Goal: Communication & Community: Answer question/provide support

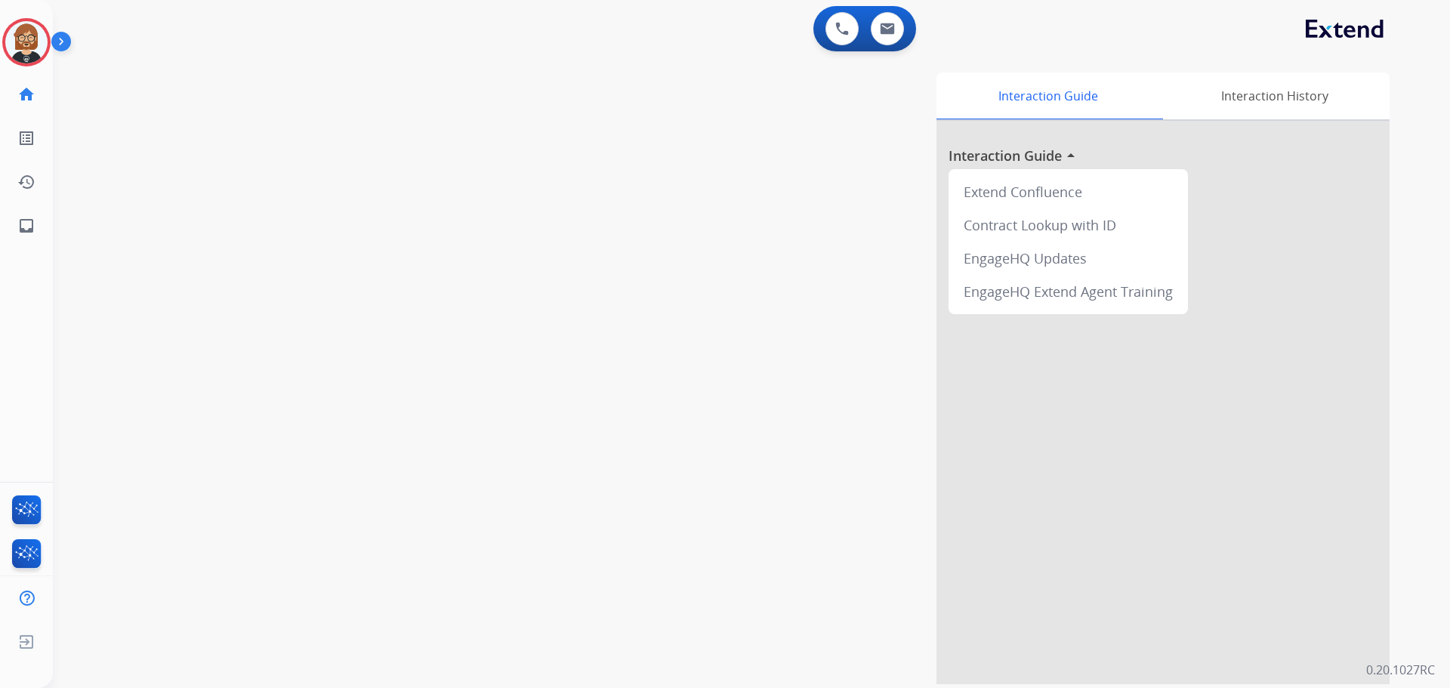
click at [170, 328] on div "swap_horiz Break voice bridge close_fullscreen Connect 3-Way Call merge_type Se…" at bounding box center [733, 369] width 1361 height 630
click at [22, 31] on img at bounding box center [26, 42] width 42 height 42
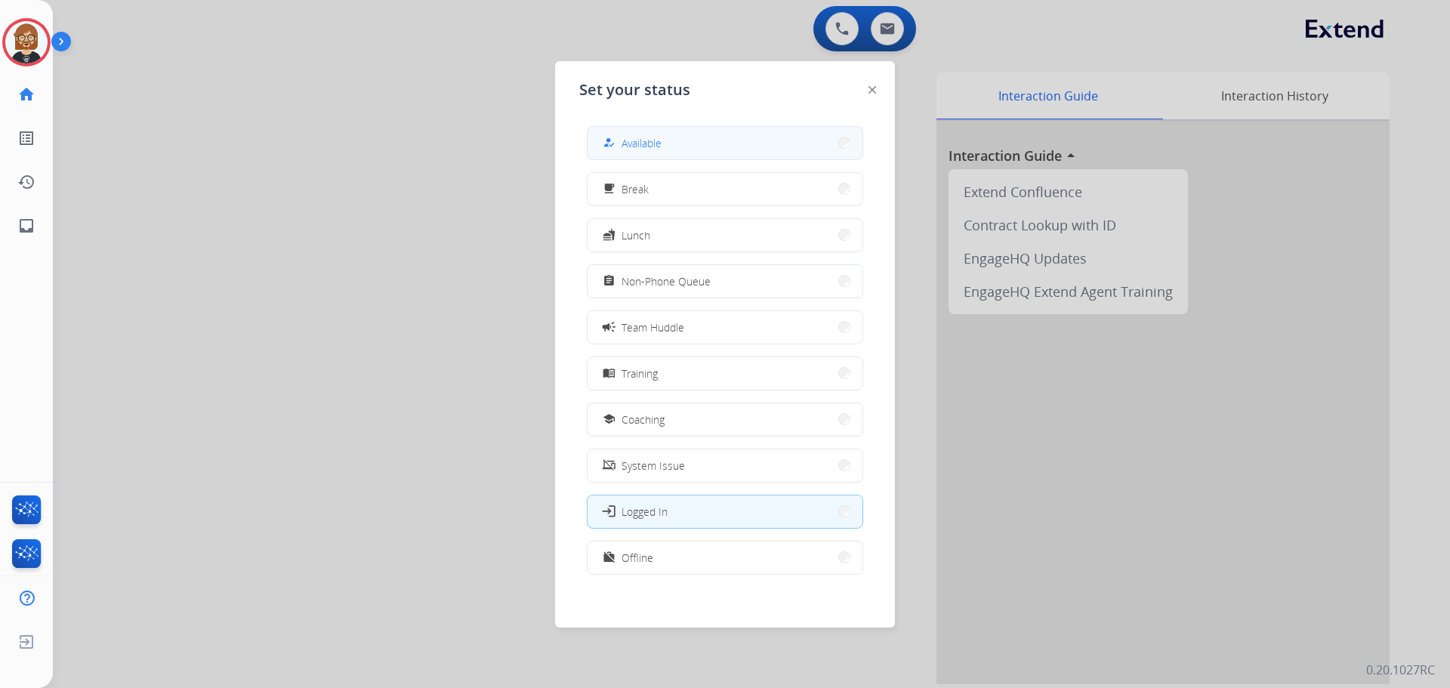
click at [679, 146] on button "how_to_reg Available" at bounding box center [725, 143] width 275 height 32
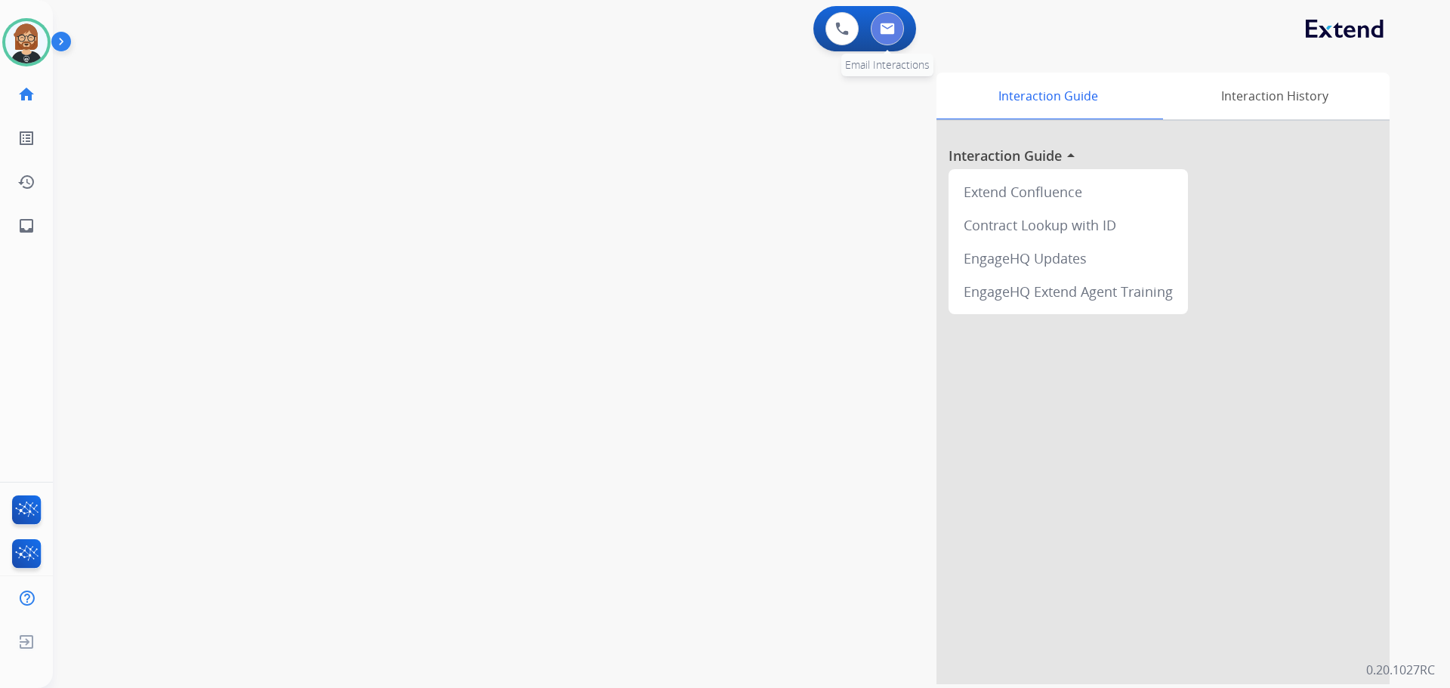
click at [750, 26] on img at bounding box center [887, 29] width 15 height 12
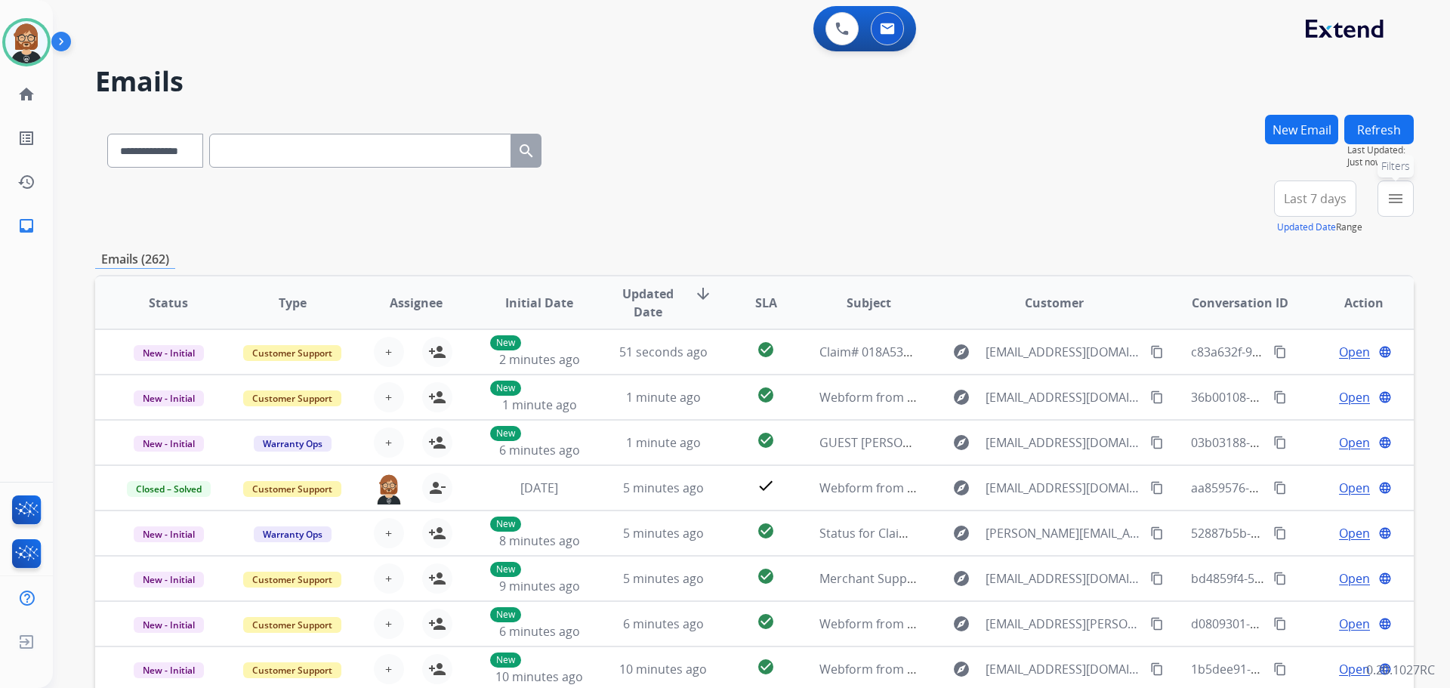
click at [750, 205] on mat-icon "menu" at bounding box center [1396, 199] width 18 height 18
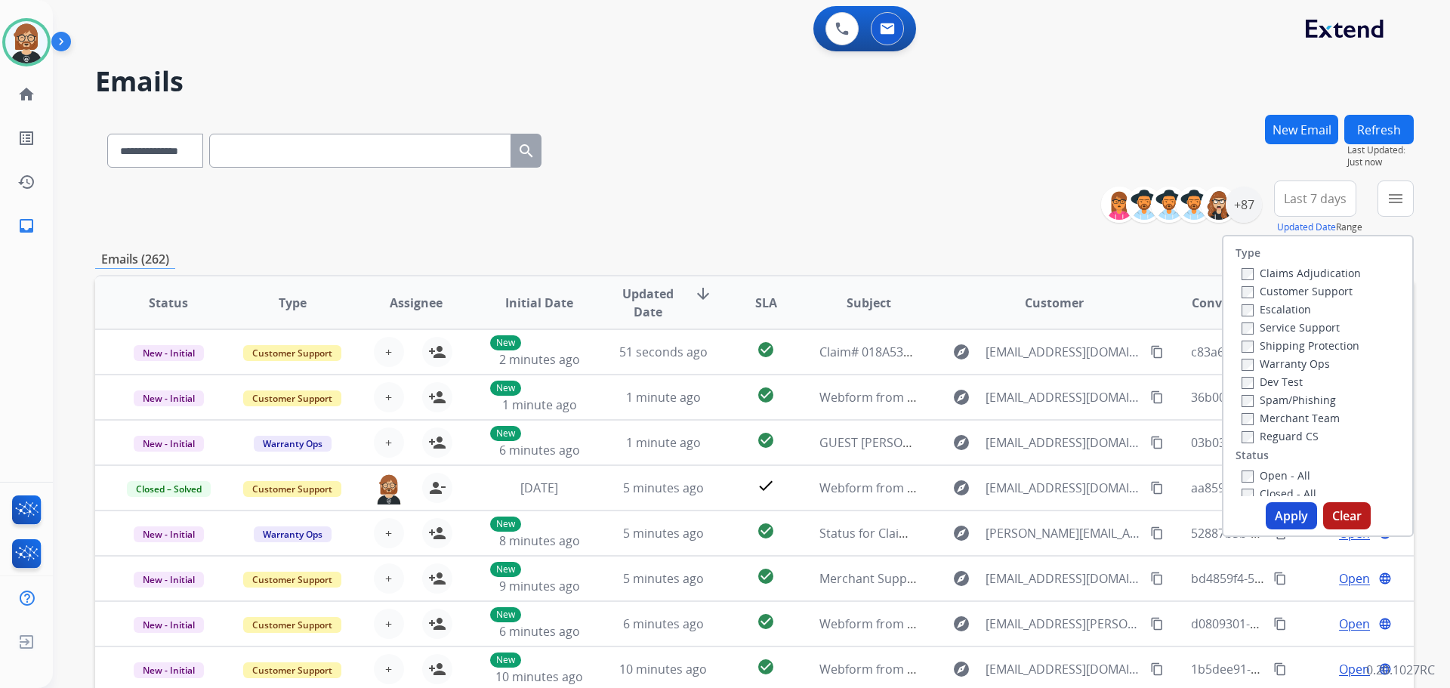
click at [750, 474] on label "Open - All" at bounding box center [1276, 475] width 69 height 14
click at [750, 516] on button "Apply" at bounding box center [1291, 515] width 51 height 27
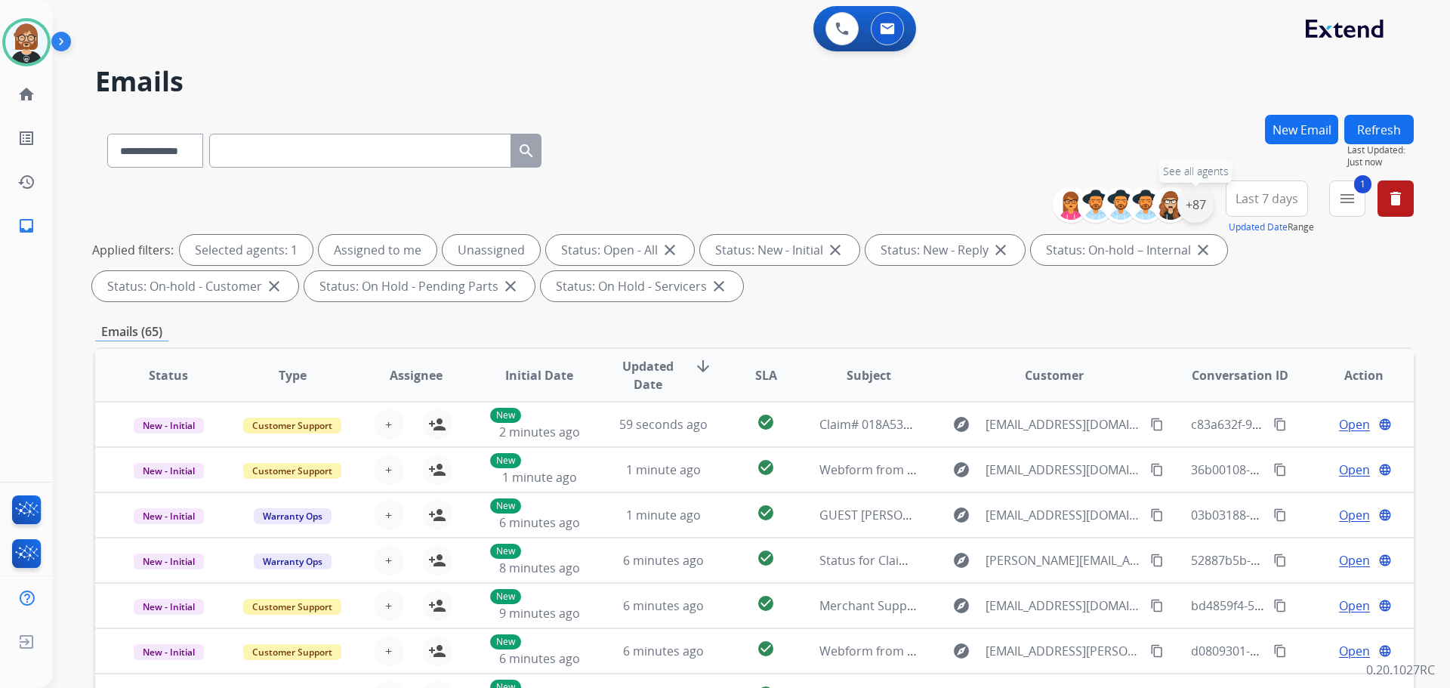
click at [750, 204] on div "+87" at bounding box center [1196, 205] width 36 height 36
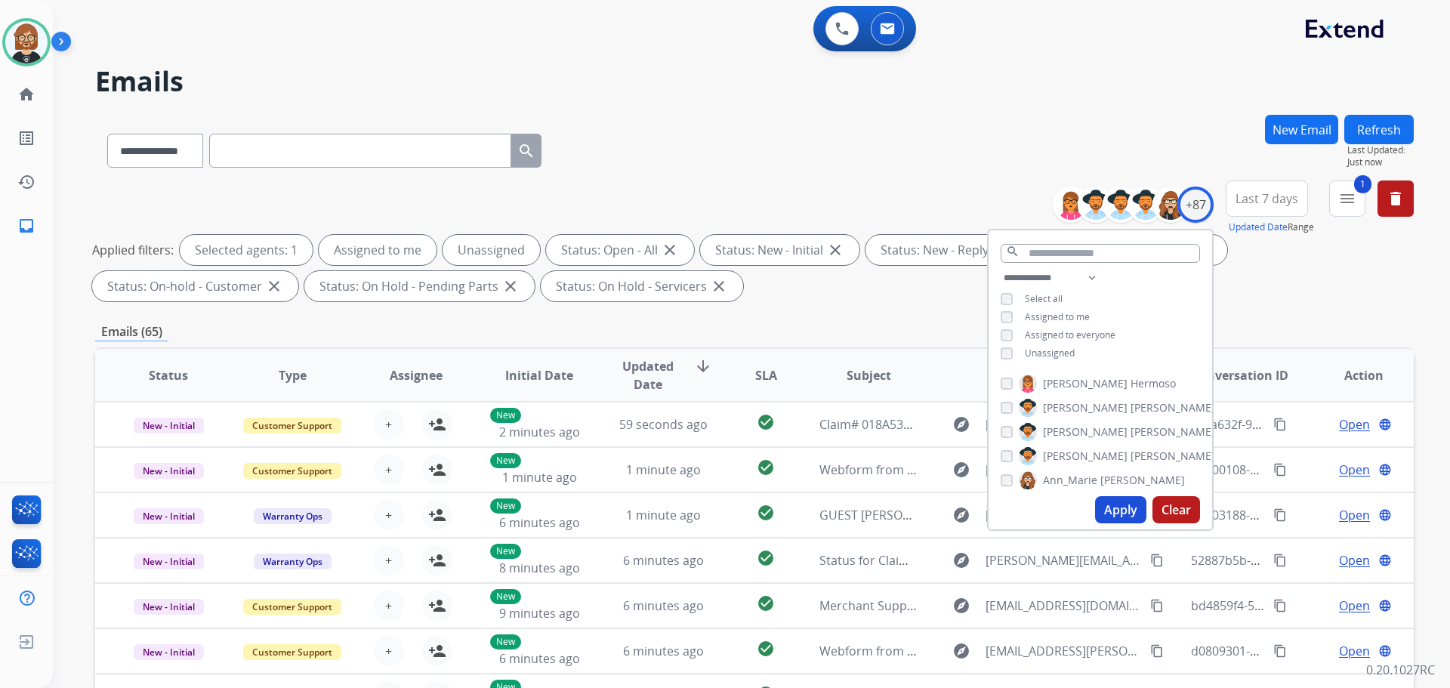
click at [750, 352] on span "Unassigned" at bounding box center [1050, 353] width 50 height 13
click at [750, 511] on button "Apply" at bounding box center [1120, 509] width 51 height 27
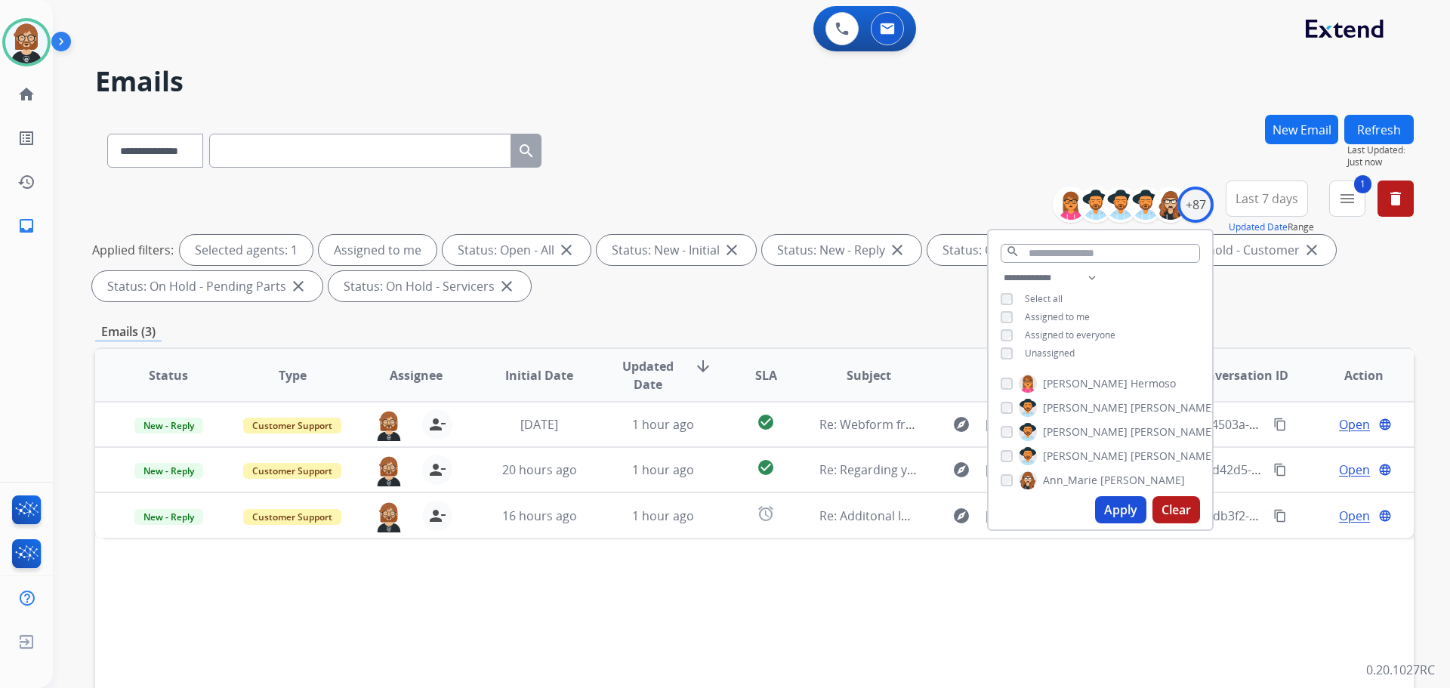
click at [665, 542] on div "Status Type Assignee Initial Date Updated Date arrow_downward SLA Subject Custo…" at bounding box center [754, 600] width 1319 height 506
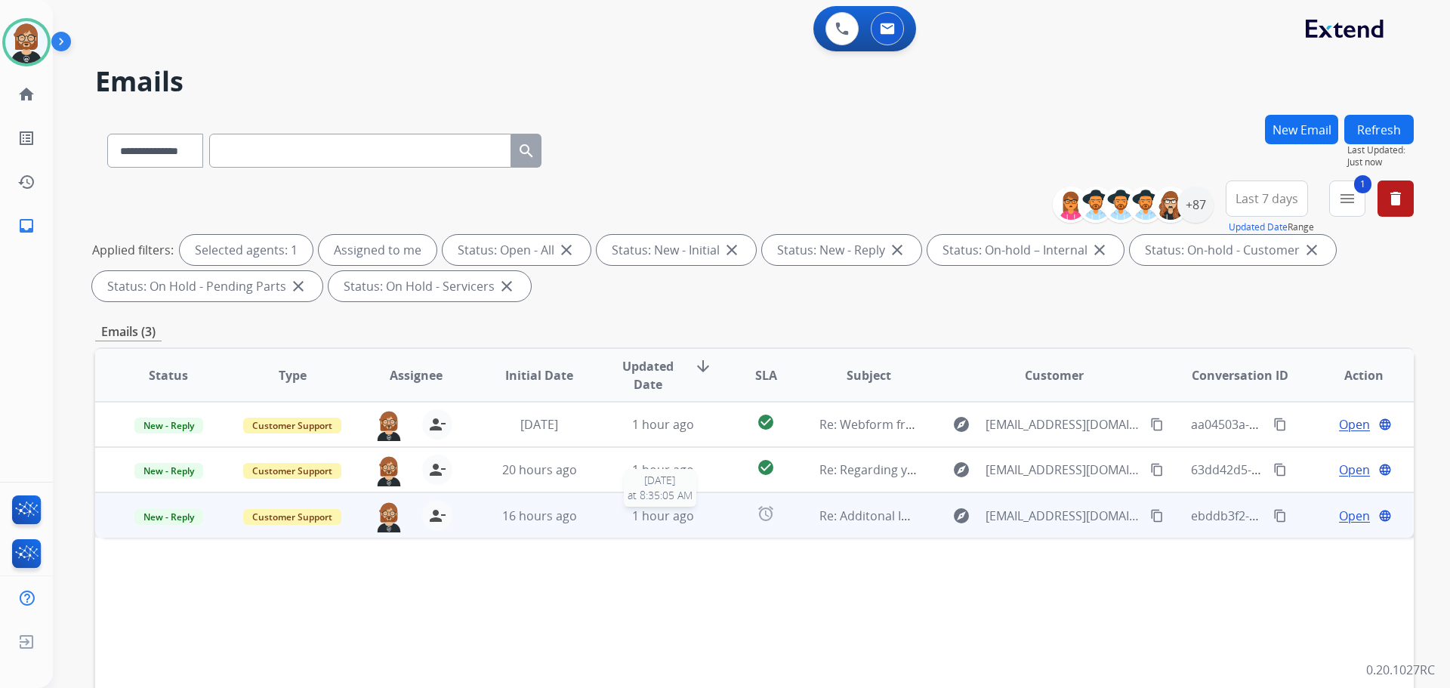
click at [672, 517] on span "1 hour ago" at bounding box center [663, 516] width 62 height 17
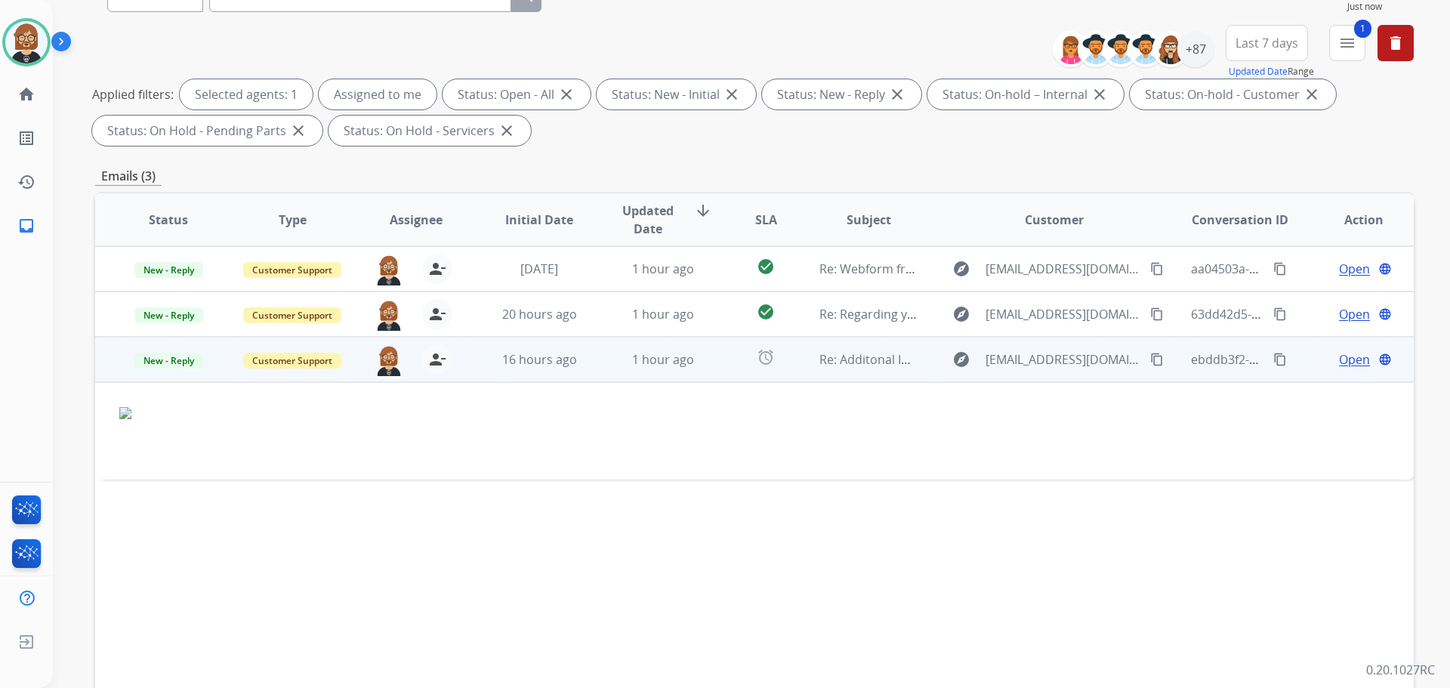
scroll to position [244, 0]
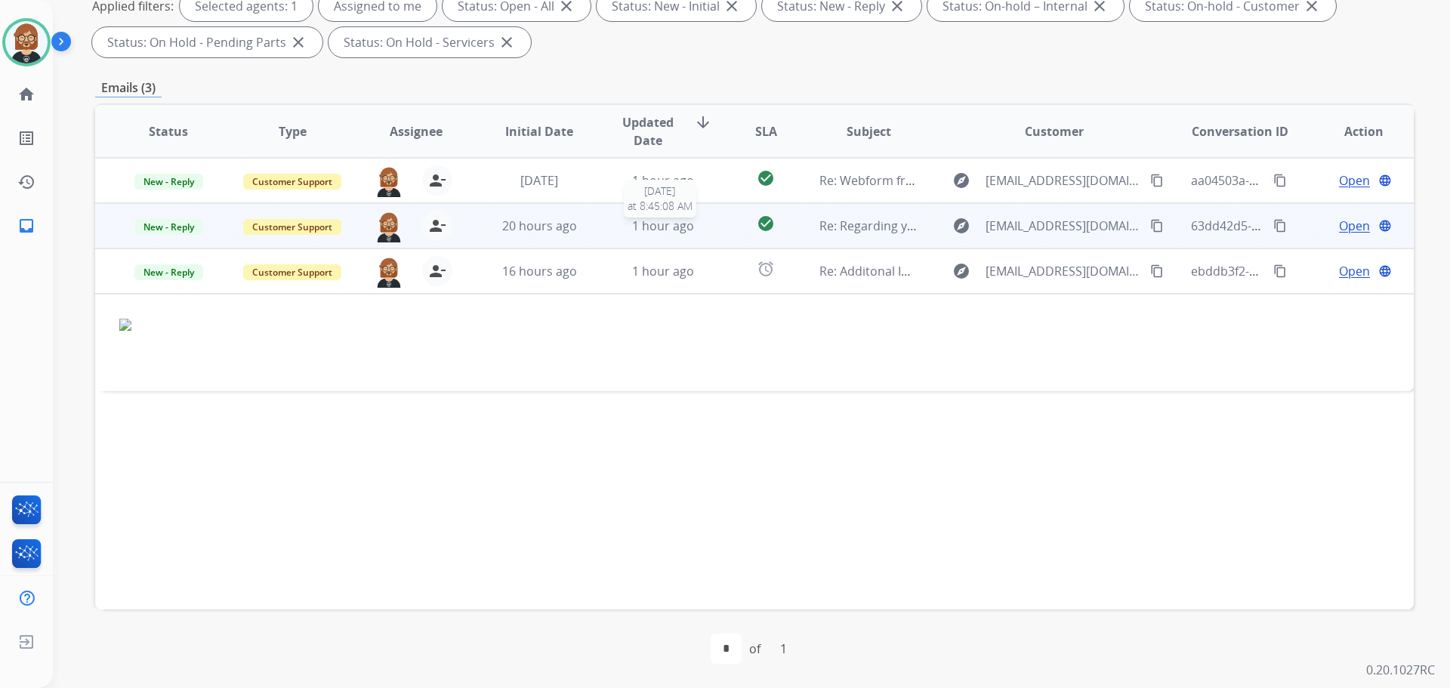
click at [670, 229] on span "1 hour ago" at bounding box center [663, 226] width 62 height 17
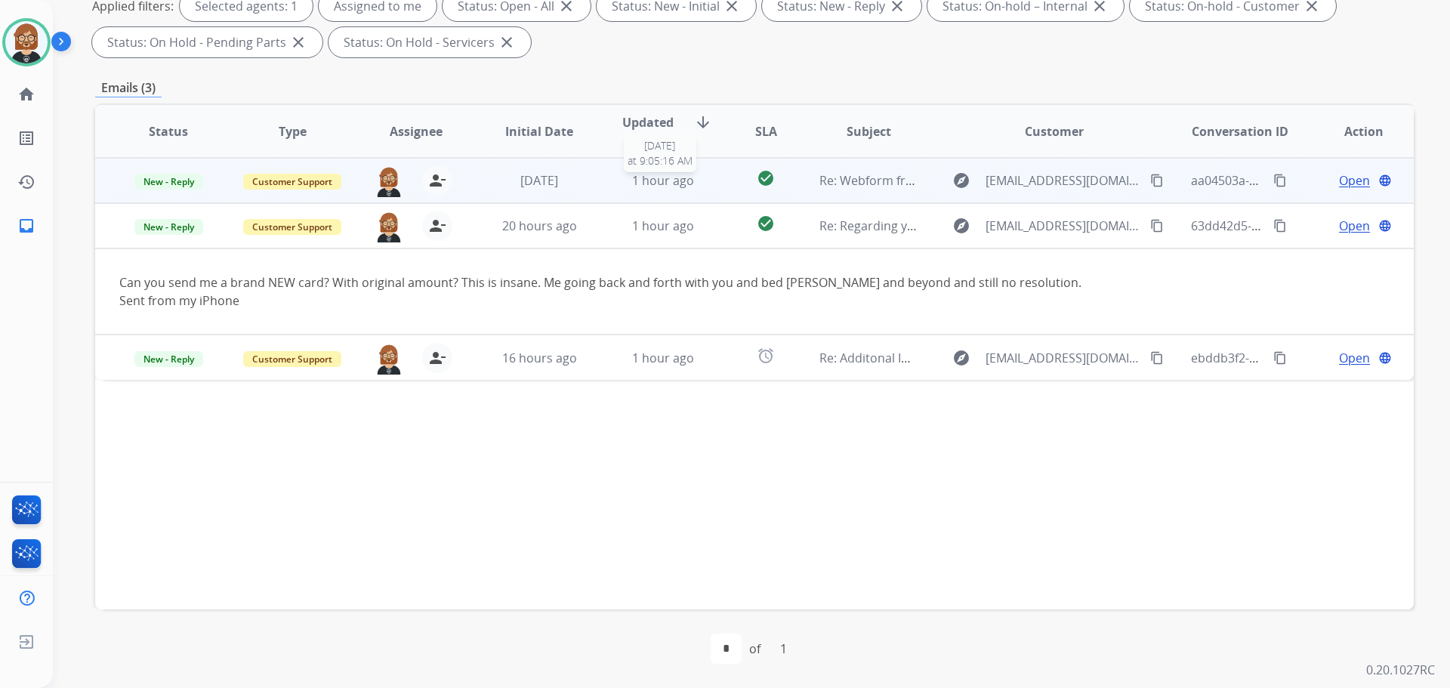
click at [704, 184] on div "1 hour ago" at bounding box center [663, 180] width 99 height 18
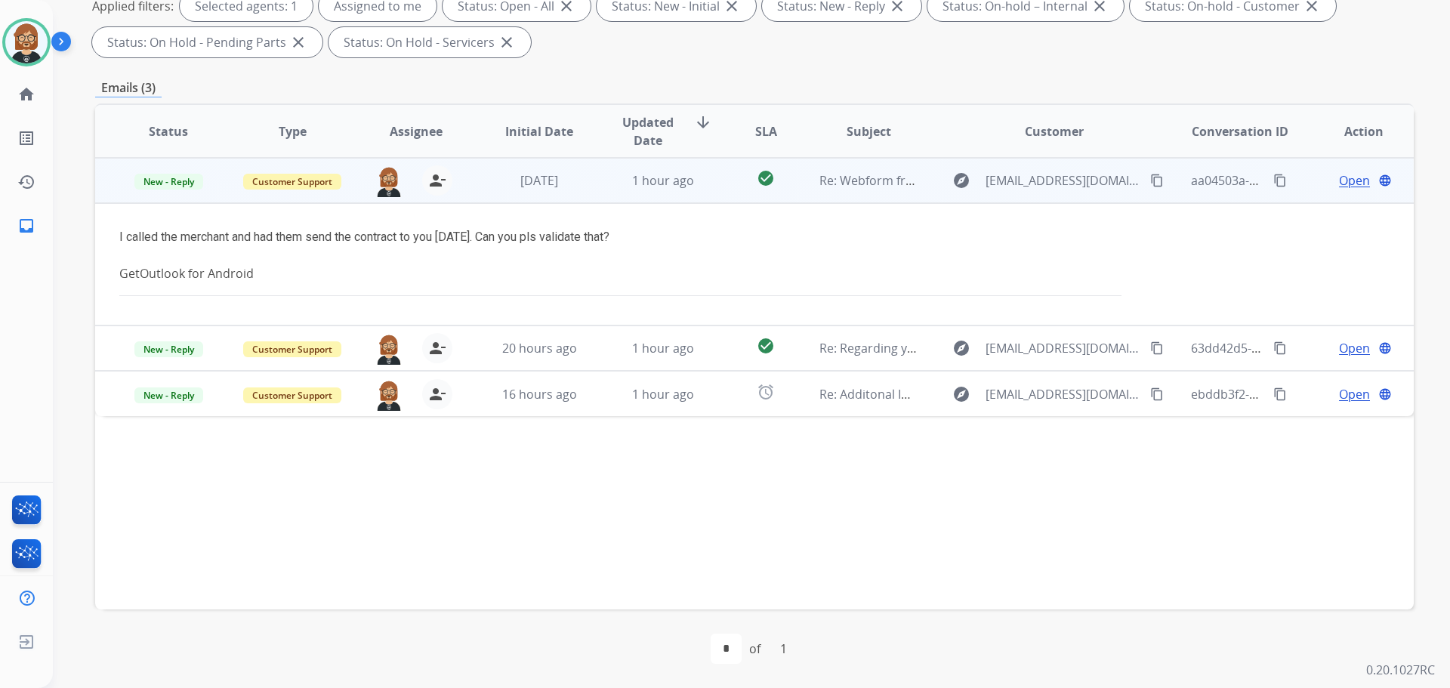
click at [750, 183] on mat-icon "content_copy" at bounding box center [1157, 181] width 14 height 14
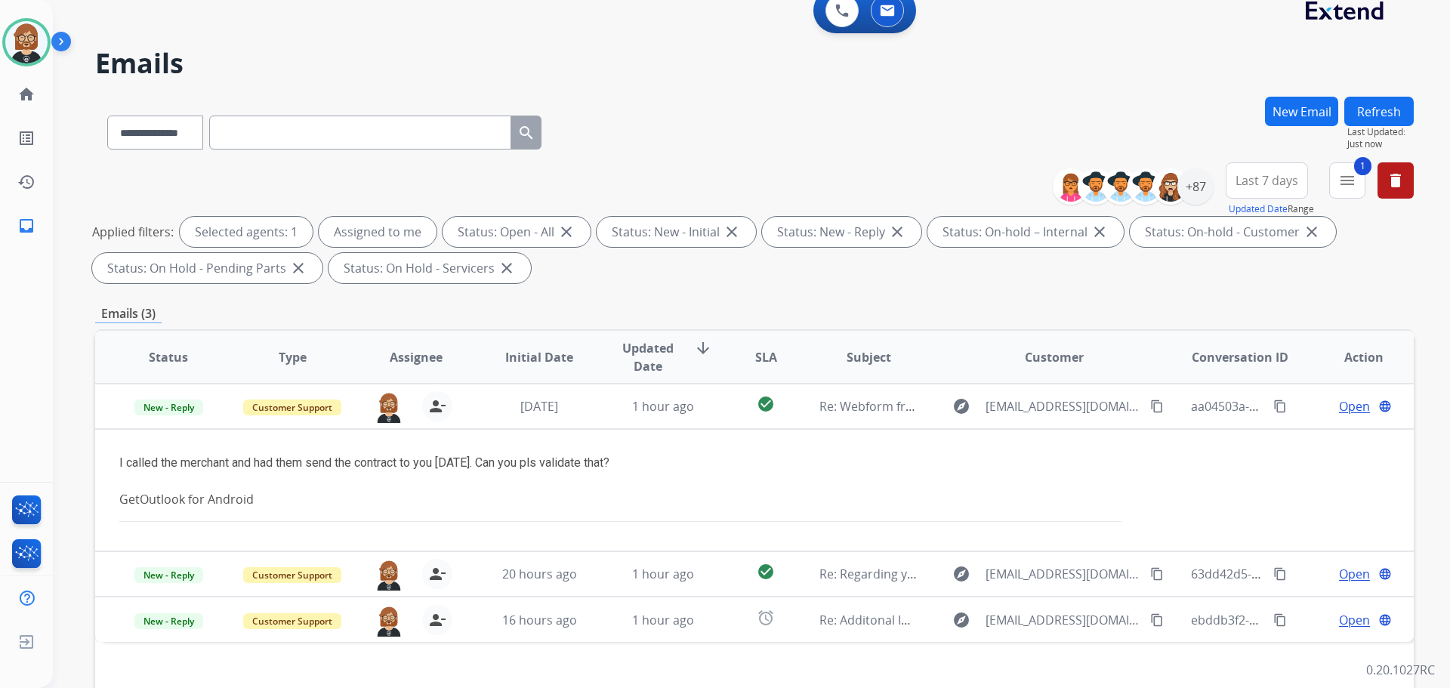
scroll to position [17, 0]
click at [166, 142] on select "**********" at bounding box center [154, 133] width 94 height 34
click at [347, 189] on div "**********" at bounding box center [754, 226] width 1319 height 127
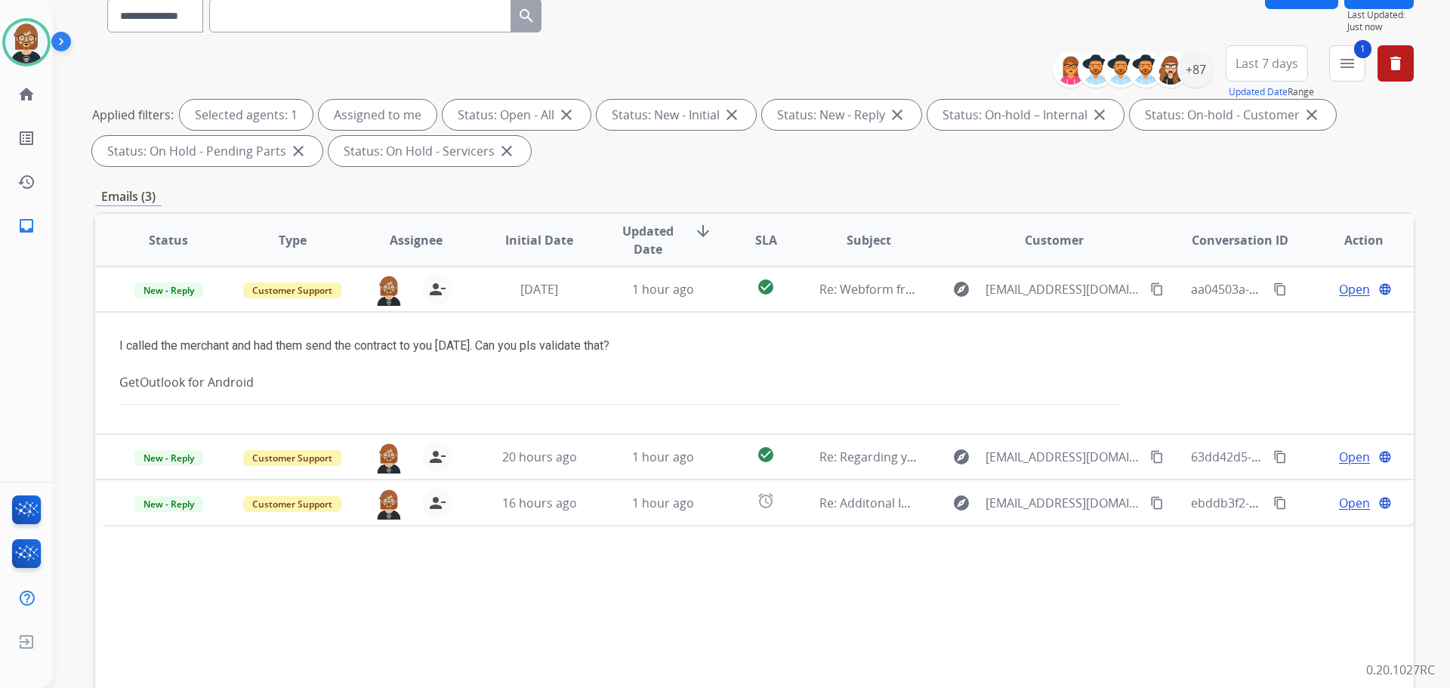
scroll to position [244, 0]
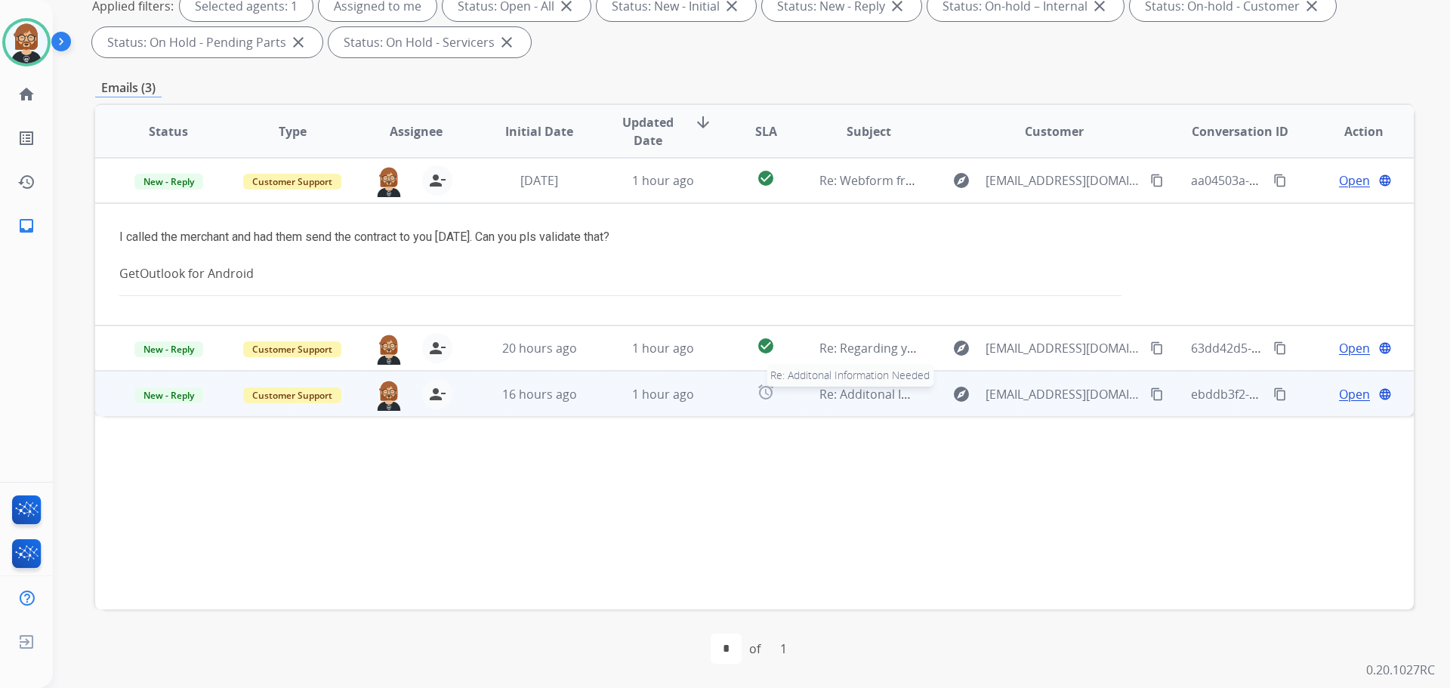
click at [750, 393] on span "Re: Additonal Information Needed" at bounding box center [917, 394] width 194 height 17
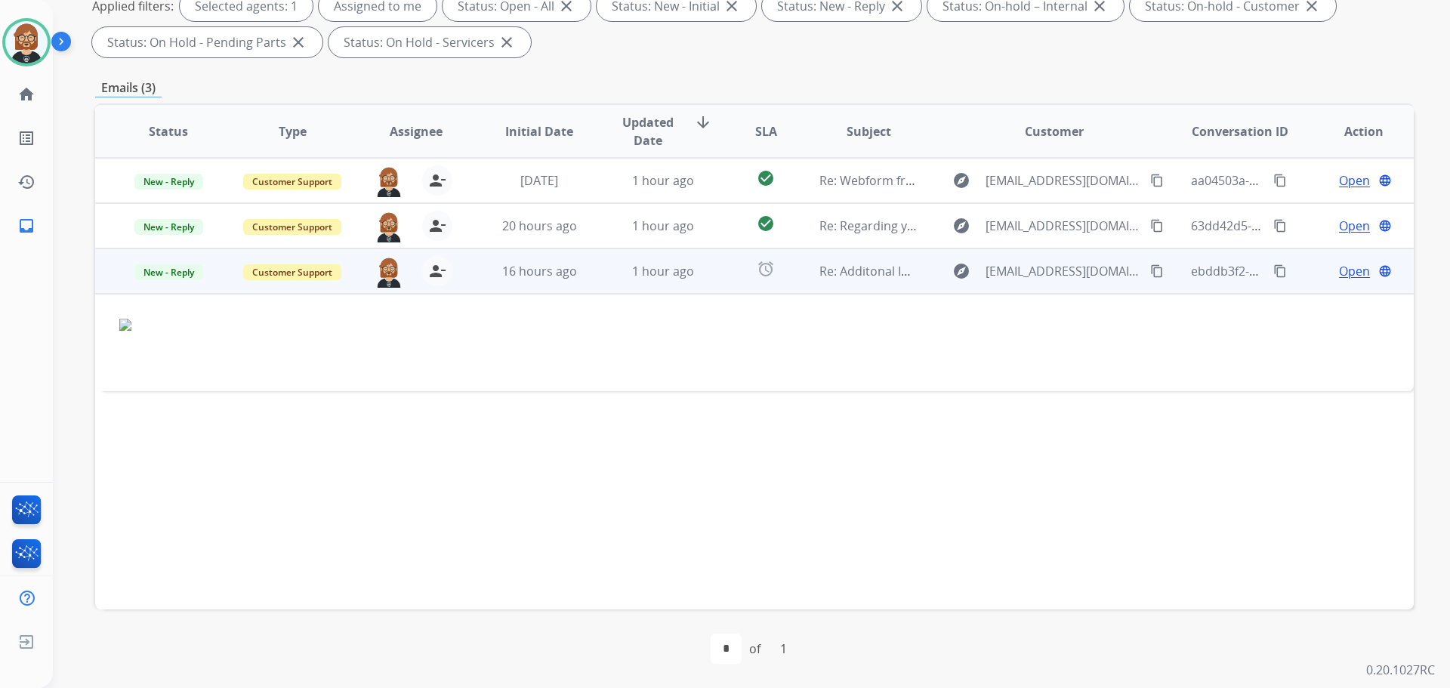
click at [750, 270] on span "Open" at bounding box center [1354, 271] width 31 height 18
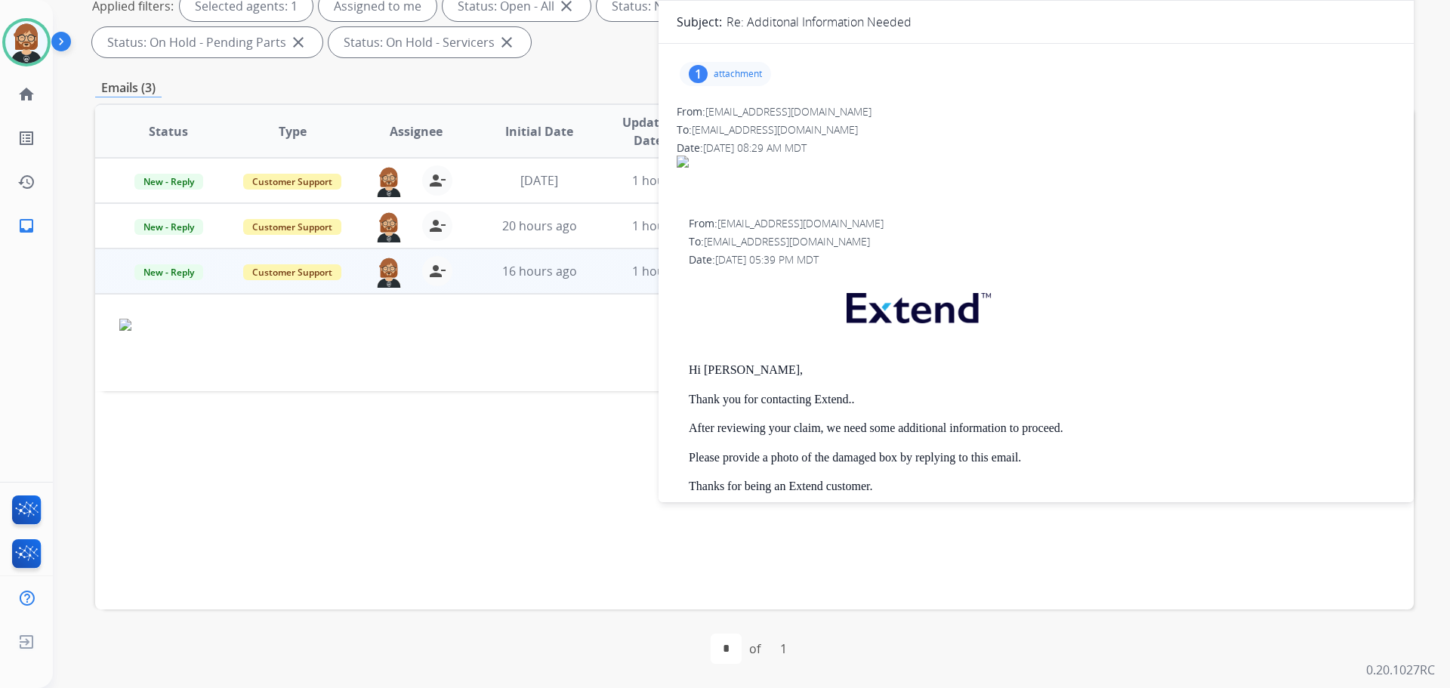
click at [737, 81] on div "1 attachment" at bounding box center [725, 74] width 91 height 24
click at [724, 125] on div at bounding box center [730, 112] width 76 height 53
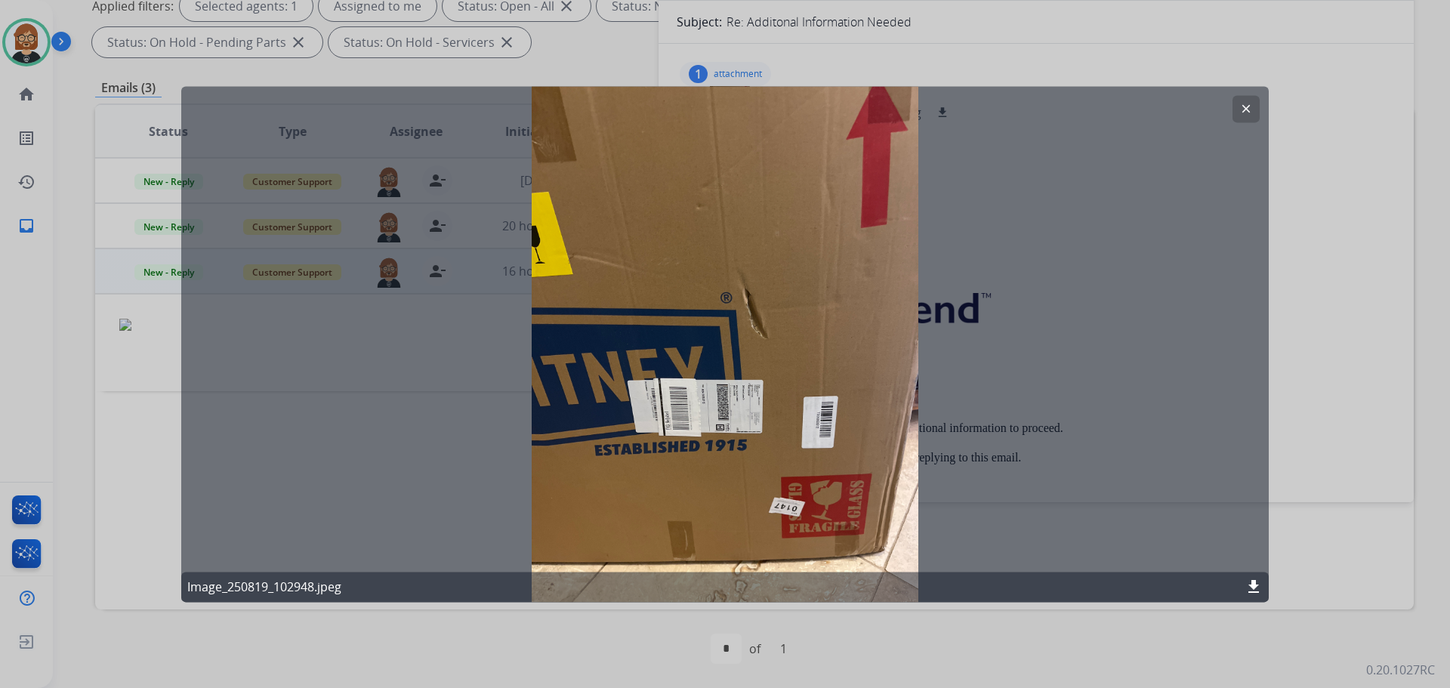
click at [750, 585] on mat-icon "download" at bounding box center [1254, 587] width 18 height 18
click at [750, 112] on mat-icon "clear" at bounding box center [1247, 109] width 14 height 14
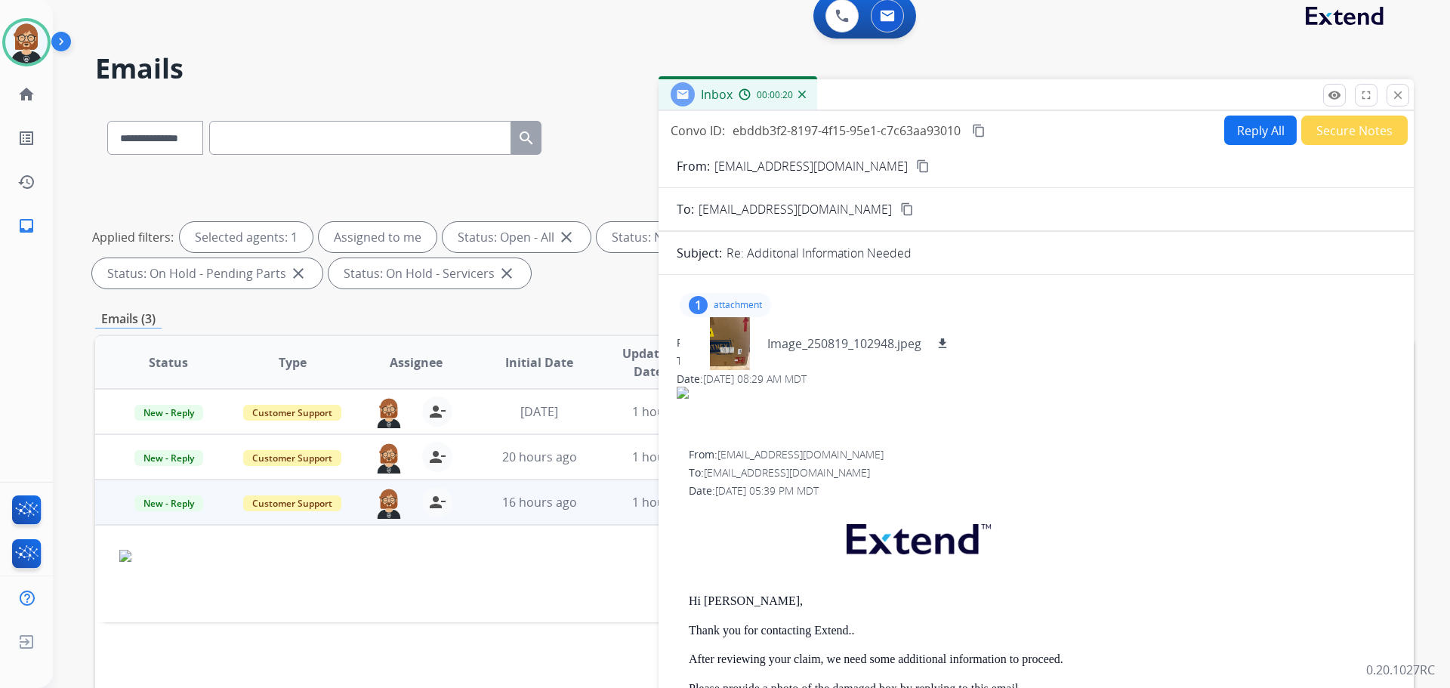
scroll to position [0, 0]
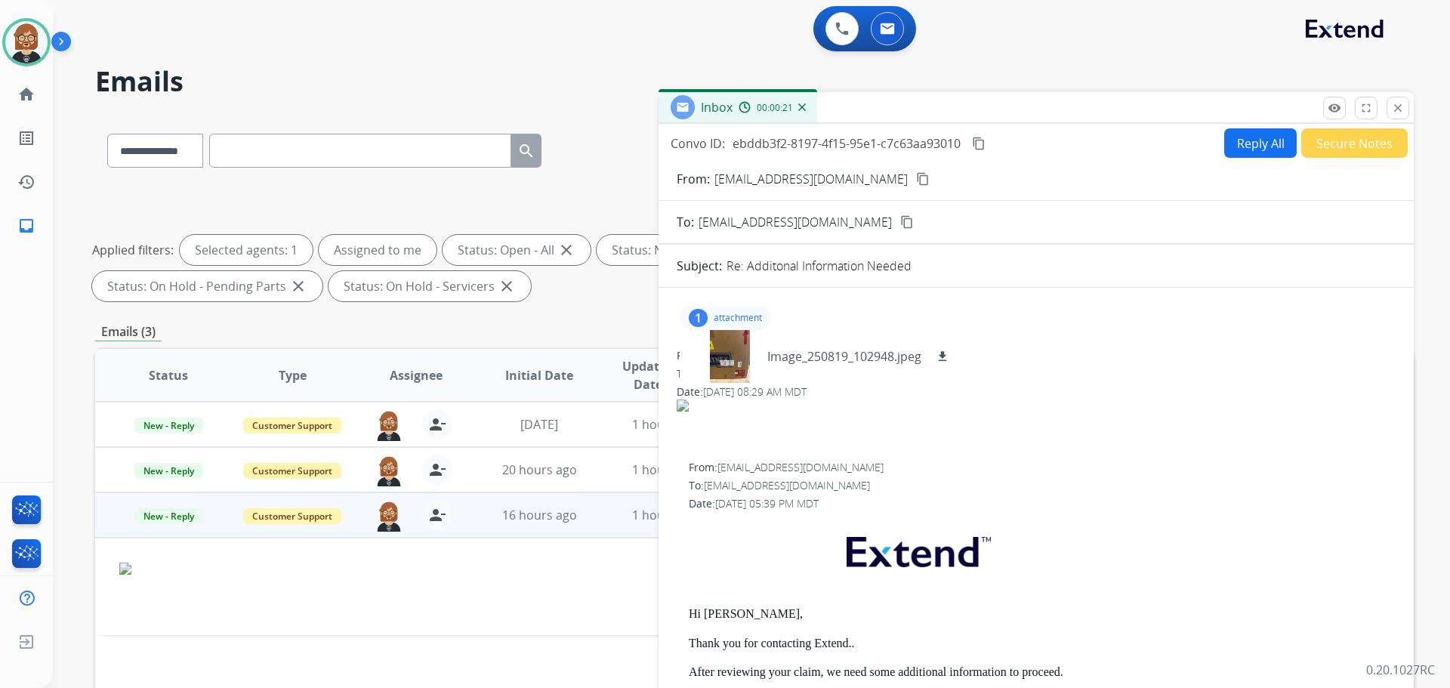
click at [750, 171] on button "content_copy" at bounding box center [923, 179] width 18 height 18
click at [750, 143] on button "Reply All" at bounding box center [1261, 142] width 73 height 29
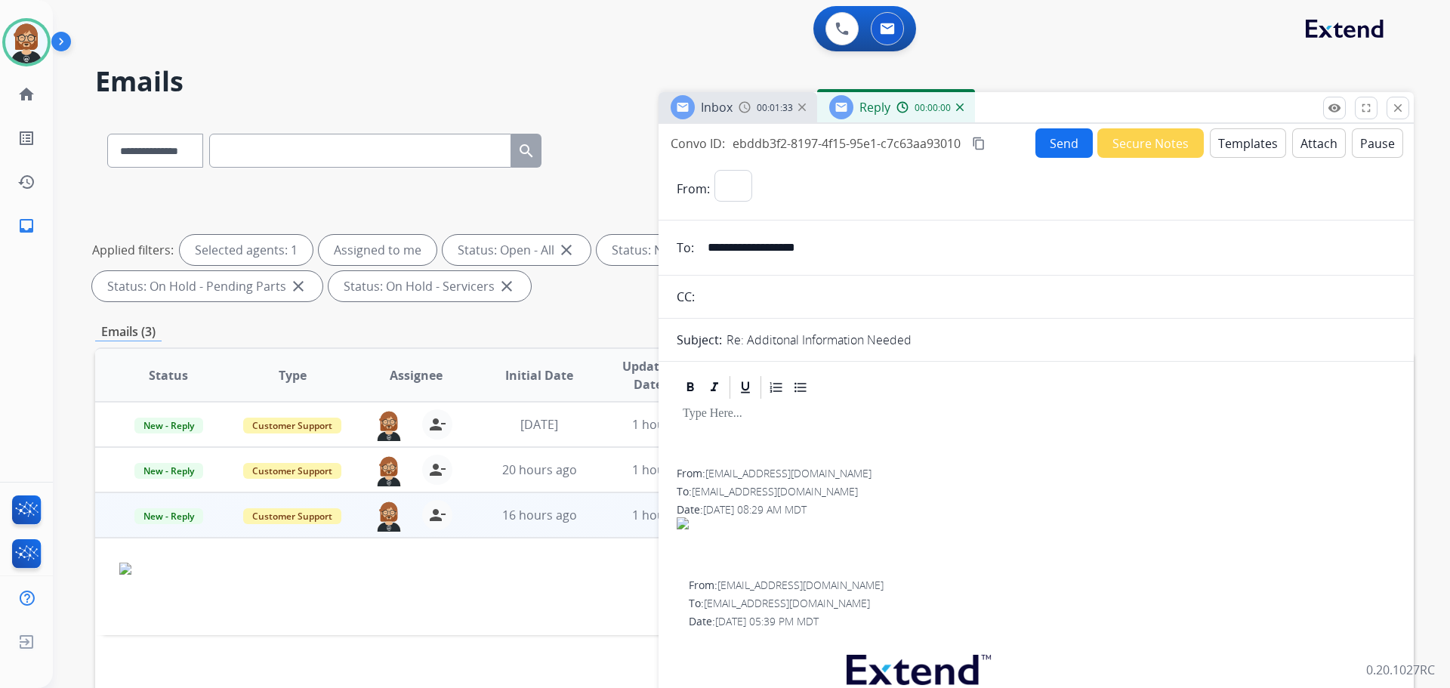
select select "**********"
click at [750, 146] on button "Templates" at bounding box center [1248, 142] width 76 height 29
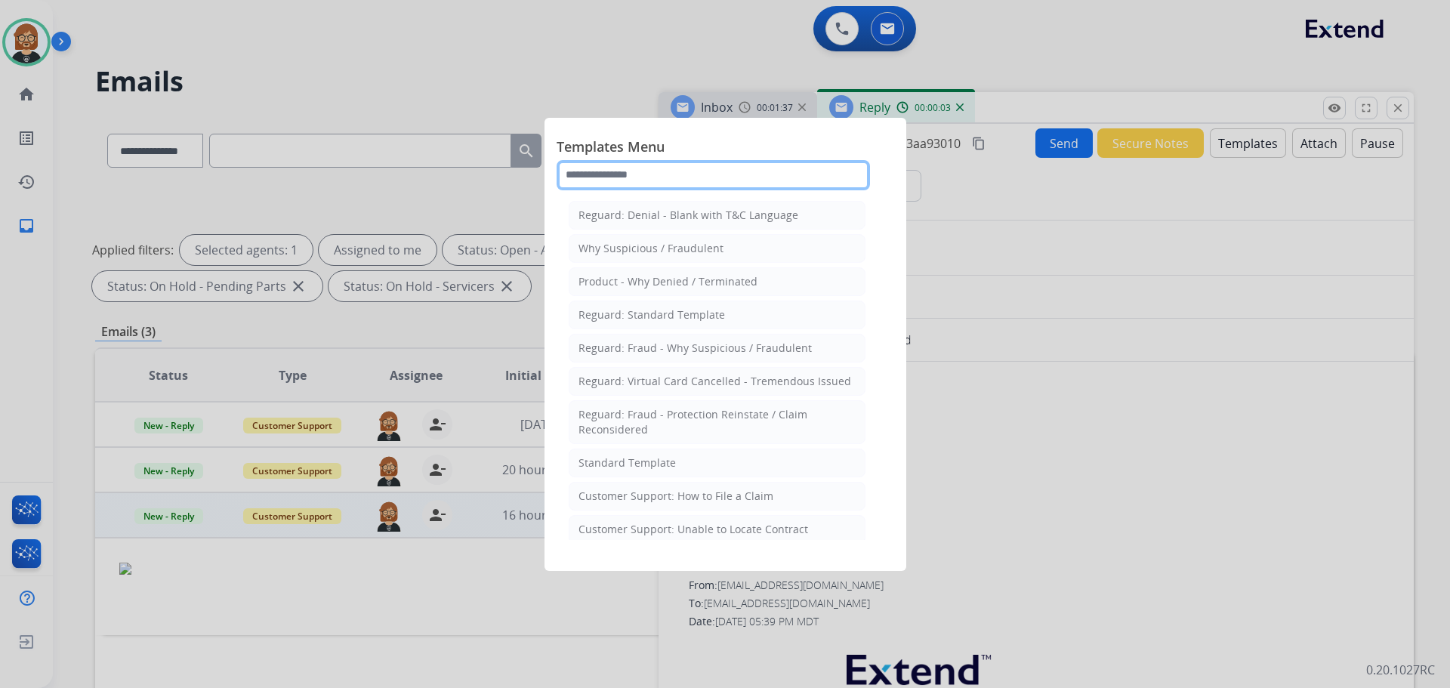
click at [750, 181] on input "text" at bounding box center [713, 175] width 313 height 30
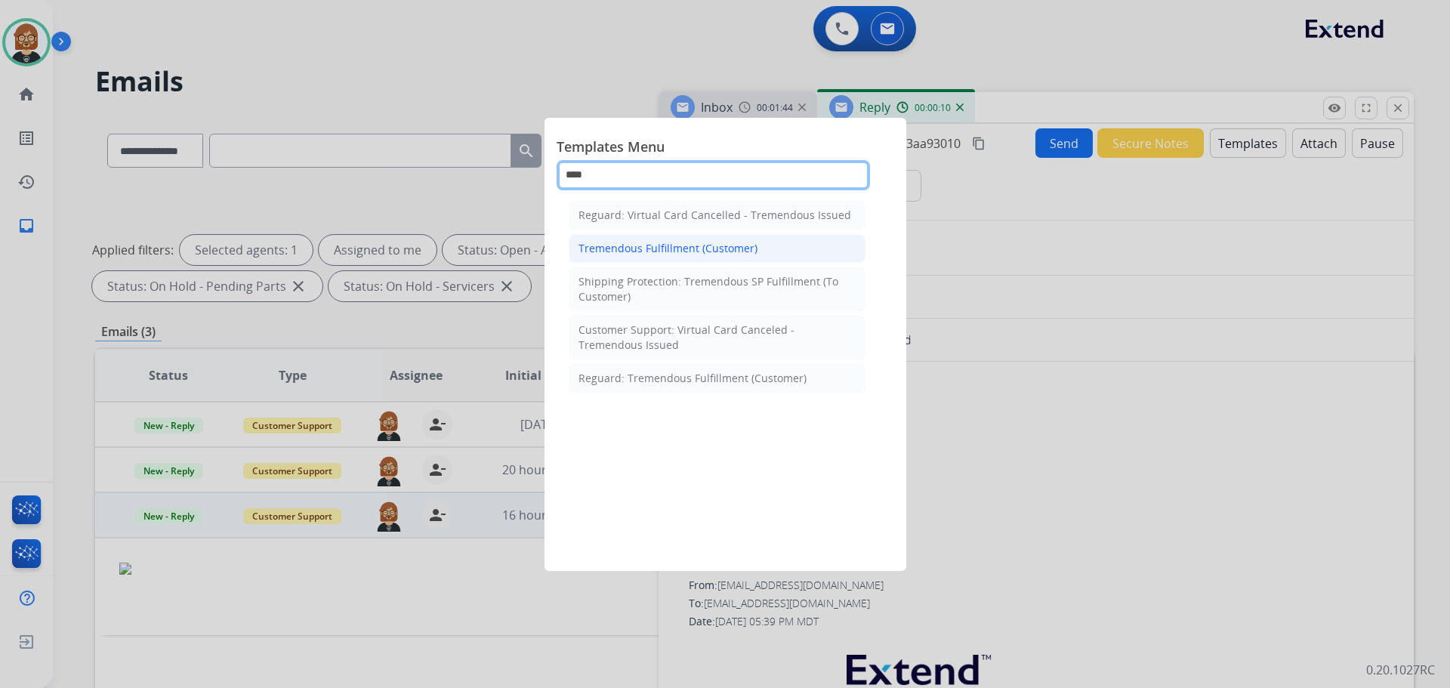
type input "****"
click at [750, 251] on li "Tremendous Fulfillment (Customer)" at bounding box center [717, 248] width 297 height 29
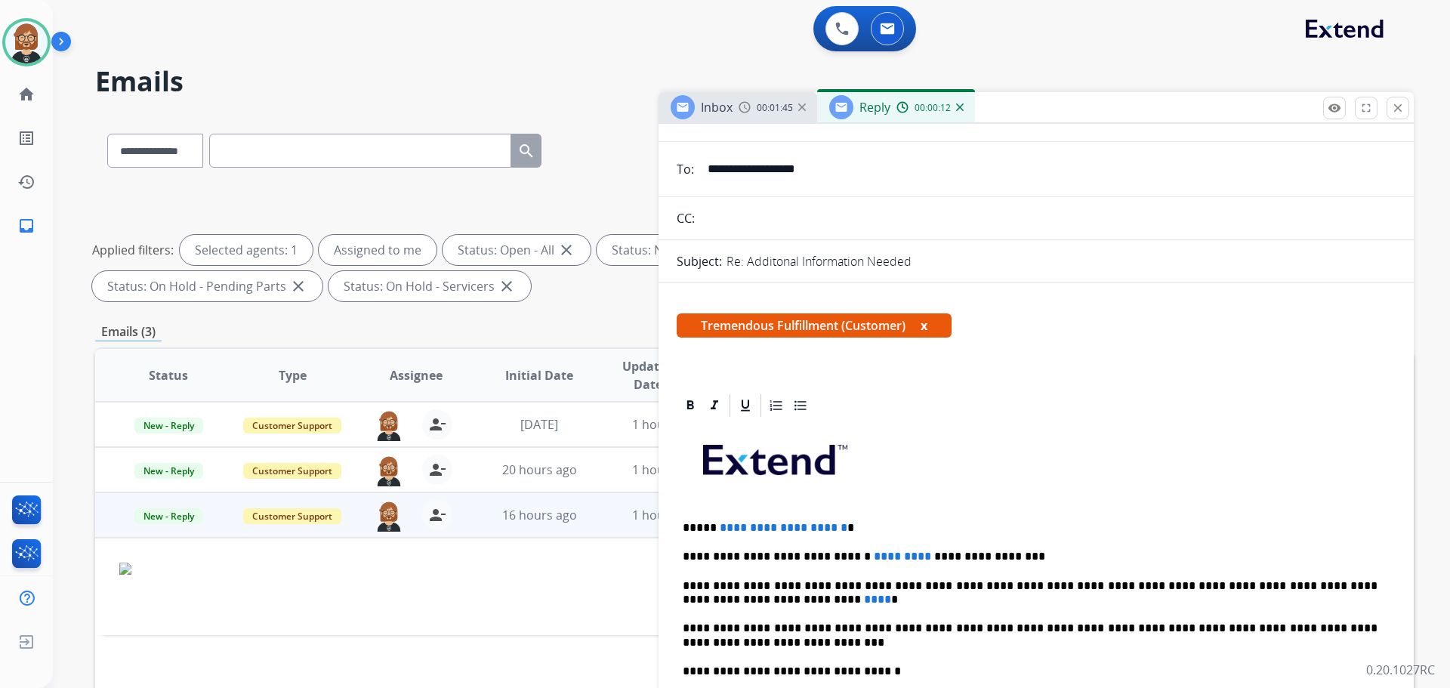
scroll to position [227, 0]
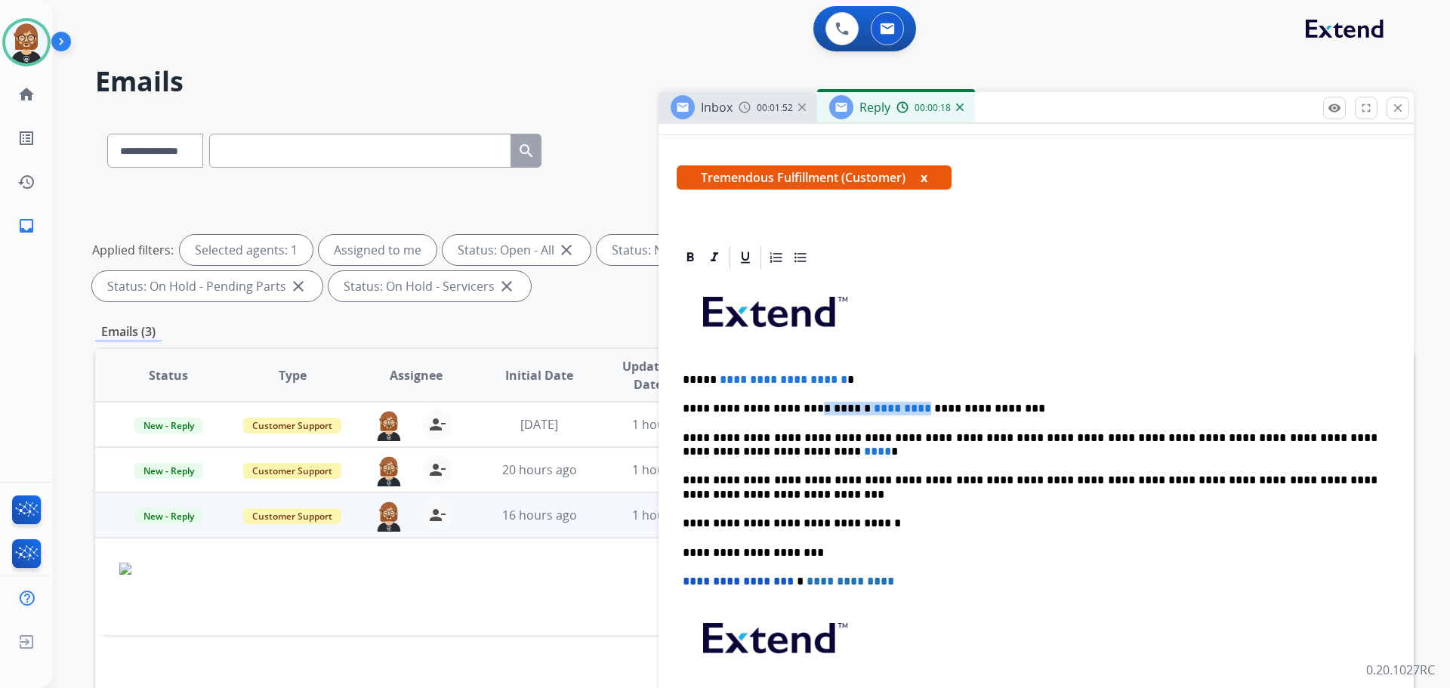
drag, startPoint x: 799, startPoint y: 407, endPoint x: 887, endPoint y: 403, distance: 87.7
click at [750, 403] on p "**********" at bounding box center [1030, 409] width 695 height 14
drag, startPoint x: 1249, startPoint y: 435, endPoint x: 1231, endPoint y: 435, distance: 18.9
click at [750, 435] on p "**********" at bounding box center [1030, 445] width 695 height 28
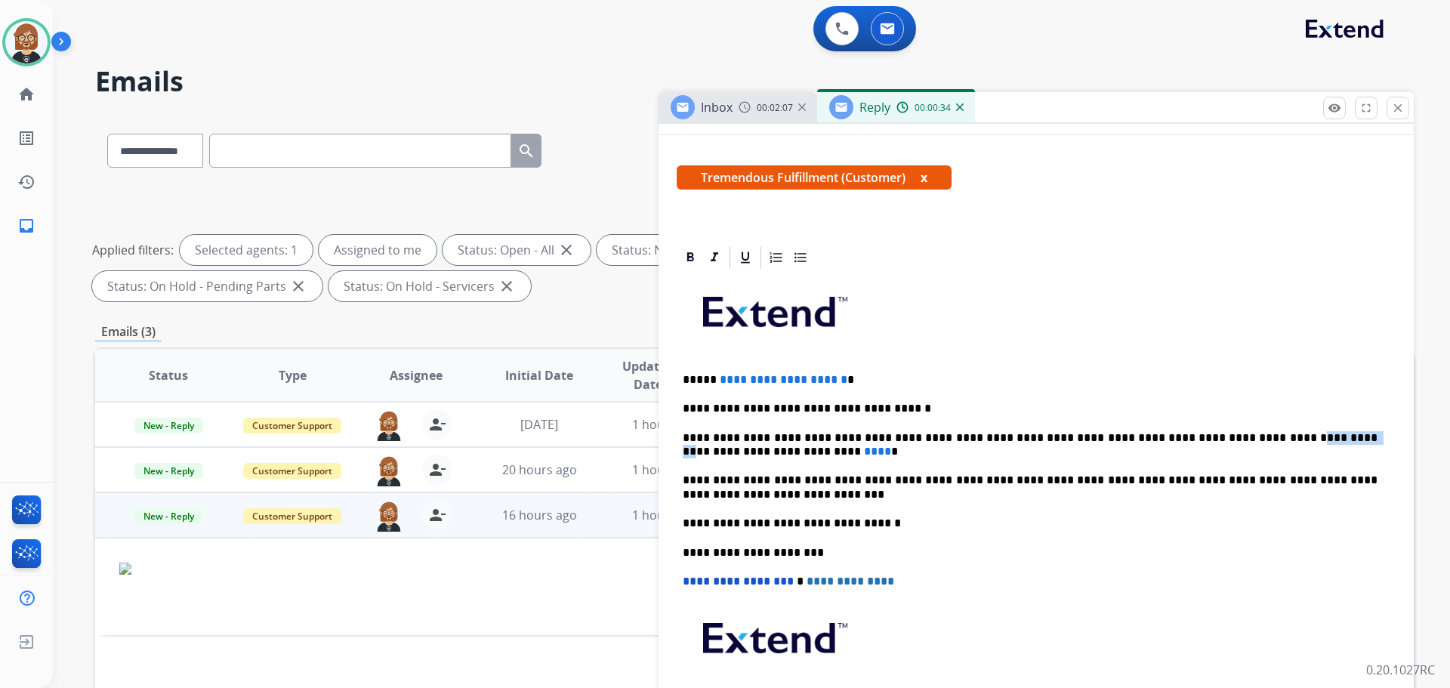
drag, startPoint x: 1250, startPoint y: 435, endPoint x: 1234, endPoint y: 437, distance: 15.9
click at [750, 437] on p "**********" at bounding box center [1030, 445] width 695 height 28
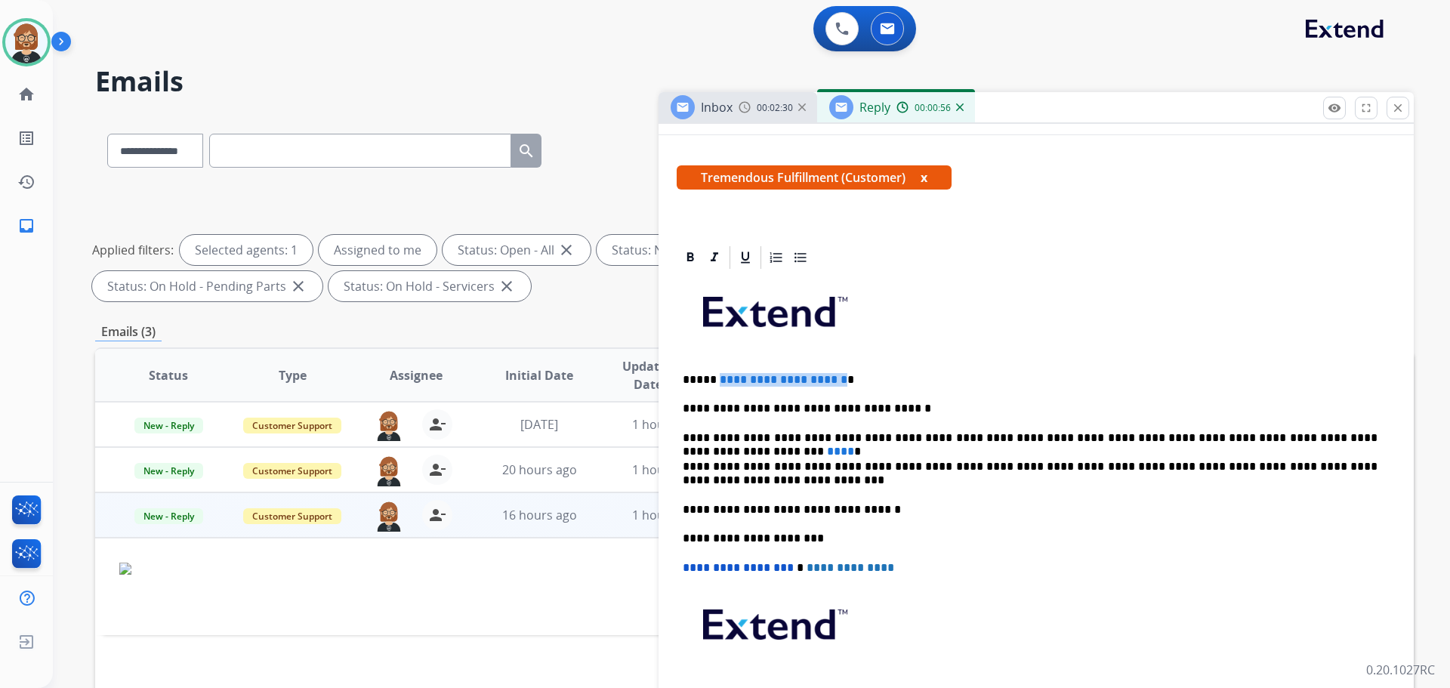
drag, startPoint x: 713, startPoint y: 378, endPoint x: 862, endPoint y: 375, distance: 148.8
click at [750, 375] on p "**********" at bounding box center [1030, 380] width 695 height 14
drag, startPoint x: 1372, startPoint y: 435, endPoint x: 1358, endPoint y: 440, distance: 14.6
click at [750, 446] on span "****" at bounding box center [840, 451] width 27 height 11
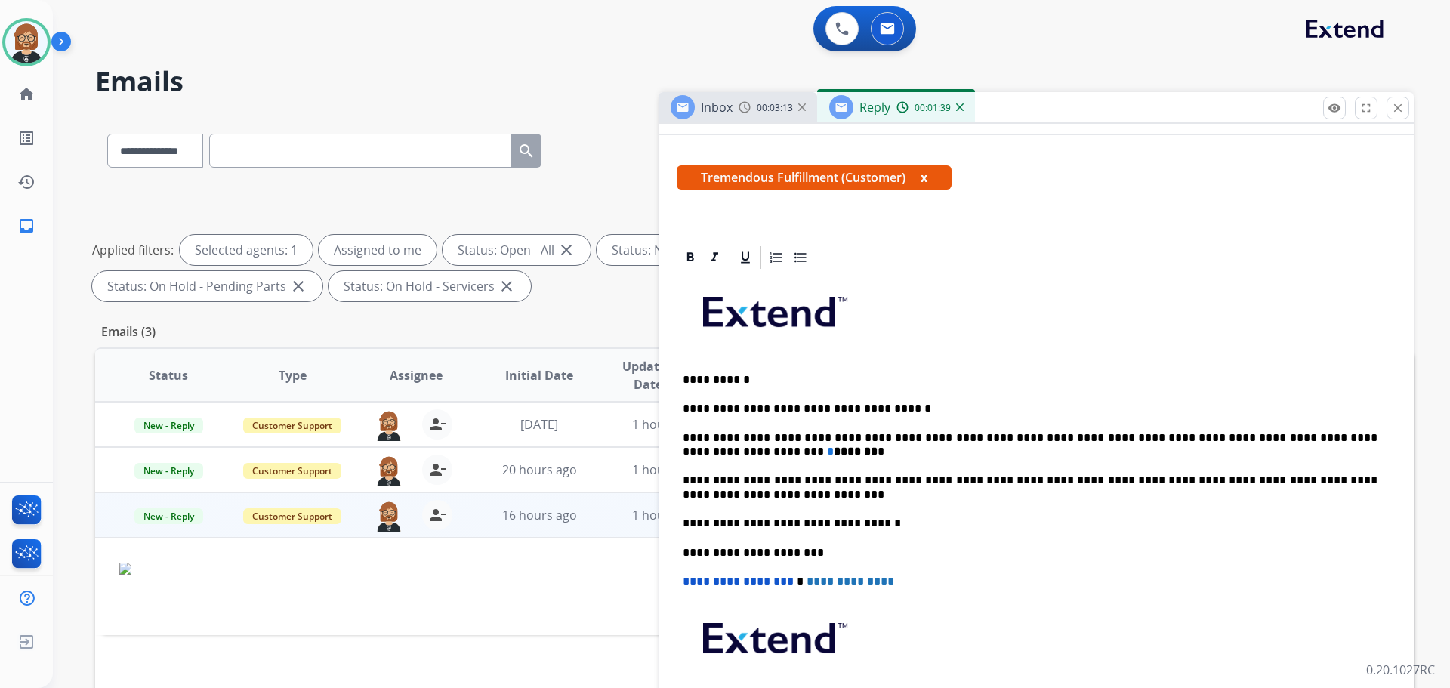
click at [750, 452] on strong "*******" at bounding box center [856, 451] width 44 height 11
click at [750, 452] on strong "*******" at bounding box center [849, 451] width 44 height 11
click at [750, 459] on div "**********" at bounding box center [1036, 523] width 719 height 505
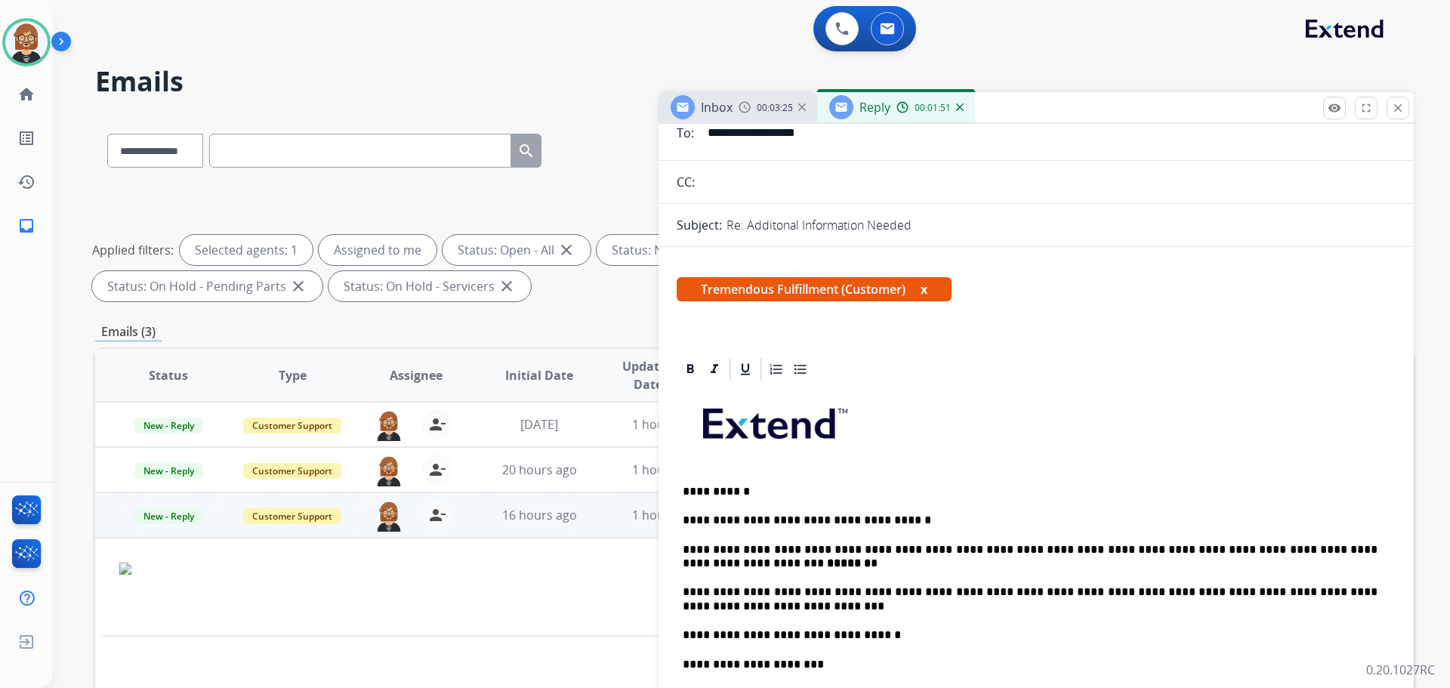
scroll to position [0, 0]
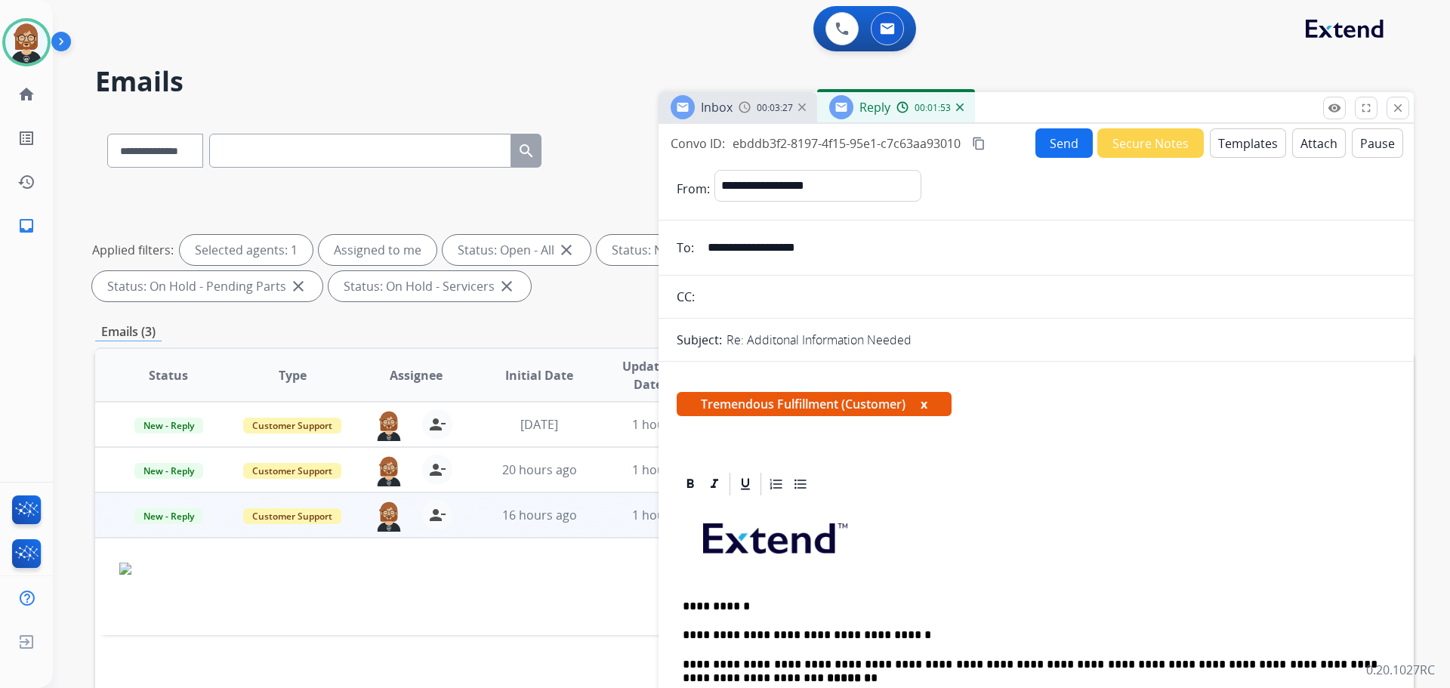
click at [750, 139] on button "Send" at bounding box center [1064, 142] width 57 height 29
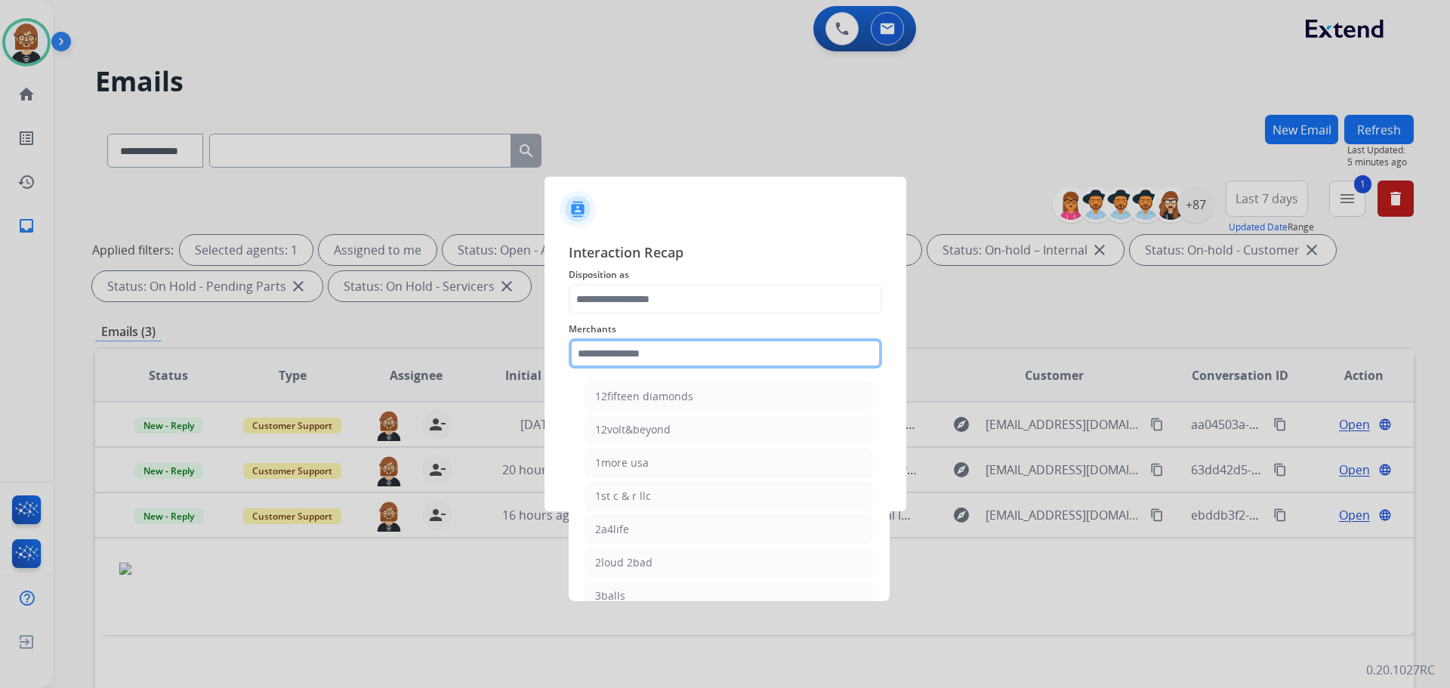
click at [708, 360] on input "text" at bounding box center [725, 353] width 313 height 30
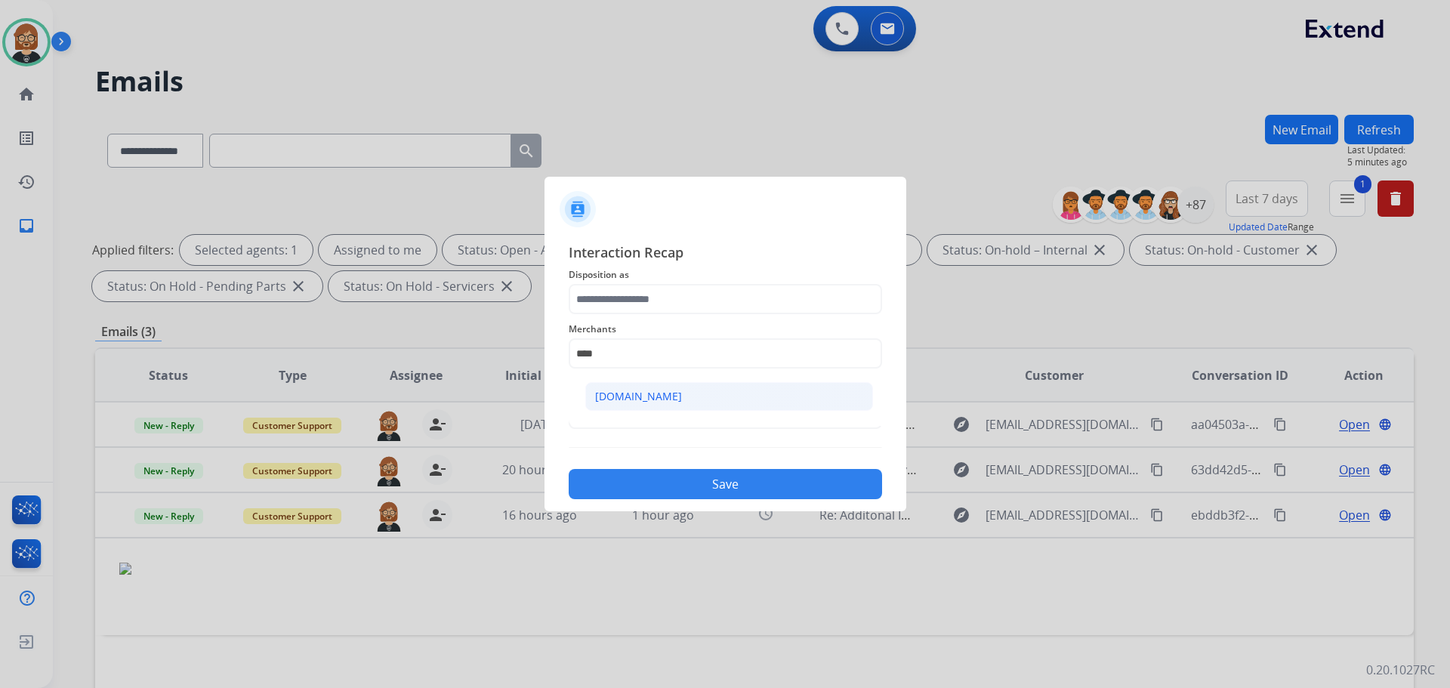
click at [691, 395] on li "[DOMAIN_NAME]" at bounding box center [729, 396] width 288 height 29
type input "**********"
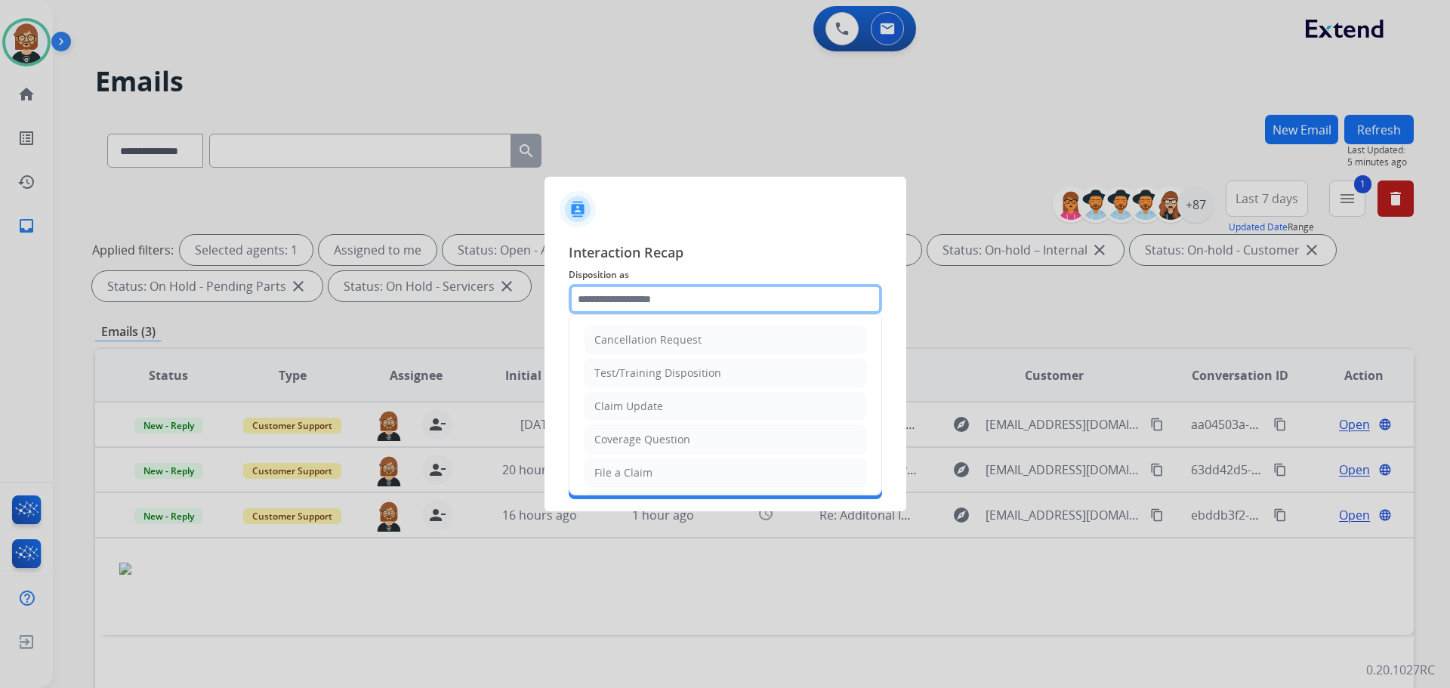
click at [707, 301] on input "text" at bounding box center [725, 299] width 313 height 30
click at [695, 397] on li "Claim Update" at bounding box center [726, 406] width 282 height 29
type input "**********"
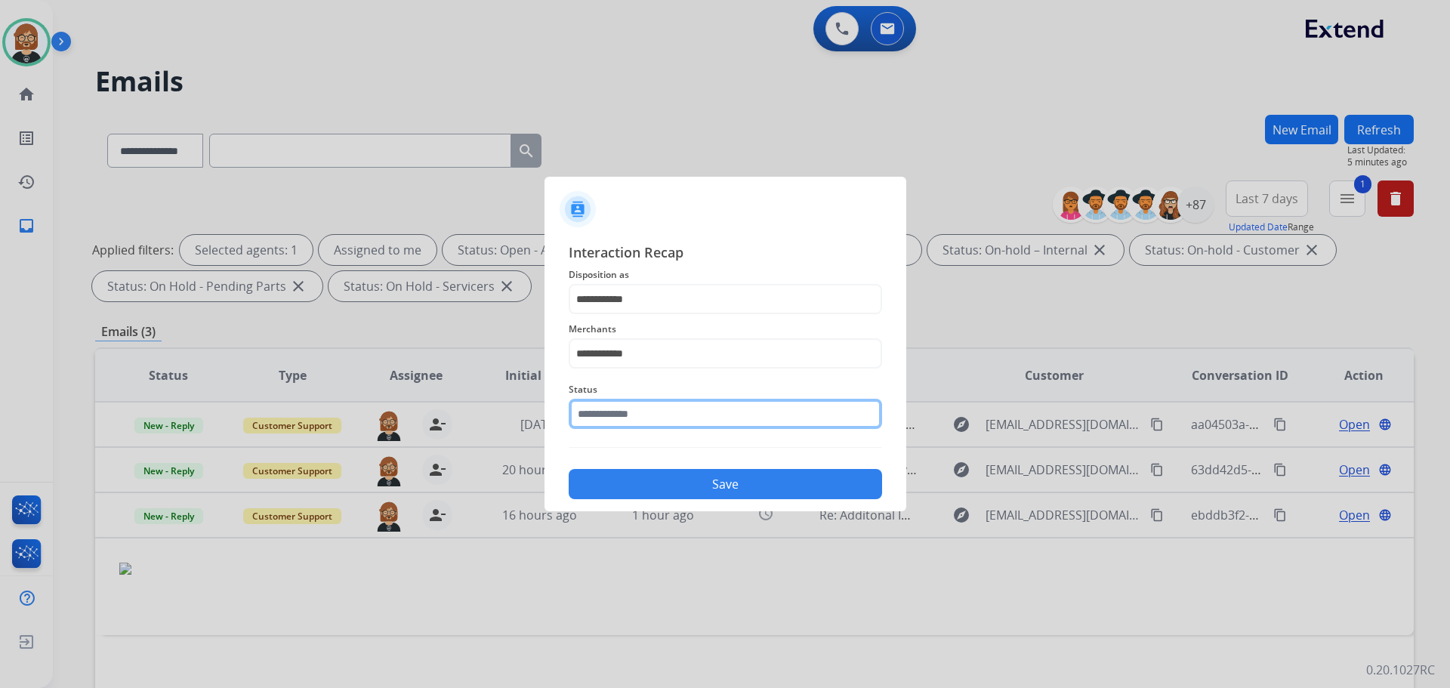
click at [692, 416] on input "text" at bounding box center [725, 414] width 313 height 30
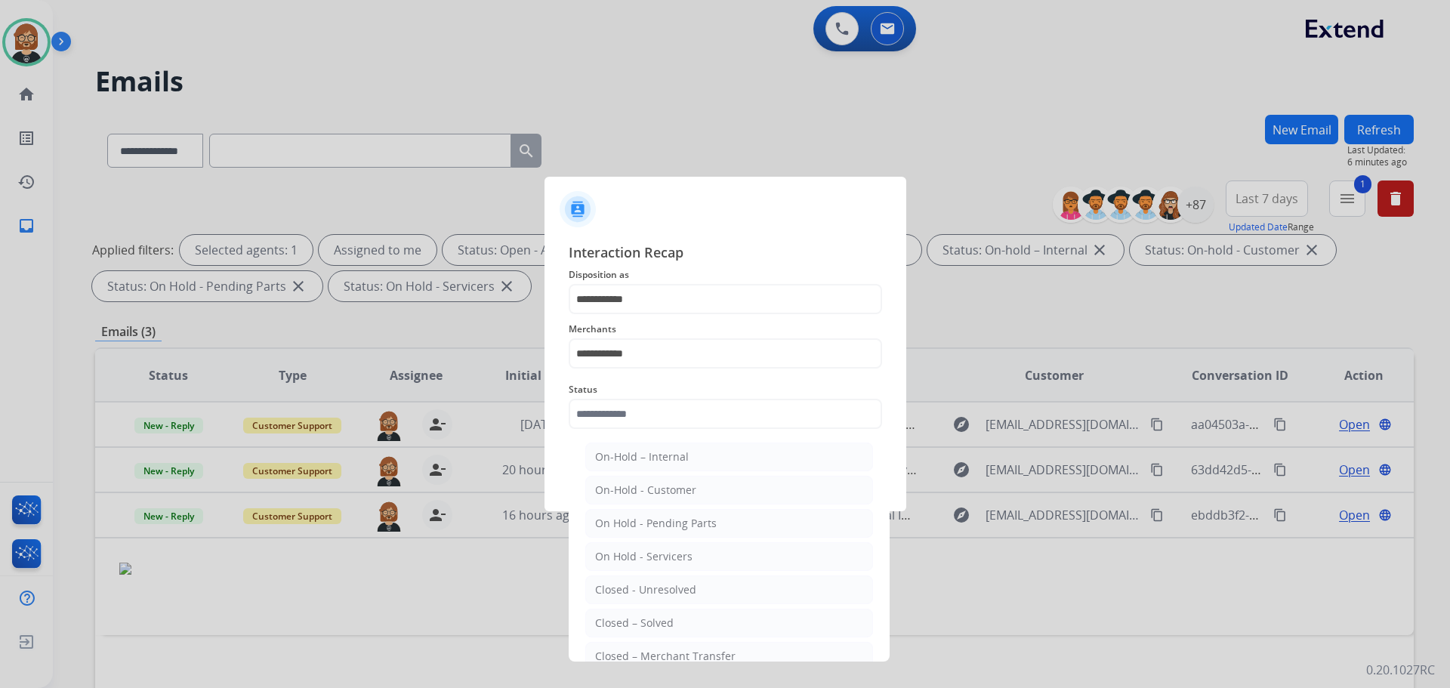
click at [715, 638] on ul "On-Hold – Internal On-Hold - Customer On Hold - Pending Parts On Hold - Service…" at bounding box center [729, 593] width 297 height 317
click at [719, 622] on li "Closed – Solved" at bounding box center [729, 623] width 288 height 29
type input "**********"
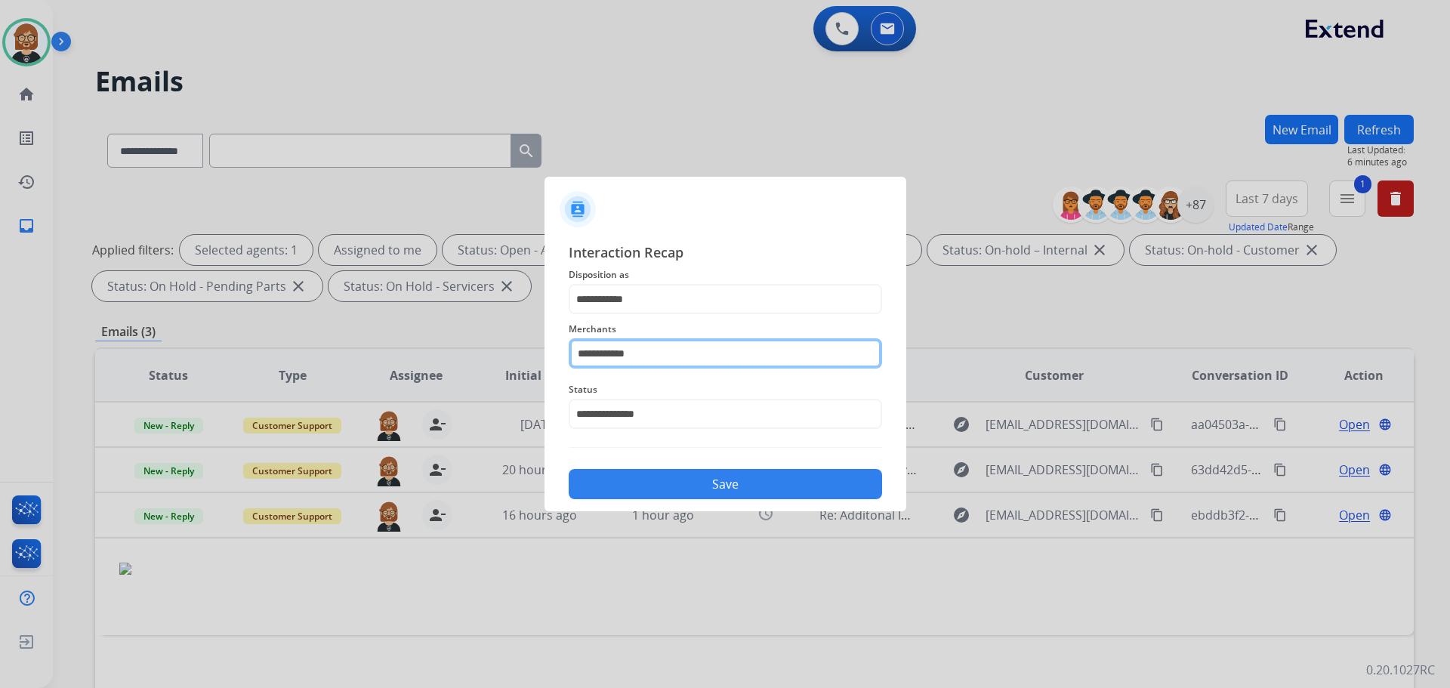
click at [667, 356] on input "**********" at bounding box center [725, 353] width 313 height 30
drag, startPoint x: 667, startPoint y: 356, endPoint x: 508, endPoint y: 357, distance: 159.4
click at [0, 357] on app-contact-recap-modal "**********" at bounding box center [0, 344] width 0 height 688
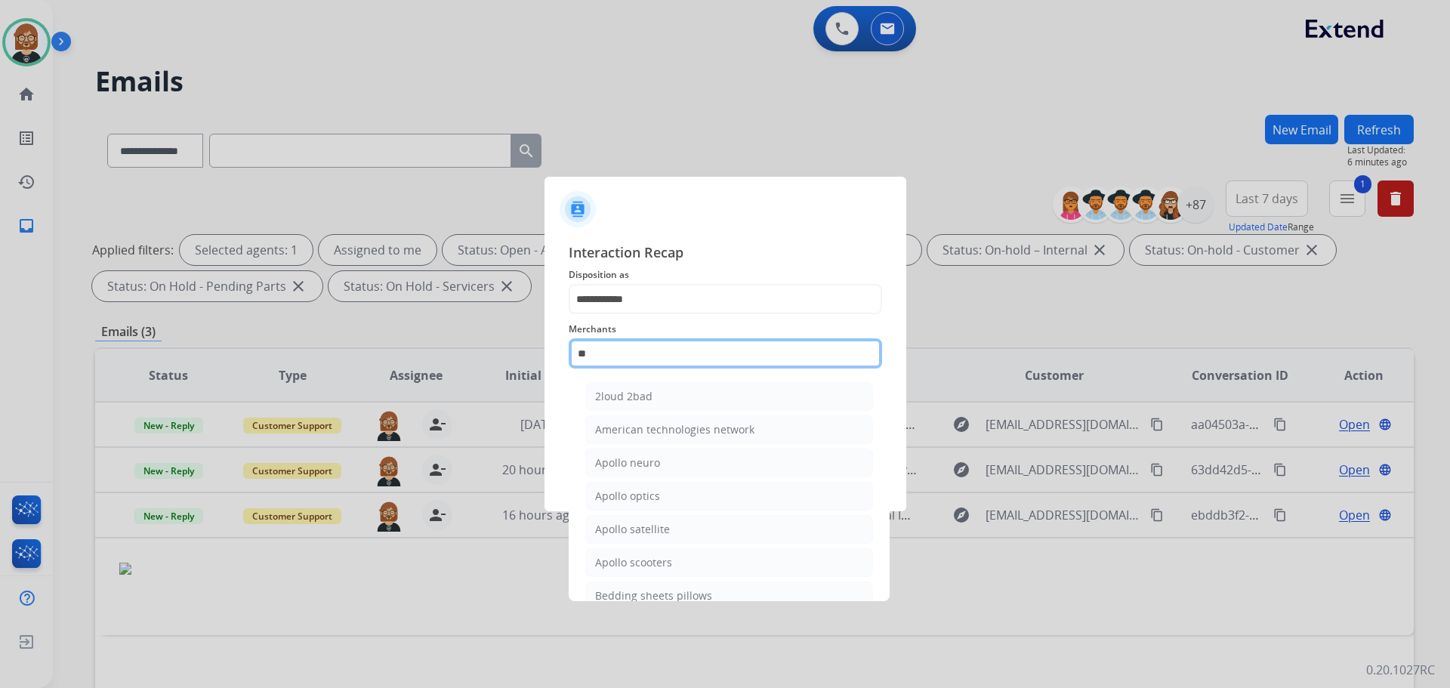
type input "*"
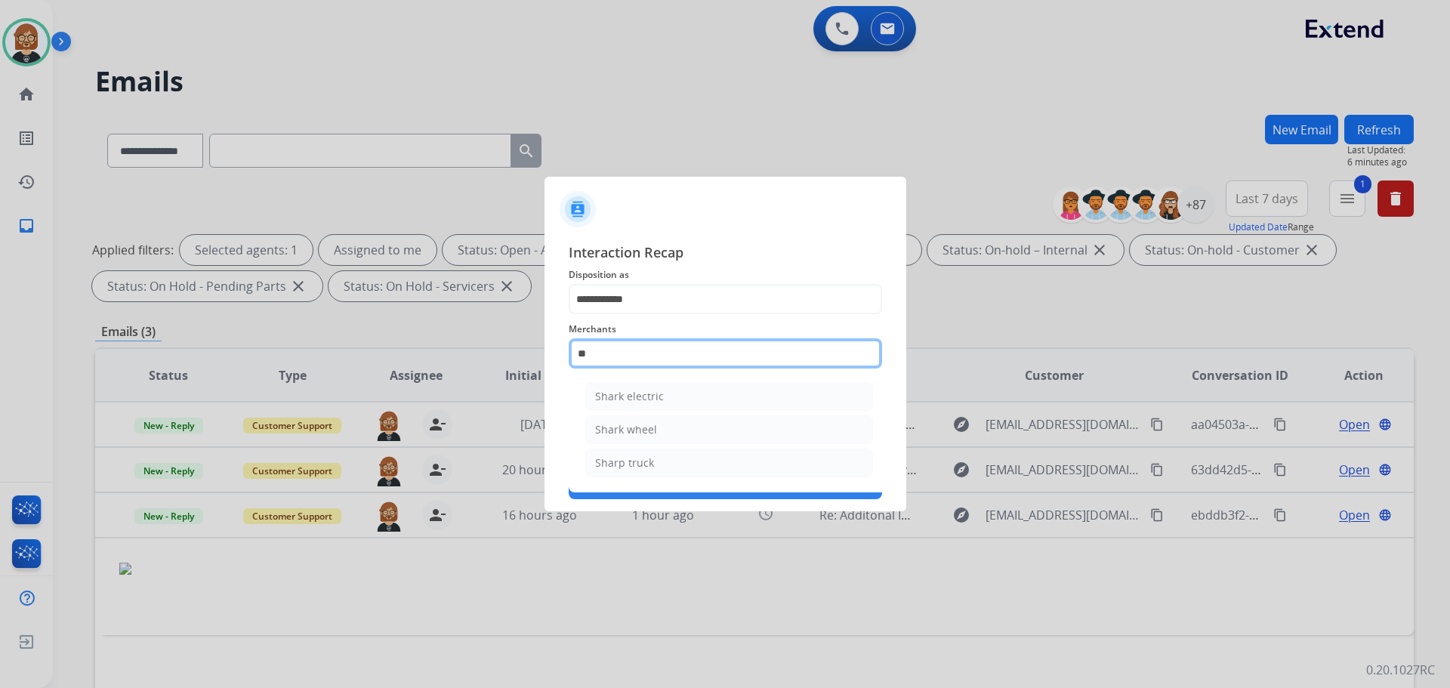
type input "*"
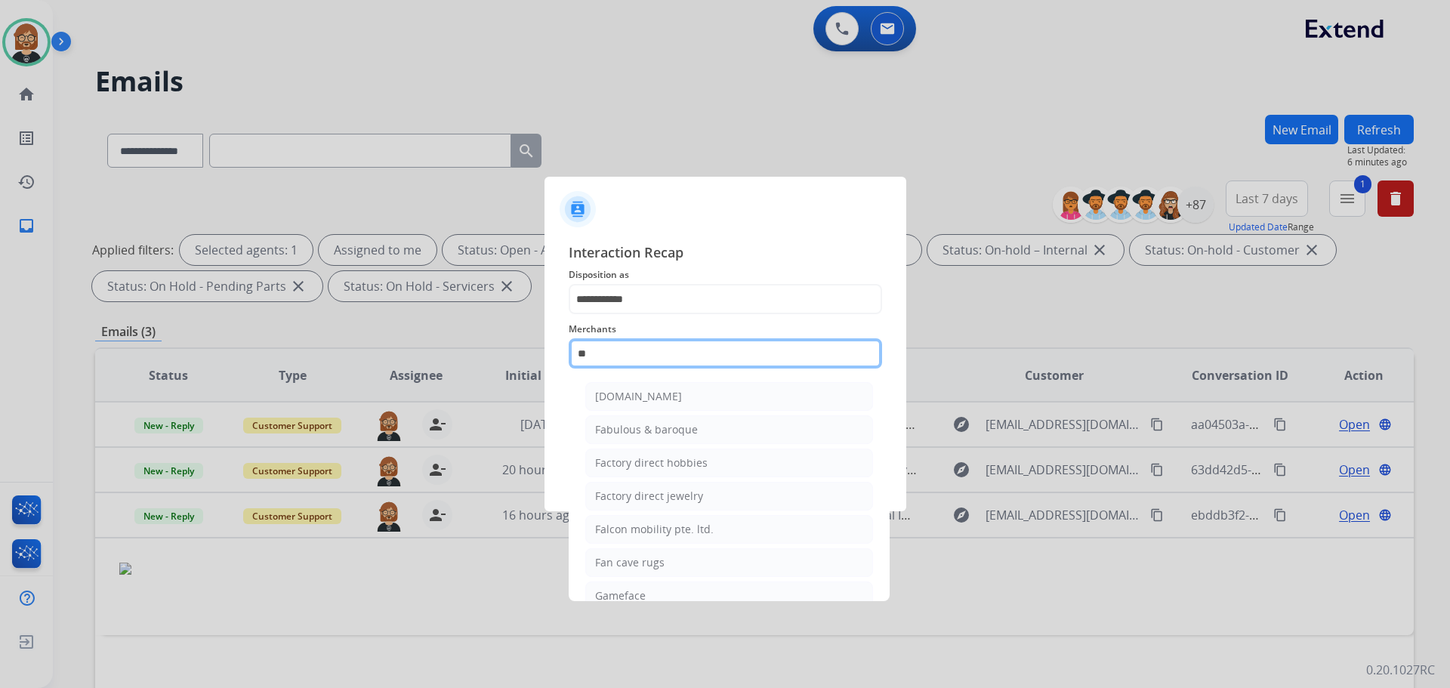
type input "*"
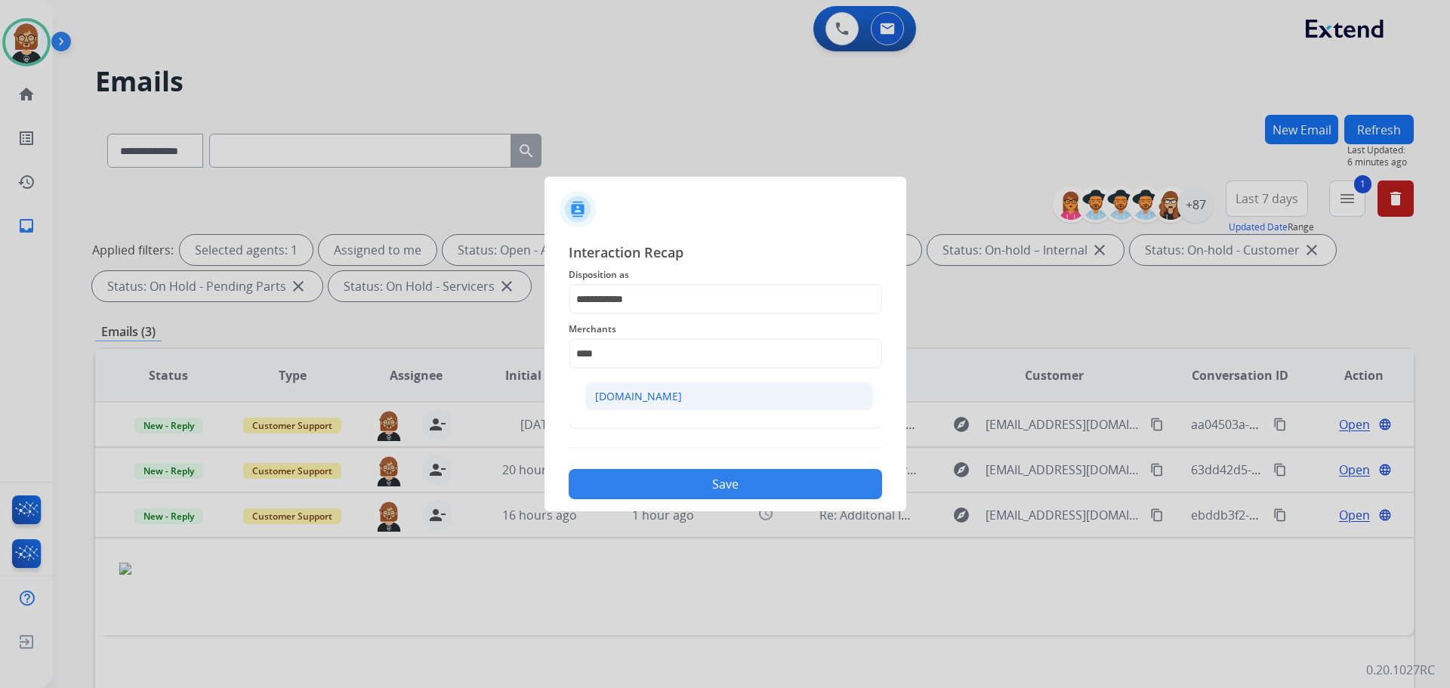
click at [595, 395] on div "[DOMAIN_NAME]" at bounding box center [638, 396] width 87 height 15
type input "**********"
click at [746, 472] on button "Save" at bounding box center [725, 484] width 313 height 30
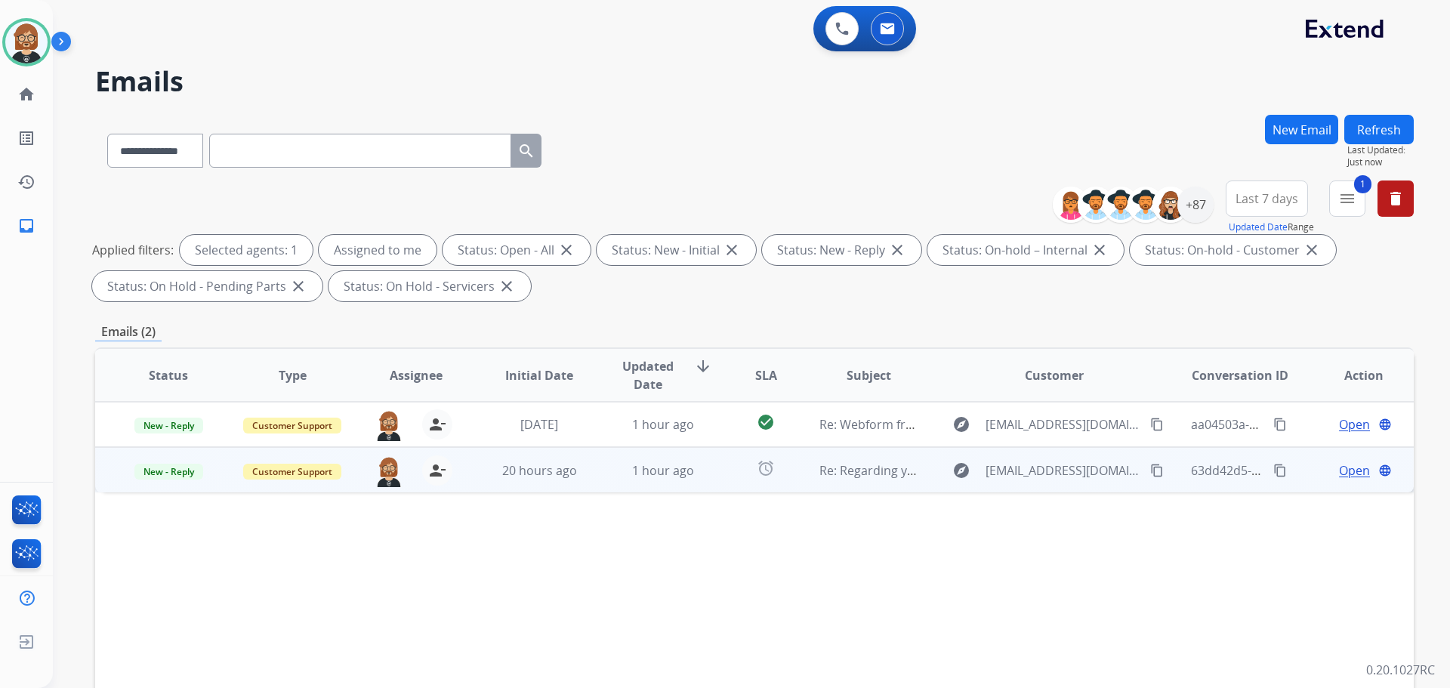
click at [713, 470] on td "alarm" at bounding box center [754, 469] width 82 height 45
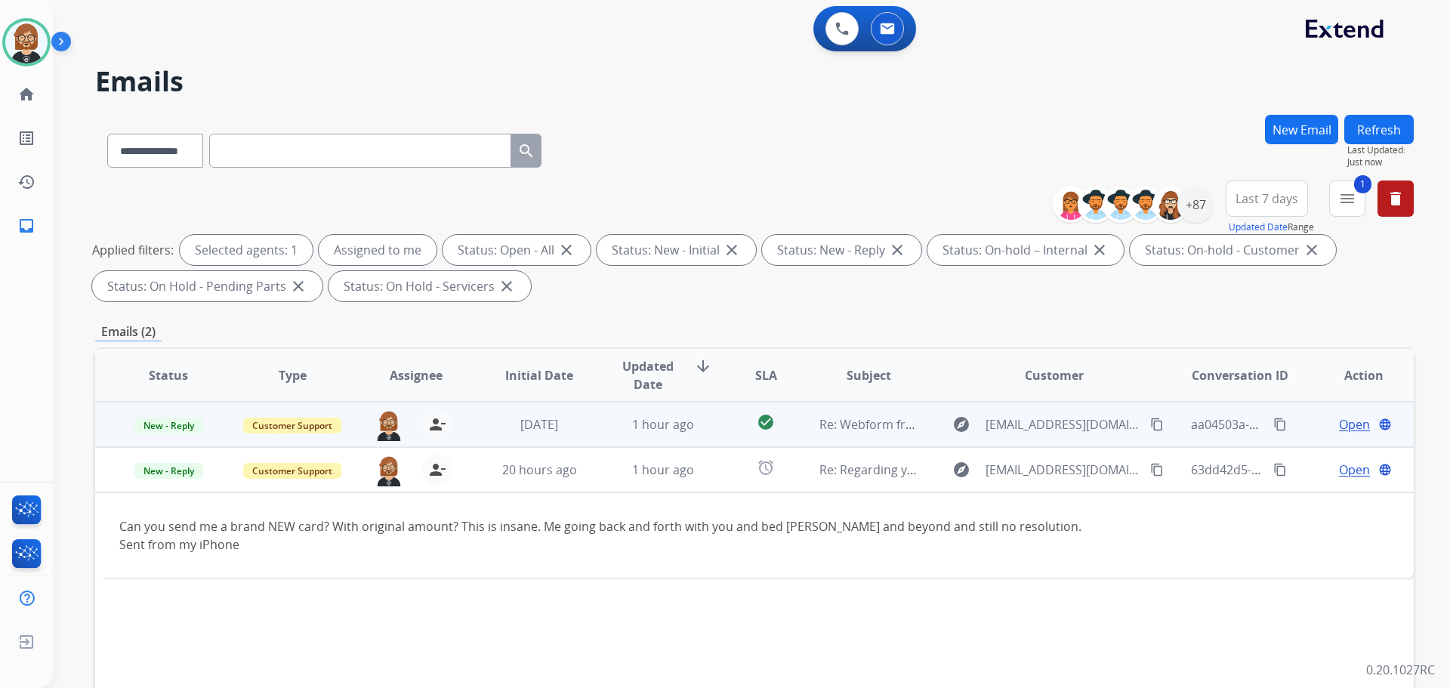
click at [713, 429] on td "check_circle" at bounding box center [754, 424] width 82 height 45
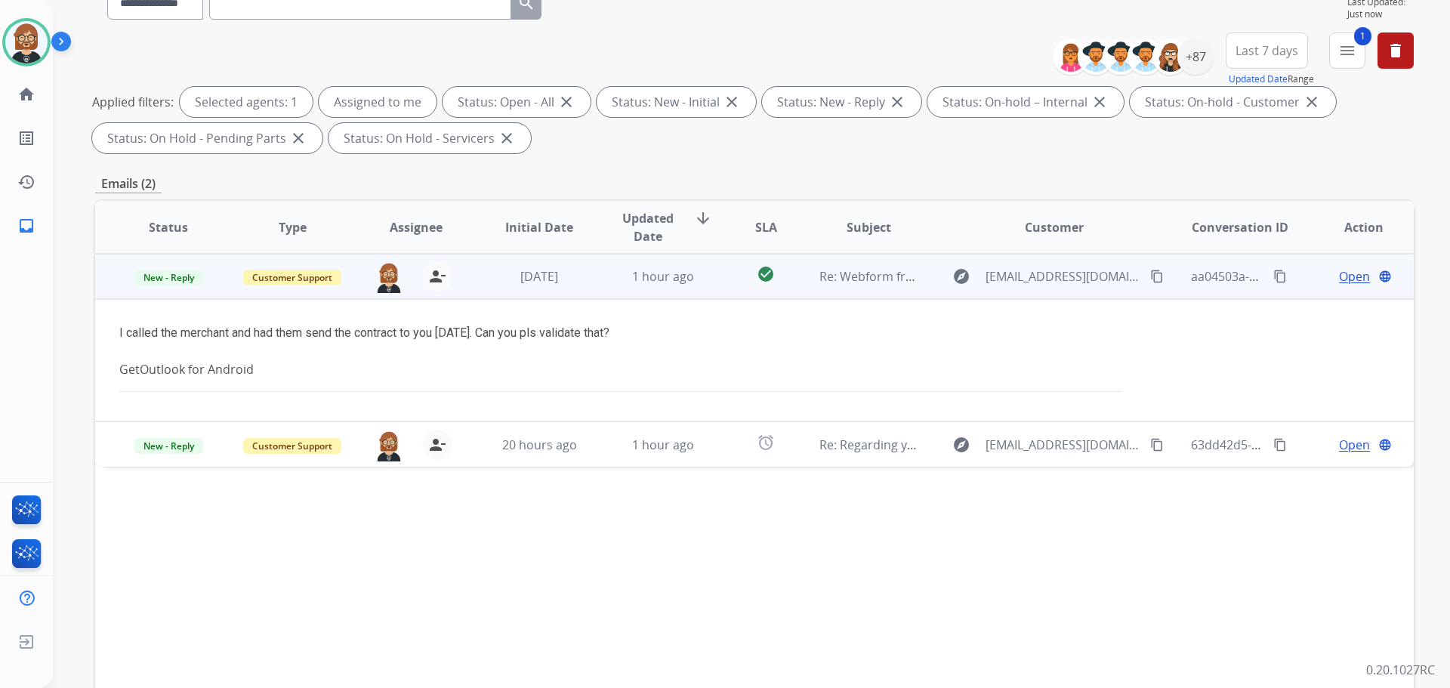
scroll to position [151, 0]
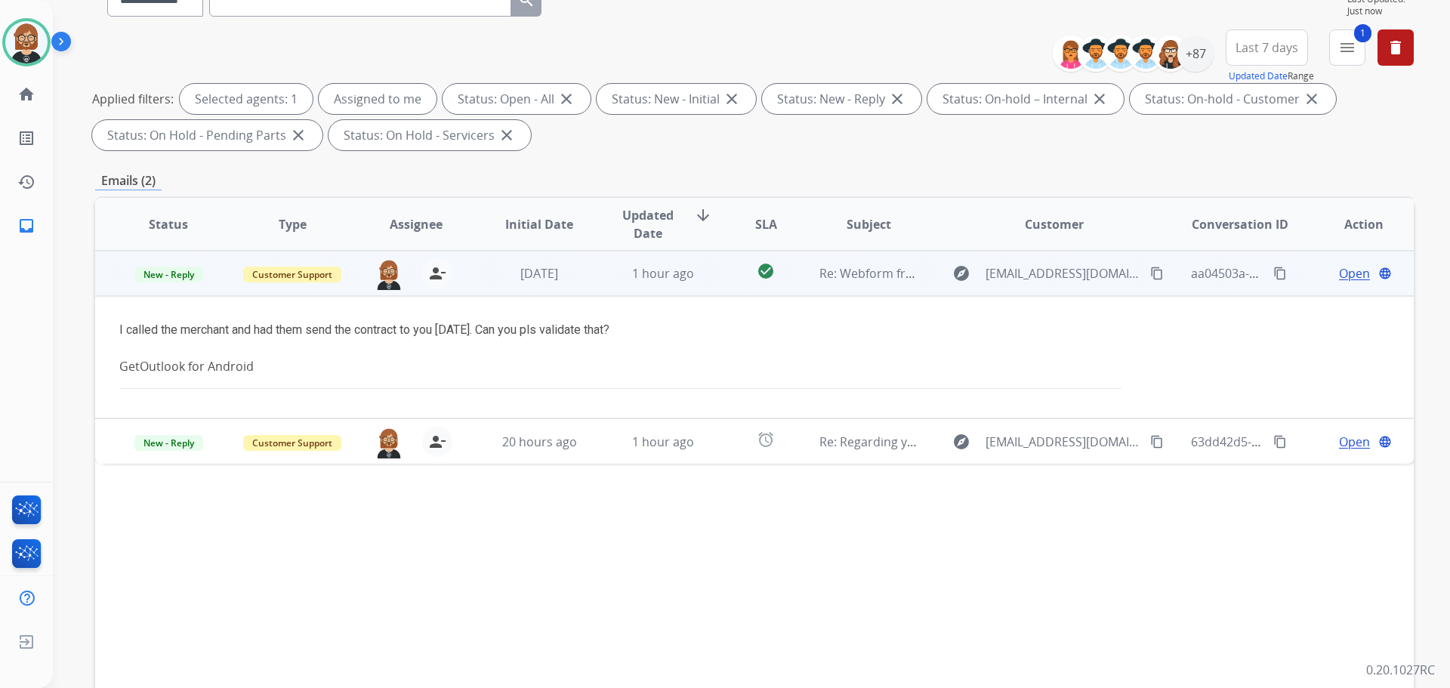
drag, startPoint x: 133, startPoint y: 329, endPoint x: 639, endPoint y: 335, distance: 506.2
click at [639, 335] on div "I called the merchant and had them send the contract to you [DATE]. Can you pls…" at bounding box center [631, 330] width 1024 height 18
click at [750, 267] on span "Open" at bounding box center [1354, 273] width 31 height 18
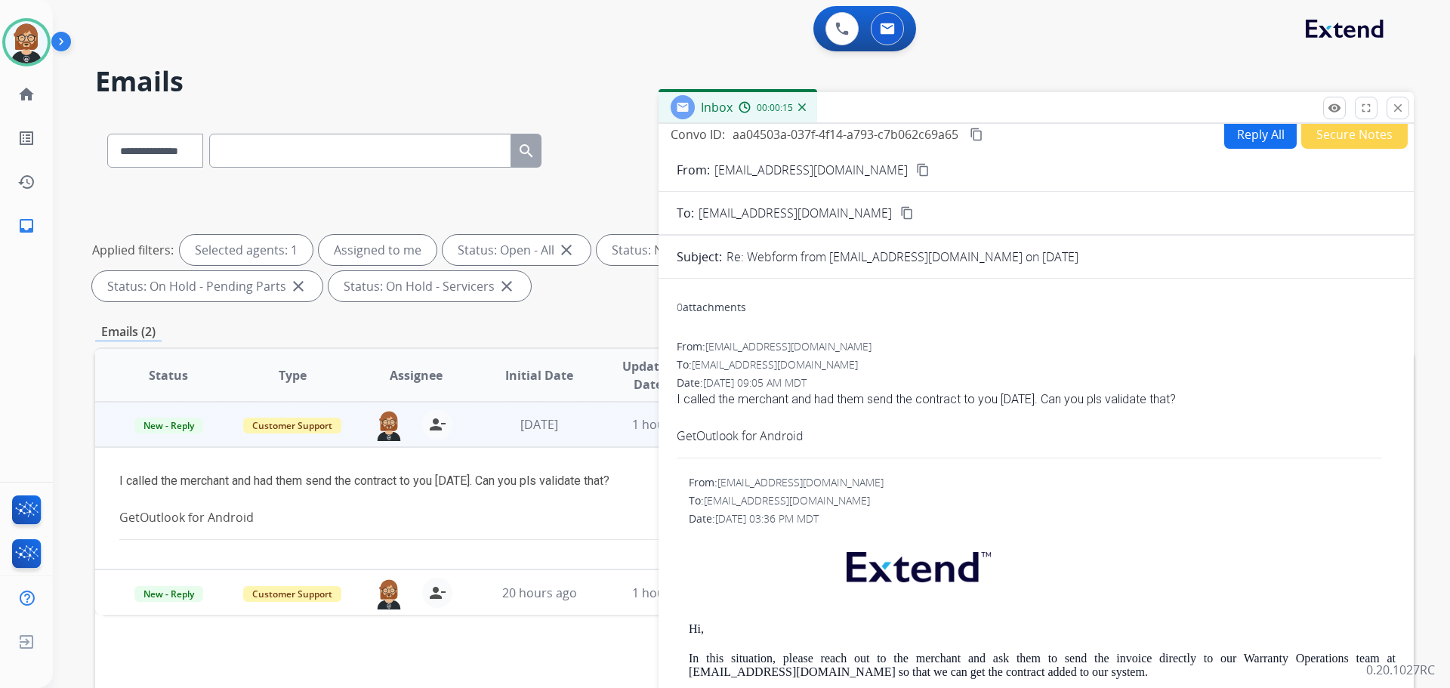
scroll to position [0, 0]
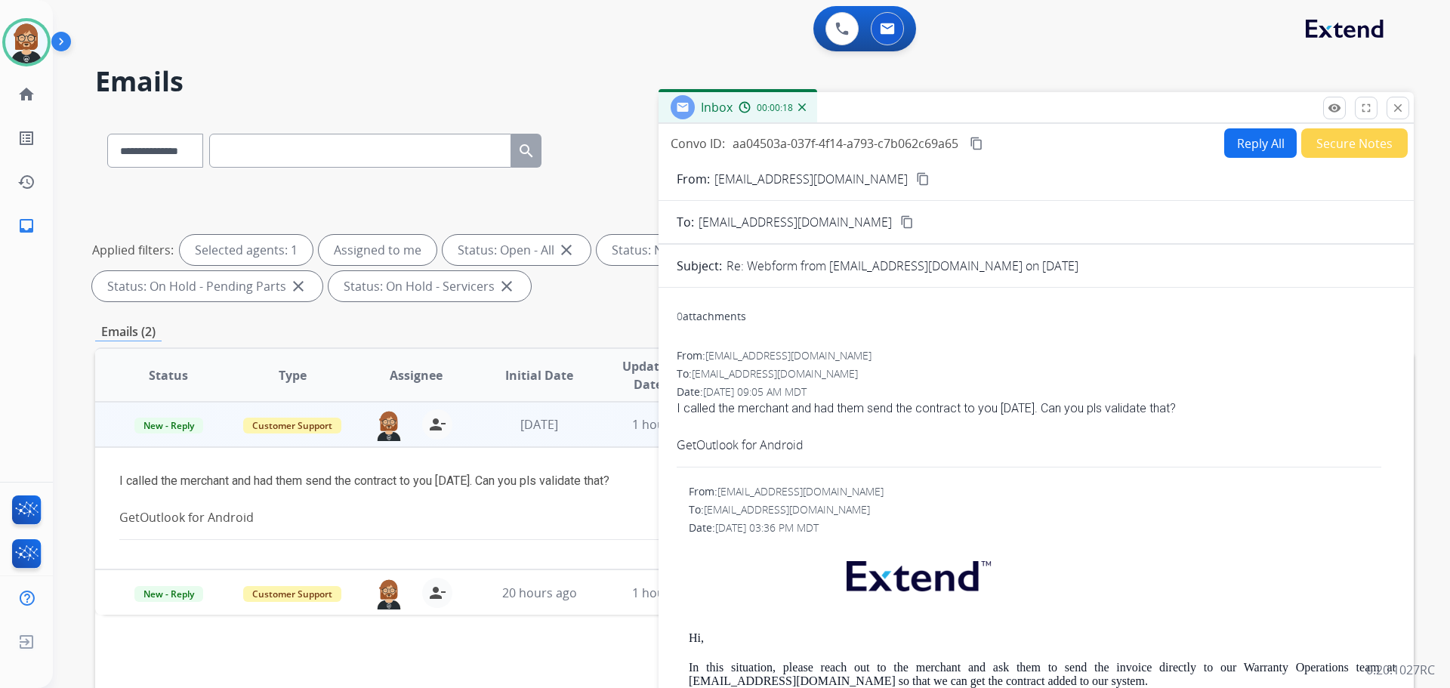
click at [750, 149] on button "Reply All" at bounding box center [1261, 142] width 73 height 29
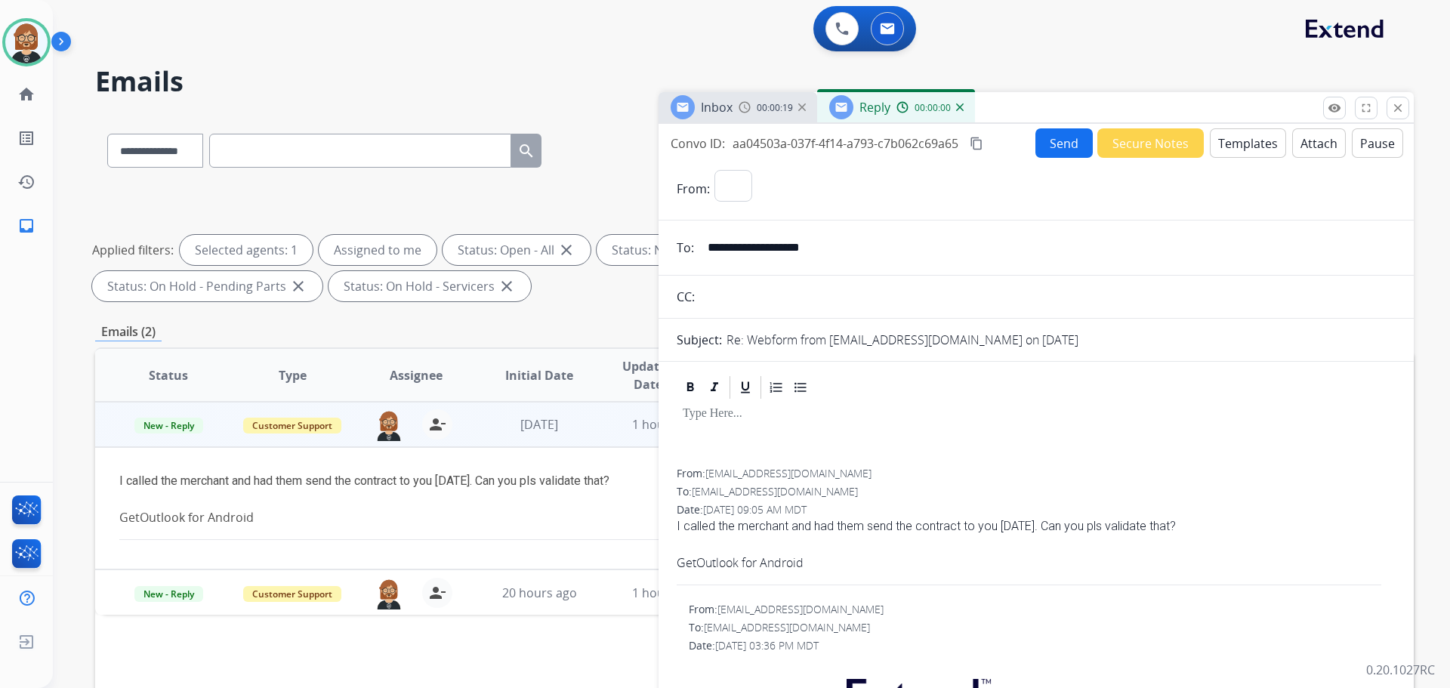
select select "**********"
click at [750, 110] on mat-icon "close" at bounding box center [1398, 108] width 14 height 14
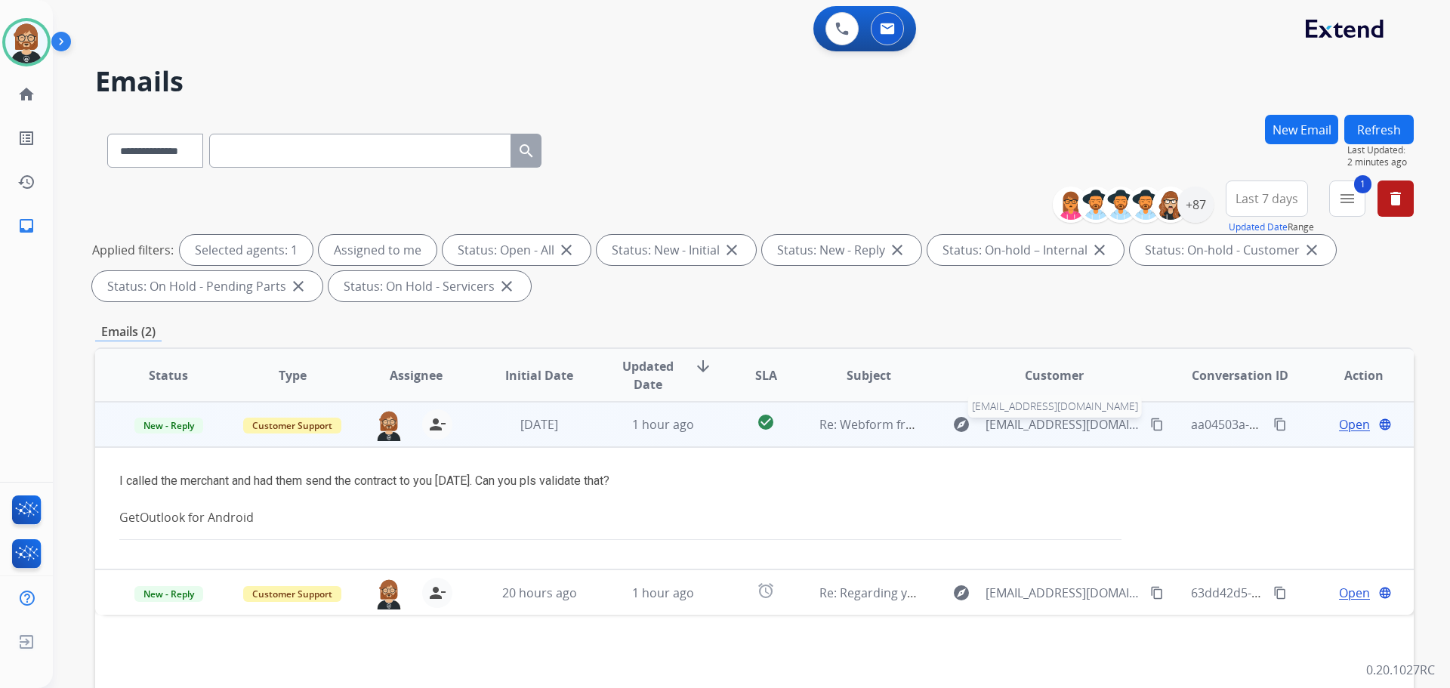
click at [750, 426] on span "[EMAIL_ADDRESS][DOMAIN_NAME]" at bounding box center [1064, 424] width 156 height 18
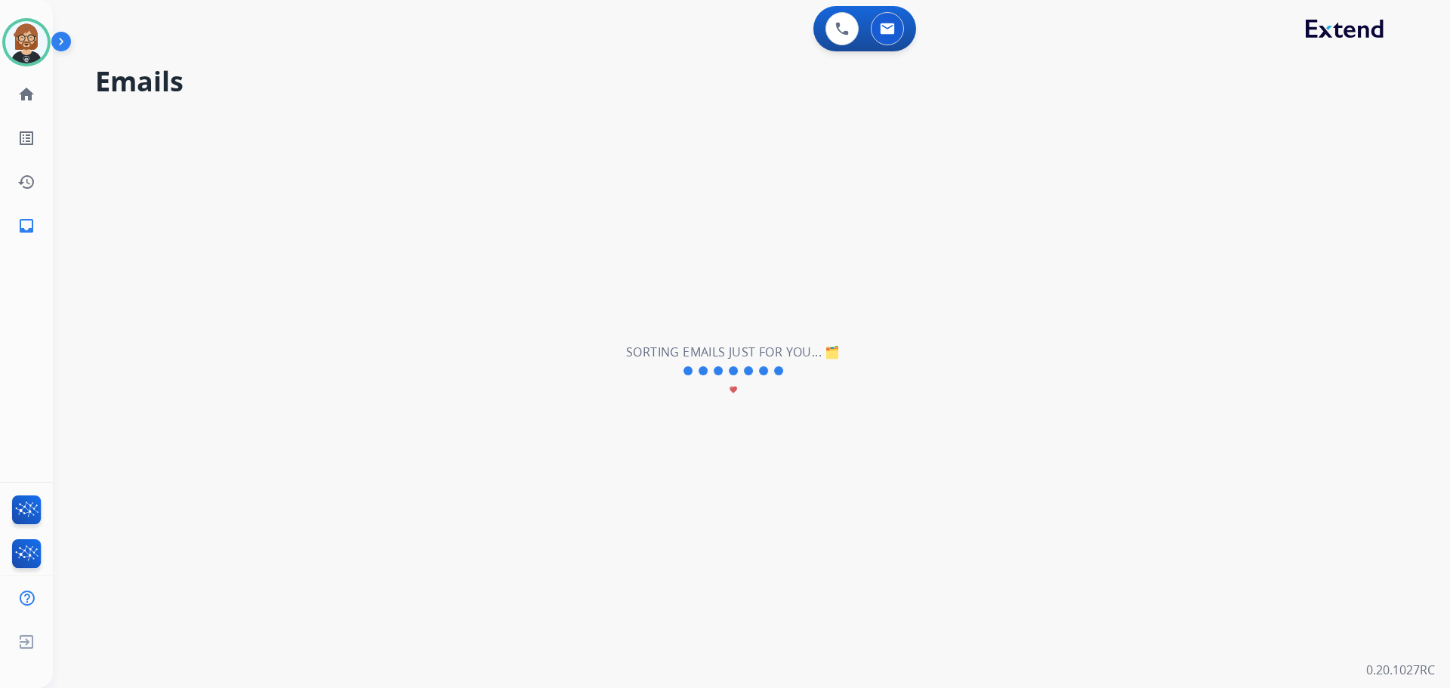
type input "**********"
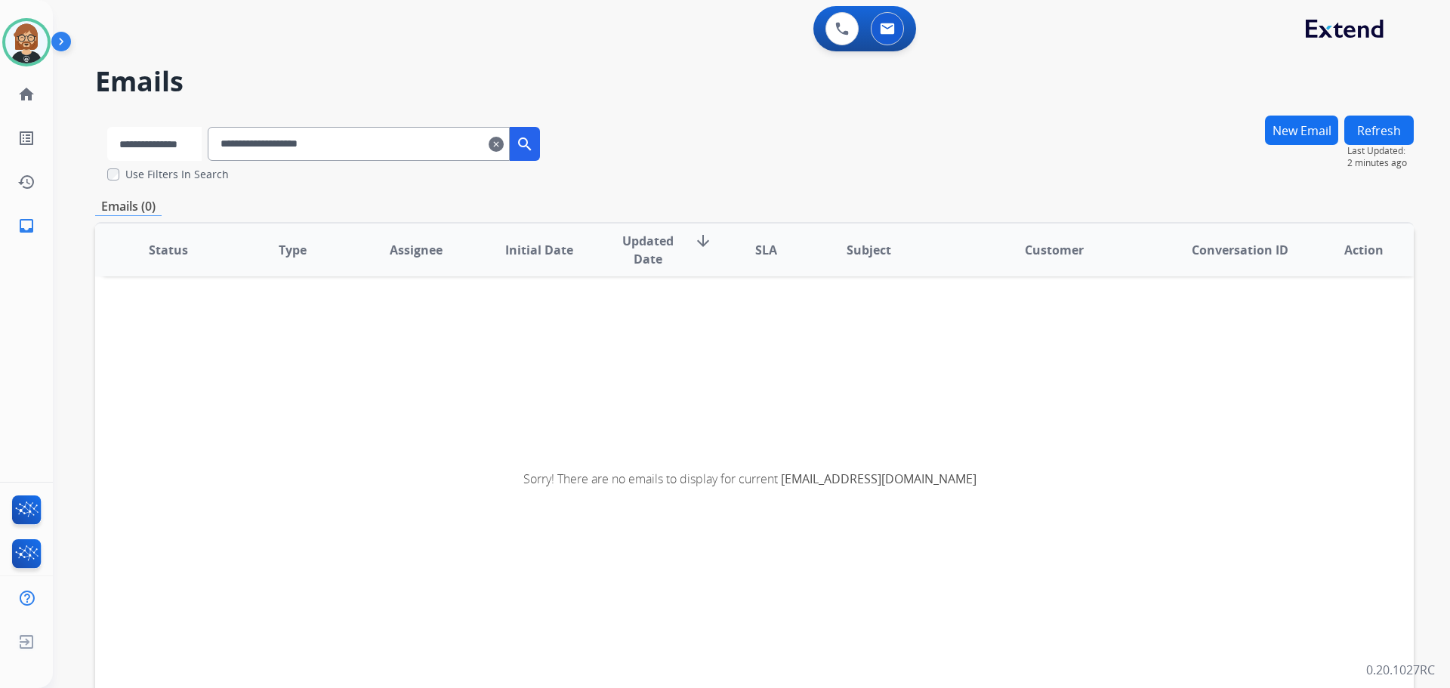
click at [164, 144] on select "**********" at bounding box center [154, 144] width 94 height 34
click at [107, 127] on select "**********" at bounding box center [154, 144] width 94 height 34
click at [536, 152] on mat-icon "search" at bounding box center [526, 144] width 18 height 18
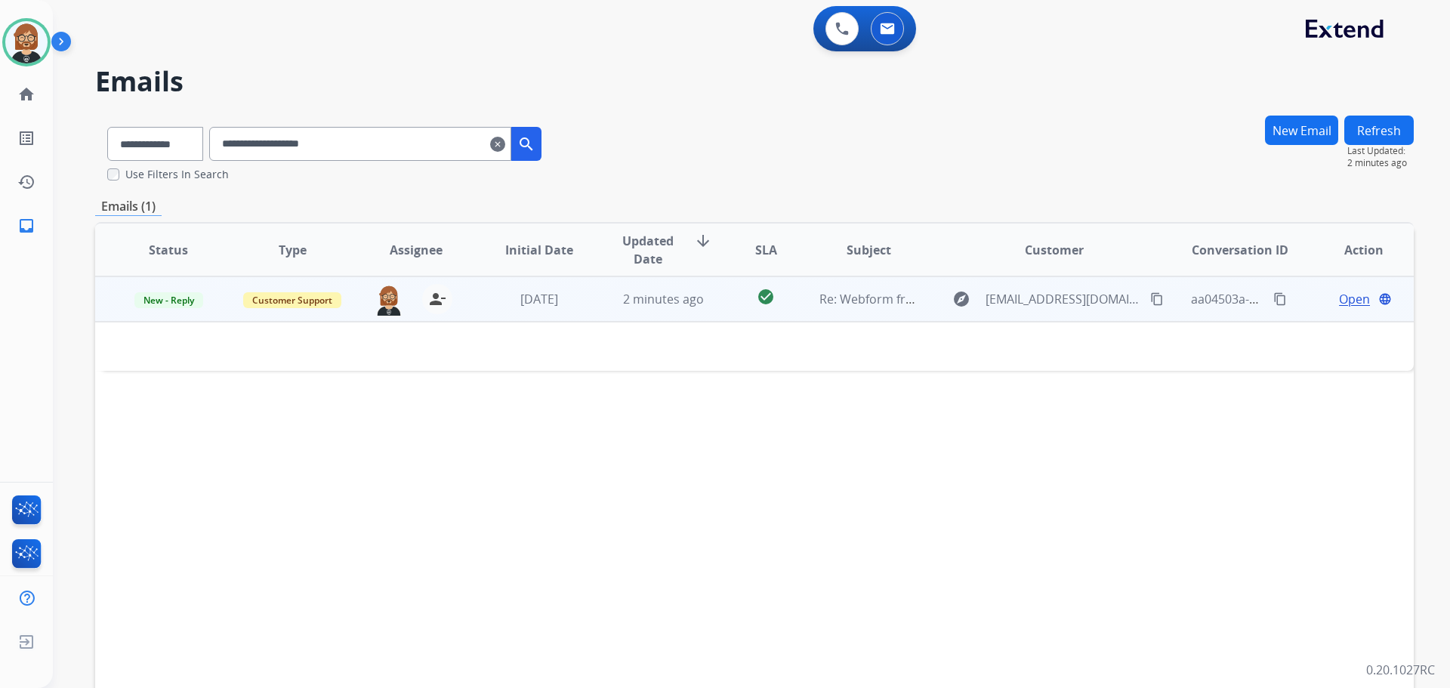
click at [298, 311] on td "Customer Support" at bounding box center [281, 298] width 124 height 45
click at [300, 305] on span "Customer Support" at bounding box center [292, 301] width 98 height 16
click at [226, 312] on td "Customer Support Claims Adjudication Customer Support Dev Test Escalation Servi…" at bounding box center [281, 298] width 124 height 45
click at [750, 296] on span "Open" at bounding box center [1354, 299] width 31 height 18
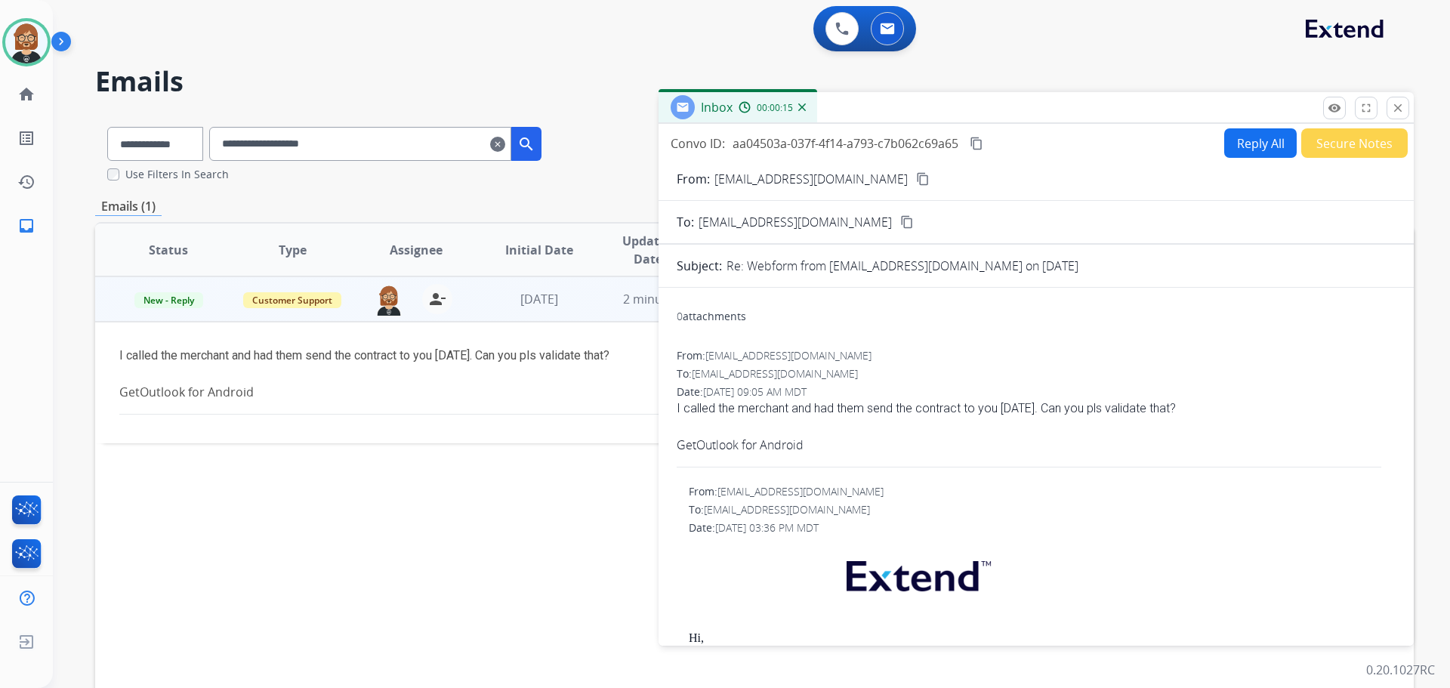
click at [310, 195] on div "**********" at bounding box center [754, 461] width 1319 height 692
click at [750, 113] on mat-icon "close" at bounding box center [1398, 108] width 14 height 14
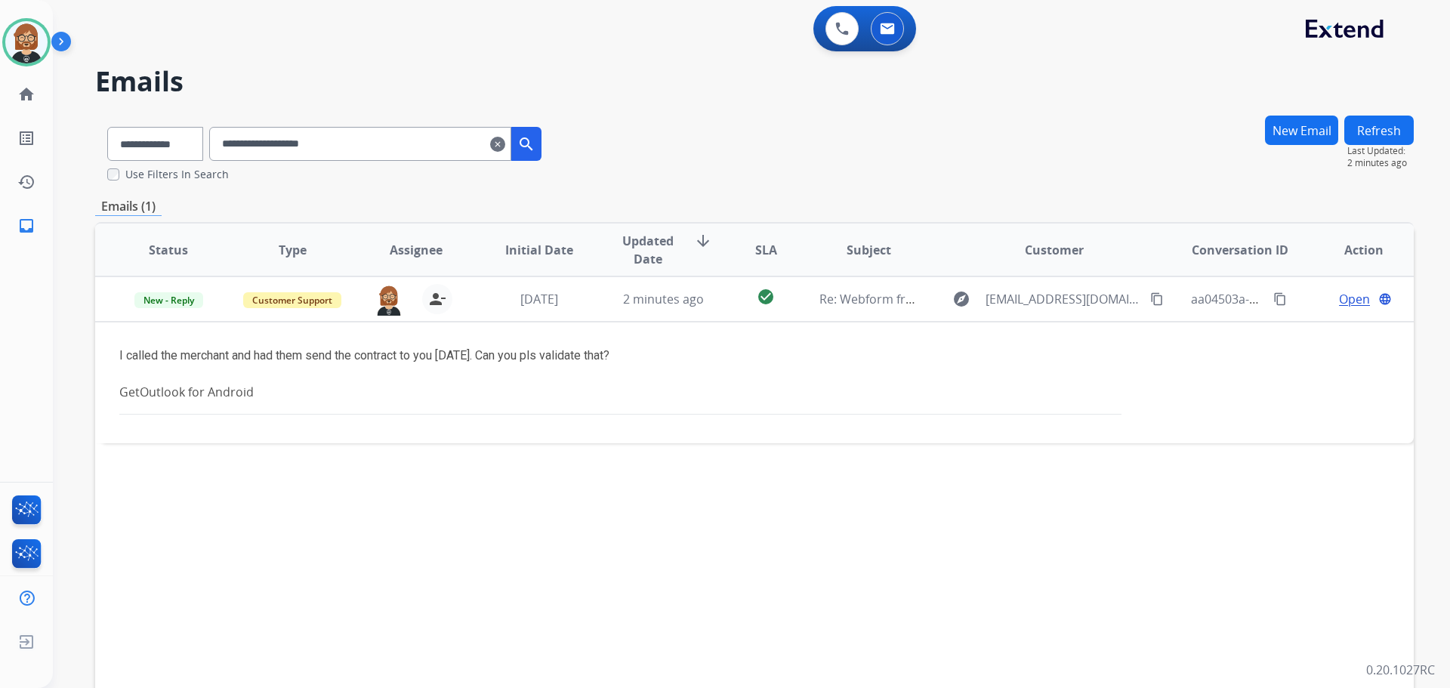
click at [505, 143] on mat-icon "clear" at bounding box center [497, 144] width 15 height 18
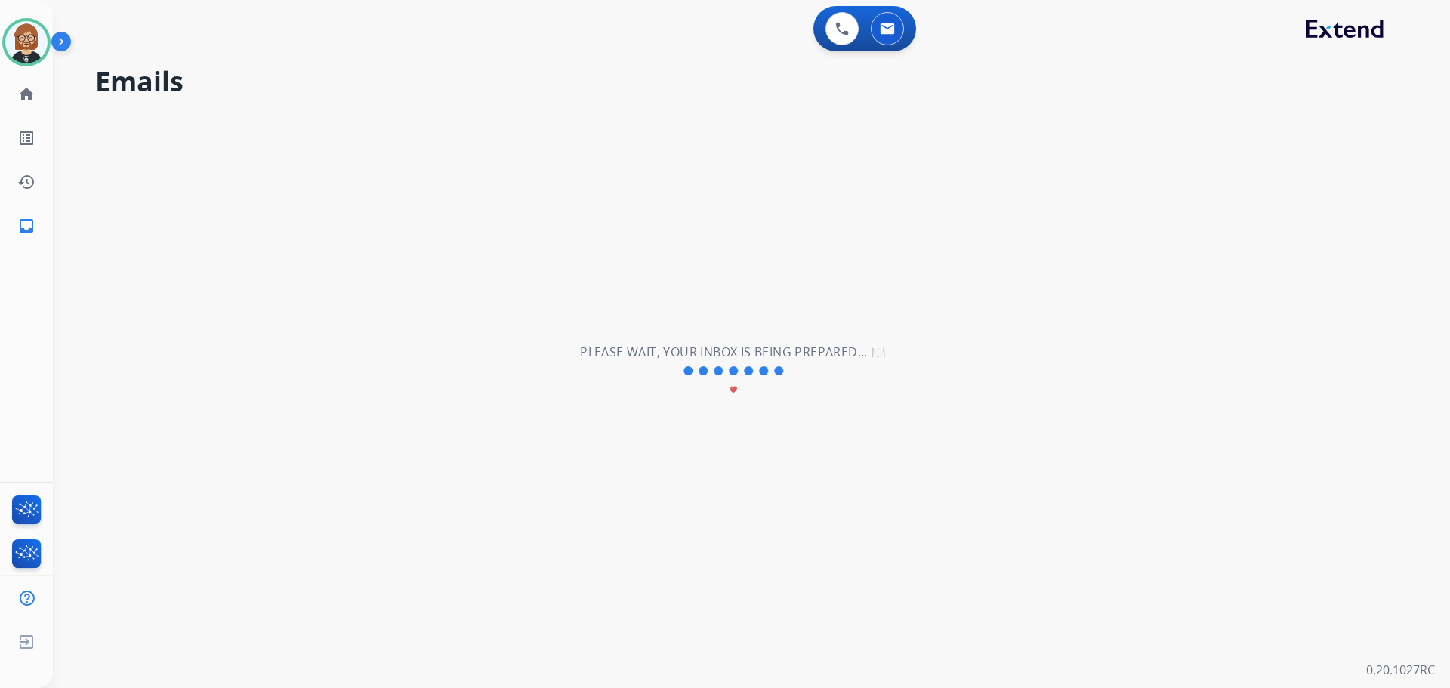
select select "**********"
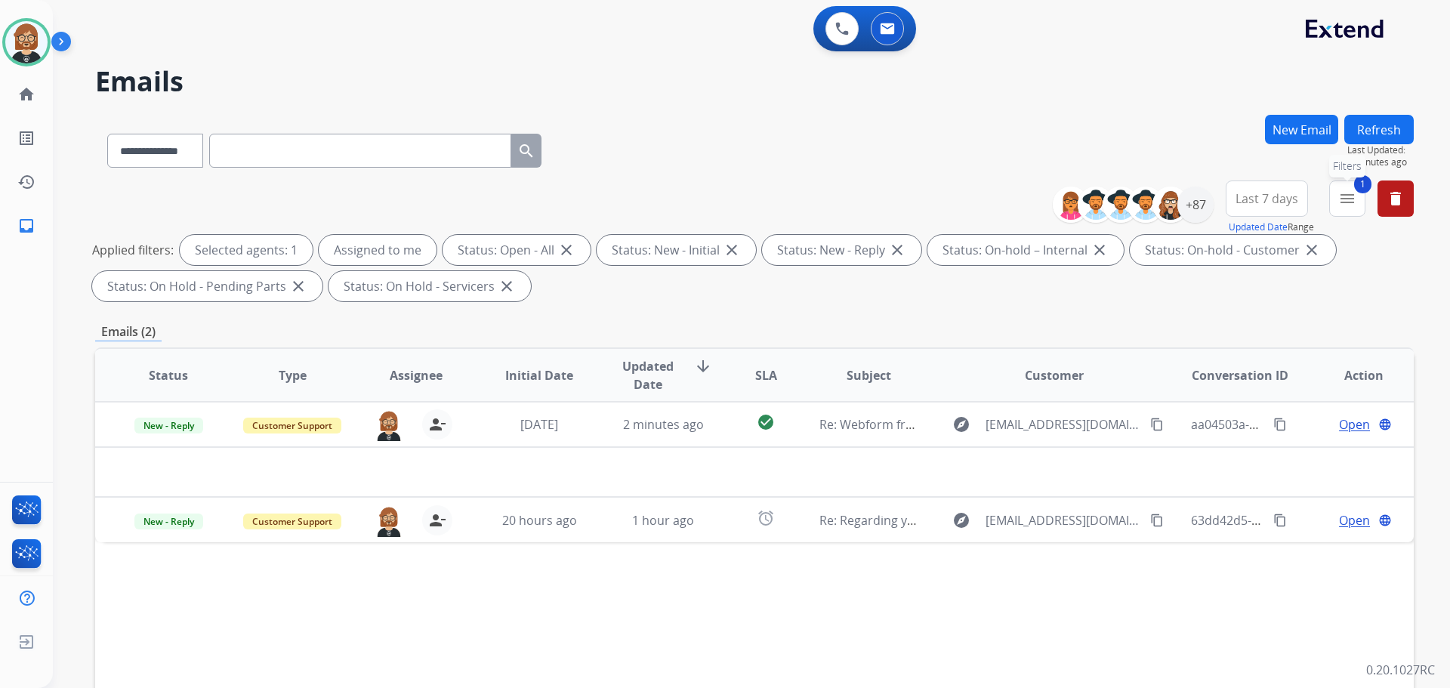
click at [750, 196] on mat-icon "menu" at bounding box center [1348, 199] width 18 height 18
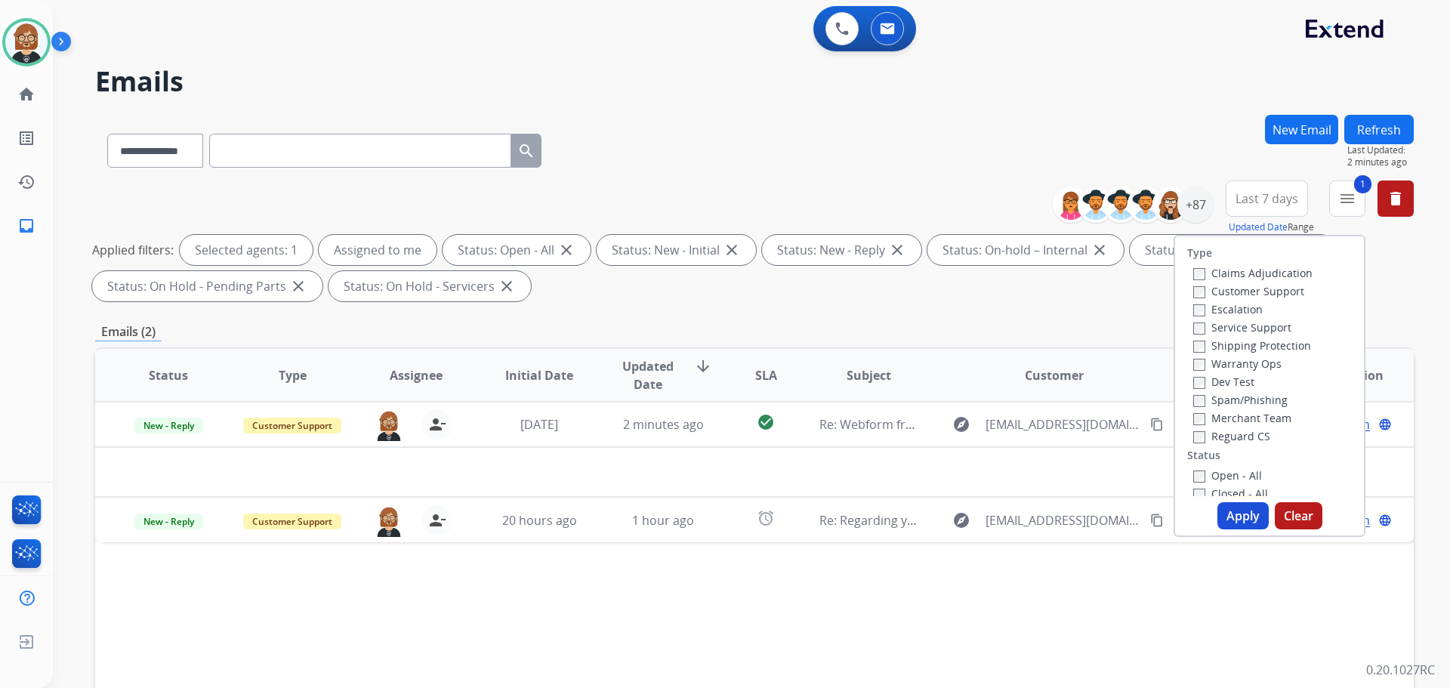
click at [750, 208] on button "Last 7 days" at bounding box center [1267, 199] width 82 height 36
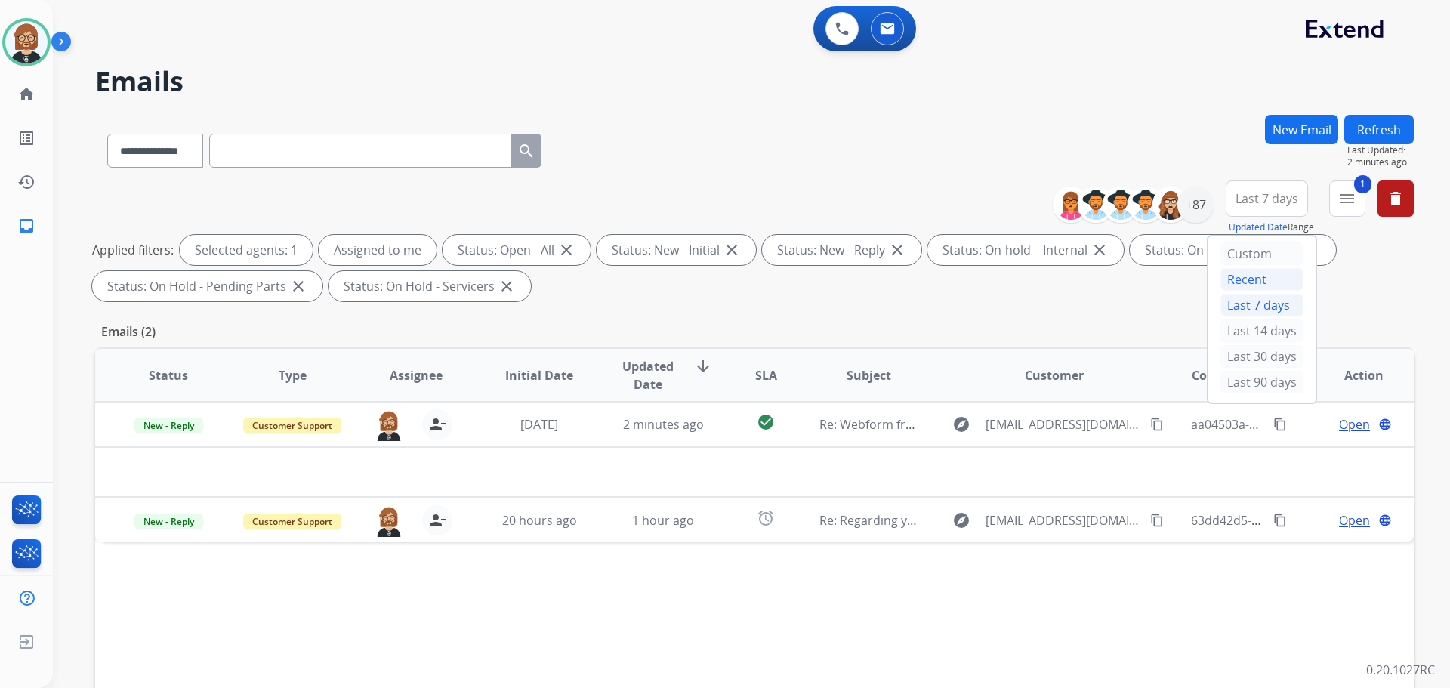
click at [750, 280] on div "Recent" at bounding box center [1262, 279] width 83 height 23
click at [750, 201] on mat-icon "menu" at bounding box center [1348, 199] width 18 height 18
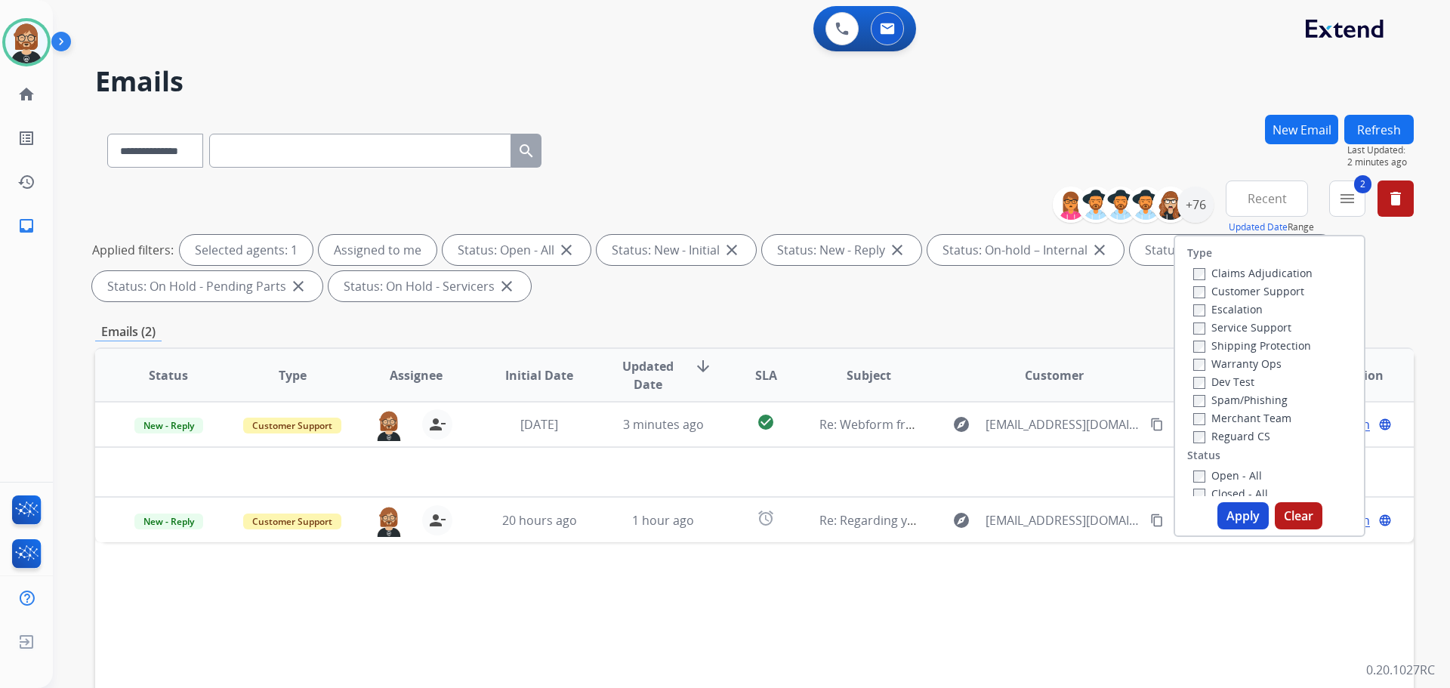
click at [750, 525] on button "Apply" at bounding box center [1243, 515] width 51 height 27
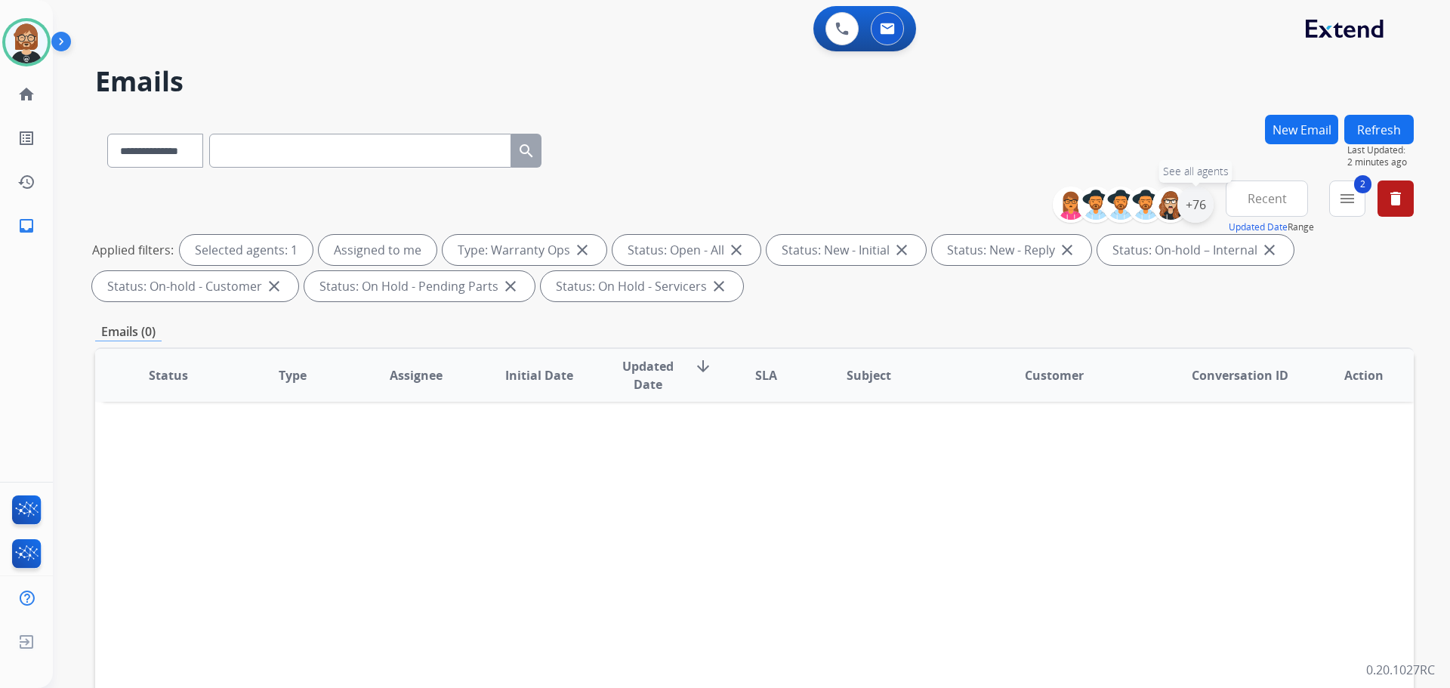
click at [750, 214] on div "+76" at bounding box center [1196, 205] width 36 height 36
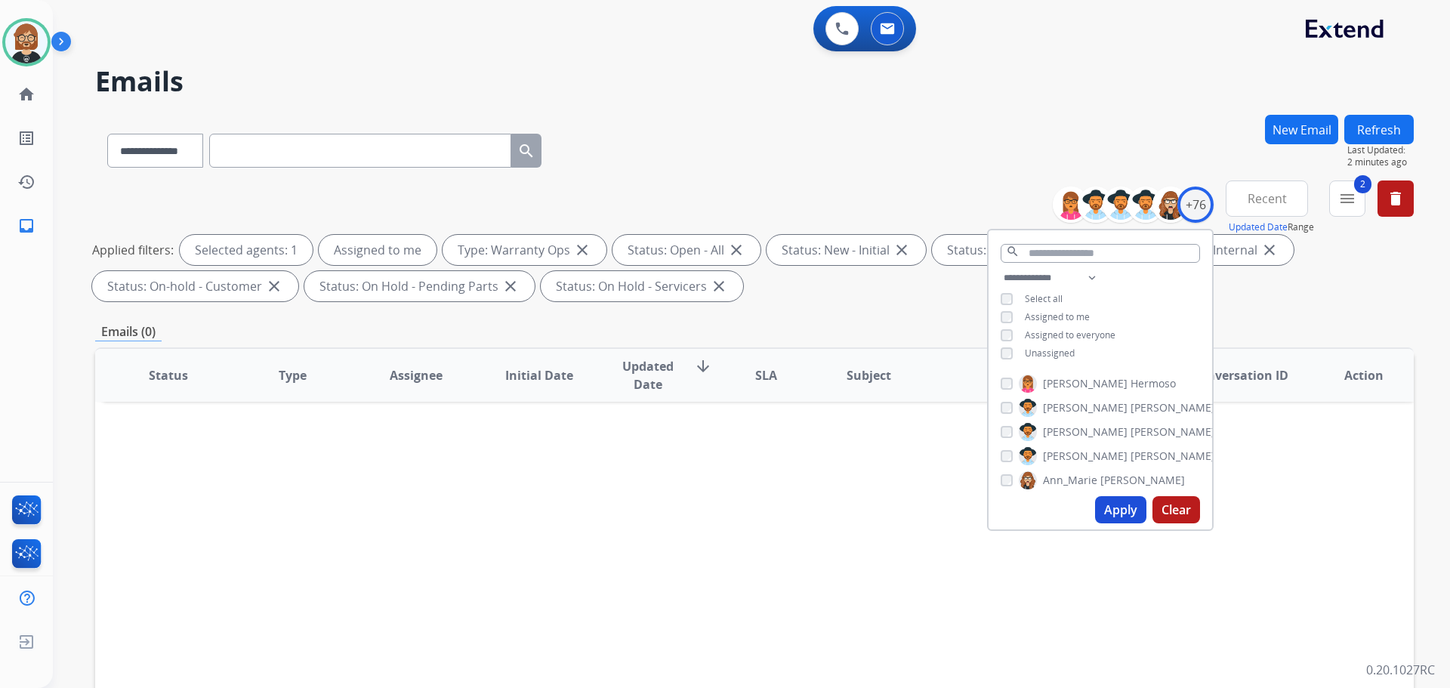
click at [750, 323] on div "**********" at bounding box center [1101, 317] width 224 height 97
click at [750, 507] on button "Apply" at bounding box center [1120, 509] width 51 height 27
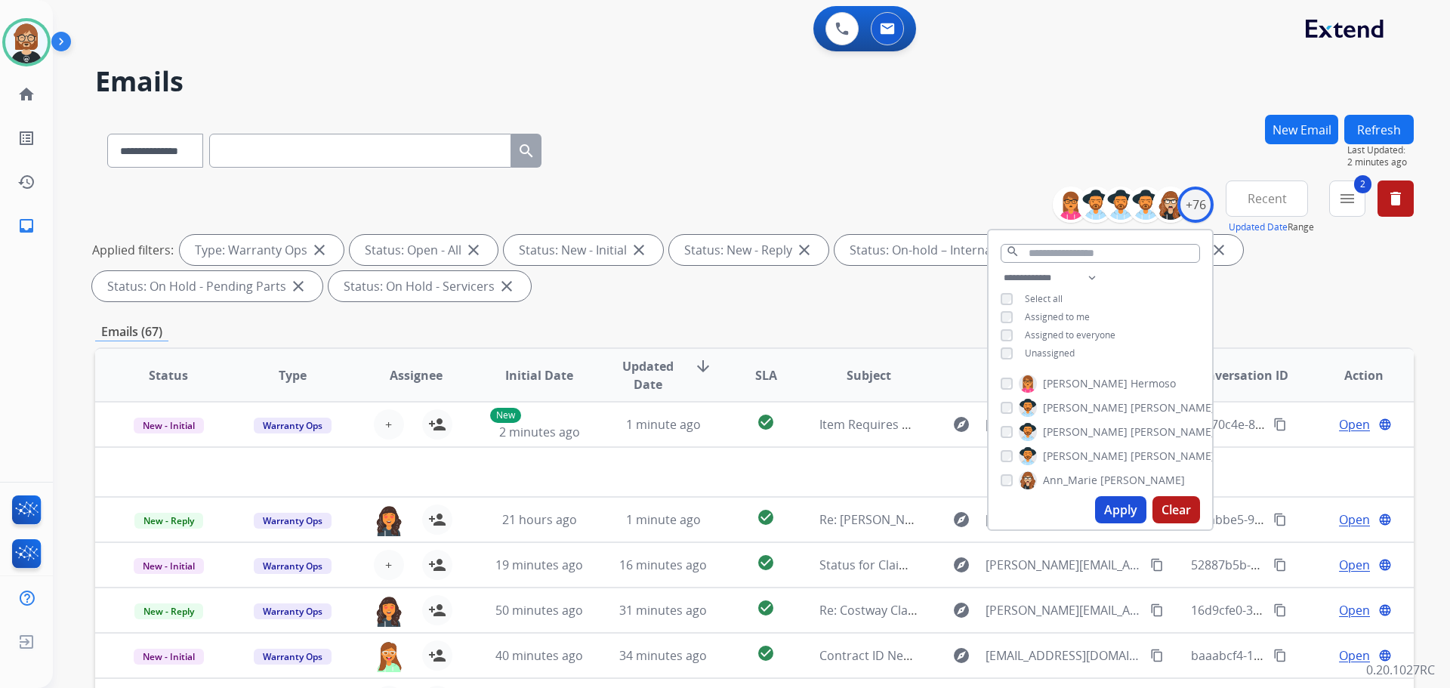
click at [691, 313] on div "**********" at bounding box center [754, 523] width 1319 height 817
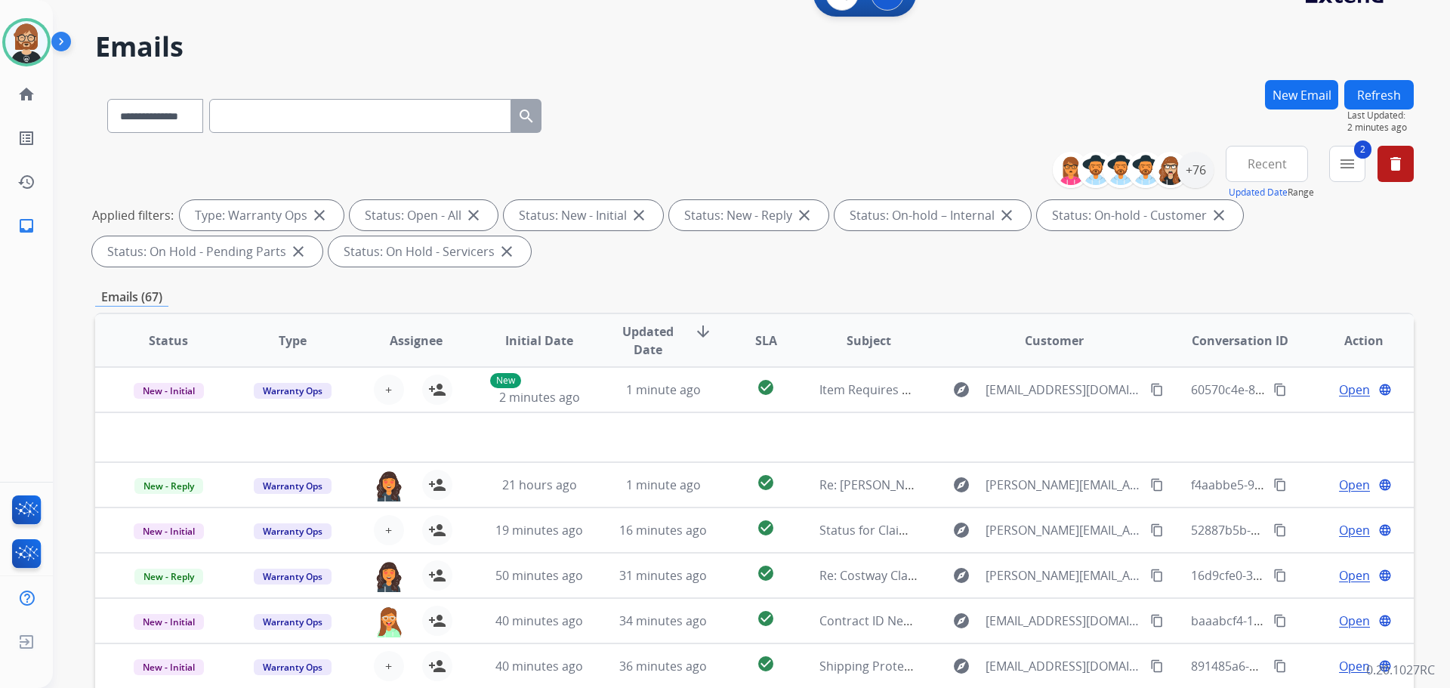
scroll to position [17, 0]
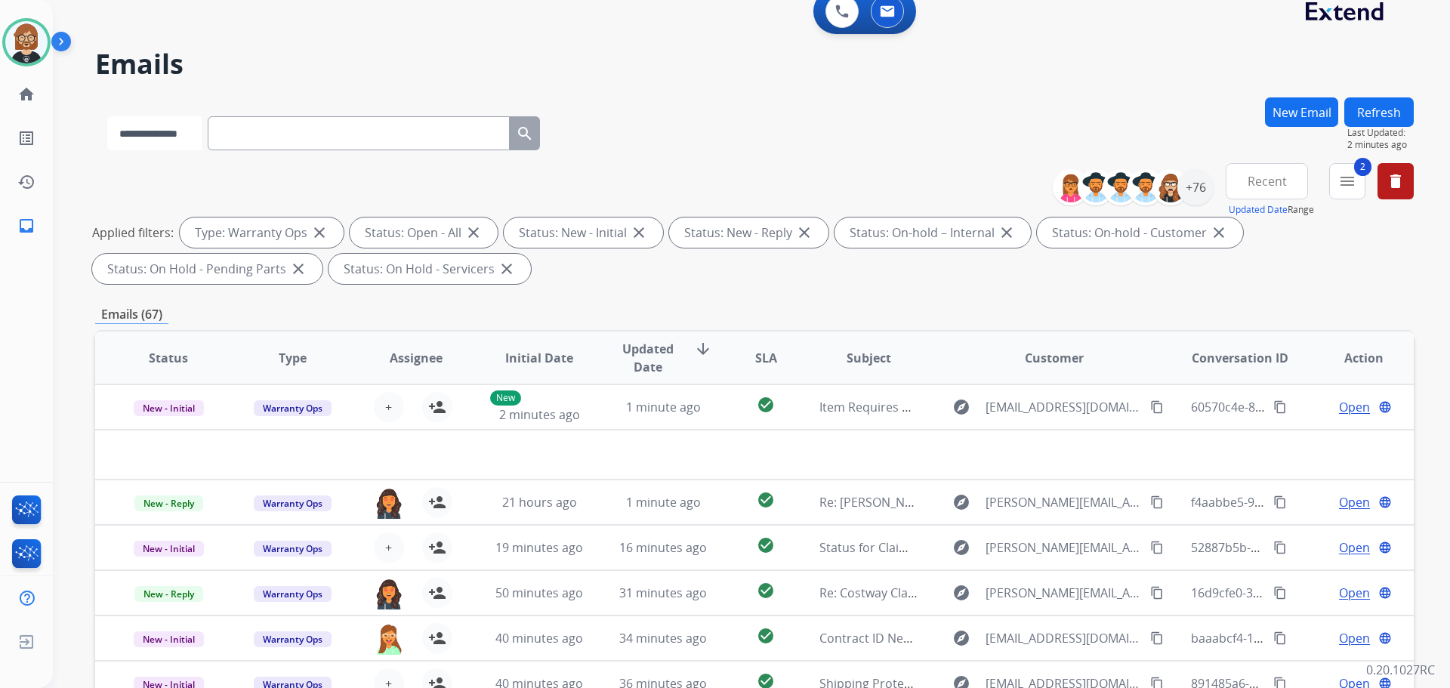
click at [170, 136] on select "**********" at bounding box center [154, 133] width 94 height 34
select select "**********"
click at [107, 116] on select "**********" at bounding box center [154, 133] width 94 height 34
click at [297, 134] on input "text" at bounding box center [360, 133] width 302 height 34
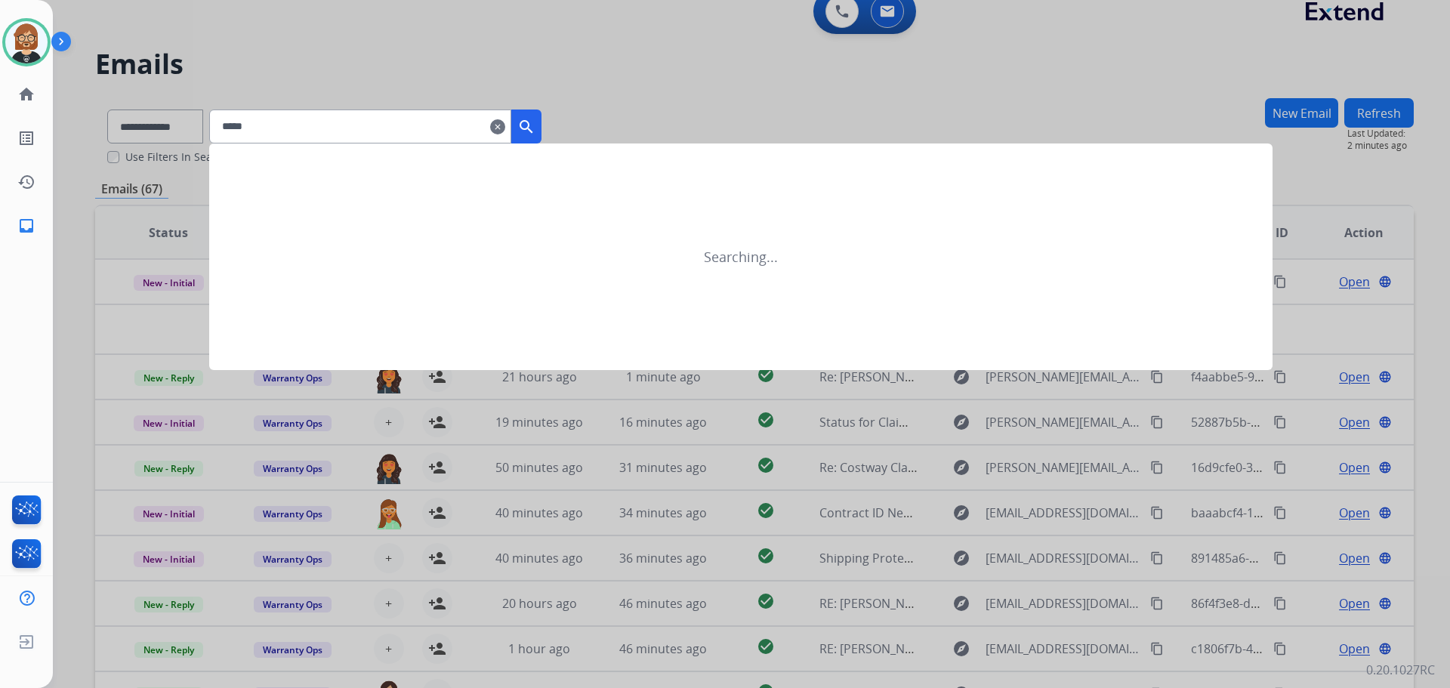
type input "******"
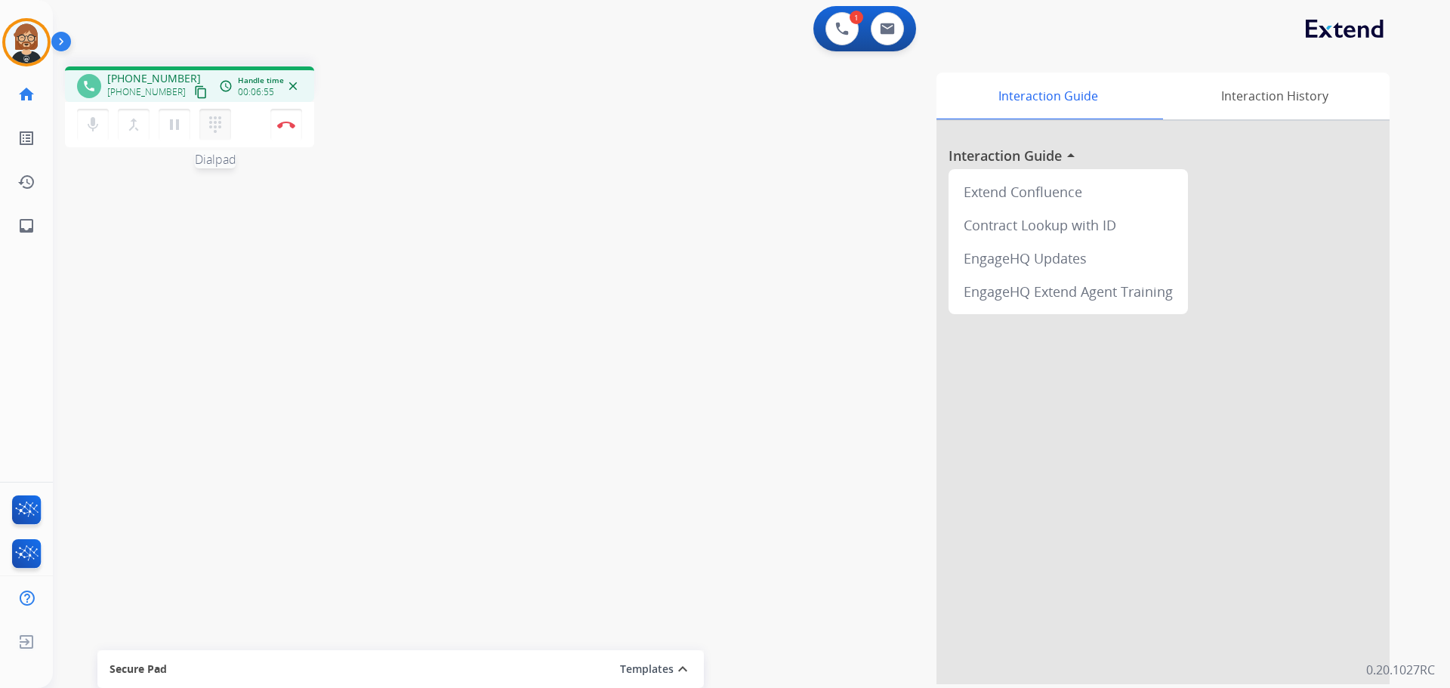
click at [216, 128] on mat-icon "dialpad" at bounding box center [215, 125] width 18 height 18
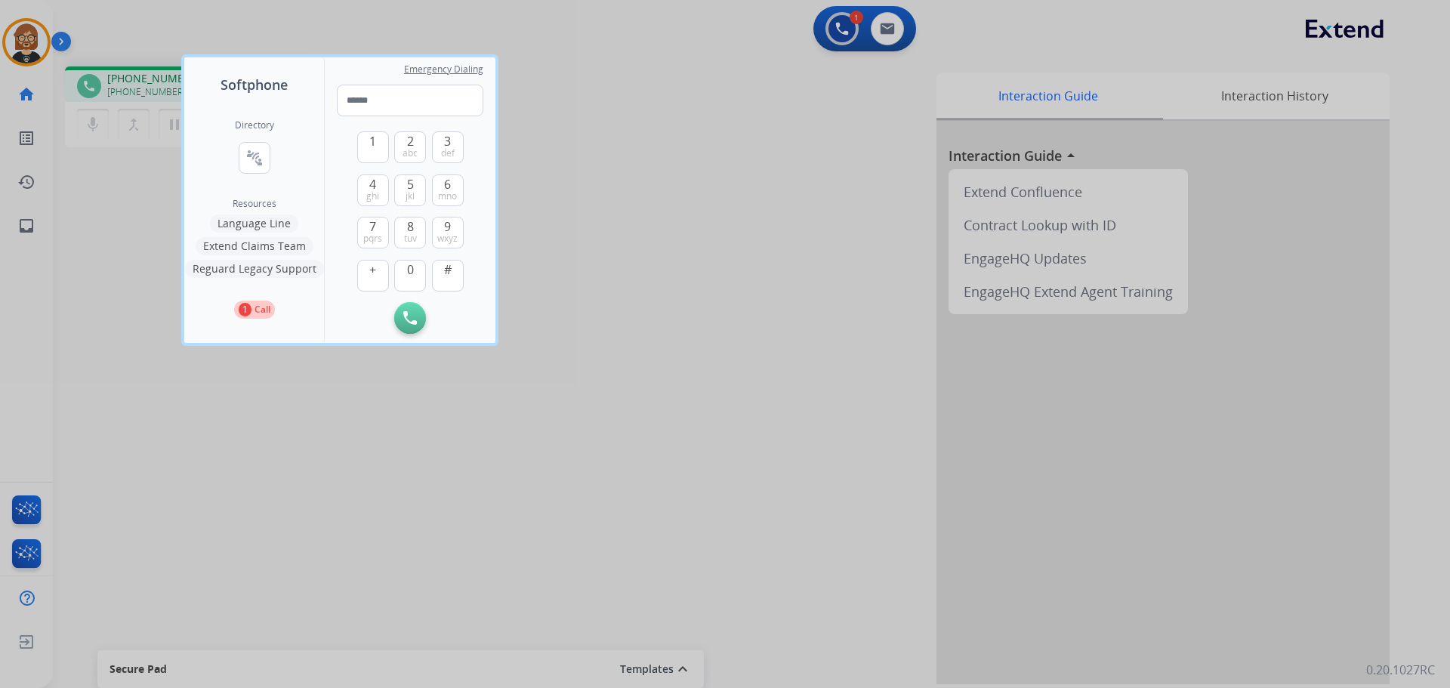
click at [566, 263] on div at bounding box center [725, 344] width 1450 height 688
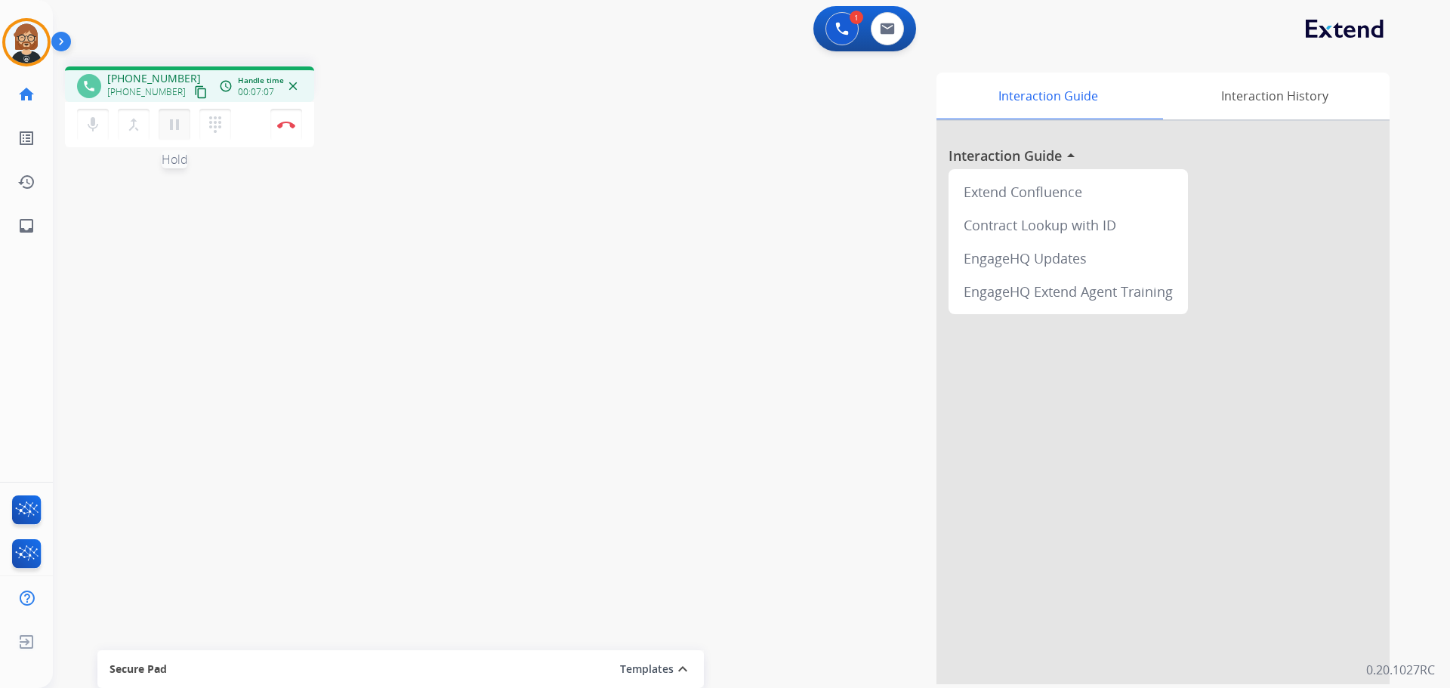
click at [171, 126] on mat-icon "pause" at bounding box center [174, 125] width 18 height 18
click at [215, 127] on mat-icon "dialpad" at bounding box center [215, 125] width 18 height 18
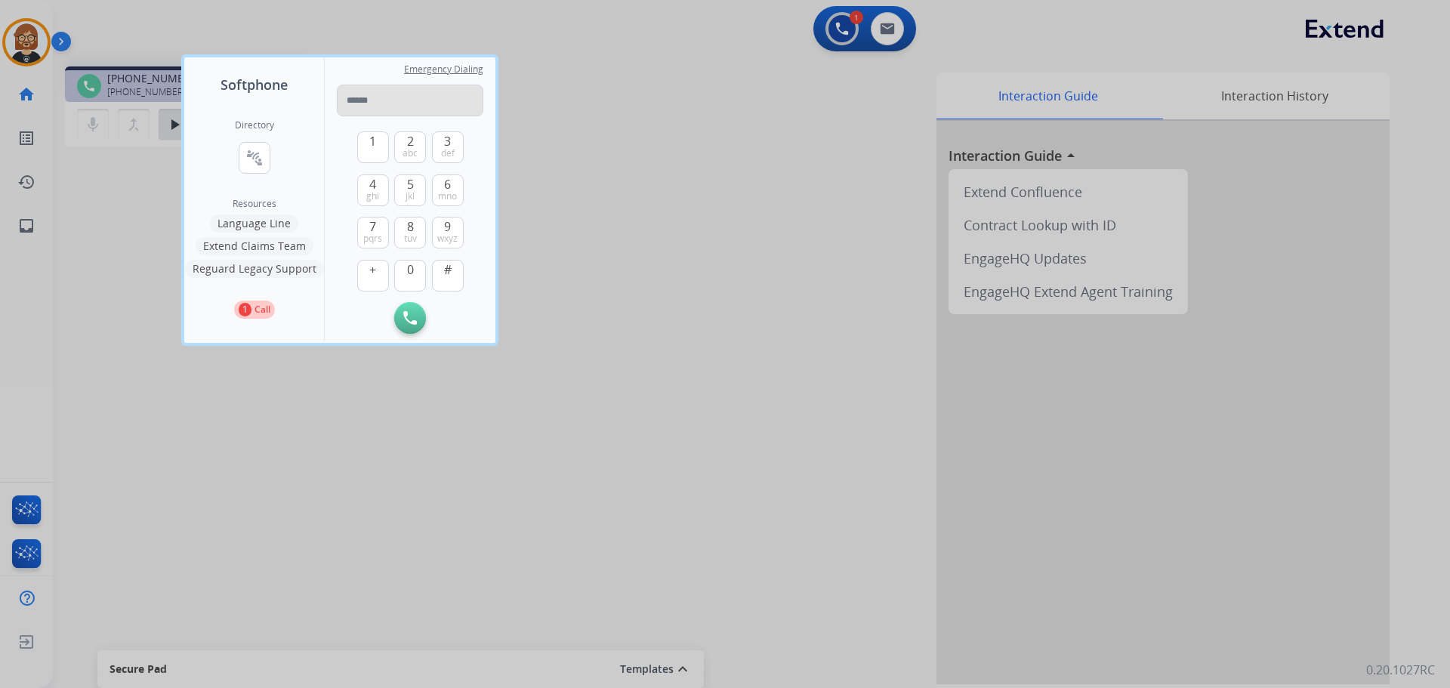
click at [446, 90] on input "tel" at bounding box center [410, 101] width 147 height 32
type input "**********"
click at [403, 320] on button "Initiate Call" at bounding box center [410, 318] width 32 height 32
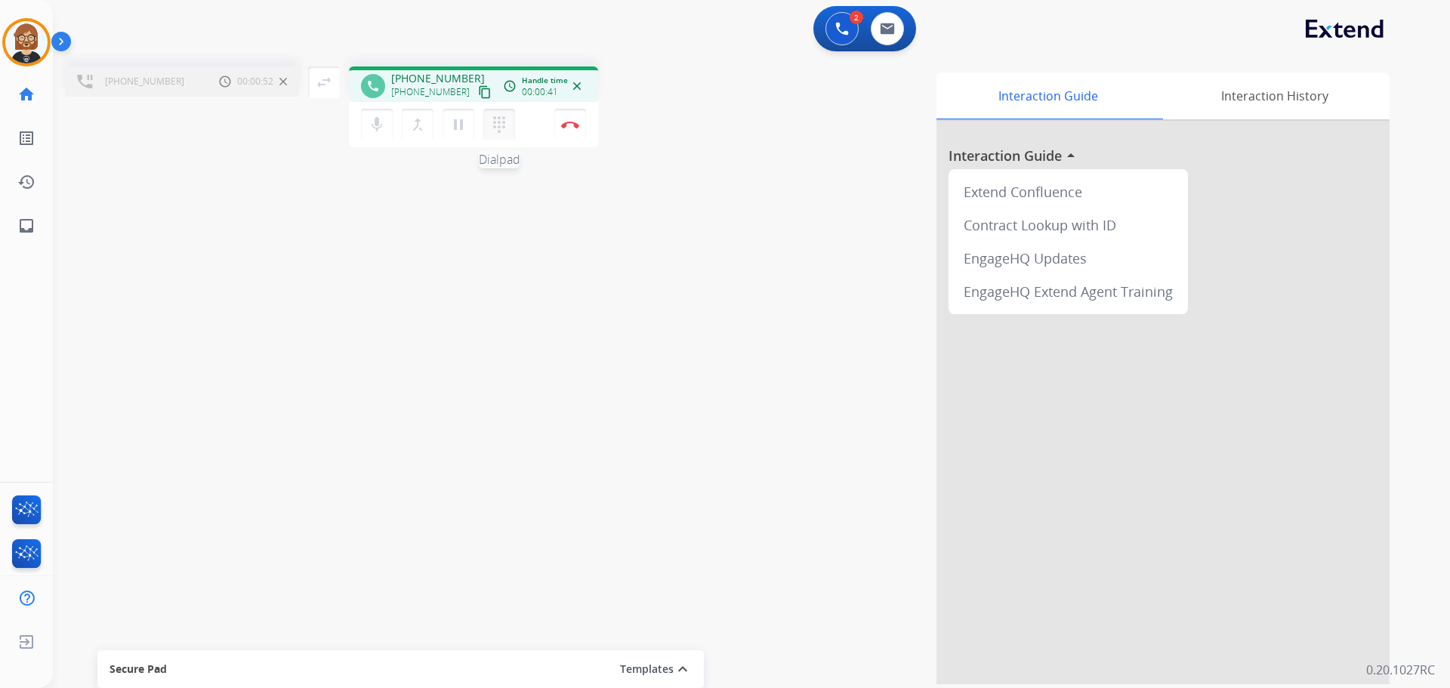
click at [496, 125] on mat-icon "dialpad" at bounding box center [499, 125] width 18 height 18
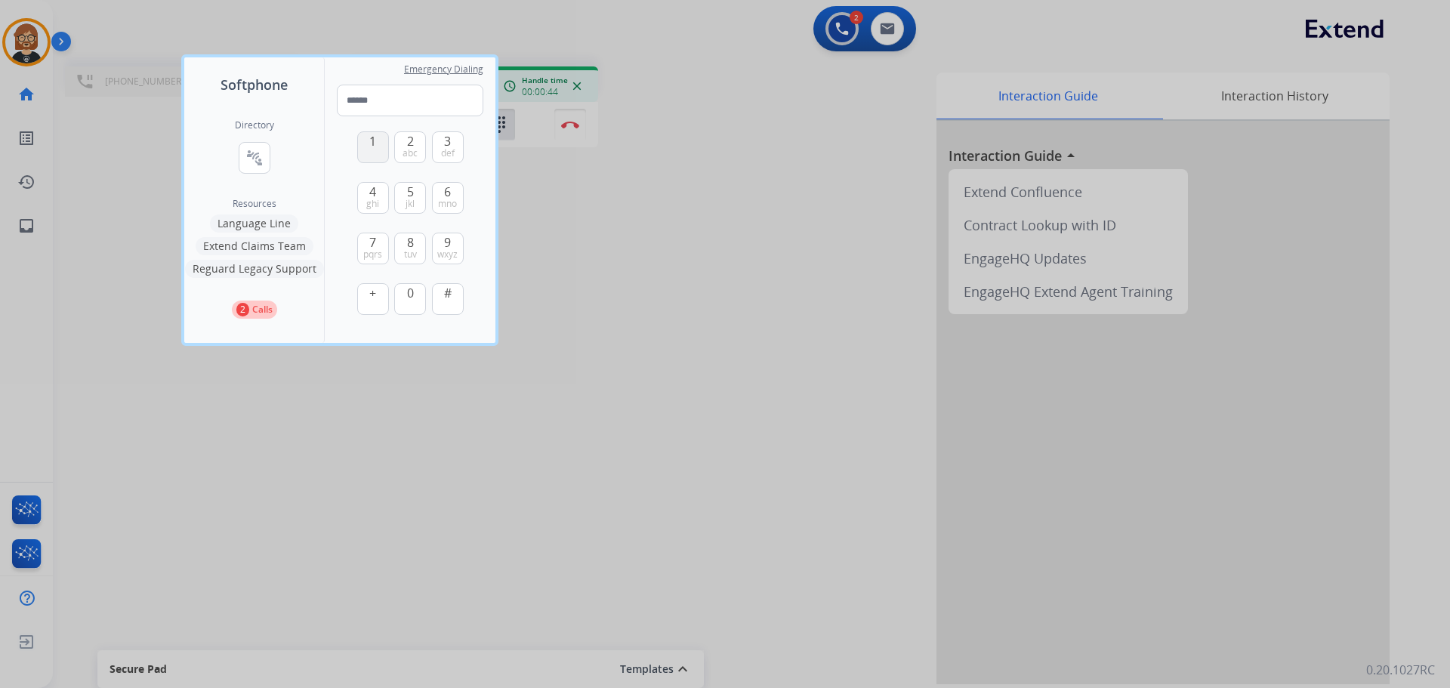
click at [373, 153] on button "1" at bounding box center [373, 147] width 32 height 32
type input "*"
click at [591, 221] on div at bounding box center [725, 344] width 1450 height 688
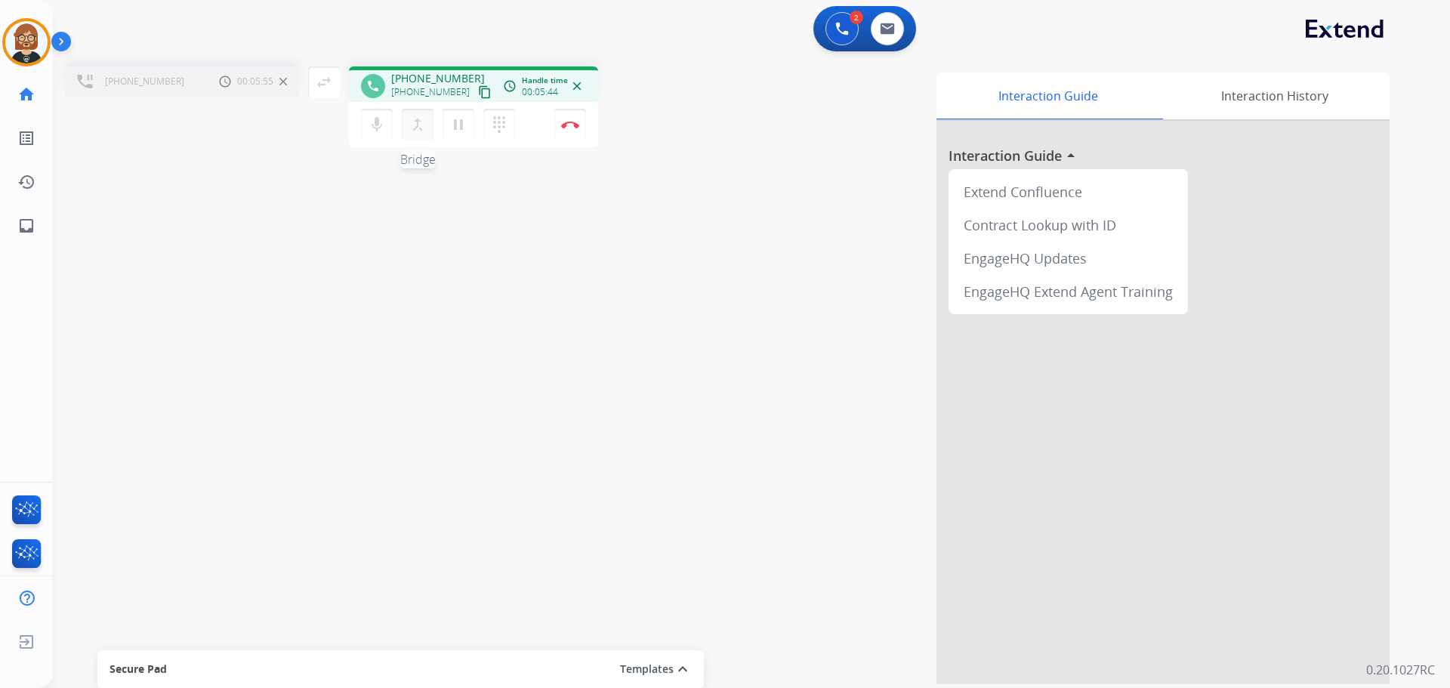
click at [421, 126] on mat-icon "merge_type" at bounding box center [418, 125] width 18 height 18
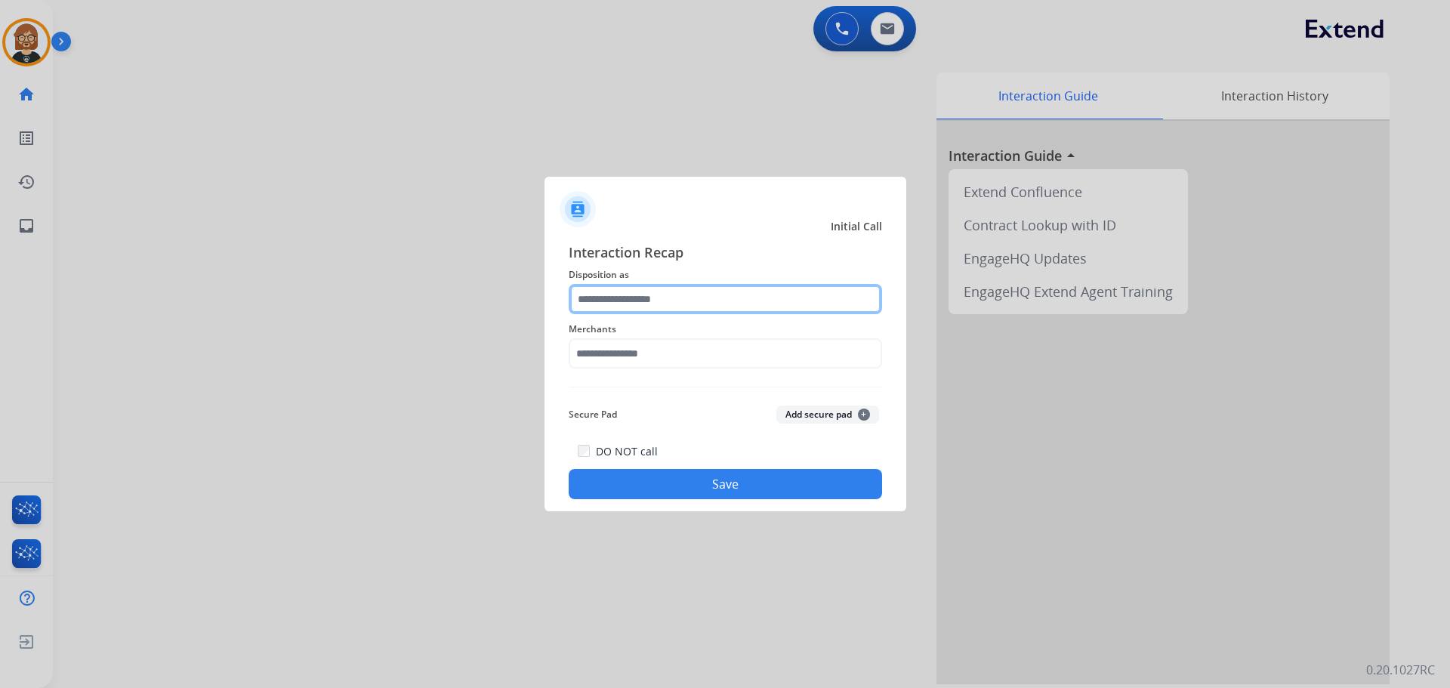
click at [658, 296] on input "text" at bounding box center [725, 299] width 313 height 30
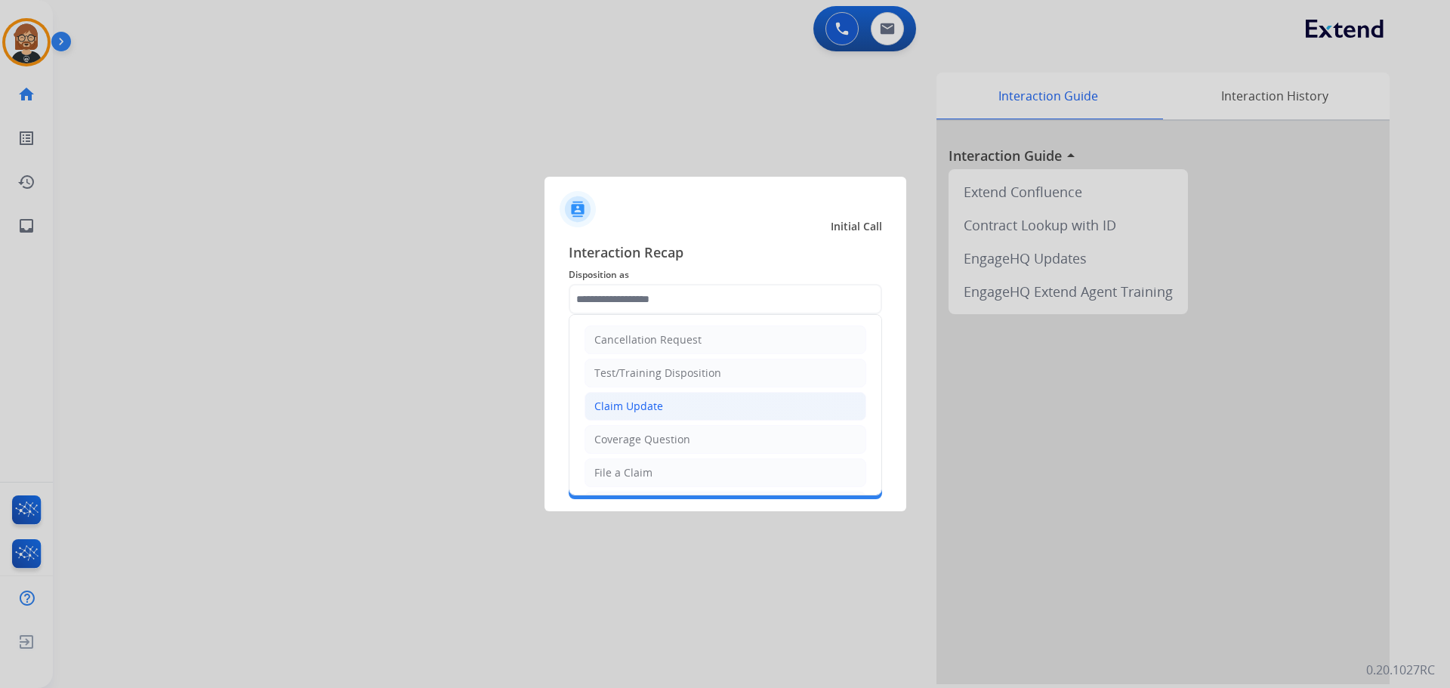
click at [682, 403] on li "Claim Update" at bounding box center [726, 406] width 282 height 29
type input "**********"
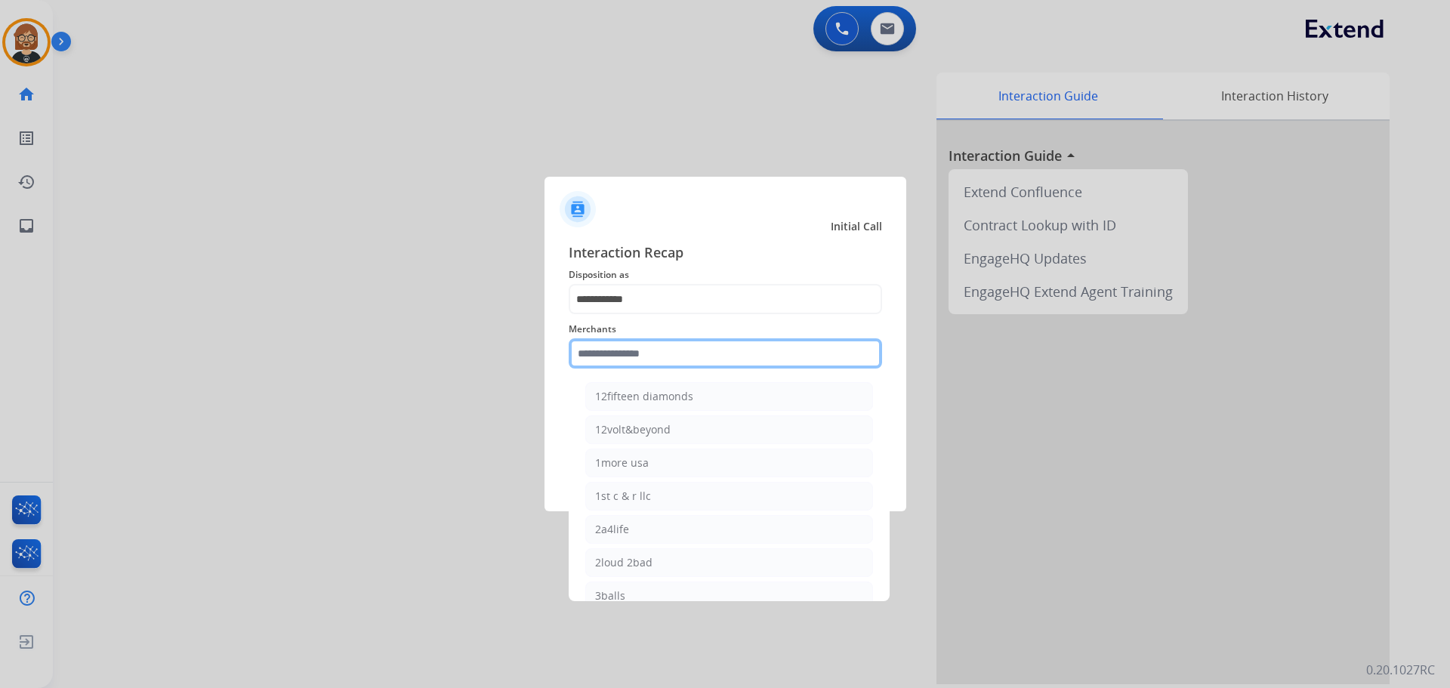
click at [701, 345] on input "text" at bounding box center [725, 353] width 313 height 30
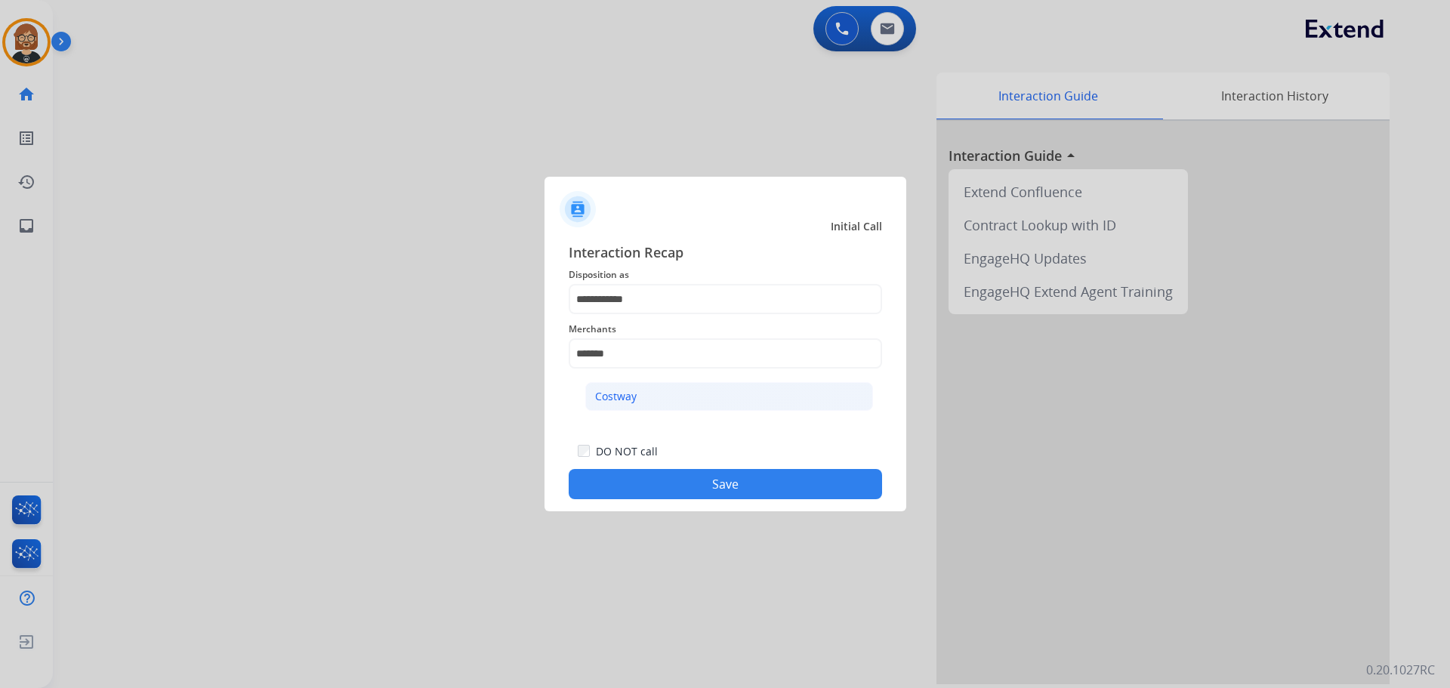
click at [718, 405] on li "Costway" at bounding box center [729, 396] width 288 height 29
type input "*******"
click at [731, 485] on button "Save" at bounding box center [725, 484] width 313 height 30
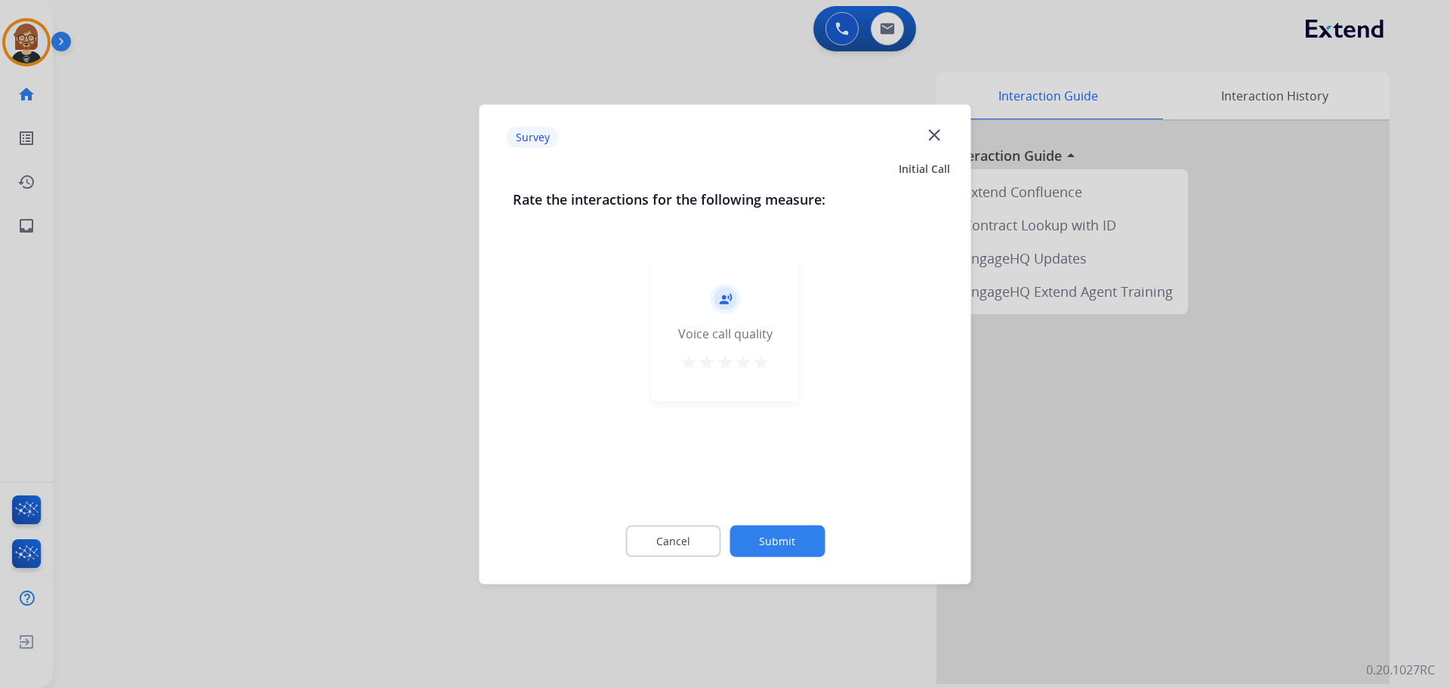
click at [750, 545] on button "Submit" at bounding box center [777, 541] width 95 height 32
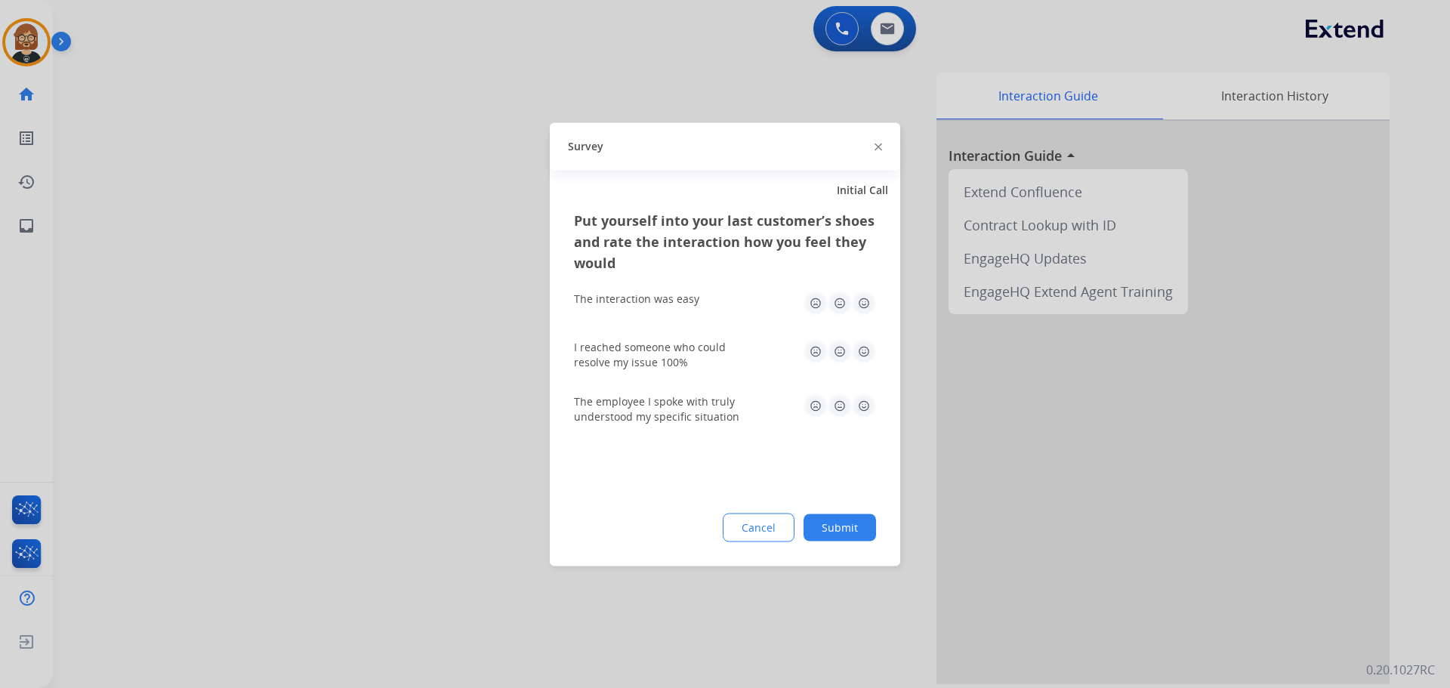
click at [750, 538] on button "Submit" at bounding box center [840, 527] width 73 height 27
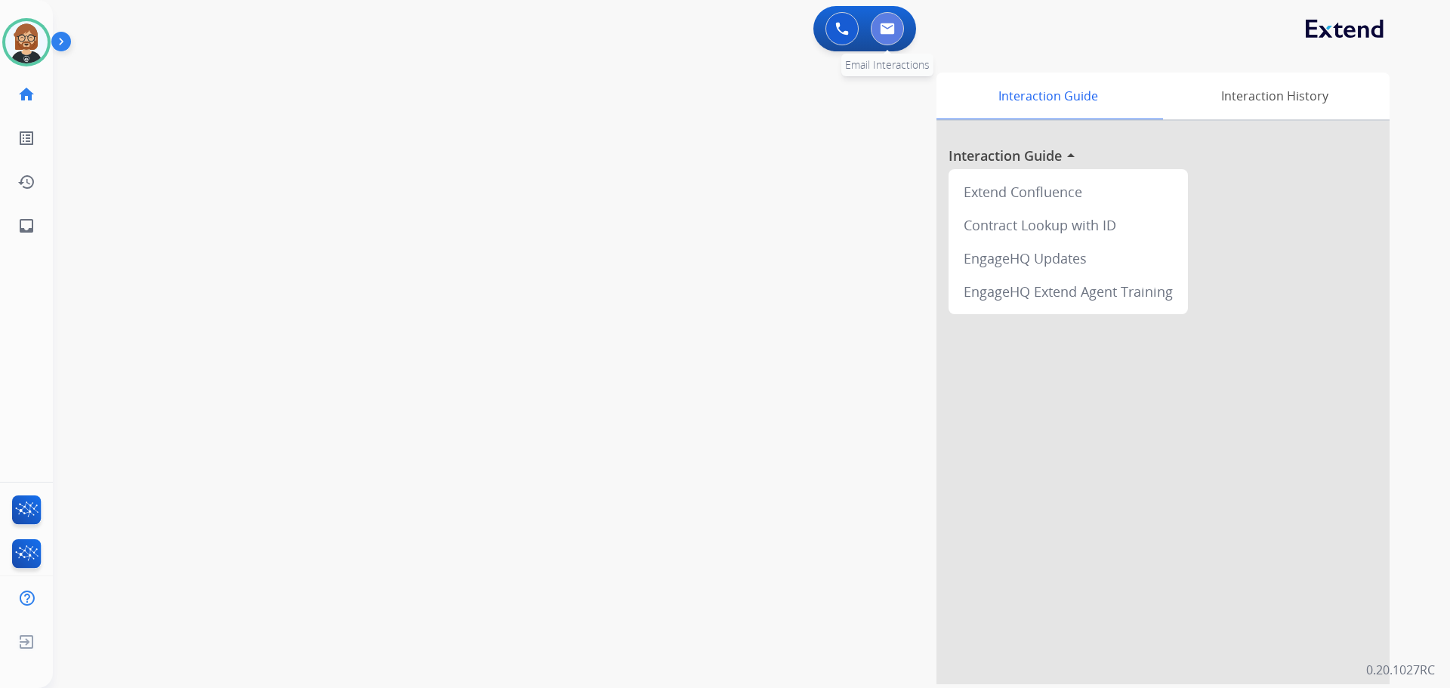
click at [750, 26] on img at bounding box center [887, 29] width 15 height 12
select select "**********"
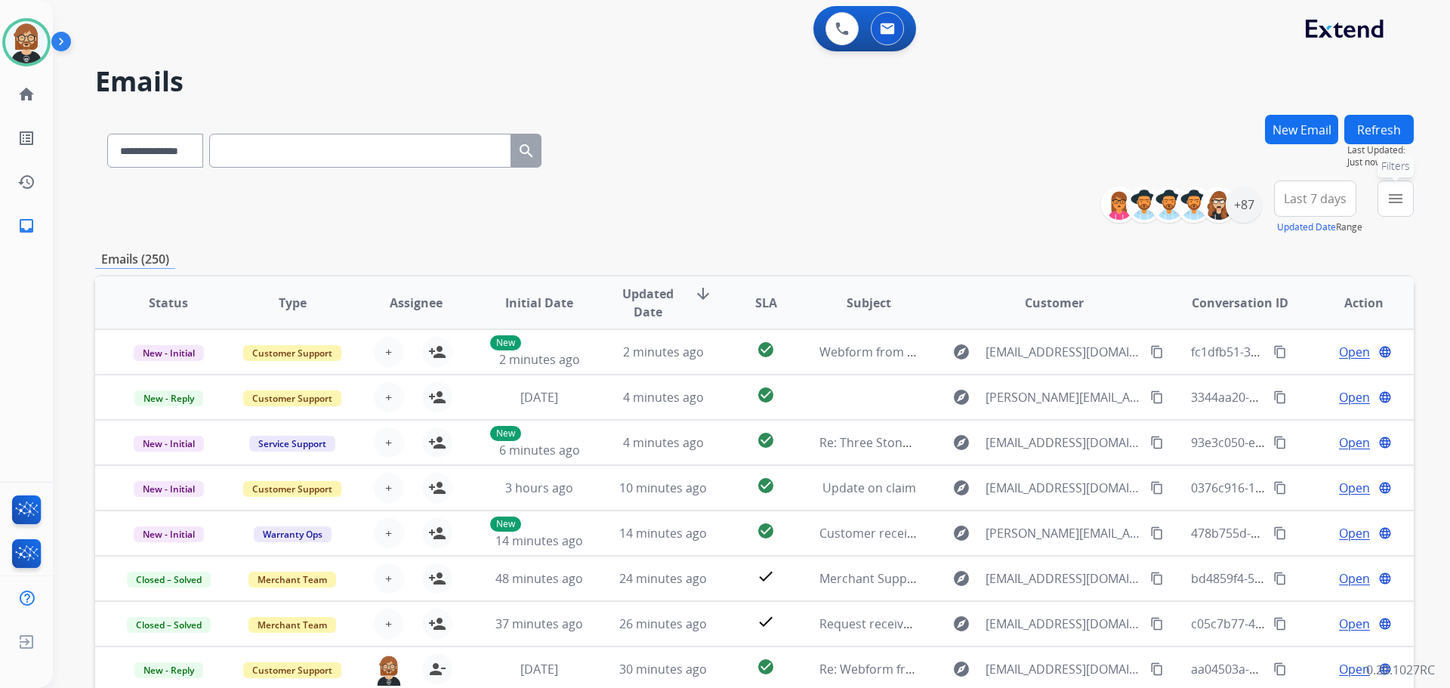
click at [750, 196] on mat-icon "menu" at bounding box center [1396, 199] width 18 height 18
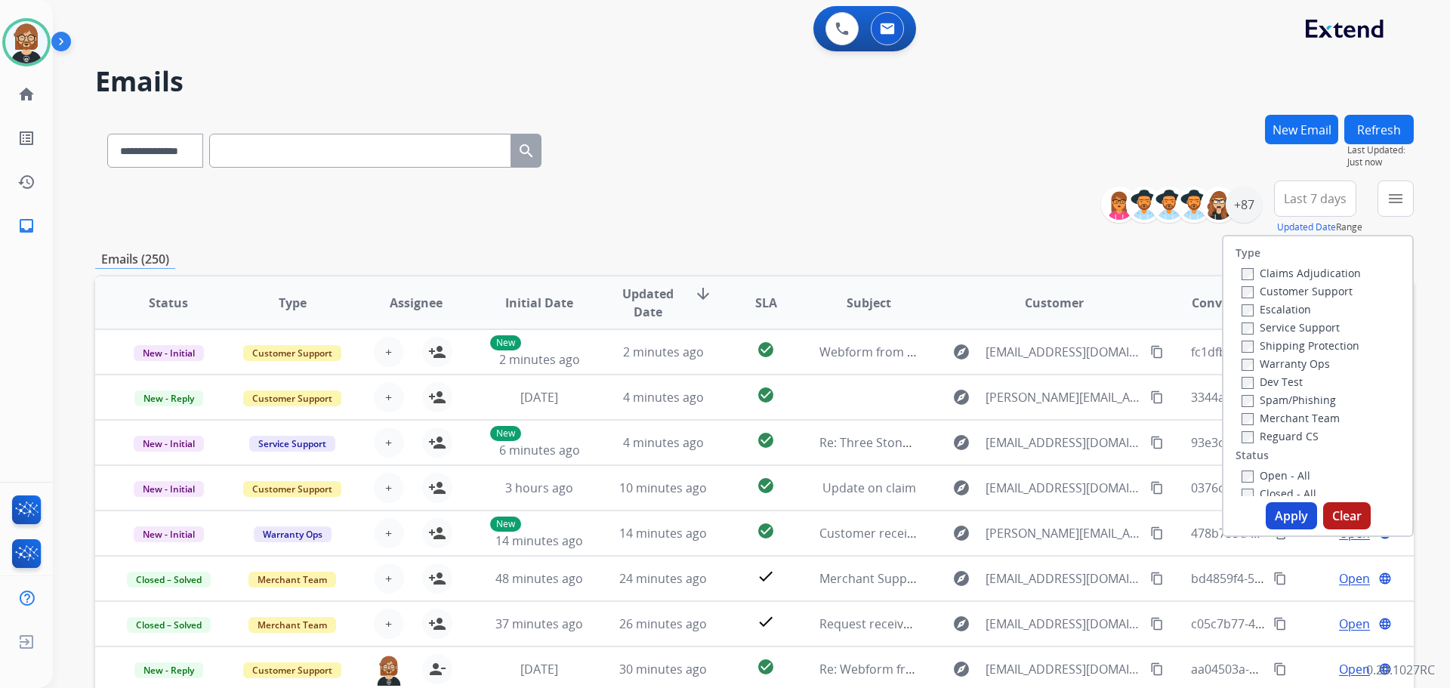
click at [750, 227] on div "**********" at bounding box center [754, 208] width 1319 height 54
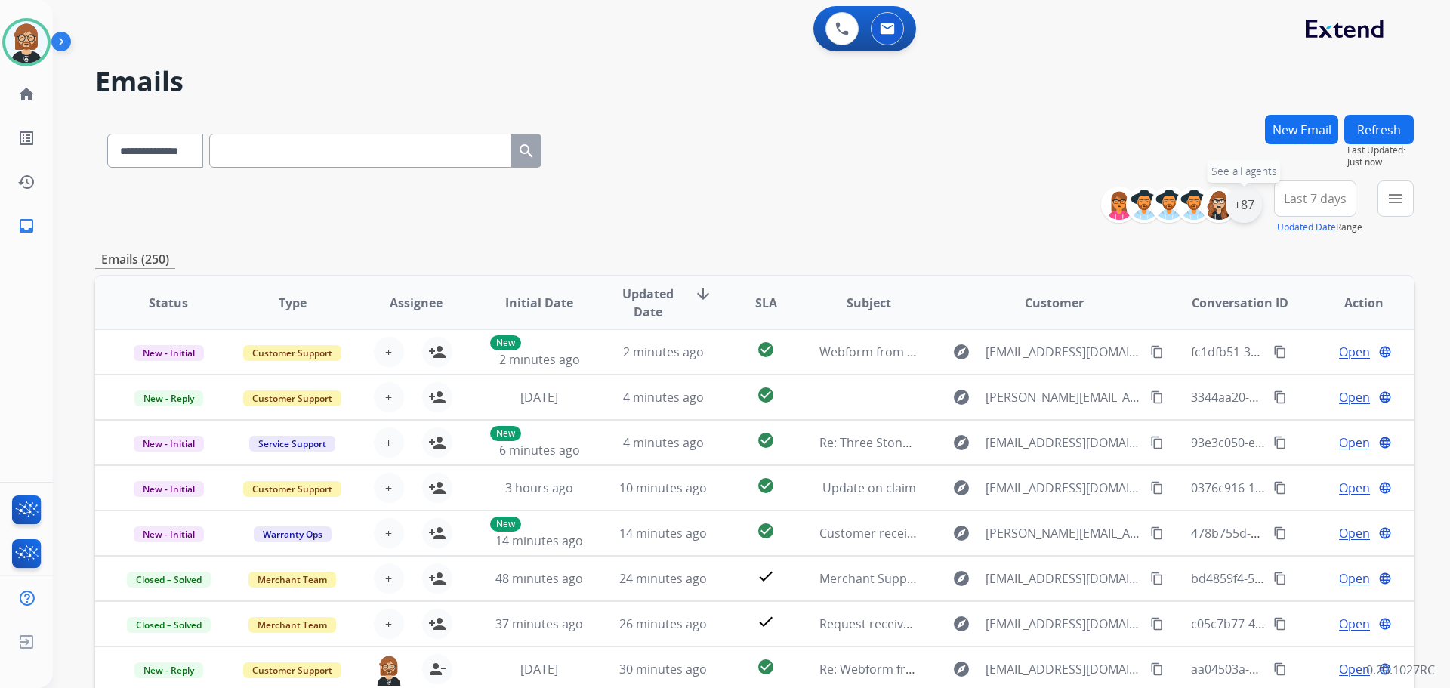
click at [750, 209] on div "+87" at bounding box center [1244, 205] width 36 height 36
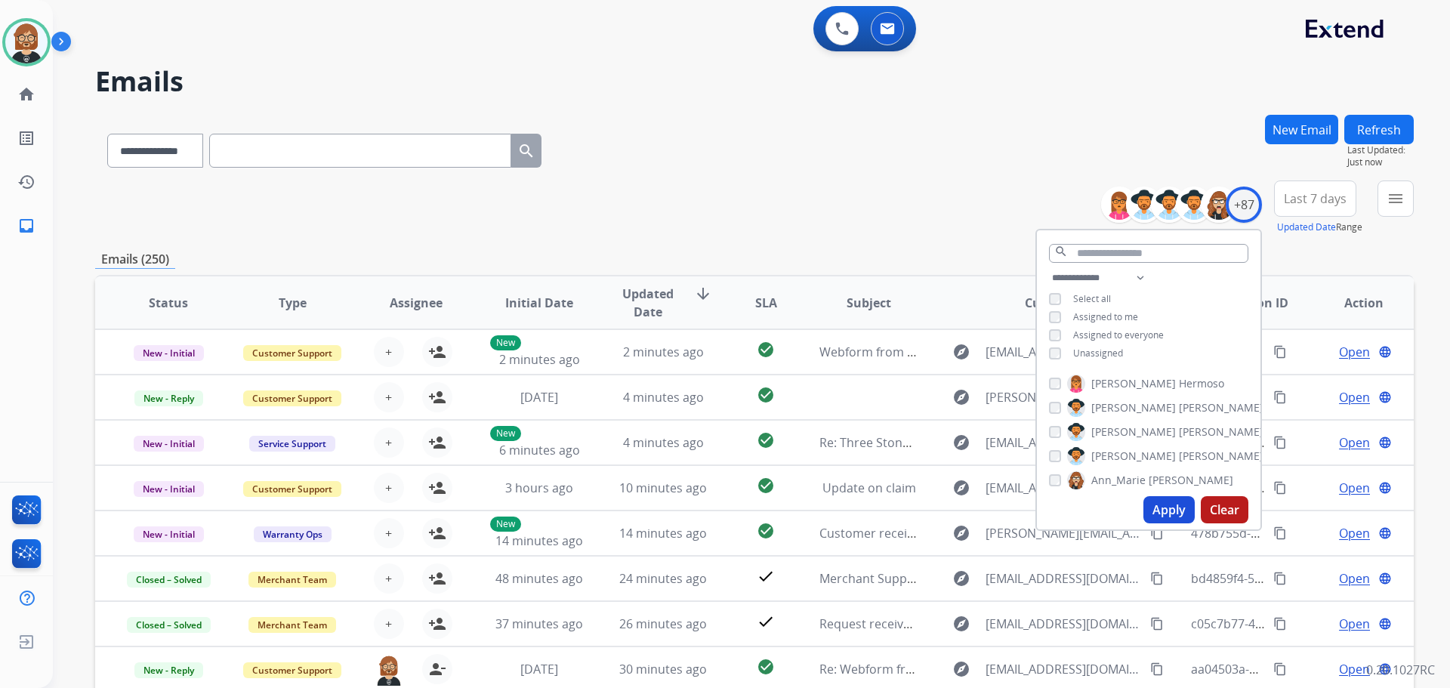
click at [750, 117] on div "**********" at bounding box center [754, 148] width 1319 height 66
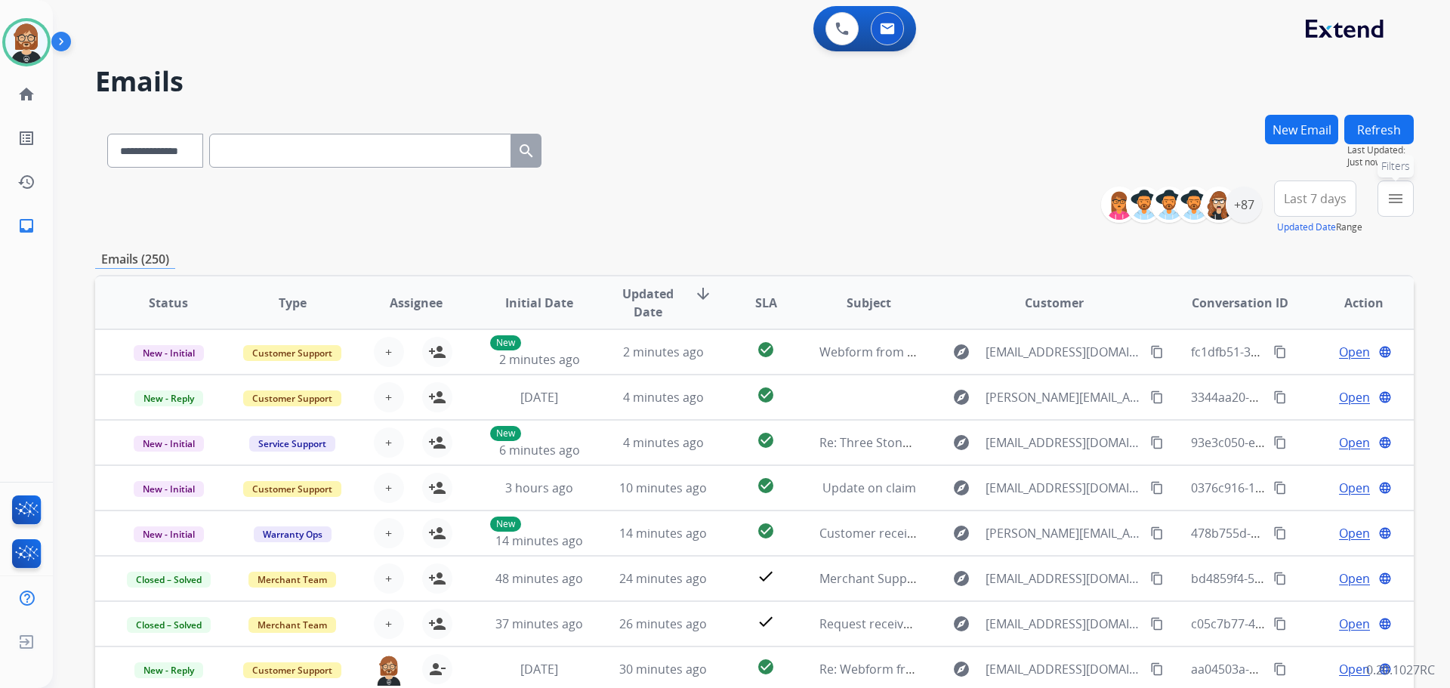
click at [750, 203] on mat-icon "menu" at bounding box center [1396, 199] width 18 height 18
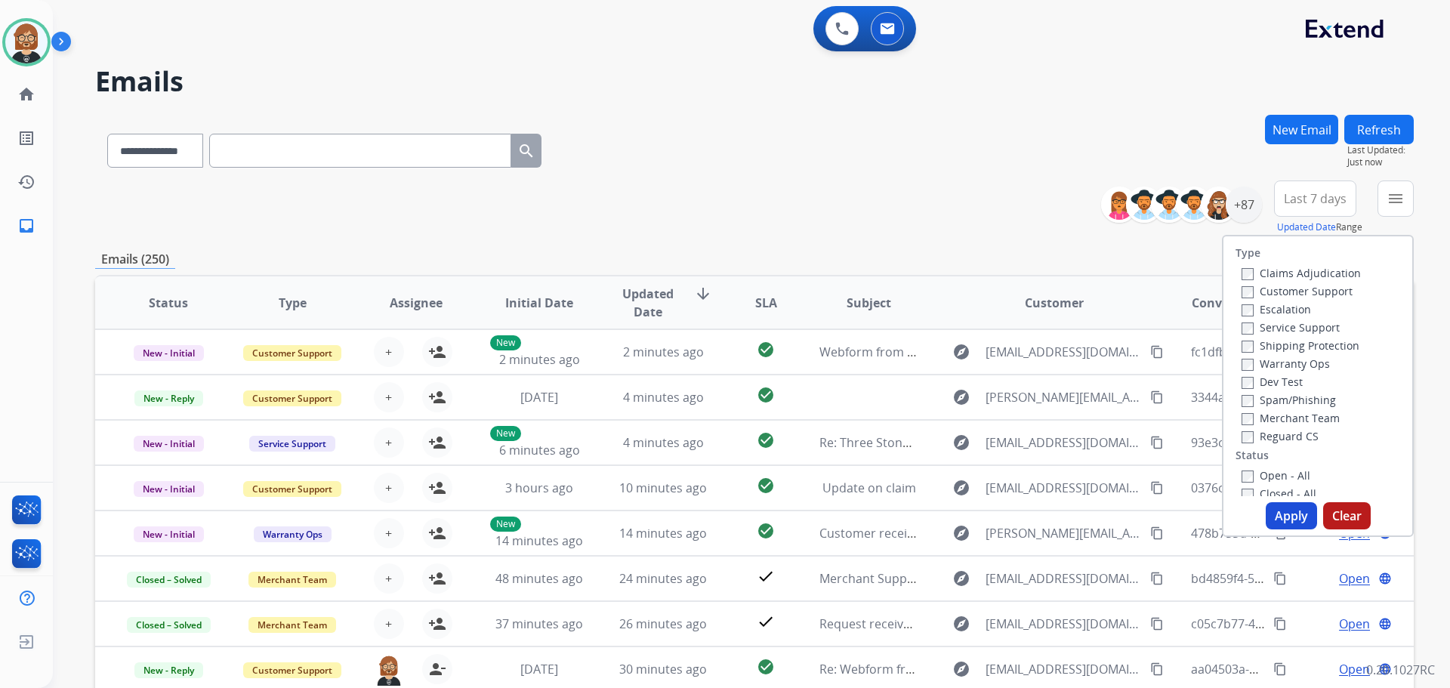
click at [750, 476] on label "Open - All" at bounding box center [1276, 475] width 69 height 14
click at [750, 437] on label "Reguard CS" at bounding box center [1280, 436] width 77 height 14
click at [750, 296] on label "Customer Support" at bounding box center [1297, 291] width 111 height 14
click at [750, 347] on label "Shipping Protection" at bounding box center [1301, 345] width 118 height 14
click at [750, 514] on button "Apply" at bounding box center [1291, 515] width 51 height 27
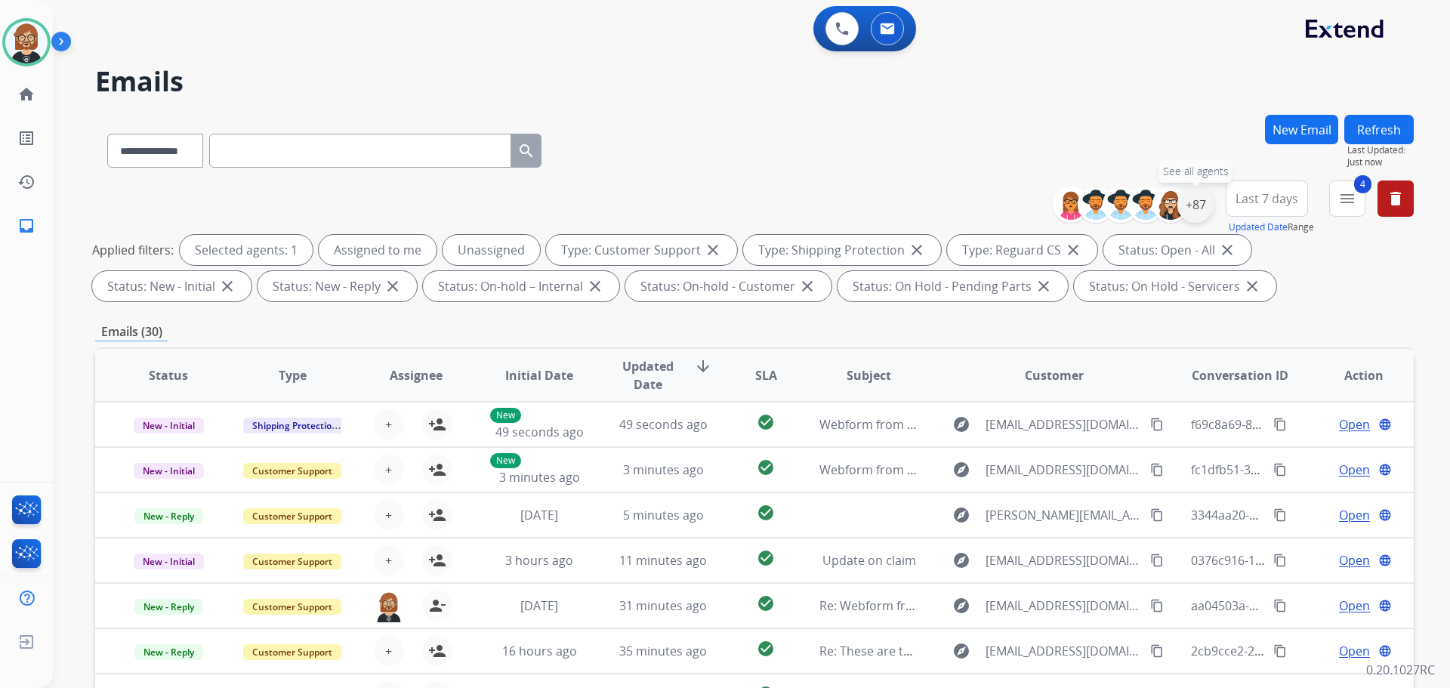
click at [750, 199] on div "+87" at bounding box center [1196, 205] width 36 height 36
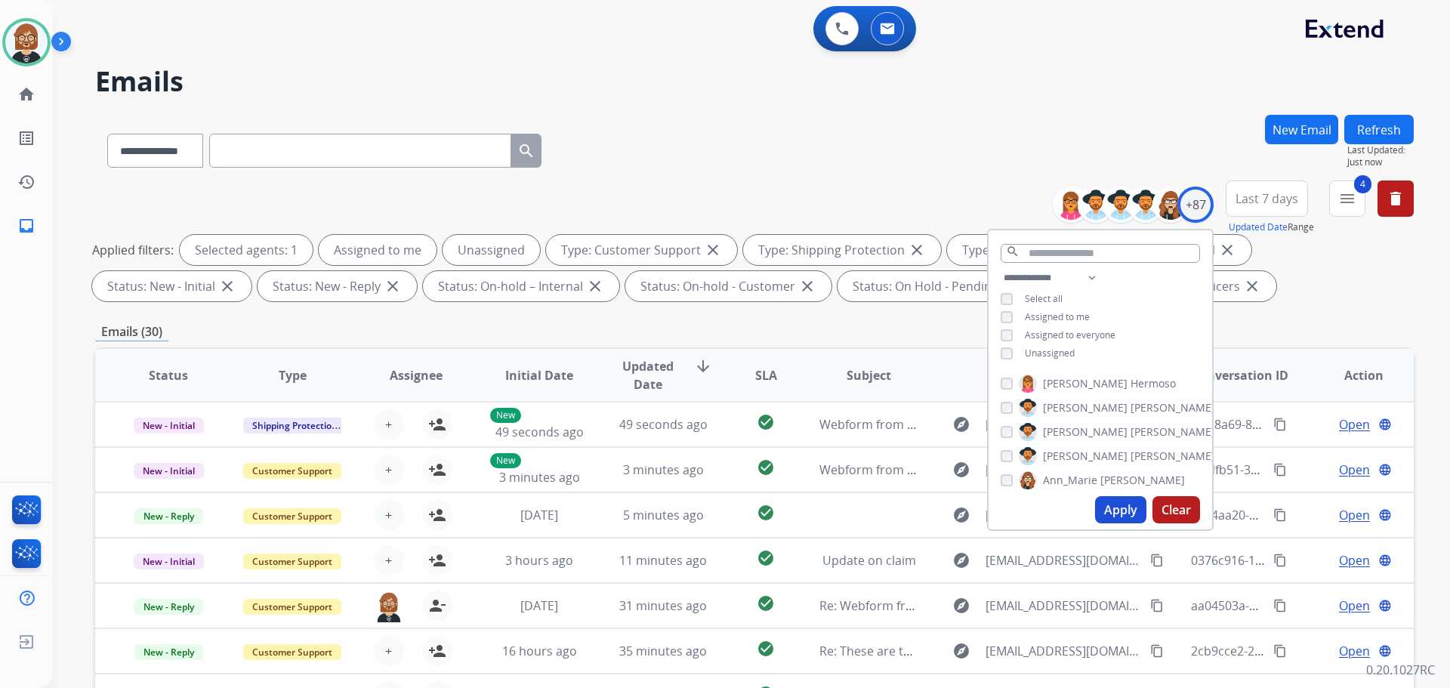
click at [750, 354] on span "Unassigned" at bounding box center [1050, 353] width 50 height 13
click at [750, 509] on button "Apply" at bounding box center [1120, 509] width 51 height 27
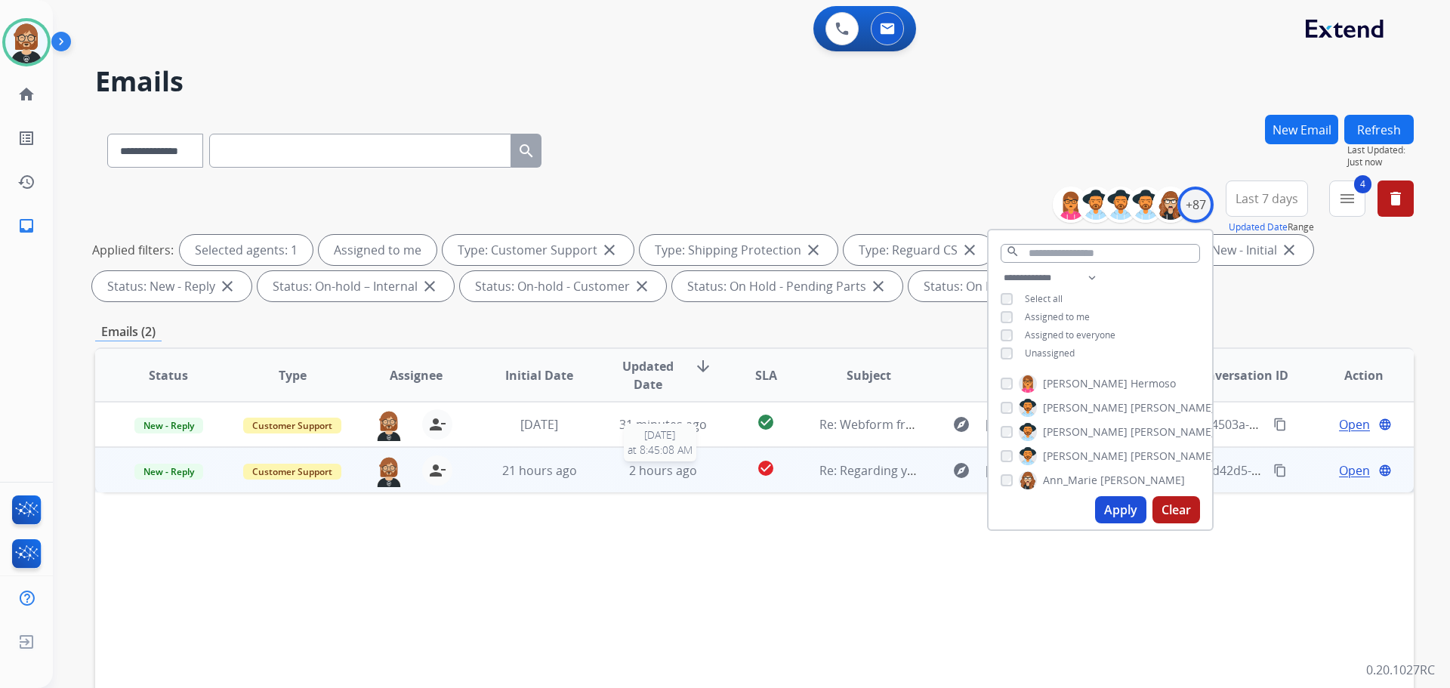
click at [663, 471] on span "2 hours ago" at bounding box center [663, 470] width 68 height 17
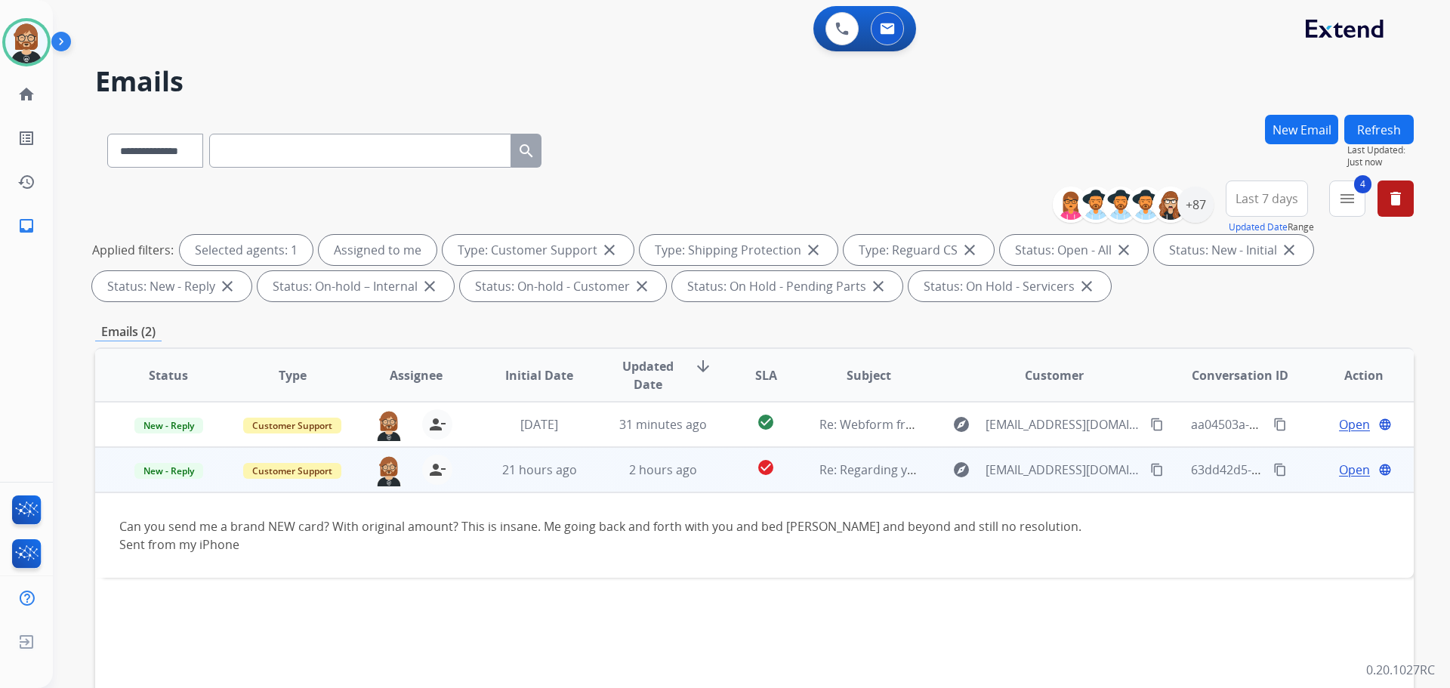
click at [750, 468] on span "Open" at bounding box center [1354, 470] width 31 height 18
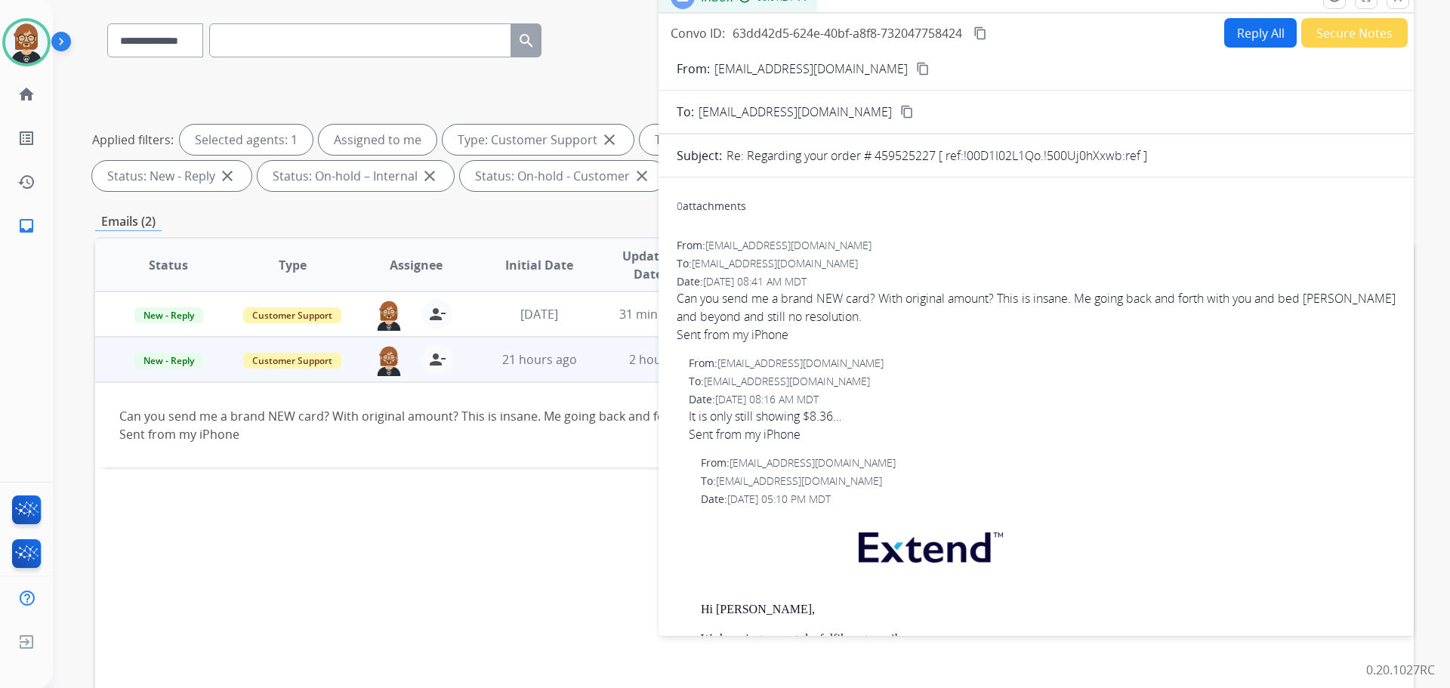
scroll to position [93, 0]
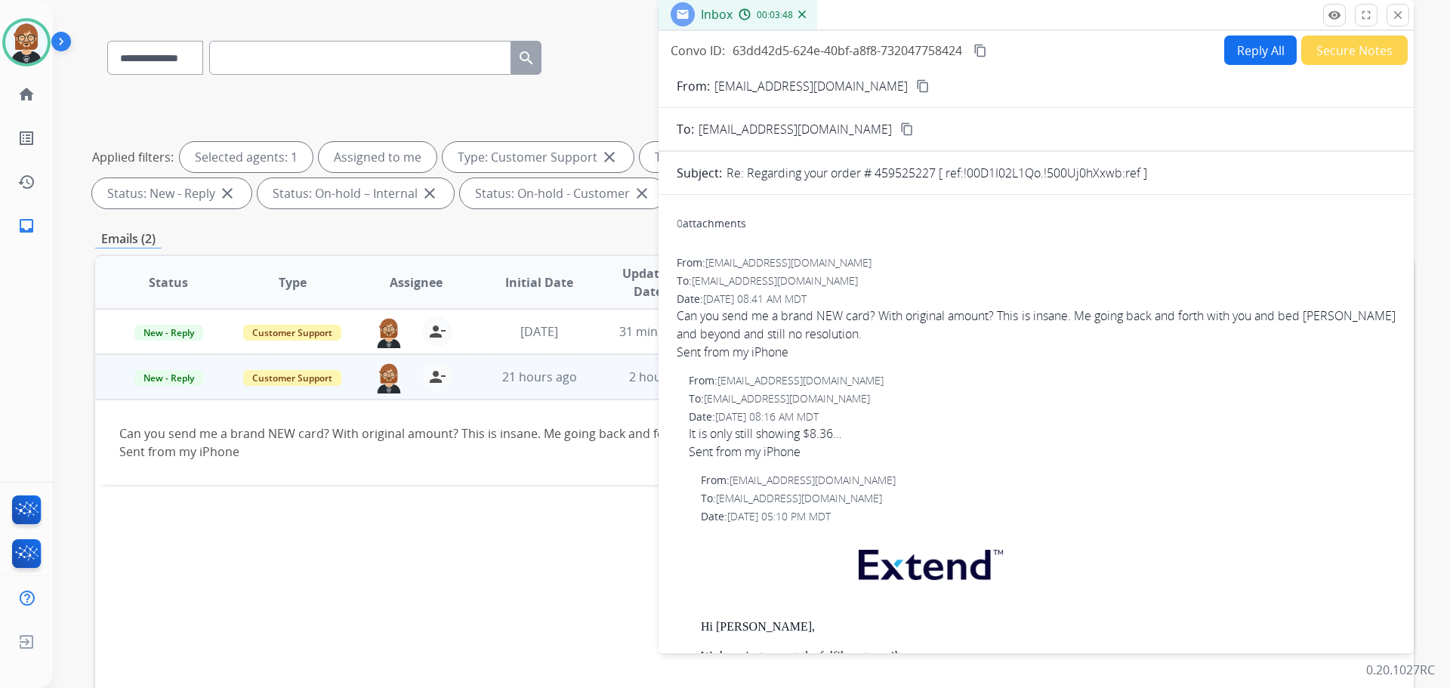
click at [750, 86] on mat-icon "content_copy" at bounding box center [923, 86] width 14 height 14
click at [490, 555] on div "Status Type Assignee Initial Date Updated Date arrow_downward SLA Subject Custo…" at bounding box center [754, 508] width 1319 height 506
click at [750, 51] on button "Secure Notes" at bounding box center [1355, 50] width 107 height 29
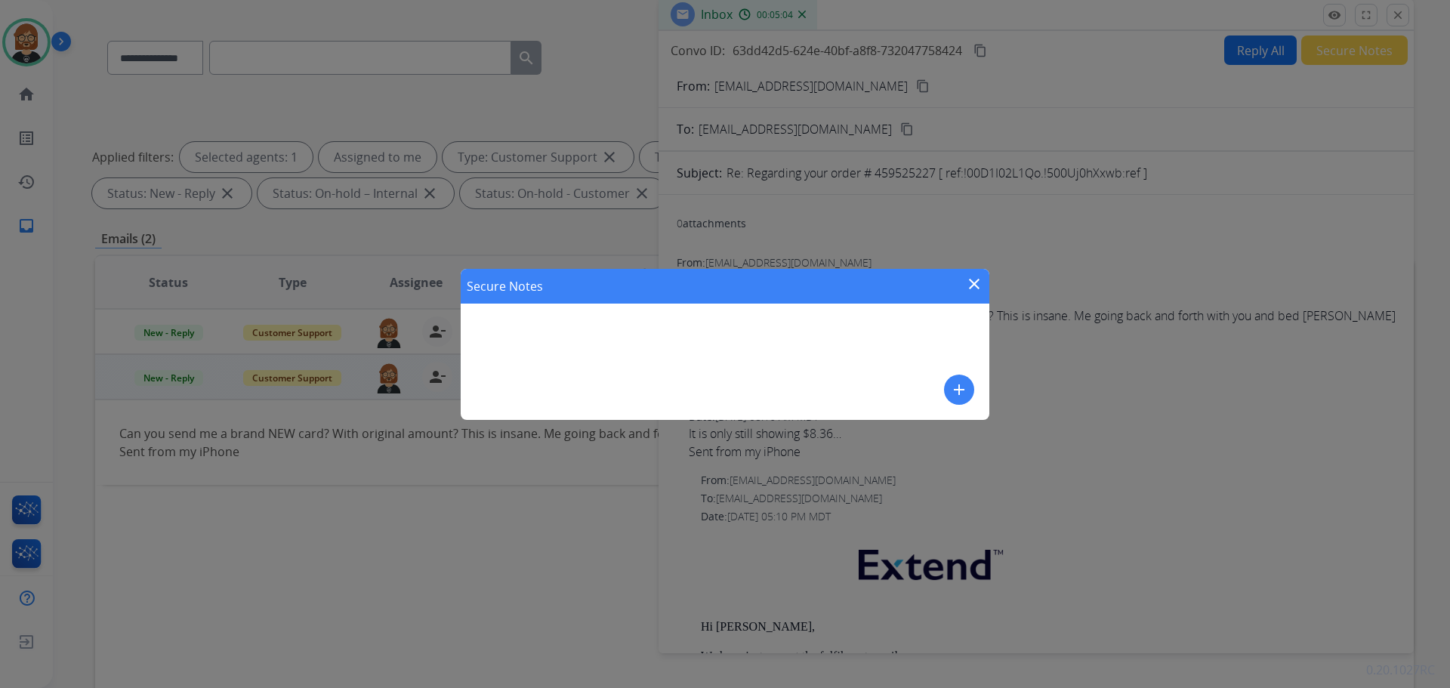
click at [750, 397] on mat-icon "add" at bounding box center [959, 390] width 18 height 18
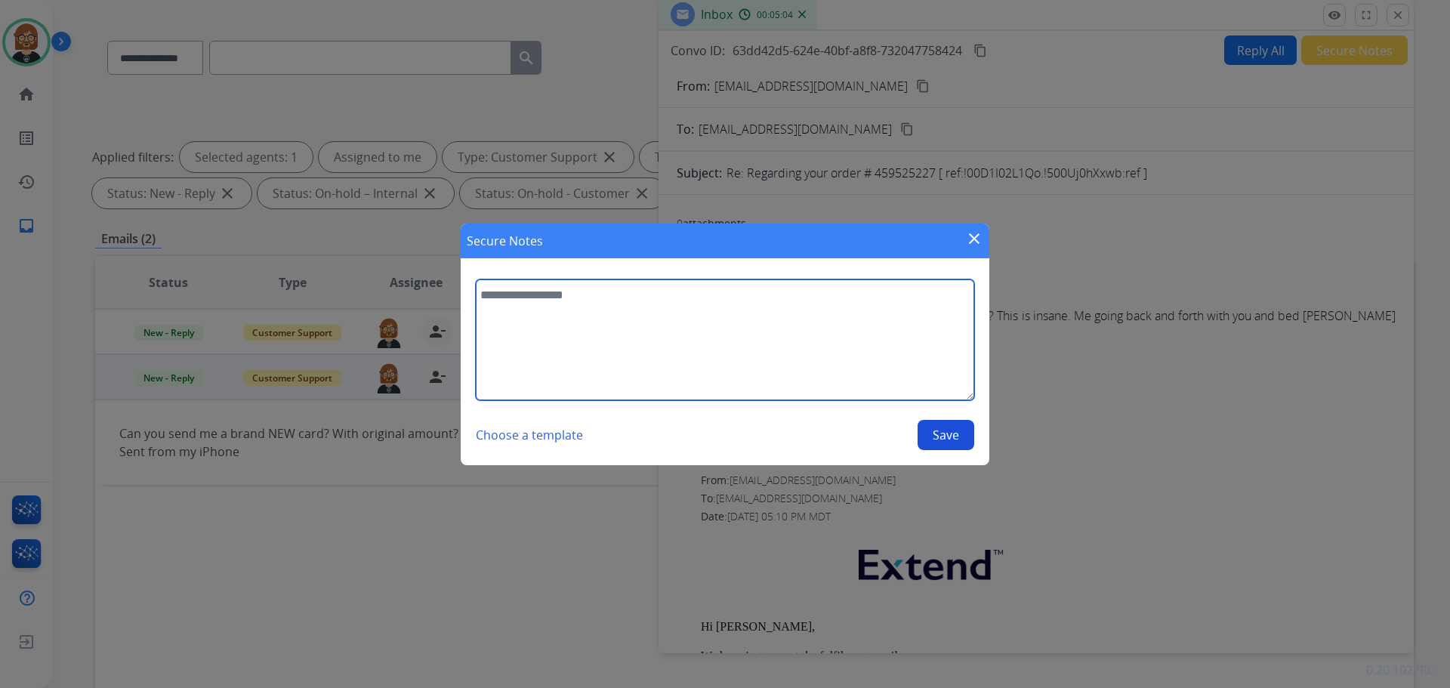
click at [750, 353] on textarea at bounding box center [725, 340] width 499 height 121
type textarea "**********"
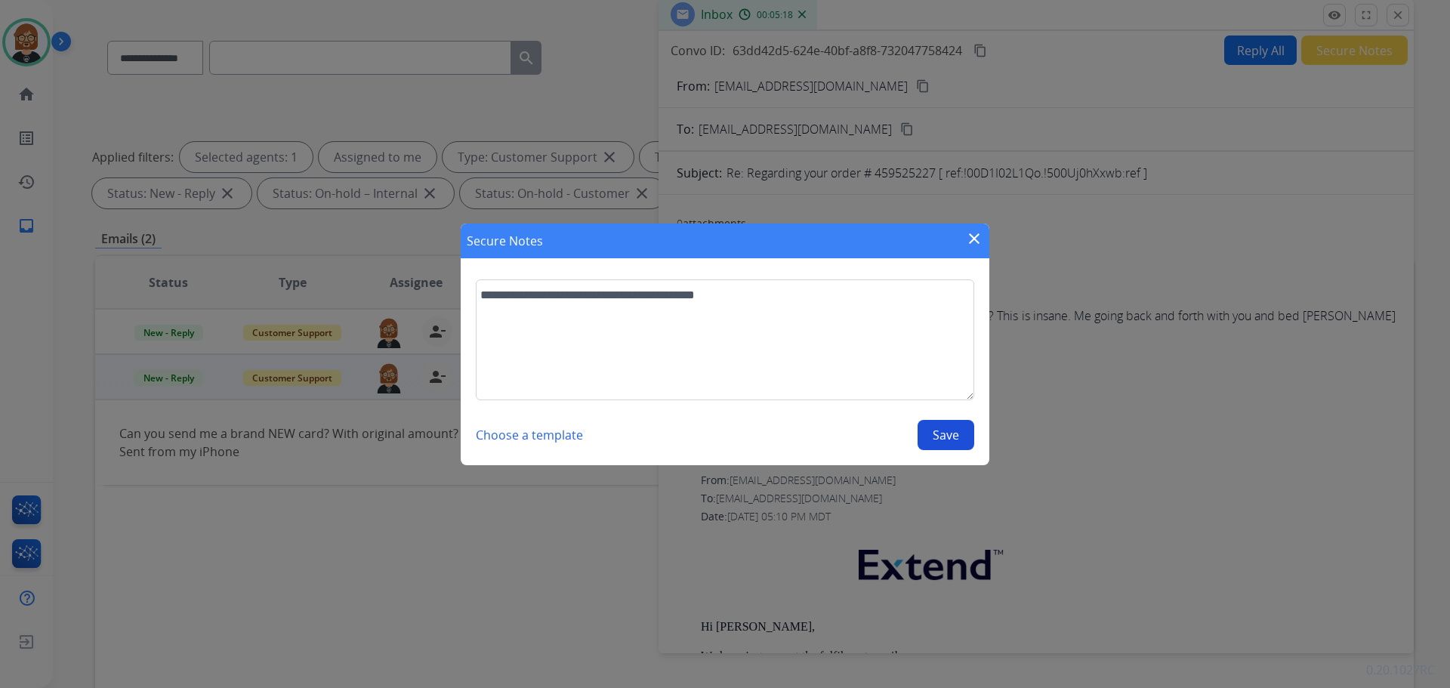
click at [750, 439] on button "Save" at bounding box center [946, 435] width 57 height 30
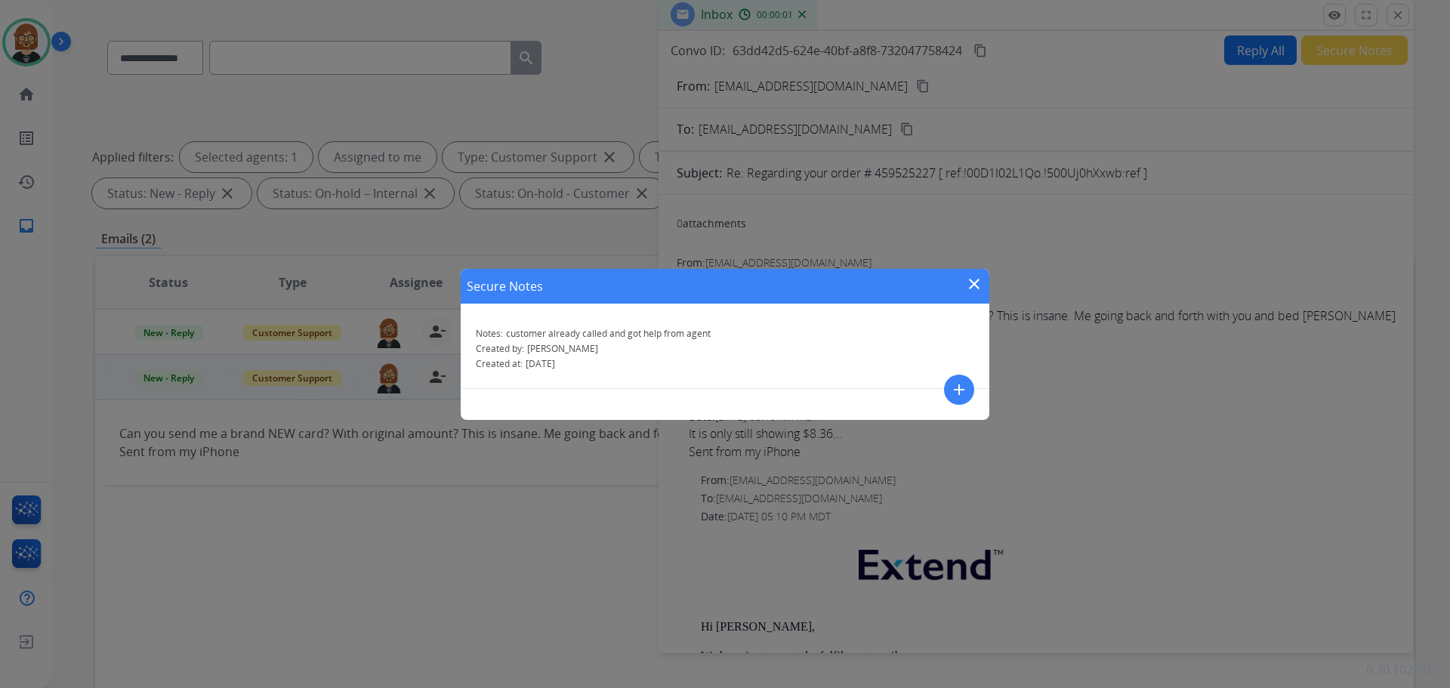
click at [750, 291] on mat-icon "close" at bounding box center [974, 284] width 18 height 18
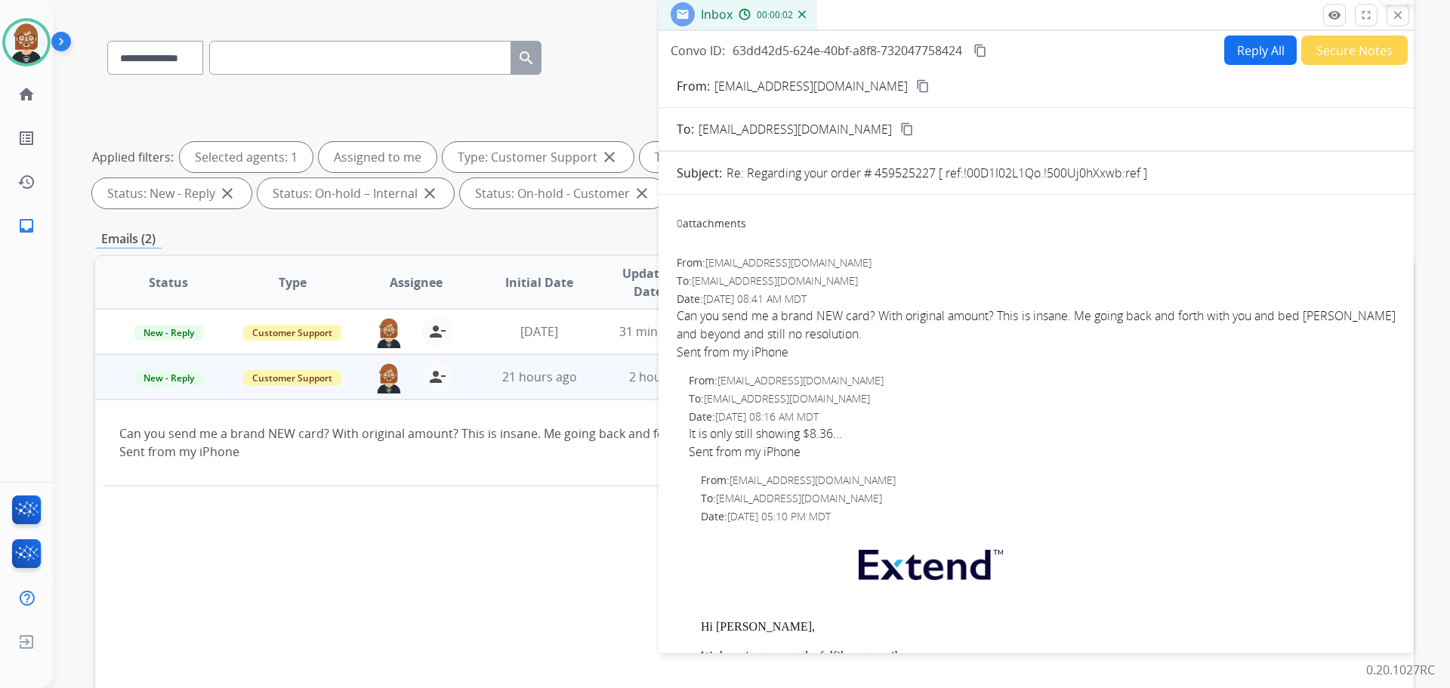
click at [750, 10] on mat-icon "close" at bounding box center [1398, 15] width 14 height 14
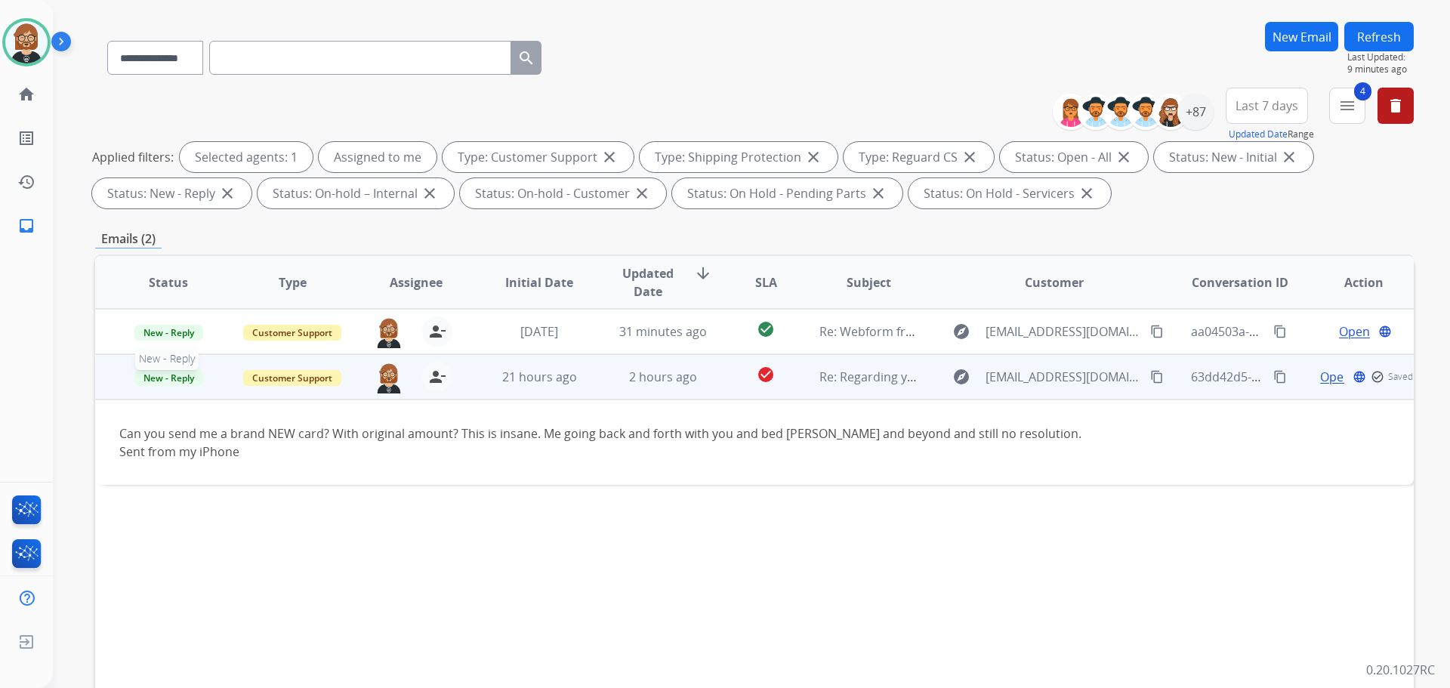
click at [166, 378] on span "New - Reply" at bounding box center [168, 378] width 69 height 16
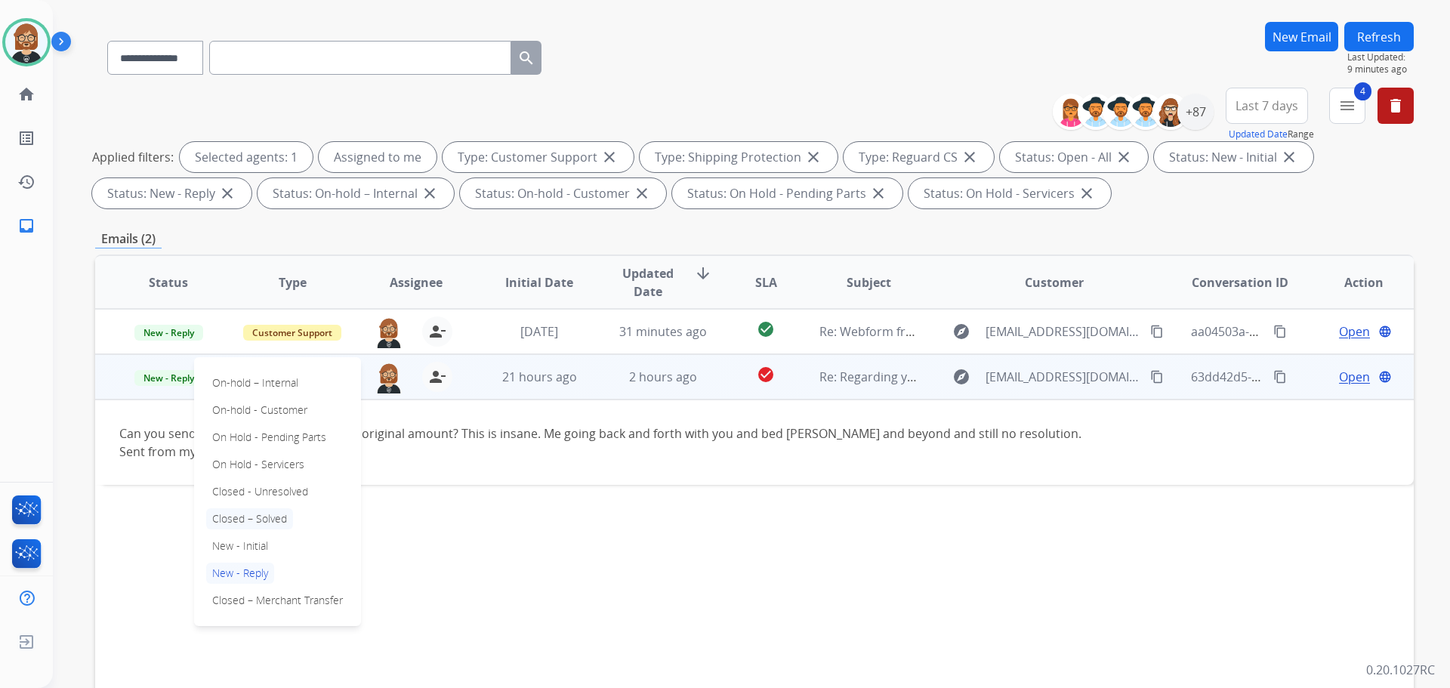
click at [238, 517] on p "Closed – Solved" at bounding box center [249, 518] width 87 height 21
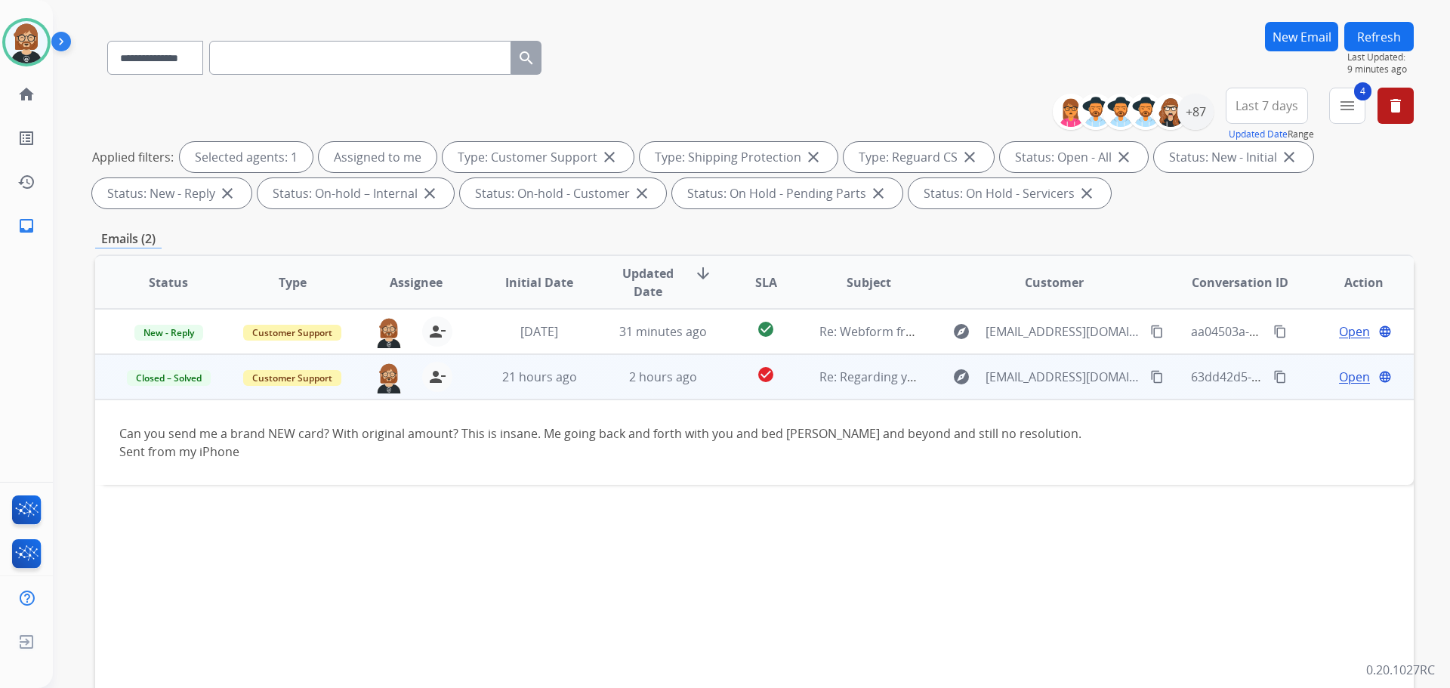
click at [382, 546] on div "Status Type Assignee Initial Date Updated Date arrow_downward SLA Subject Custo…" at bounding box center [754, 508] width 1319 height 506
click at [750, 30] on button "Refresh" at bounding box center [1379, 36] width 69 height 29
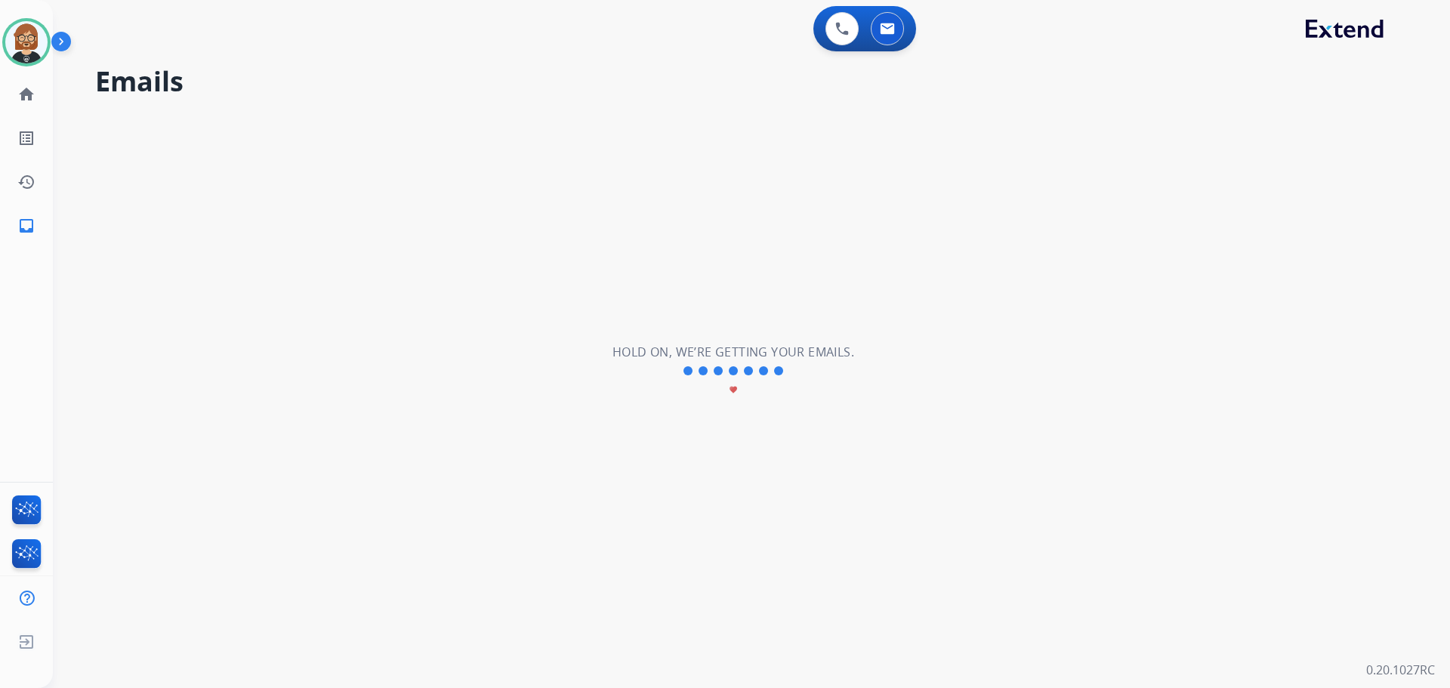
scroll to position [0, 0]
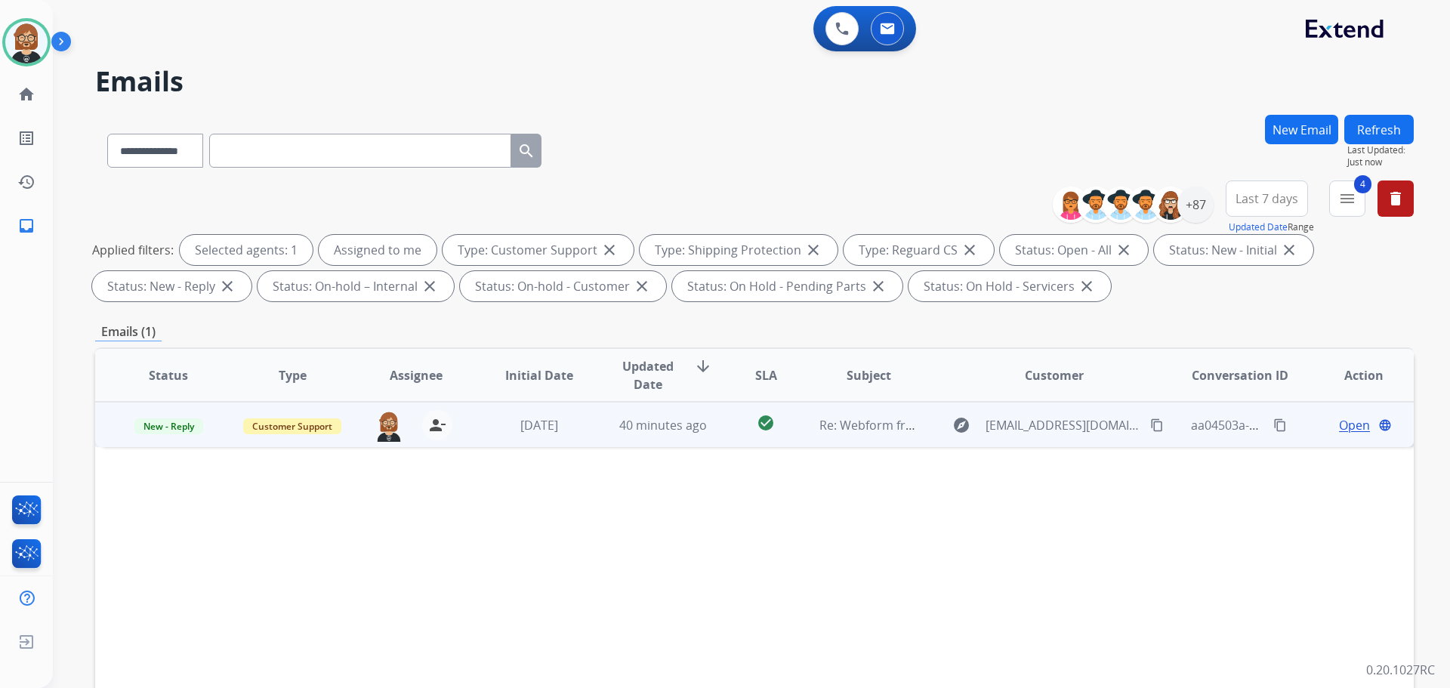
click at [666, 439] on td "40 minutes ago" at bounding box center [652, 424] width 124 height 45
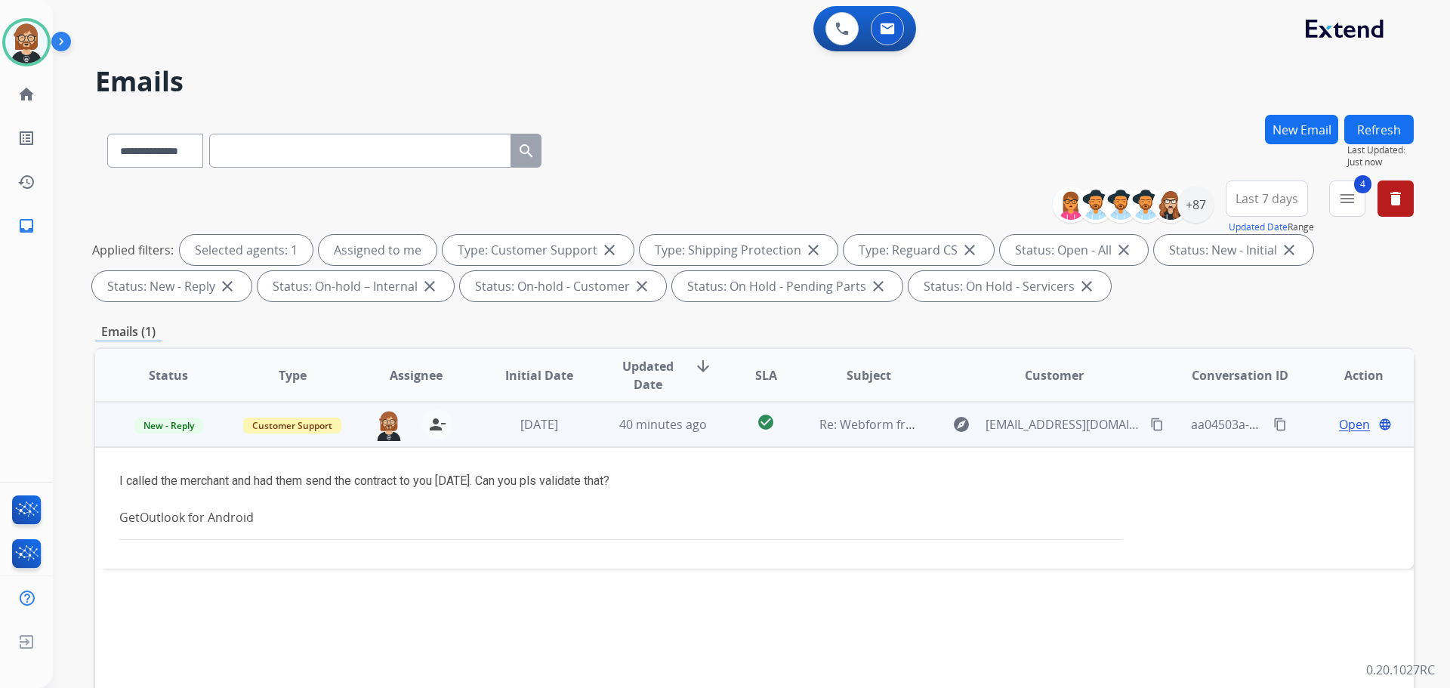
click at [750, 422] on span "Open" at bounding box center [1354, 424] width 31 height 18
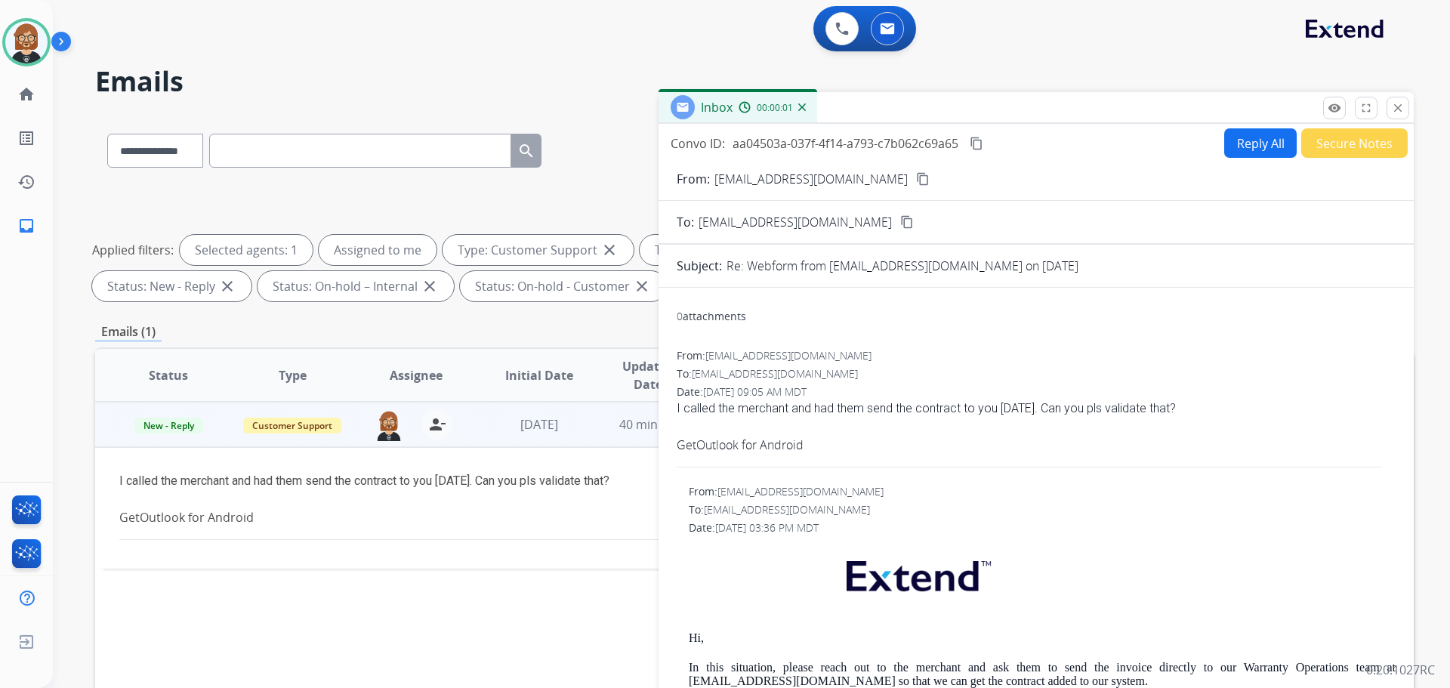
click at [750, 147] on button "Reply All" at bounding box center [1261, 142] width 73 height 29
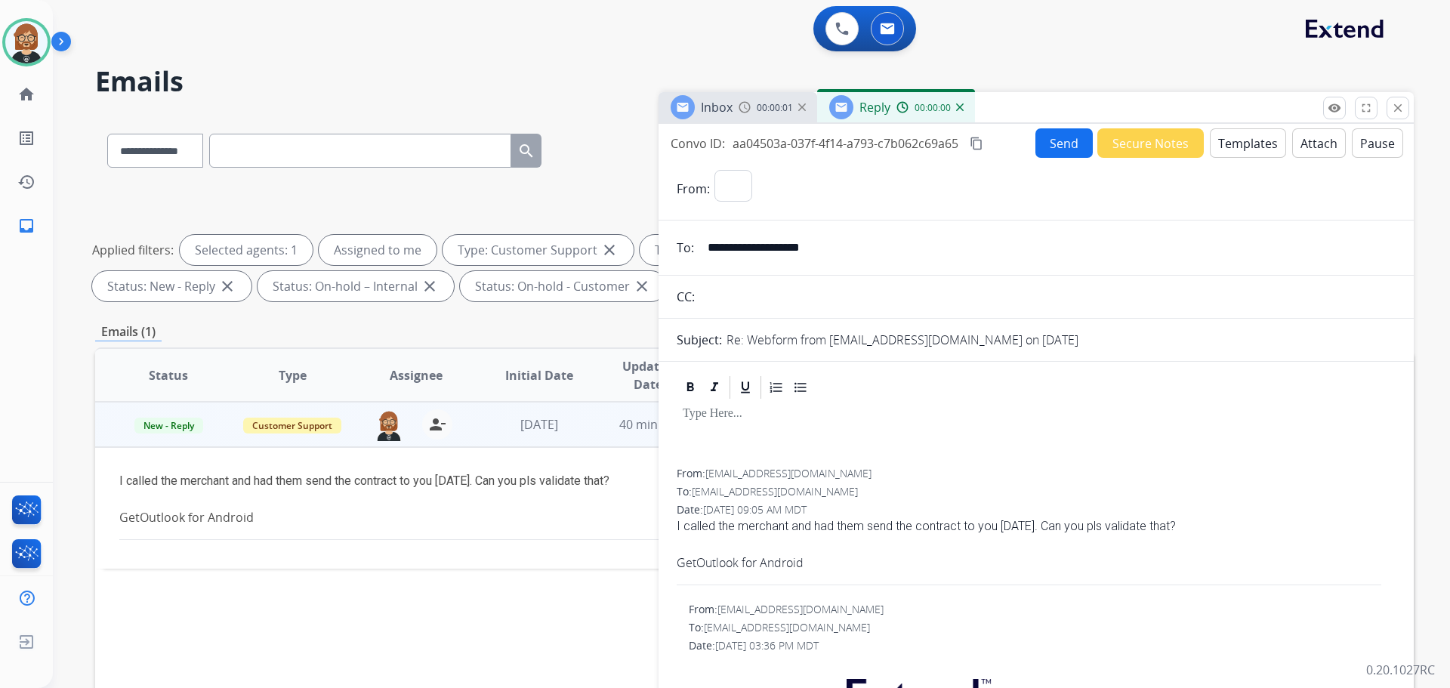
select select "**********"
click at [750, 152] on button "Templates" at bounding box center [1248, 142] width 76 height 29
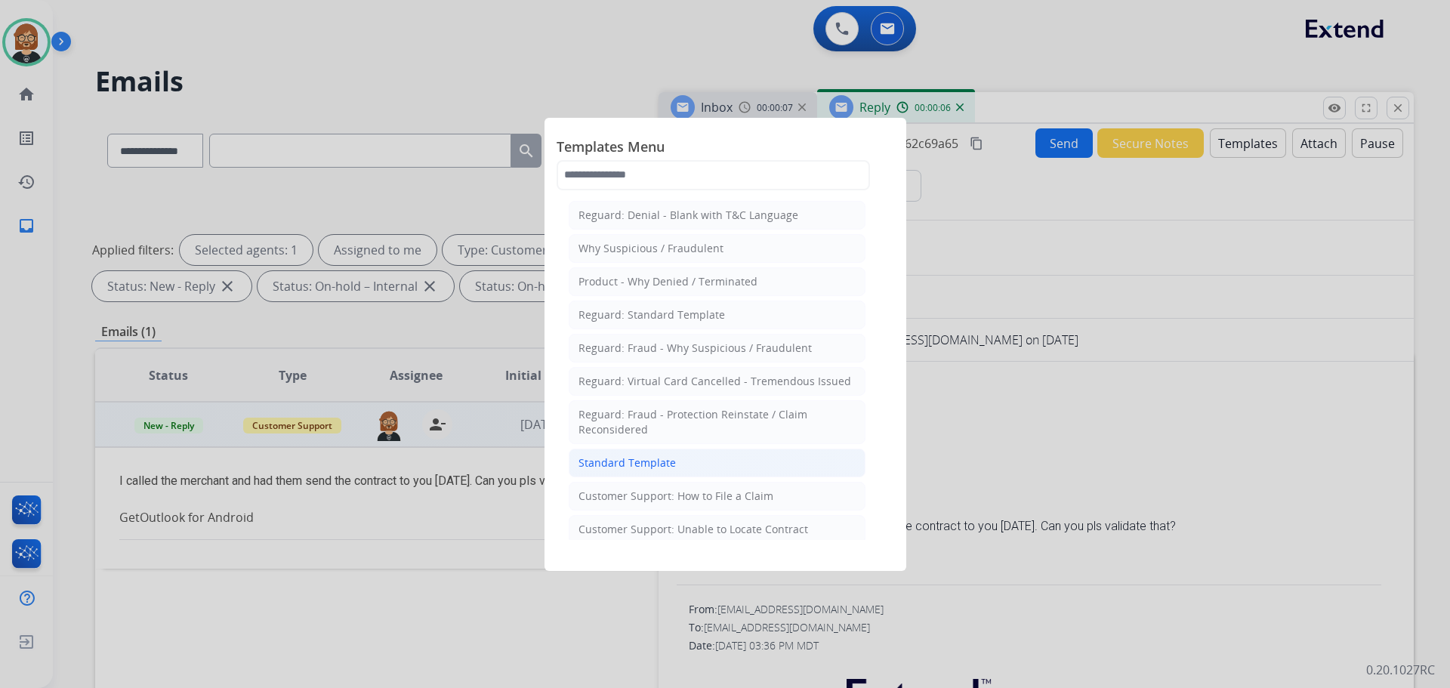
click at [672, 467] on div "Standard Template" at bounding box center [627, 463] width 97 height 15
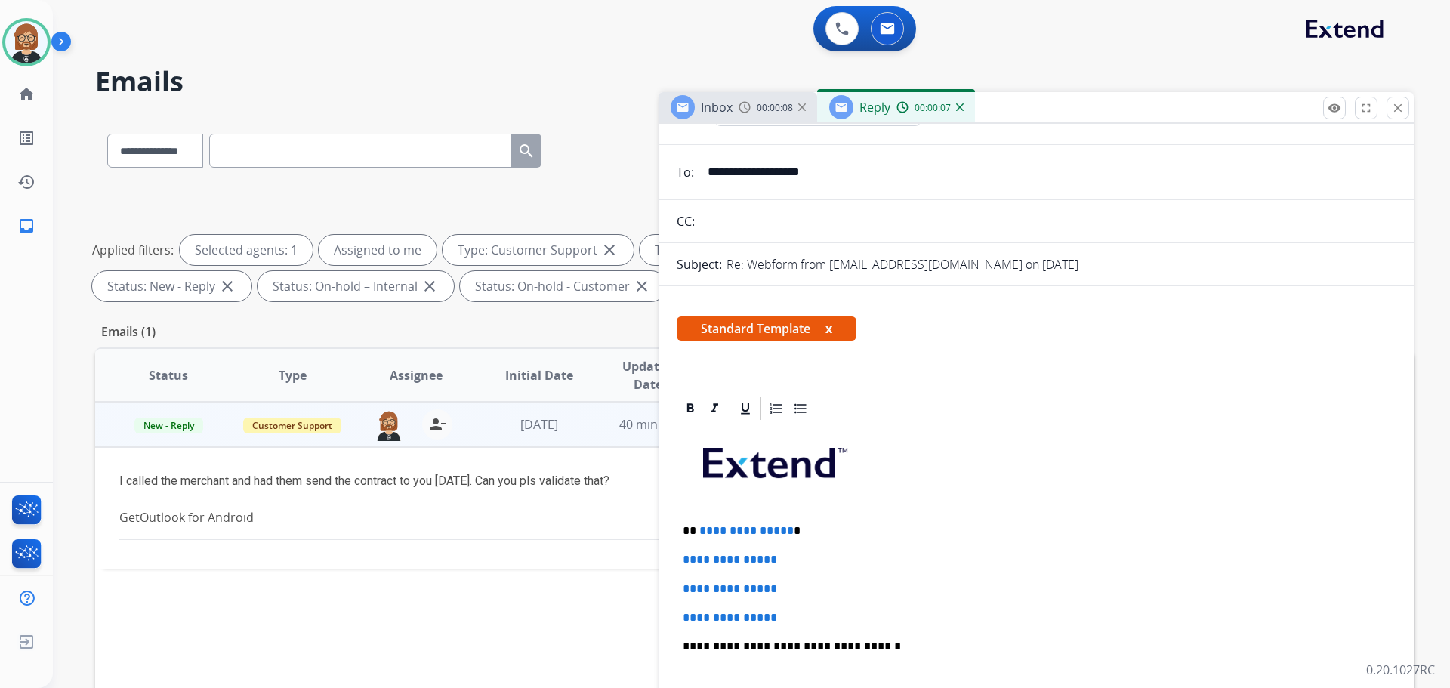
scroll to position [227, 0]
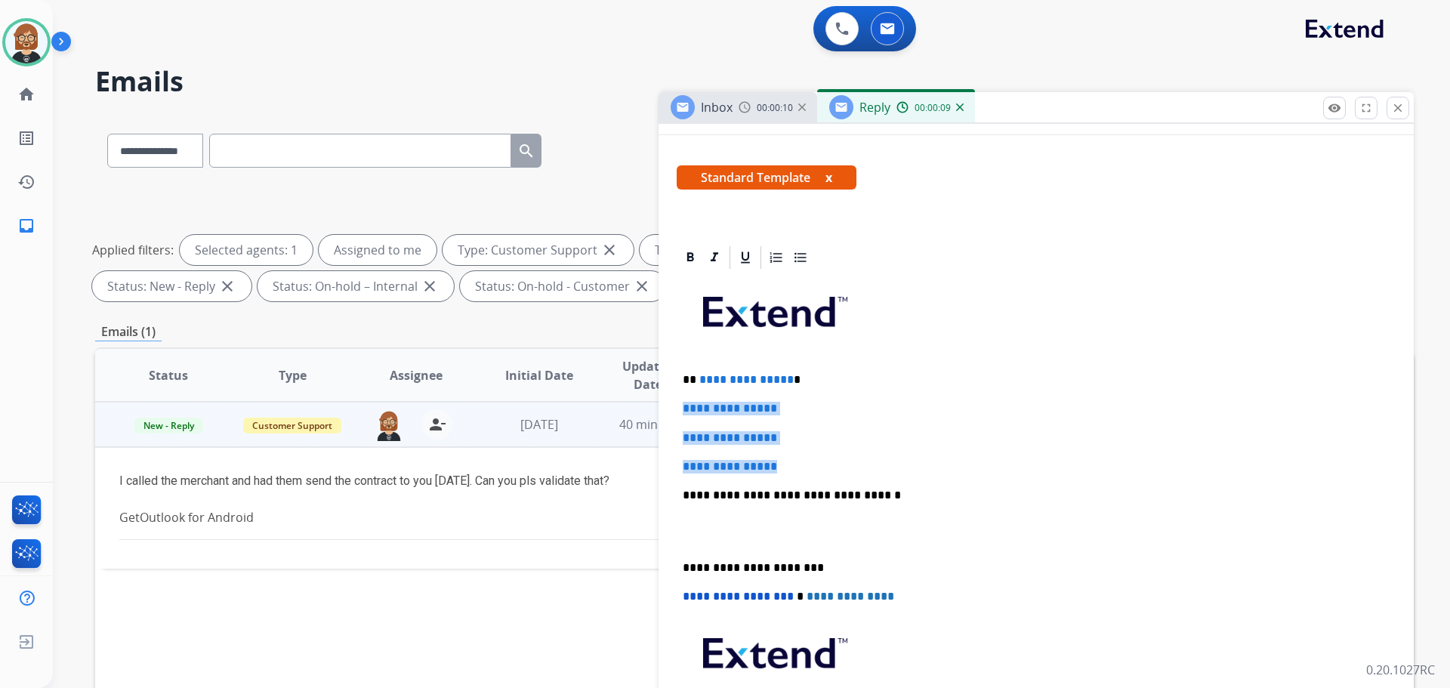
drag, startPoint x: 790, startPoint y: 465, endPoint x: 664, endPoint y: 398, distance: 142.6
drag, startPoint x: 696, startPoint y: 381, endPoint x: 786, endPoint y: 384, distance: 89.2
click at [750, 384] on p "**********" at bounding box center [1030, 380] width 695 height 14
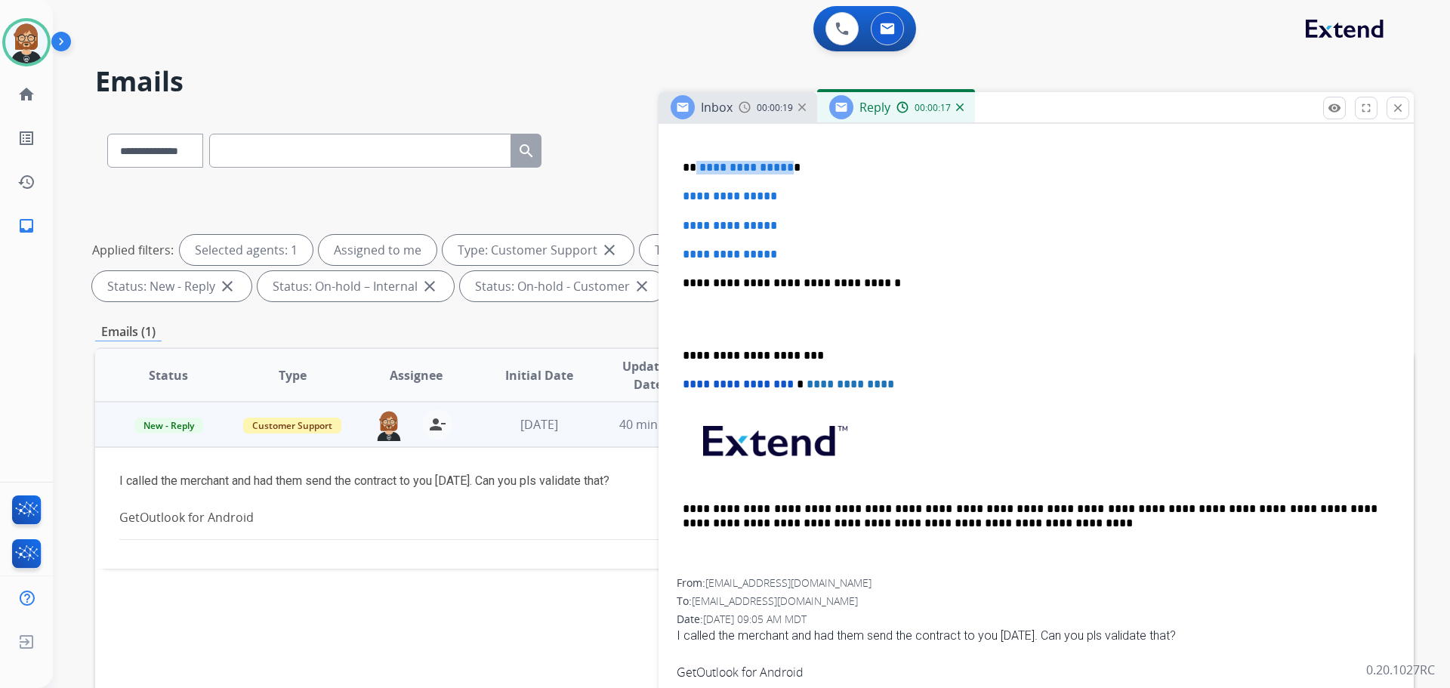
scroll to position [302, 0]
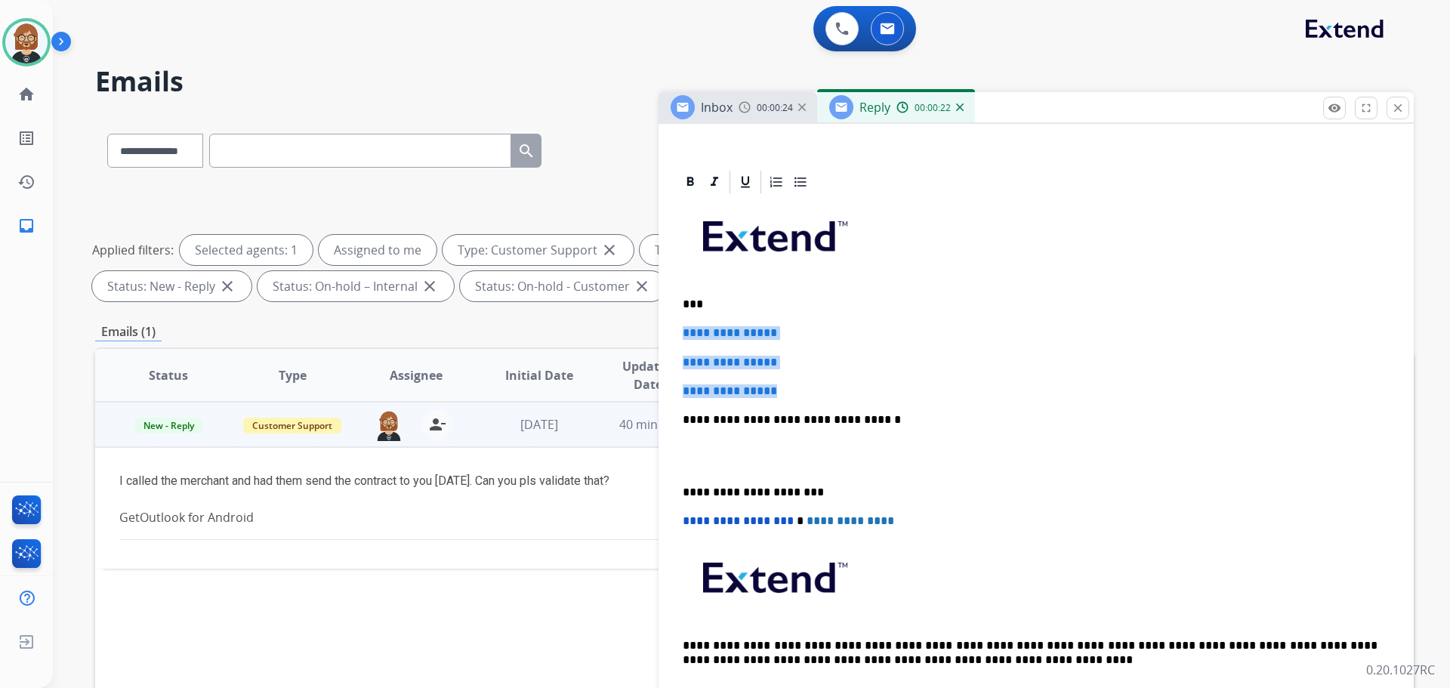
drag, startPoint x: 779, startPoint y: 387, endPoint x: 673, endPoint y: 321, distance: 124.5
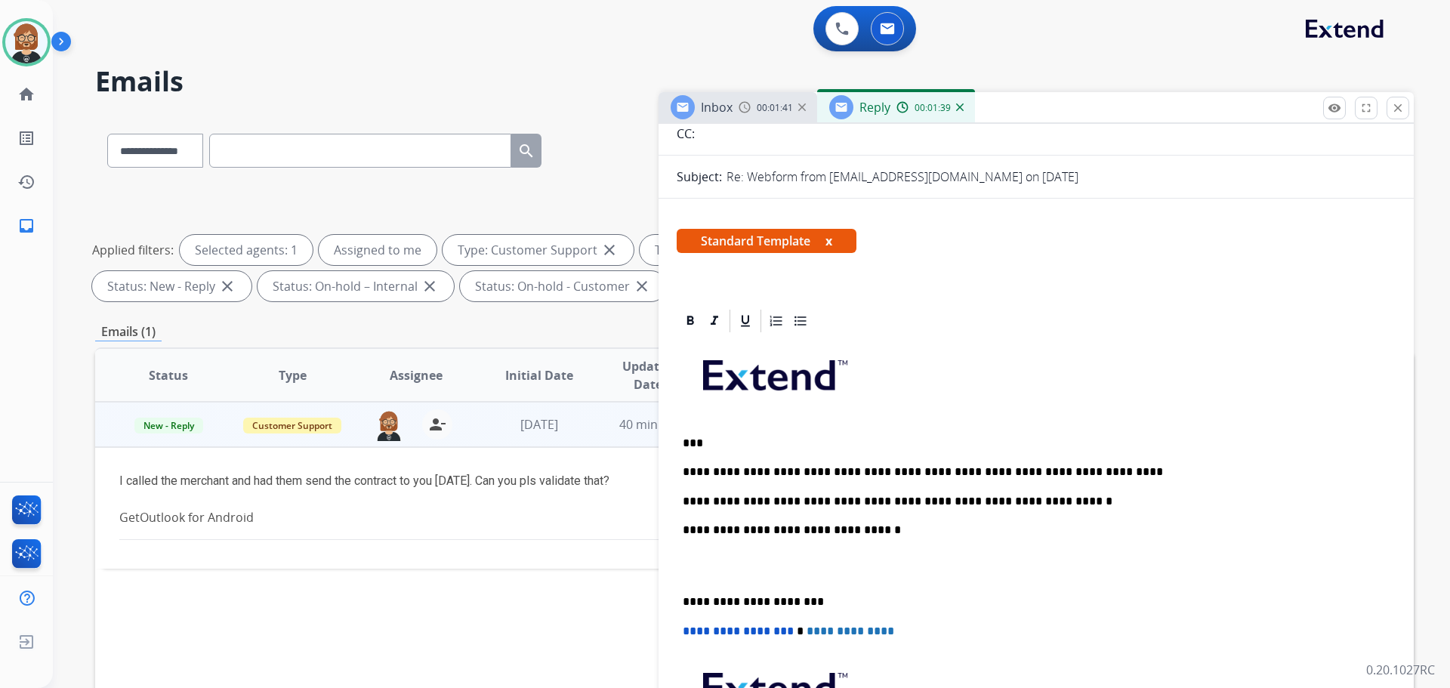
scroll to position [0, 0]
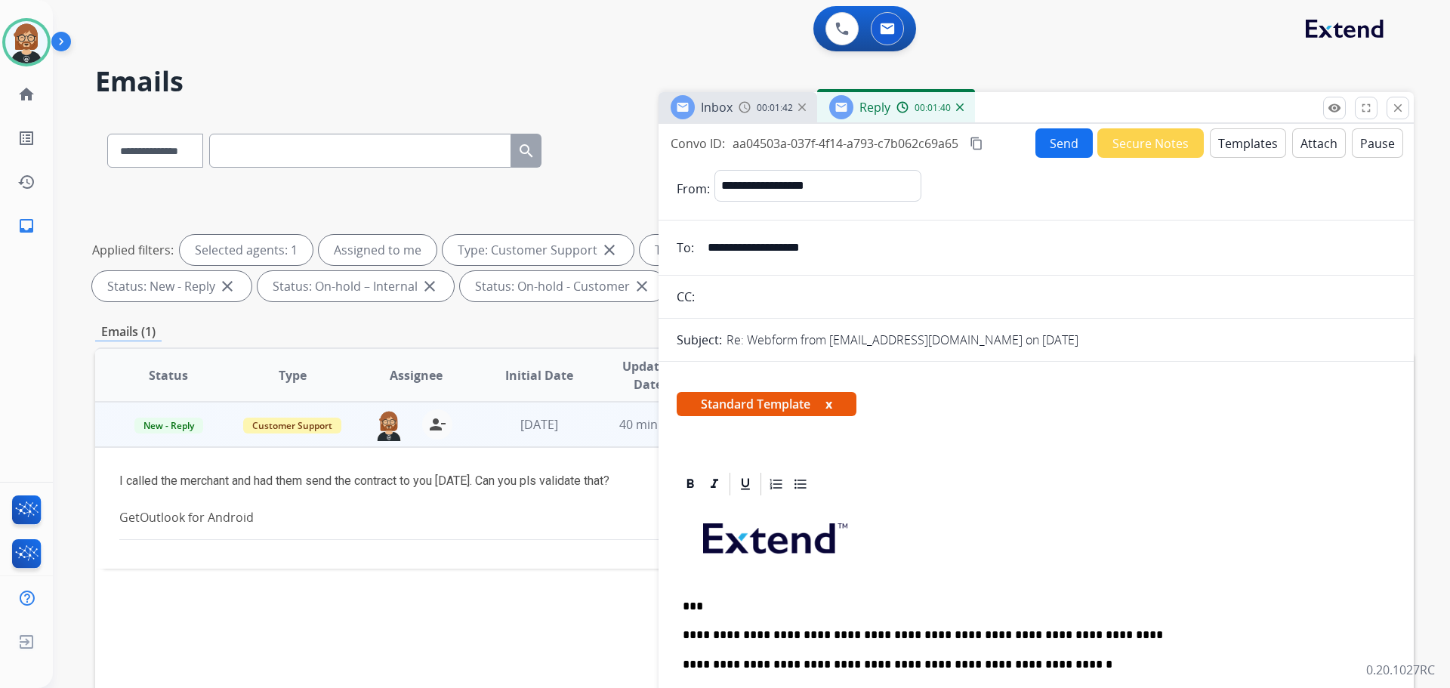
click at [750, 147] on button "Send" at bounding box center [1064, 142] width 57 height 29
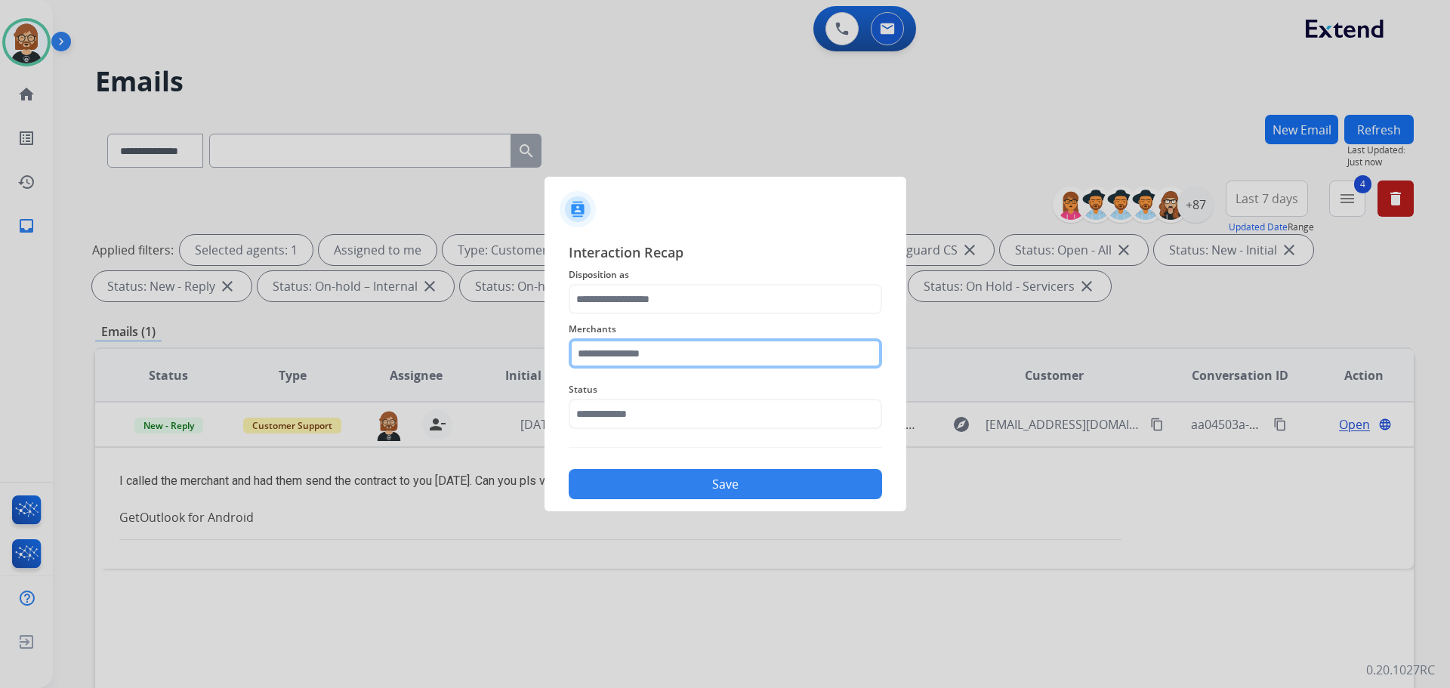
click at [672, 355] on input "text" at bounding box center [725, 353] width 313 height 30
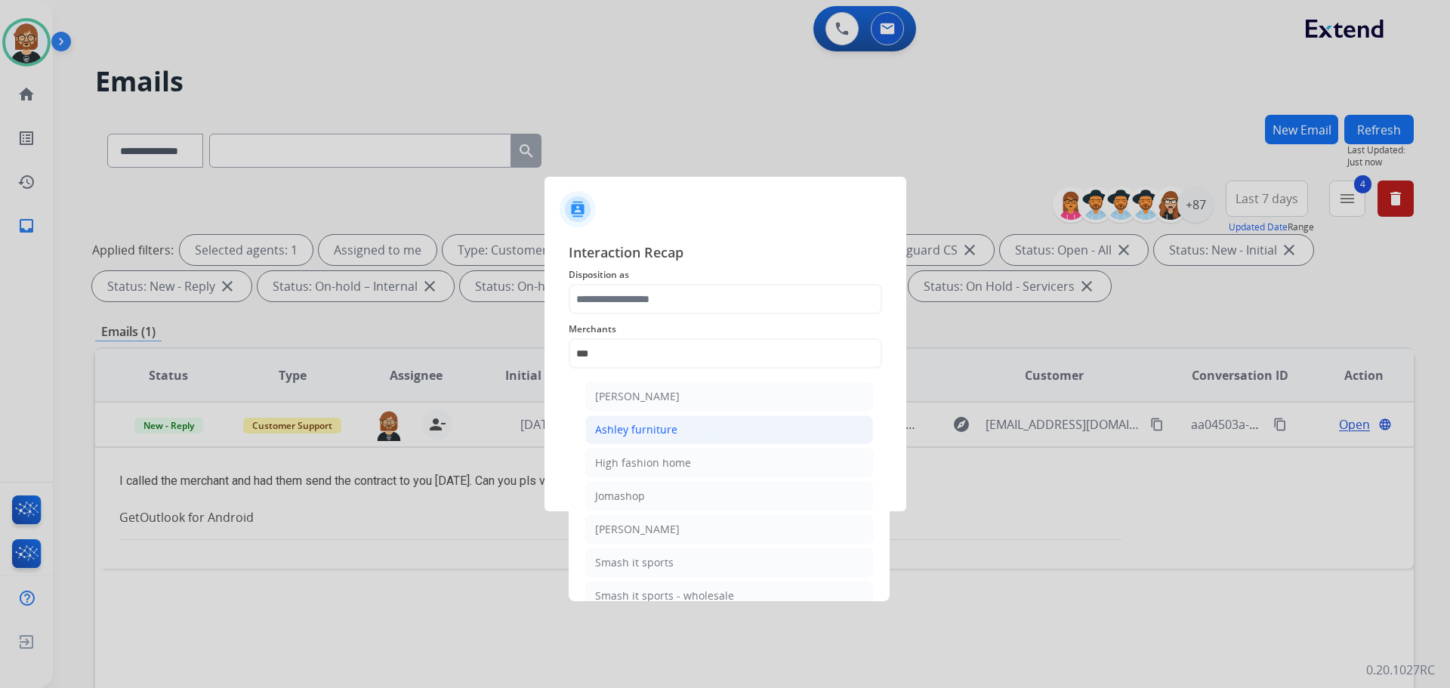
click at [692, 422] on li "Ashley furniture" at bounding box center [729, 429] width 288 height 29
type input "**********"
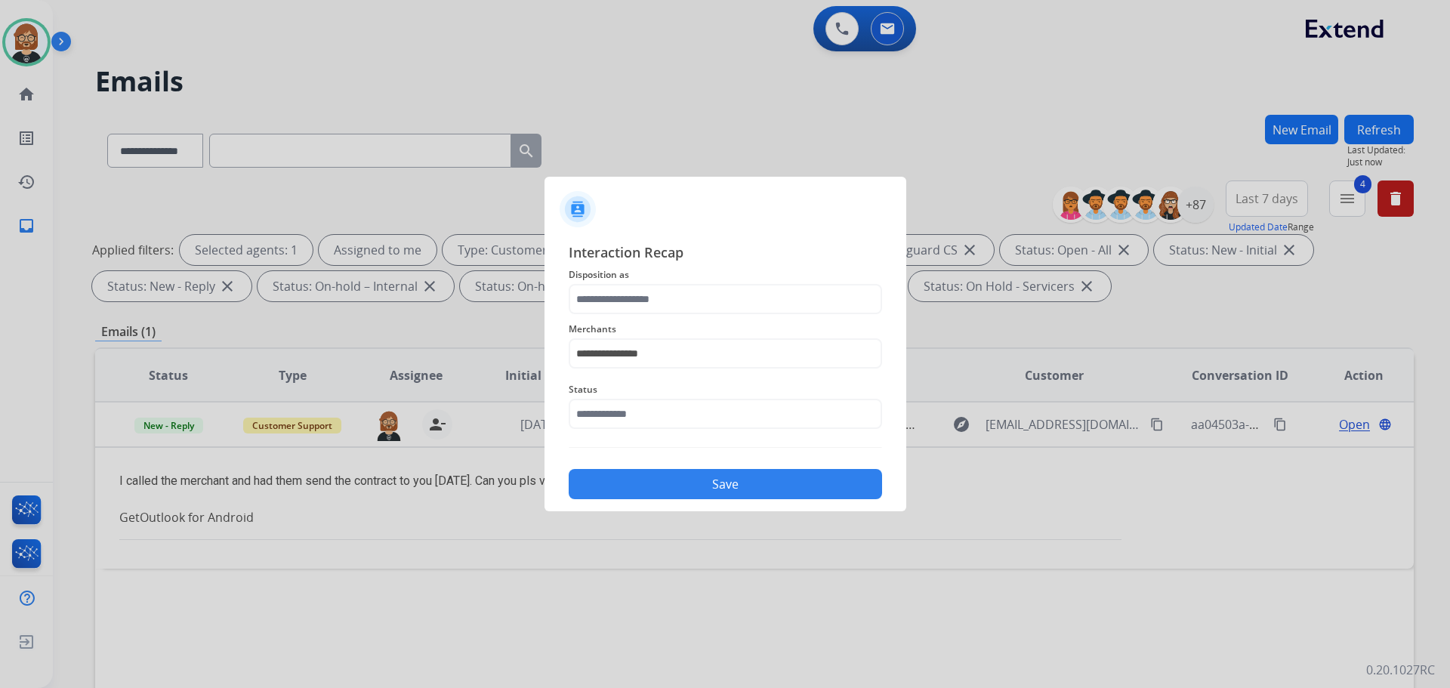
click at [672, 268] on div "**********" at bounding box center [725, 371] width 313 height 258
click at [667, 308] on input "text" at bounding box center [725, 299] width 313 height 30
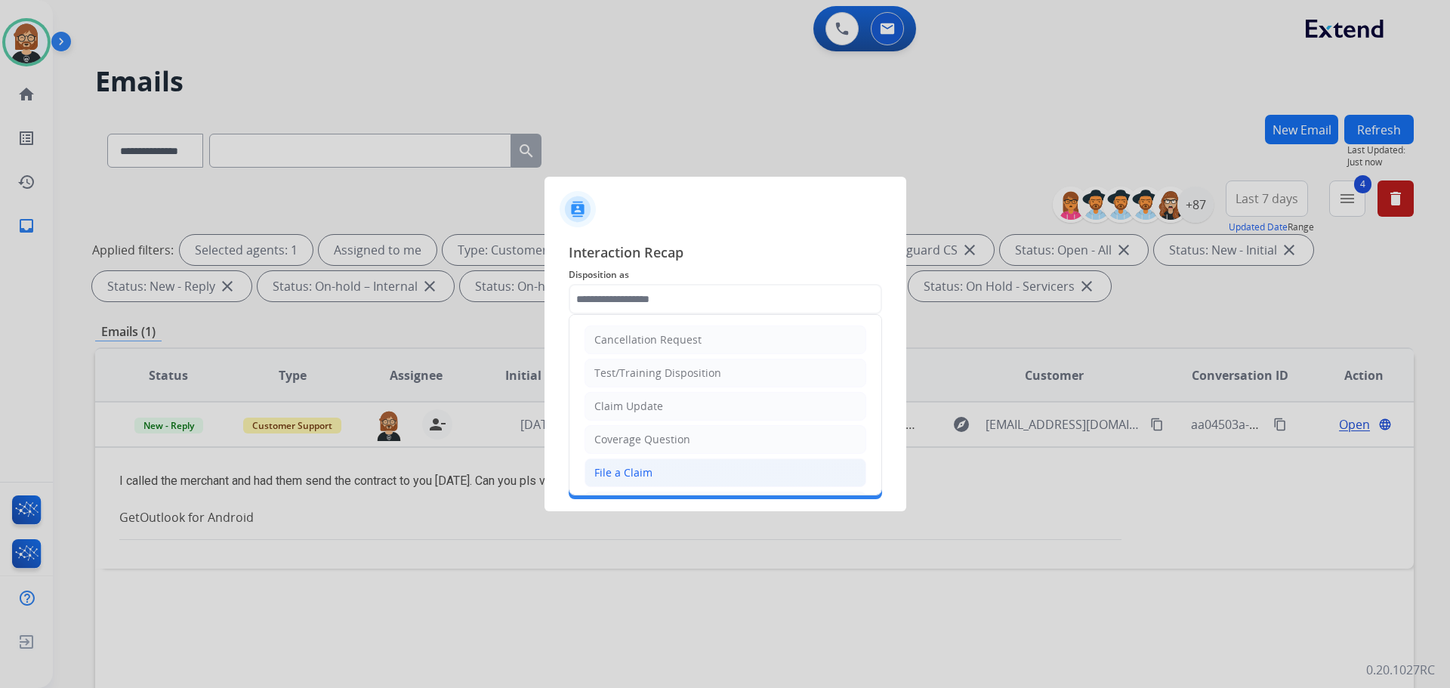
click at [709, 482] on li "File a Claim" at bounding box center [726, 473] width 282 height 29
type input "**********"
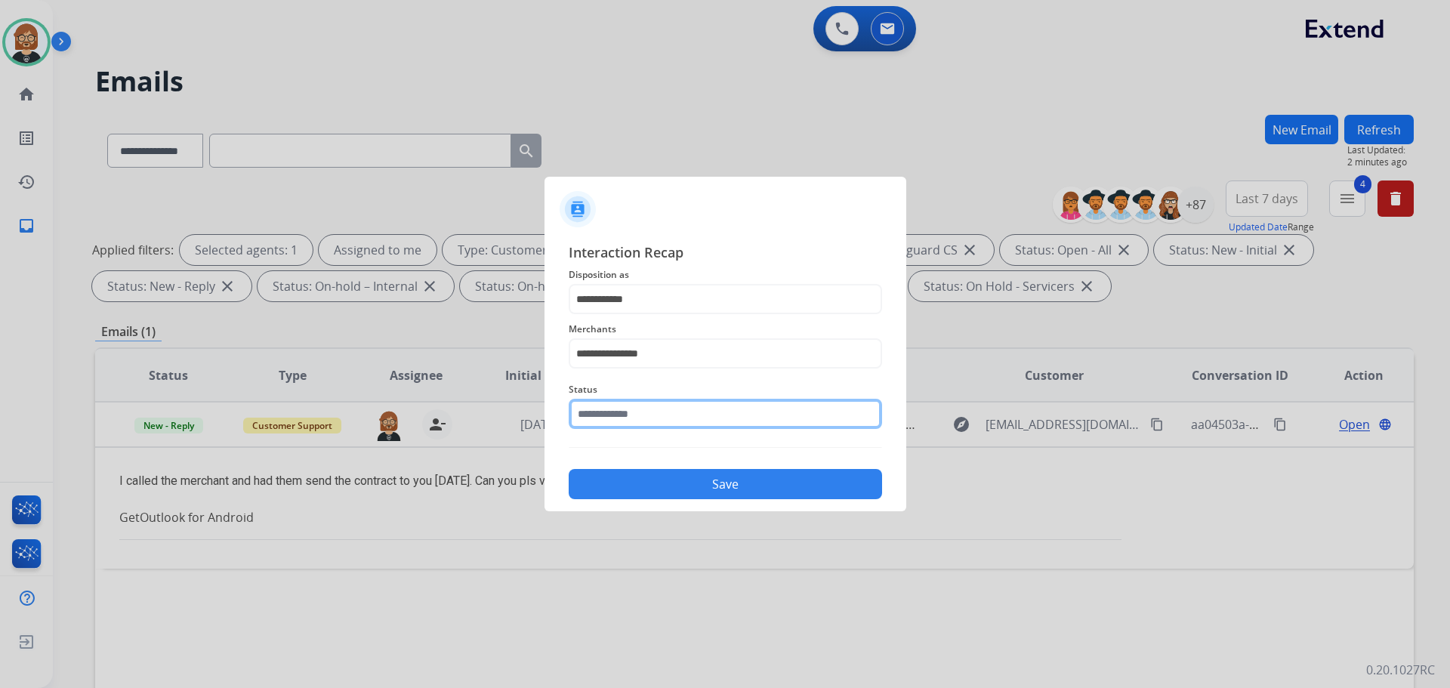
click at [684, 412] on input "text" at bounding box center [725, 414] width 313 height 30
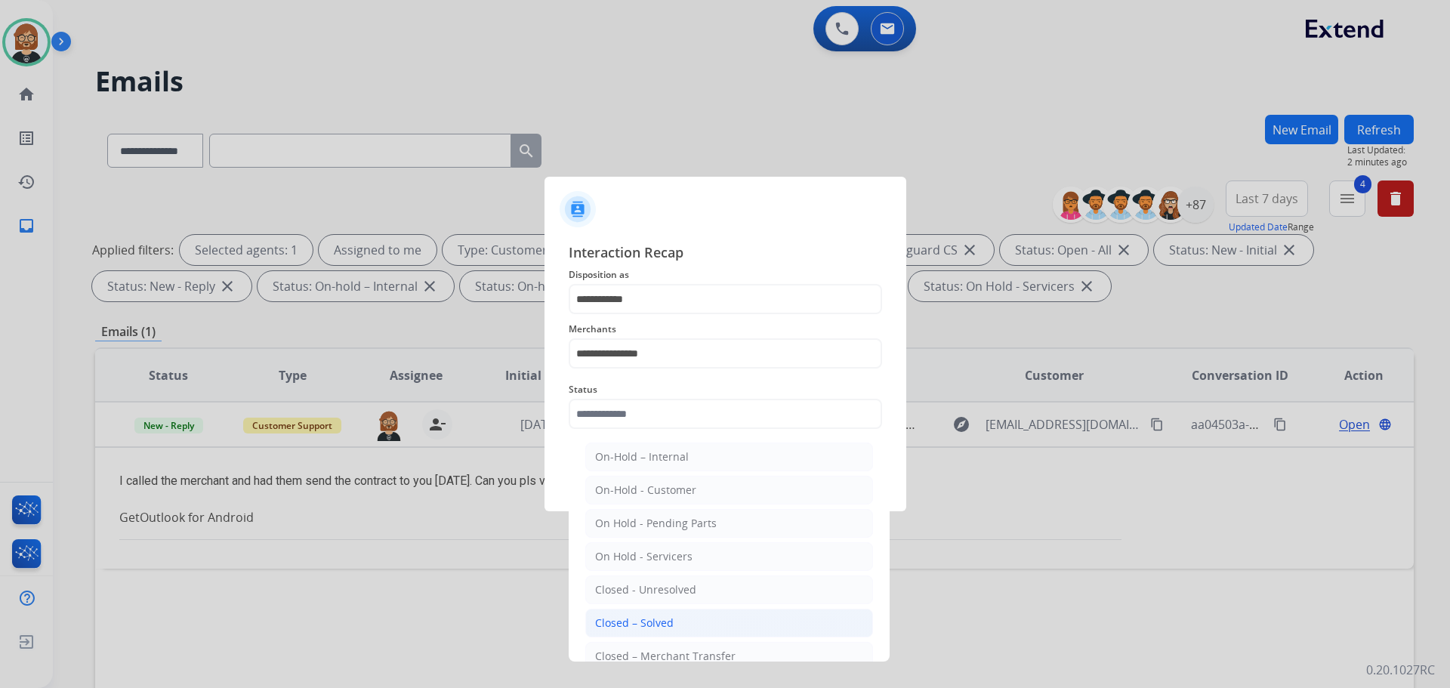
click at [697, 615] on li "Closed – Solved" at bounding box center [729, 623] width 288 height 29
type input "**********"
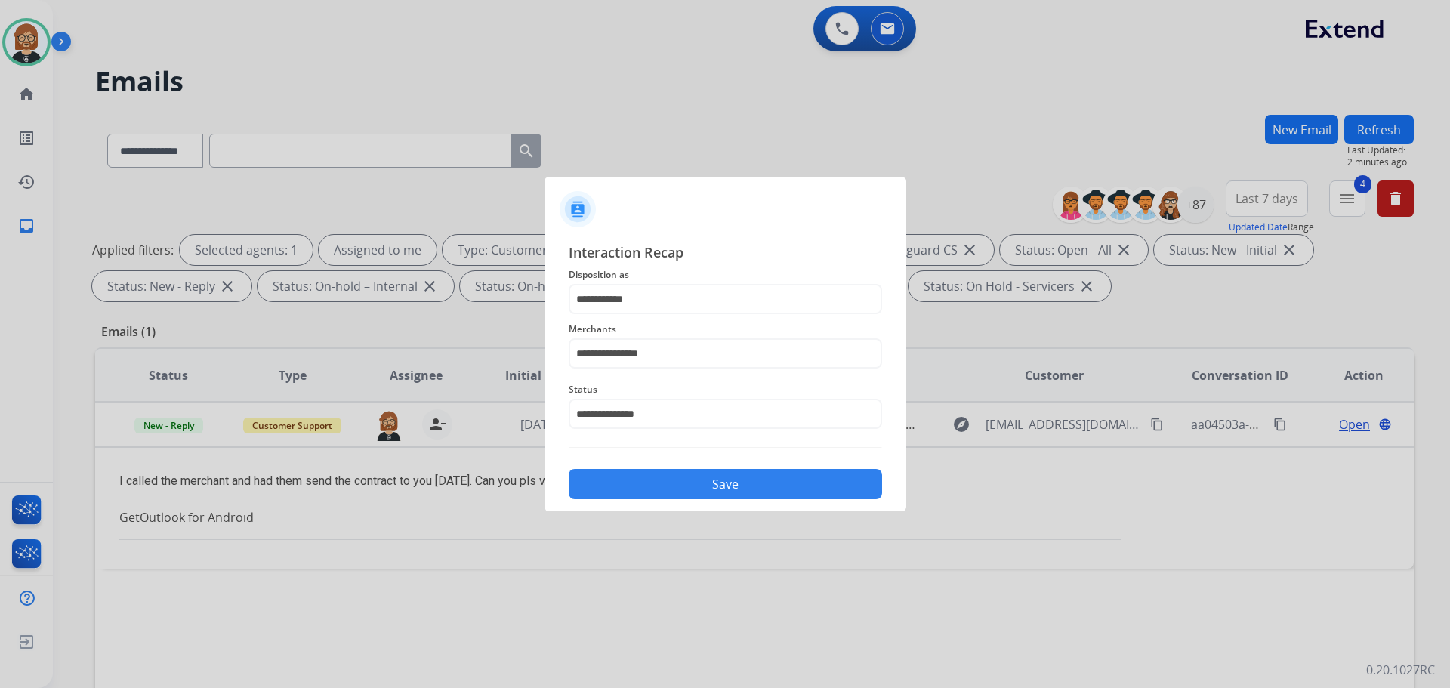
click at [729, 480] on button "Save" at bounding box center [725, 484] width 313 height 30
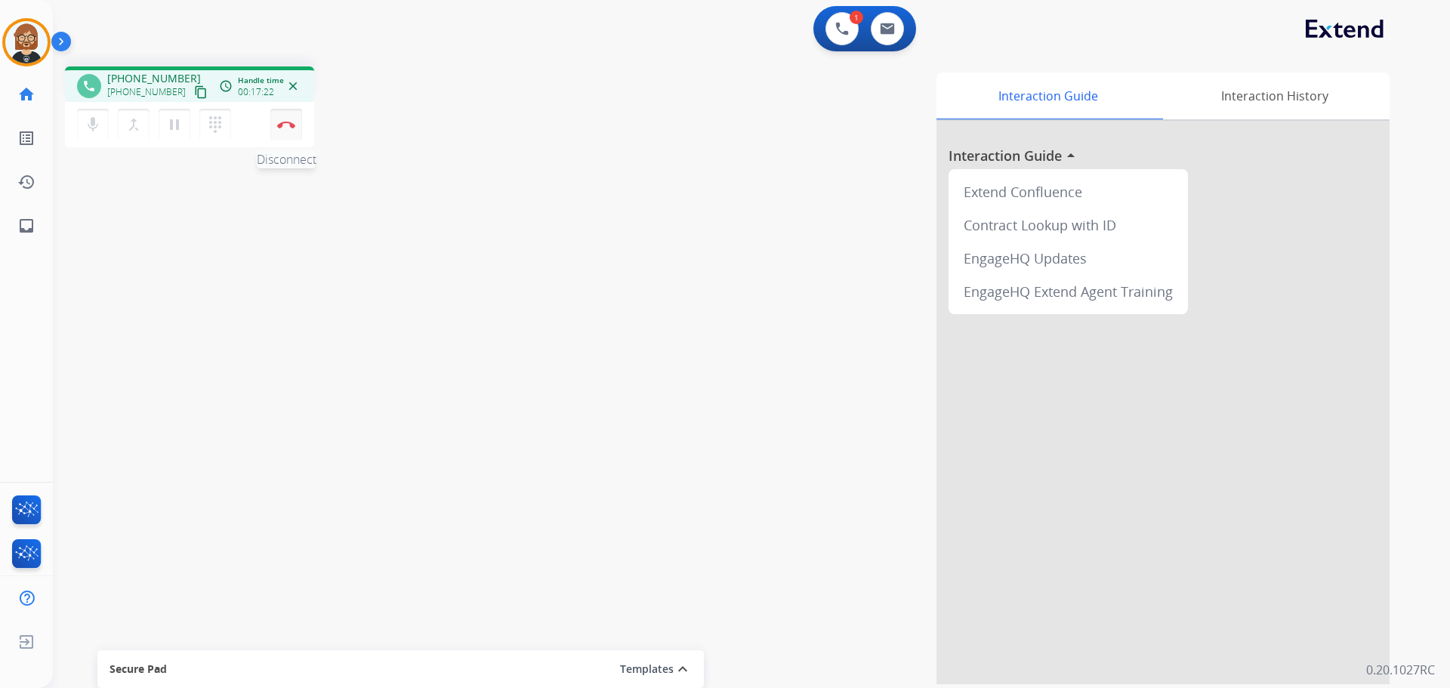
click at [283, 126] on img at bounding box center [286, 125] width 18 height 8
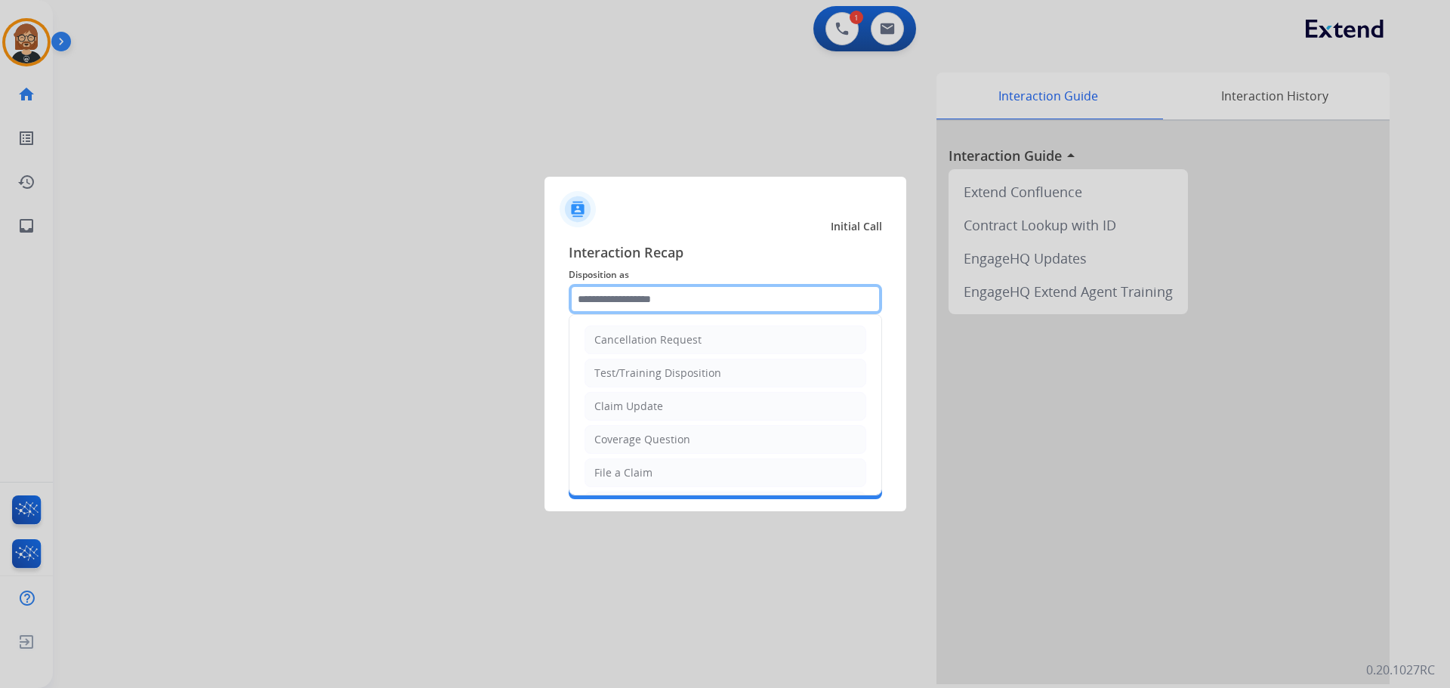
click at [724, 304] on input "text" at bounding box center [725, 299] width 313 height 30
click at [737, 408] on li "Claim Update" at bounding box center [726, 406] width 282 height 29
type input "**********"
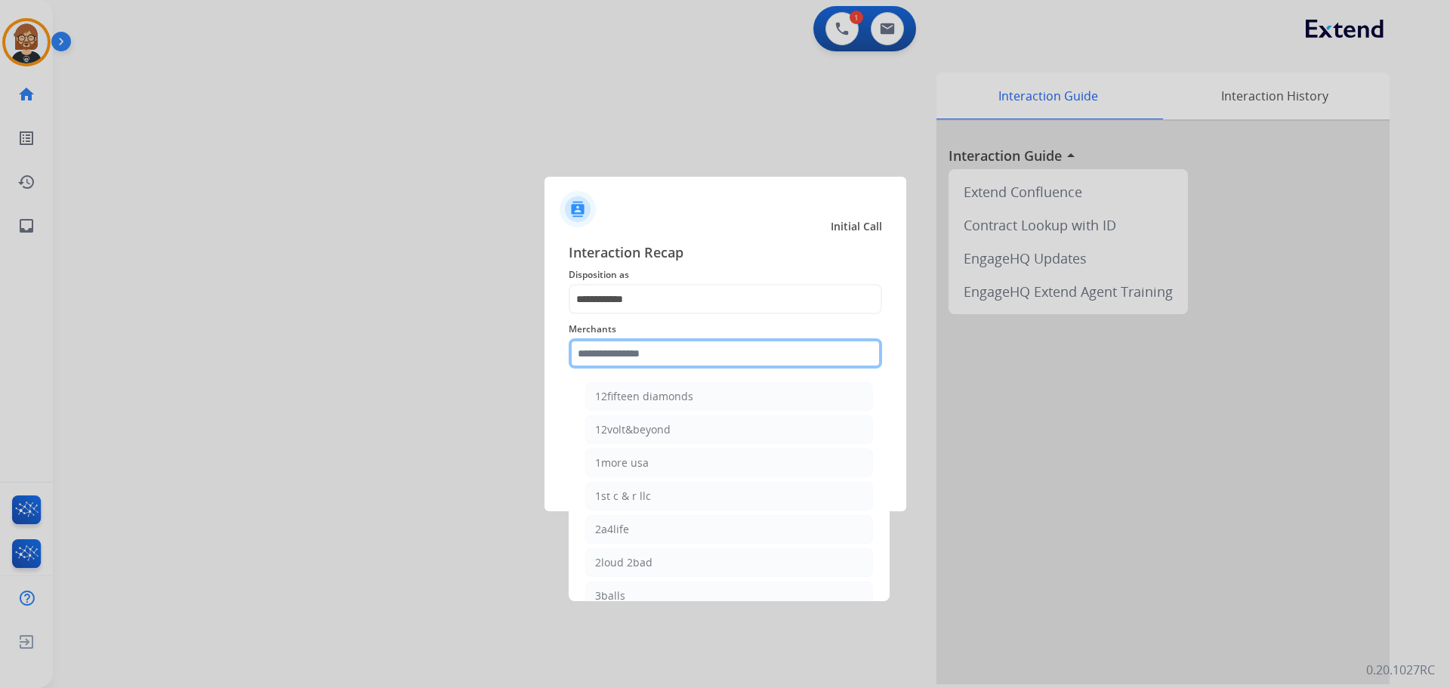
click at [734, 362] on input "text" at bounding box center [725, 353] width 313 height 30
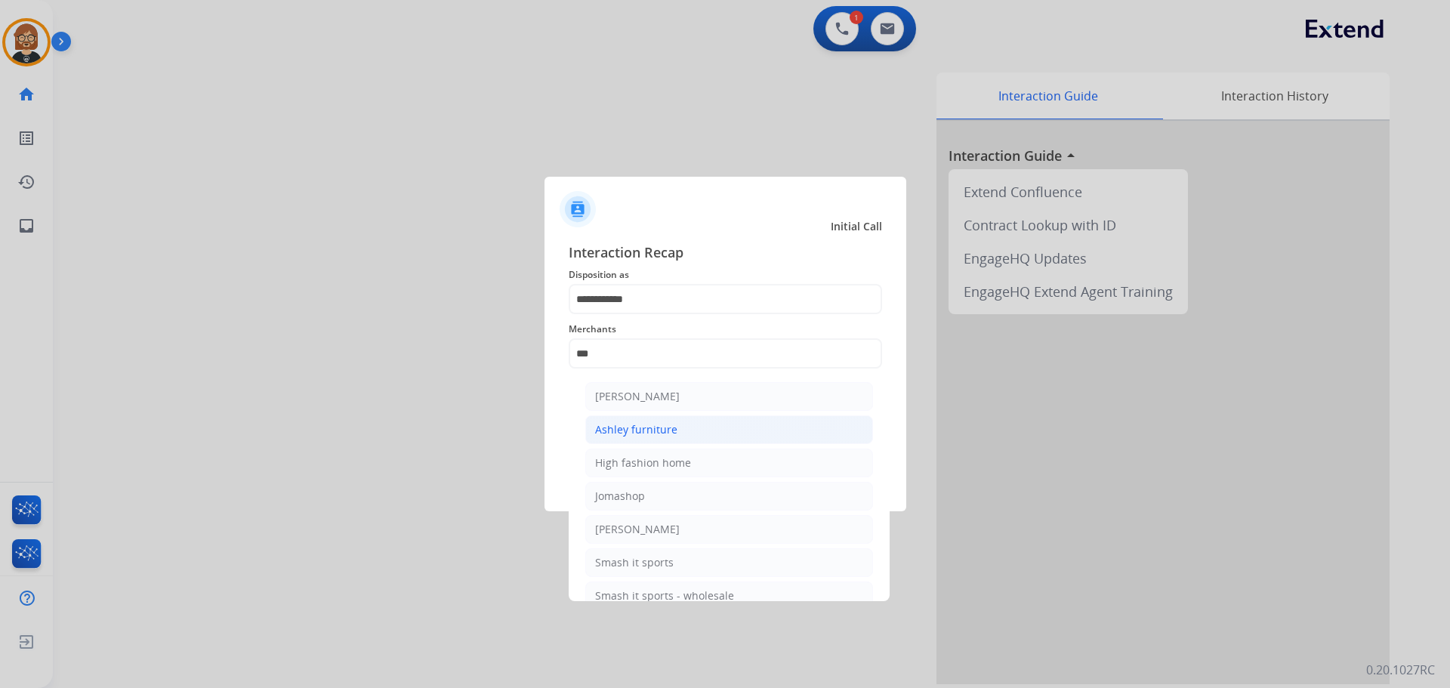
click at [682, 430] on li "Ashley furniture" at bounding box center [729, 429] width 288 height 29
type input "**********"
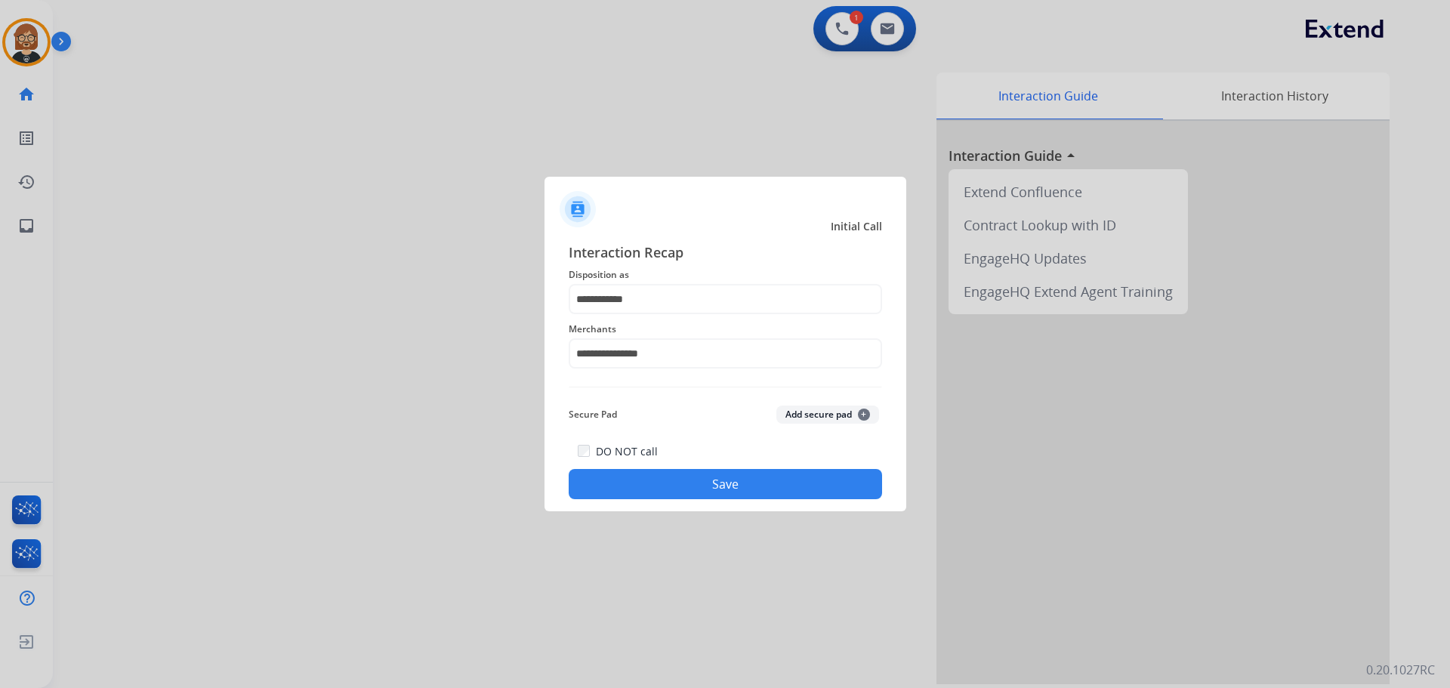
click at [741, 489] on button "Save" at bounding box center [725, 484] width 313 height 30
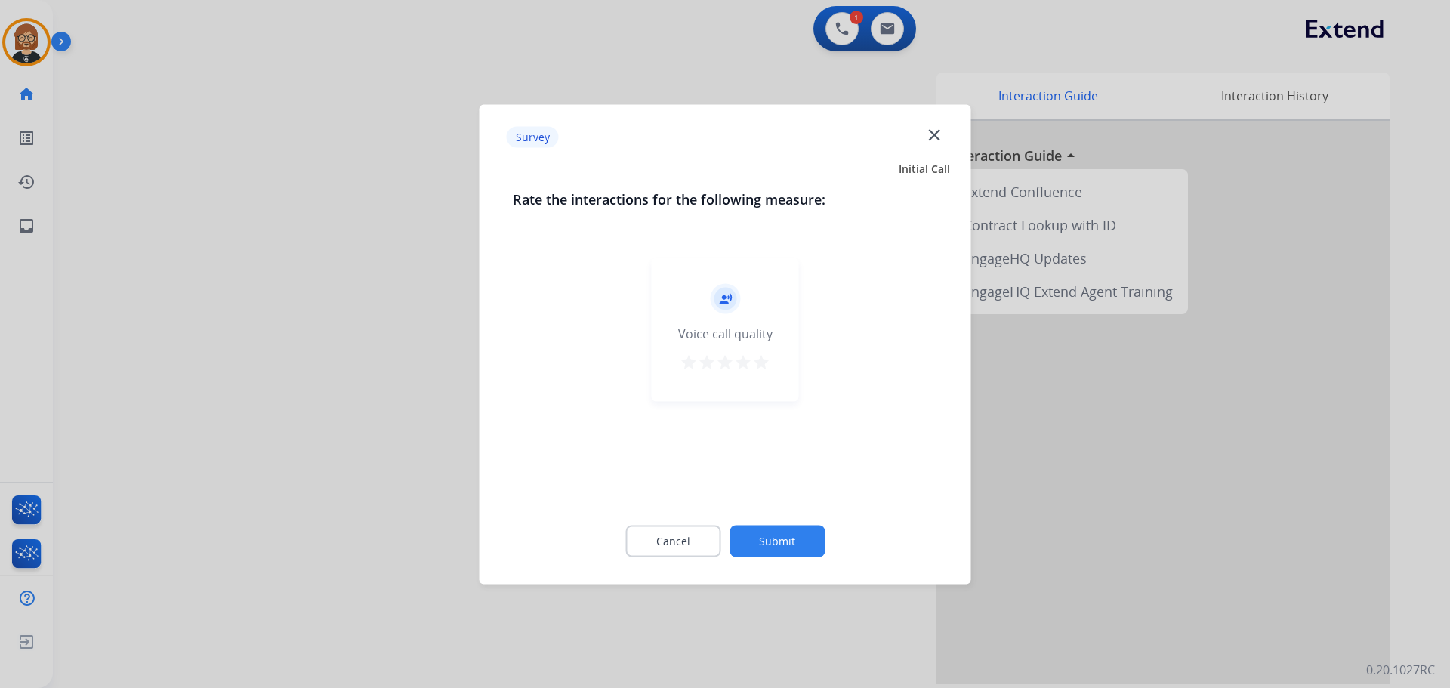
click at [750, 559] on div "Cancel Submit" at bounding box center [725, 541] width 425 height 68
click at [750, 547] on button "Submit" at bounding box center [777, 541] width 95 height 32
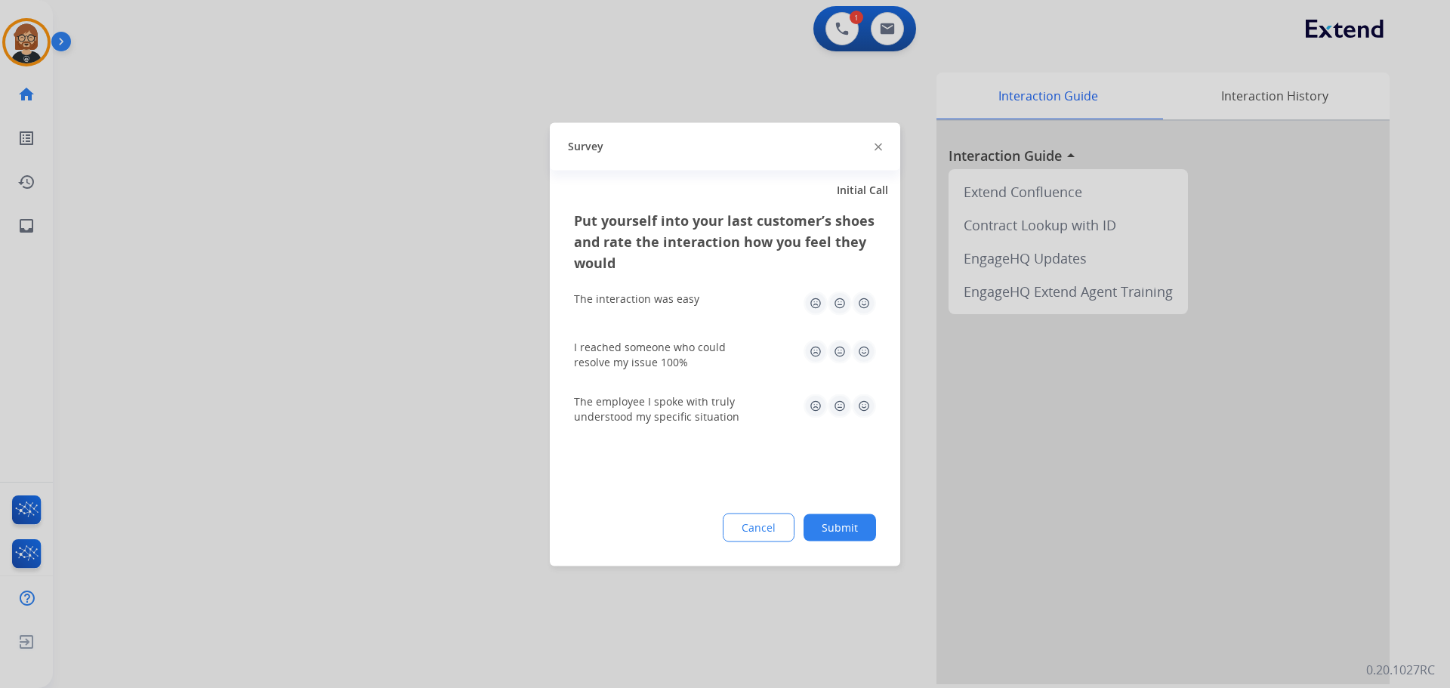
click at [750, 539] on button "Submit" at bounding box center [840, 527] width 73 height 27
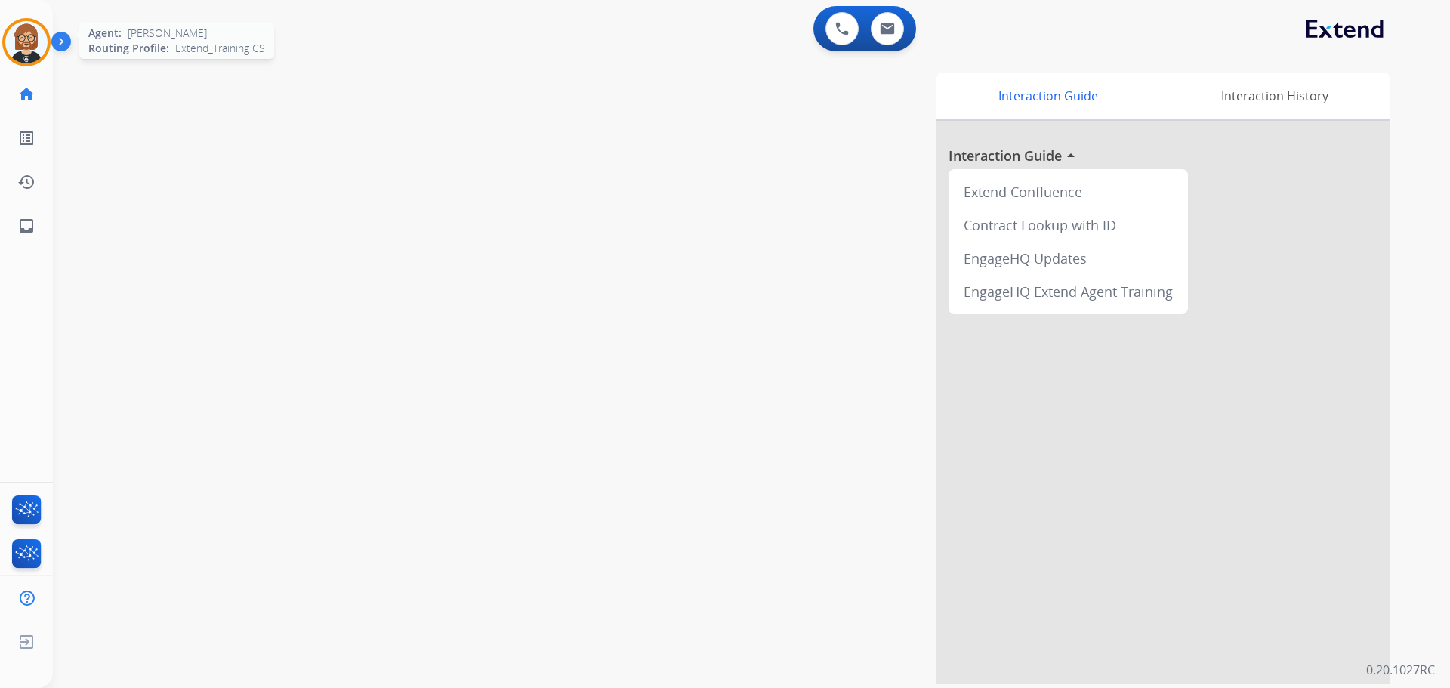
click at [31, 45] on img at bounding box center [26, 42] width 42 height 42
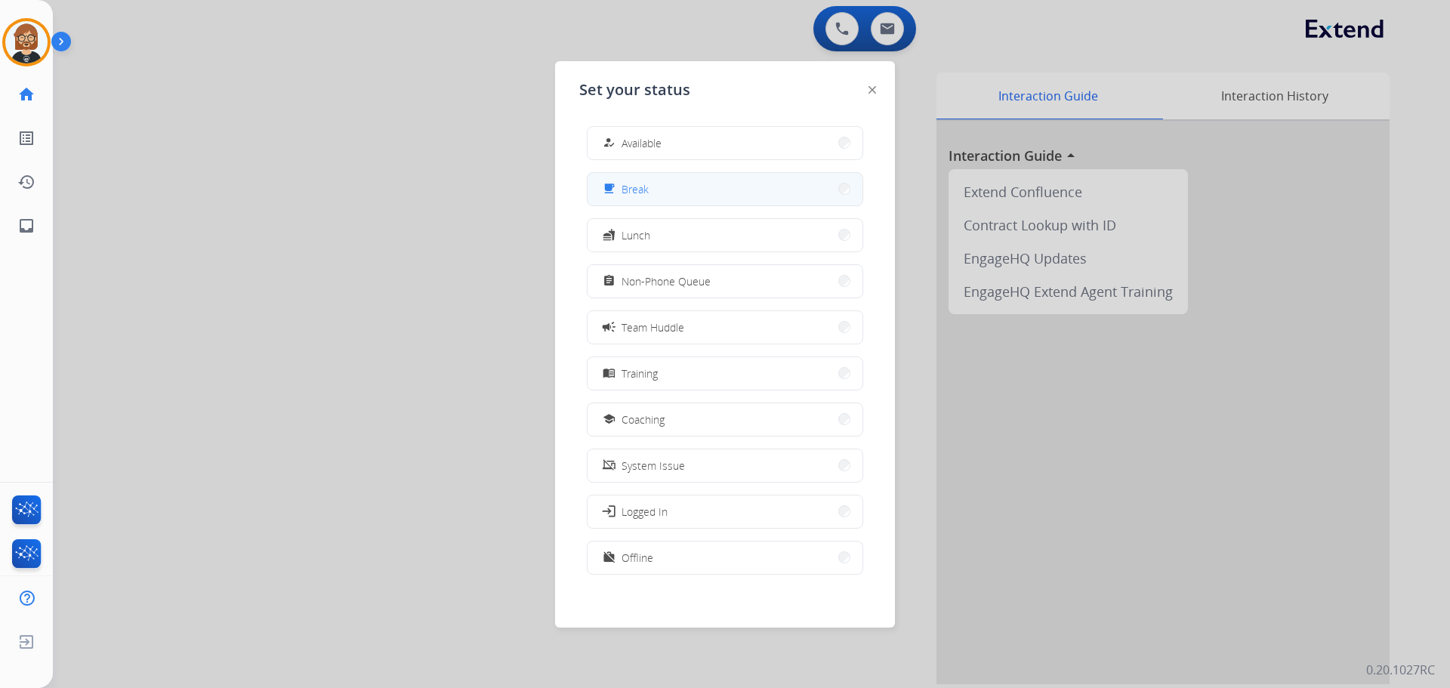
click at [659, 181] on button "free_breakfast Break" at bounding box center [725, 189] width 275 height 32
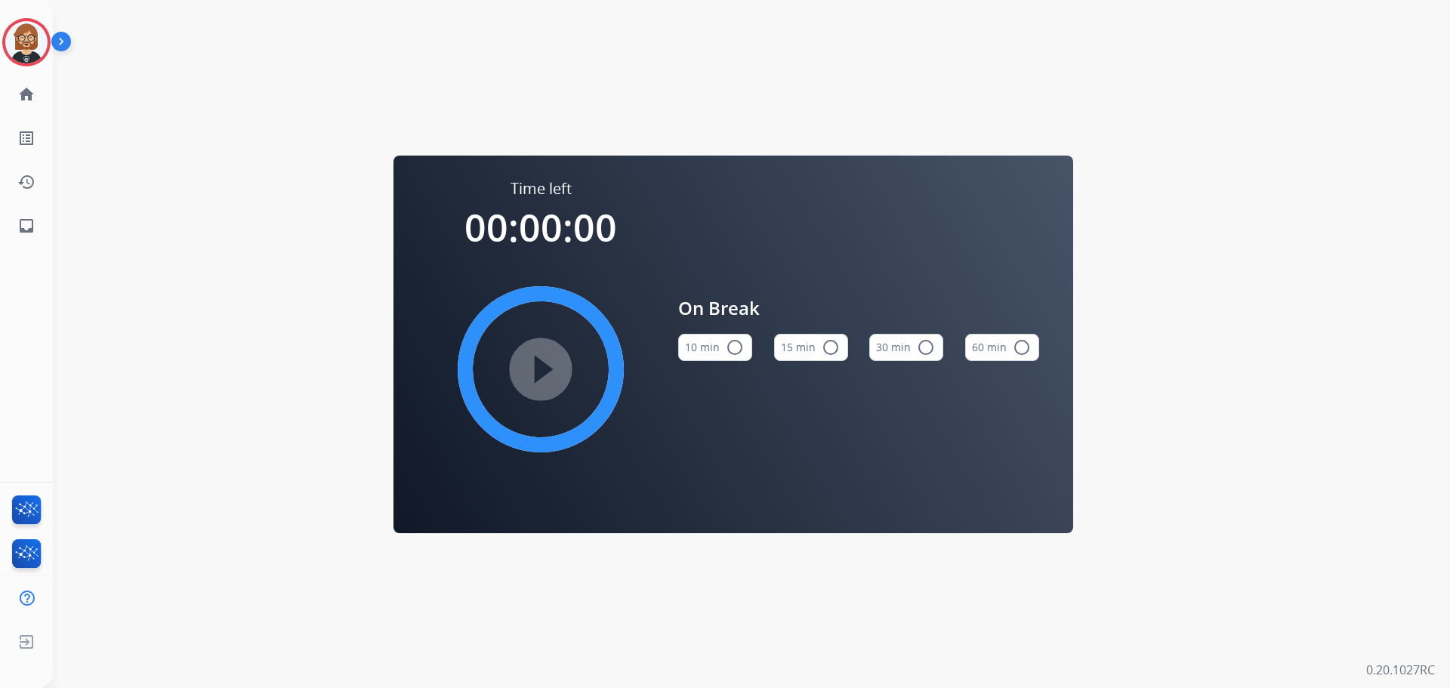
click at [717, 345] on button "10 min radio_button_unchecked" at bounding box center [715, 347] width 74 height 27
click at [550, 375] on mat-icon "play_circle_filled" at bounding box center [541, 369] width 18 height 18
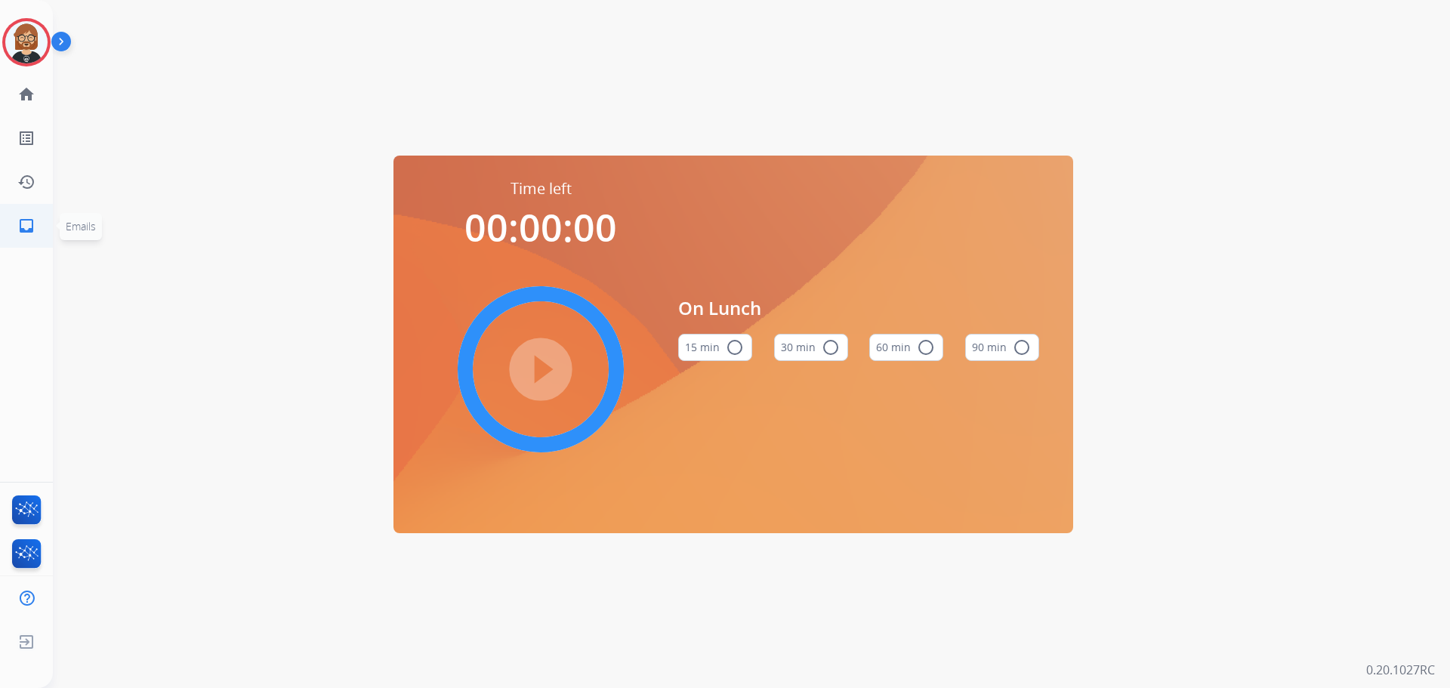
click at [33, 227] on mat-icon "inbox" at bounding box center [26, 226] width 18 height 18
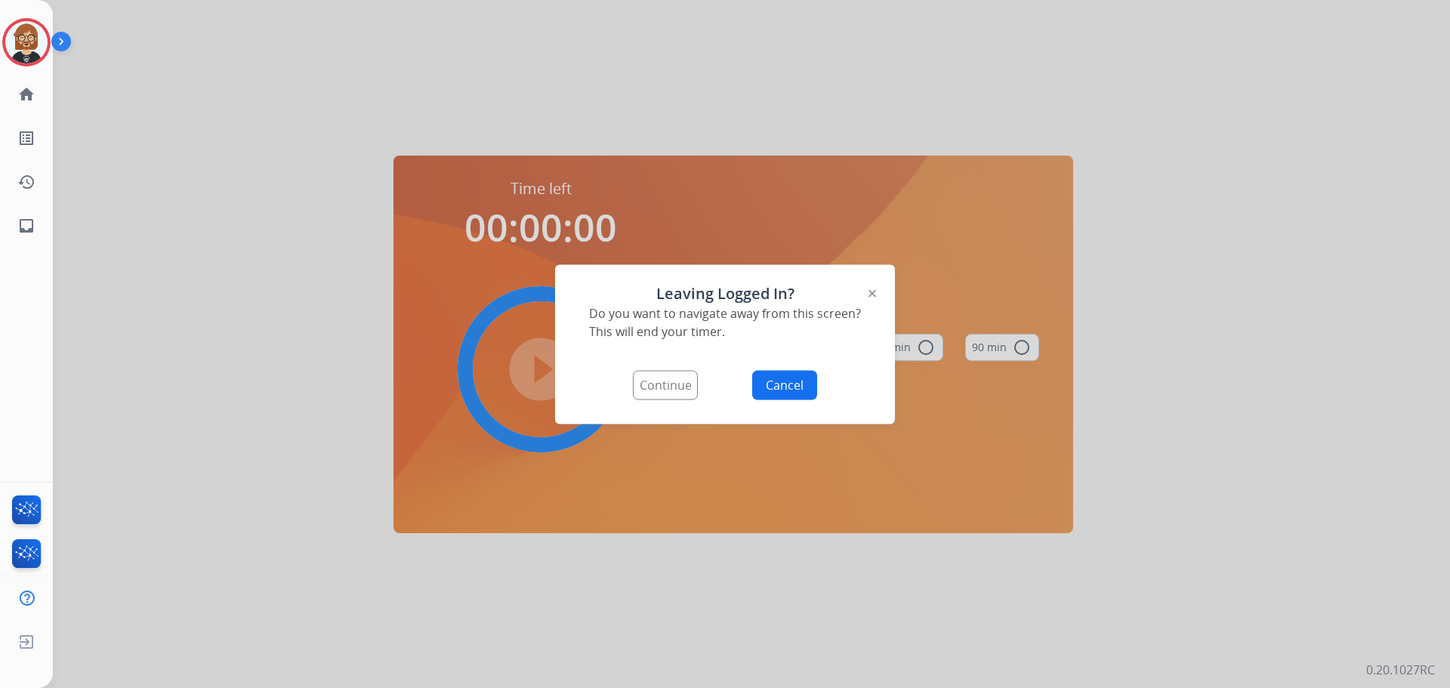
click at [287, 236] on div at bounding box center [725, 344] width 1450 height 688
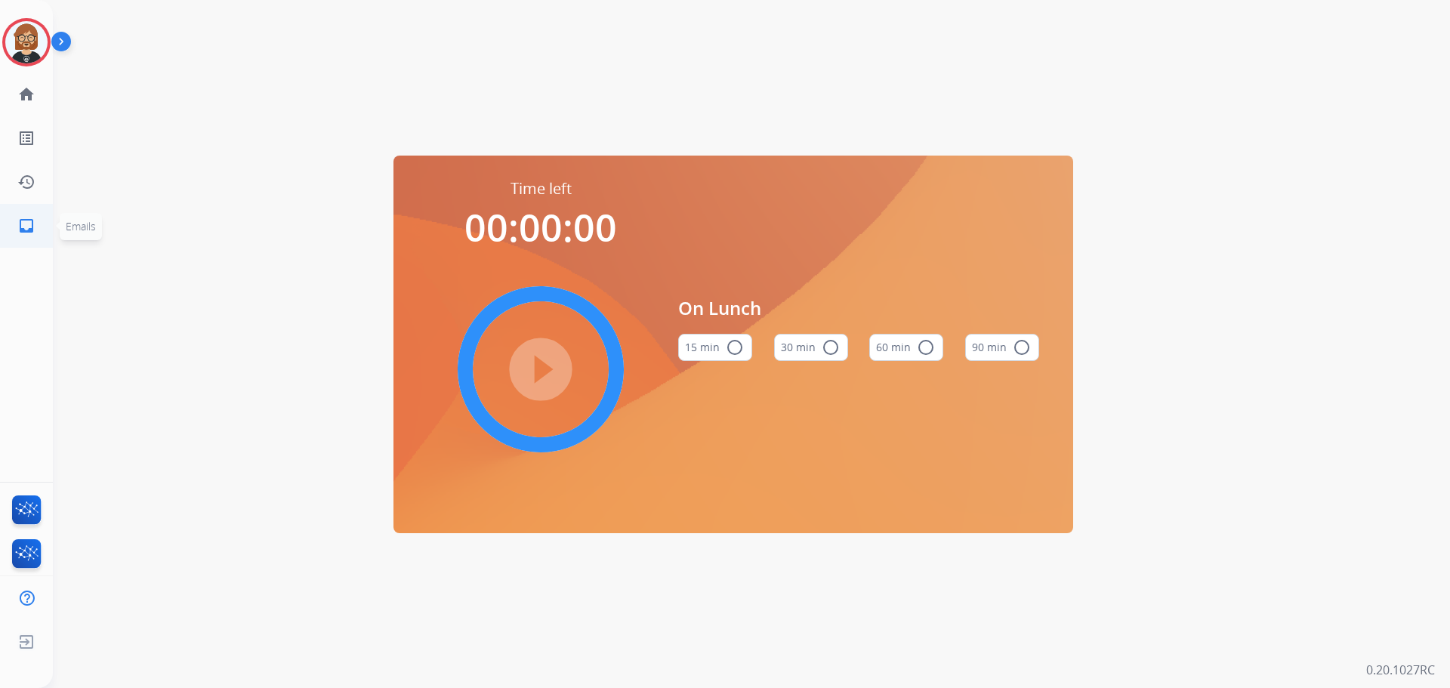
click at [26, 221] on mat-icon "inbox" at bounding box center [26, 226] width 18 height 18
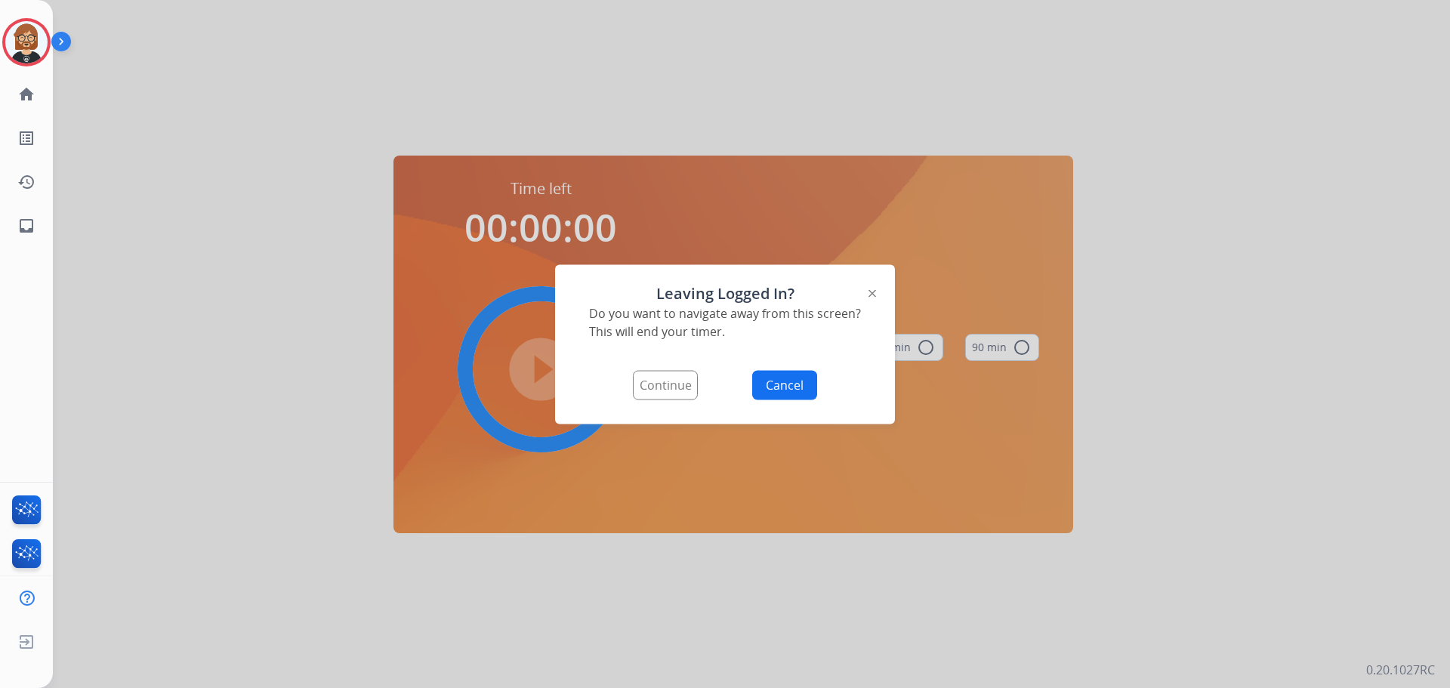
click at [661, 381] on button "Continue" at bounding box center [665, 384] width 65 height 29
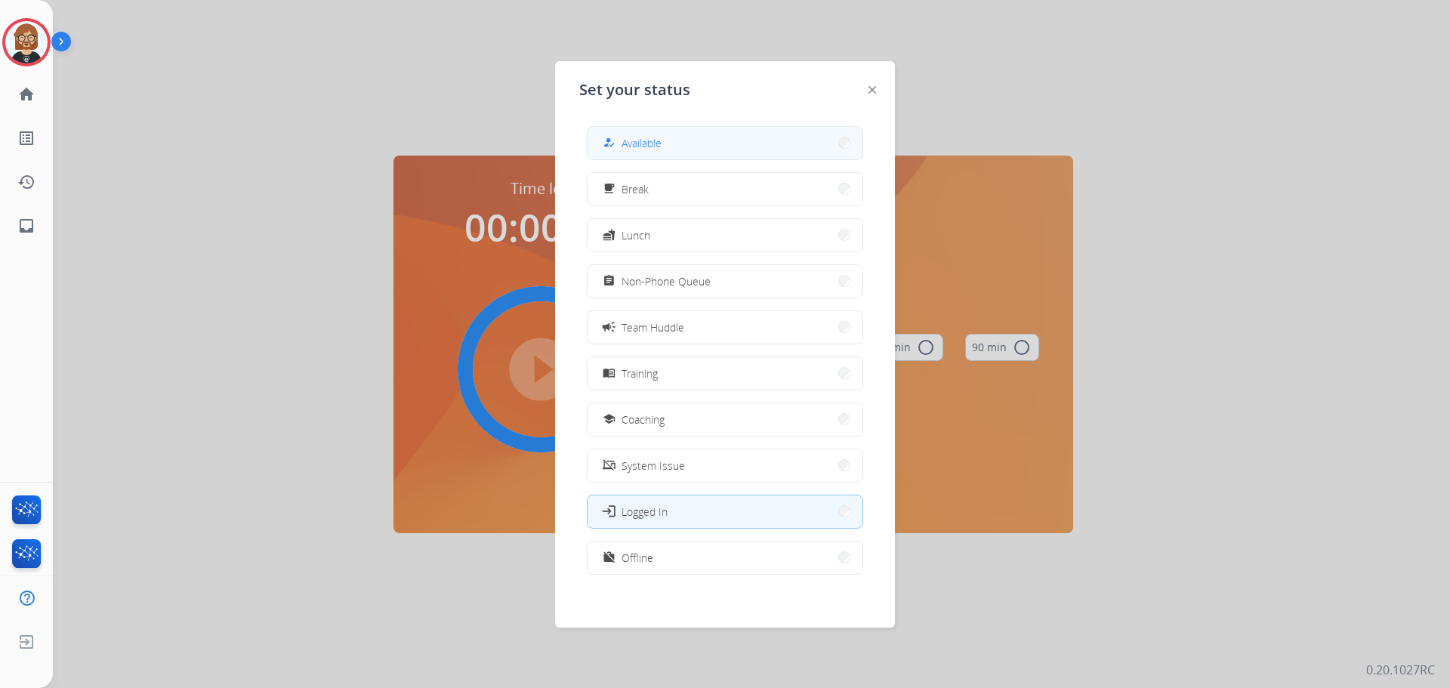
click at [725, 143] on button "how_to_reg Available" at bounding box center [725, 143] width 275 height 32
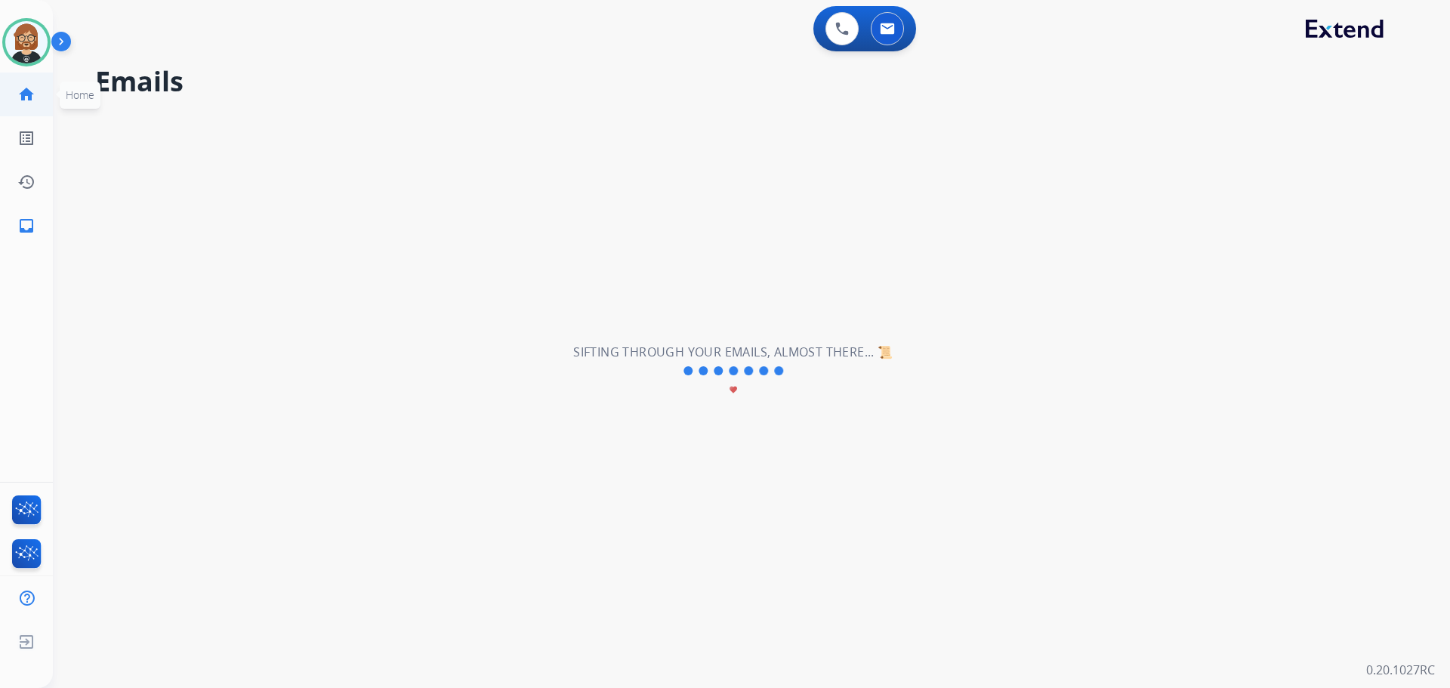
click at [32, 96] on mat-icon "home" at bounding box center [26, 94] width 18 height 18
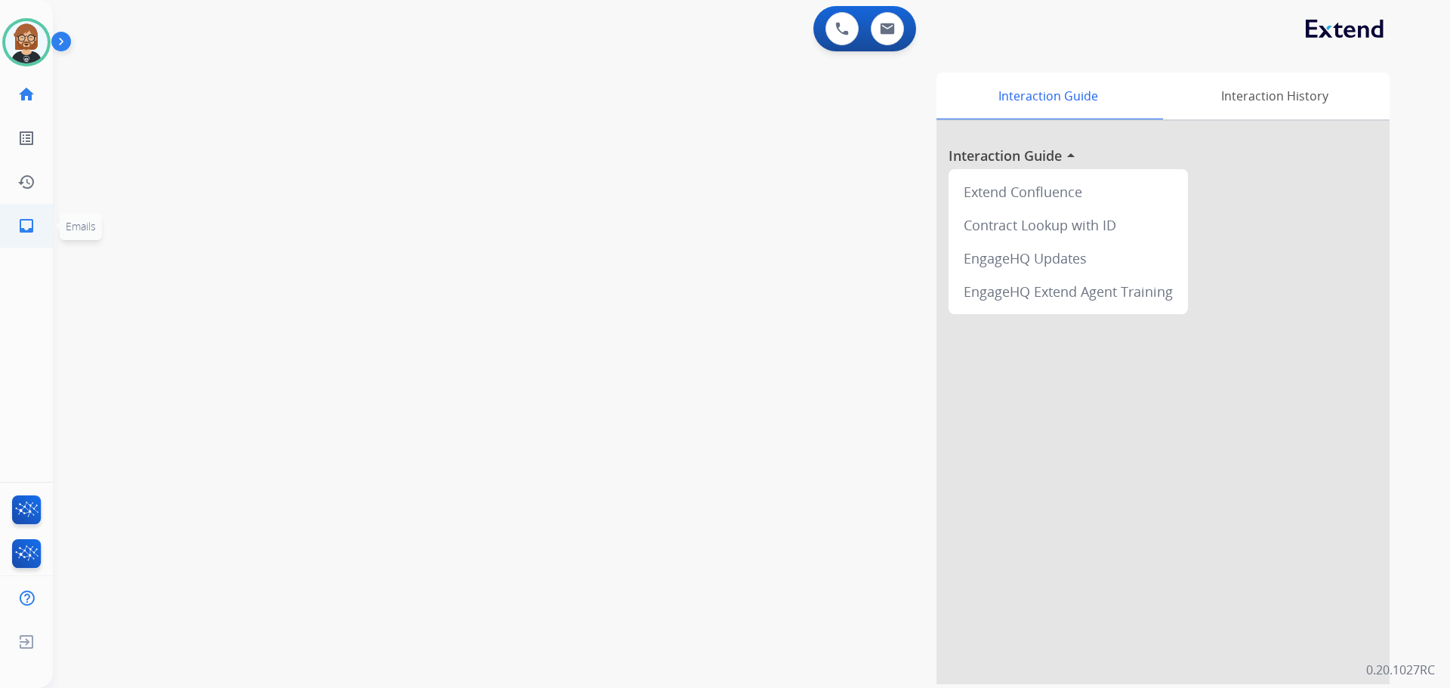
click at [29, 227] on mat-icon "inbox" at bounding box center [26, 226] width 18 height 18
select select "**********"
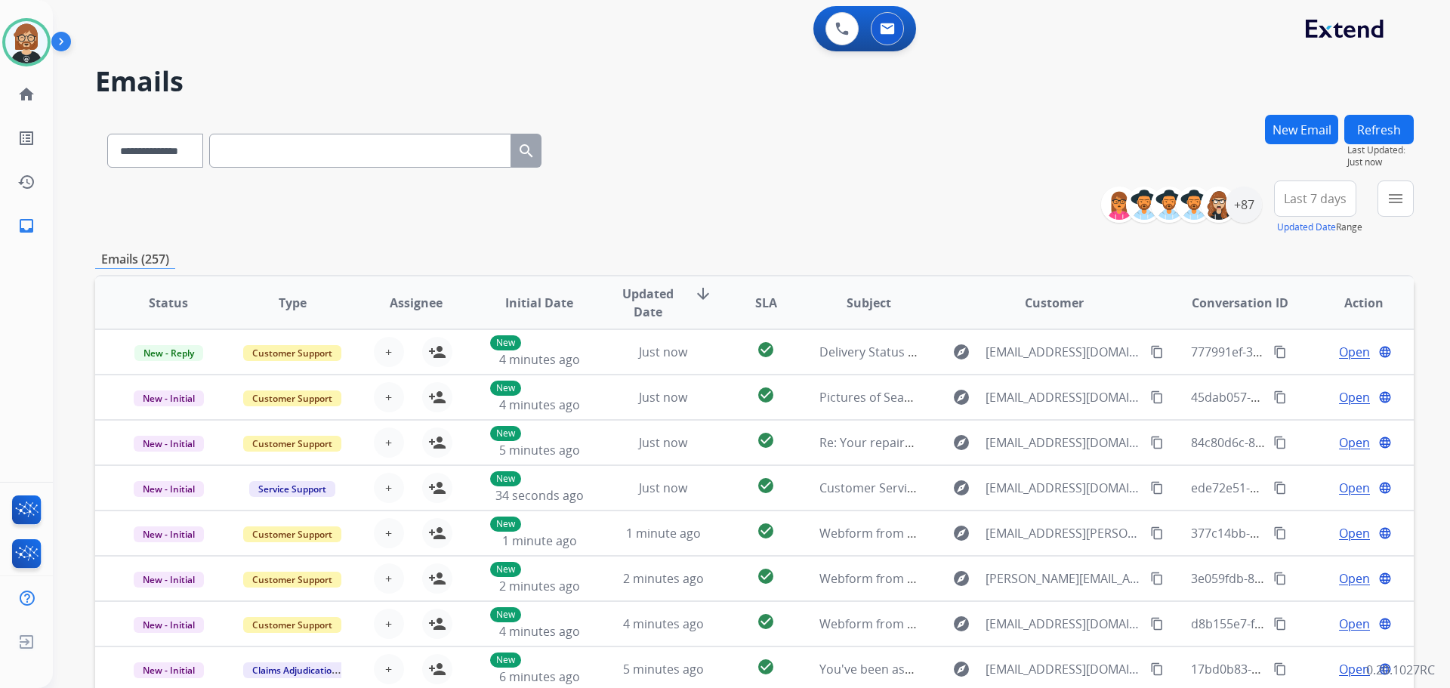
click at [788, 199] on div "**********" at bounding box center [754, 208] width 1319 height 54
click at [1247, 205] on div "+87" at bounding box center [1244, 205] width 36 height 36
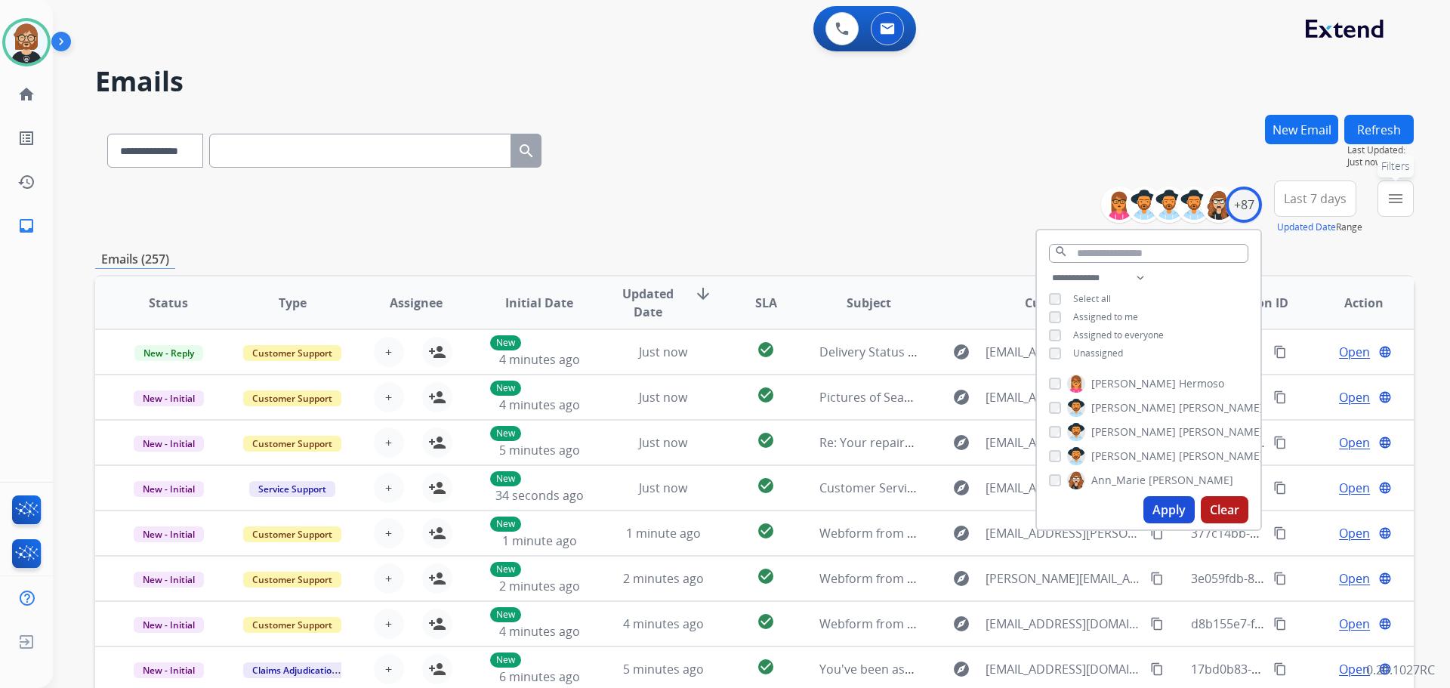
click at [1400, 202] on mat-icon "menu" at bounding box center [1396, 199] width 18 height 18
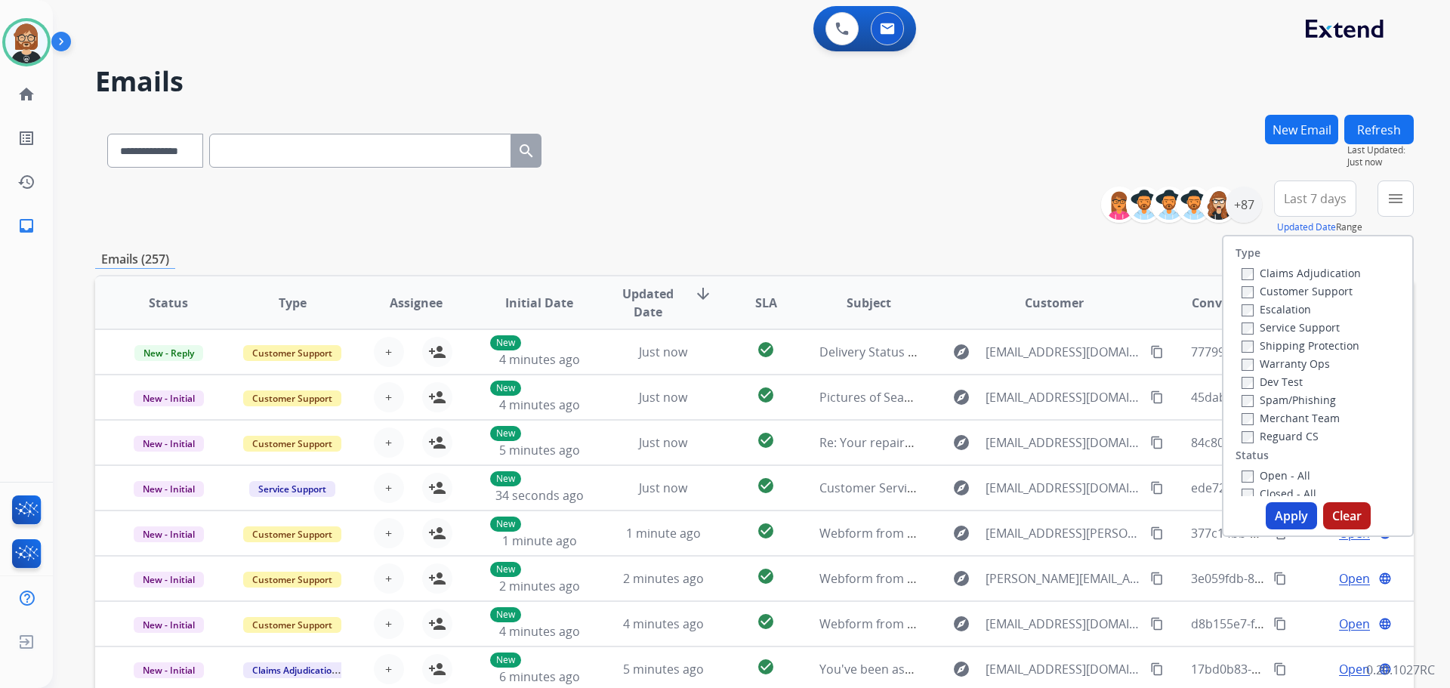
click at [1281, 477] on label "Open - All" at bounding box center [1276, 475] width 69 height 14
click at [1282, 511] on button "Apply" at bounding box center [1291, 515] width 51 height 27
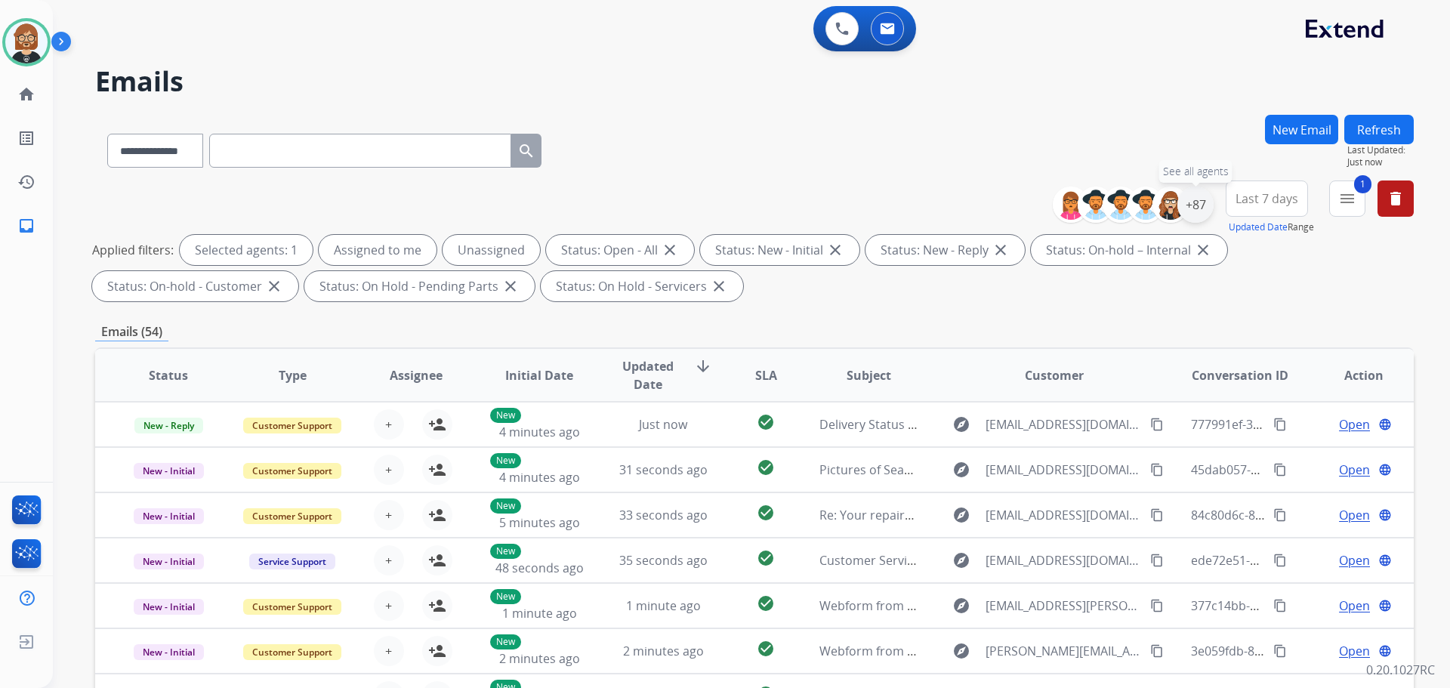
click at [1199, 210] on div "+87" at bounding box center [1196, 205] width 36 height 36
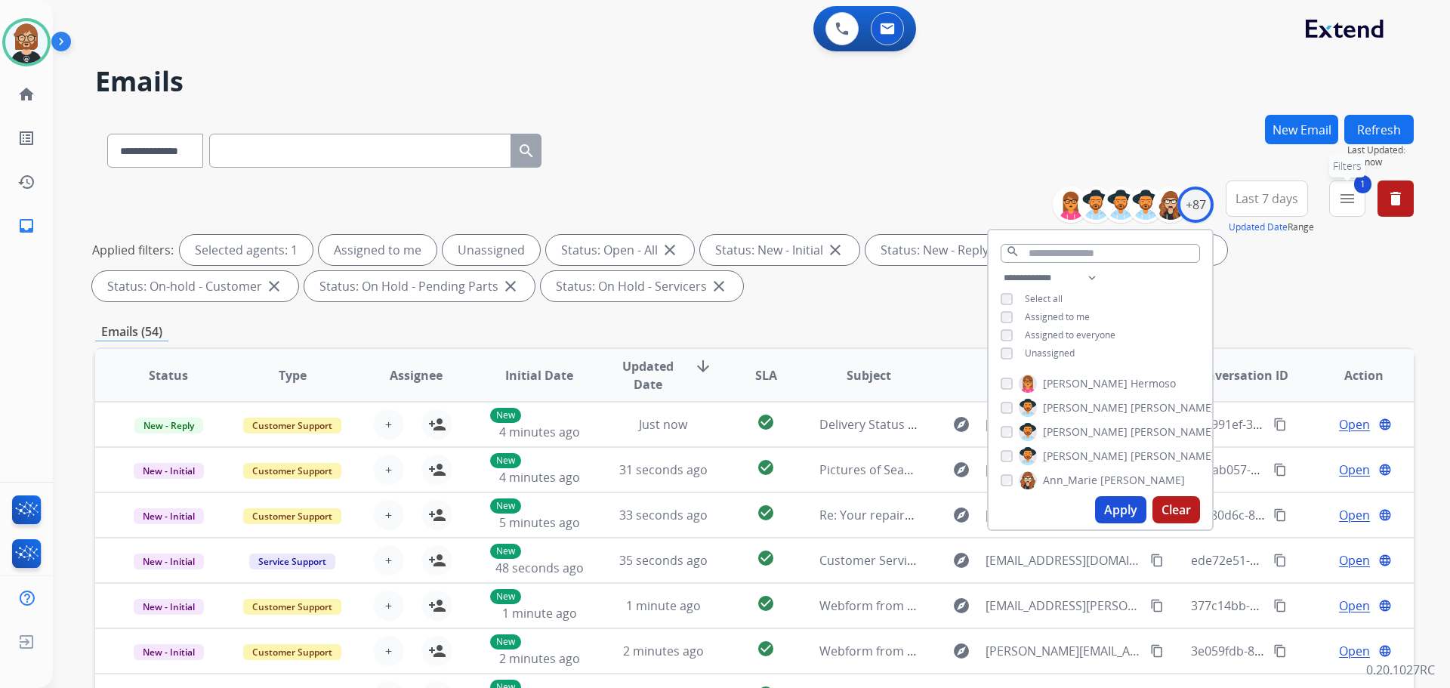
click at [1342, 208] on button "1 menu Filters" at bounding box center [1348, 199] width 36 height 36
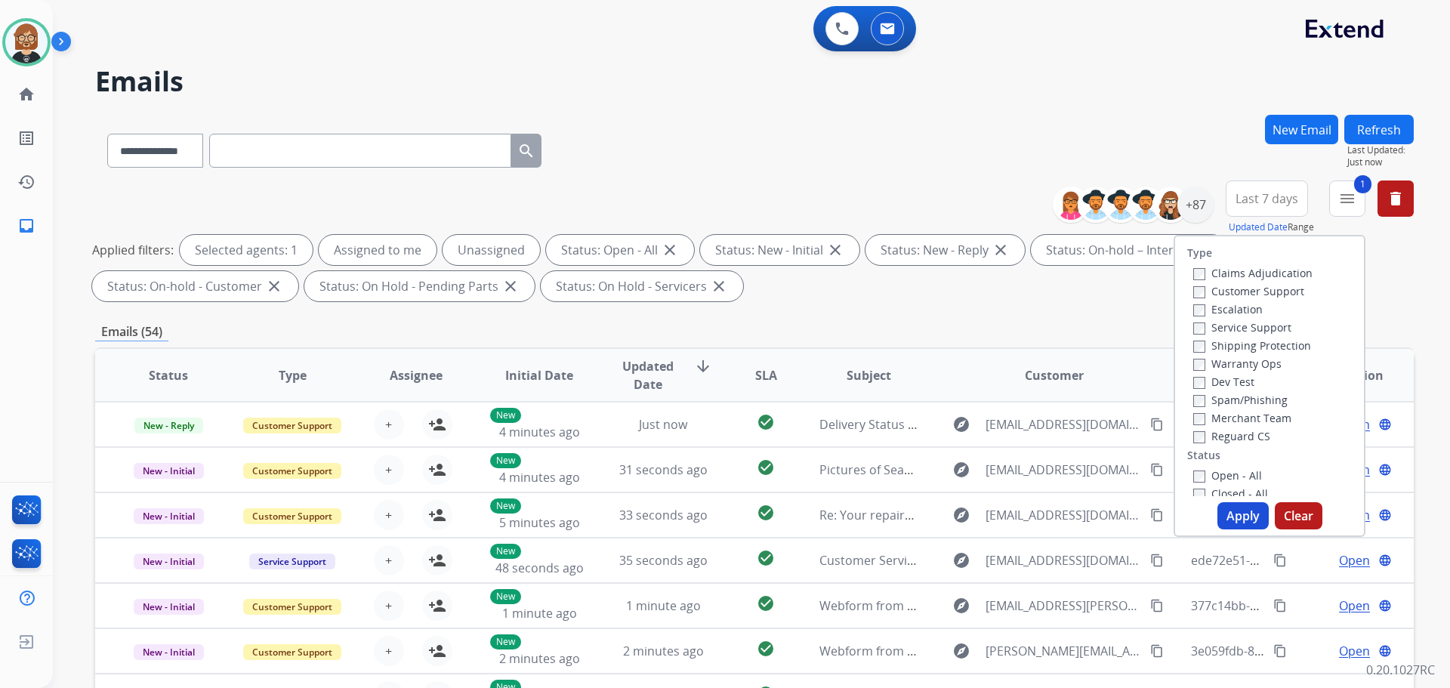
click at [1217, 437] on label "Reguard CS" at bounding box center [1232, 436] width 77 height 14
click at [1218, 347] on label "Shipping Protection" at bounding box center [1253, 345] width 118 height 14
click at [1223, 288] on label "Customer Support" at bounding box center [1249, 291] width 111 height 14
click at [1240, 509] on button "Apply" at bounding box center [1243, 515] width 51 height 27
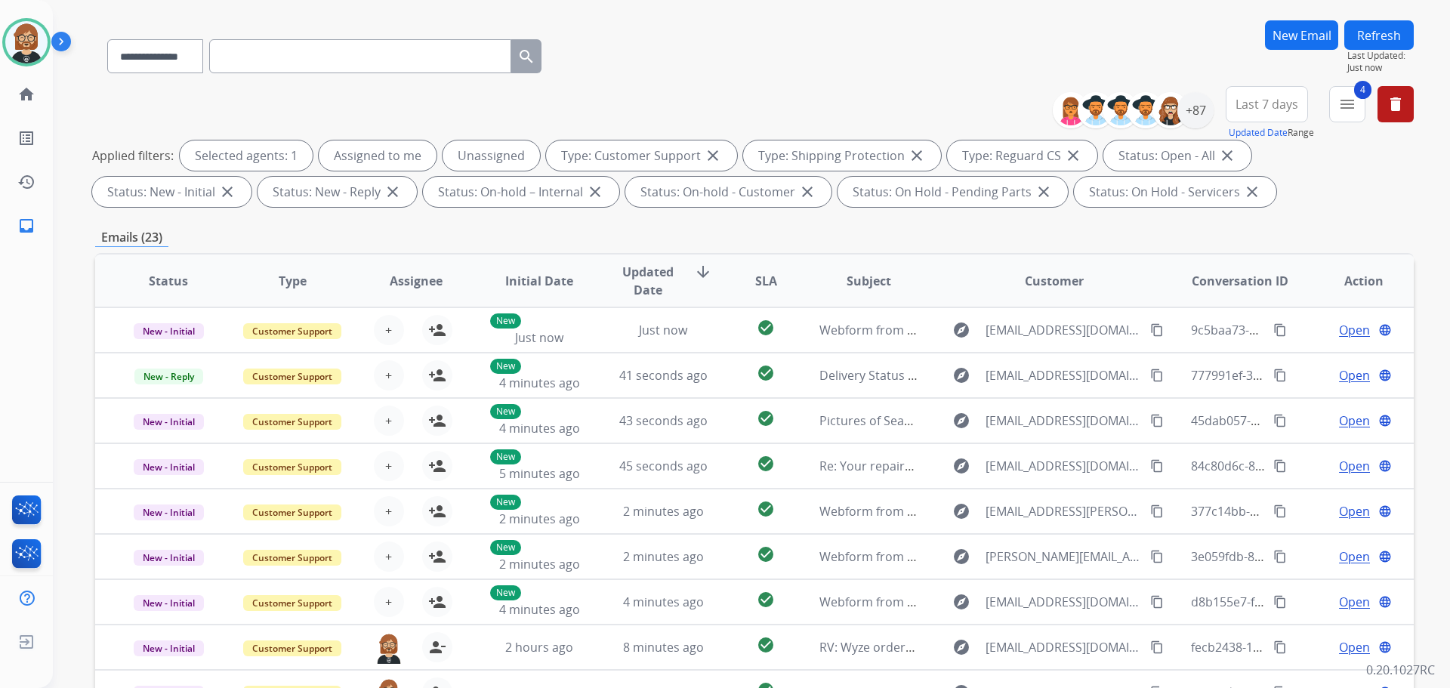
scroll to position [93, 0]
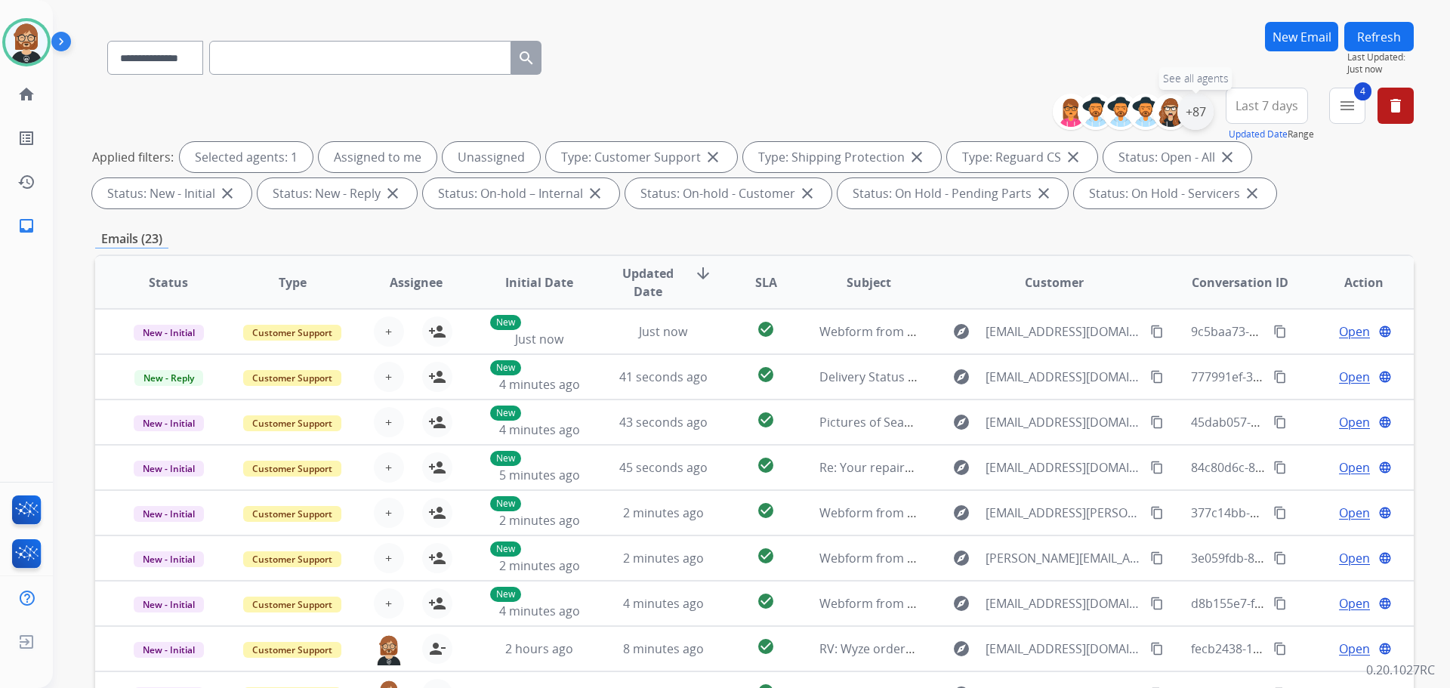
click at [1197, 120] on div "+87" at bounding box center [1196, 112] width 36 height 36
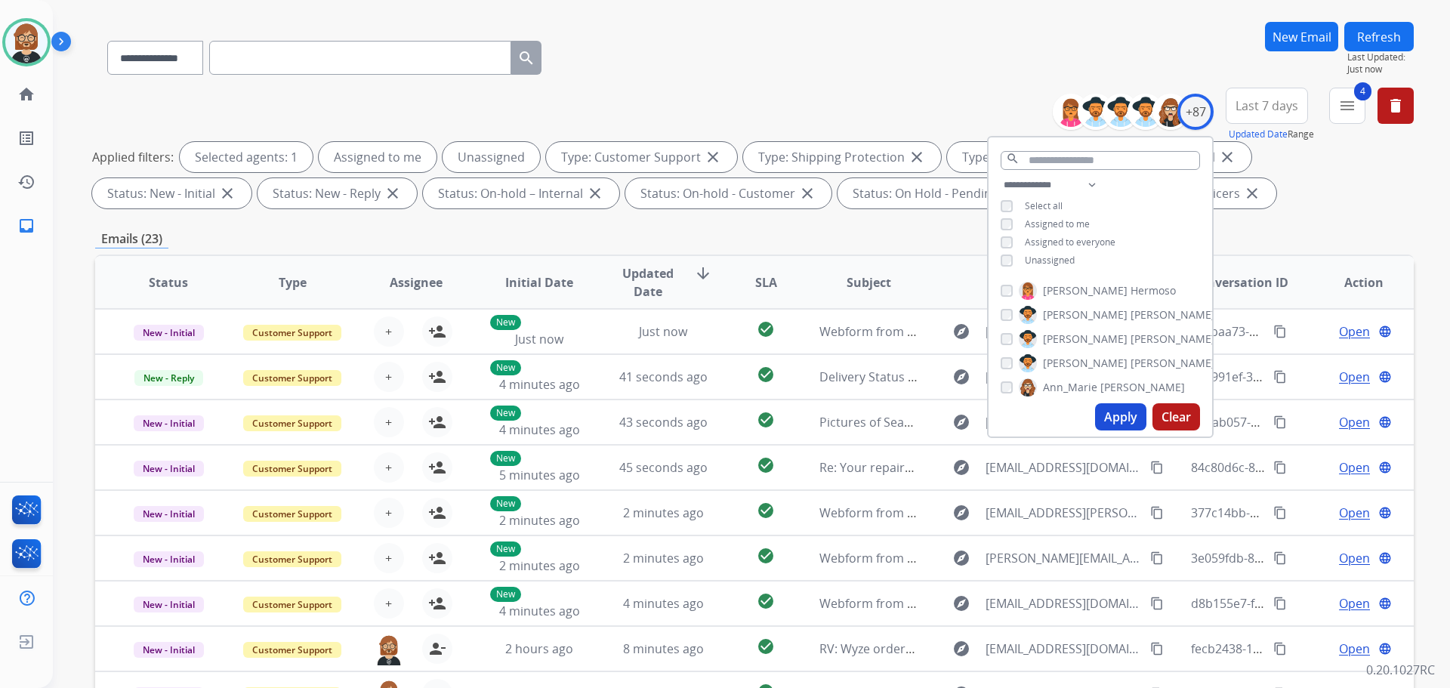
click at [1059, 257] on span "Unassigned" at bounding box center [1050, 260] width 50 height 13
click at [1114, 418] on button "Apply" at bounding box center [1120, 416] width 51 height 27
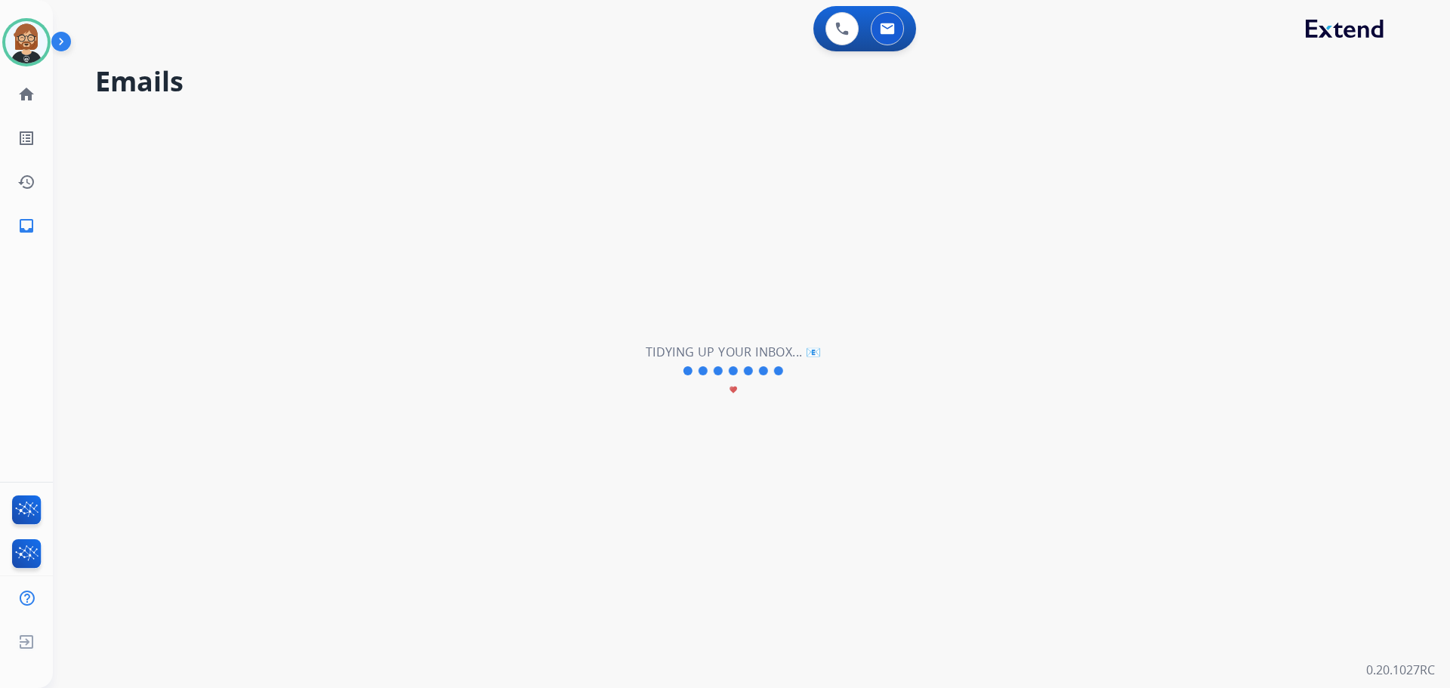
scroll to position [0, 0]
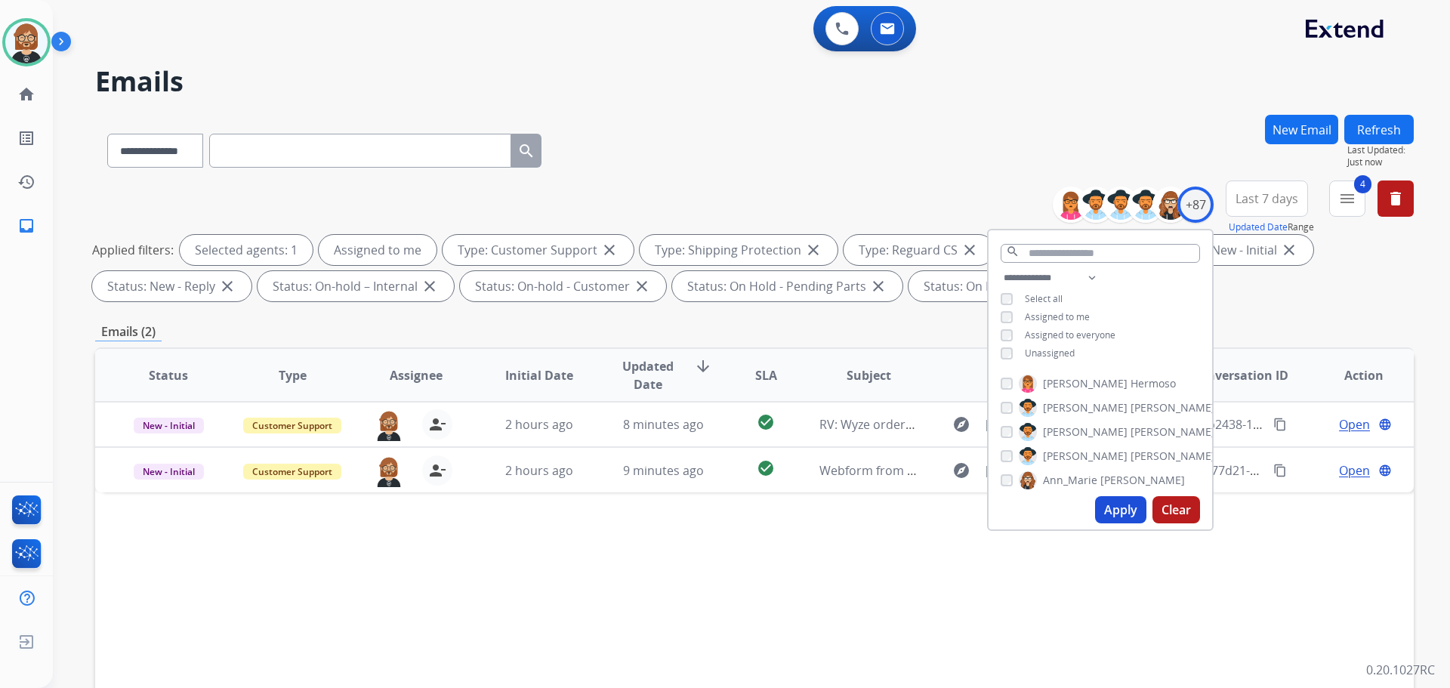
click at [1026, 354] on span "Unassigned" at bounding box center [1050, 353] width 50 height 13
click at [1113, 519] on button "Apply" at bounding box center [1120, 509] width 51 height 27
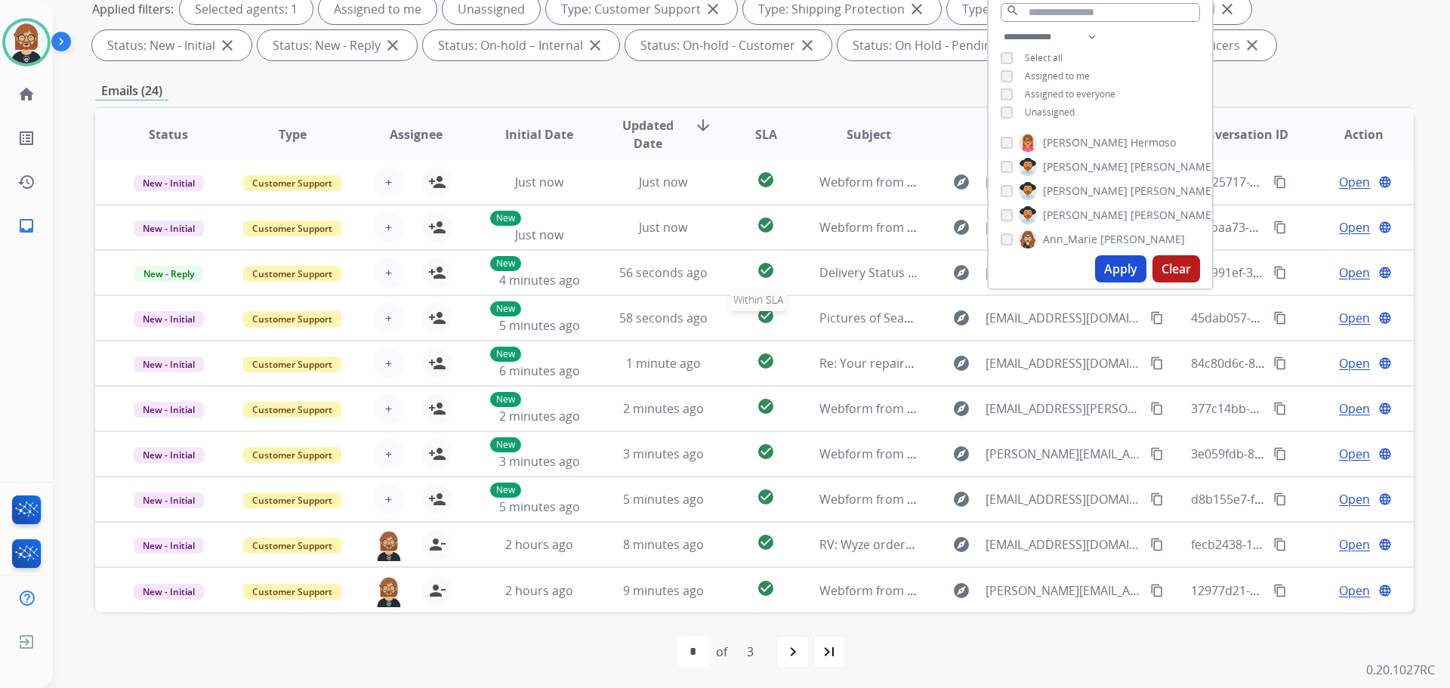
scroll to position [244, 0]
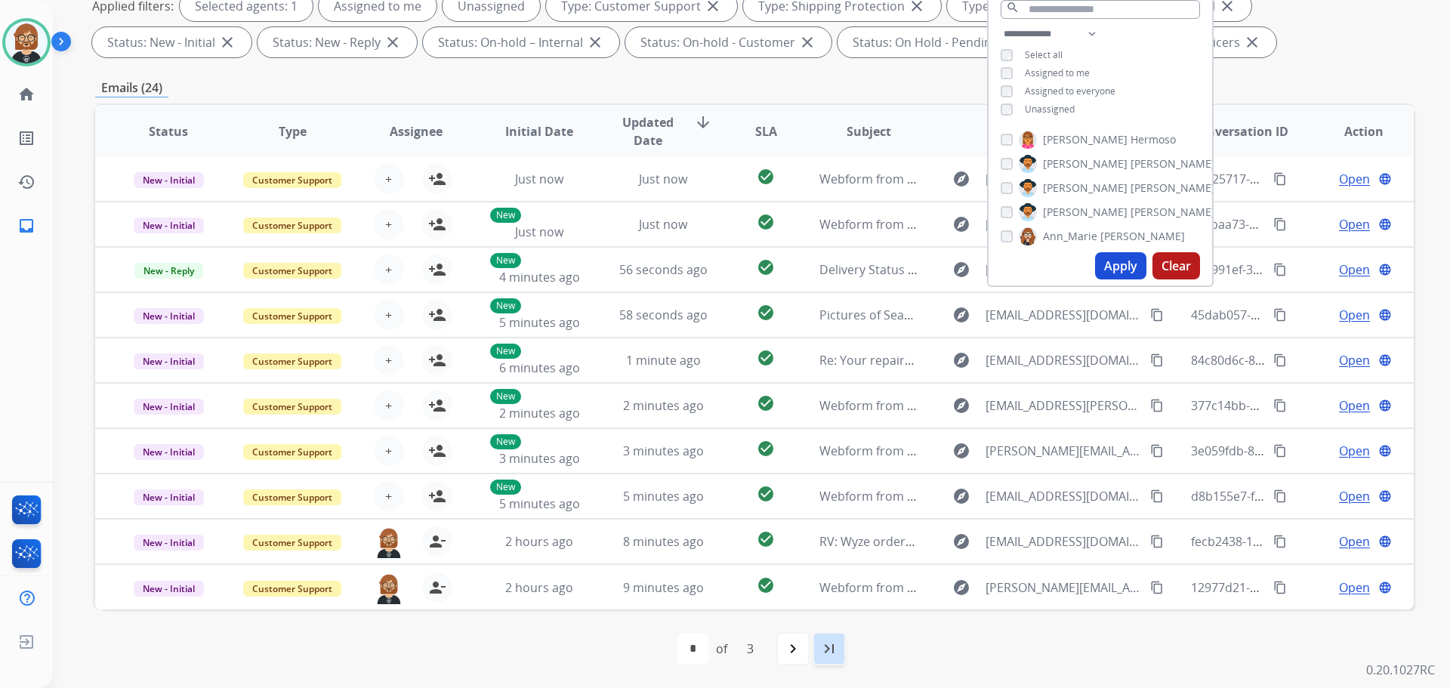
click at [825, 647] on mat-icon "last_page" at bounding box center [829, 649] width 18 height 18
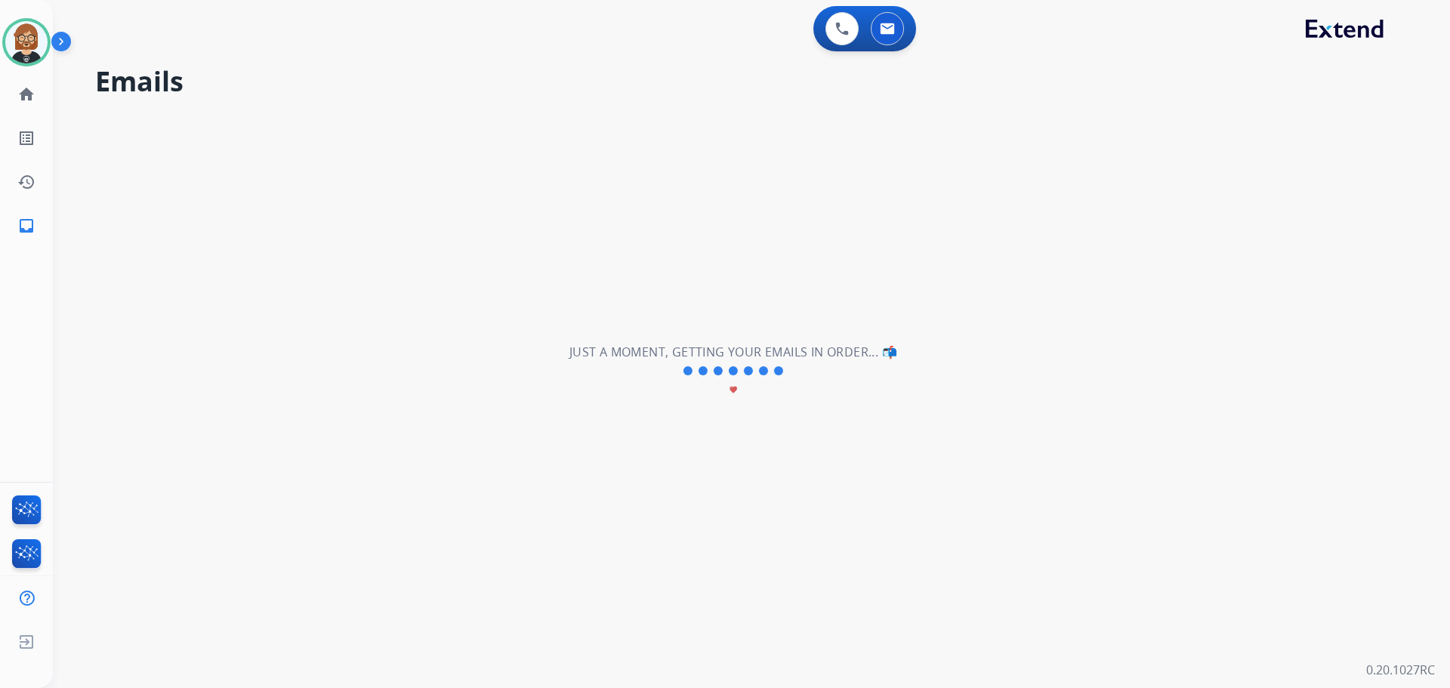
scroll to position [0, 0]
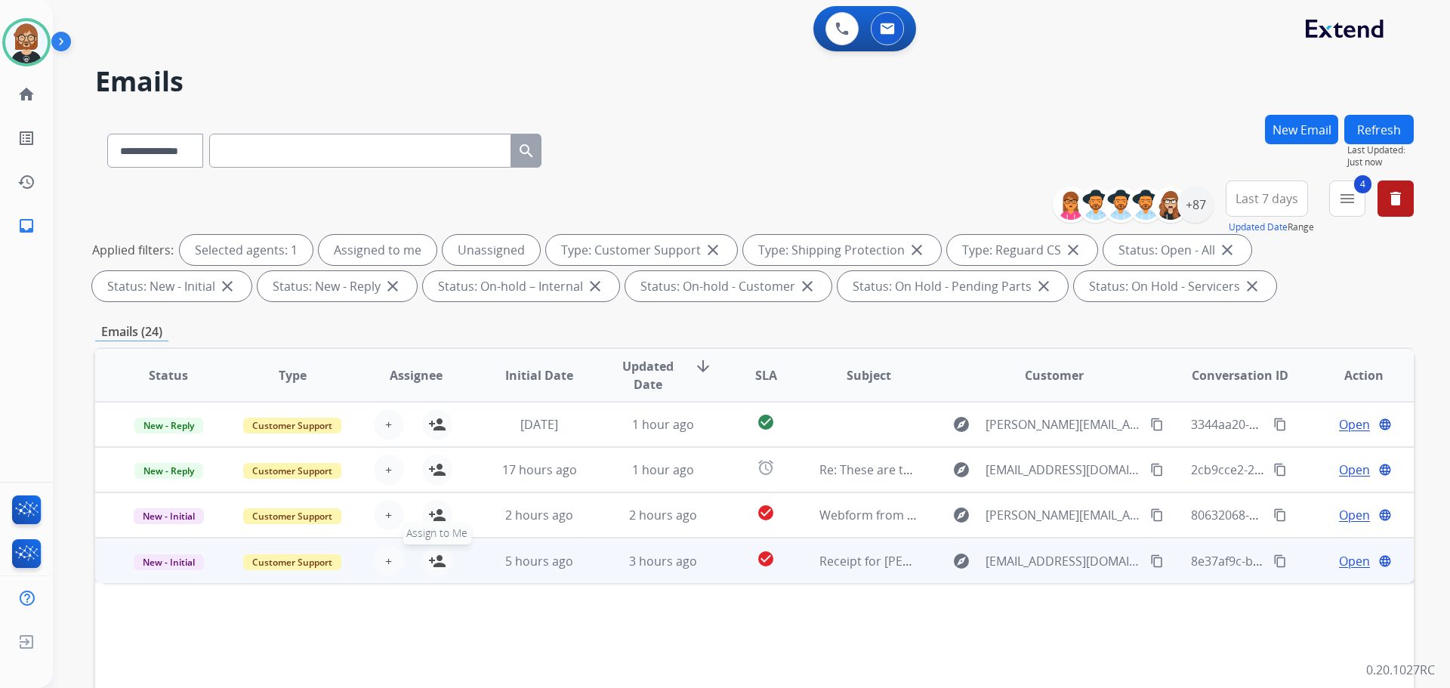
click at [443, 568] on mat-icon "person_add" at bounding box center [437, 561] width 18 height 18
click at [441, 523] on table "Status Type Assignee Initial Date Updated Date arrow_downward SLA Subject Custo…" at bounding box center [754, 466] width 1319 height 234
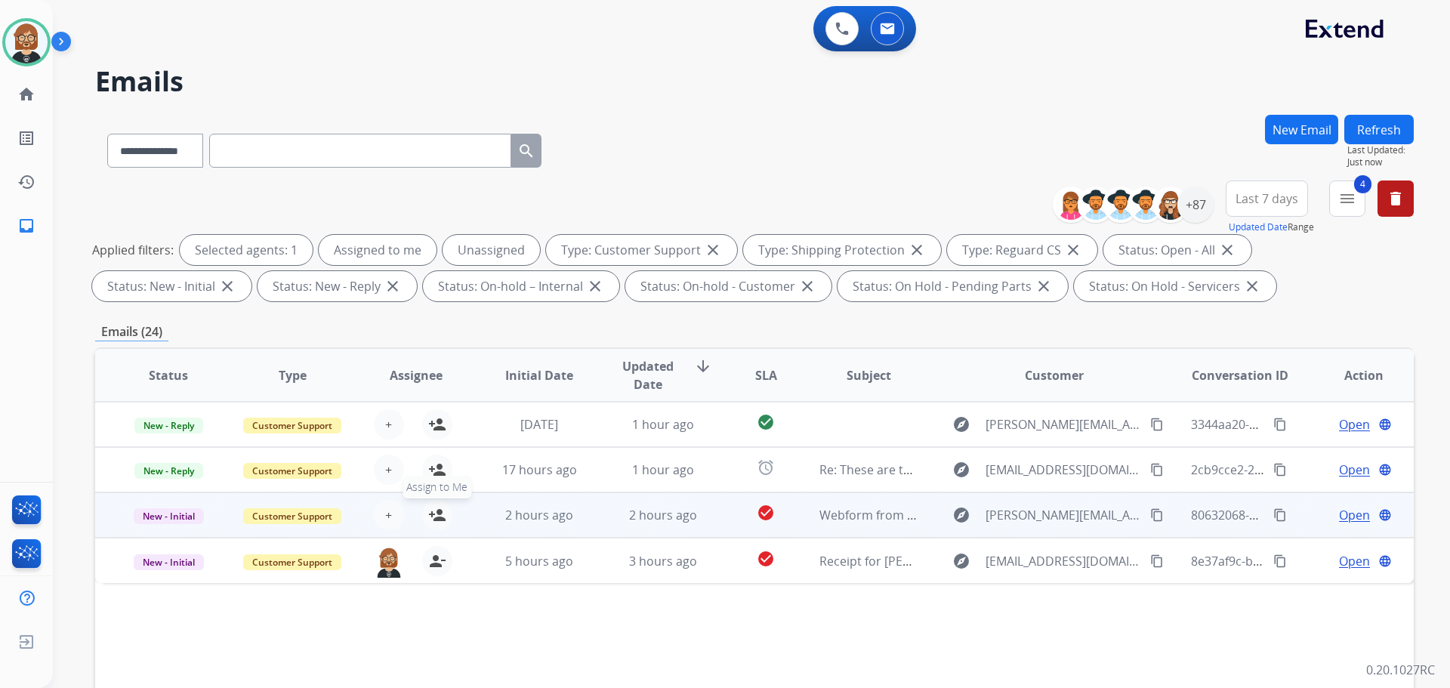
click at [439, 513] on mat-icon "person_add" at bounding box center [437, 515] width 18 height 18
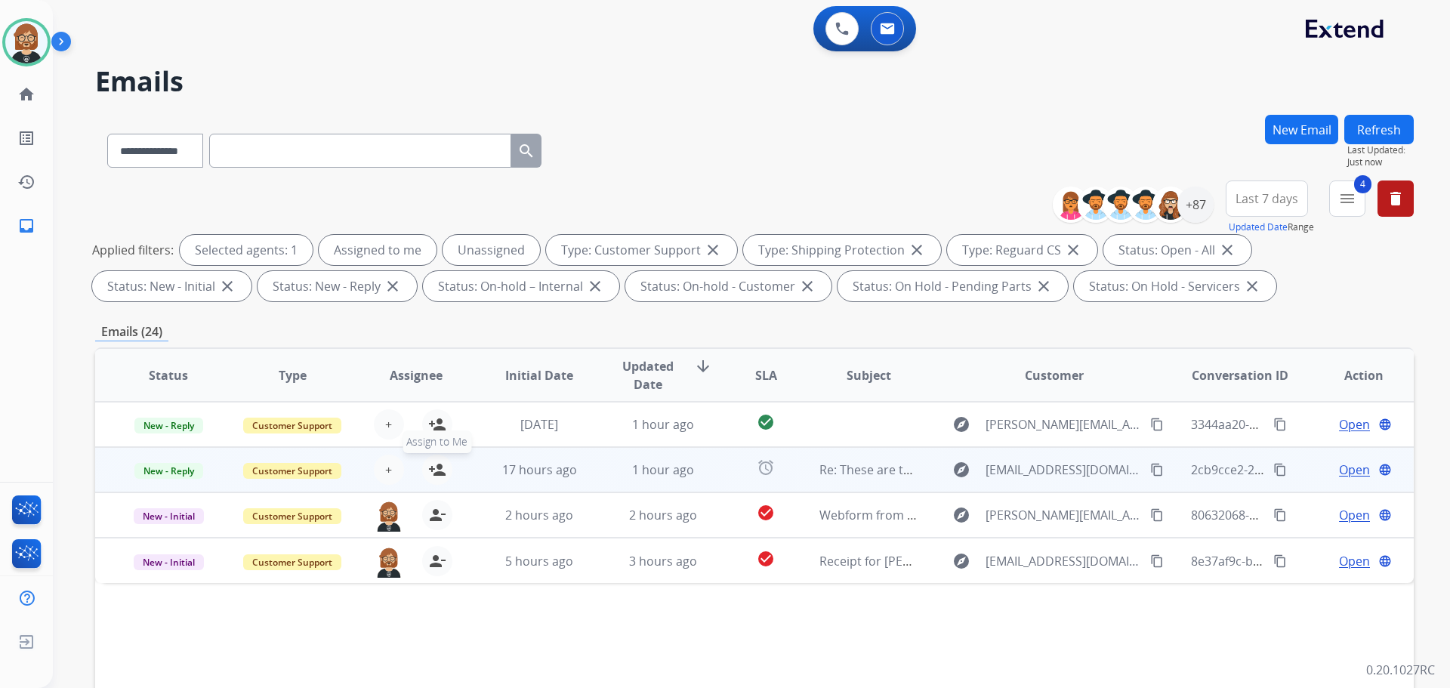
click at [433, 472] on mat-icon "person_add" at bounding box center [437, 470] width 18 height 18
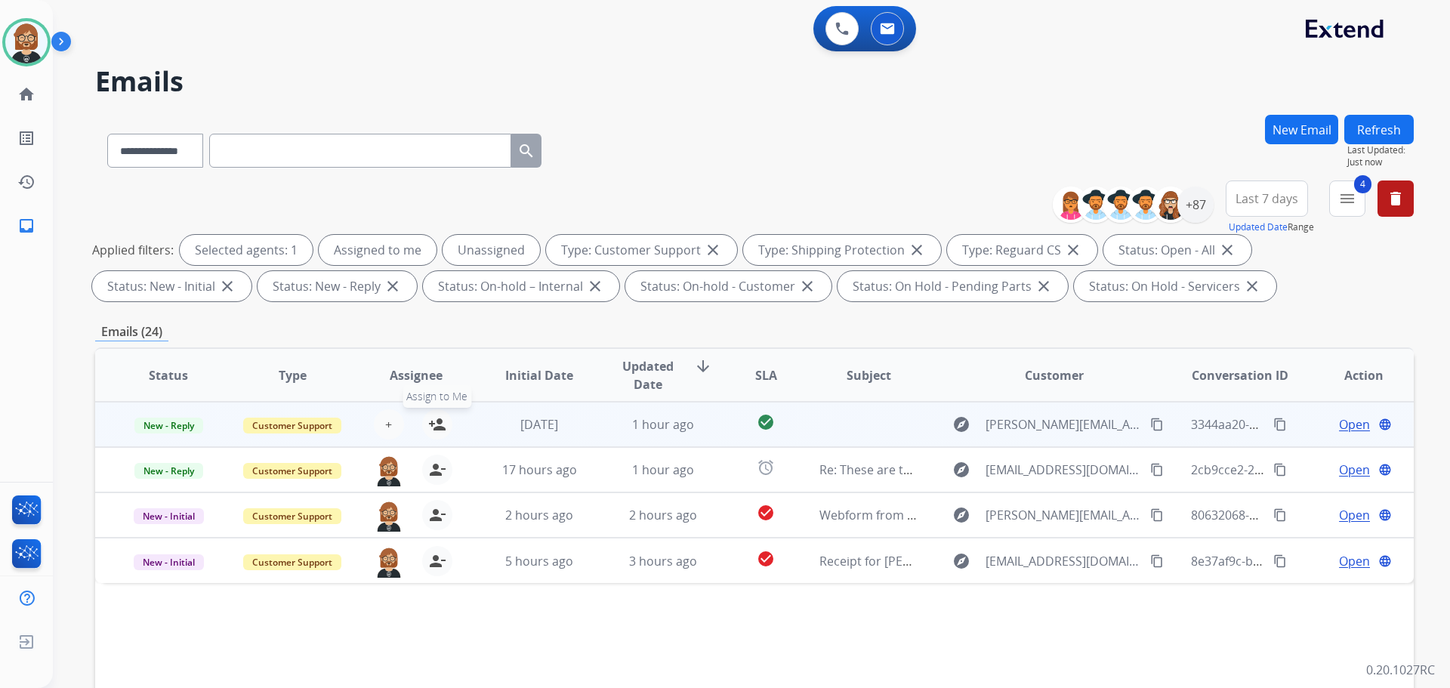
click at [442, 431] on mat-icon "person_add" at bounding box center [437, 424] width 18 height 18
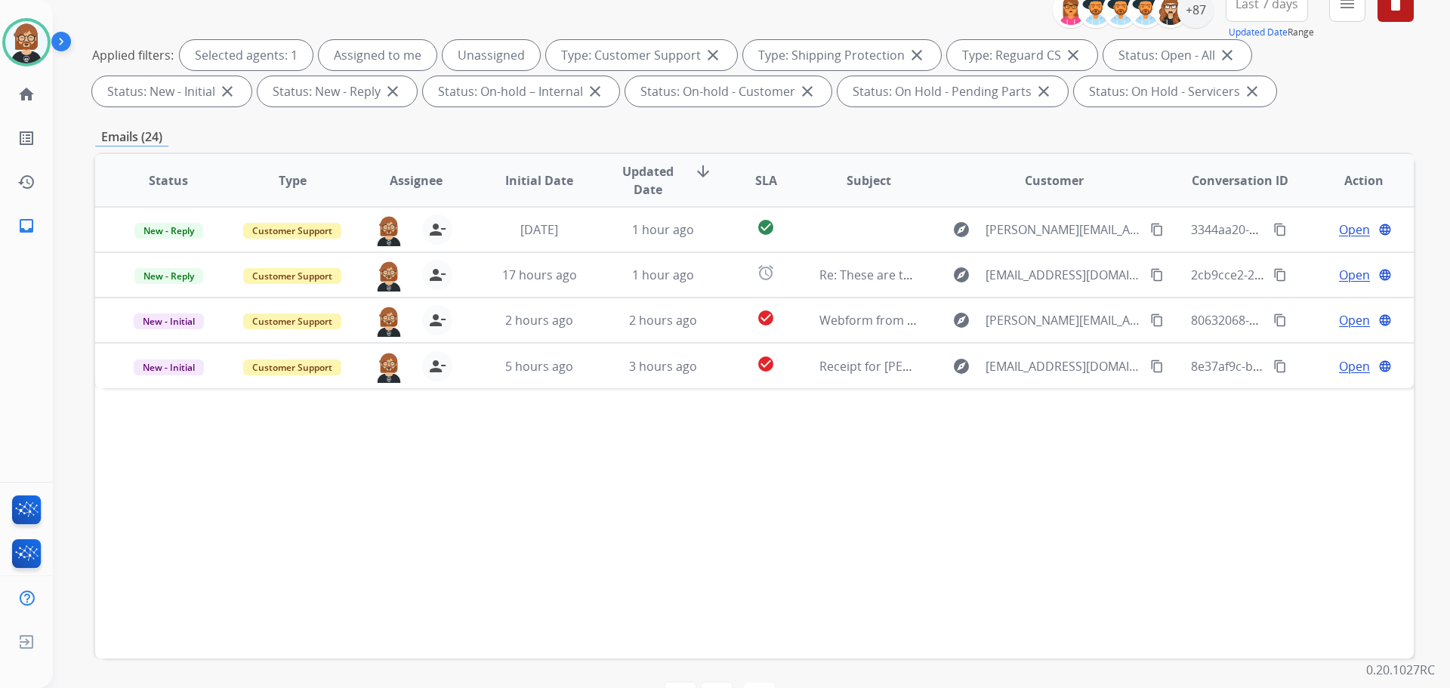
scroll to position [244, 0]
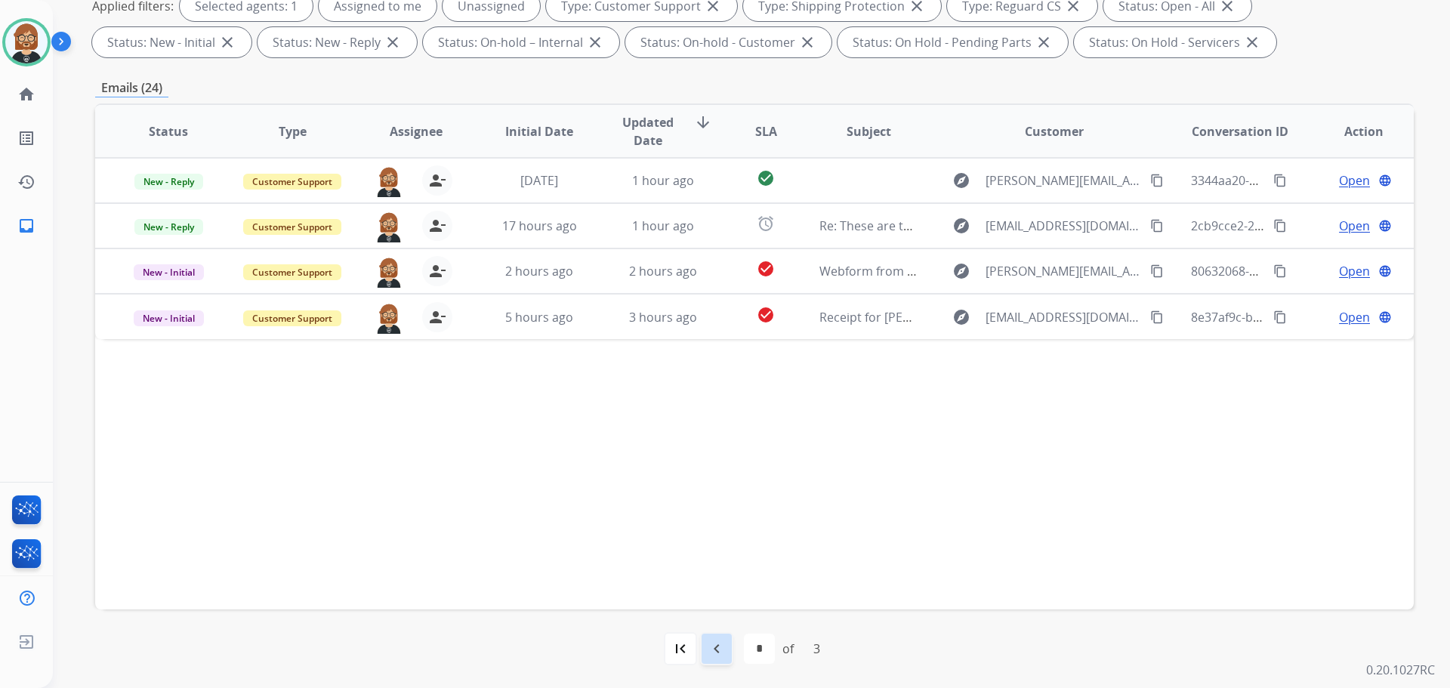
click at [708, 650] on mat-icon "navigate_before" at bounding box center [717, 649] width 18 height 18
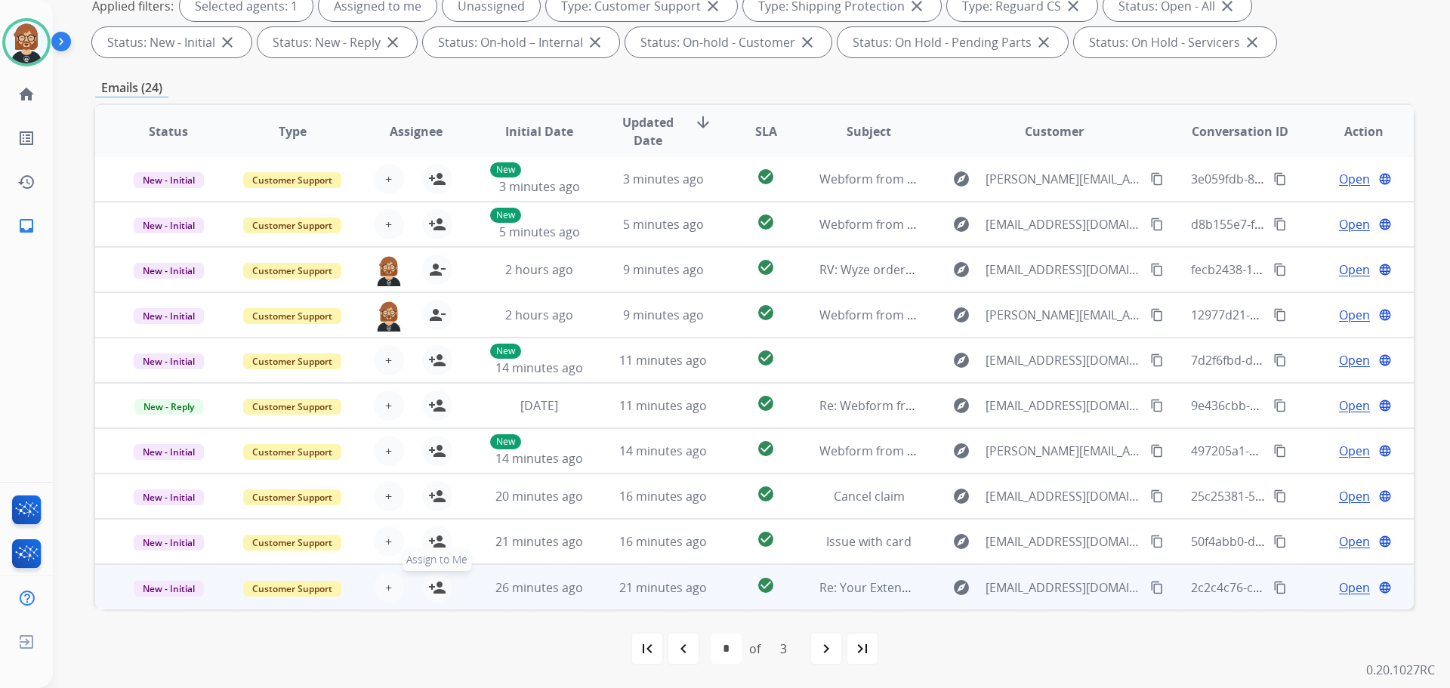
click at [435, 586] on mat-icon "person_add" at bounding box center [437, 588] width 18 height 18
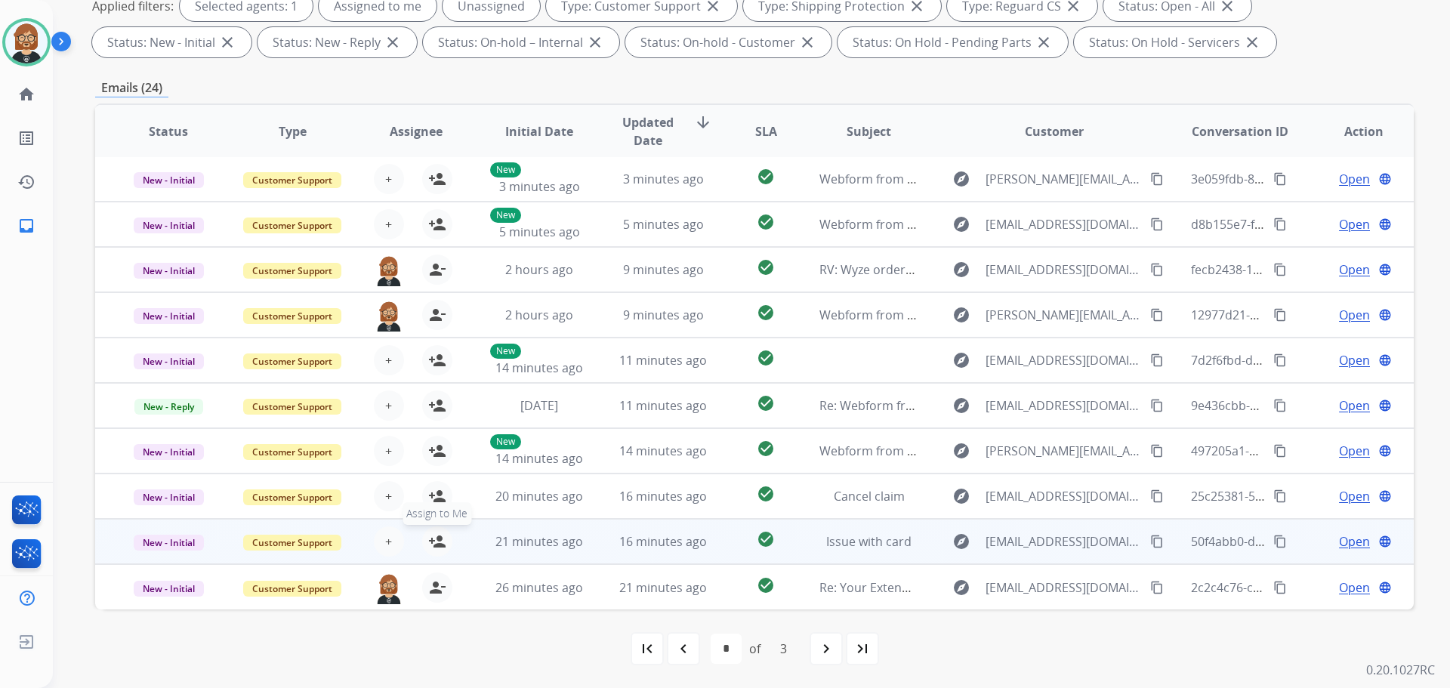
click at [438, 545] on mat-icon "person_add" at bounding box center [437, 542] width 18 height 18
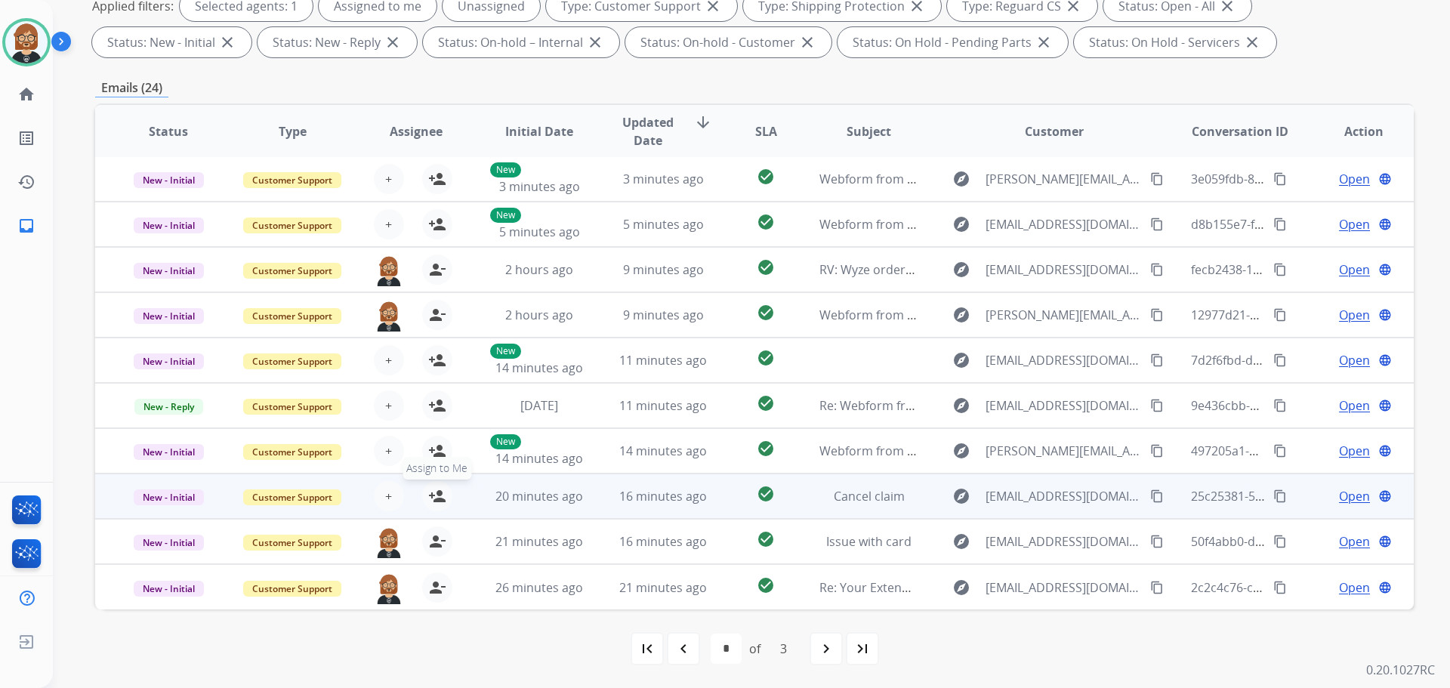
click at [436, 494] on mat-icon "person_add" at bounding box center [437, 496] width 18 height 18
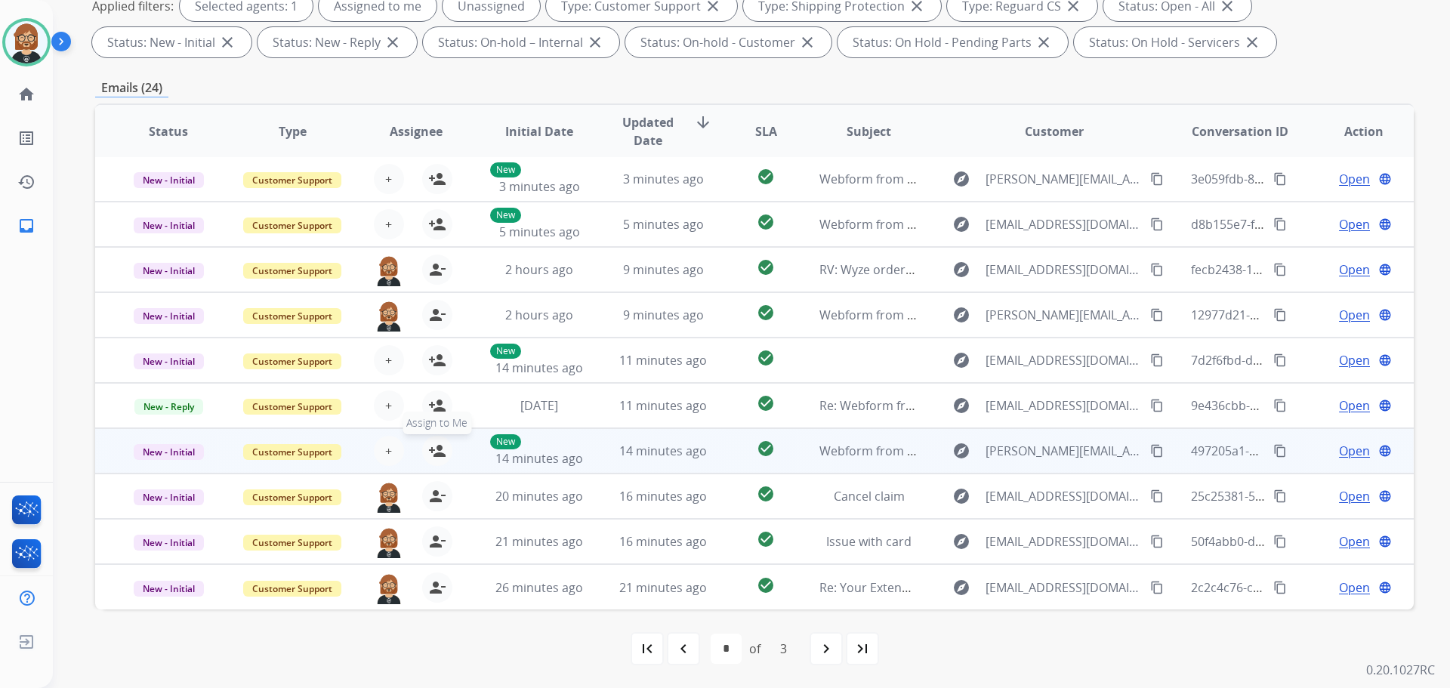
click at [443, 451] on button "person_add Assign to Me" at bounding box center [437, 451] width 30 height 30
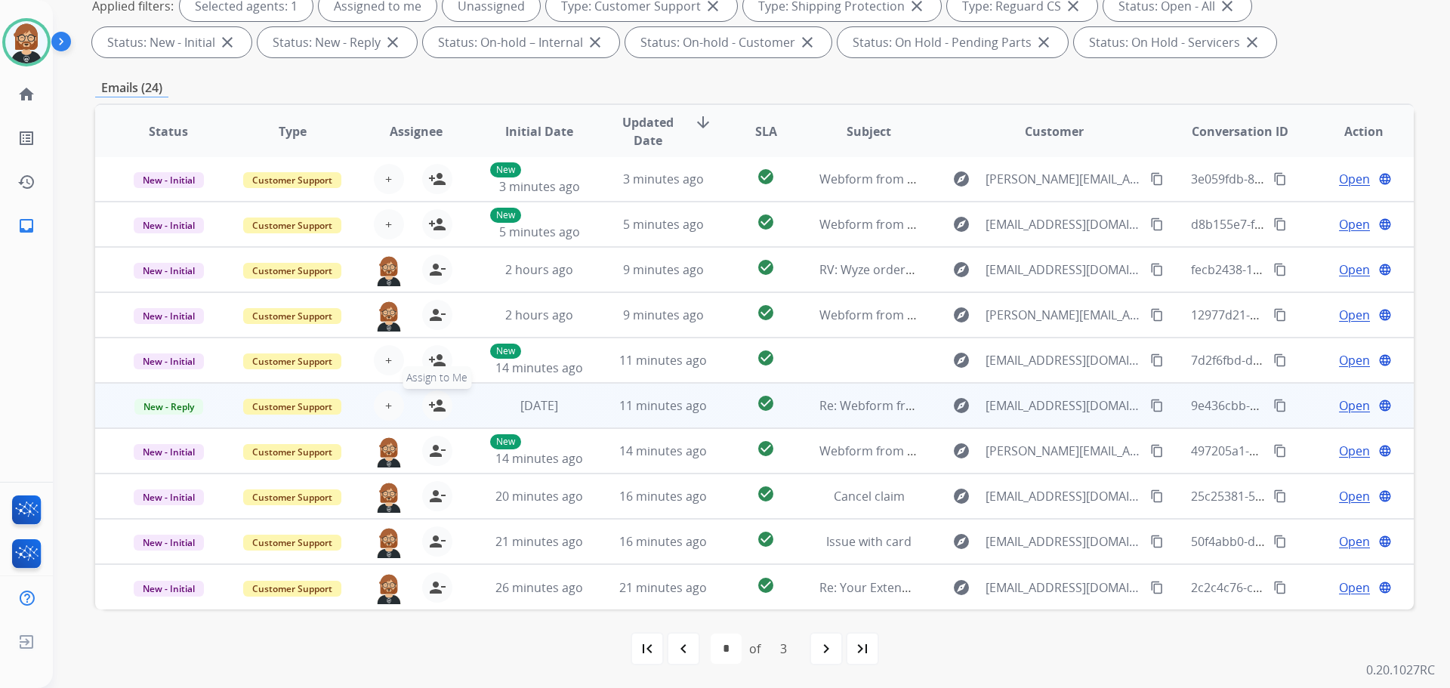
click at [443, 407] on button "person_add Assign to Me" at bounding box center [437, 406] width 30 height 30
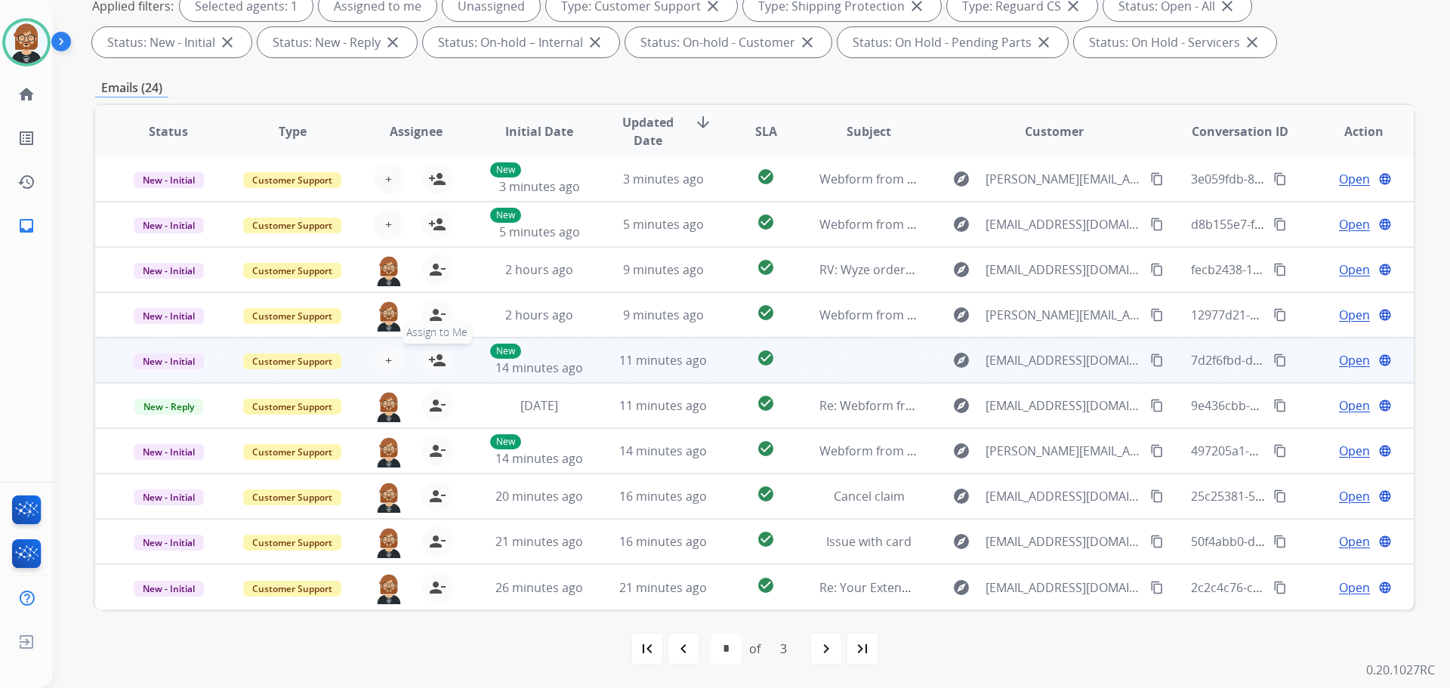
click at [434, 357] on mat-icon "person_add" at bounding box center [437, 360] width 18 height 18
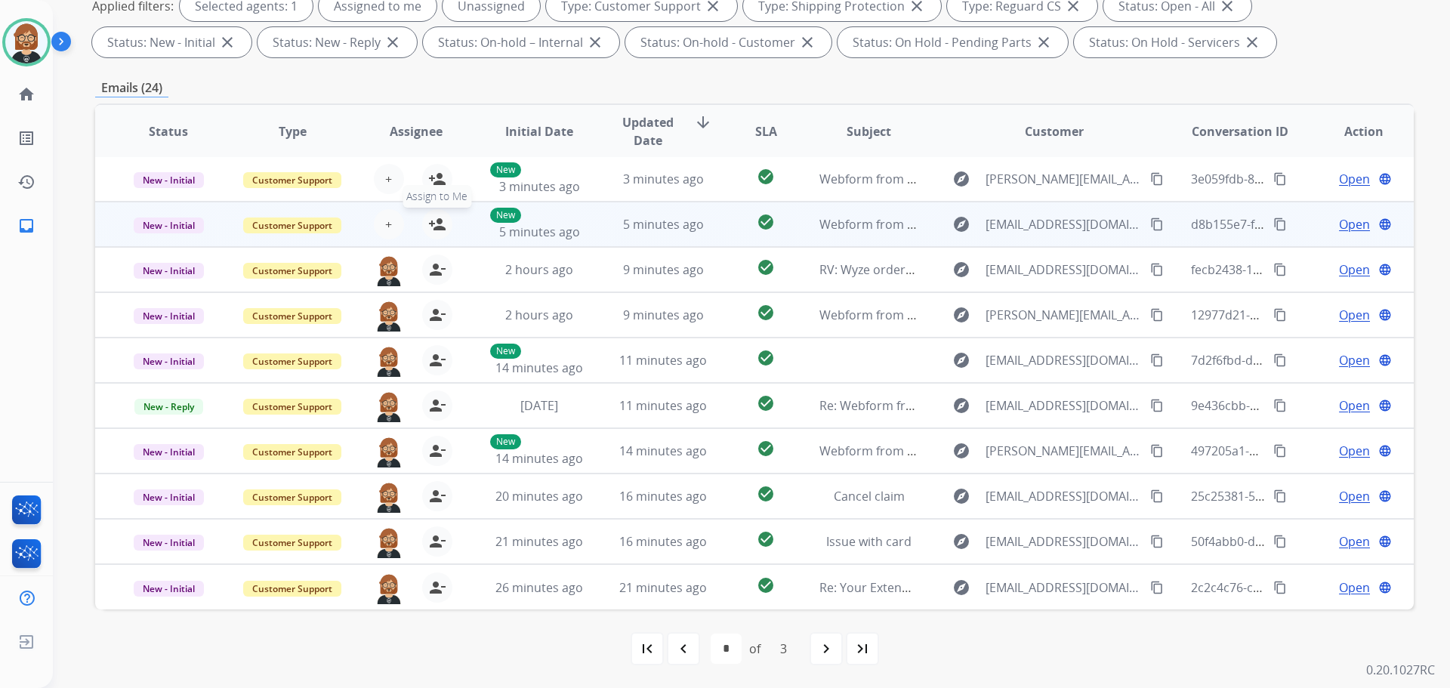
click at [431, 218] on mat-icon "person_add" at bounding box center [437, 224] width 18 height 18
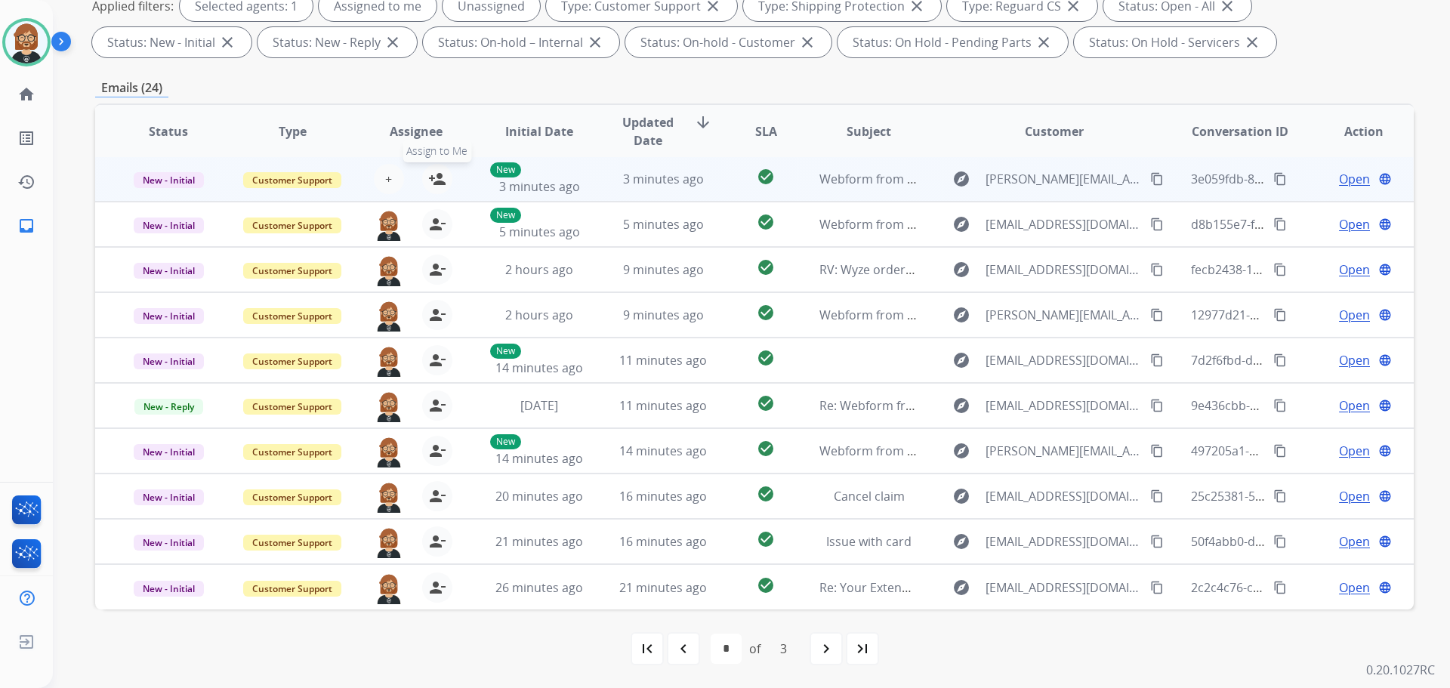
click at [439, 174] on mat-icon "person_add" at bounding box center [437, 179] width 18 height 18
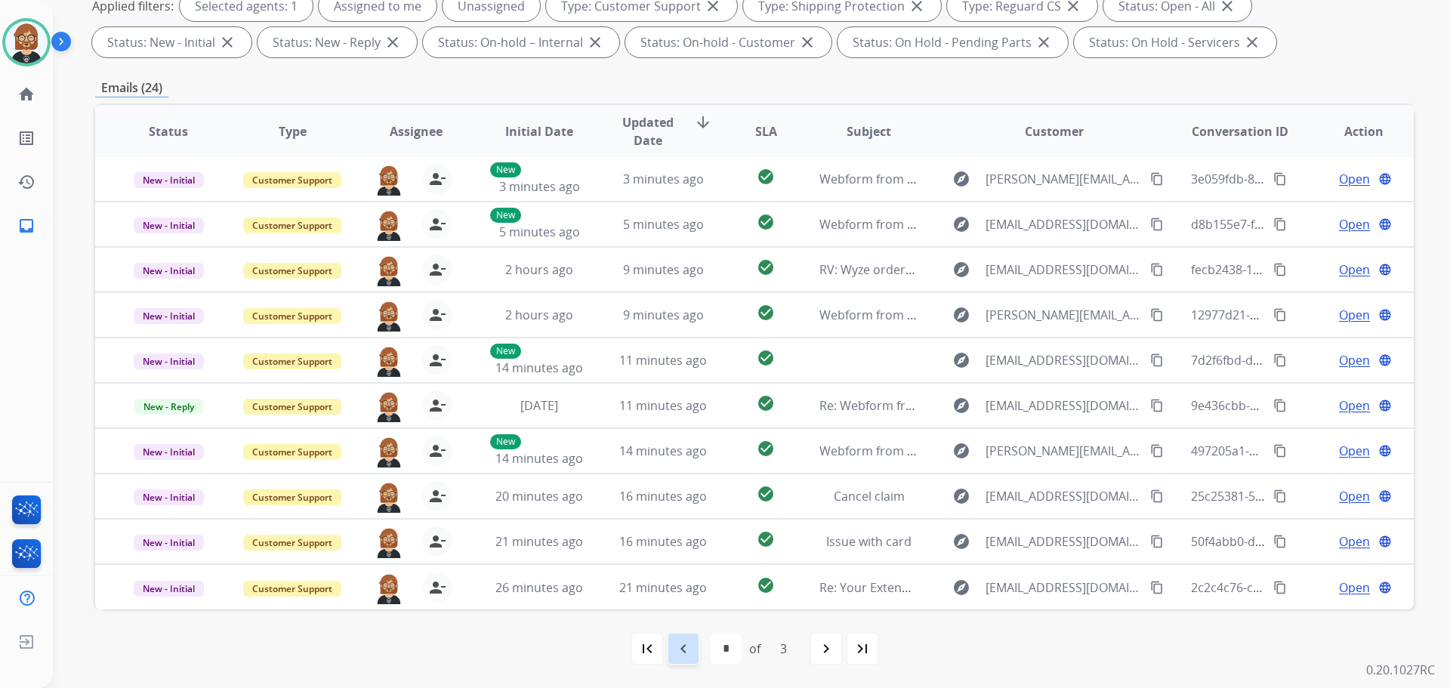
click at [685, 655] on mat-icon "navigate_before" at bounding box center [684, 649] width 18 height 18
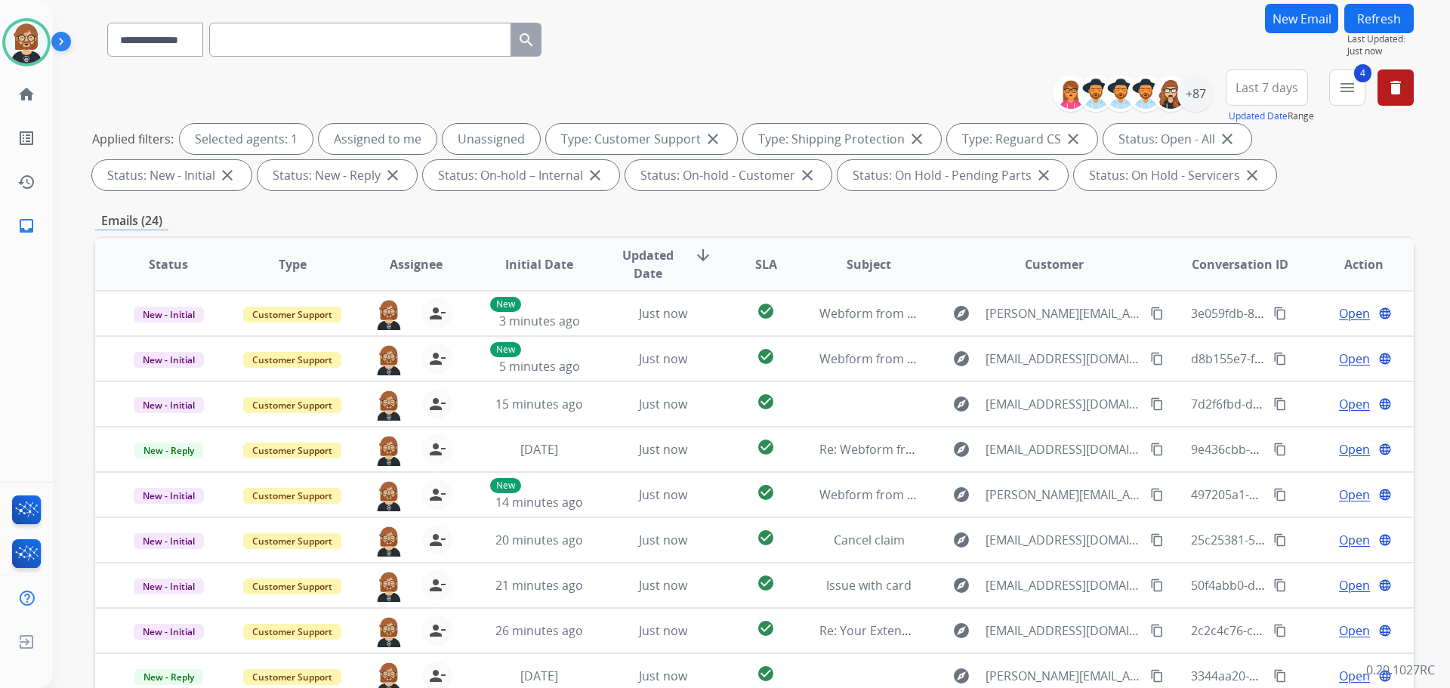
scroll to position [0, 0]
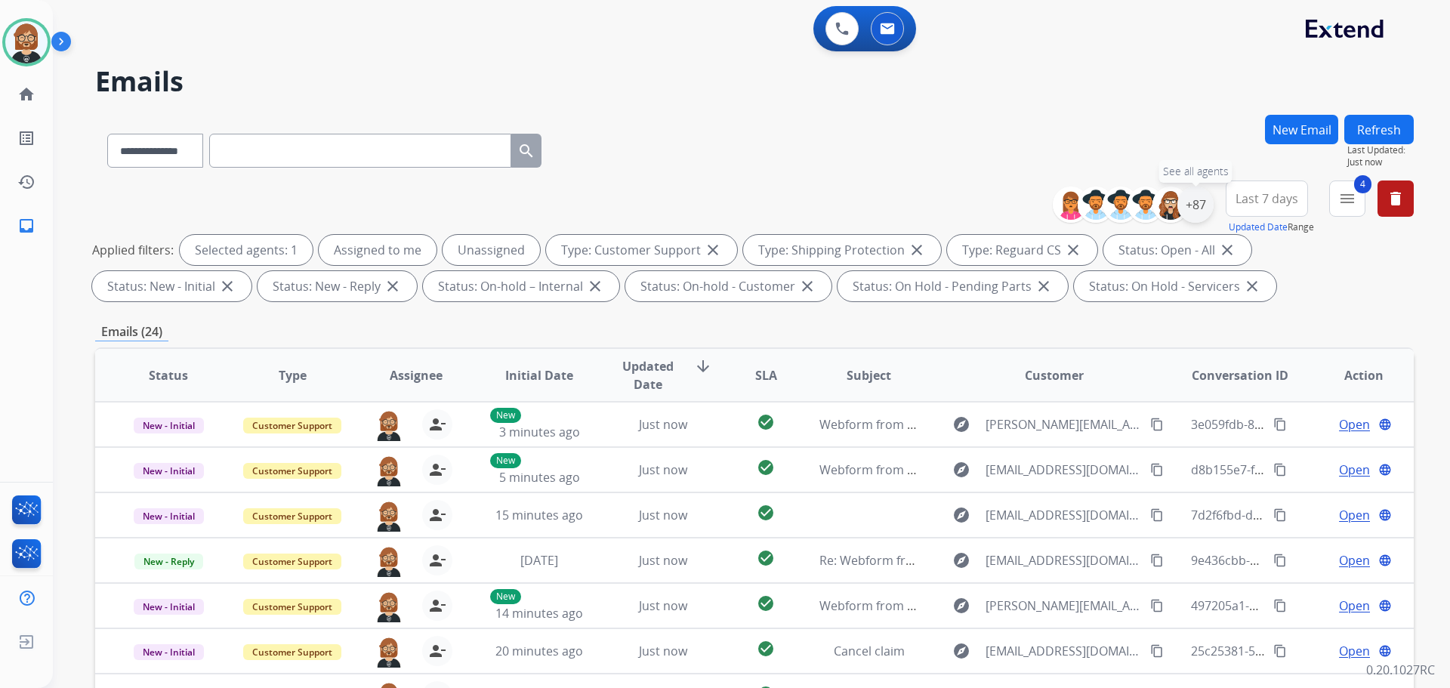
click at [1194, 210] on div "+87" at bounding box center [1196, 205] width 36 height 36
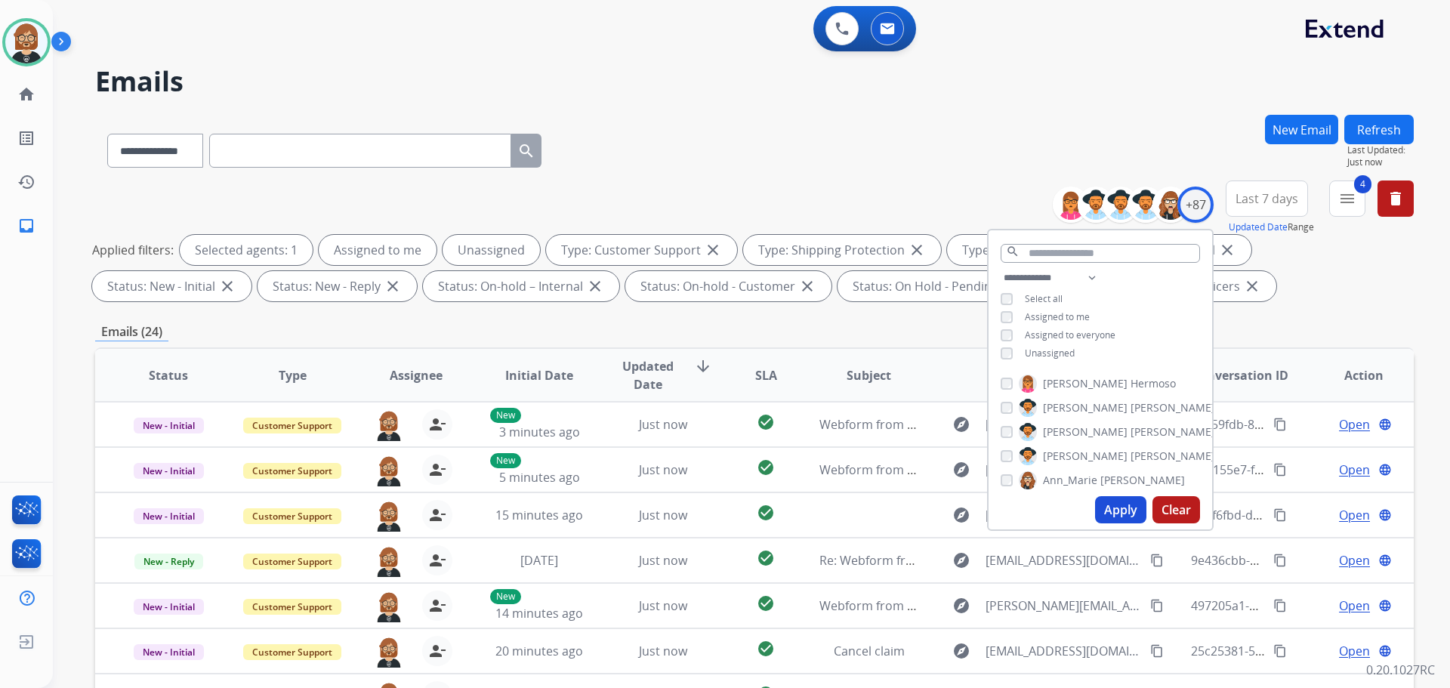
click at [1033, 354] on span "Unassigned" at bounding box center [1050, 353] width 50 height 13
click at [1127, 517] on button "Apply" at bounding box center [1120, 509] width 51 height 27
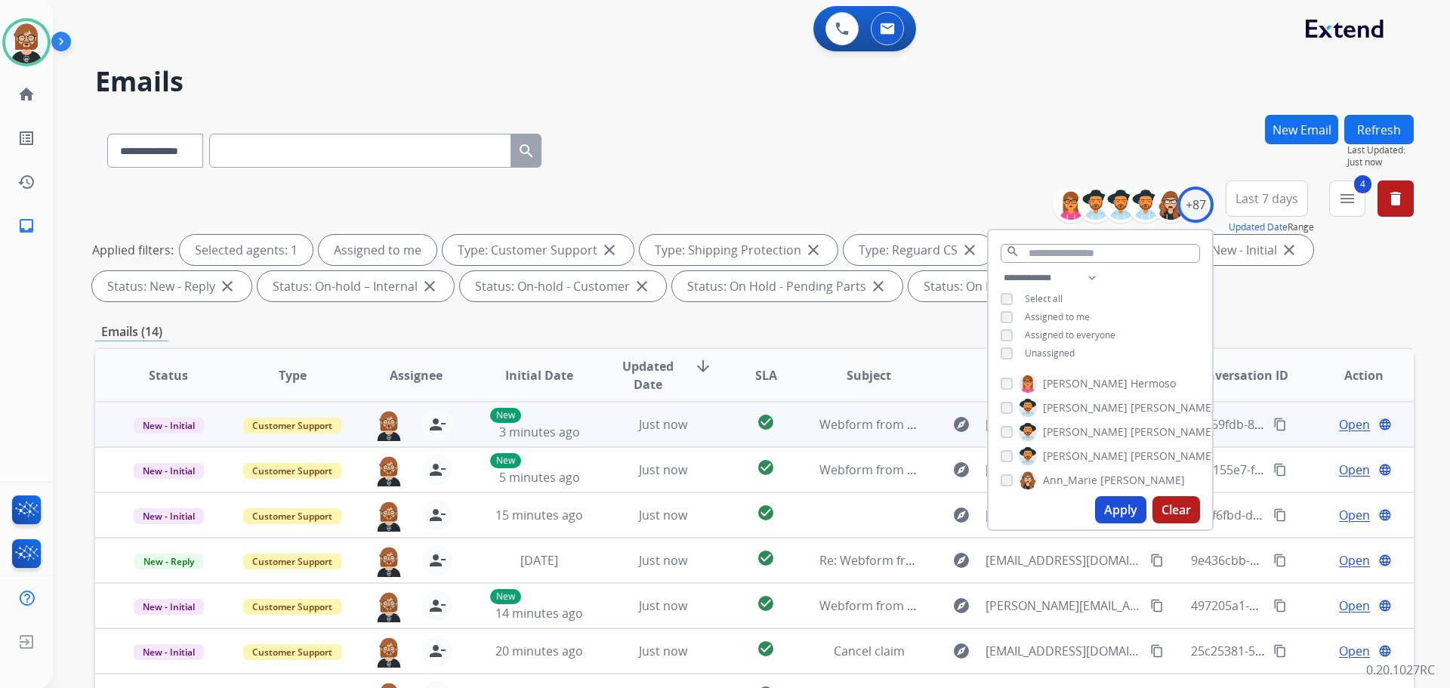
scroll to position [2, 0]
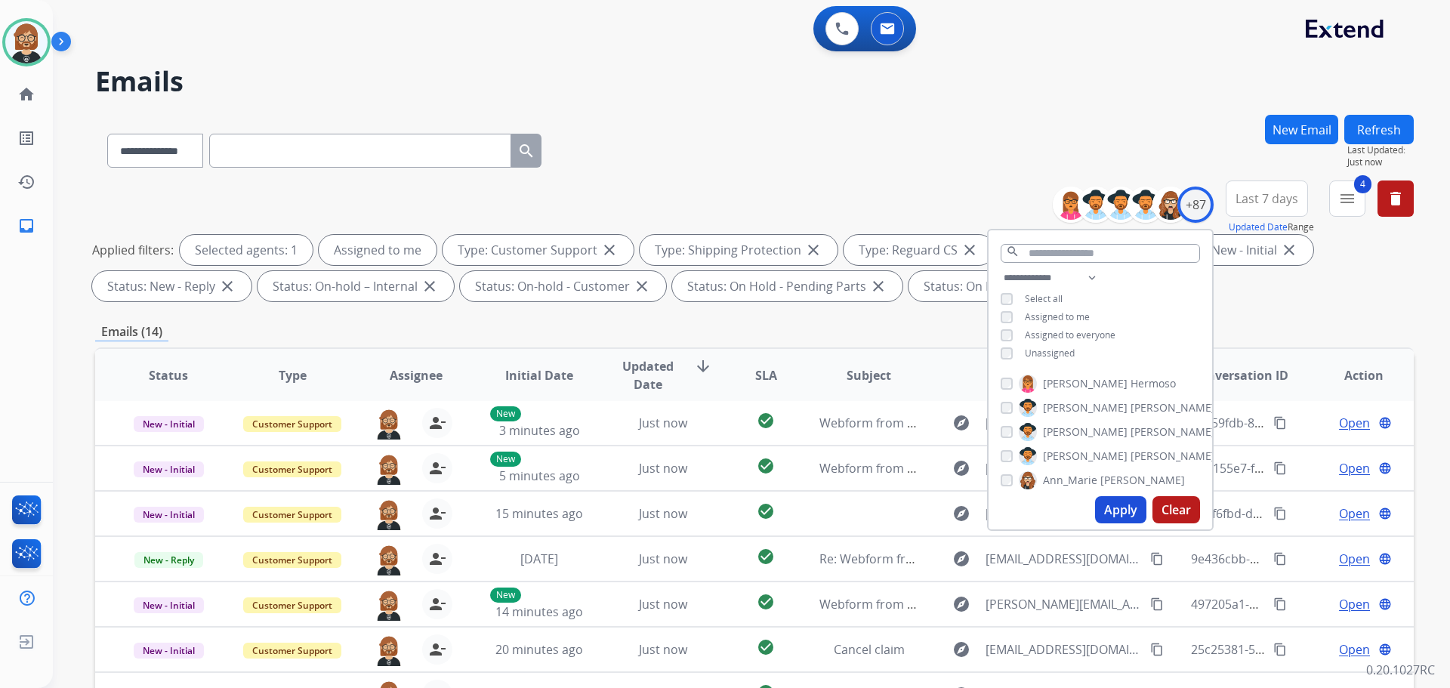
click at [1246, 326] on div "Emails (14)" at bounding box center [754, 332] width 1319 height 19
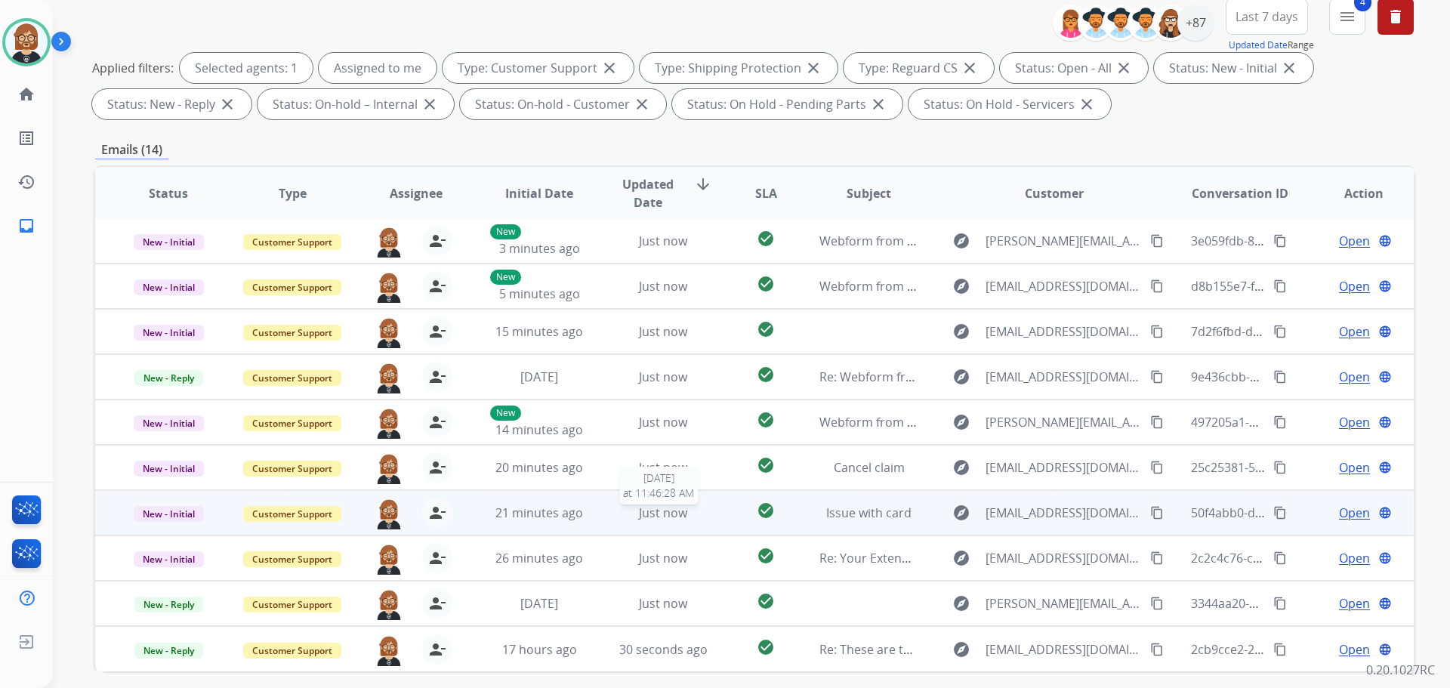
scroll to position [244, 0]
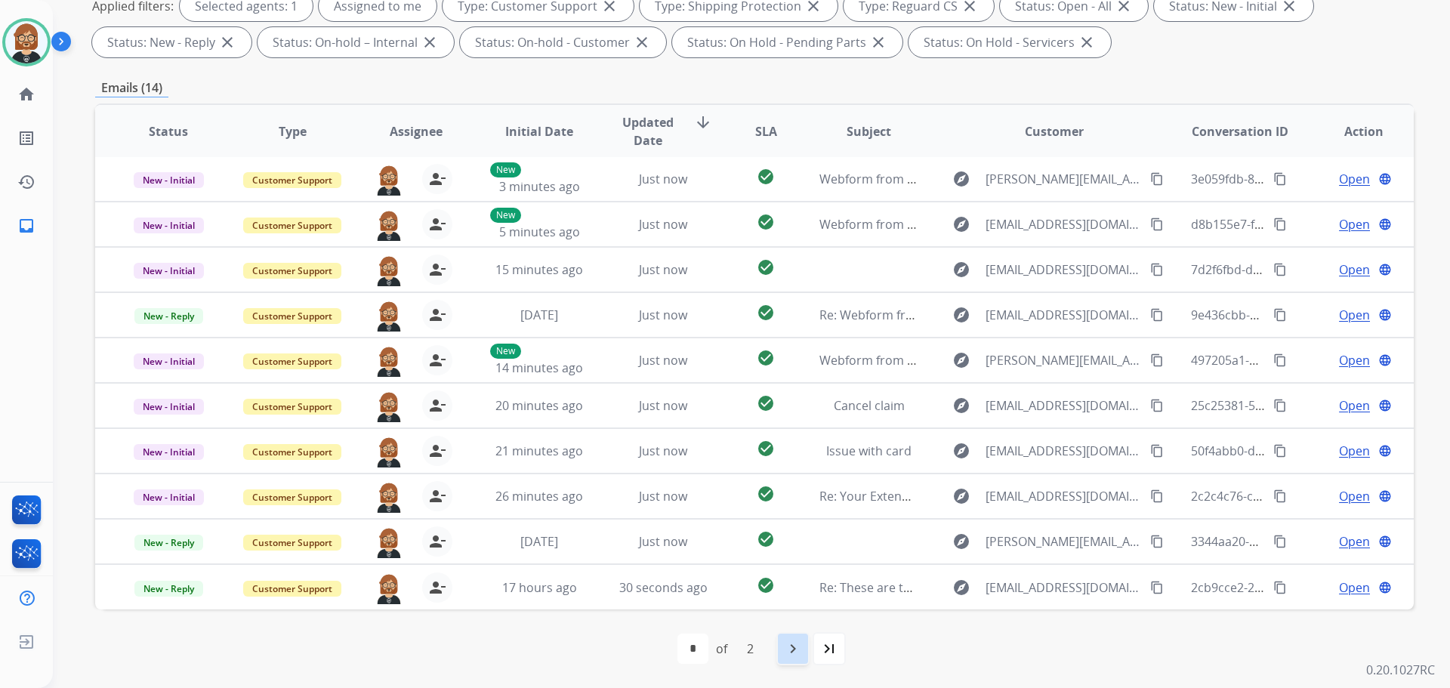
click at [785, 659] on div "navigate_next" at bounding box center [793, 648] width 33 height 33
select select "*"
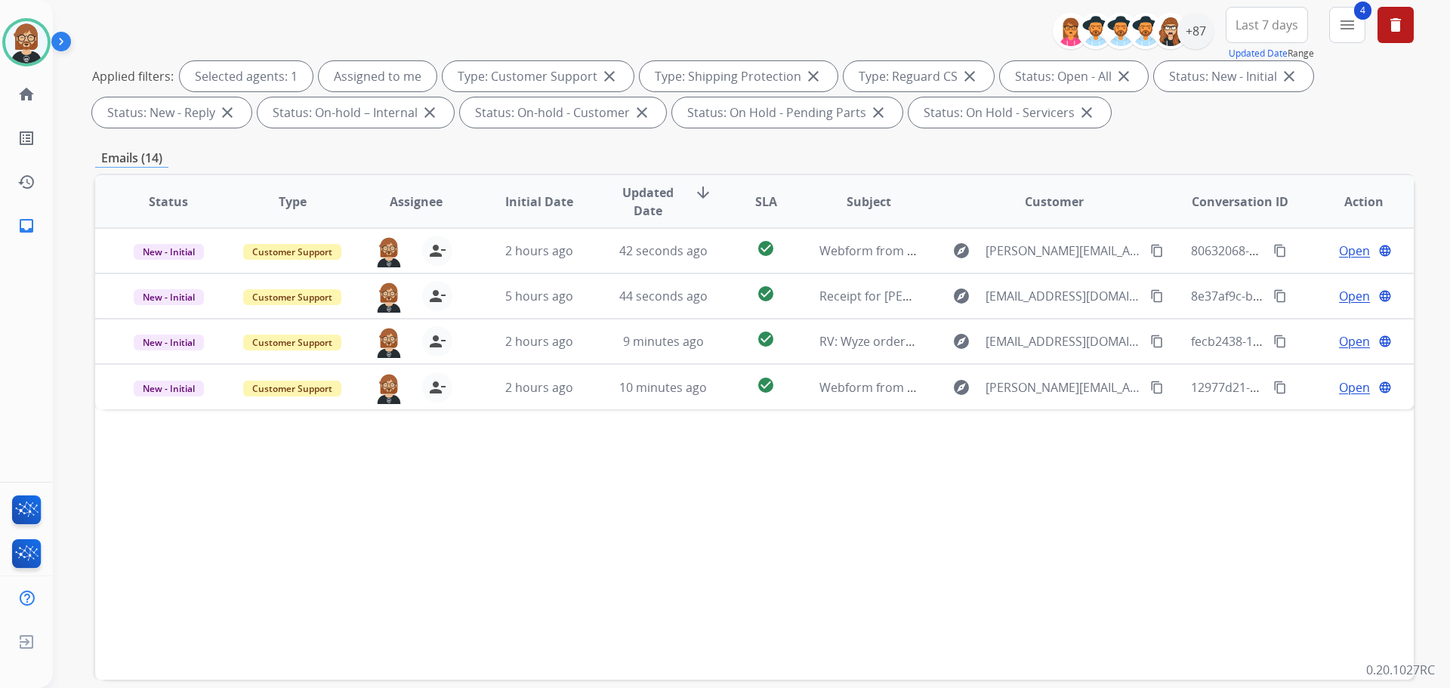
scroll to position [93, 0]
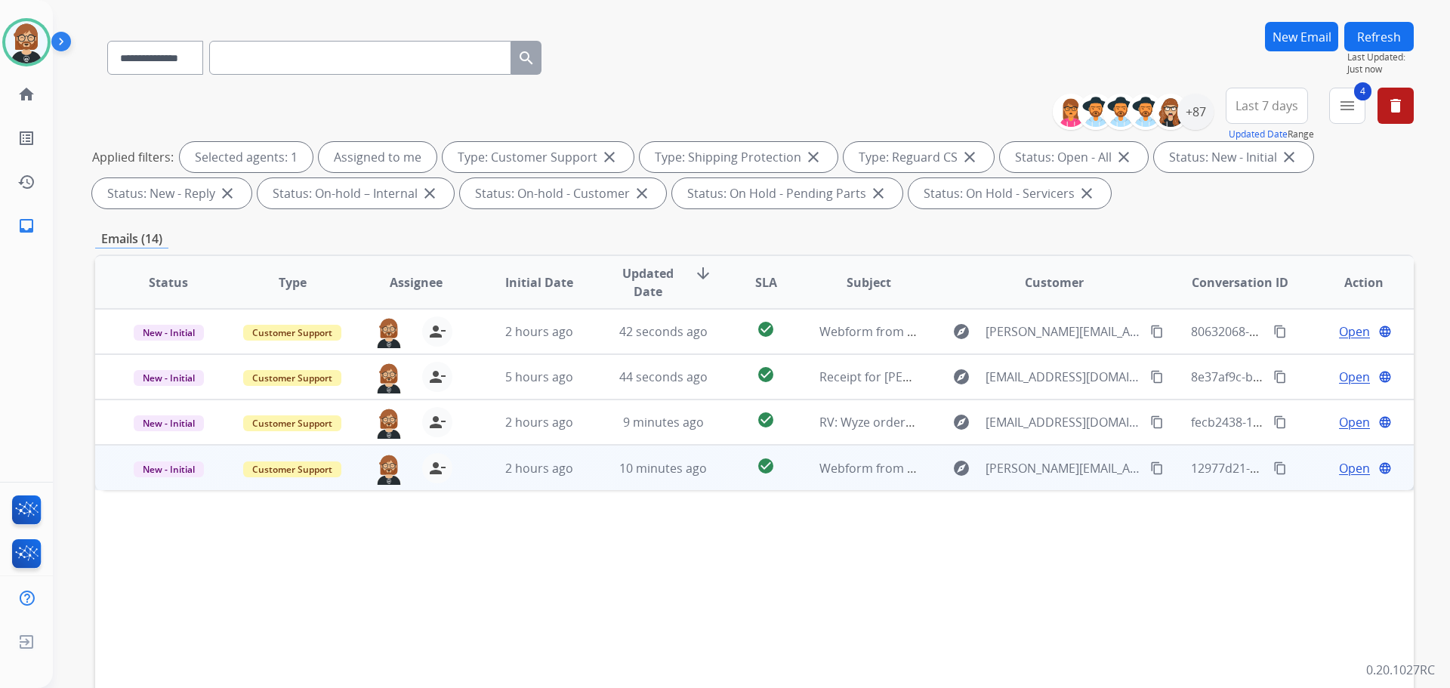
click at [604, 472] on td "10 minutes ago" at bounding box center [652, 467] width 124 height 45
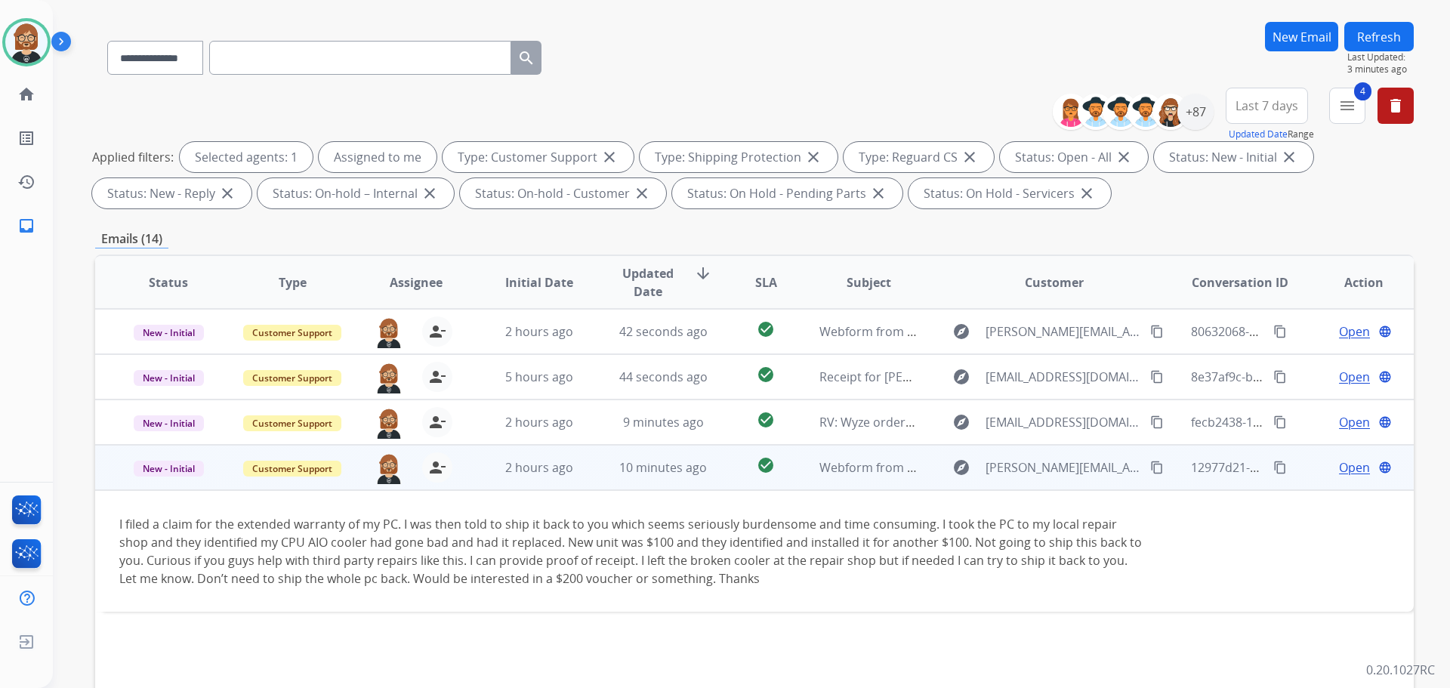
click at [1274, 470] on mat-icon "content_copy" at bounding box center [1281, 468] width 14 height 14
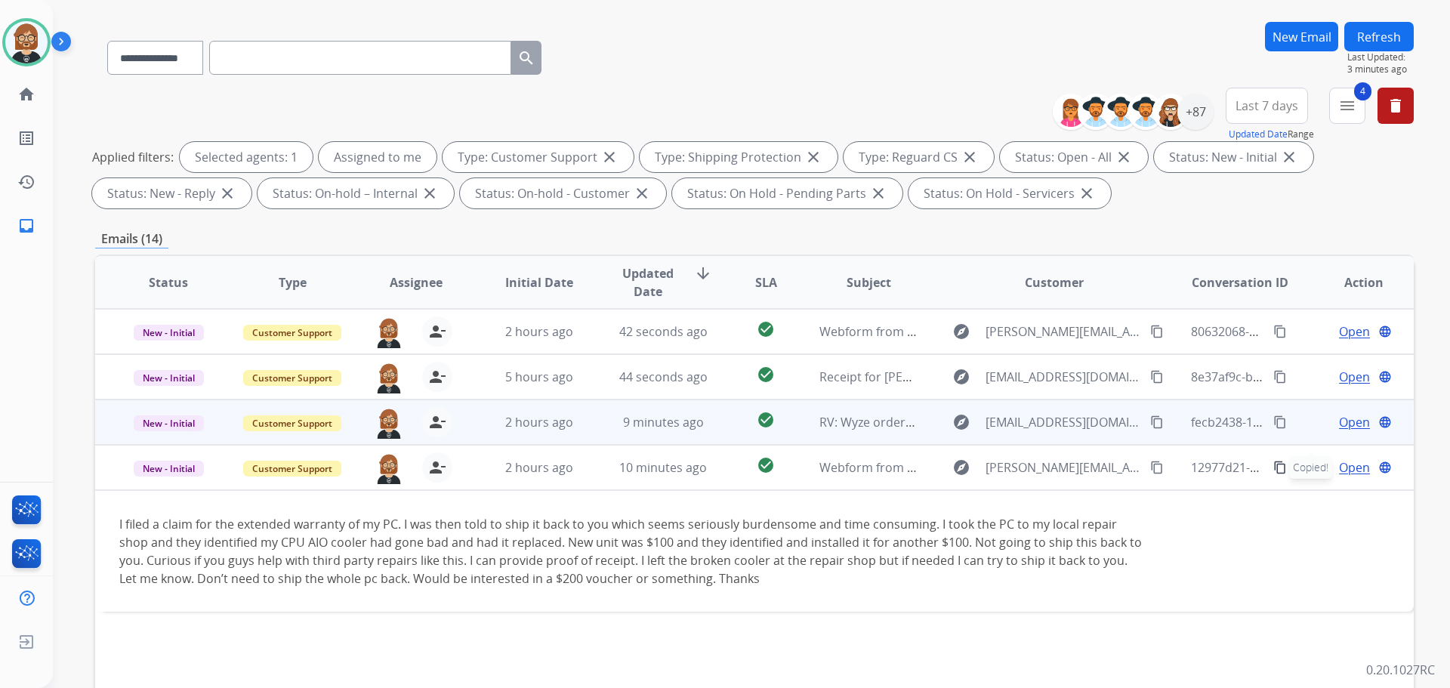
click at [802, 434] on td "RV: Wyze order confirmed! Order #US-8857697" at bounding box center [857, 422] width 124 height 45
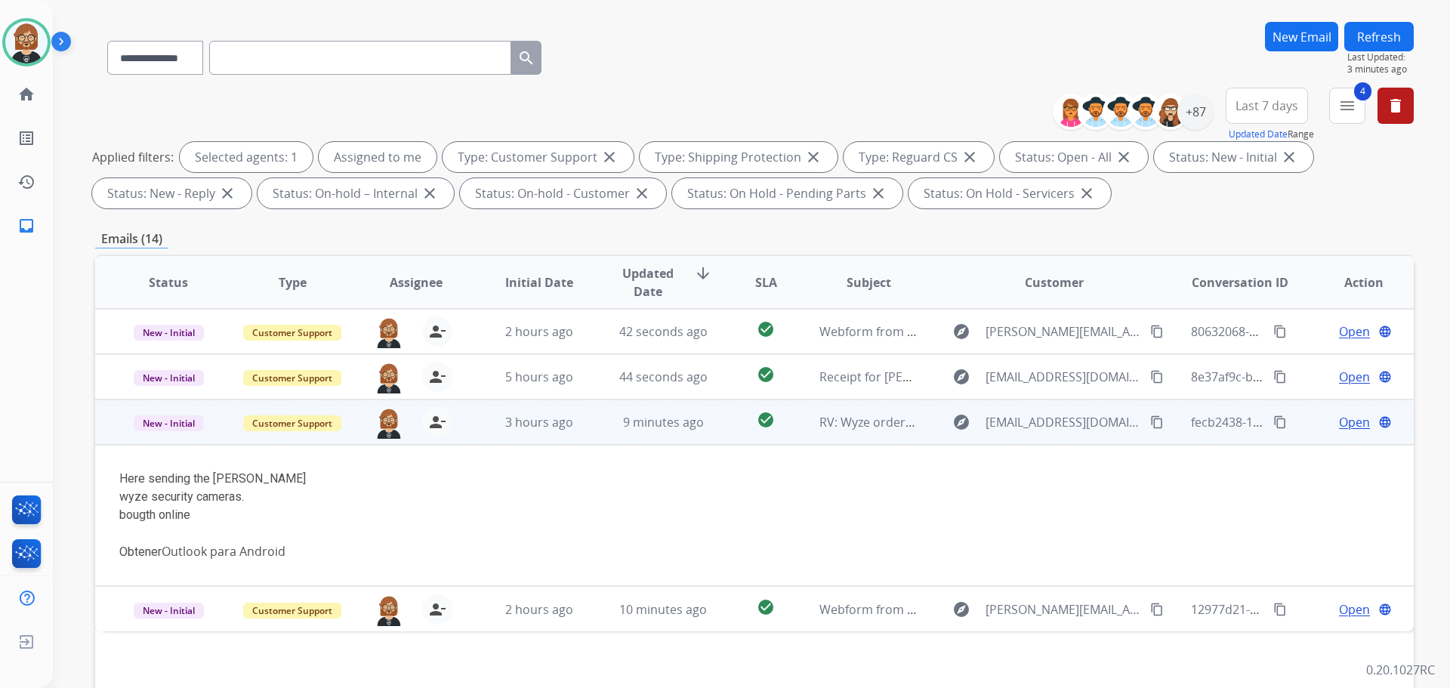
click at [1339, 424] on span "Open" at bounding box center [1354, 422] width 31 height 18
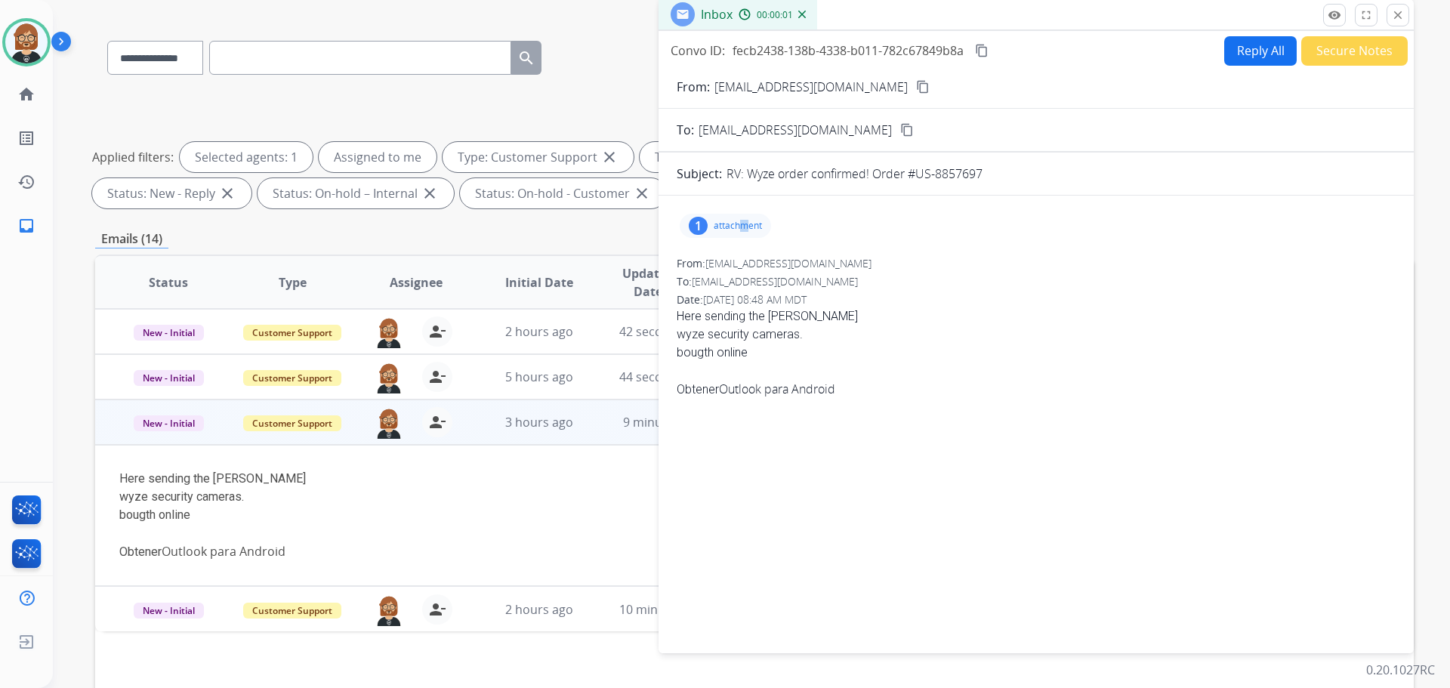
click at [745, 224] on p "attachment" at bounding box center [738, 226] width 48 height 12
click at [719, 262] on div at bounding box center [730, 264] width 76 height 53
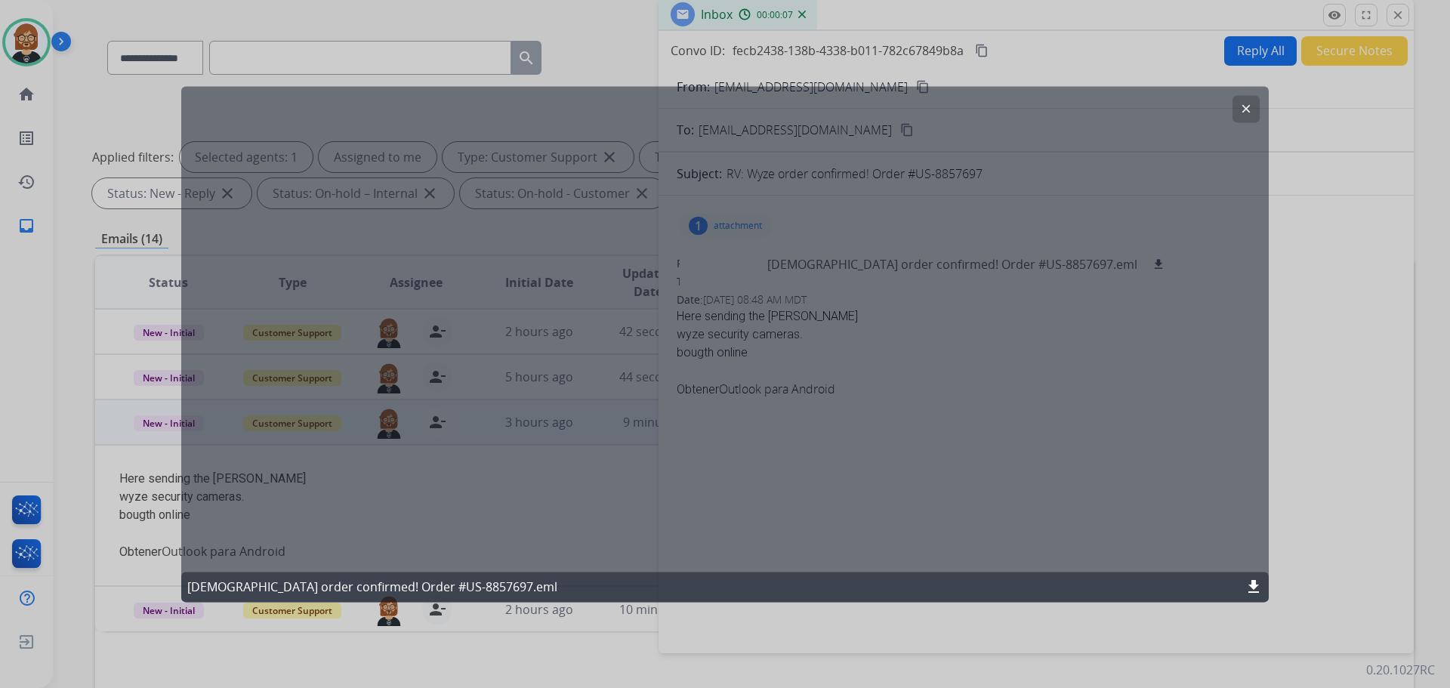
click at [1246, 115] on mat-icon "clear" at bounding box center [1247, 109] width 14 height 14
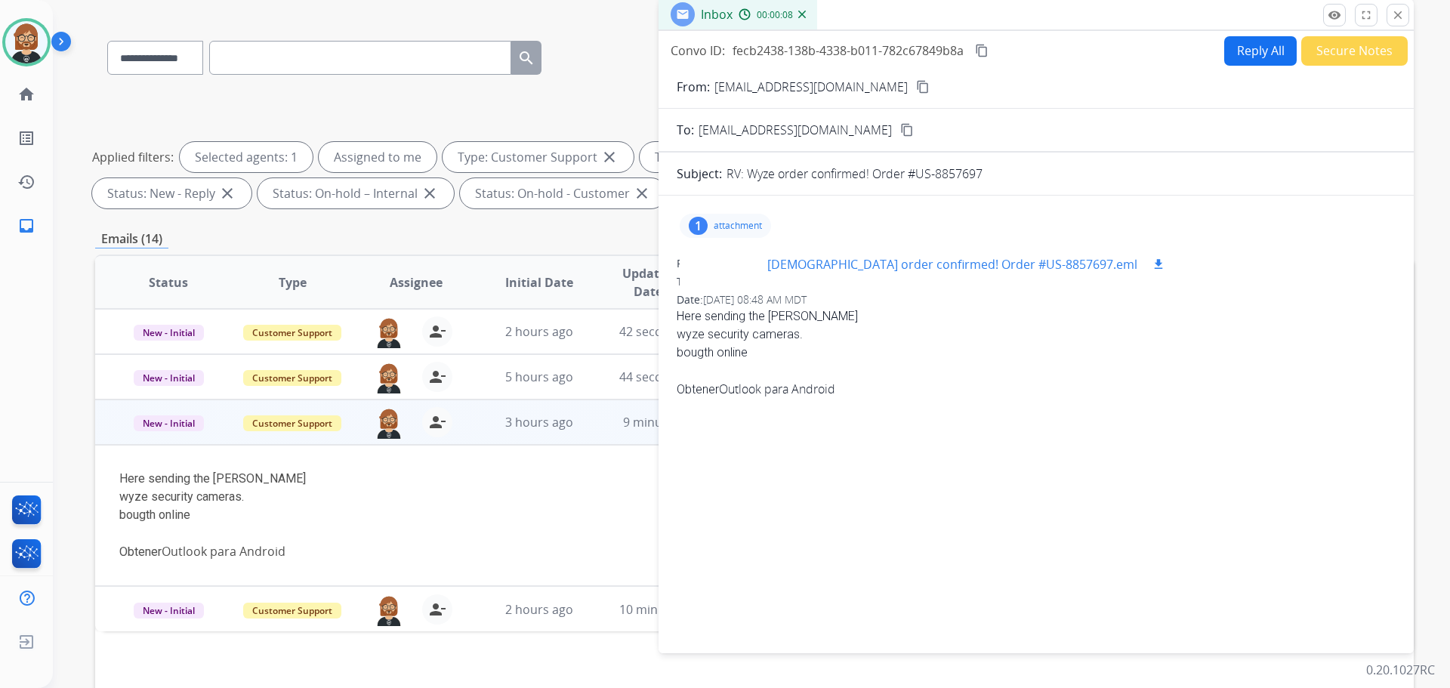
click at [919, 271] on p "Wyze order confirmed! Order #US-8857697.eml" at bounding box center [952, 264] width 370 height 18
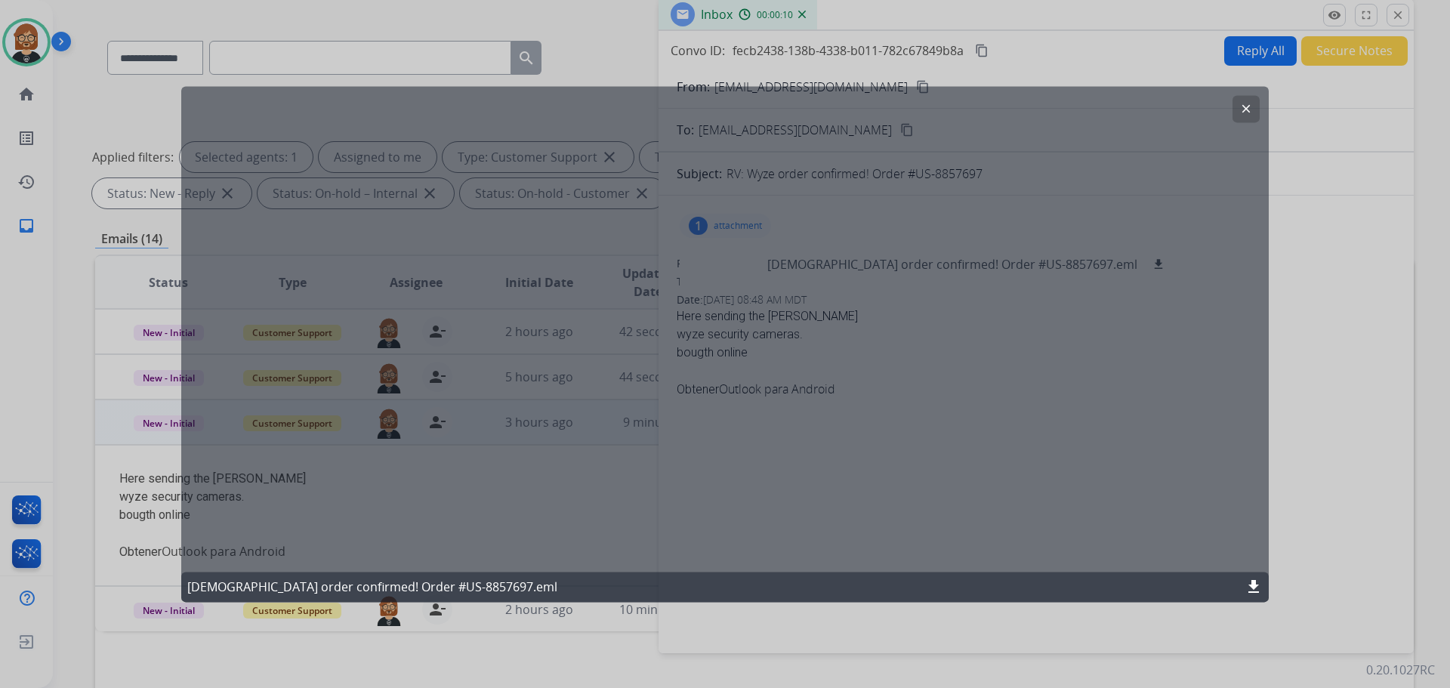
click at [1245, 108] on mat-icon "clear" at bounding box center [1247, 109] width 14 height 14
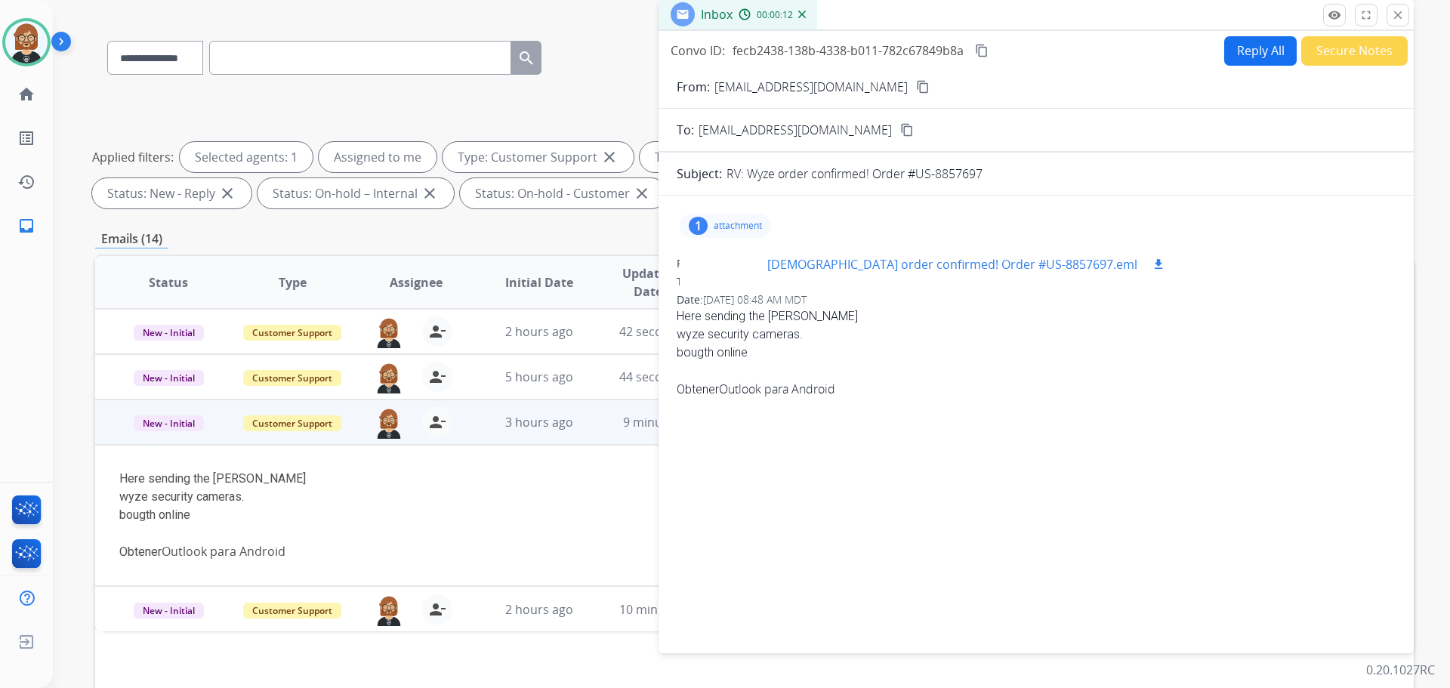
click at [1152, 264] on mat-icon "download" at bounding box center [1159, 265] width 14 height 14
click at [1235, 48] on button "Reply All" at bounding box center [1261, 50] width 73 height 29
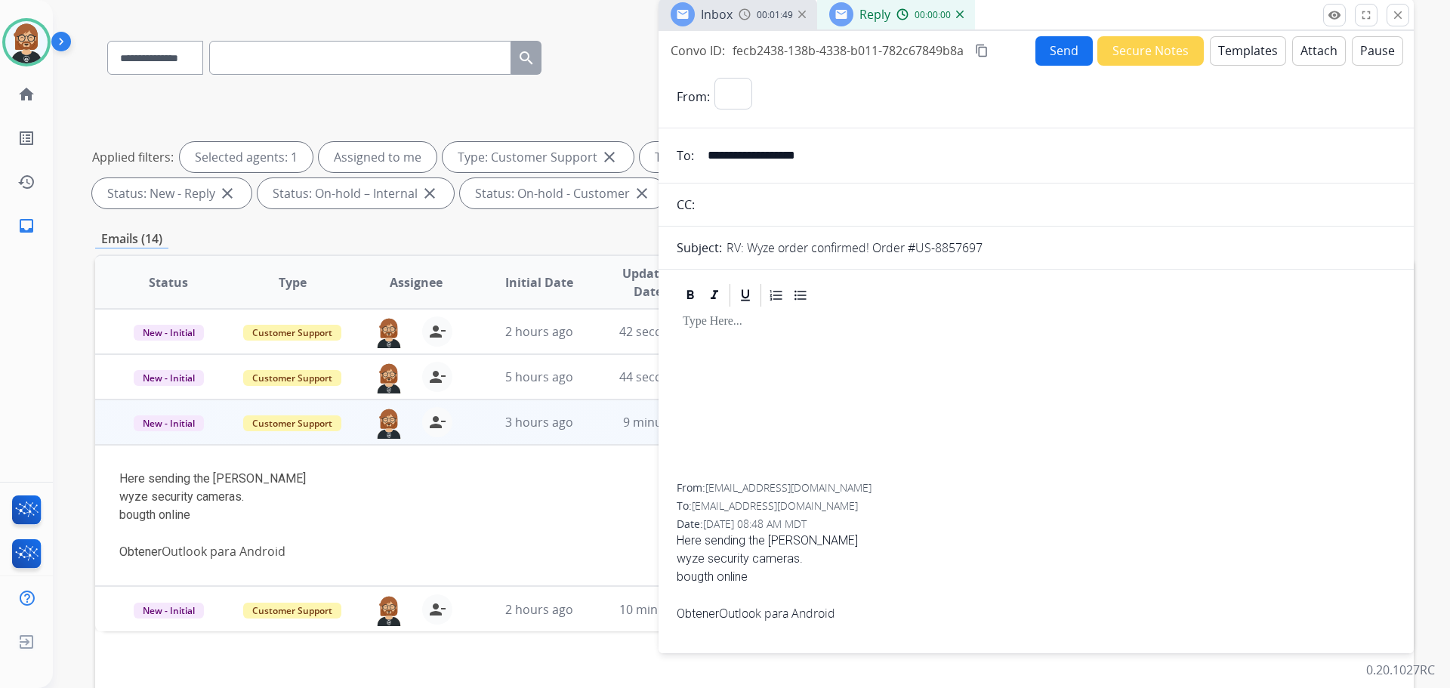
select select "**********"
click at [1255, 51] on button "Templates" at bounding box center [1248, 50] width 76 height 29
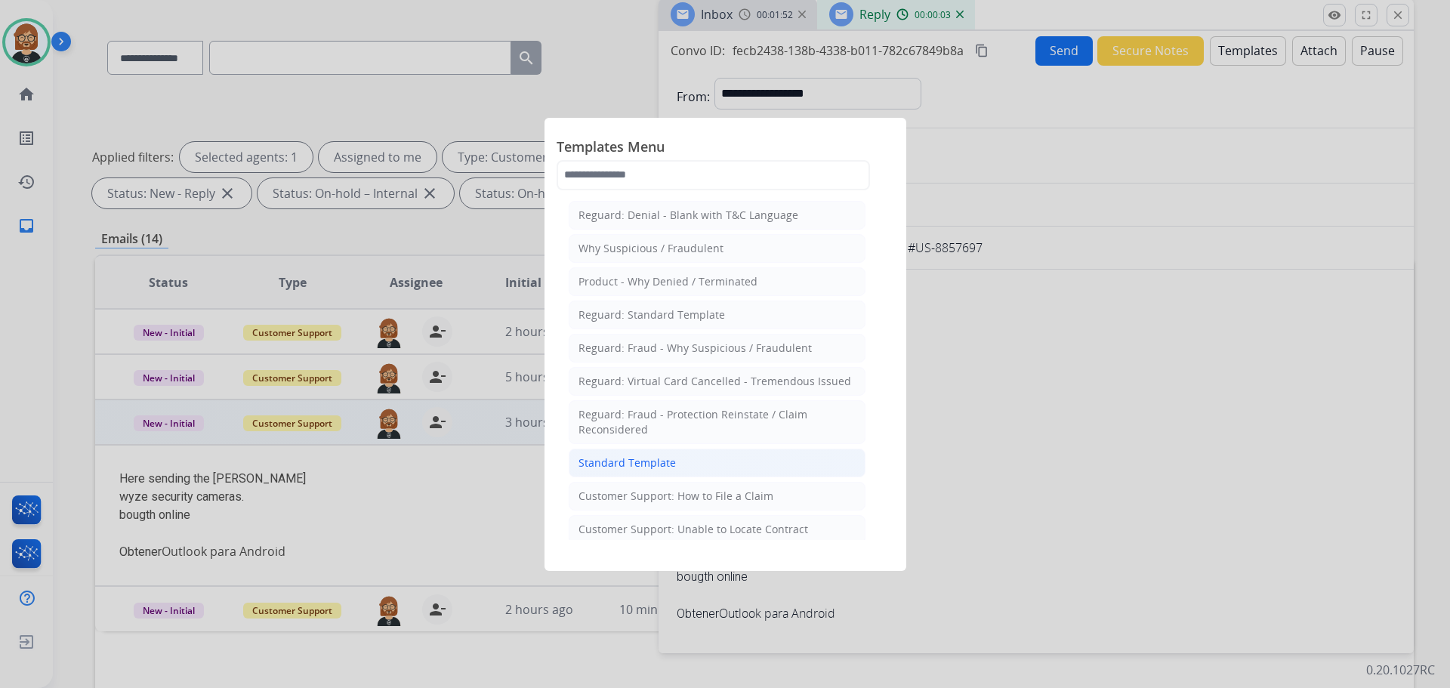
click at [655, 468] on div "Standard Template" at bounding box center [627, 463] width 97 height 15
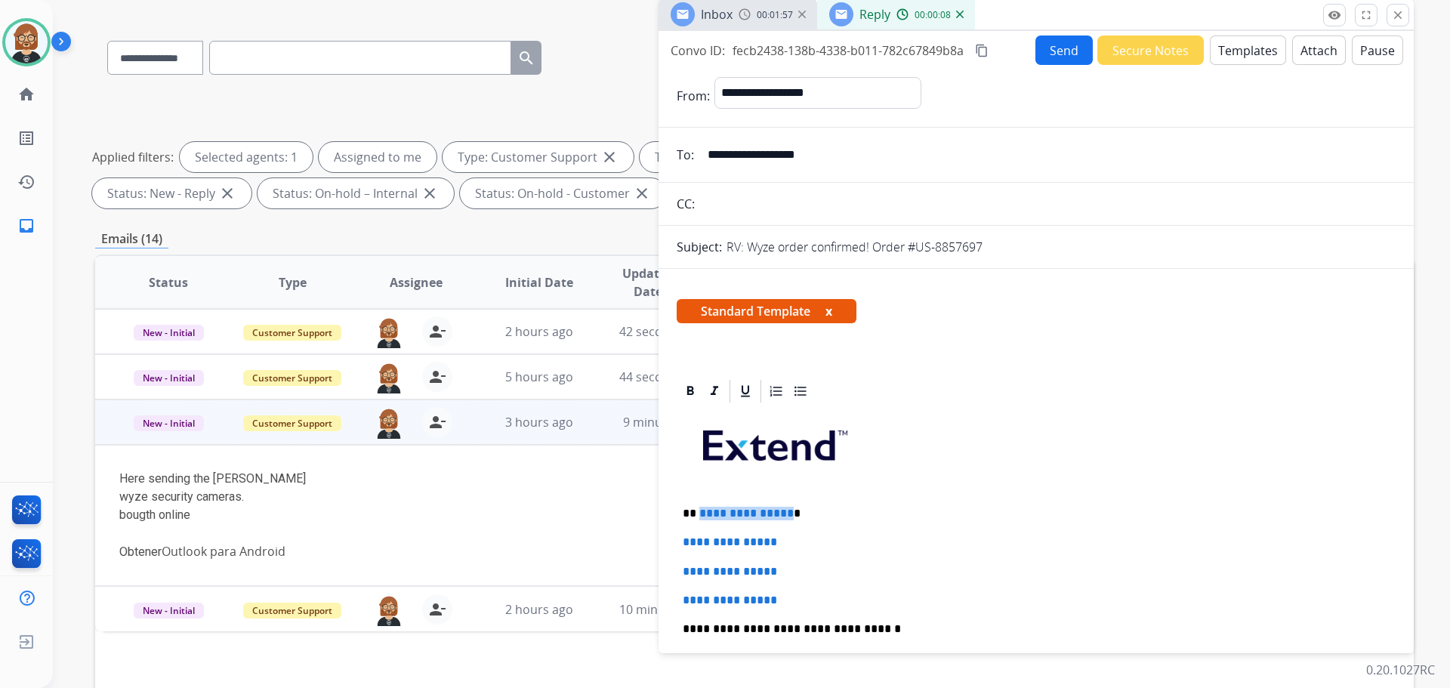
drag, startPoint x: 784, startPoint y: 509, endPoint x: 699, endPoint y: 499, distance: 86.0
click at [699, 499] on div "**********" at bounding box center [1036, 665] width 719 height 520
drag, startPoint x: 795, startPoint y: 603, endPoint x: 678, endPoint y: 546, distance: 130.8
click at [678, 546] on div "**********" at bounding box center [1036, 665] width 719 height 520
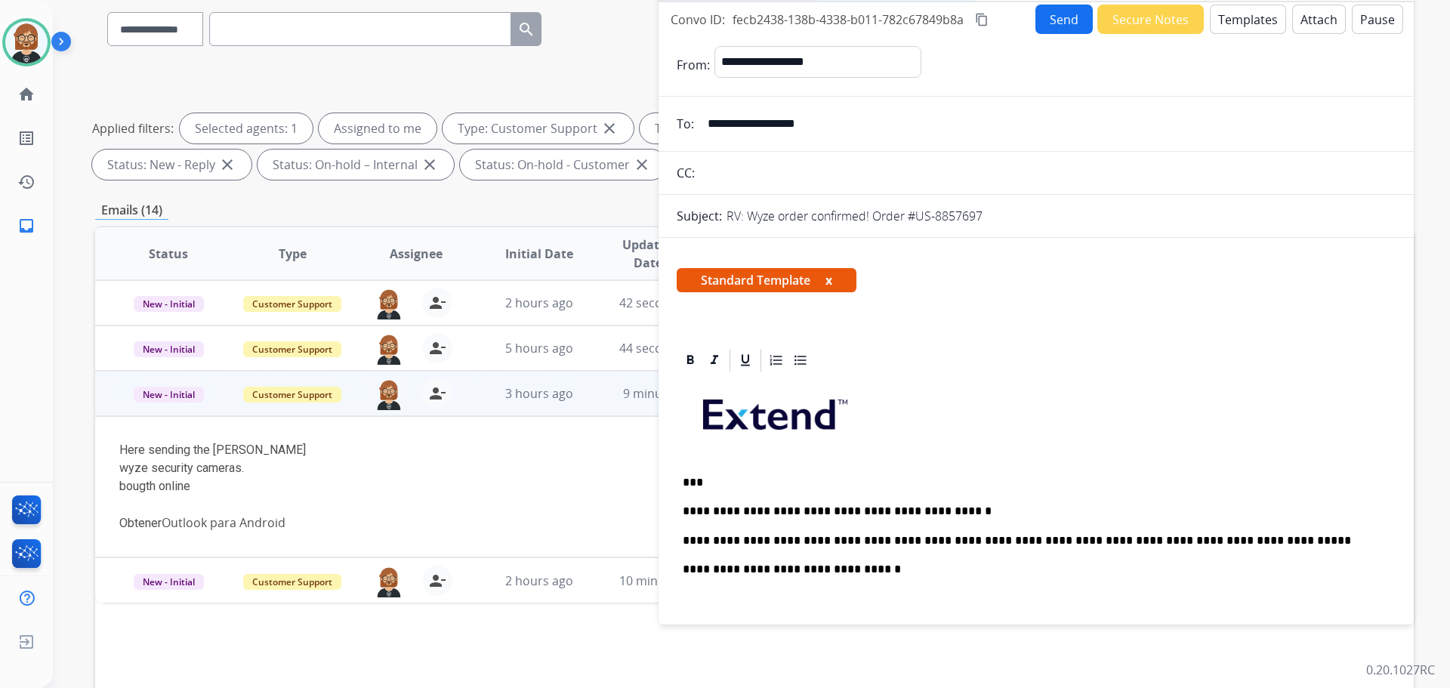
scroll to position [0, 0]
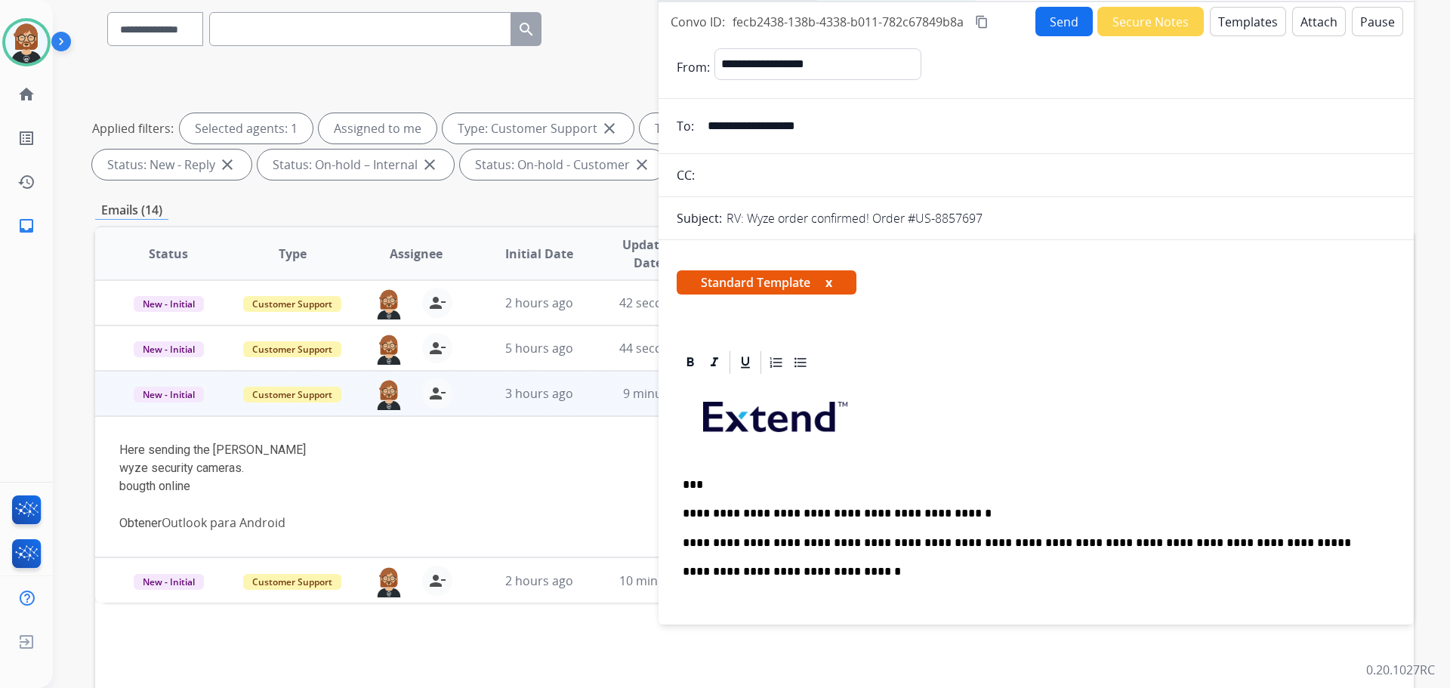
click at [1049, 30] on button "Send" at bounding box center [1064, 21] width 57 height 29
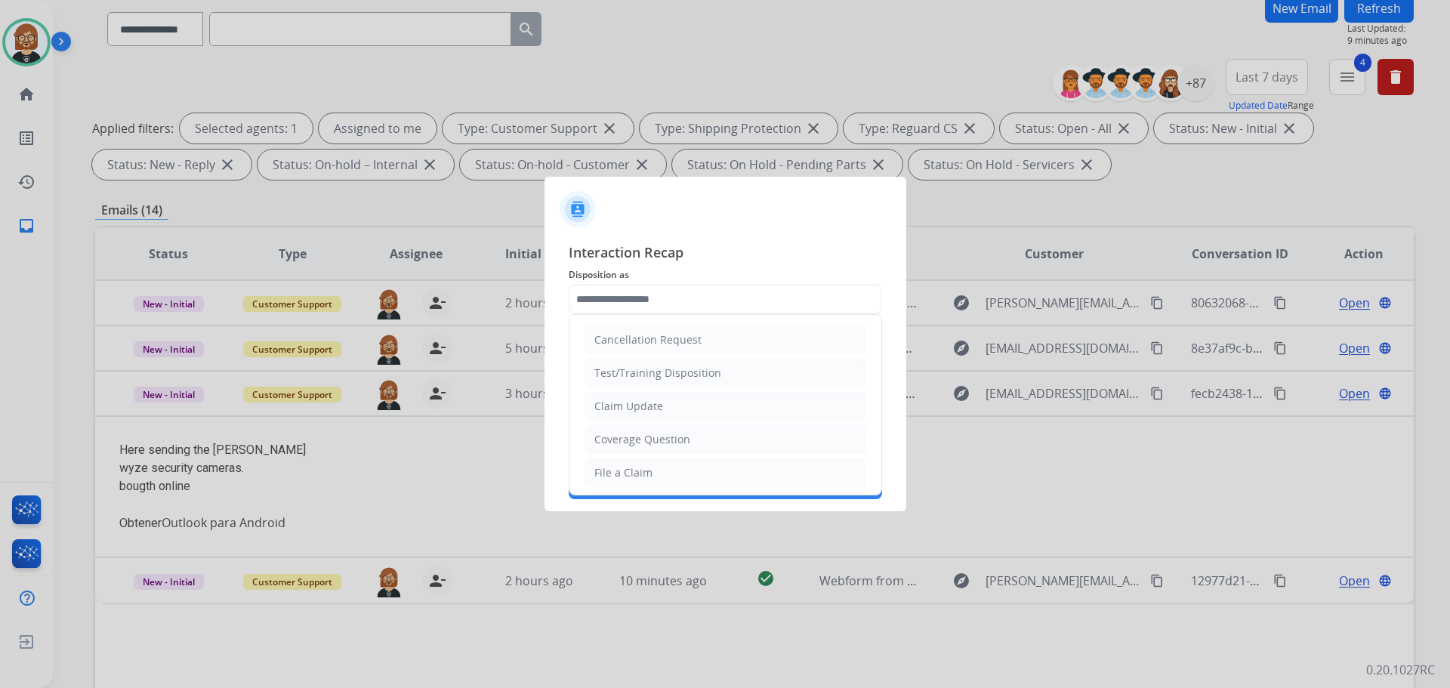
click at [705, 303] on input "text" at bounding box center [725, 299] width 313 height 30
click at [706, 411] on div "Resend Contract or Shipping Label" at bounding box center [683, 403] width 176 height 15
type input "**********"
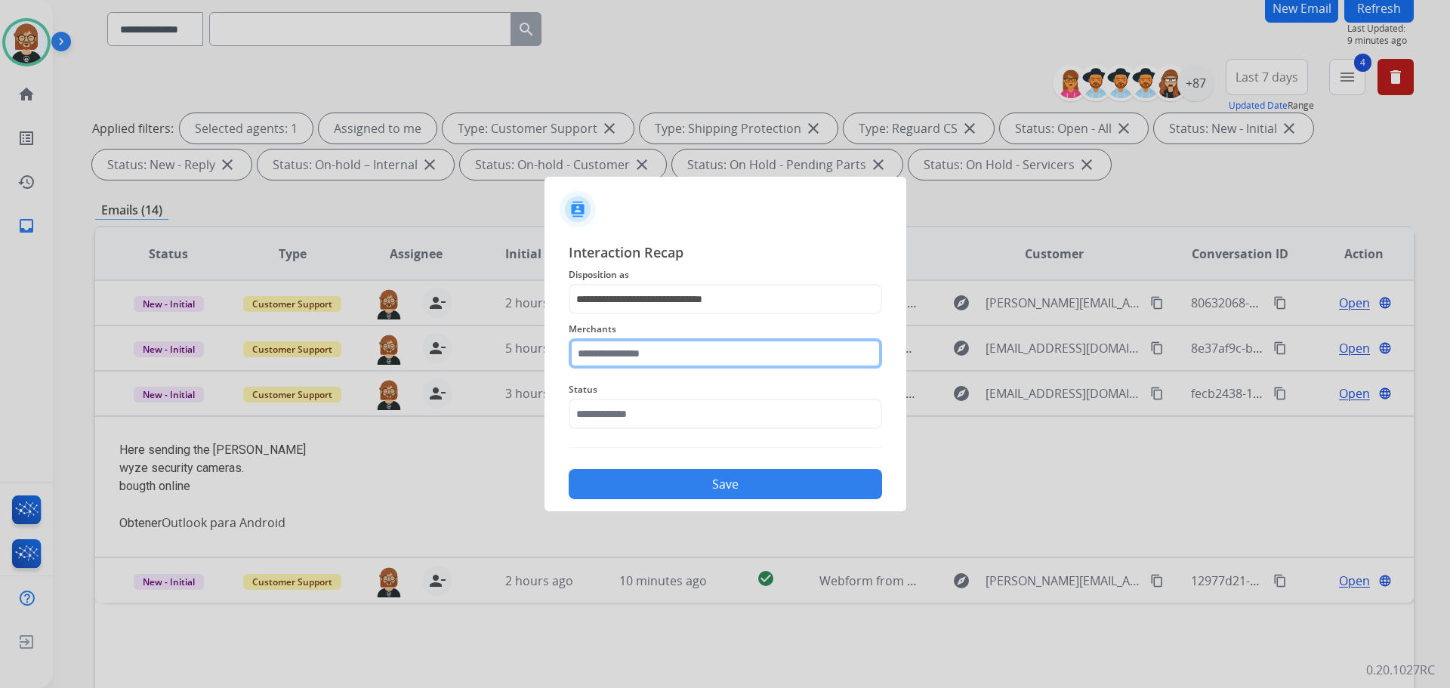
click at [706, 359] on input "text" at bounding box center [725, 353] width 313 height 30
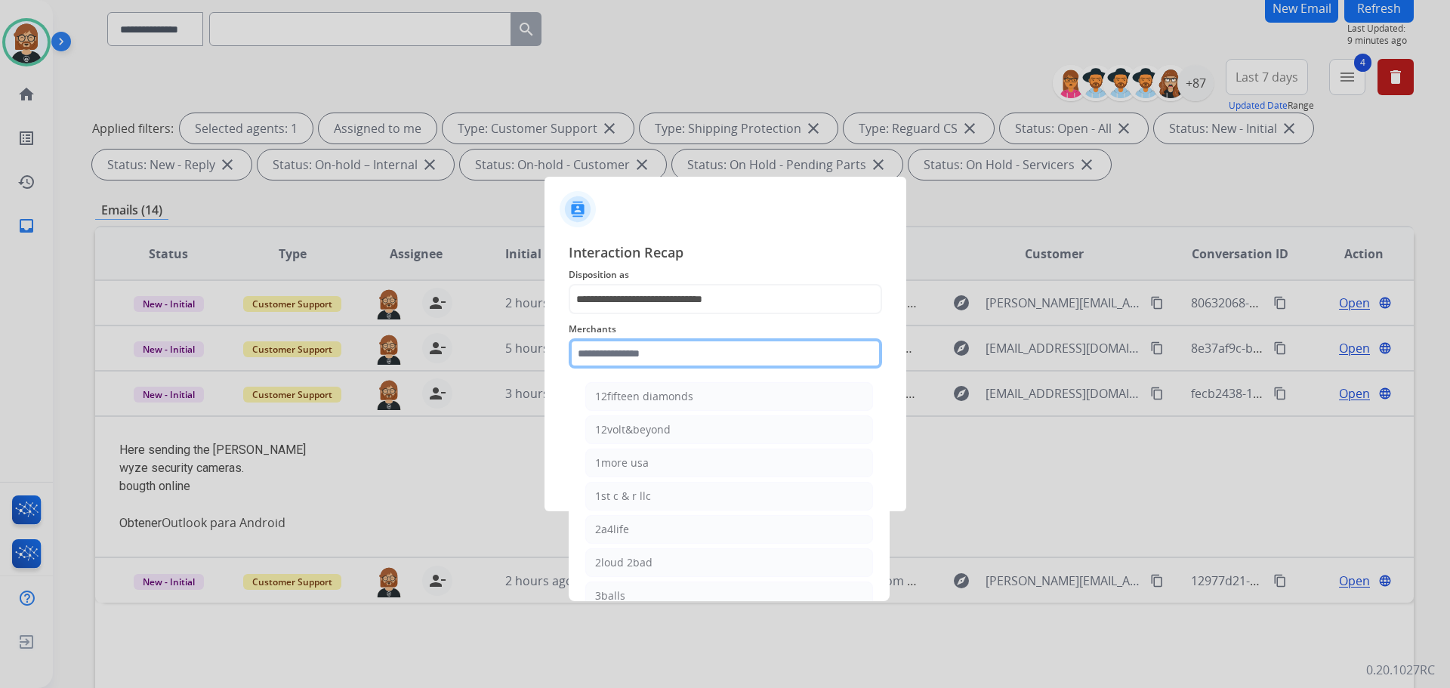
type input "*"
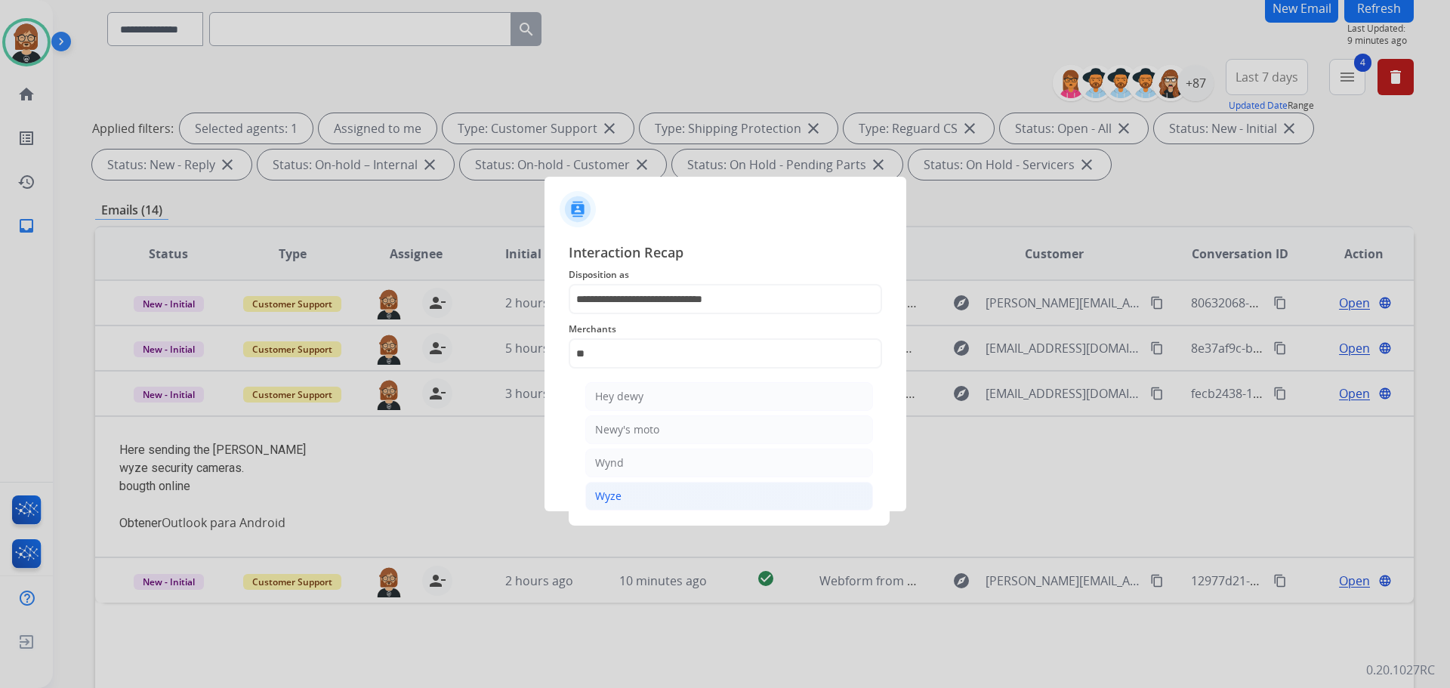
click at [676, 504] on li "Wyze" at bounding box center [729, 496] width 288 height 29
type input "****"
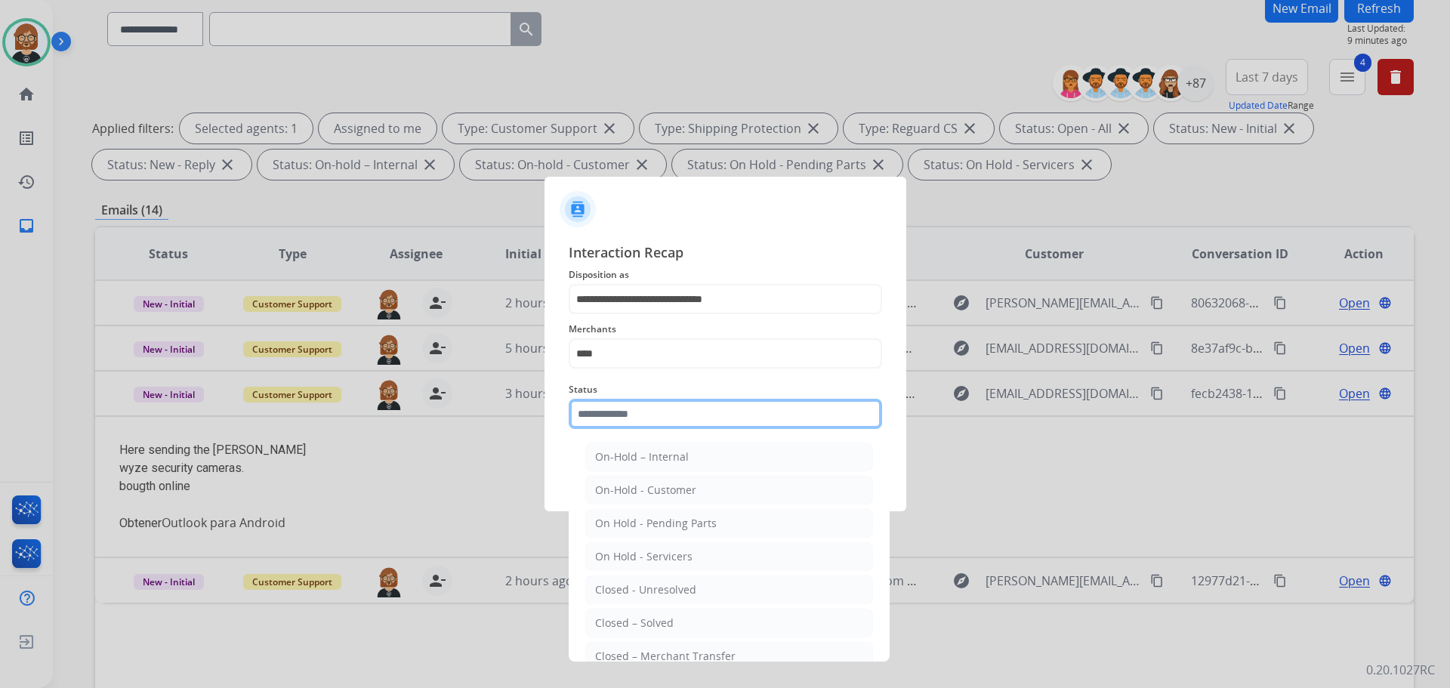
click at [698, 417] on input "text" at bounding box center [725, 414] width 313 height 30
click at [715, 628] on li "Closed – Solved" at bounding box center [729, 623] width 288 height 29
type input "**********"
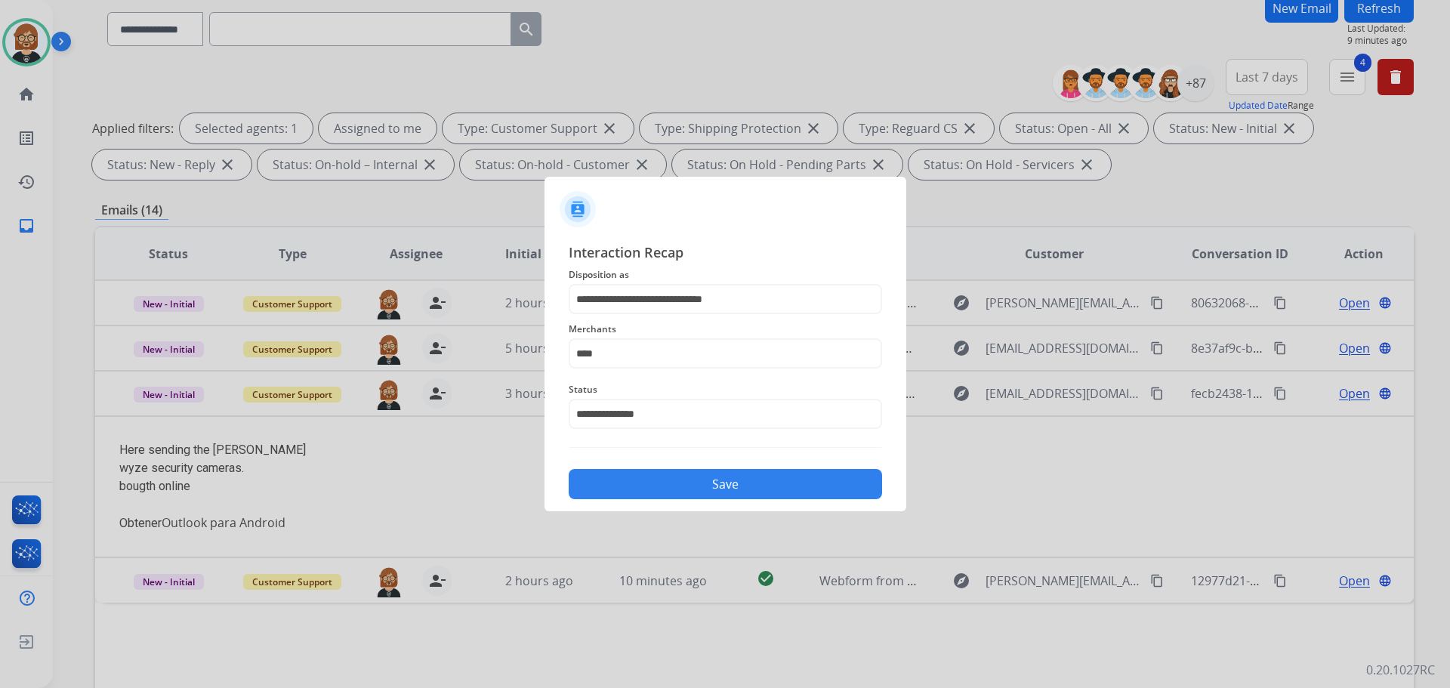
click at [730, 491] on button "Save" at bounding box center [725, 484] width 313 height 30
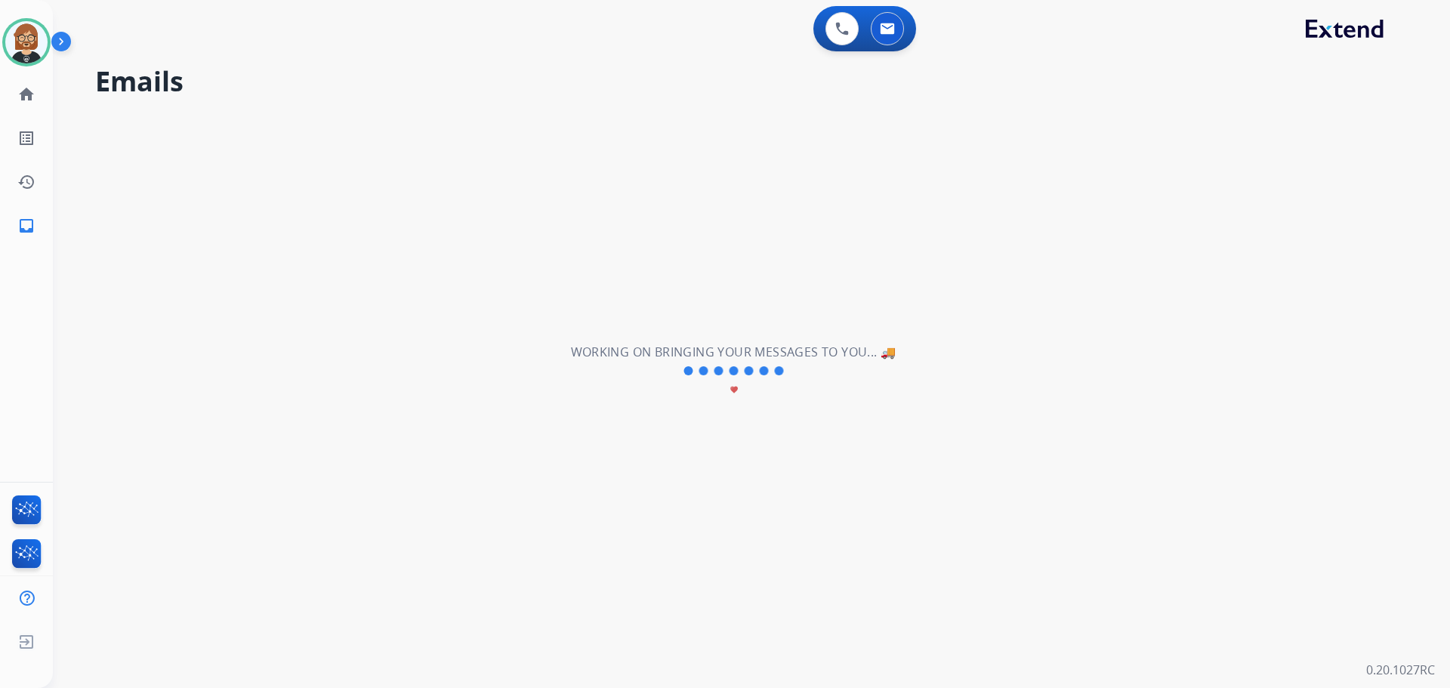
scroll to position [0, 0]
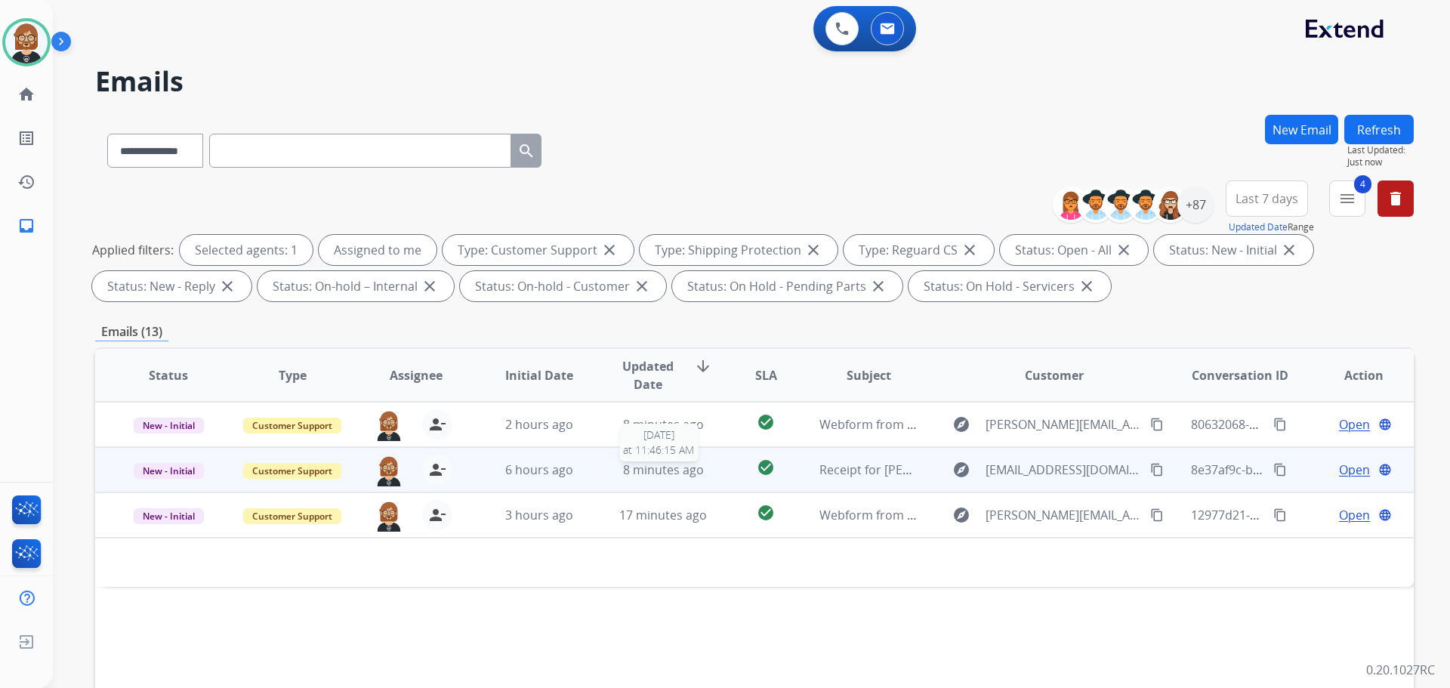
click at [669, 471] on span "8 minutes ago" at bounding box center [663, 470] width 81 height 17
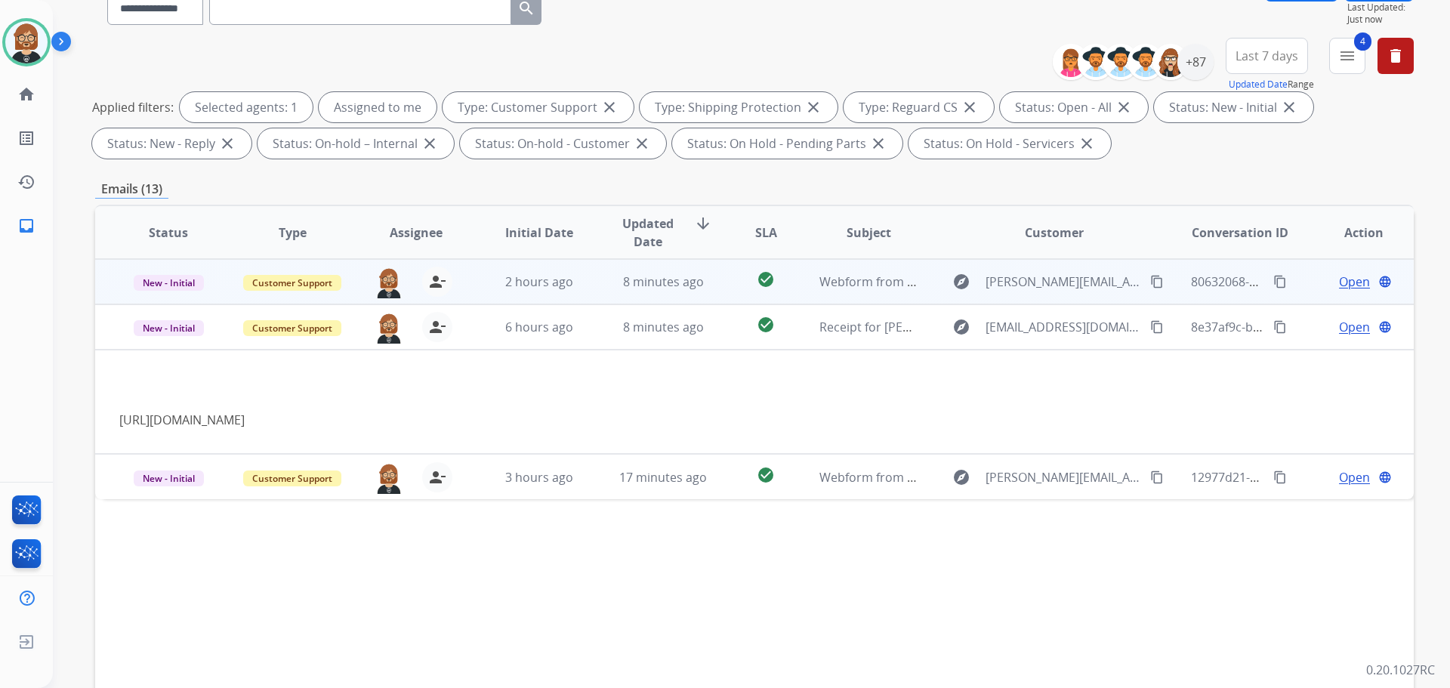
scroll to position [151, 0]
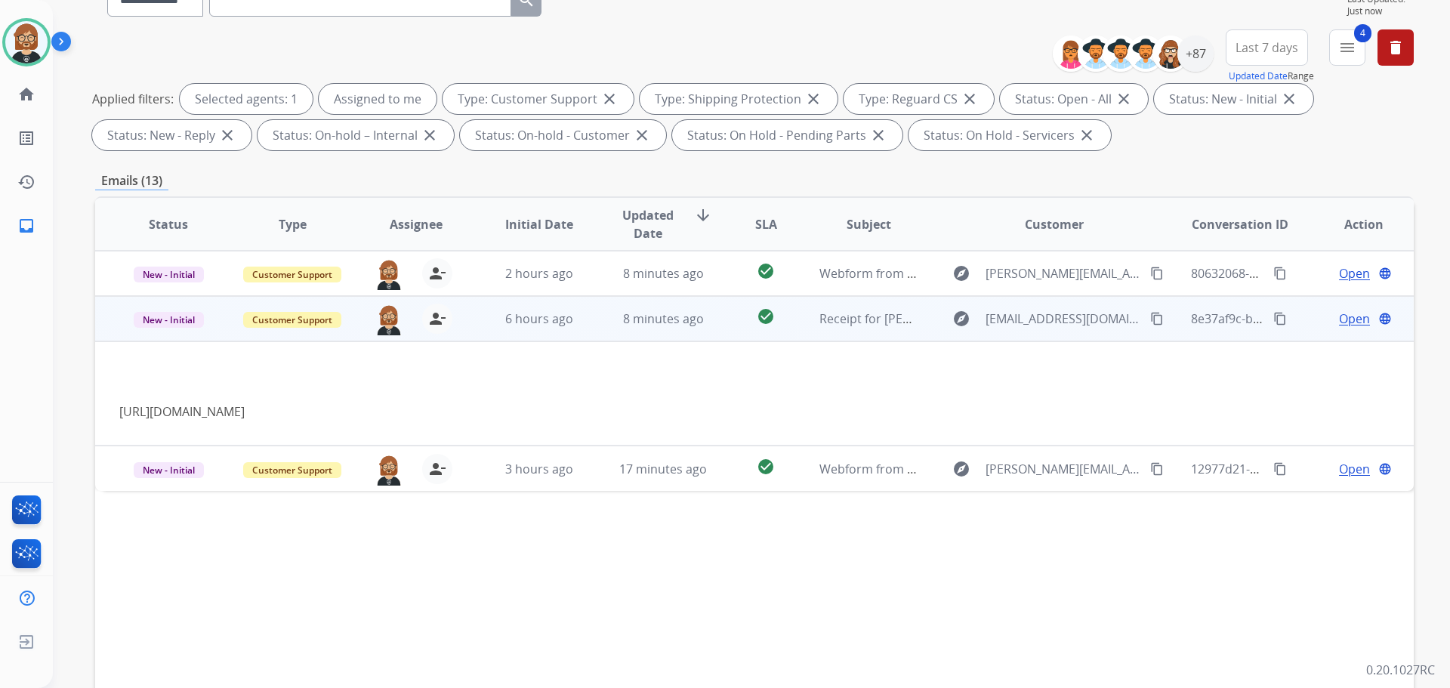
click at [1348, 325] on span "Open" at bounding box center [1354, 319] width 31 height 18
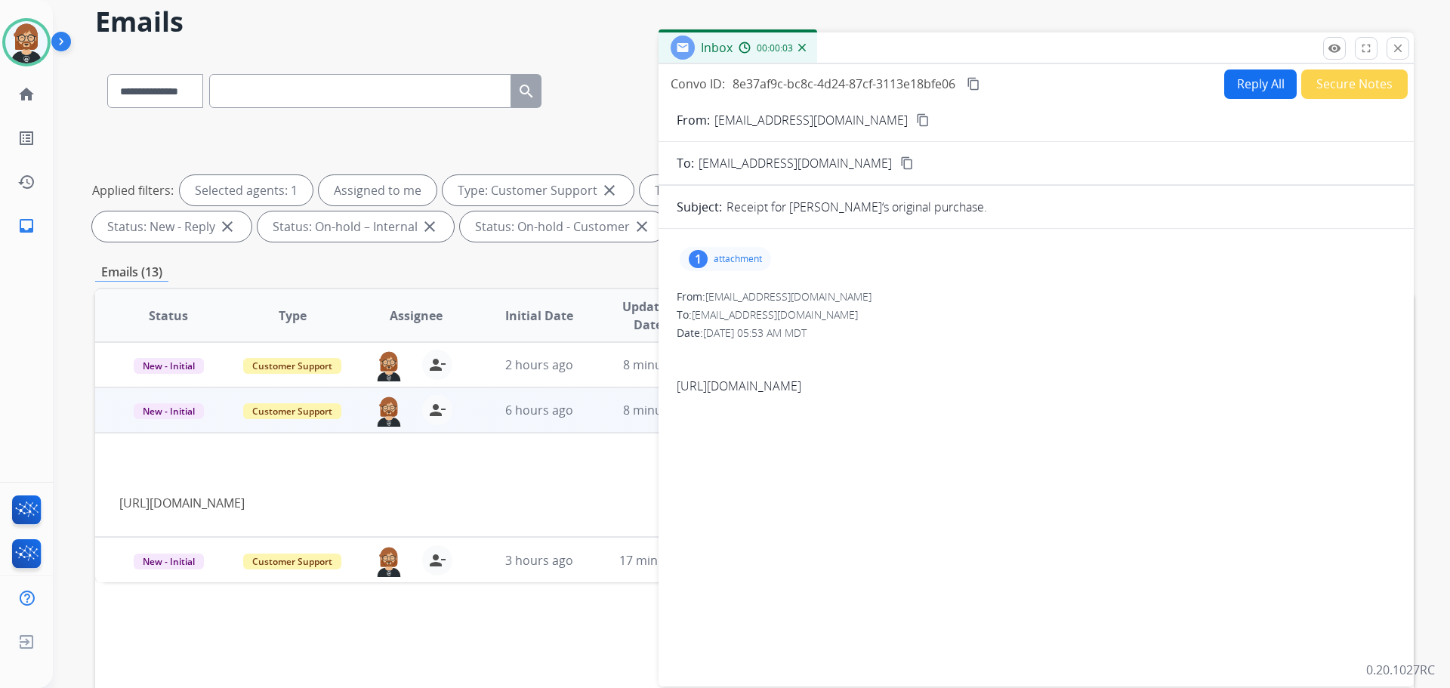
scroll to position [76, 0]
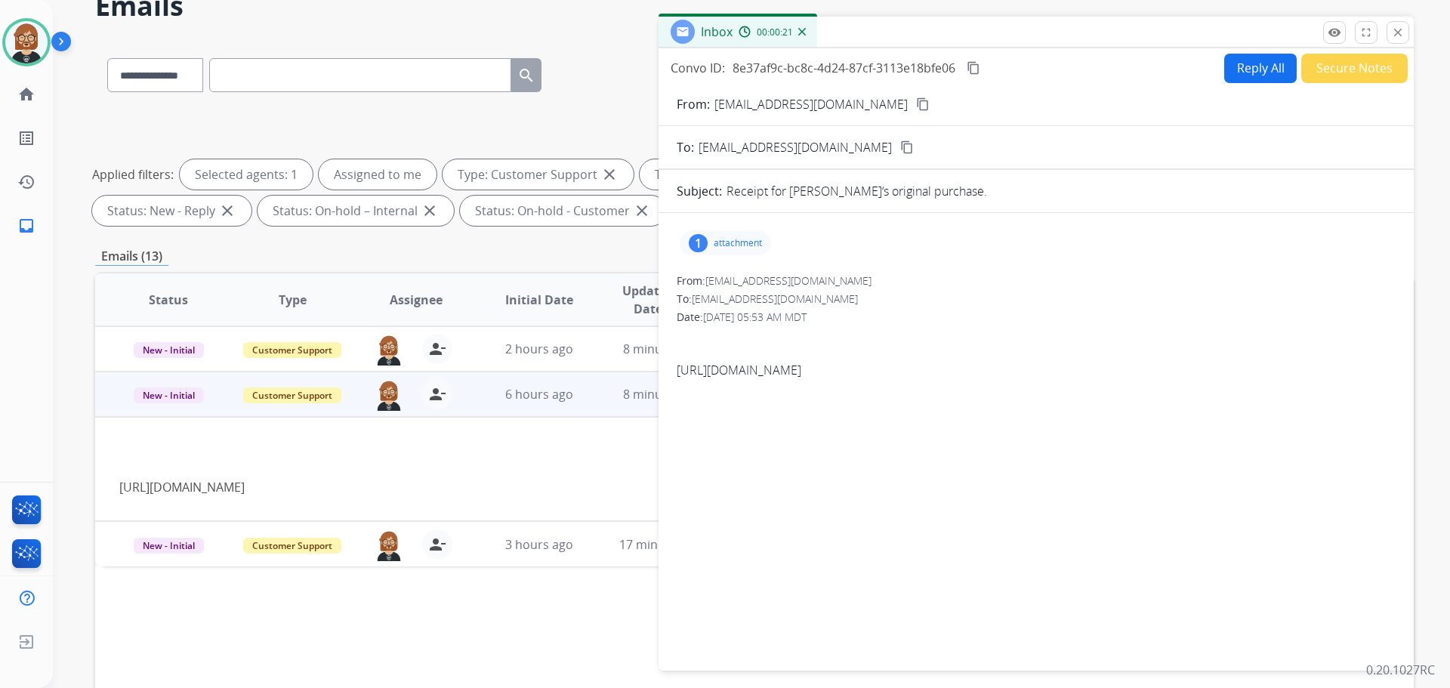
drag, startPoint x: 1206, startPoint y: 440, endPoint x: 668, endPoint y: 375, distance: 542.5
click at [668, 375] on div "1 attachment From: mytisrgod@gmail.com To: support@extend.com Date: 08/19/2025 …" at bounding box center [1036, 439] width 755 height 428
click at [1076, 282] on div "From: mytisrgod@gmail.com" at bounding box center [1036, 280] width 719 height 15
click at [1342, 87] on form "From: mytisrgod@gmail.com content_copy To: support@extend.com content_copy Subj…" at bounding box center [1036, 374] width 755 height 582
click at [1342, 71] on button "Secure Notes" at bounding box center [1355, 68] width 107 height 29
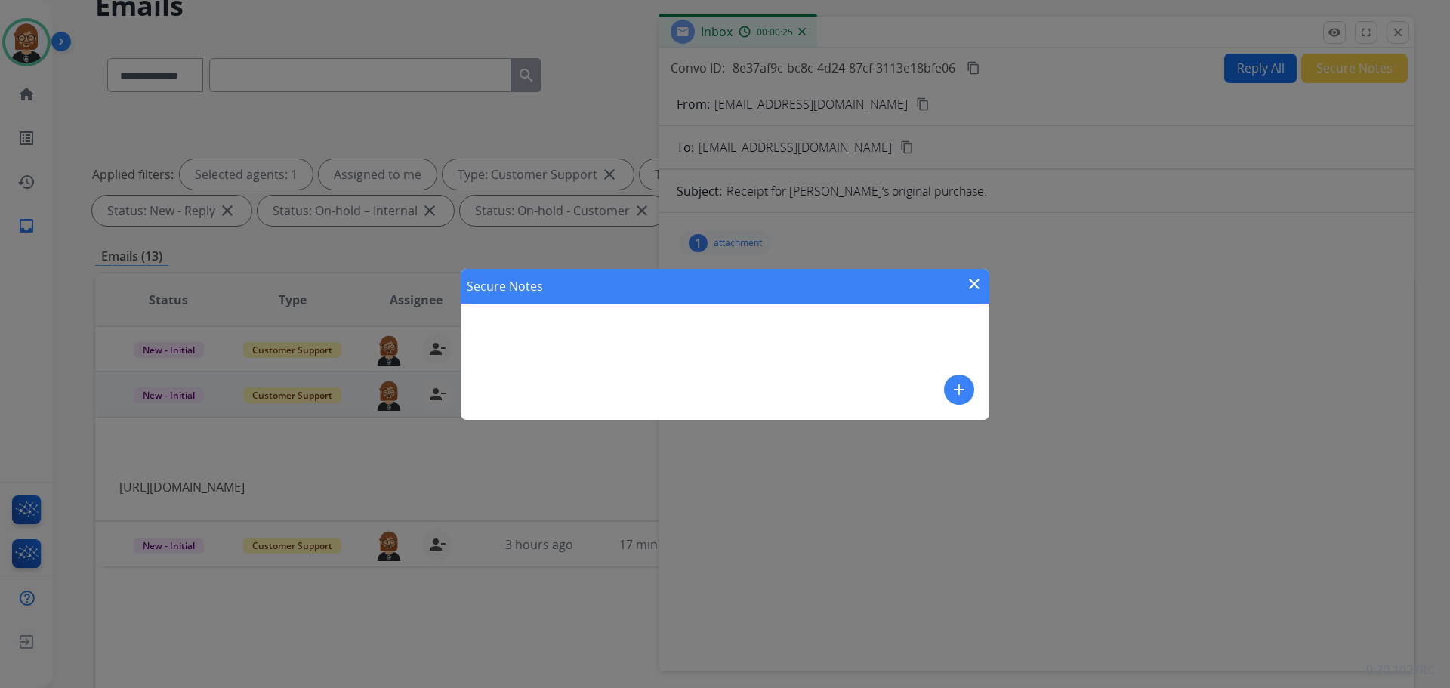
click at [752, 371] on div "Secure Notes close add" at bounding box center [725, 344] width 529 height 151
click at [960, 391] on mat-icon "add" at bounding box center [959, 390] width 18 height 18
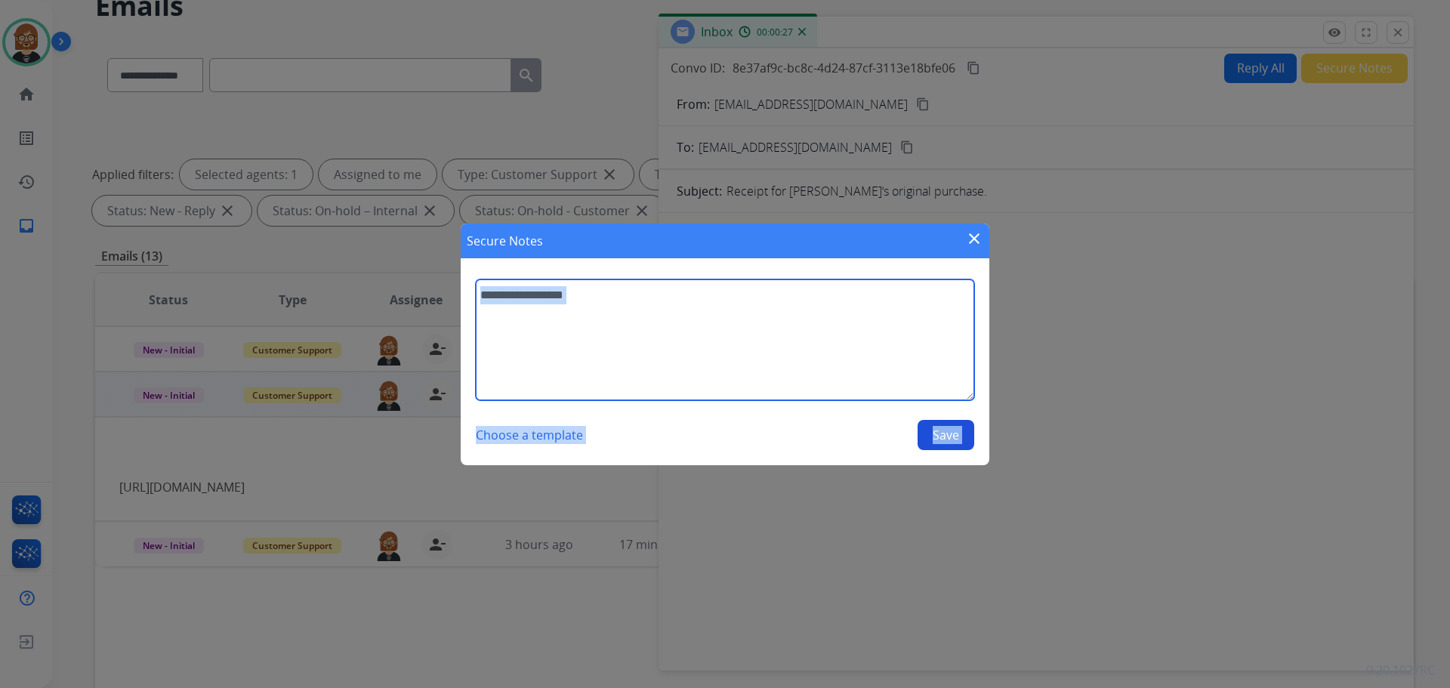
click at [628, 357] on textarea at bounding box center [725, 340] width 499 height 121
type textarea "**********"
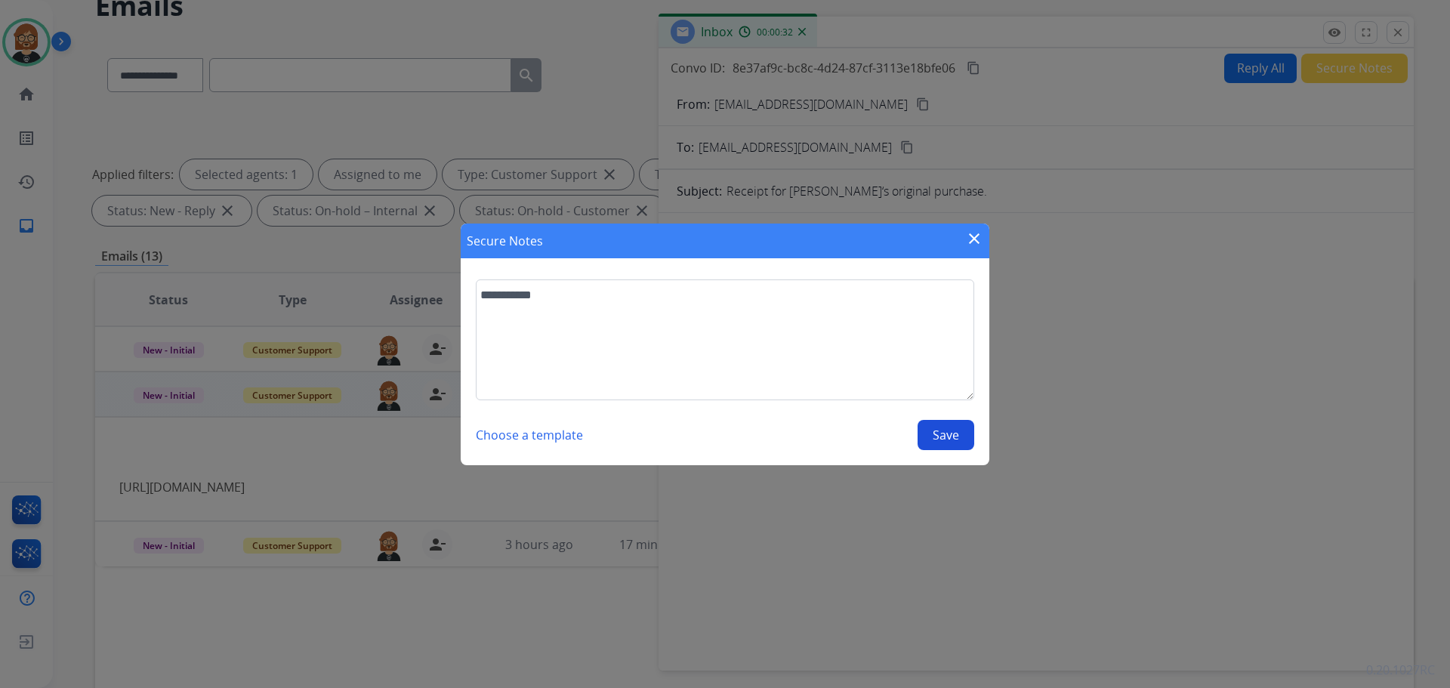
click at [947, 442] on button "Save" at bounding box center [946, 435] width 57 height 30
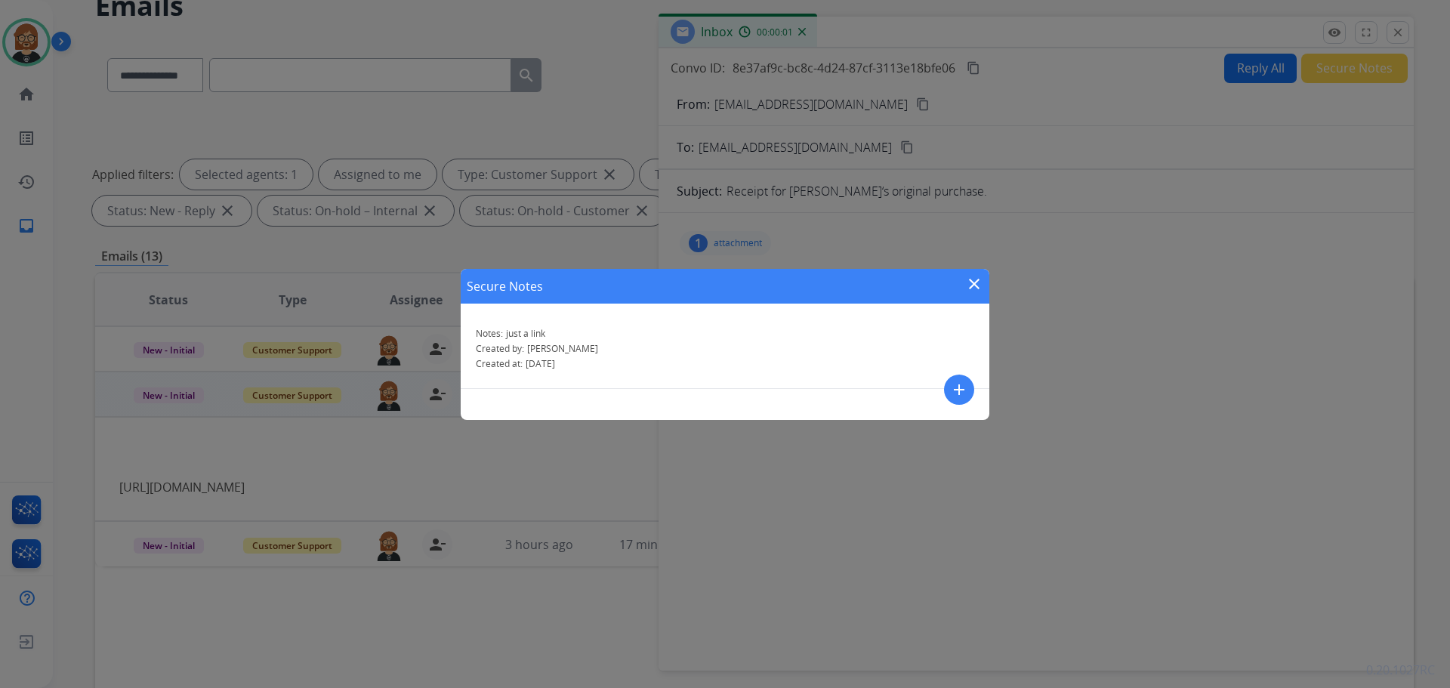
click at [977, 276] on mat-icon "close" at bounding box center [974, 284] width 18 height 18
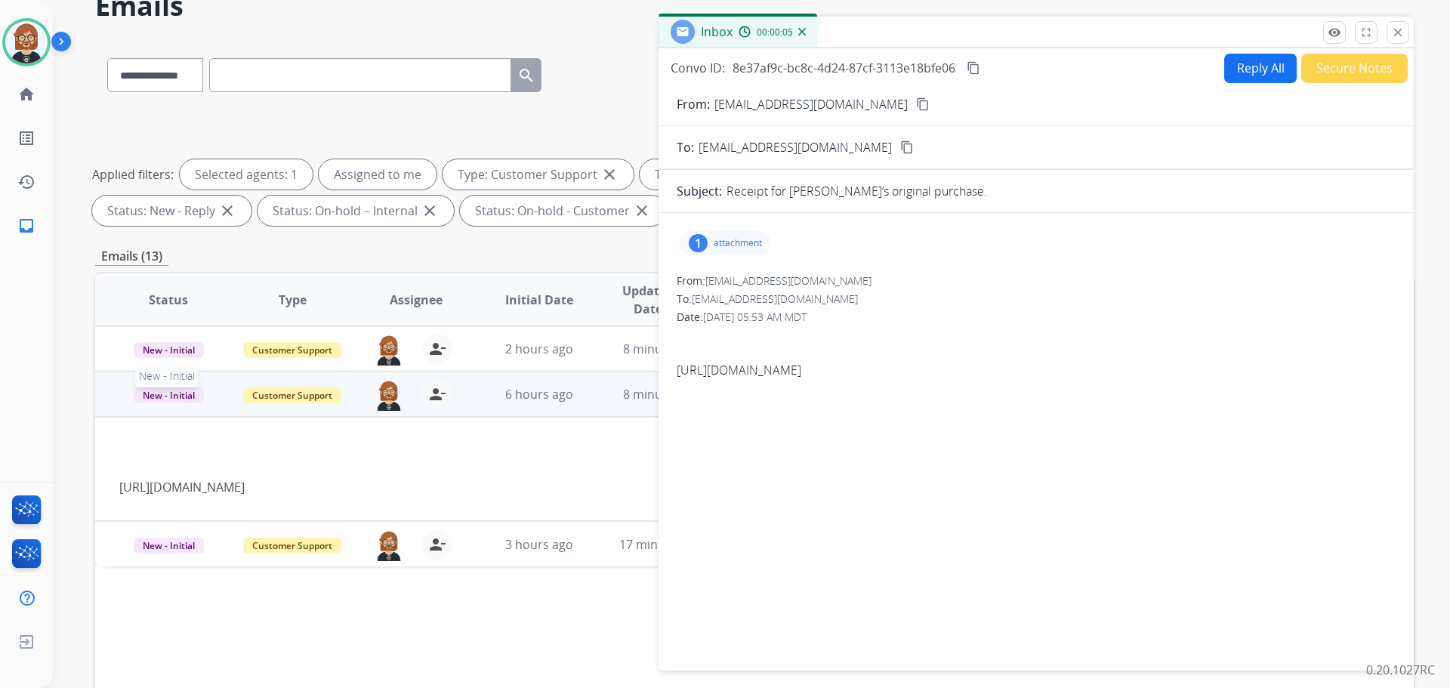
click at [181, 397] on span "New - Initial" at bounding box center [169, 396] width 70 height 16
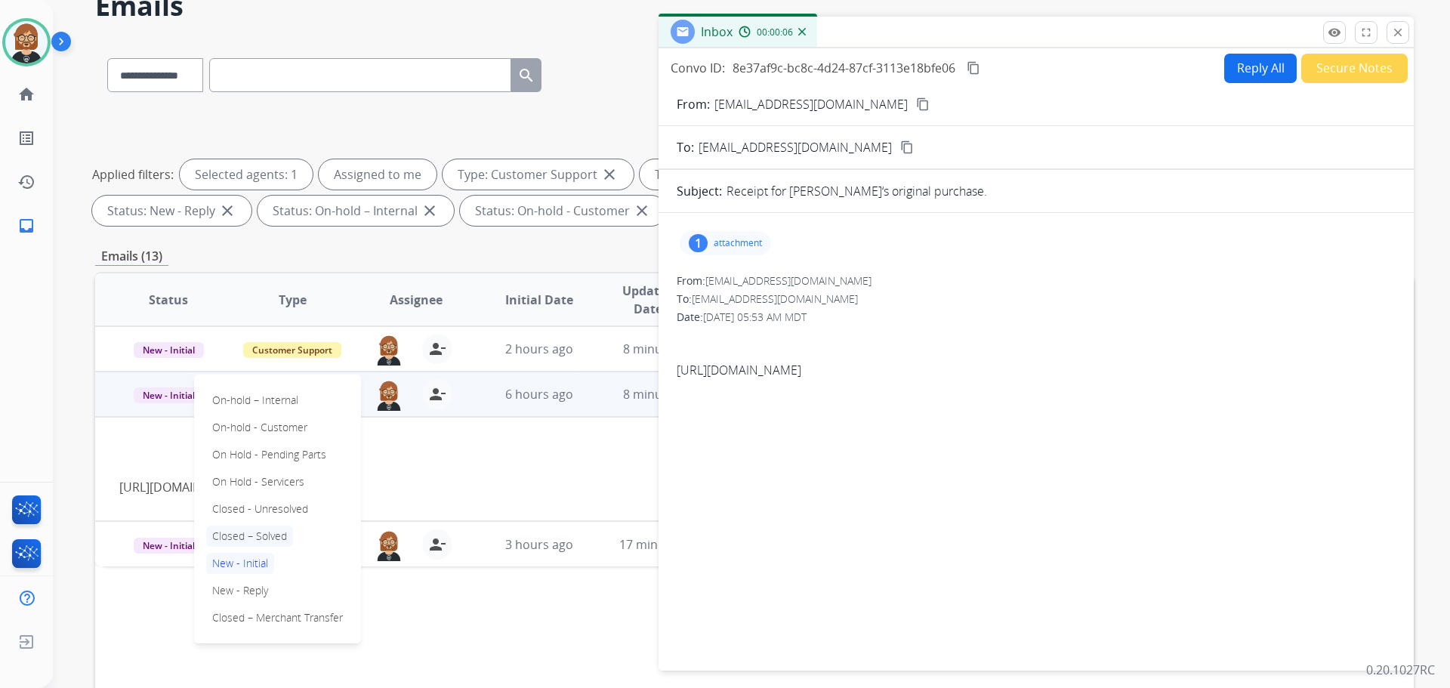
click at [252, 539] on p "Closed – Solved" at bounding box center [249, 536] width 87 height 21
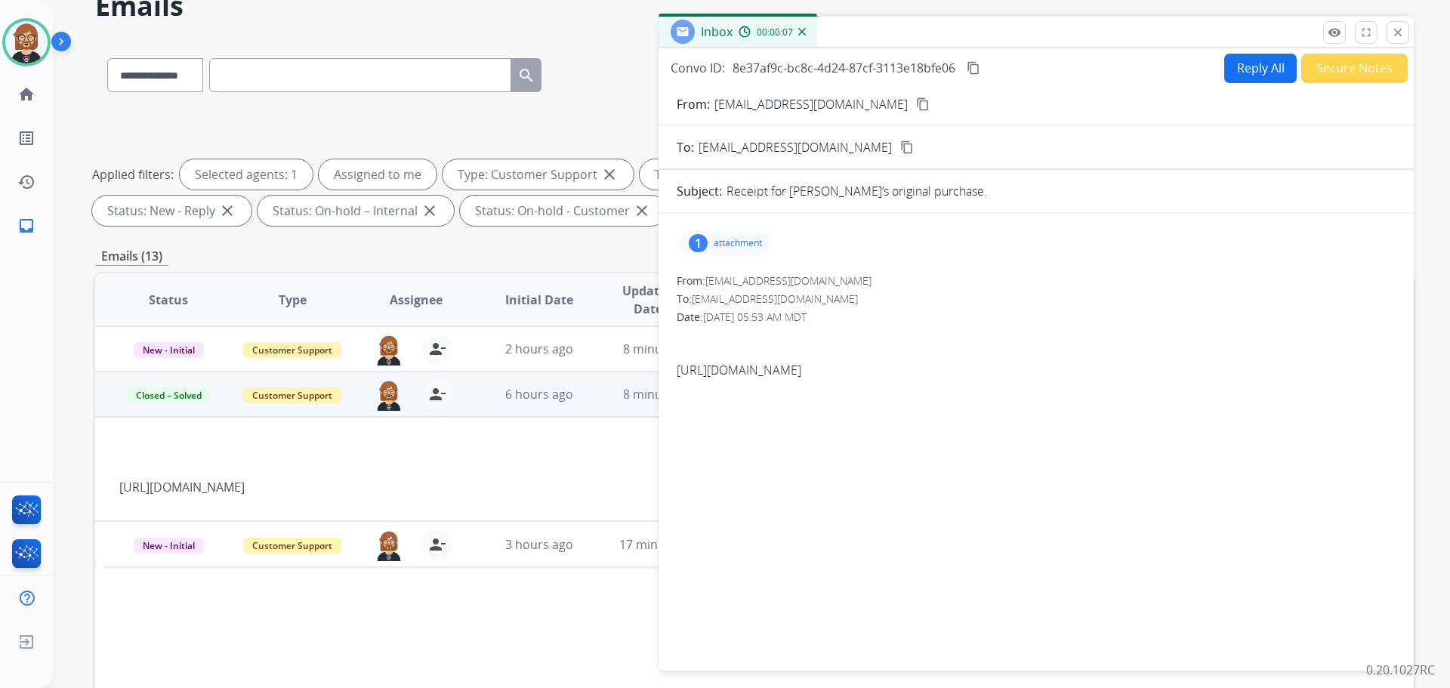
click at [330, 477] on div "https://p19.zdusercontent.com/attachment/21814670/VRAgwhZfitD3QUfSNrU4Yb3NS?tok…" at bounding box center [631, 469] width 1024 height 54
click at [1403, 39] on mat-icon "close" at bounding box center [1398, 33] width 14 height 14
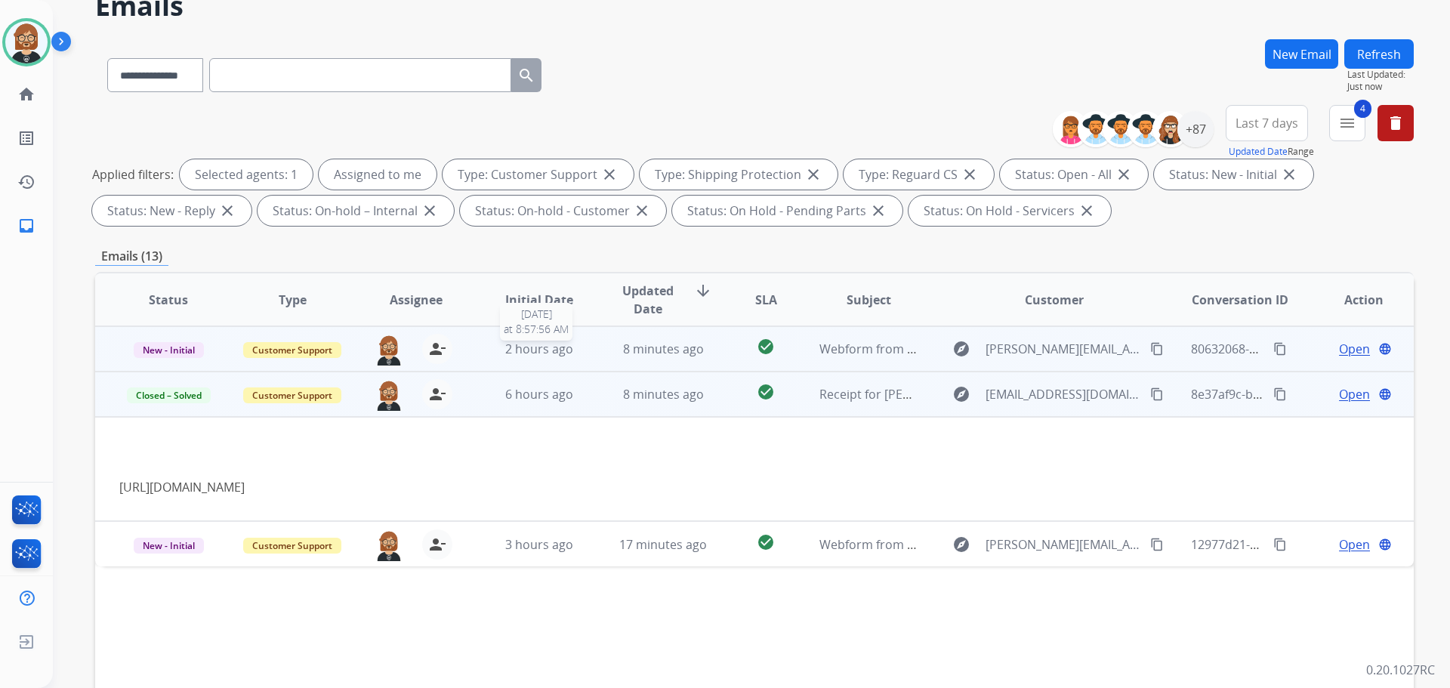
click at [530, 353] on span "2 hours ago" at bounding box center [539, 349] width 68 height 17
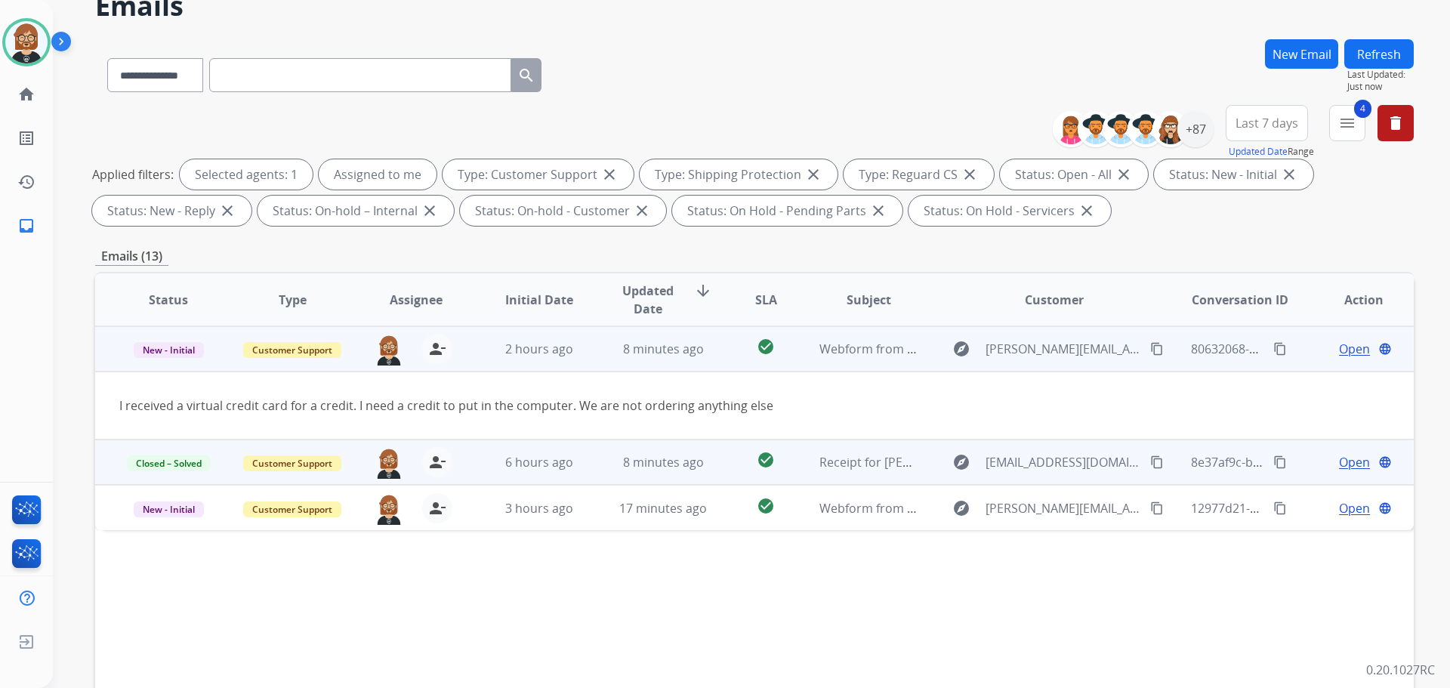
click at [1150, 346] on mat-icon "content_copy" at bounding box center [1157, 349] width 14 height 14
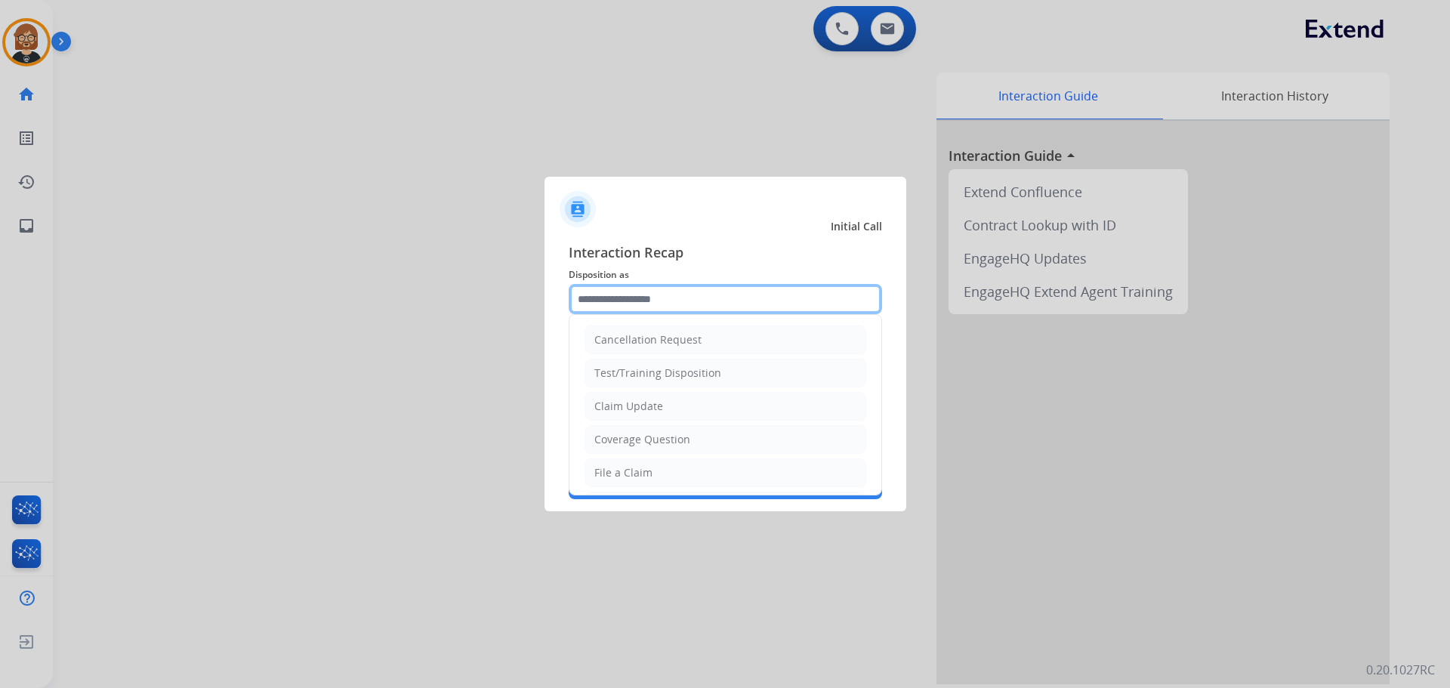
click at [709, 304] on input "text" at bounding box center [725, 299] width 313 height 30
click at [706, 405] on li "Claim Update" at bounding box center [726, 406] width 282 height 29
type input "**********"
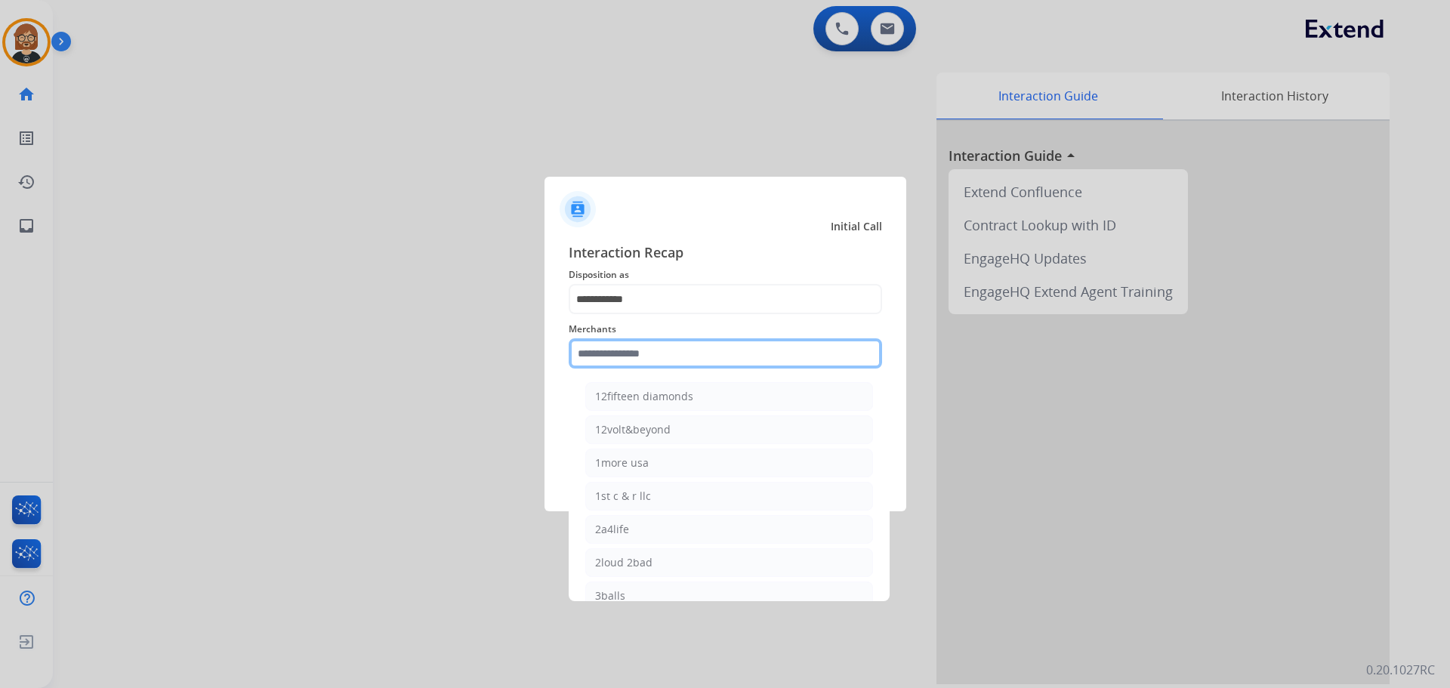
click at [696, 348] on input "text" at bounding box center [725, 353] width 313 height 30
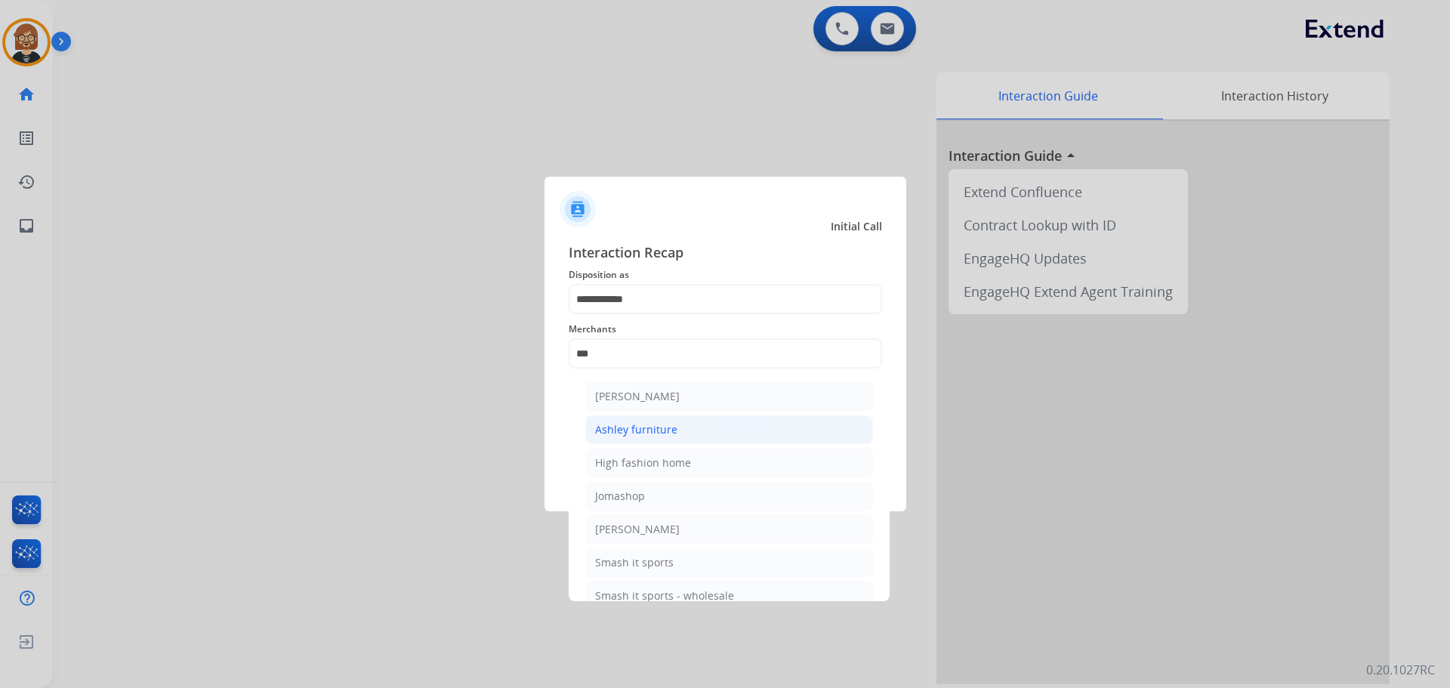
click at [672, 434] on div "Ashley furniture" at bounding box center [636, 429] width 82 height 15
type input "**********"
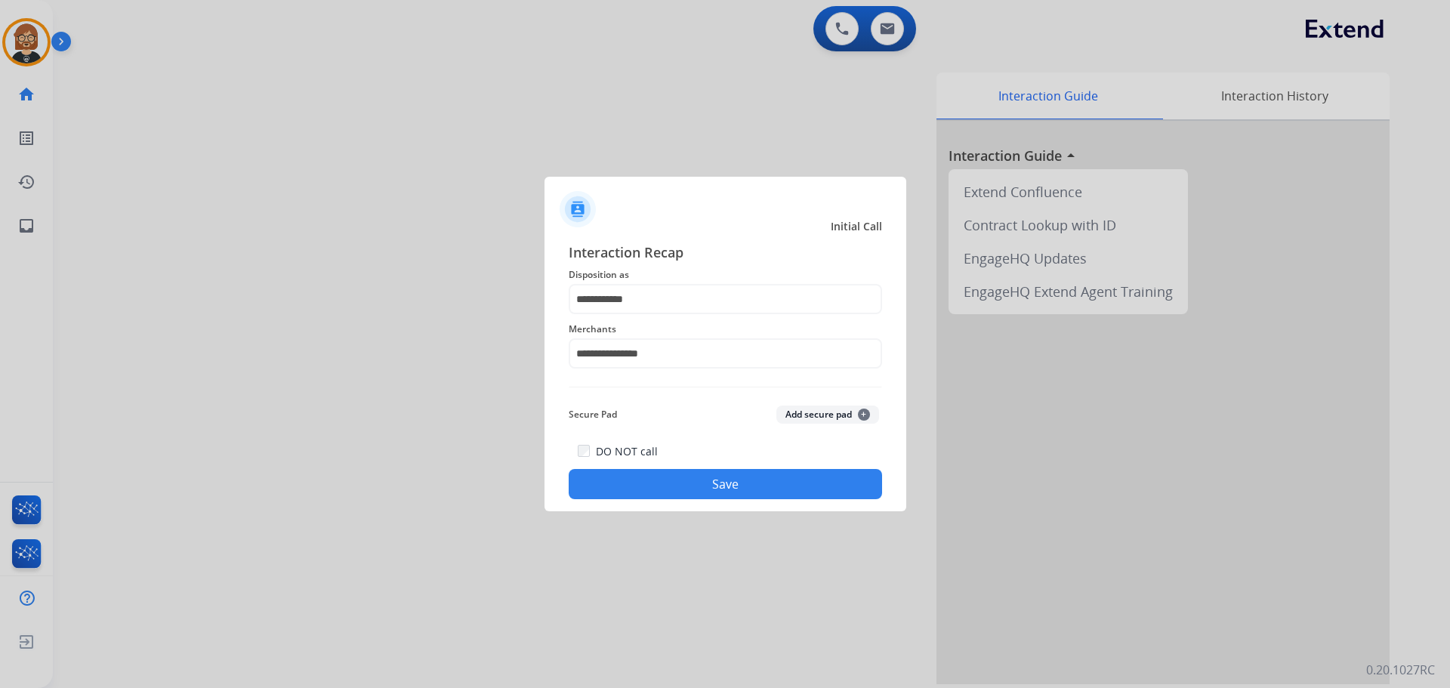
click at [734, 479] on button "Save" at bounding box center [725, 484] width 313 height 30
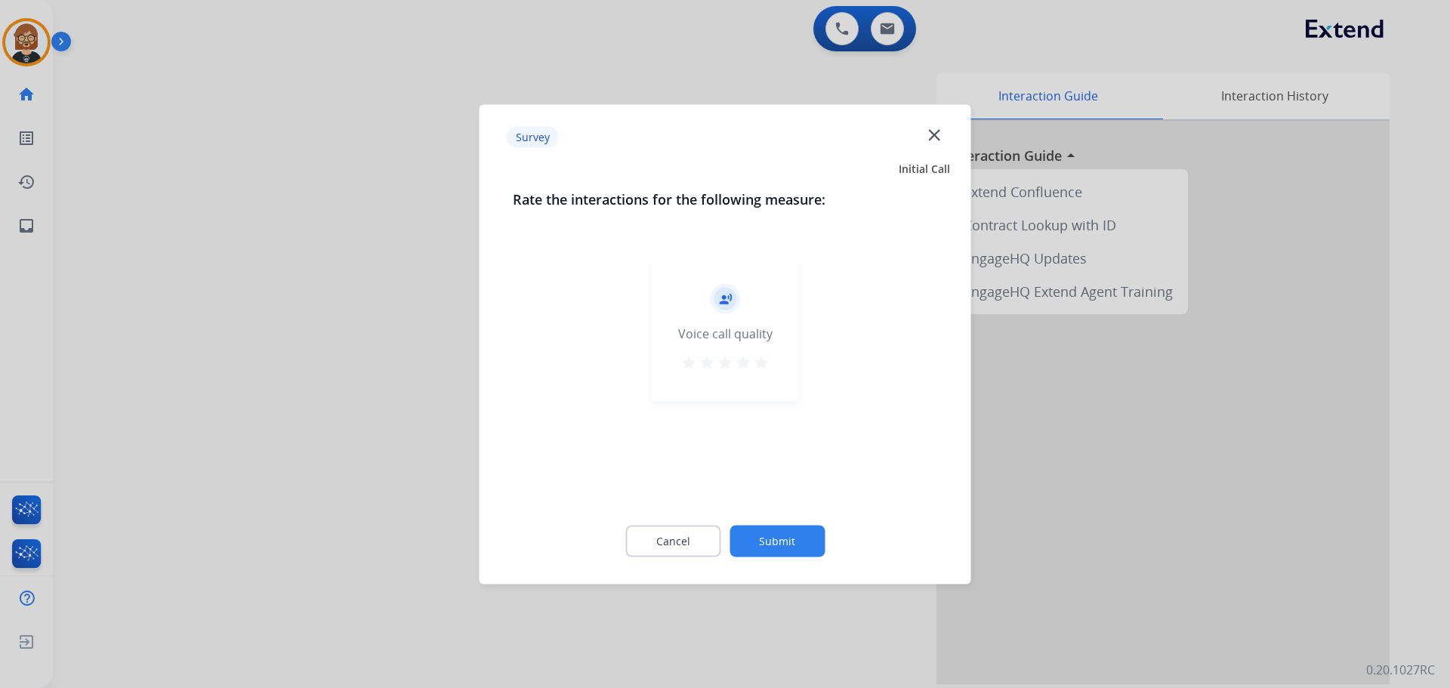
click at [765, 547] on button "Submit" at bounding box center [777, 541] width 95 height 32
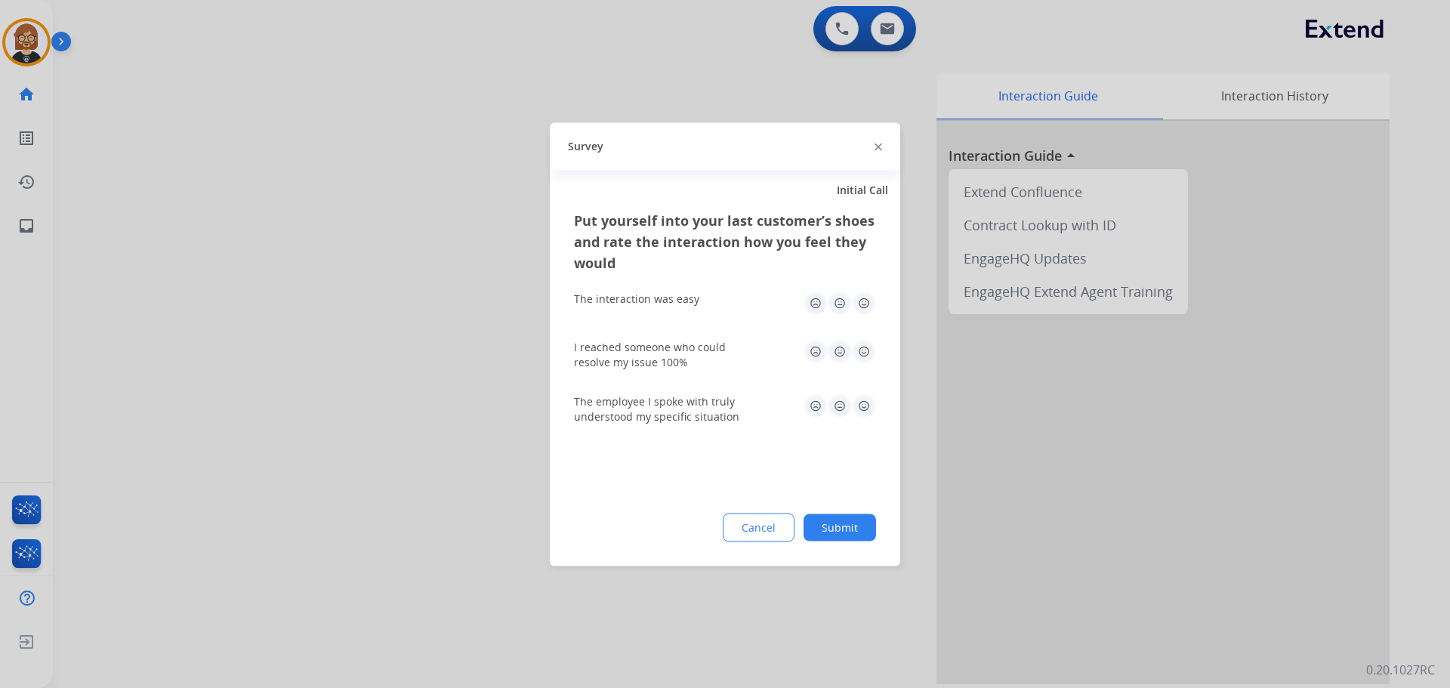
click at [848, 527] on button "Submit" at bounding box center [840, 527] width 73 height 27
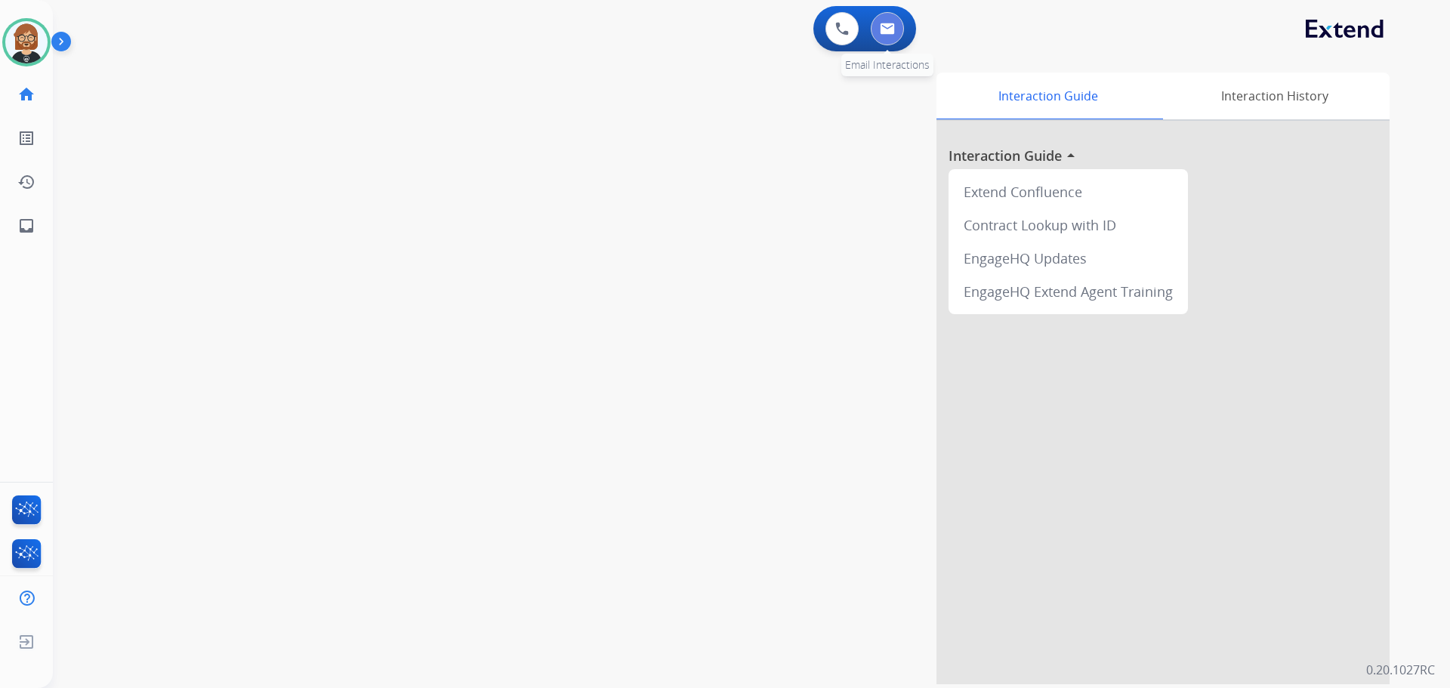
click at [879, 30] on button at bounding box center [887, 28] width 33 height 33
select select "**********"
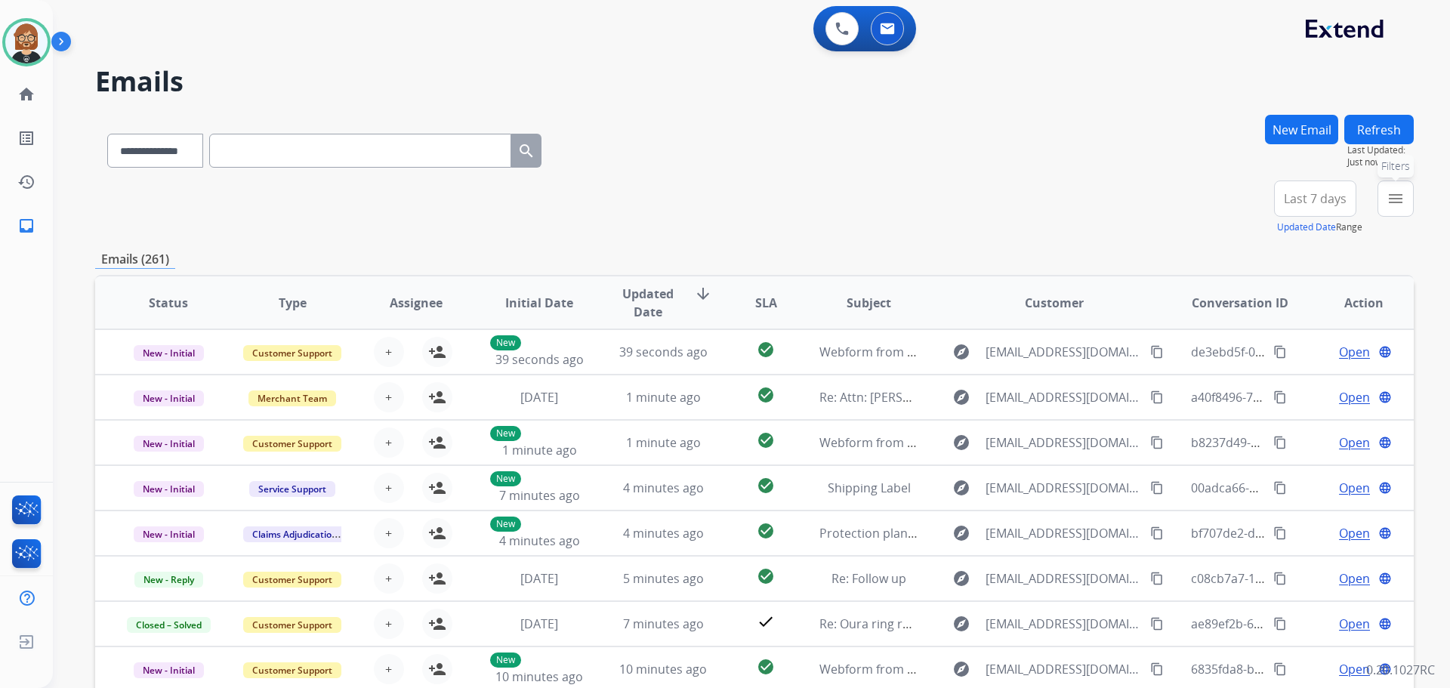
click at [1389, 202] on mat-icon "menu" at bounding box center [1396, 199] width 18 height 18
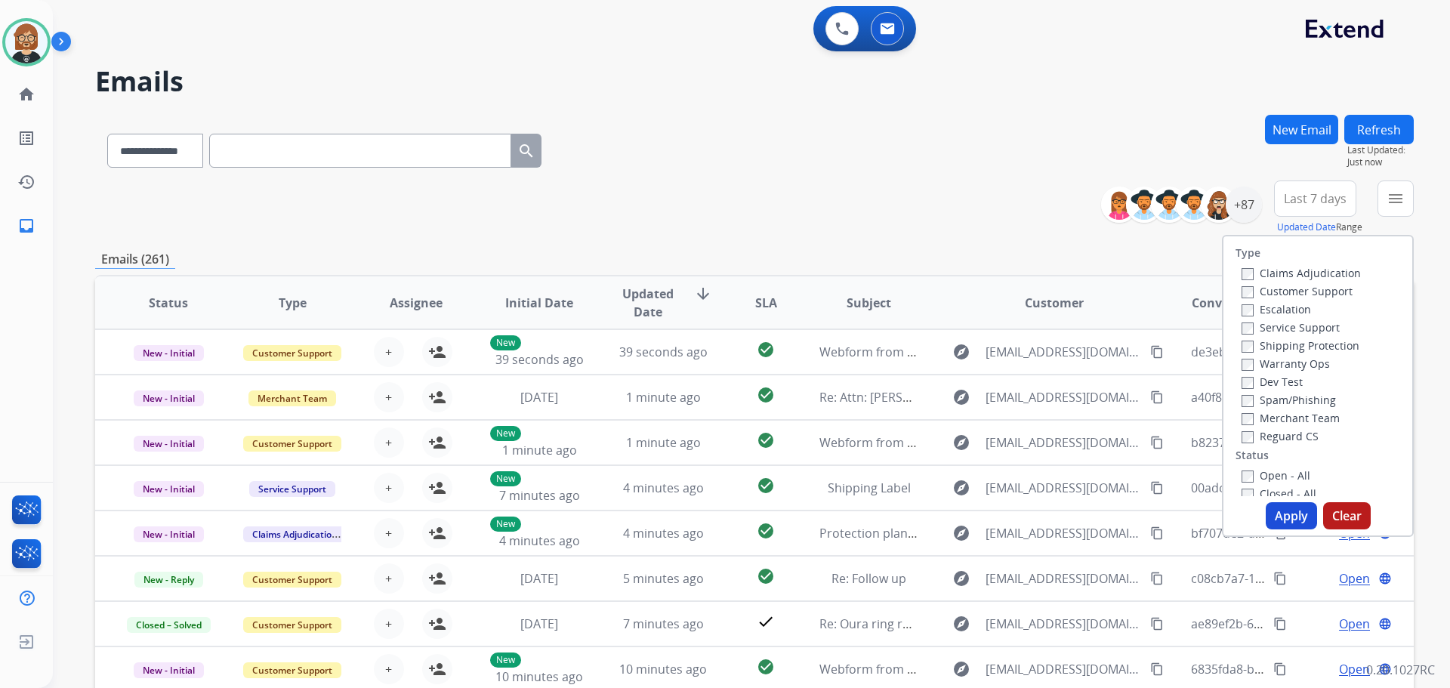
click at [1277, 274] on label "Claims Adjudication" at bounding box center [1301, 273] width 119 height 14
click at [1282, 292] on label "Customer Support" at bounding box center [1297, 291] width 111 height 14
click at [1296, 440] on label "Reguard CS" at bounding box center [1280, 436] width 77 height 14
click at [1260, 347] on label "Shipping Protection" at bounding box center [1301, 345] width 118 height 14
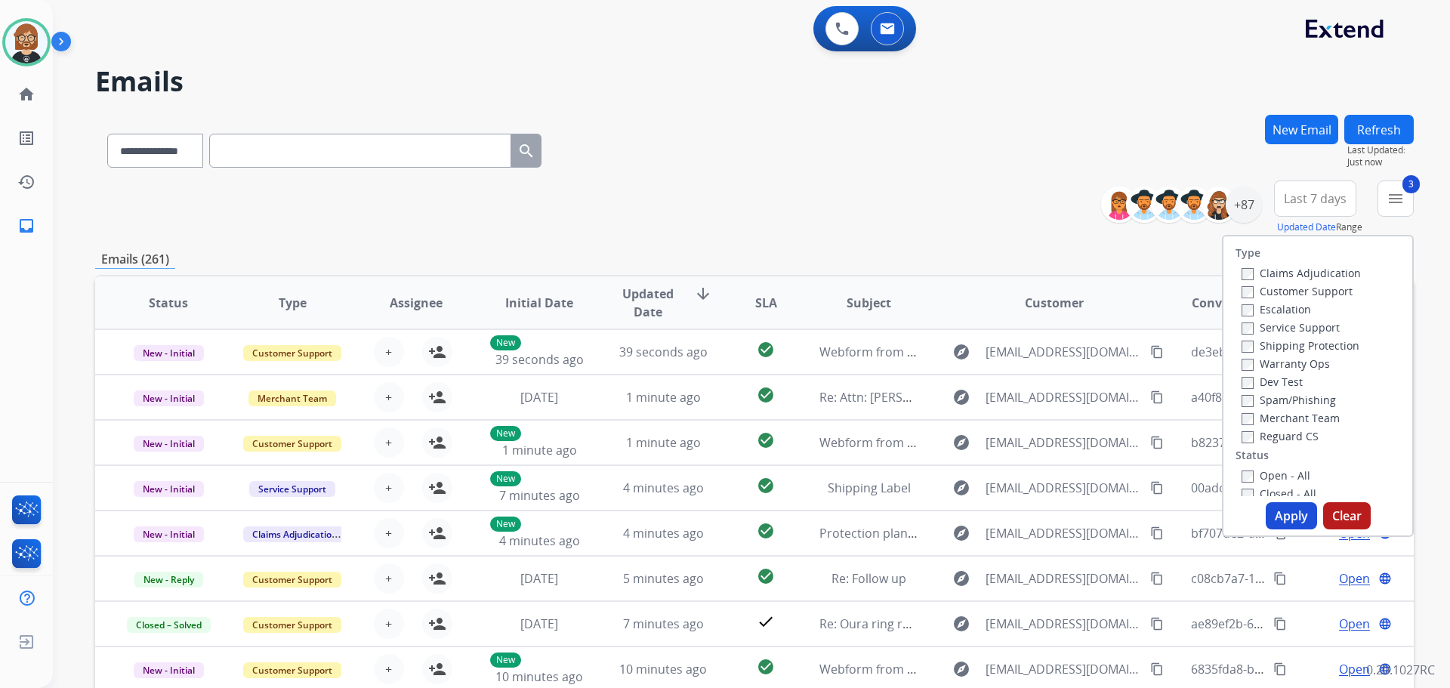
click at [1283, 470] on label "Open - All" at bounding box center [1276, 475] width 69 height 14
click at [1293, 516] on button "Apply" at bounding box center [1291, 515] width 51 height 27
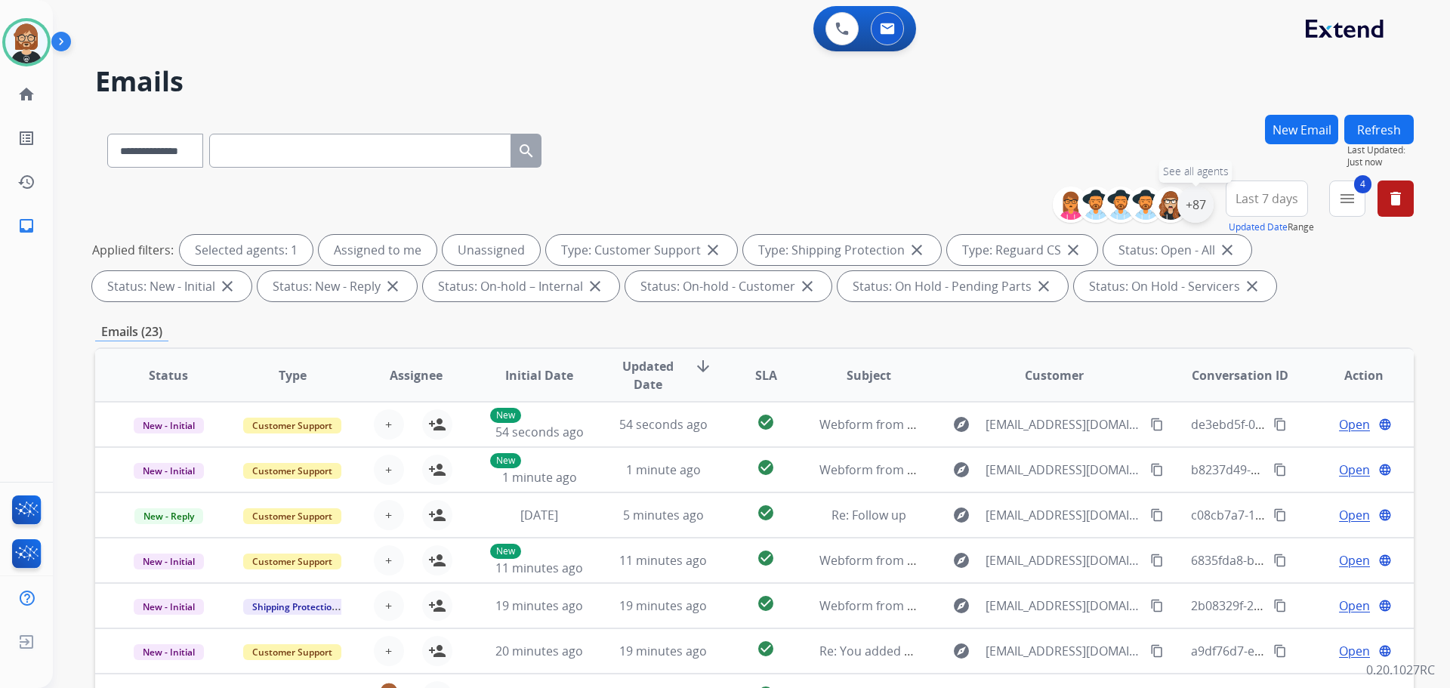
click at [1196, 205] on div "+87" at bounding box center [1196, 205] width 36 height 36
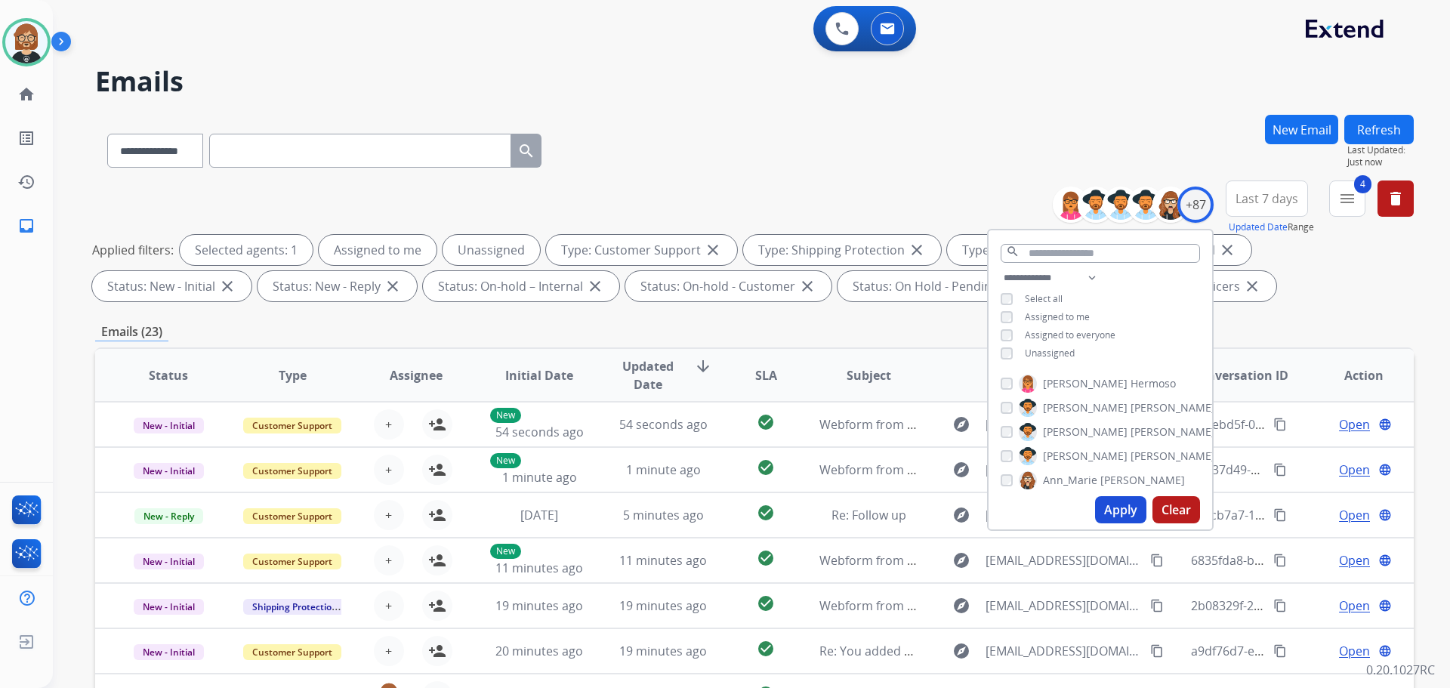
click at [1050, 354] on span "Unassigned" at bounding box center [1050, 353] width 50 height 13
click at [1115, 517] on button "Apply" at bounding box center [1120, 509] width 51 height 27
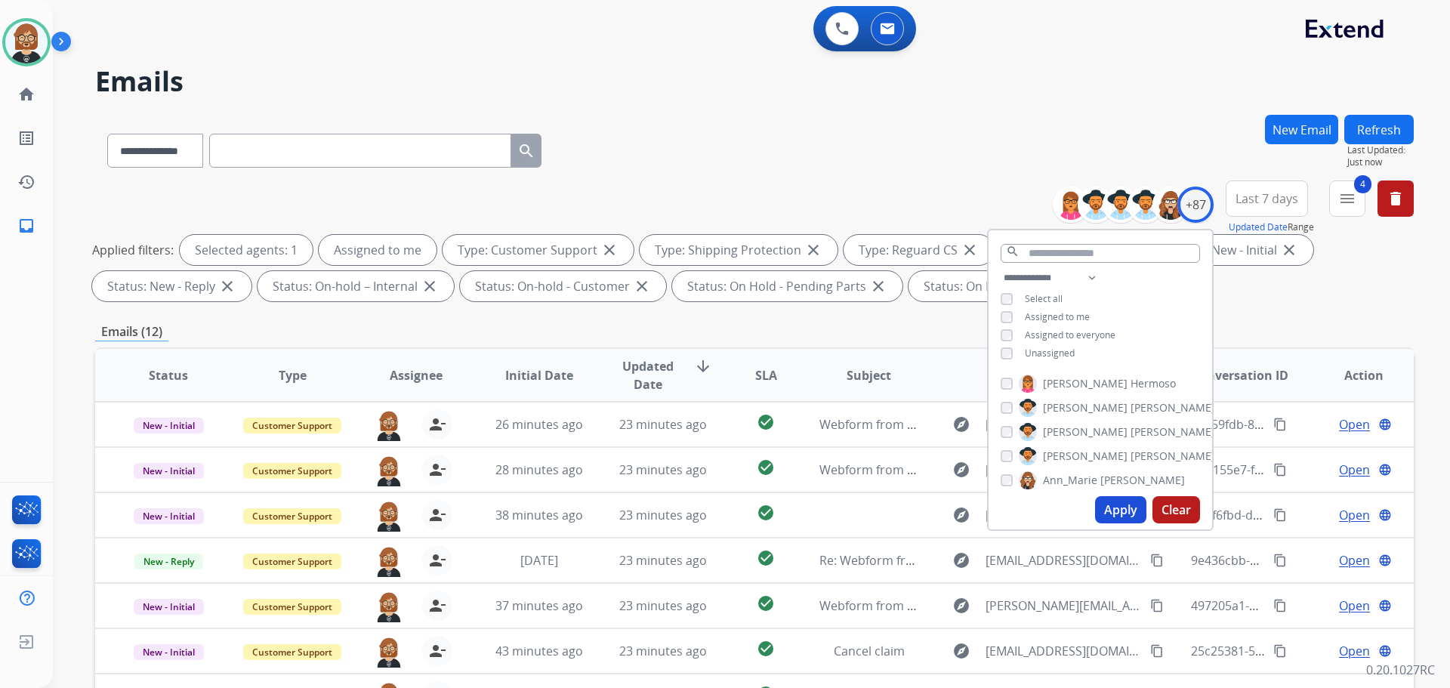
click at [845, 323] on div "Emails (12)" at bounding box center [754, 332] width 1319 height 19
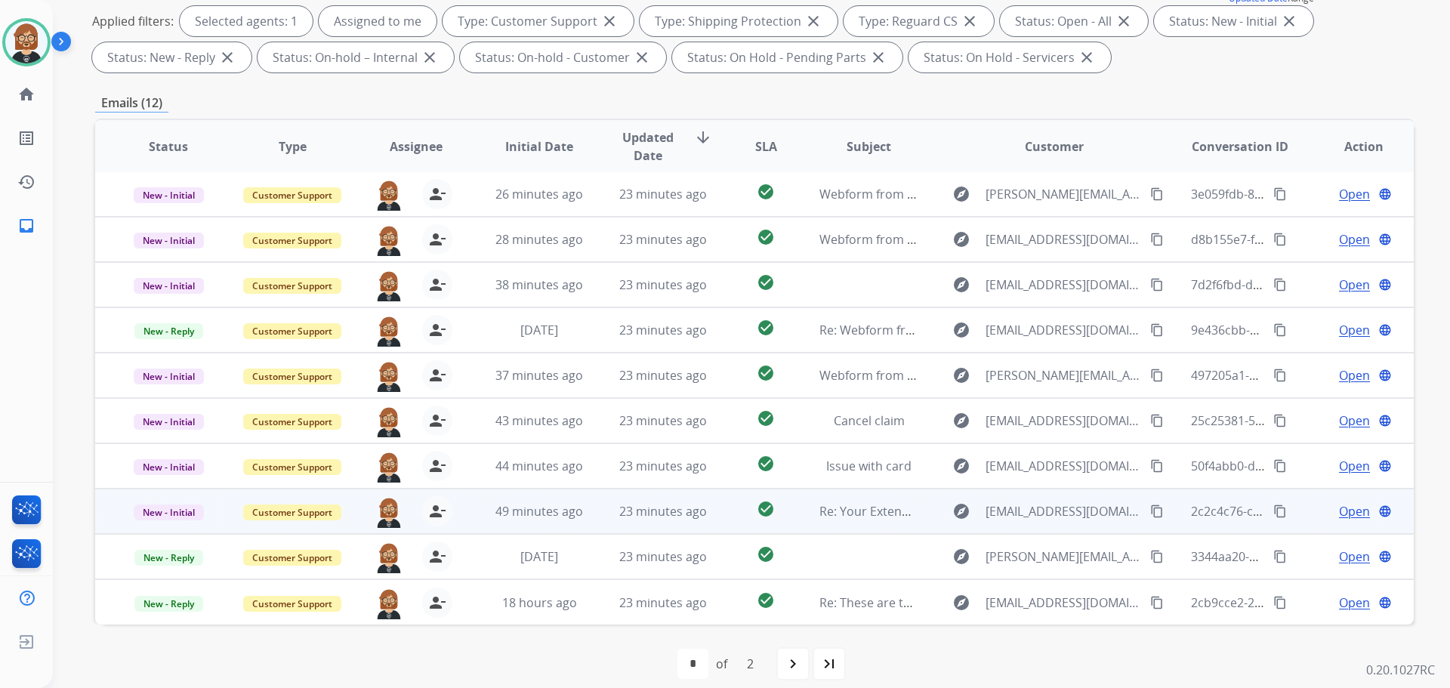
scroll to position [244, 0]
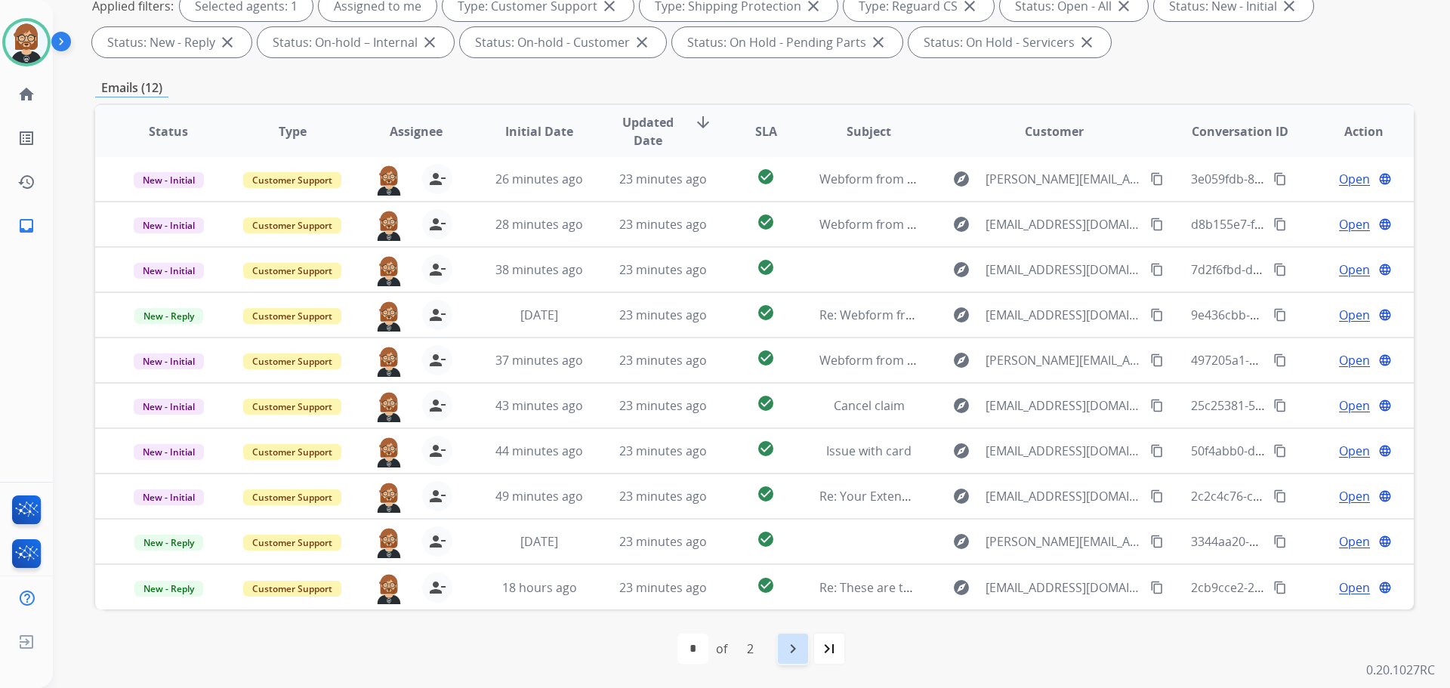
click at [793, 649] on mat-icon "navigate_next" at bounding box center [793, 649] width 18 height 18
select select "*"
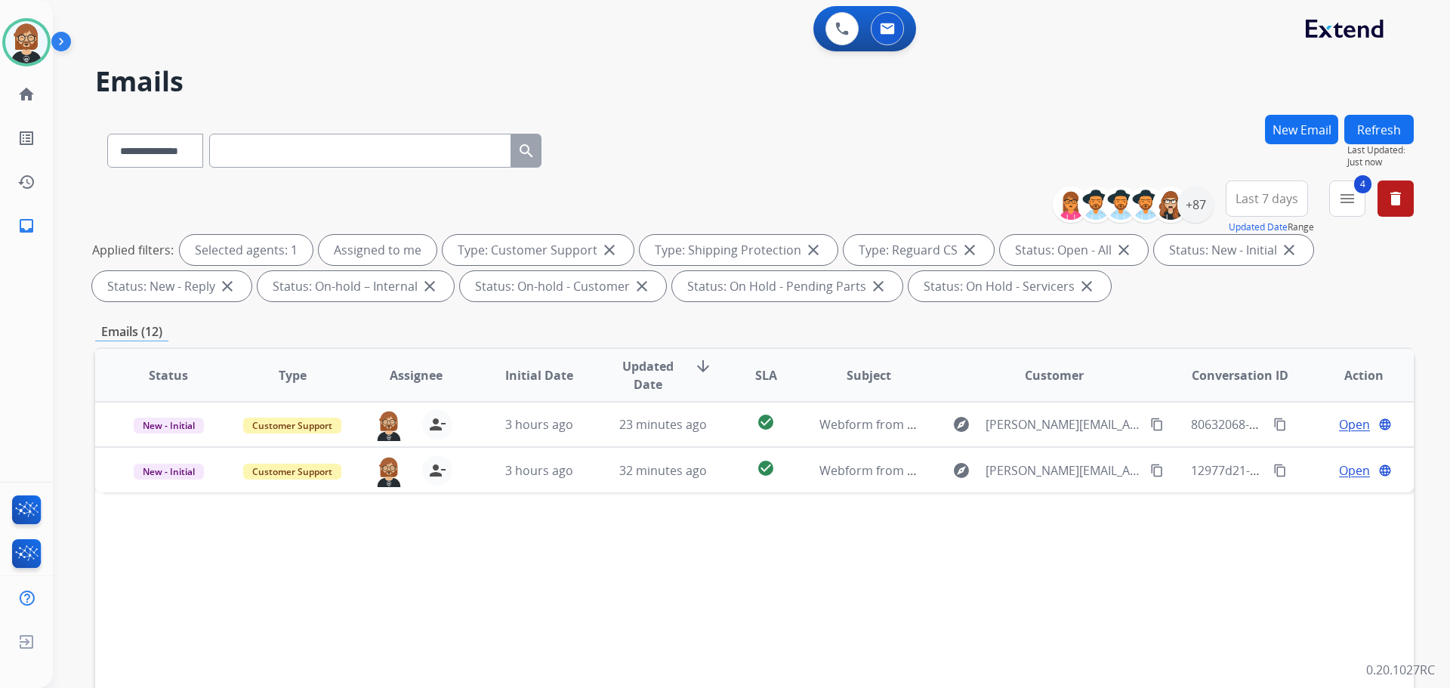
scroll to position [0, 0]
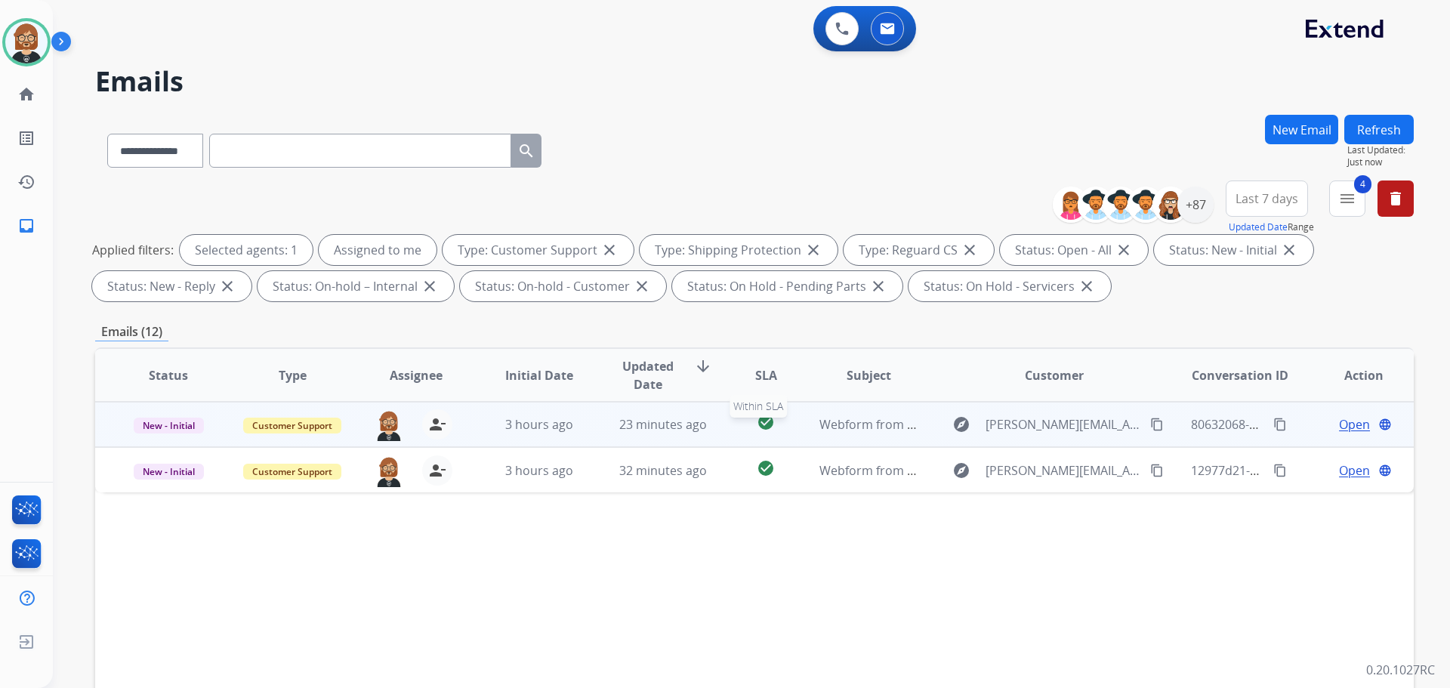
click at [775, 428] on div "check_circle" at bounding box center [765, 424] width 57 height 23
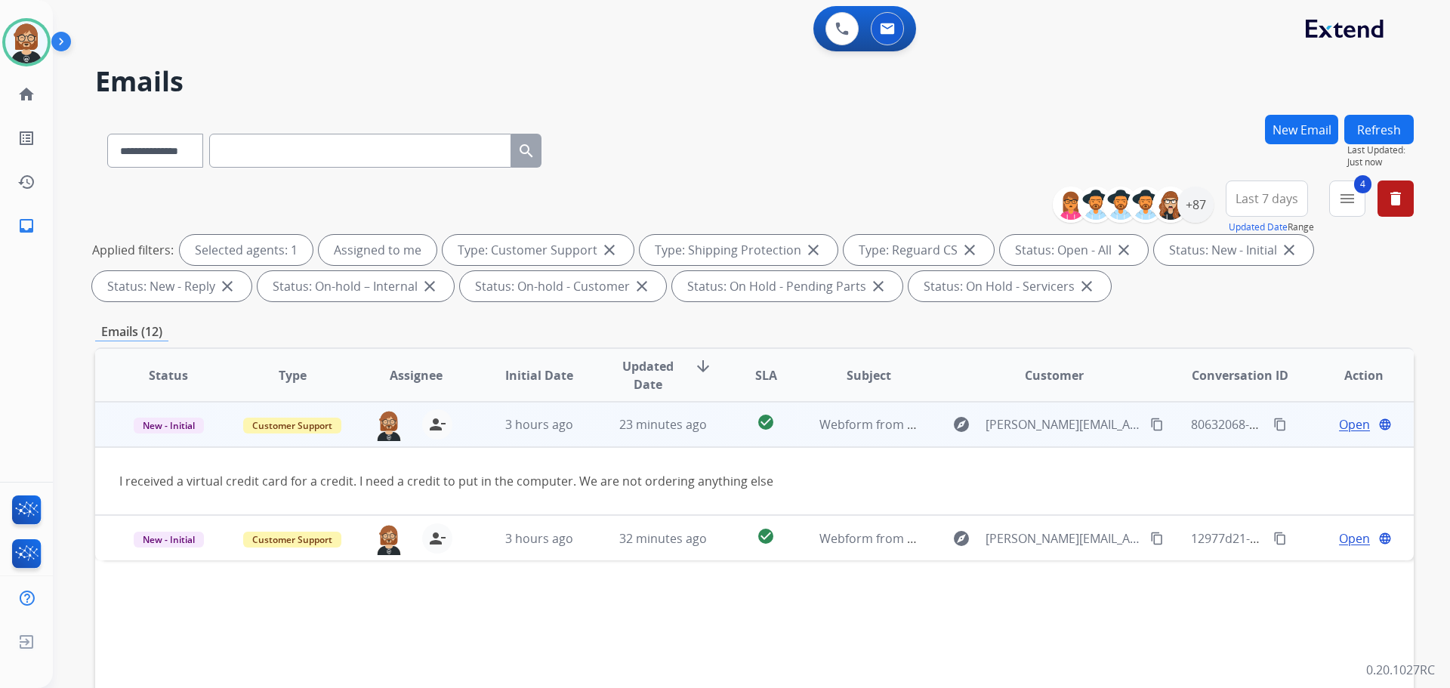
click at [1339, 425] on span "Open" at bounding box center [1354, 424] width 31 height 18
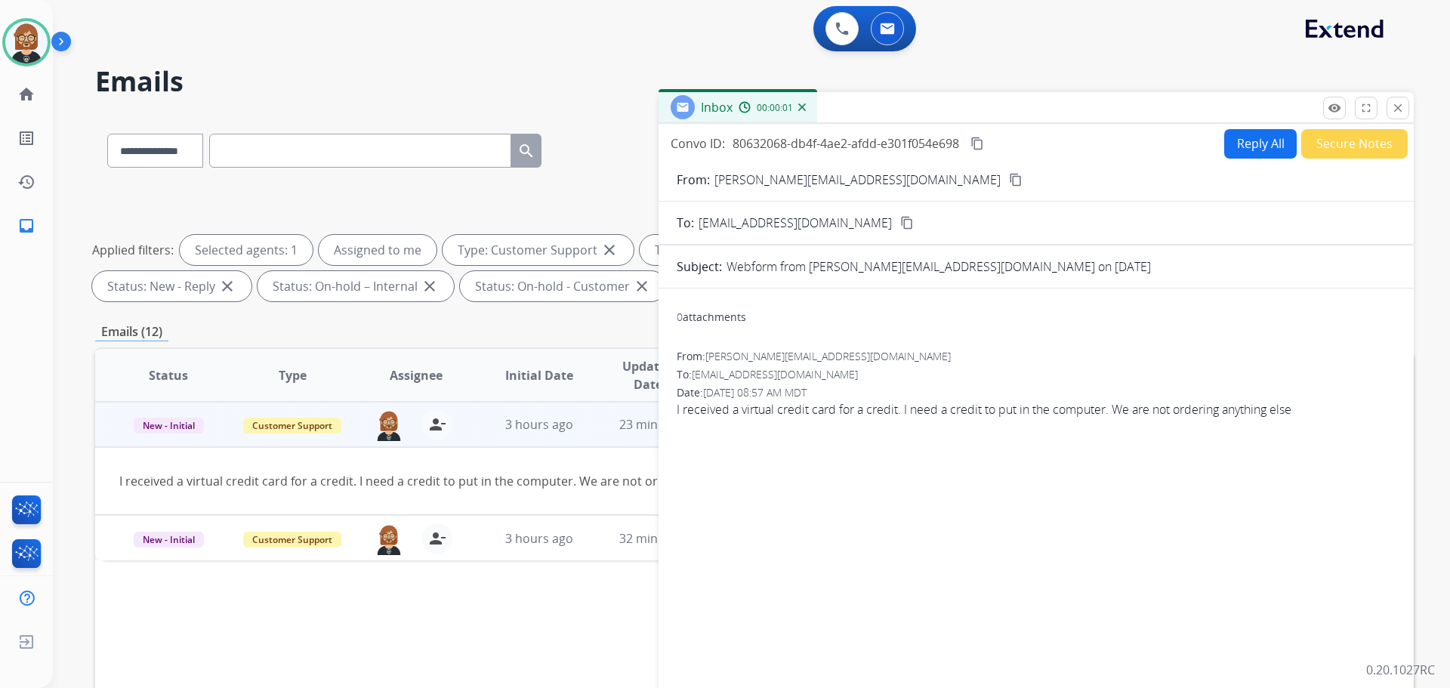
click at [1251, 148] on button "Reply All" at bounding box center [1261, 143] width 73 height 29
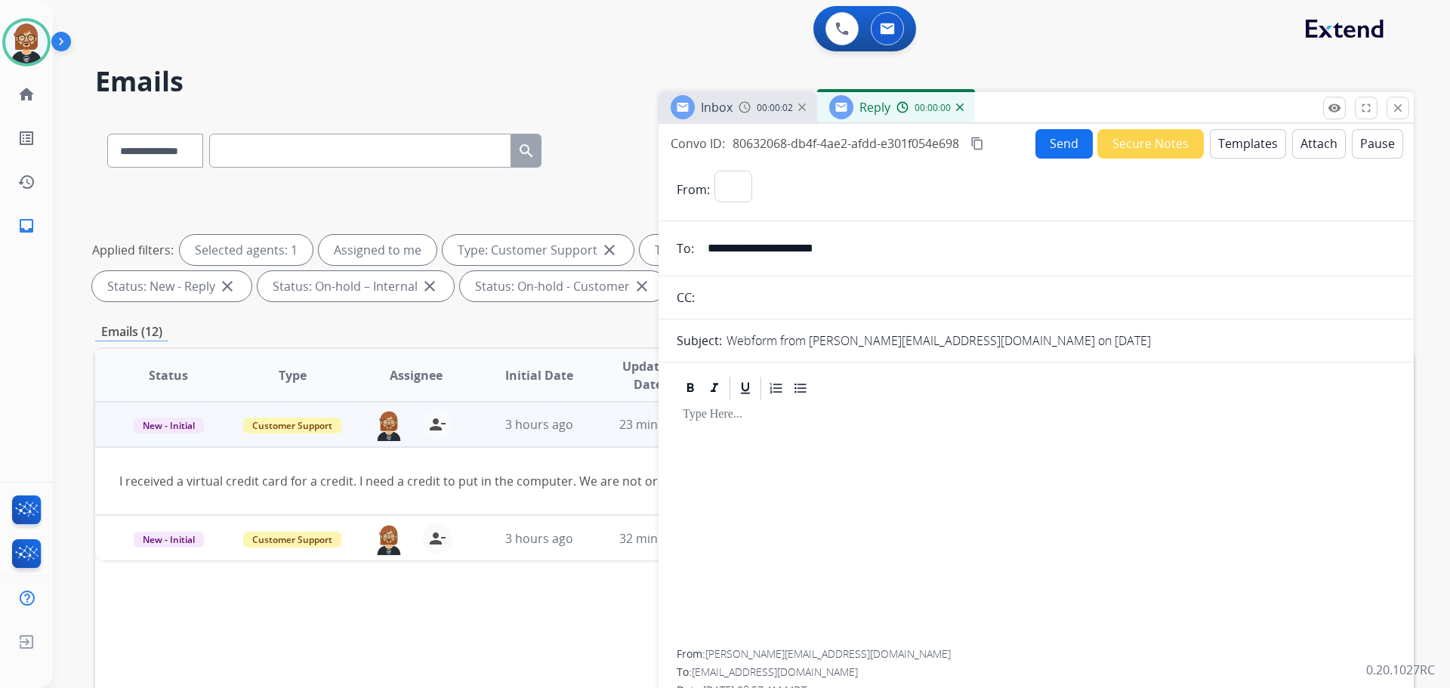
select select "**********"
click at [1240, 144] on button "Templates" at bounding box center [1248, 143] width 76 height 29
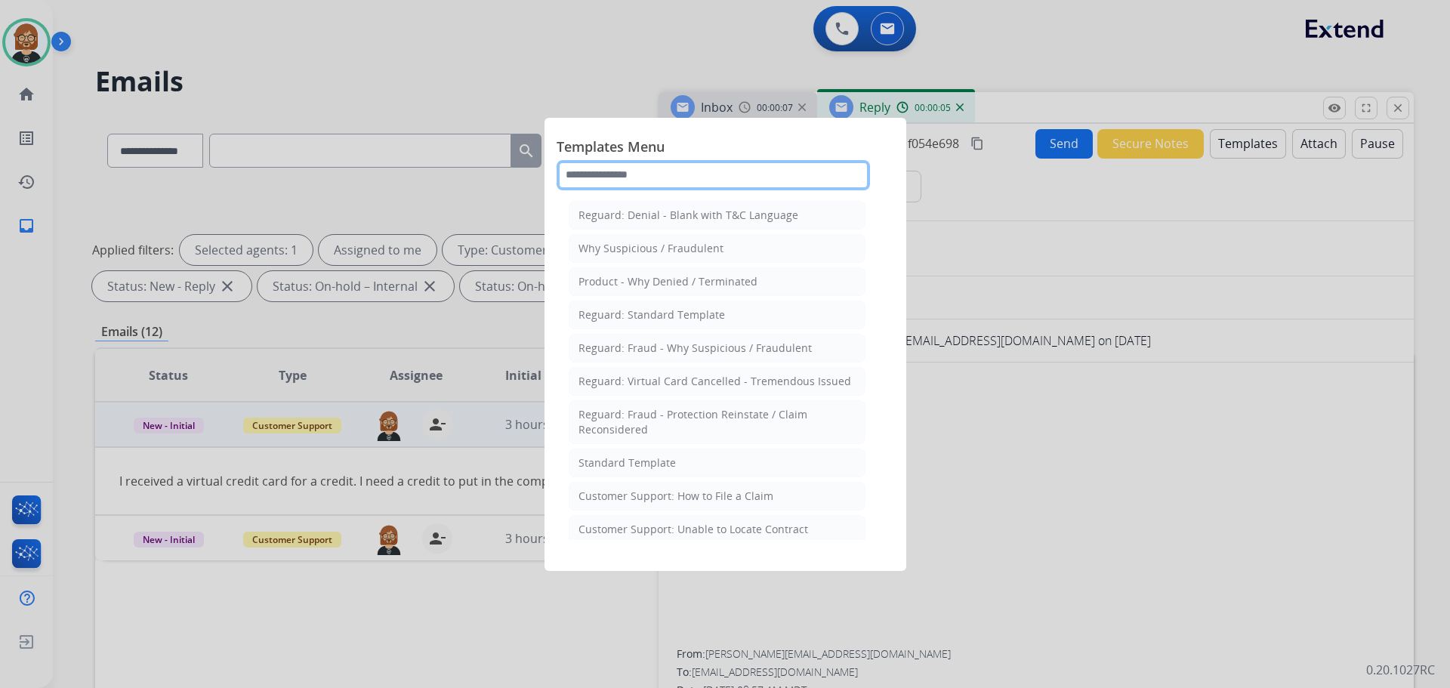
click at [622, 170] on input "text" at bounding box center [713, 175] width 313 height 30
click at [682, 459] on li "Standard Template" at bounding box center [717, 463] width 297 height 29
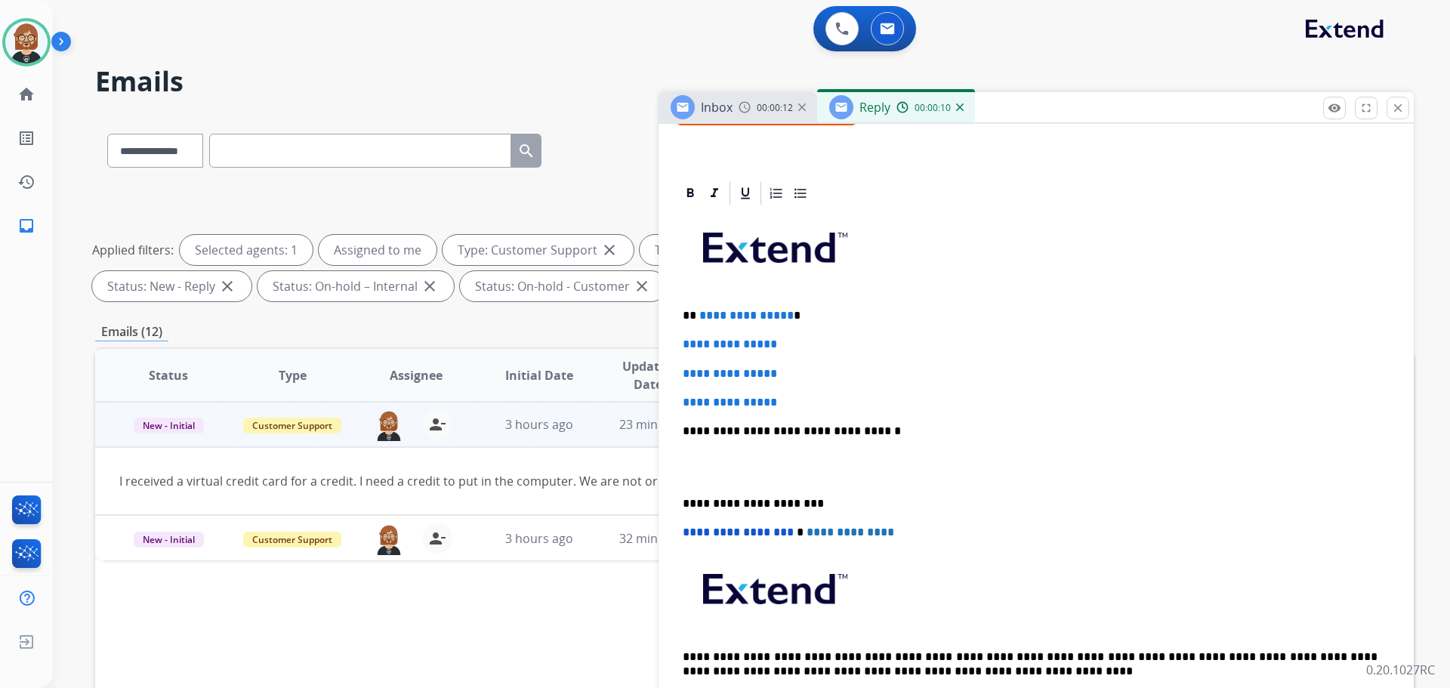
scroll to position [302, 0]
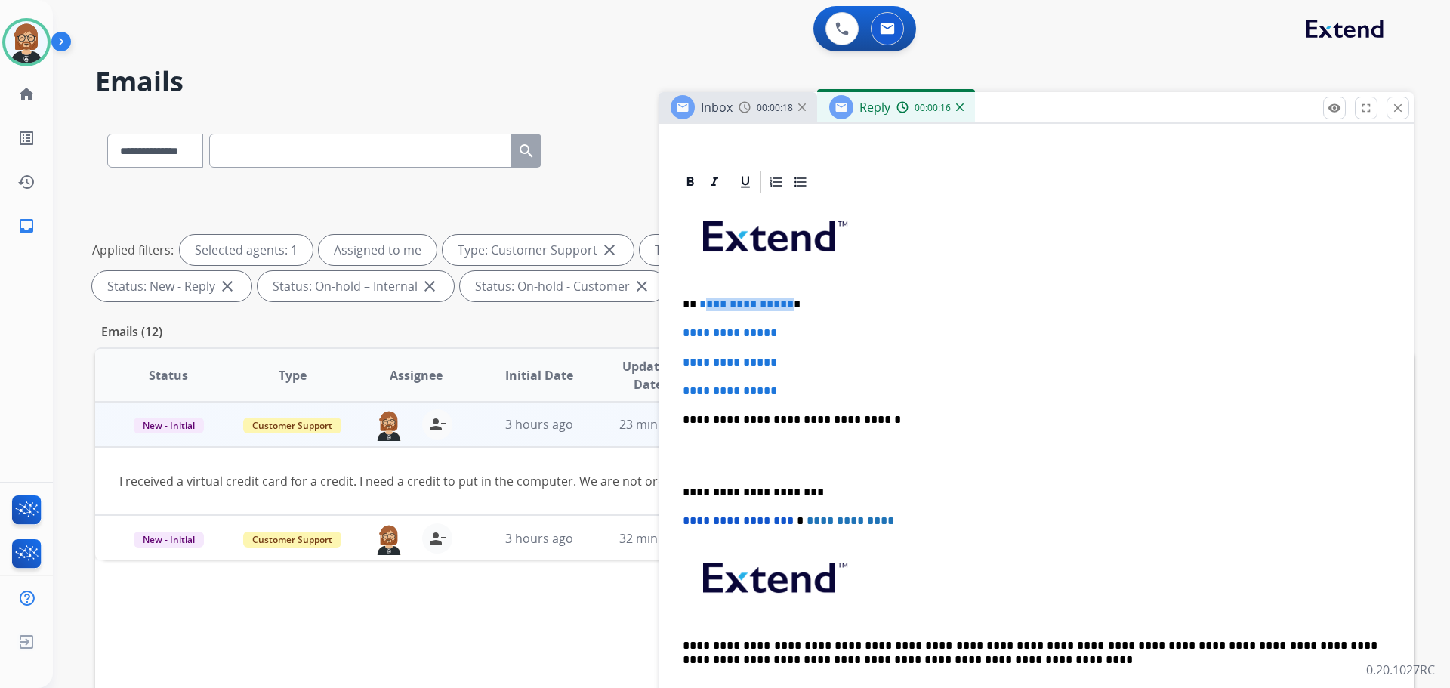
drag, startPoint x: 783, startPoint y: 304, endPoint x: 700, endPoint y: 300, distance: 83.2
click at [700, 300] on span "**********" at bounding box center [747, 303] width 94 height 11
drag, startPoint x: 802, startPoint y: 391, endPoint x: 654, endPoint y: 319, distance: 164.5
click at [654, 319] on div "**********" at bounding box center [754, 523] width 1319 height 817
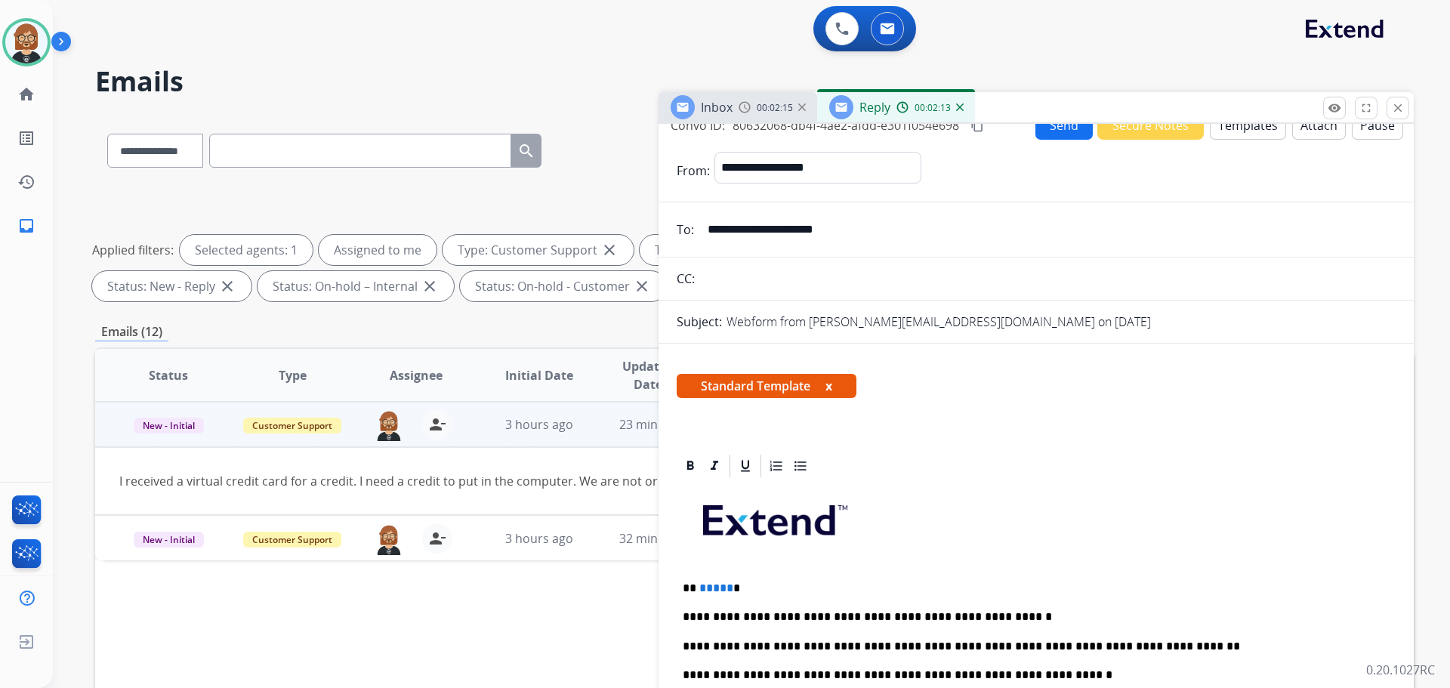
scroll to position [0, 0]
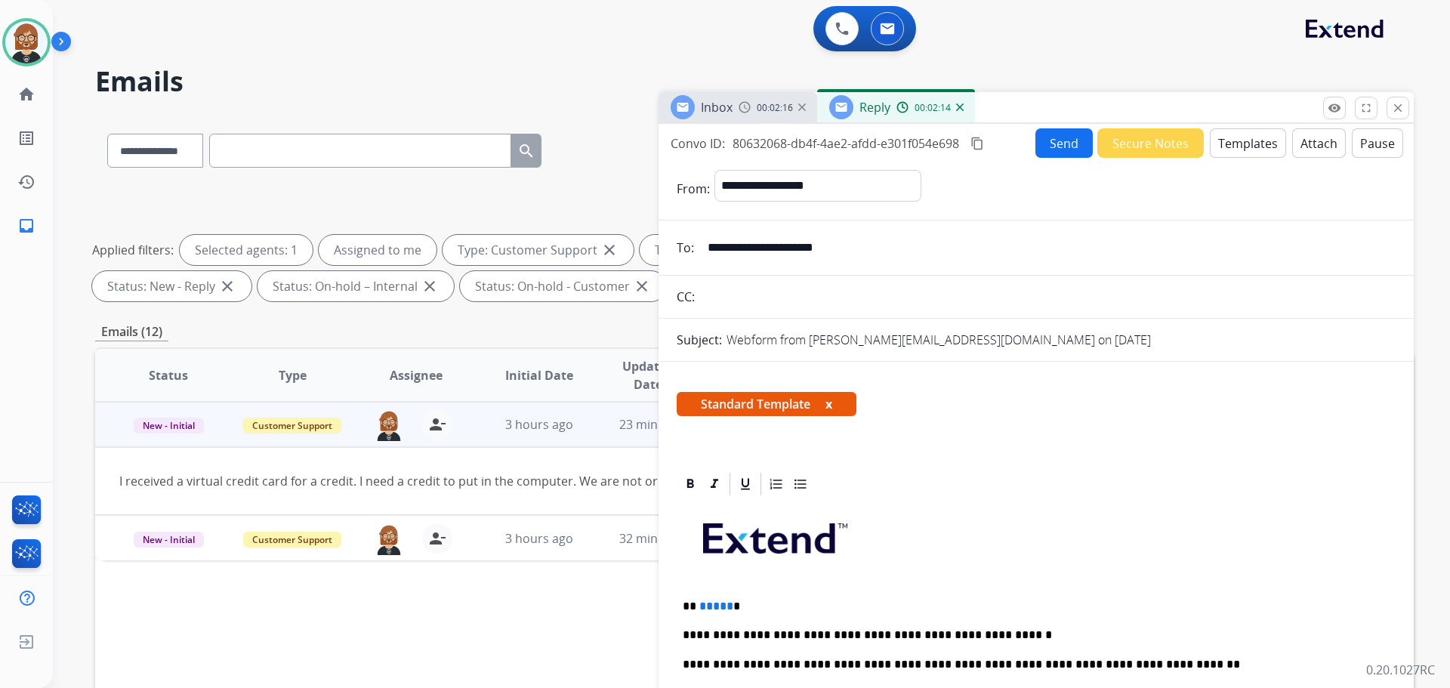
click at [1065, 140] on button "Send" at bounding box center [1064, 142] width 57 height 29
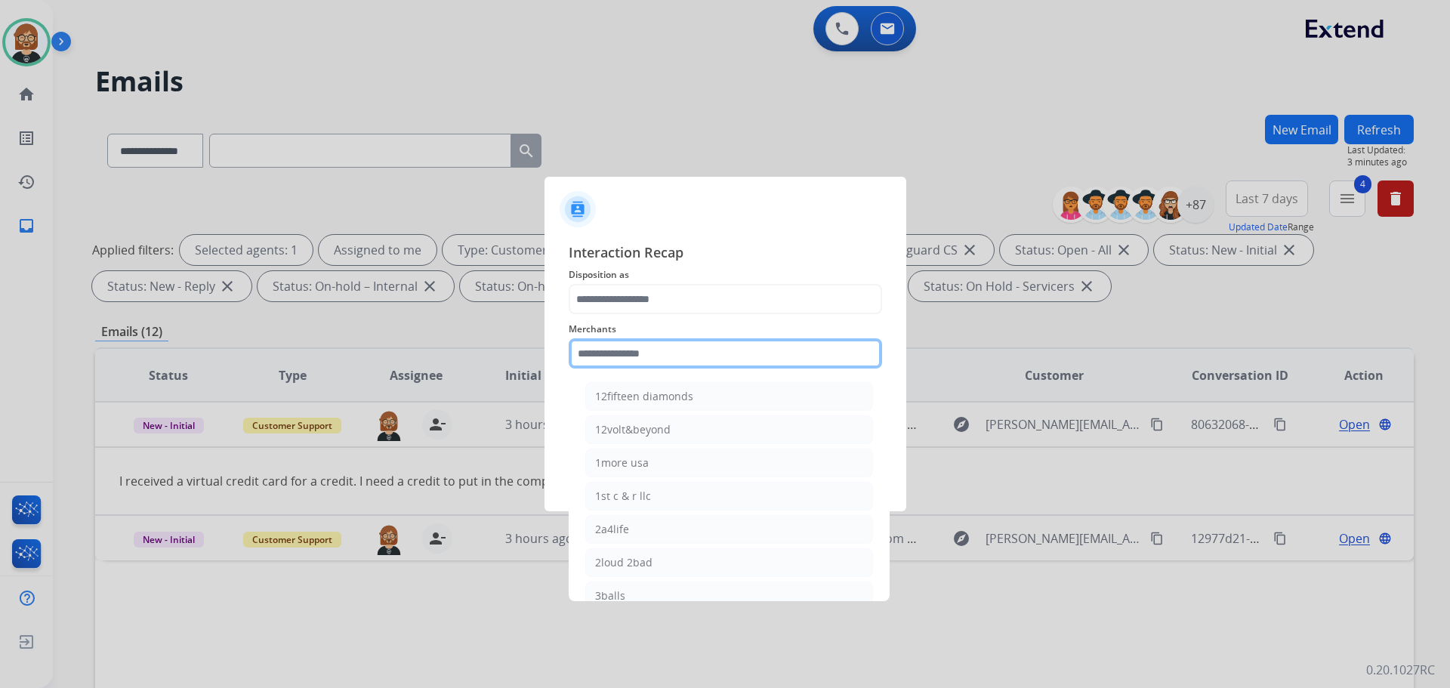
click at [718, 358] on input "text" at bounding box center [725, 353] width 313 height 30
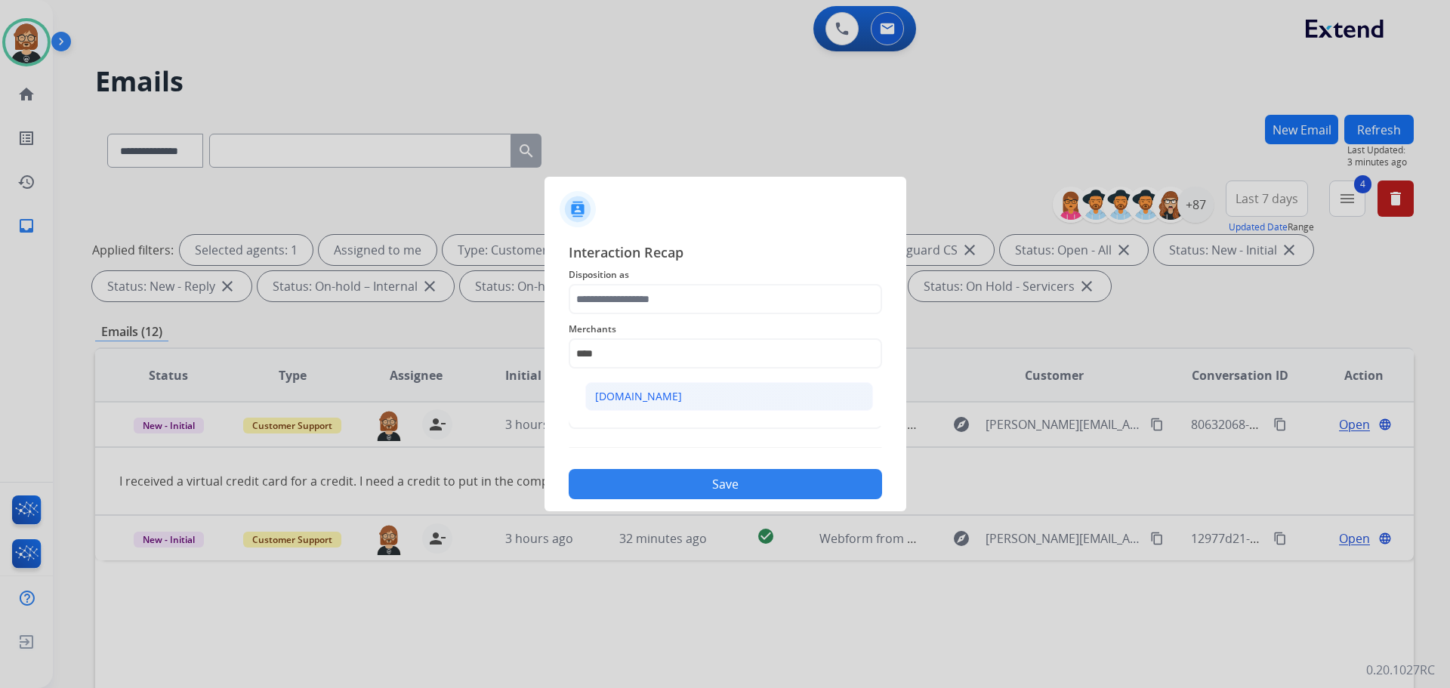
click at [659, 391] on div "[DOMAIN_NAME]" at bounding box center [638, 396] width 87 height 15
type input "**********"
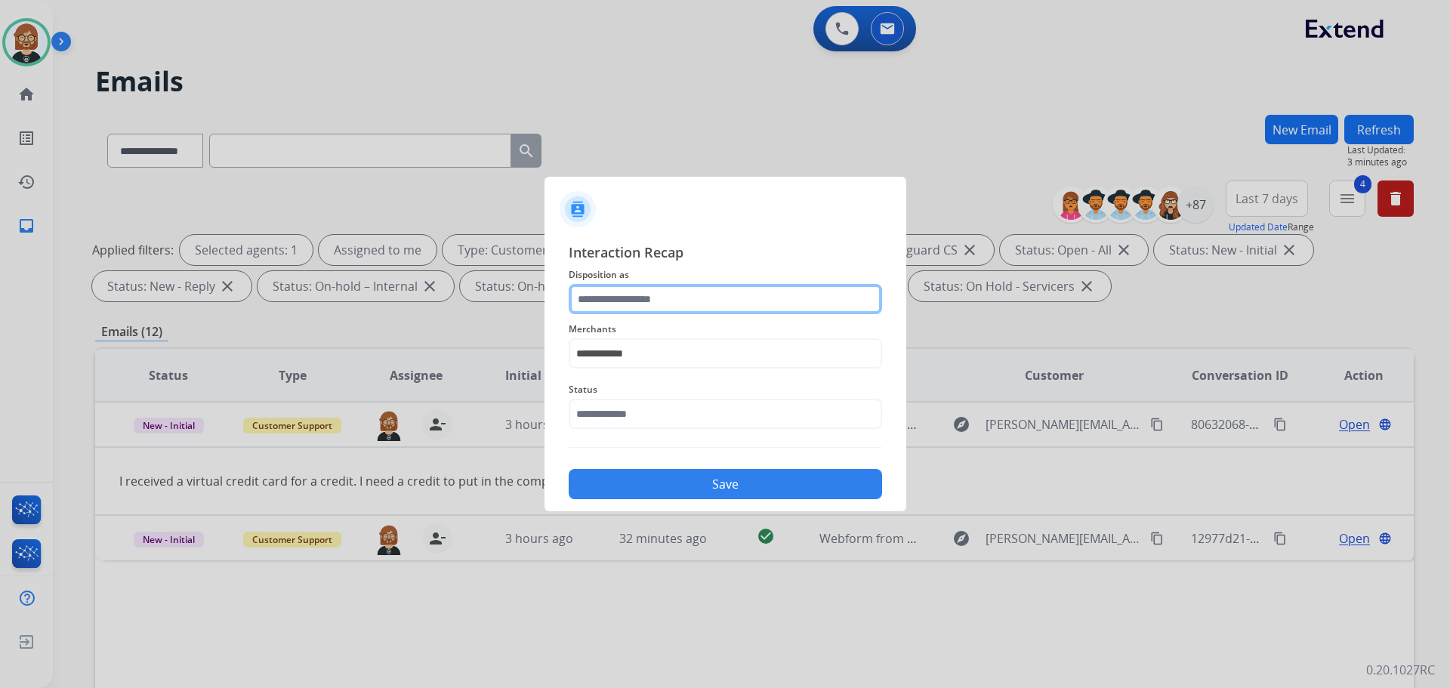
click at [693, 312] on input "text" at bounding box center [725, 299] width 313 height 30
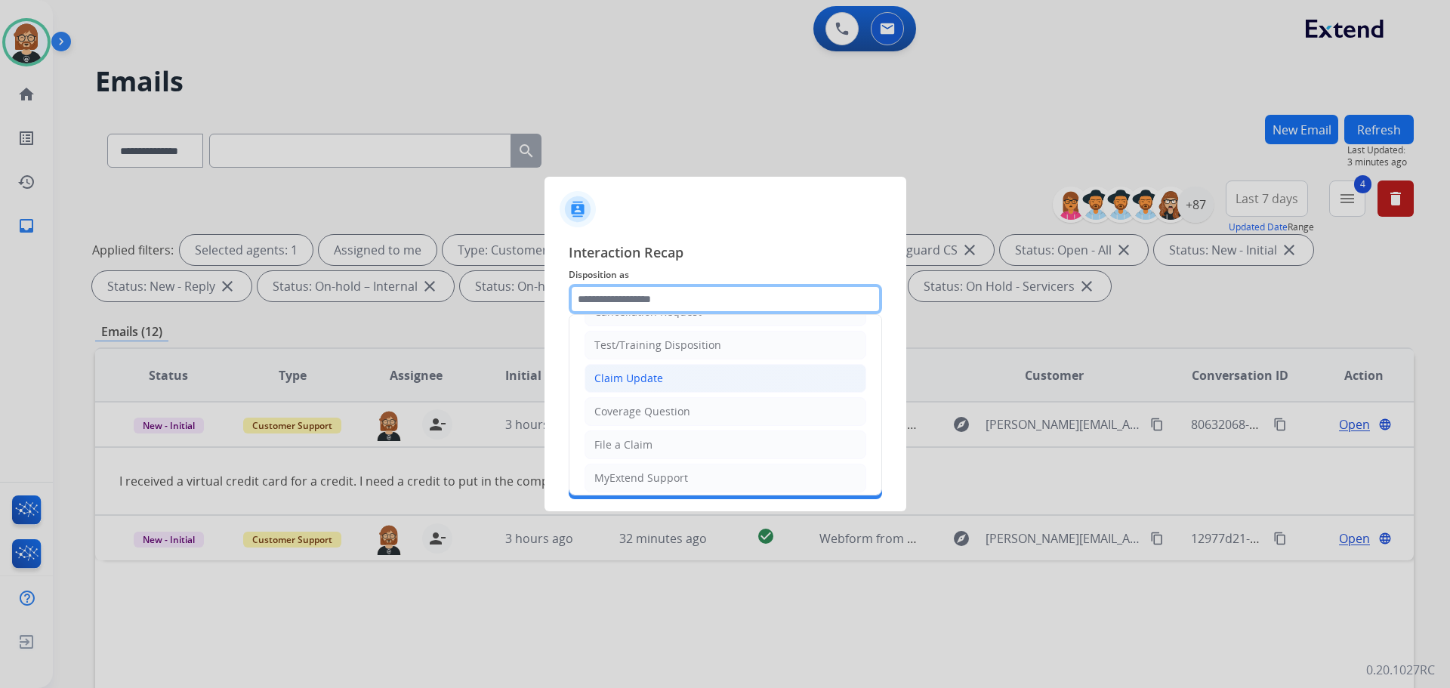
scroll to position [76, 0]
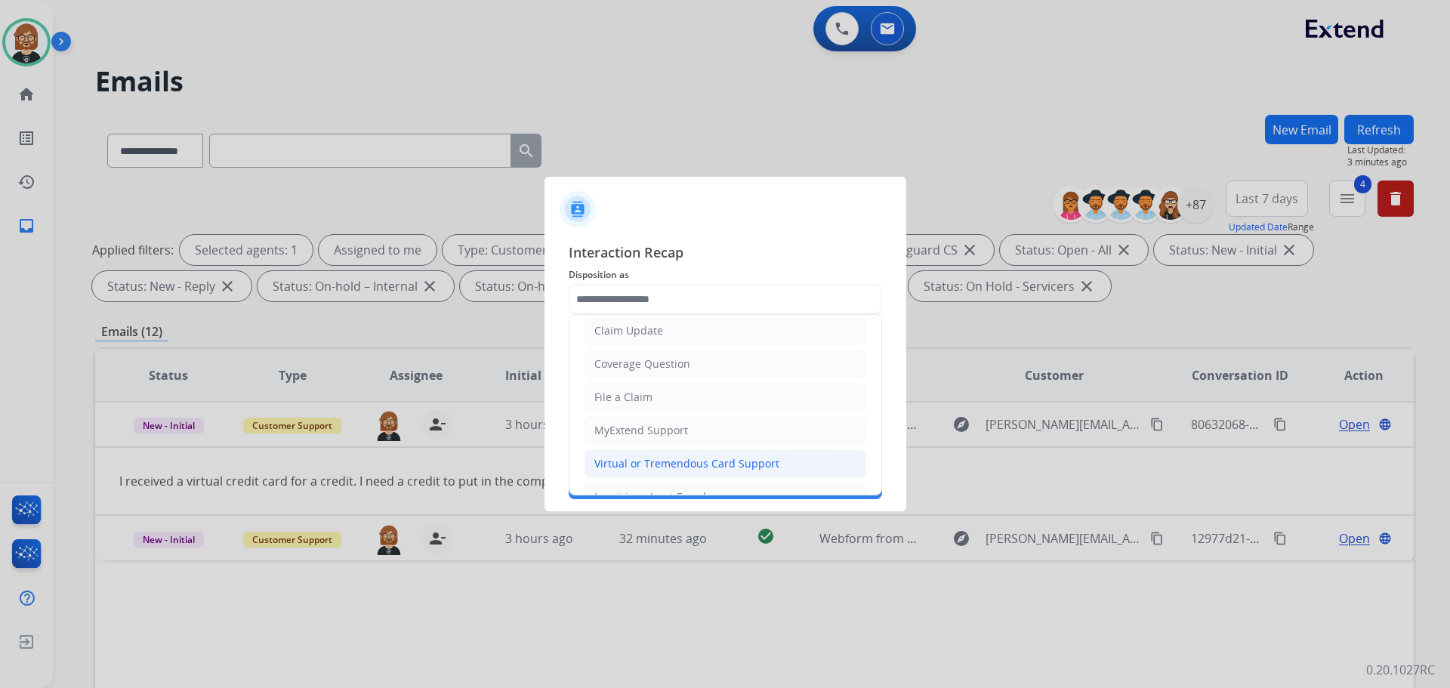
click at [684, 462] on div "Virtual or Tremendous Card Support" at bounding box center [687, 463] width 185 height 15
type input "**********"
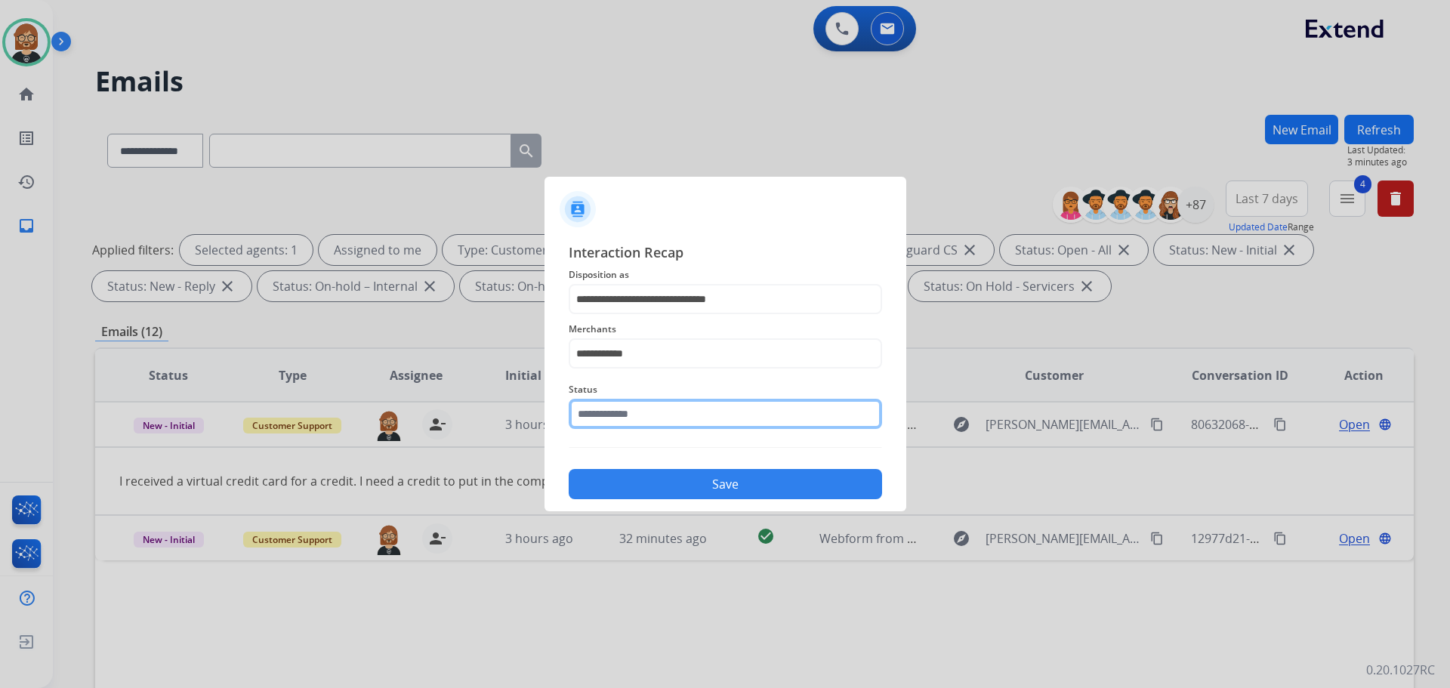
click at [683, 415] on input "text" at bounding box center [725, 414] width 313 height 30
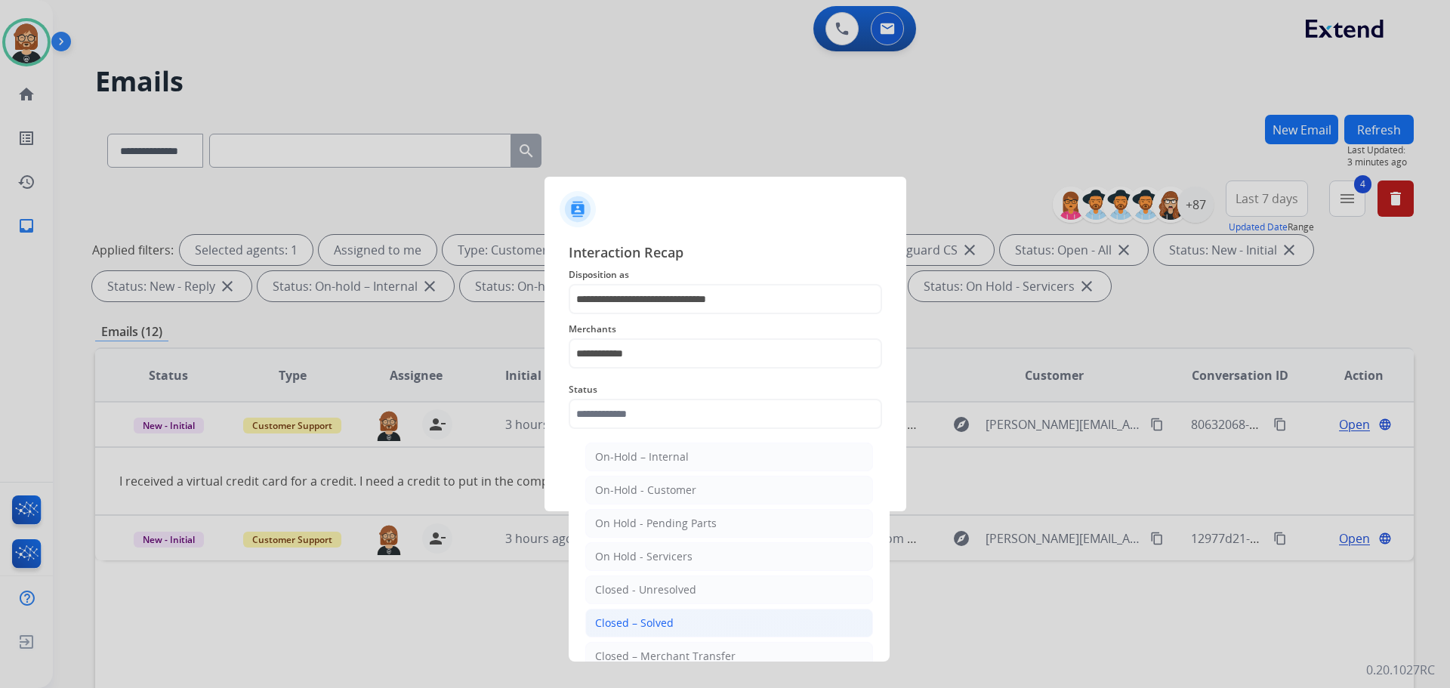
click at [692, 616] on li "Closed – Solved" at bounding box center [729, 623] width 288 height 29
type input "**********"
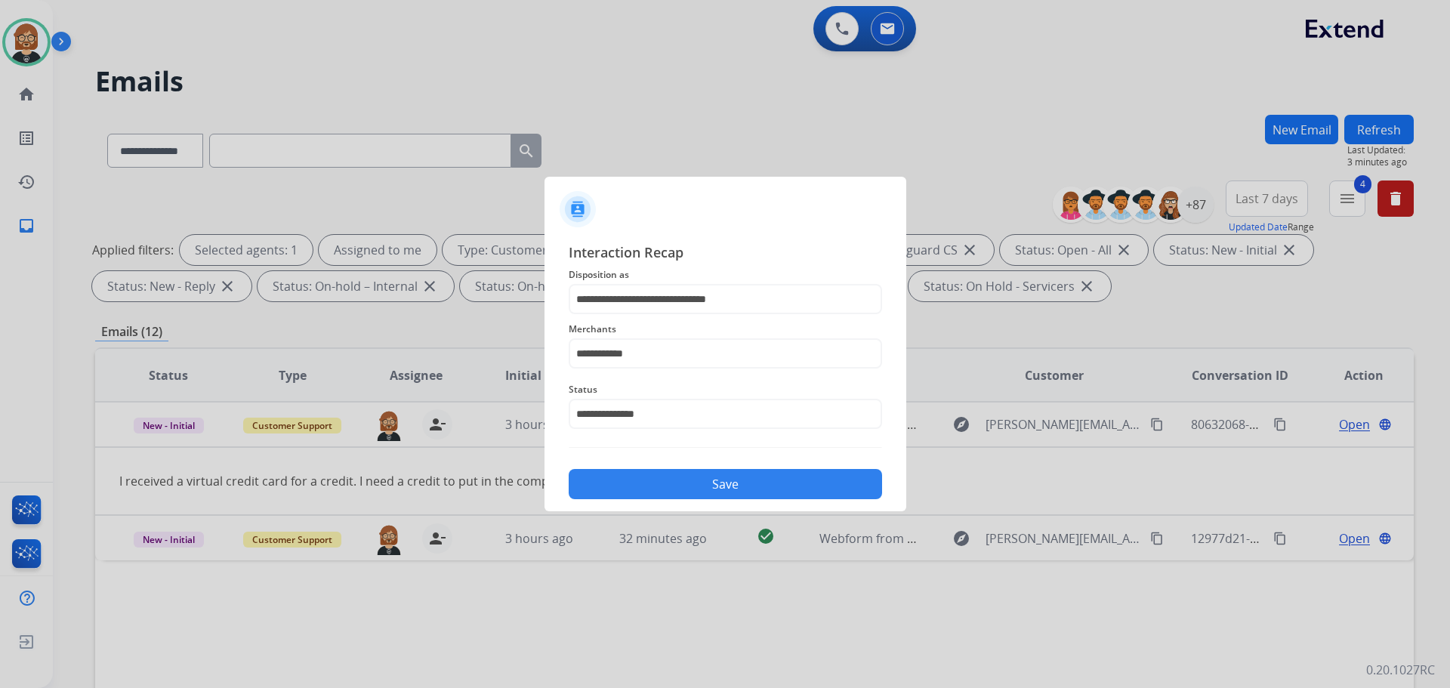
click at [748, 496] on button "Save" at bounding box center [725, 484] width 313 height 30
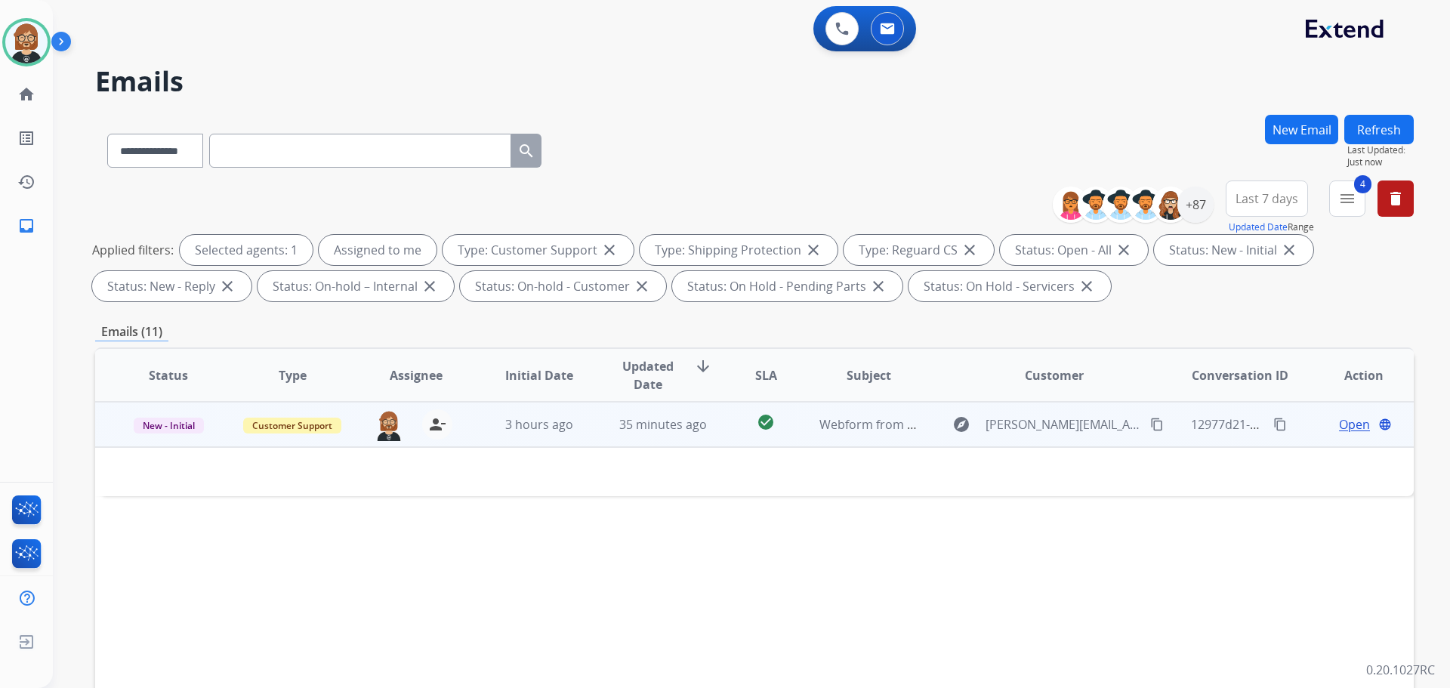
click at [704, 436] on td "35 minutes ago" at bounding box center [652, 424] width 124 height 45
click at [679, 434] on div "35 minutes ago" at bounding box center [663, 425] width 99 height 18
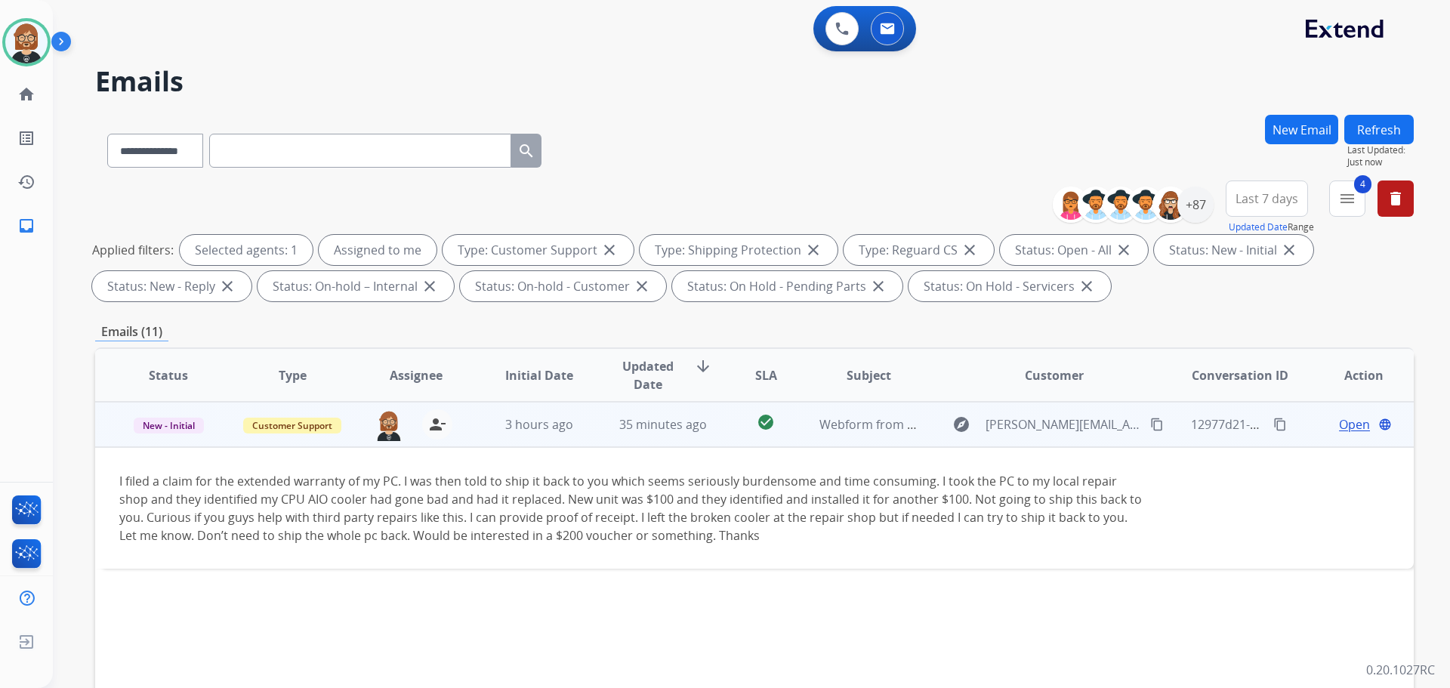
click at [1274, 425] on mat-icon "content_copy" at bounding box center [1281, 425] width 14 height 14
click at [1274, 424] on mat-icon "content_copy" at bounding box center [1281, 425] width 14 height 14
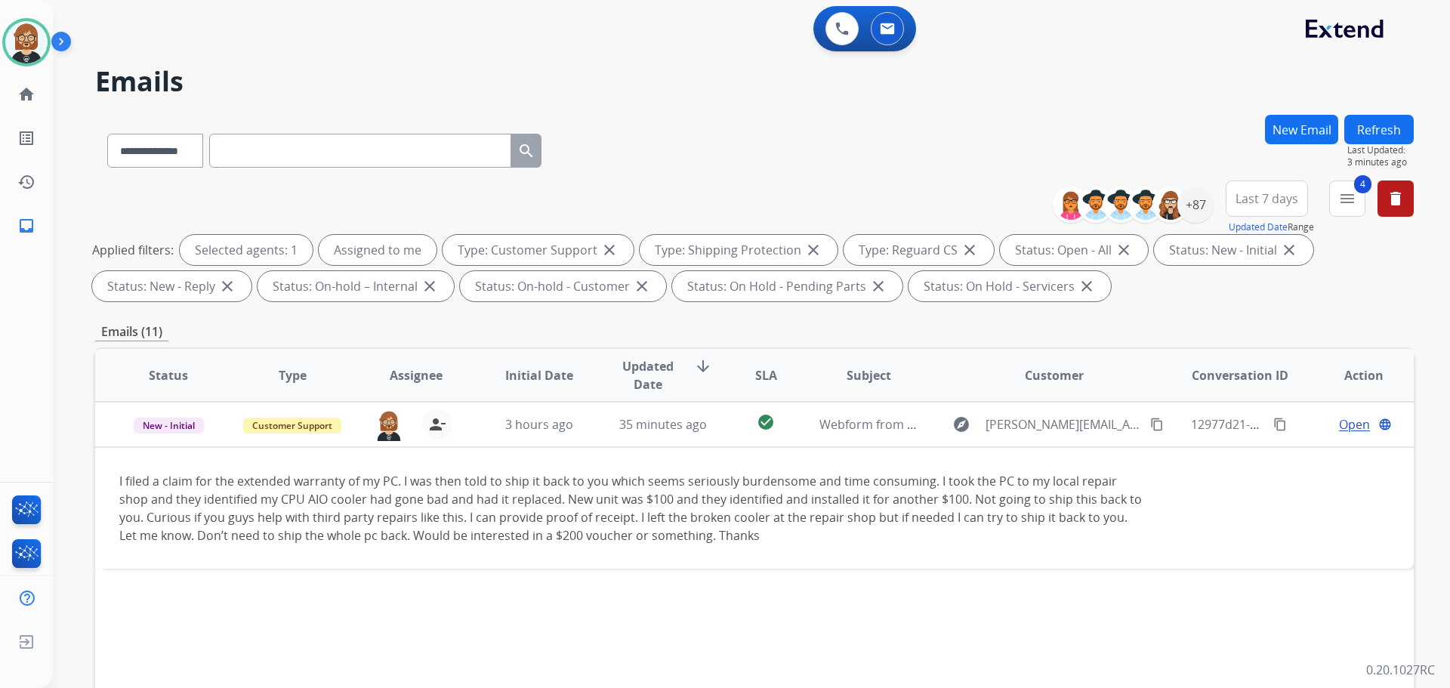
click at [1277, 585] on div "Status Type Assignee Initial Date Updated Date arrow_downward SLA Subject Custo…" at bounding box center [754, 600] width 1319 height 506
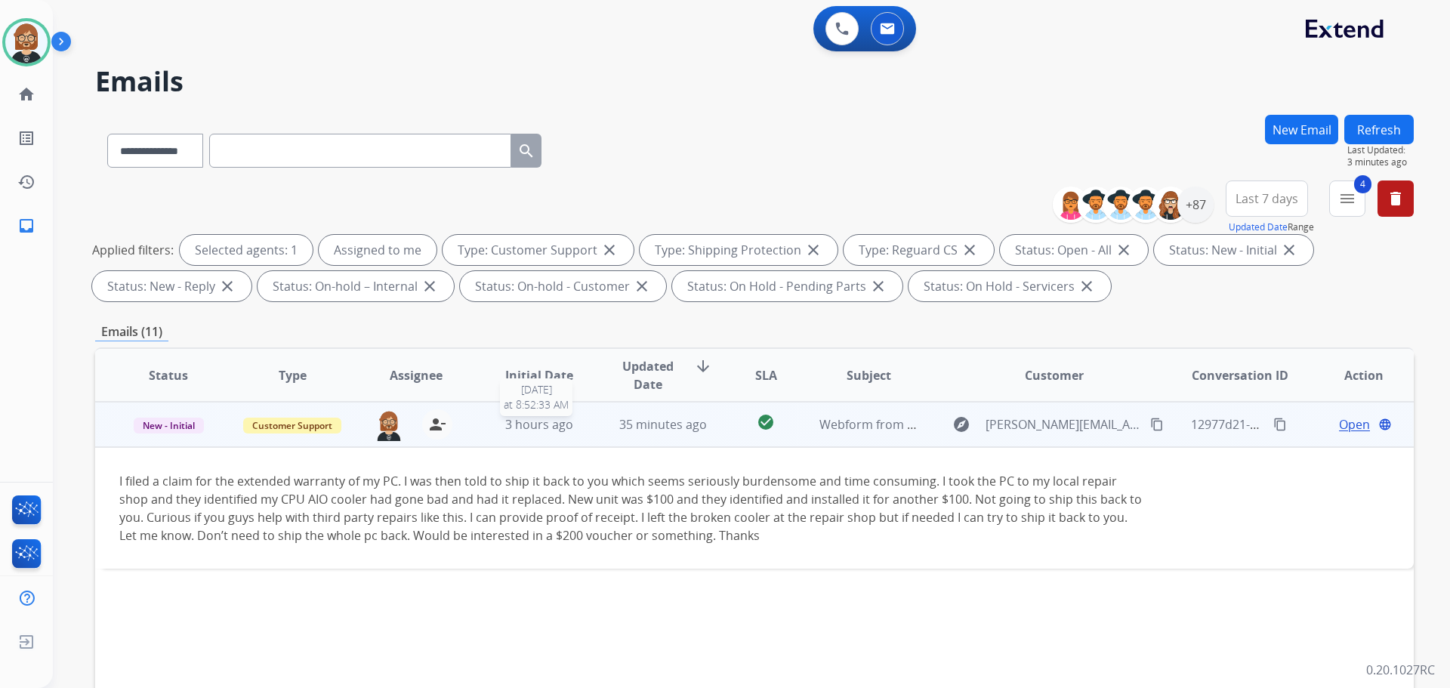
click at [516, 432] on span "3 hours ago" at bounding box center [539, 424] width 68 height 17
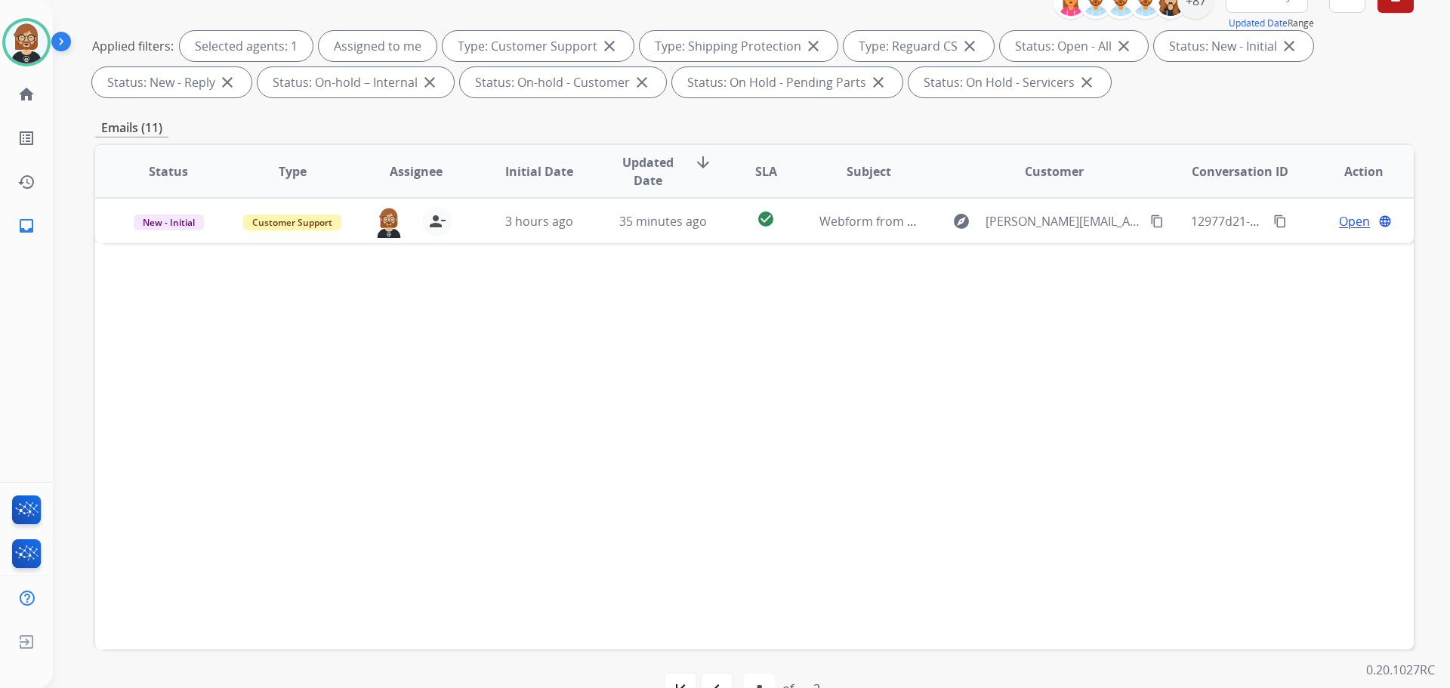
scroll to position [244, 0]
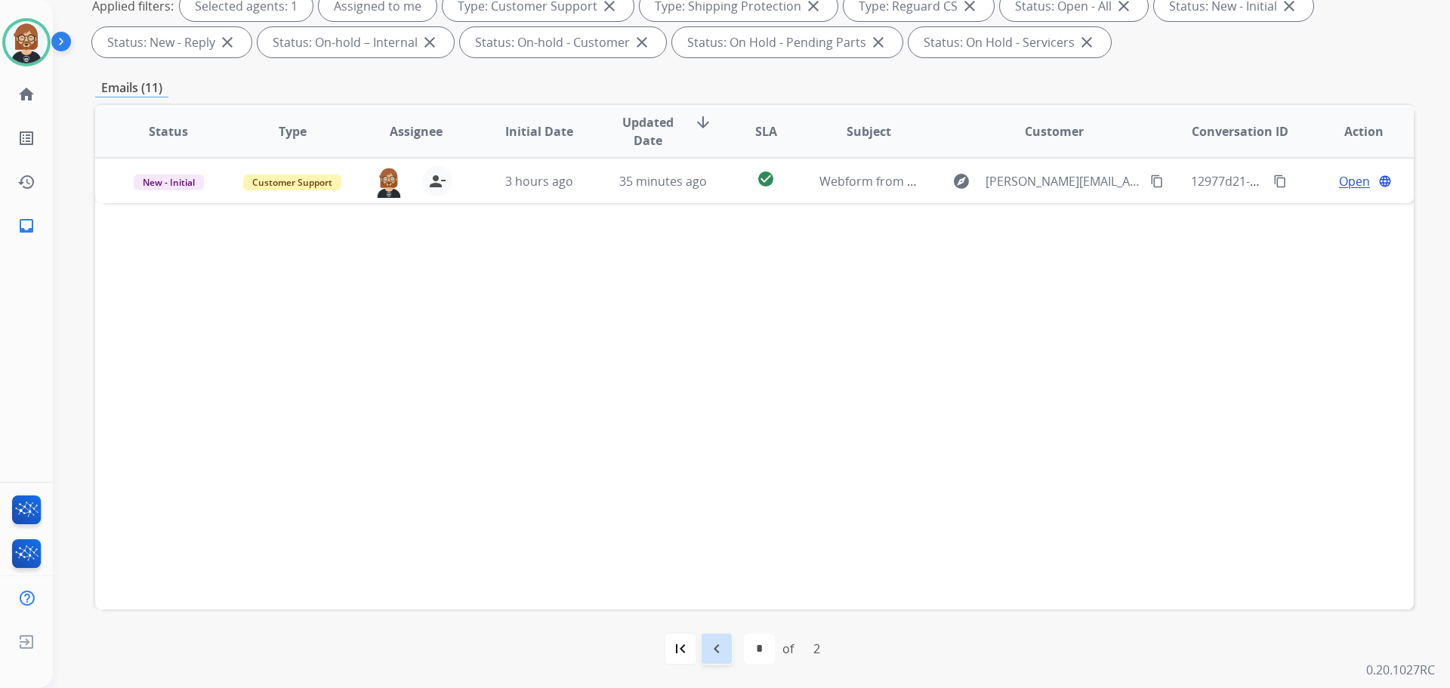
click at [709, 649] on mat-icon "navigate_before" at bounding box center [717, 649] width 18 height 18
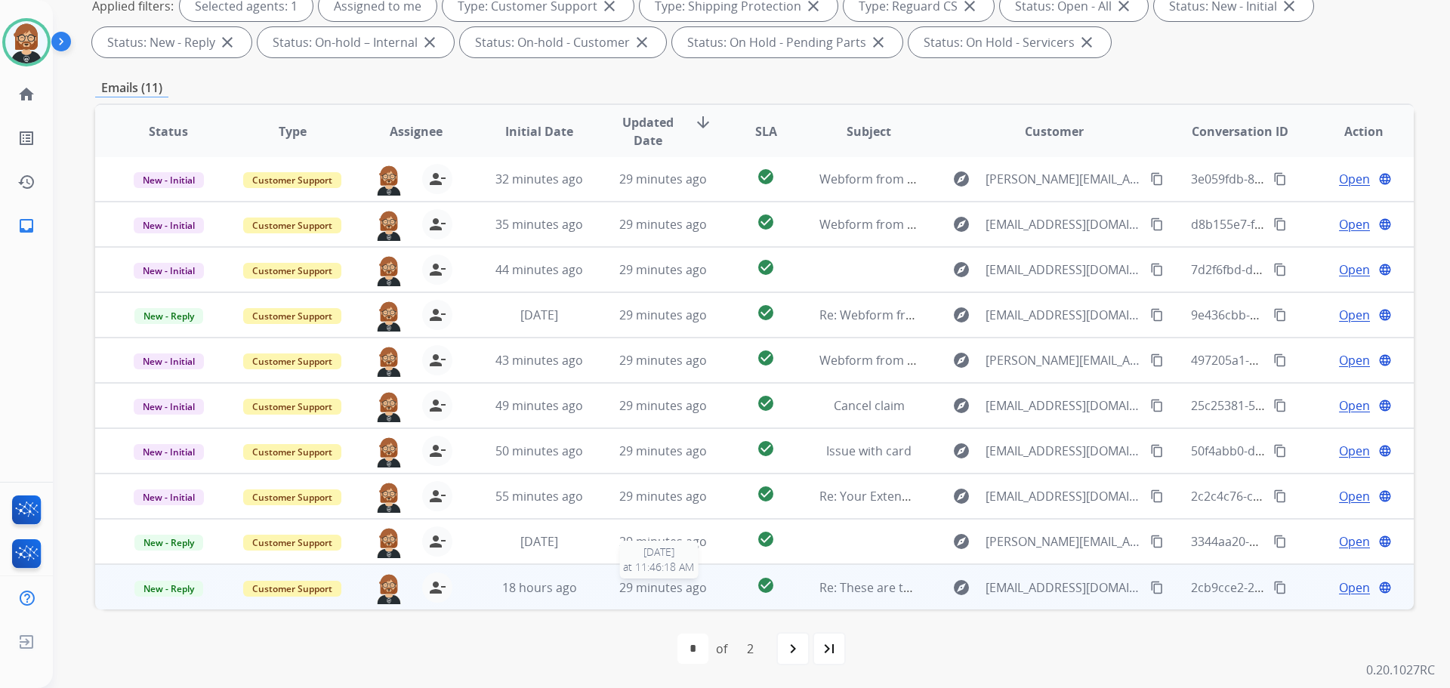
click at [614, 594] on div "29 minutes ago" at bounding box center [663, 588] width 99 height 18
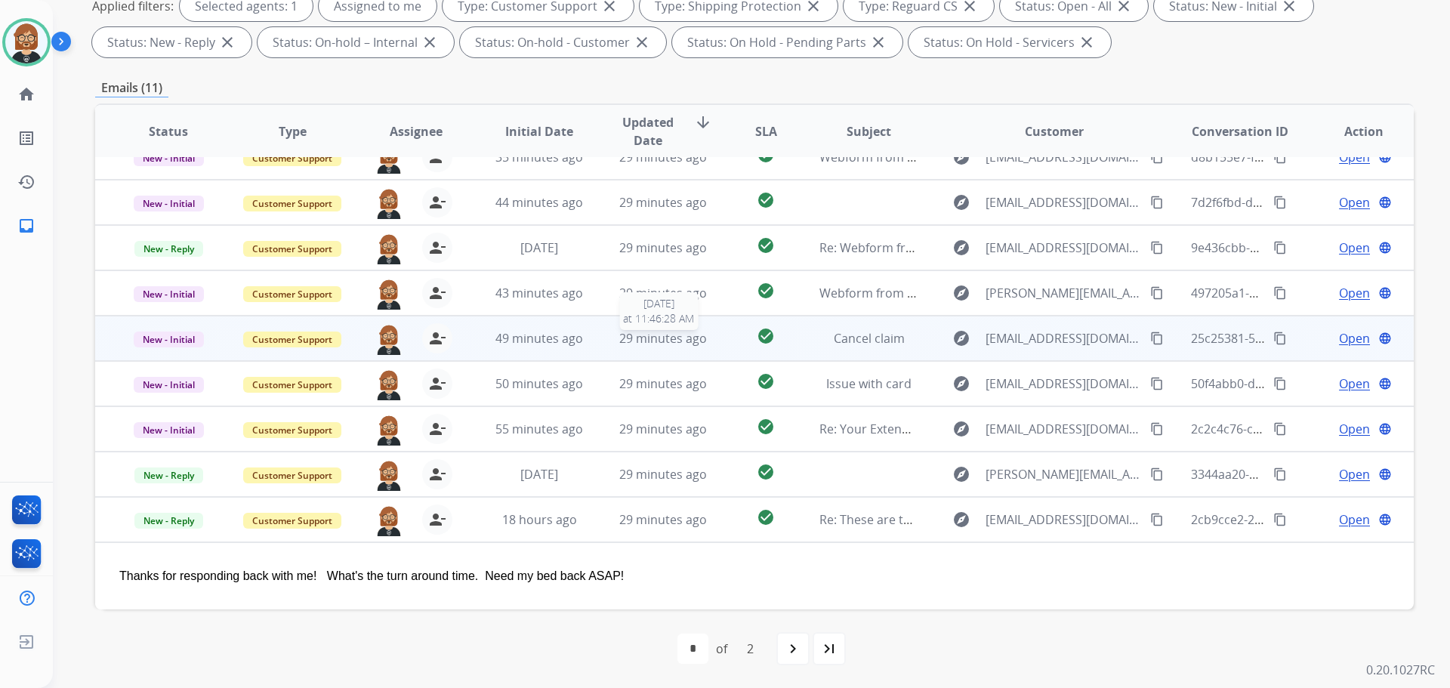
scroll to position [0, 0]
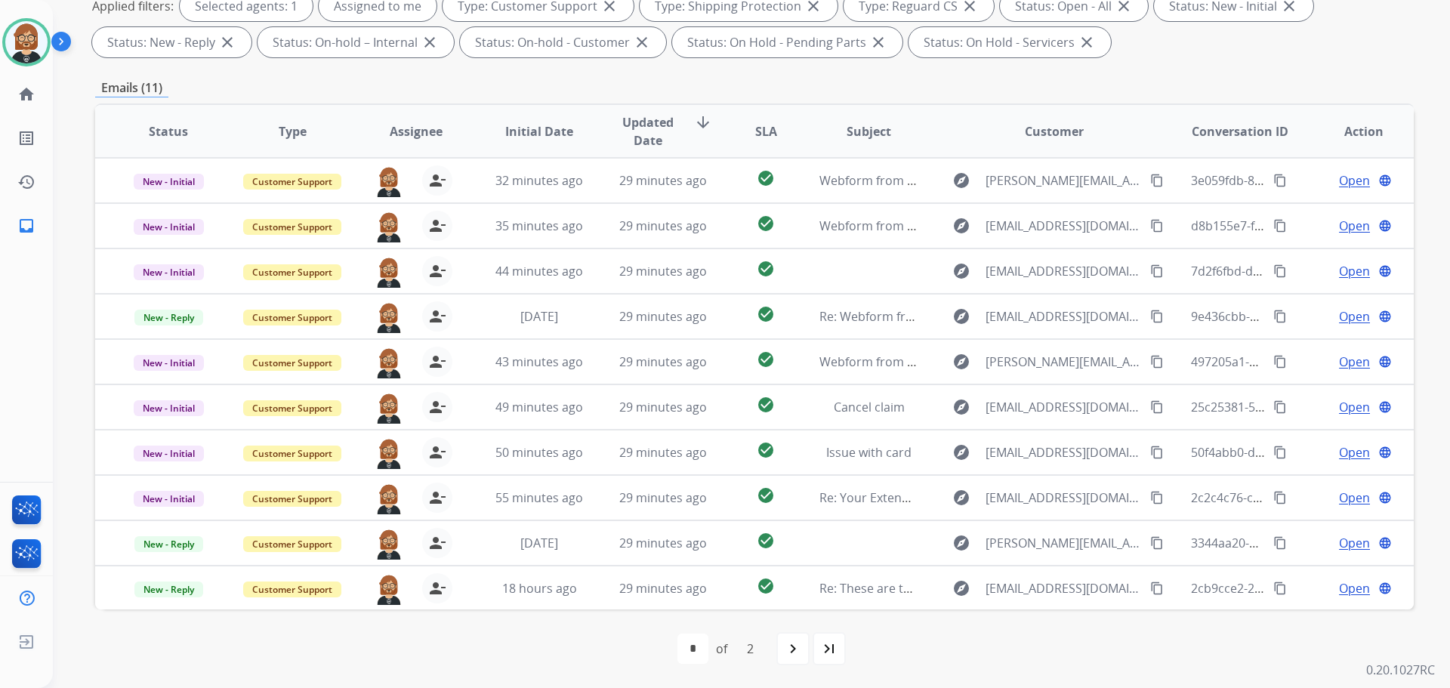
click at [787, 653] on mat-icon "navigate_next" at bounding box center [793, 649] width 18 height 18
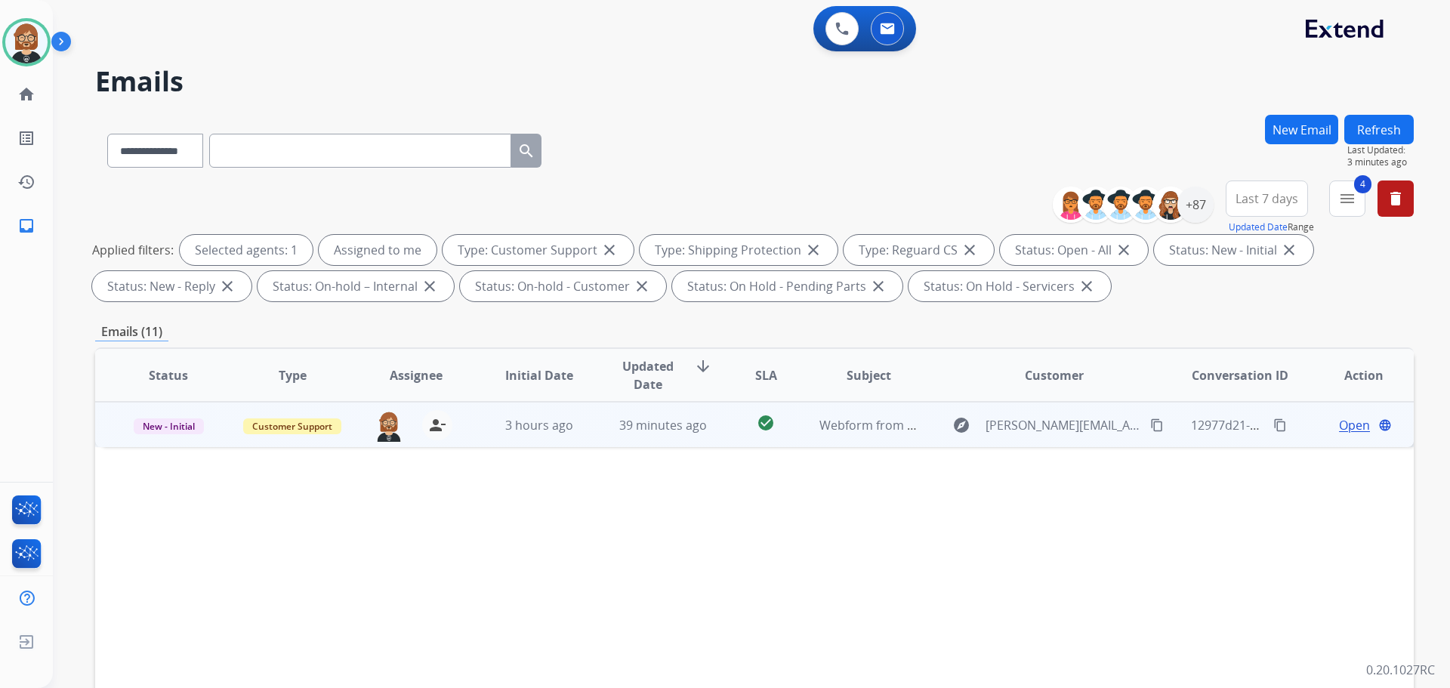
click at [1132, 413] on div "explore bolduc.jojo@gmail.com content_copy" at bounding box center [1055, 425] width 222 height 24
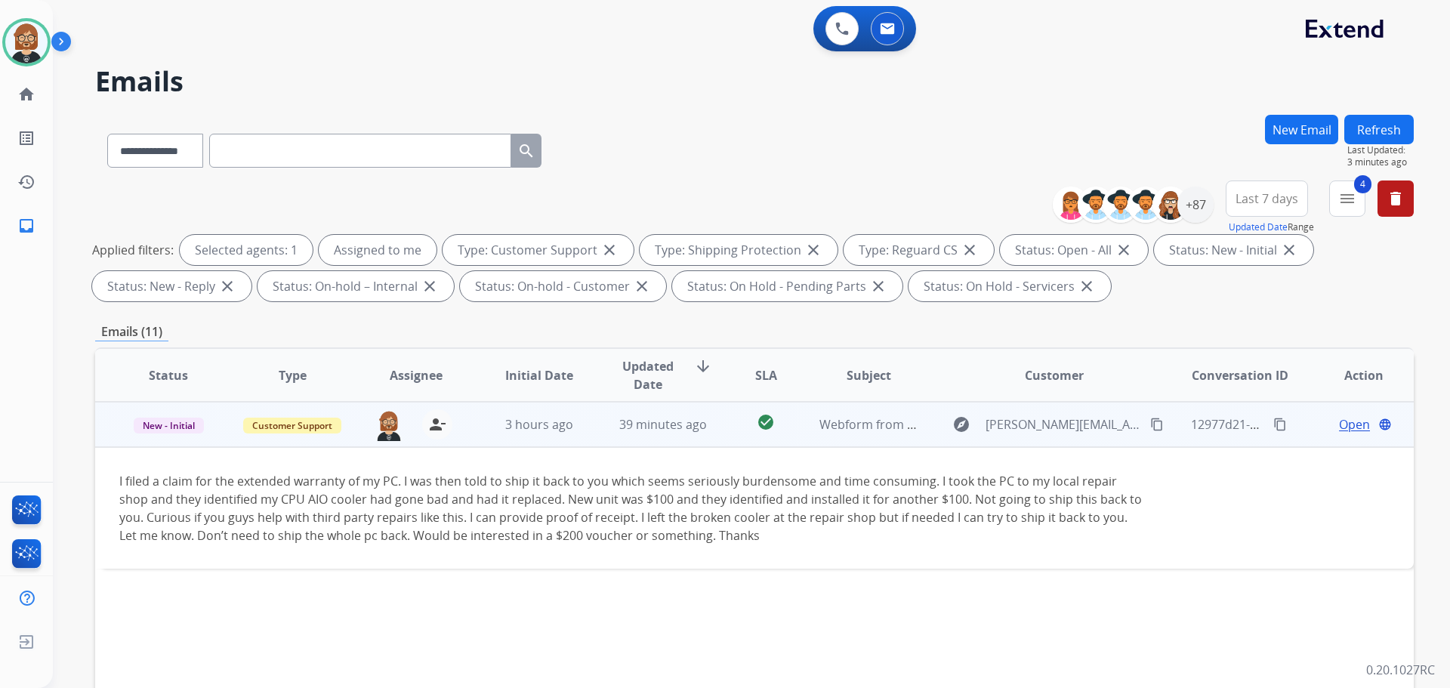
click at [1150, 428] on mat-icon "content_copy" at bounding box center [1157, 425] width 14 height 14
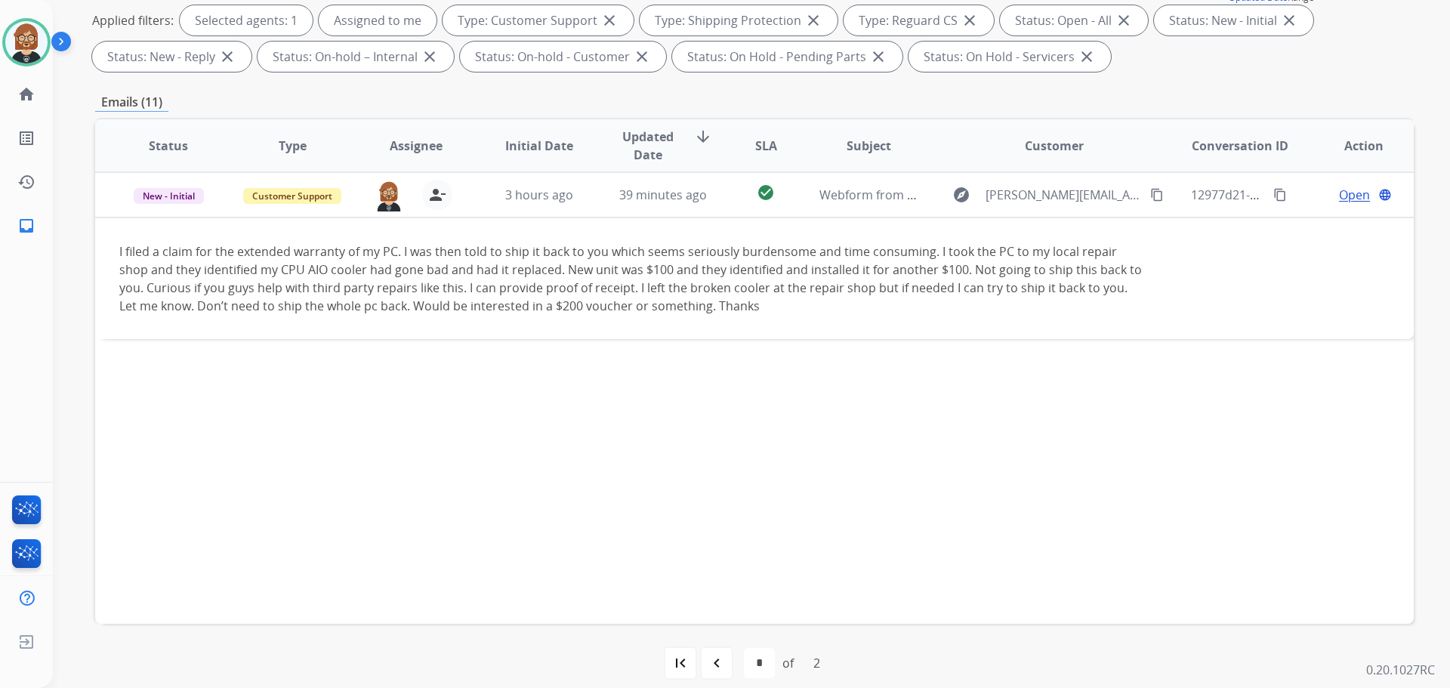
scroll to position [244, 0]
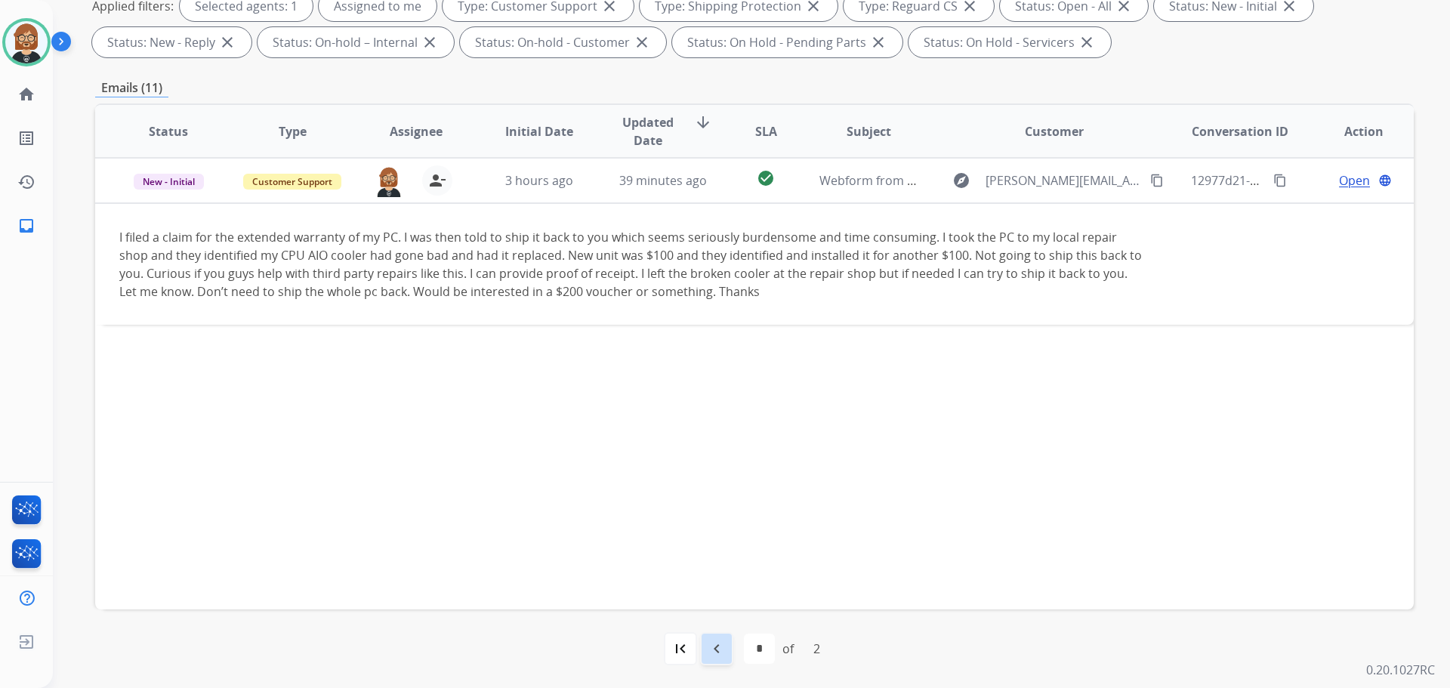
click at [712, 649] on mat-icon "navigate_before" at bounding box center [717, 649] width 18 height 18
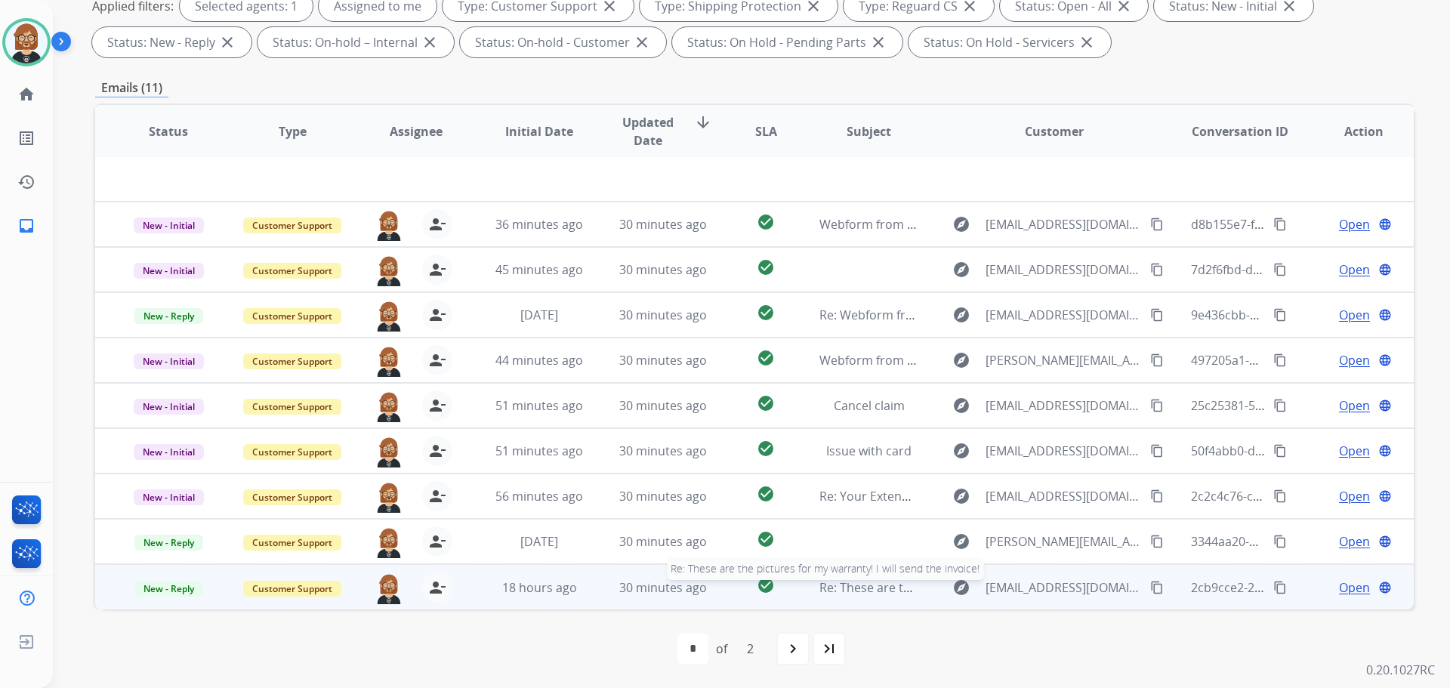
click at [891, 595] on span "Re: These are the pictures for my warranty! I will send the invoice!" at bounding box center [1006, 587] width 372 height 17
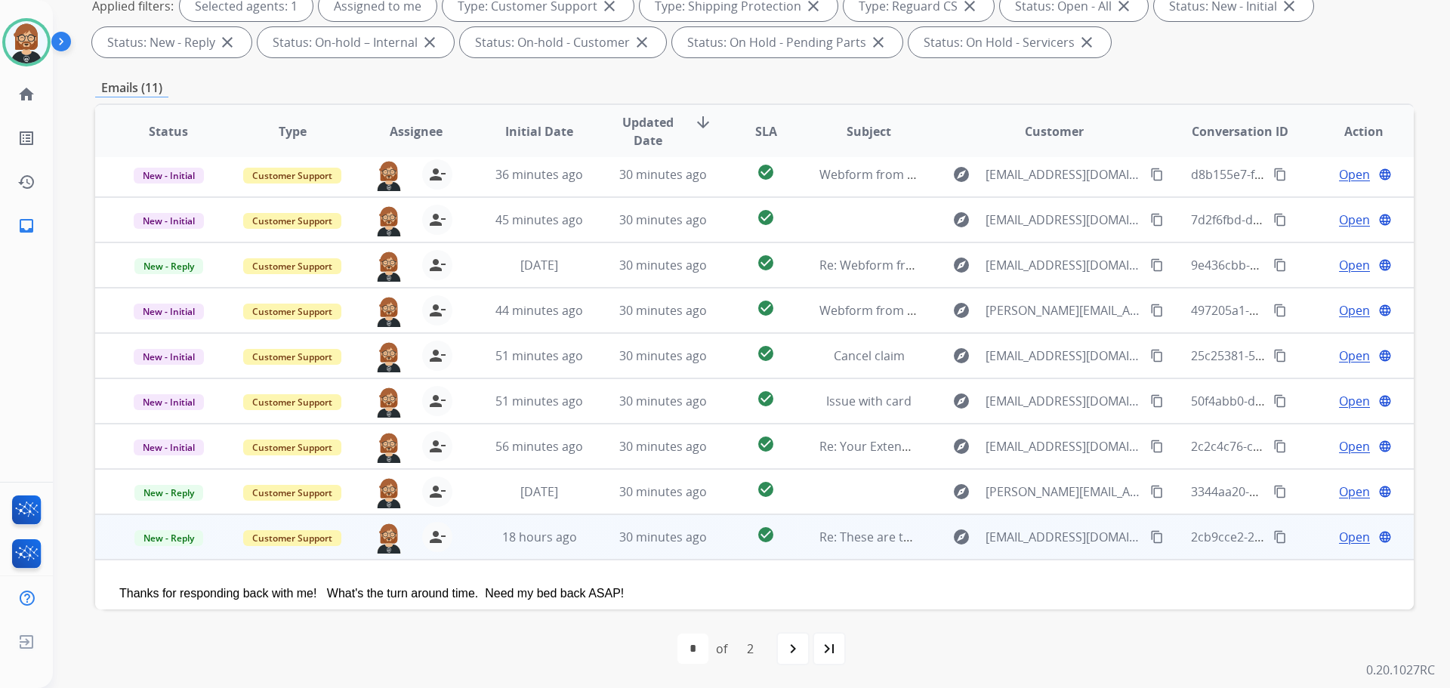
scroll to position [69, 0]
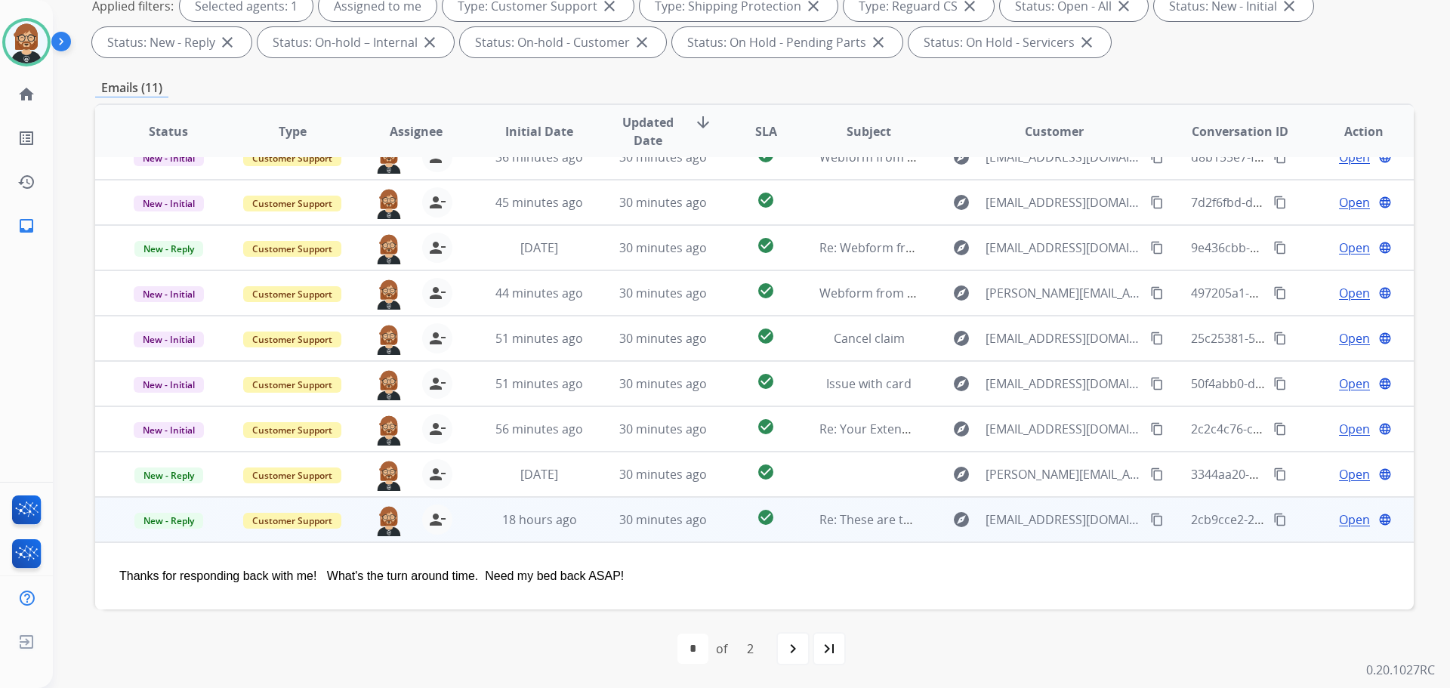
click at [1150, 519] on mat-icon "content_copy" at bounding box center [1157, 520] width 14 height 14
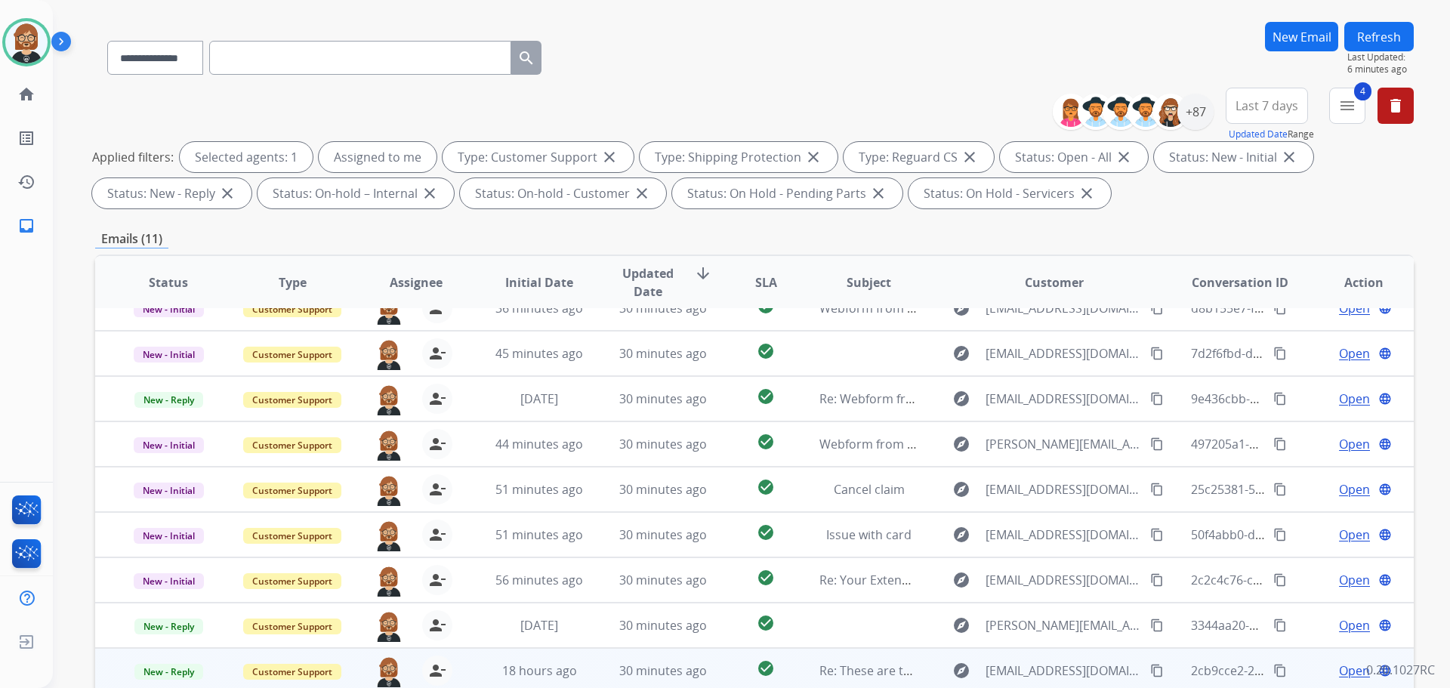
scroll to position [244, 0]
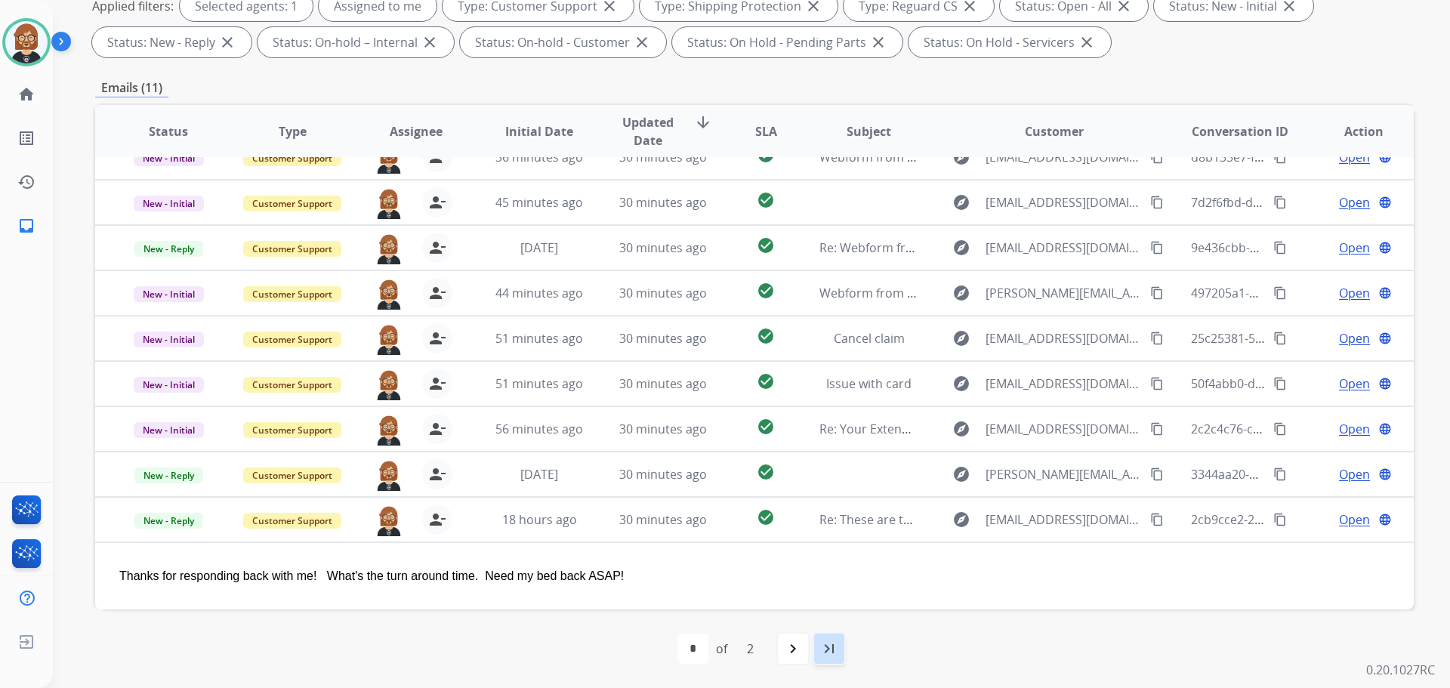
click at [822, 647] on mat-icon "last_page" at bounding box center [829, 649] width 18 height 18
select select "*"
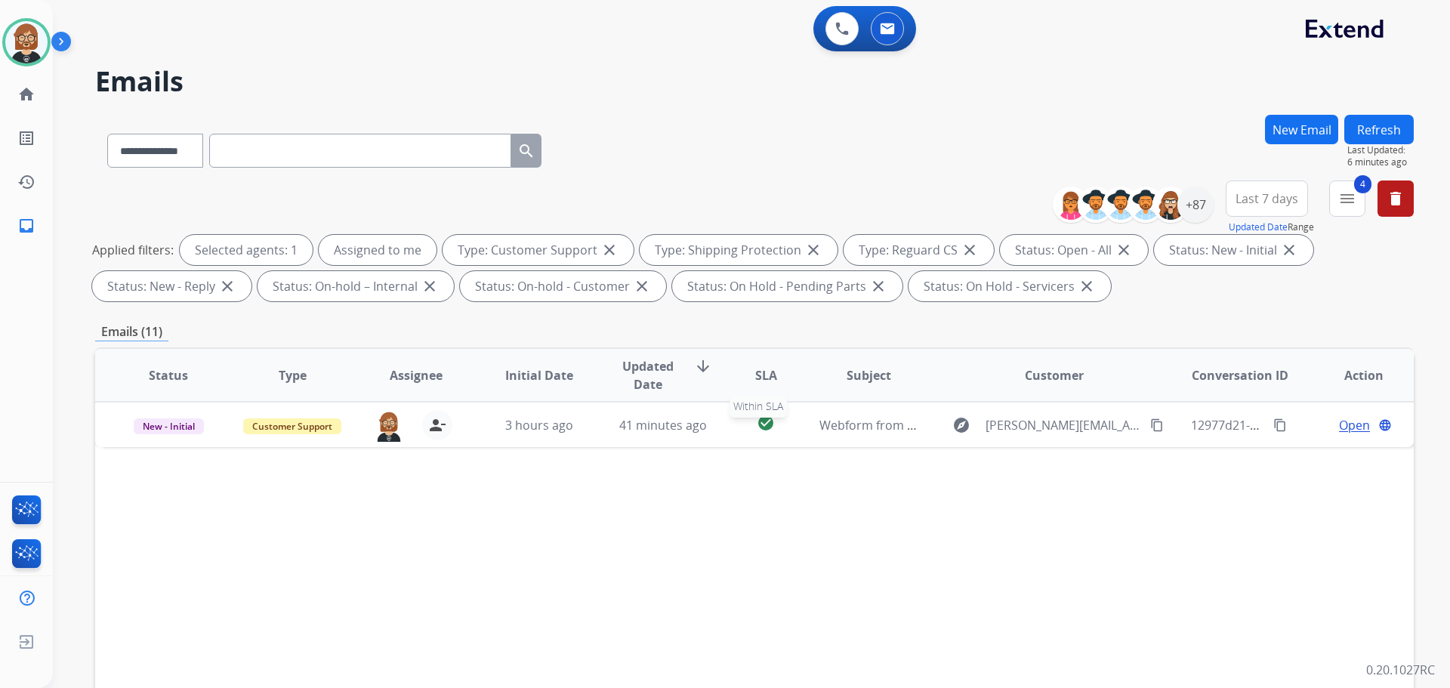
scroll to position [0, 0]
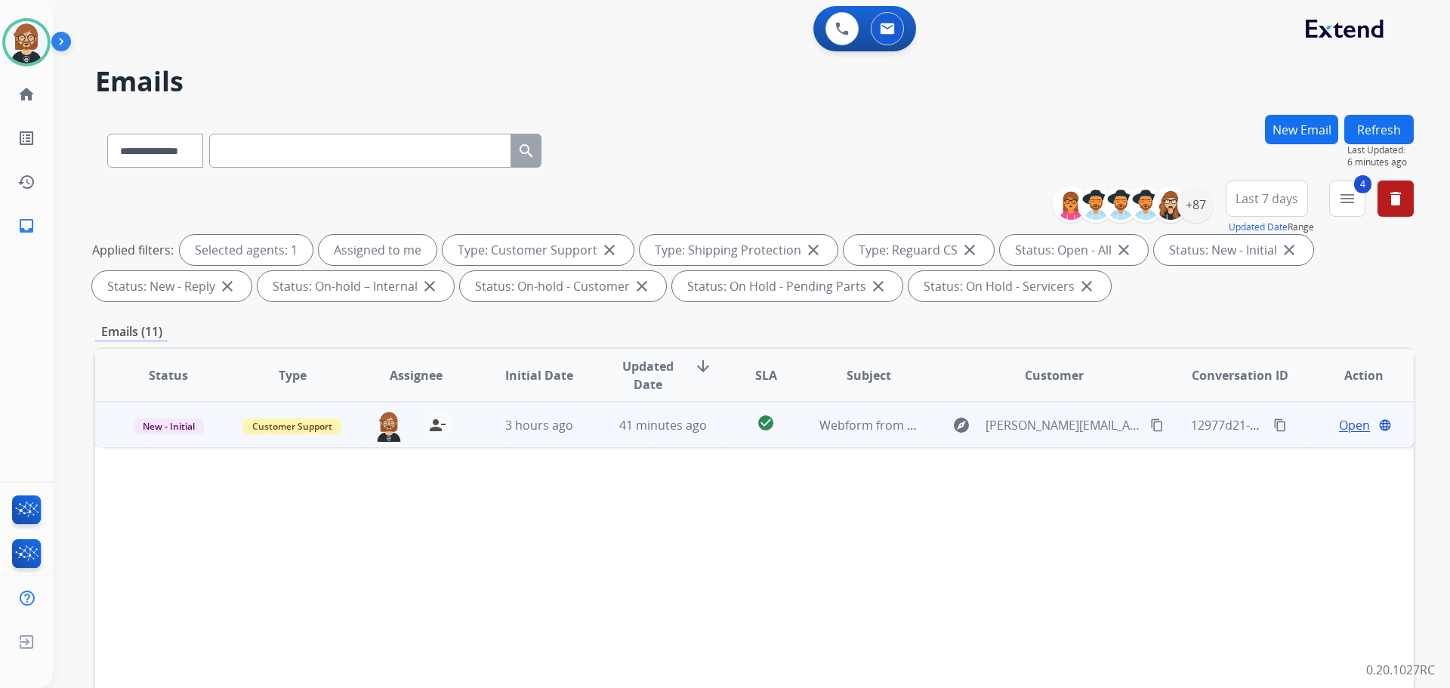
click at [693, 443] on td "41 minutes ago" at bounding box center [652, 424] width 124 height 45
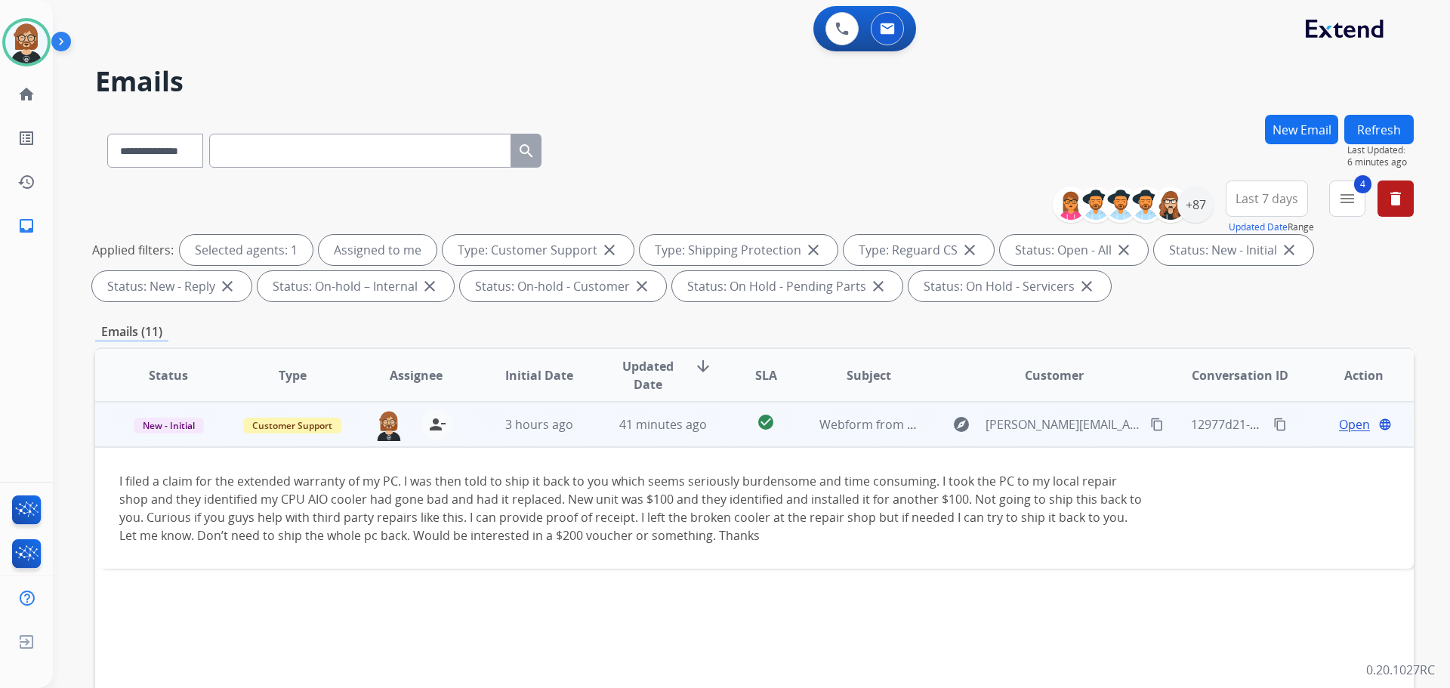
click at [1346, 427] on span "Open" at bounding box center [1354, 424] width 31 height 18
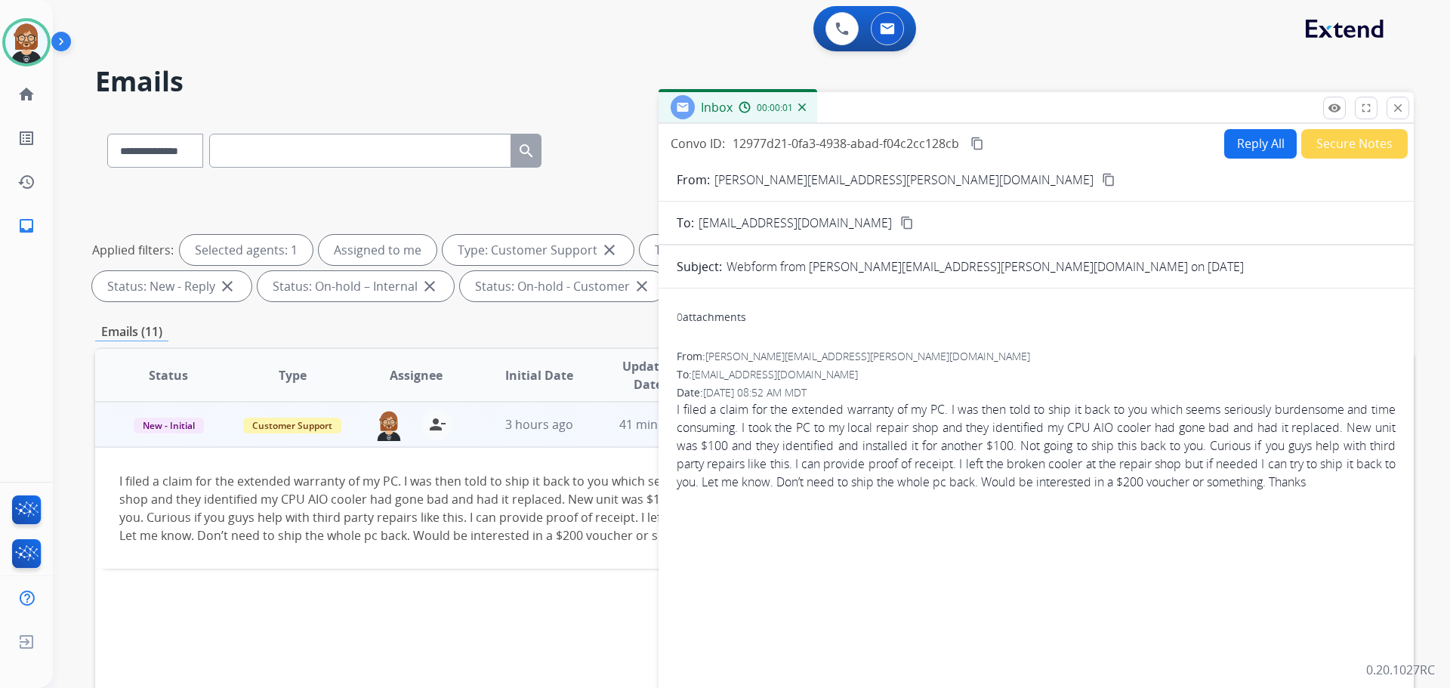
click at [1266, 144] on button "Reply All" at bounding box center [1261, 143] width 73 height 29
select select "**********"
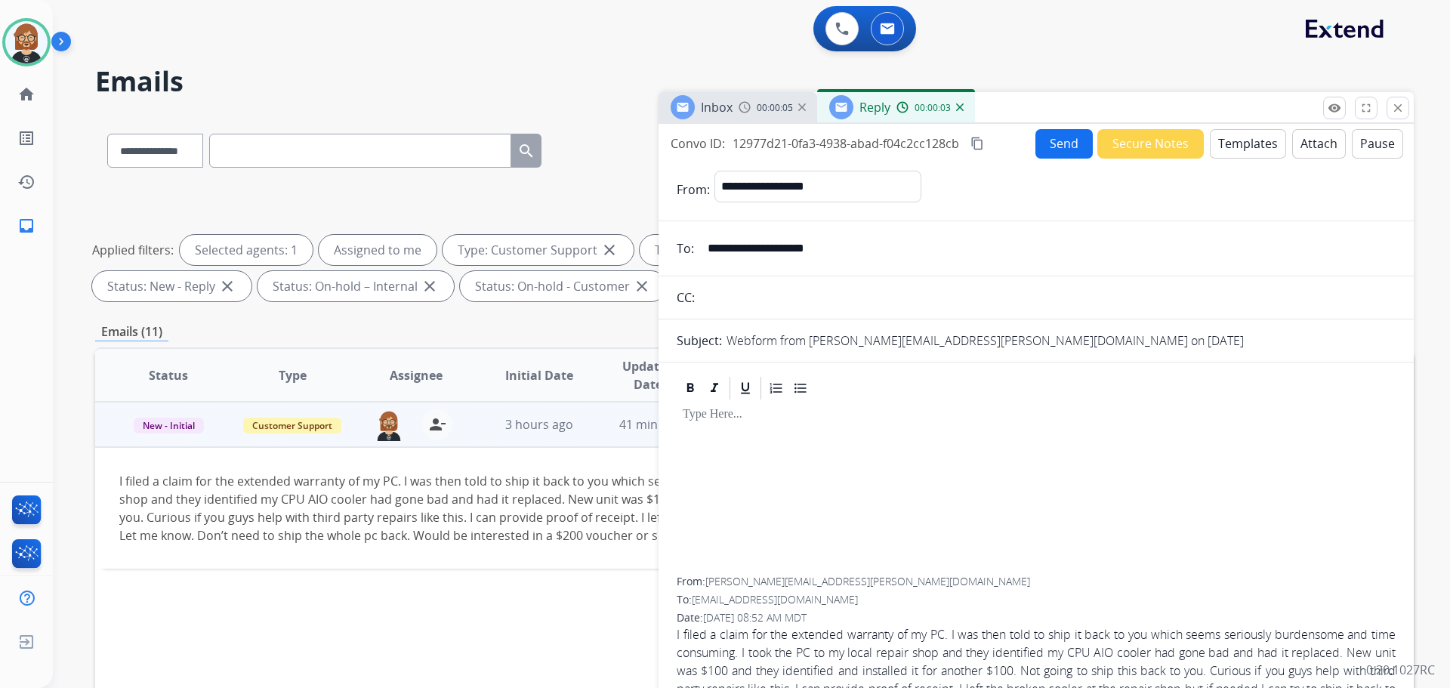
click at [1228, 141] on button "Templates" at bounding box center [1248, 143] width 76 height 29
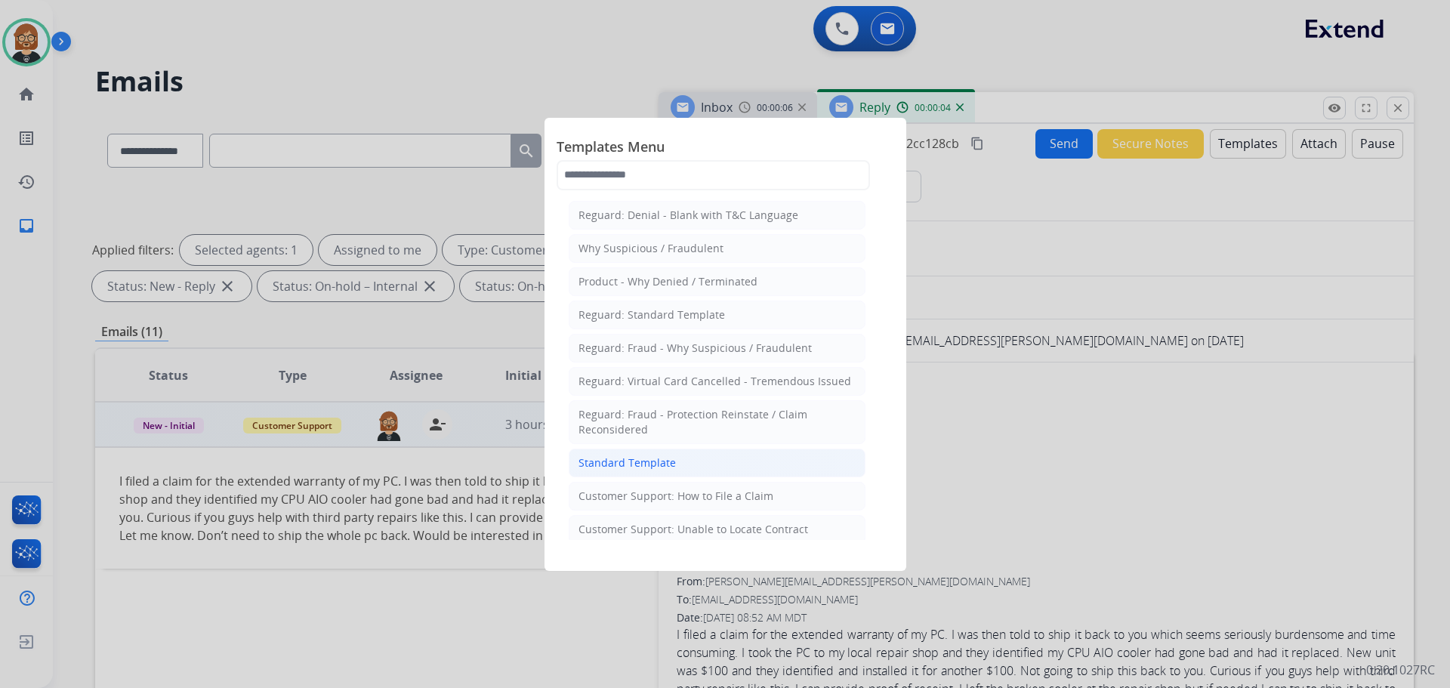
click at [684, 460] on li "Standard Template" at bounding box center [717, 463] width 297 height 29
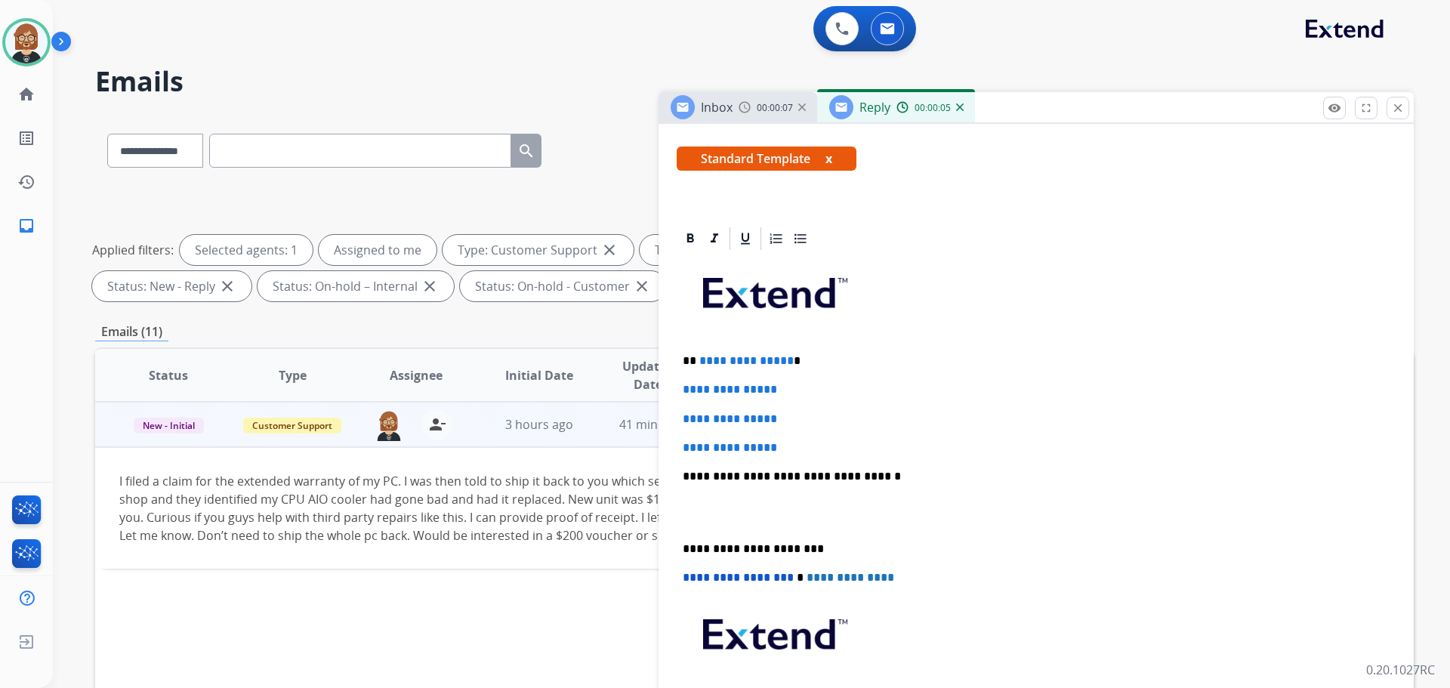
scroll to position [302, 0]
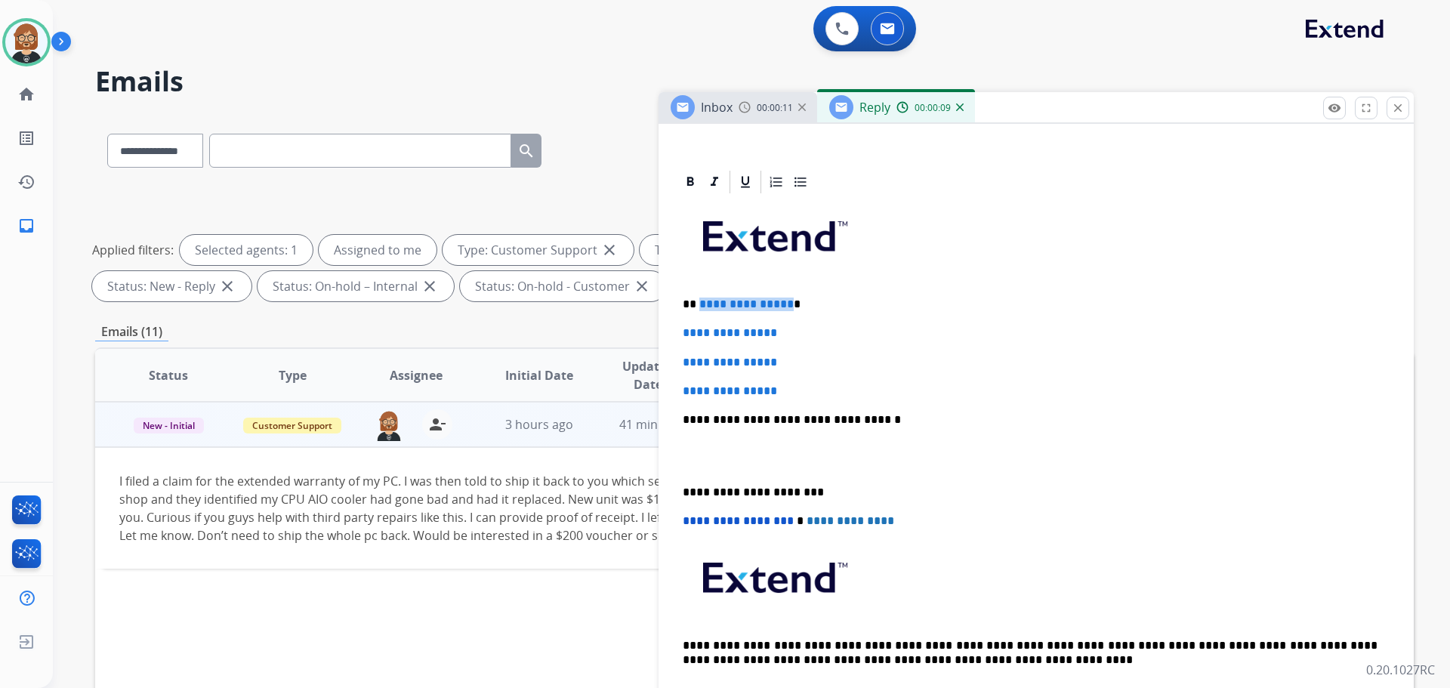
drag, startPoint x: 783, startPoint y: 299, endPoint x: 699, endPoint y: 295, distance: 84.7
click at [699, 295] on div "**********" at bounding box center [1036, 456] width 719 height 520
drag, startPoint x: 801, startPoint y: 390, endPoint x: 645, endPoint y: 323, distance: 169.9
click at [645, 323] on div "**********" at bounding box center [754, 523] width 1319 height 817
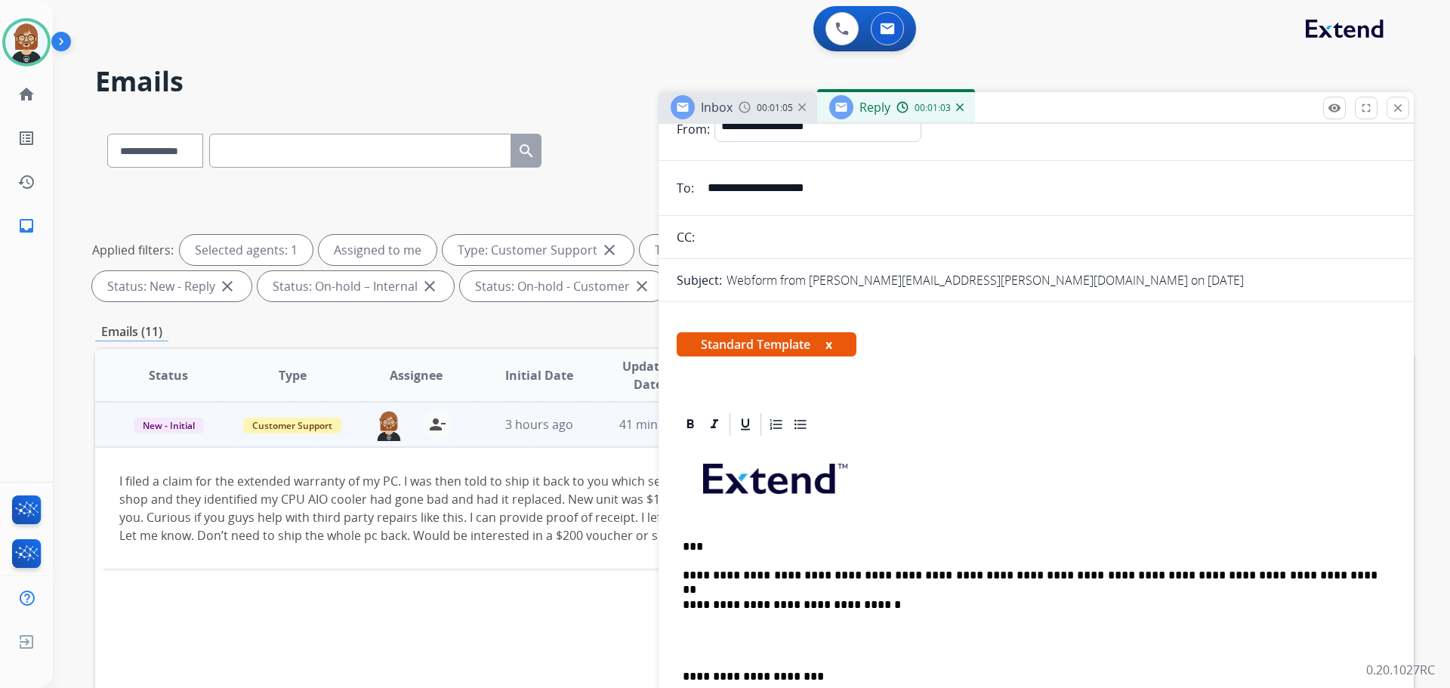
scroll to position [0, 0]
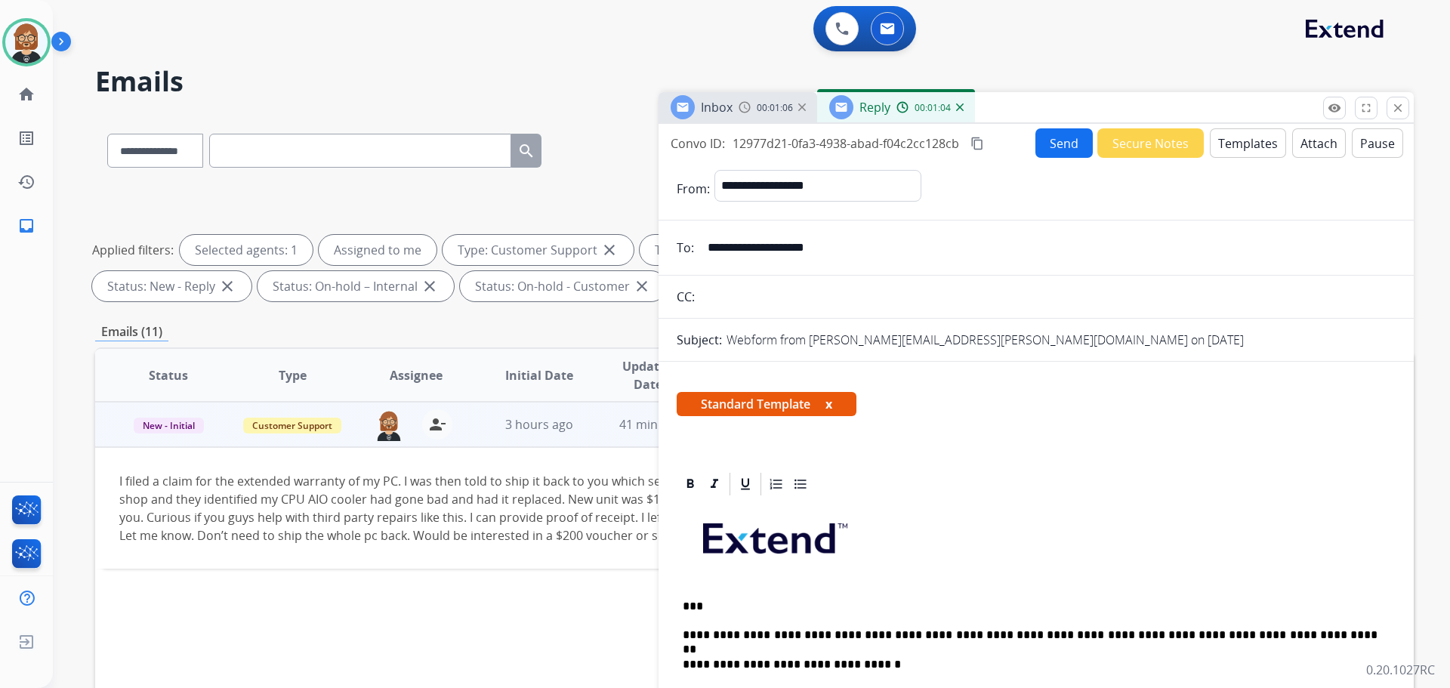
click at [1067, 151] on button "Send" at bounding box center [1064, 142] width 57 height 29
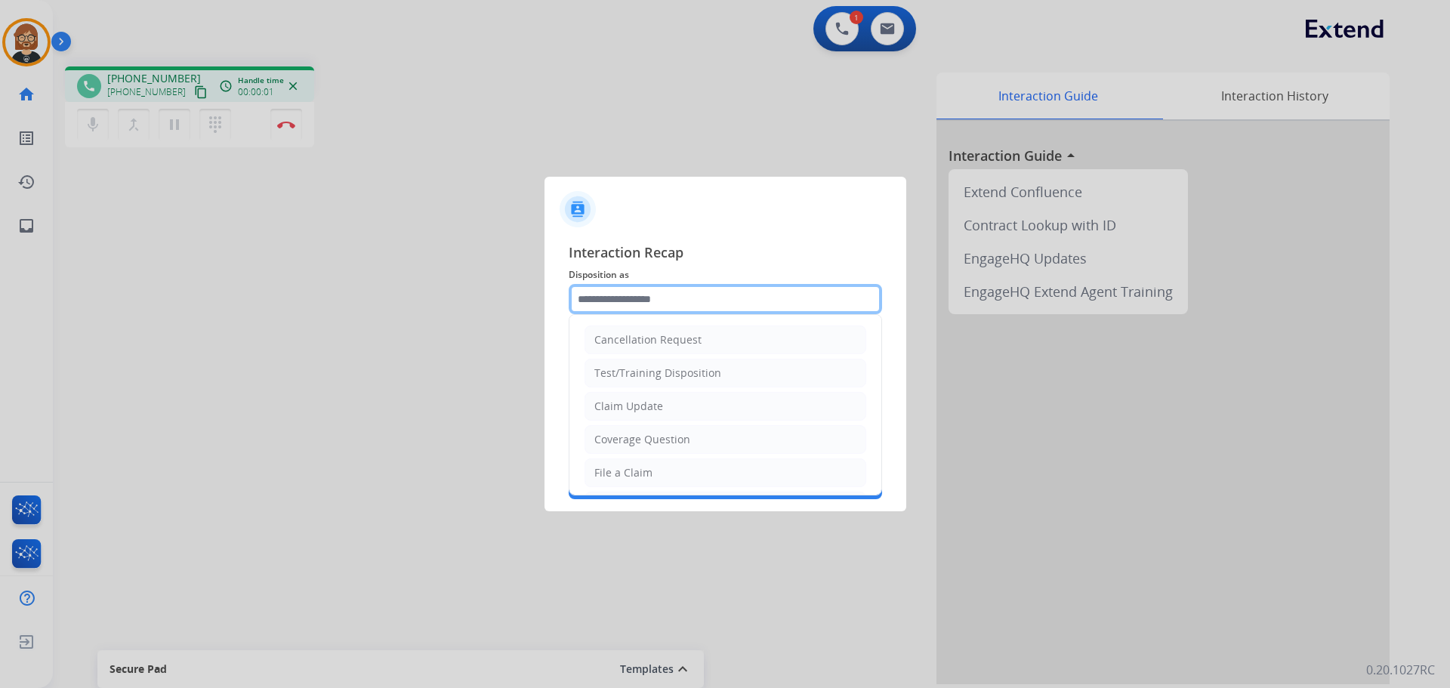
click at [725, 310] on input "text" at bounding box center [725, 299] width 313 height 30
drag, startPoint x: 720, startPoint y: 412, endPoint x: 729, endPoint y: 412, distance: 9.1
click at [723, 412] on li "Claim Update" at bounding box center [726, 406] width 282 height 29
type input "**********"
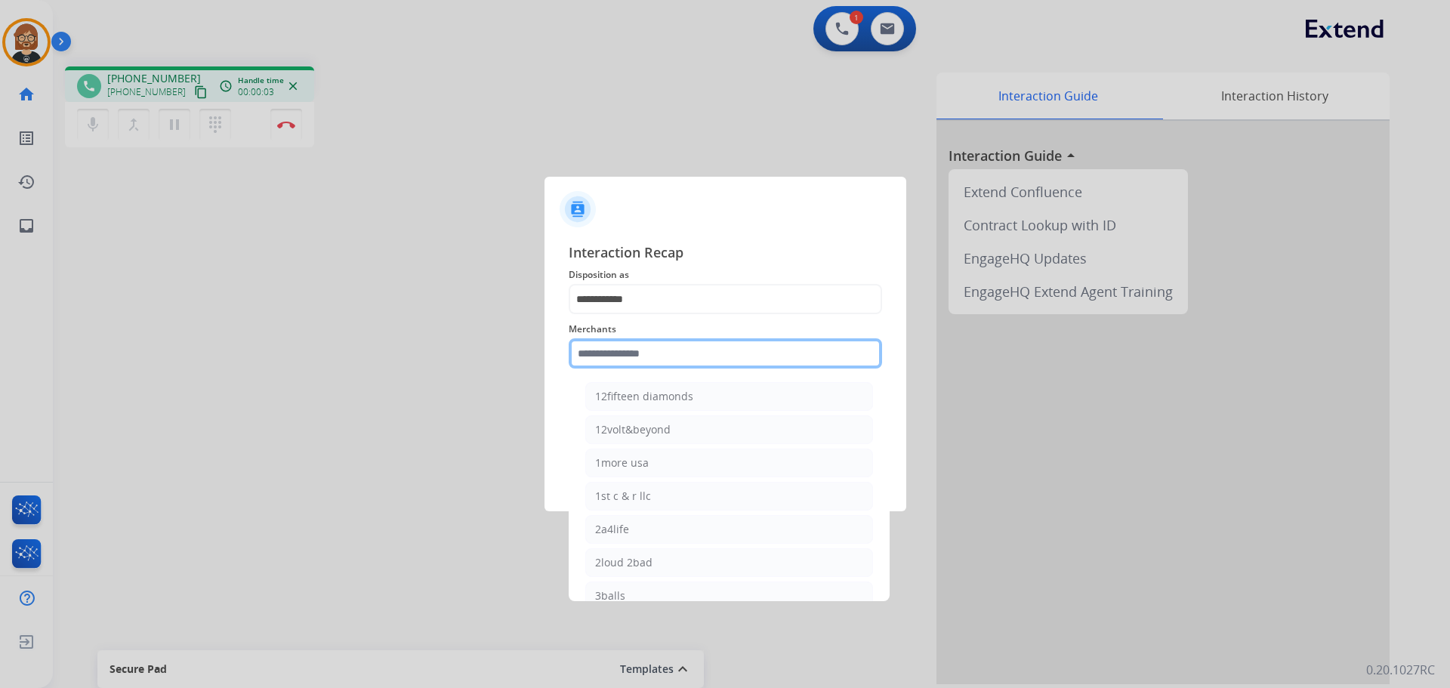
click at [746, 360] on input "text" at bounding box center [725, 353] width 313 height 30
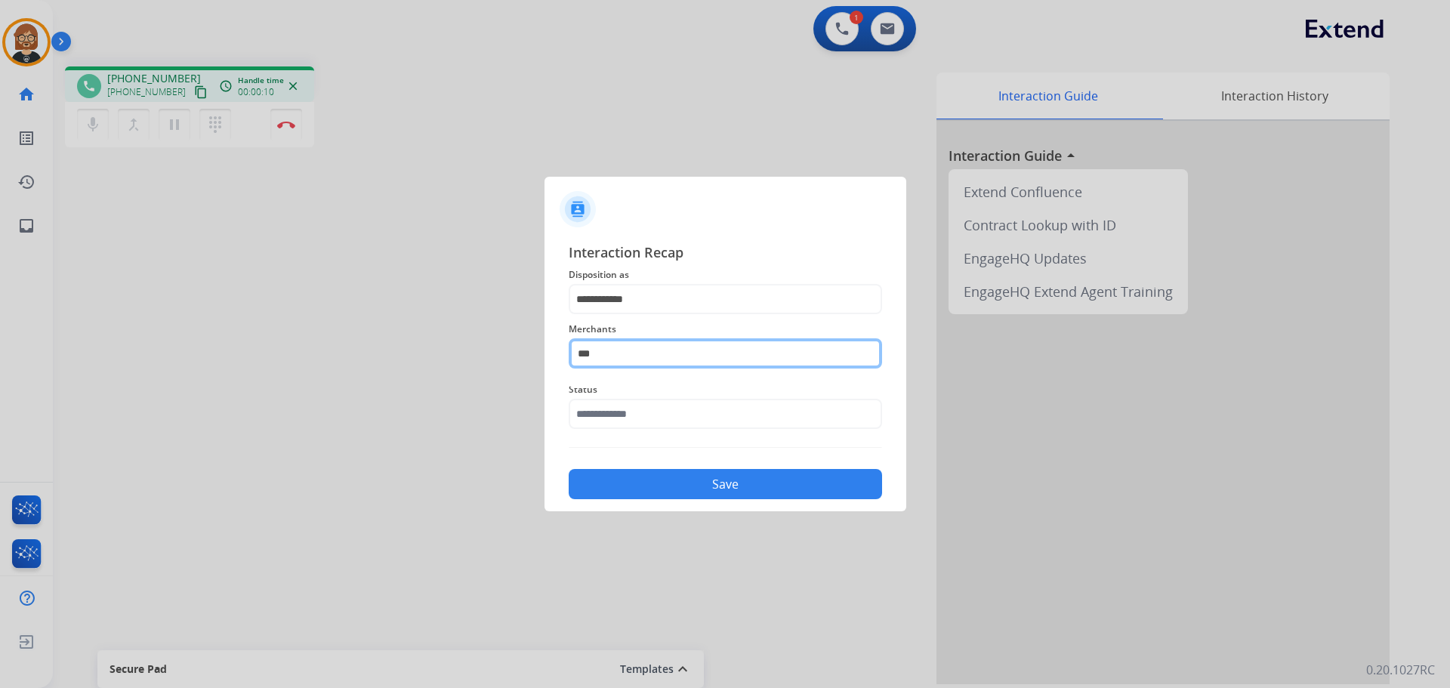
drag, startPoint x: 588, startPoint y: 352, endPoint x: 495, endPoint y: 336, distance: 94.3
click at [0, 348] on app-contact-recap-modal "**********" at bounding box center [0, 344] width 0 height 688
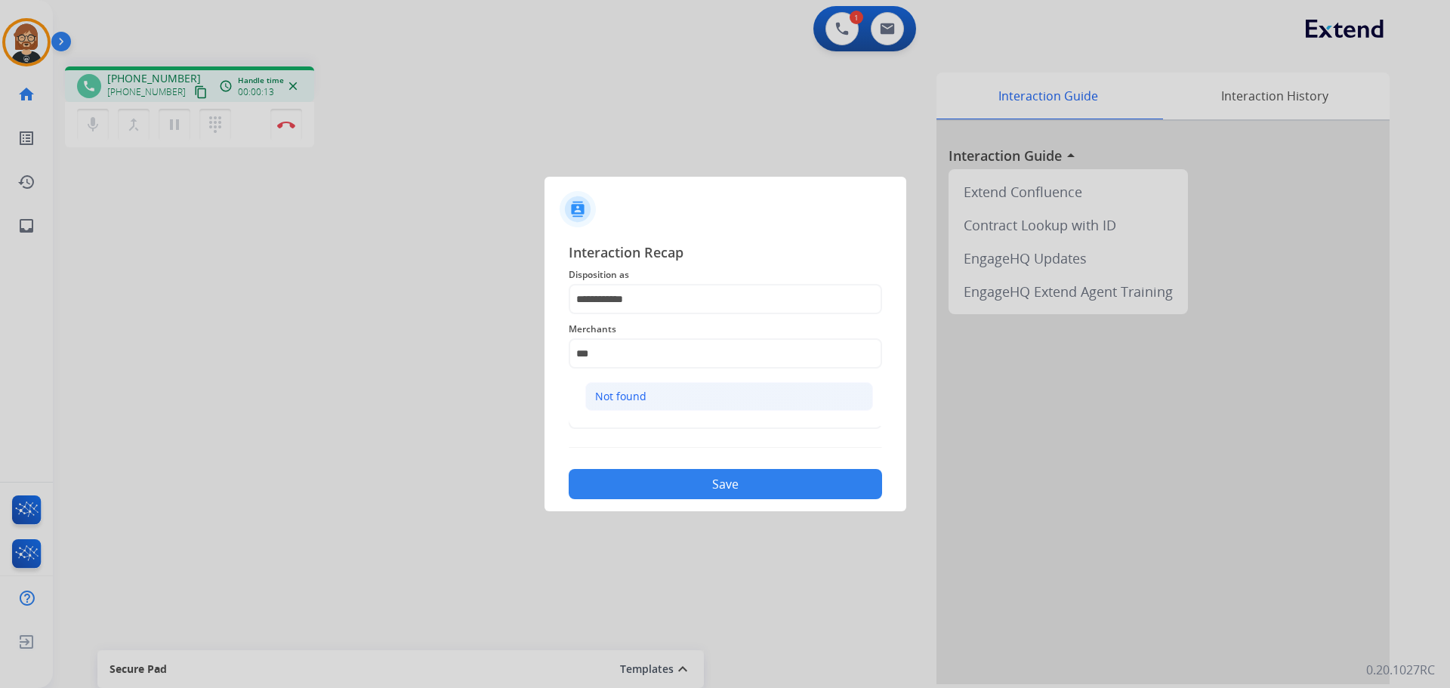
click at [655, 386] on li "Not found" at bounding box center [729, 396] width 288 height 29
type input "*********"
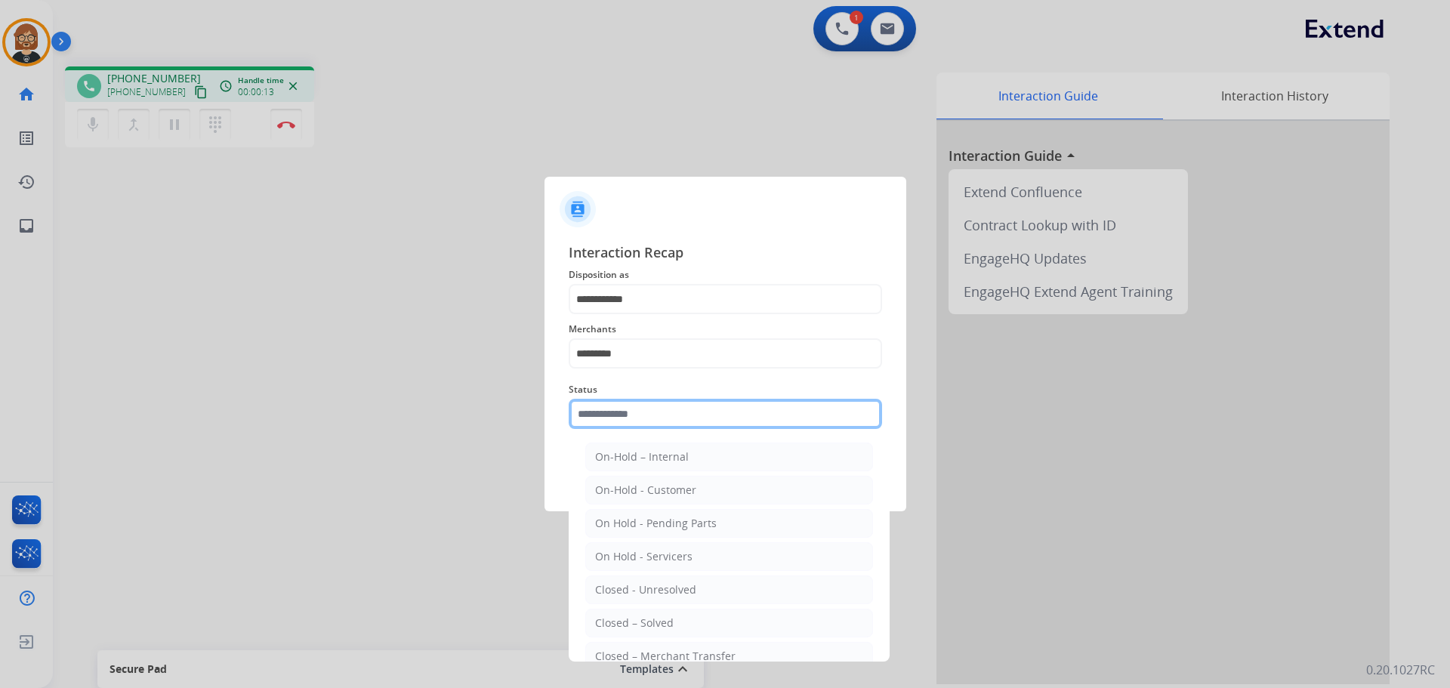
click at [670, 414] on input "text" at bounding box center [725, 414] width 313 height 30
click at [682, 613] on li "Closed – Solved" at bounding box center [729, 623] width 288 height 29
type input "**********"
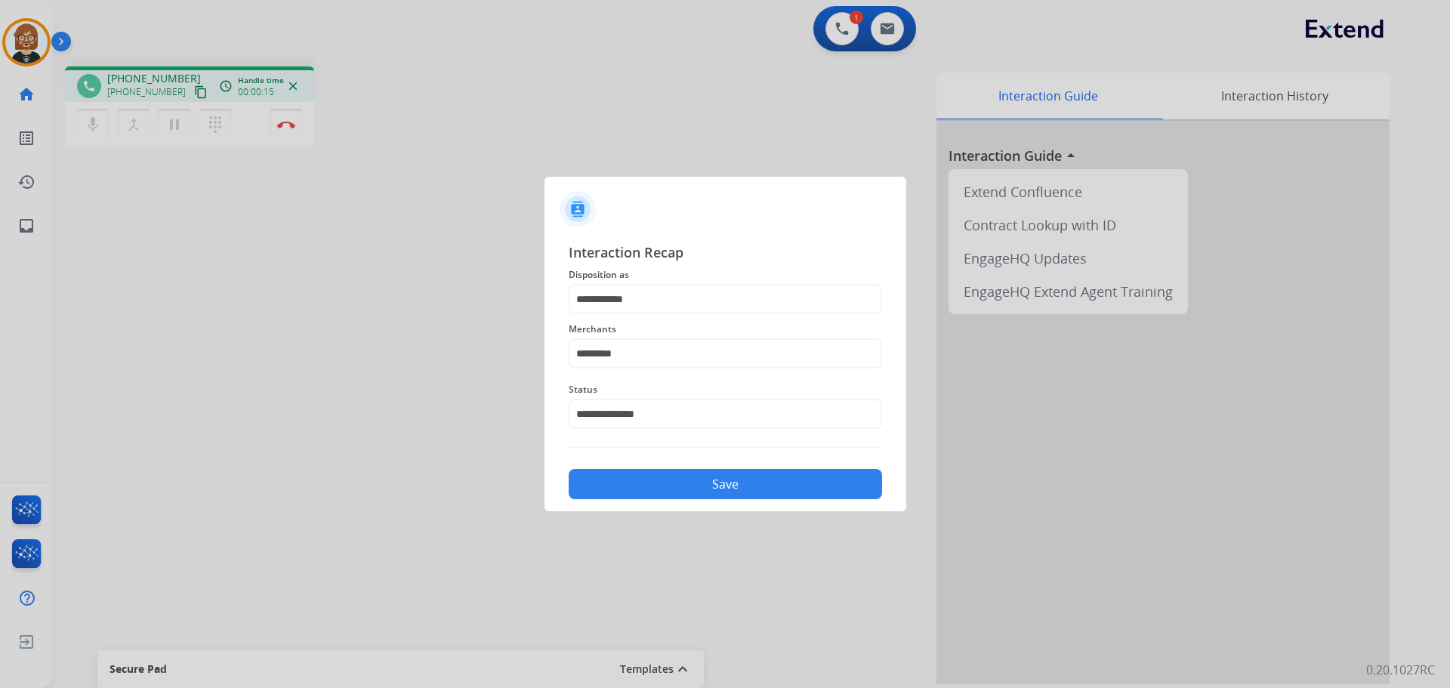
click at [655, 486] on button "Save" at bounding box center [725, 484] width 313 height 30
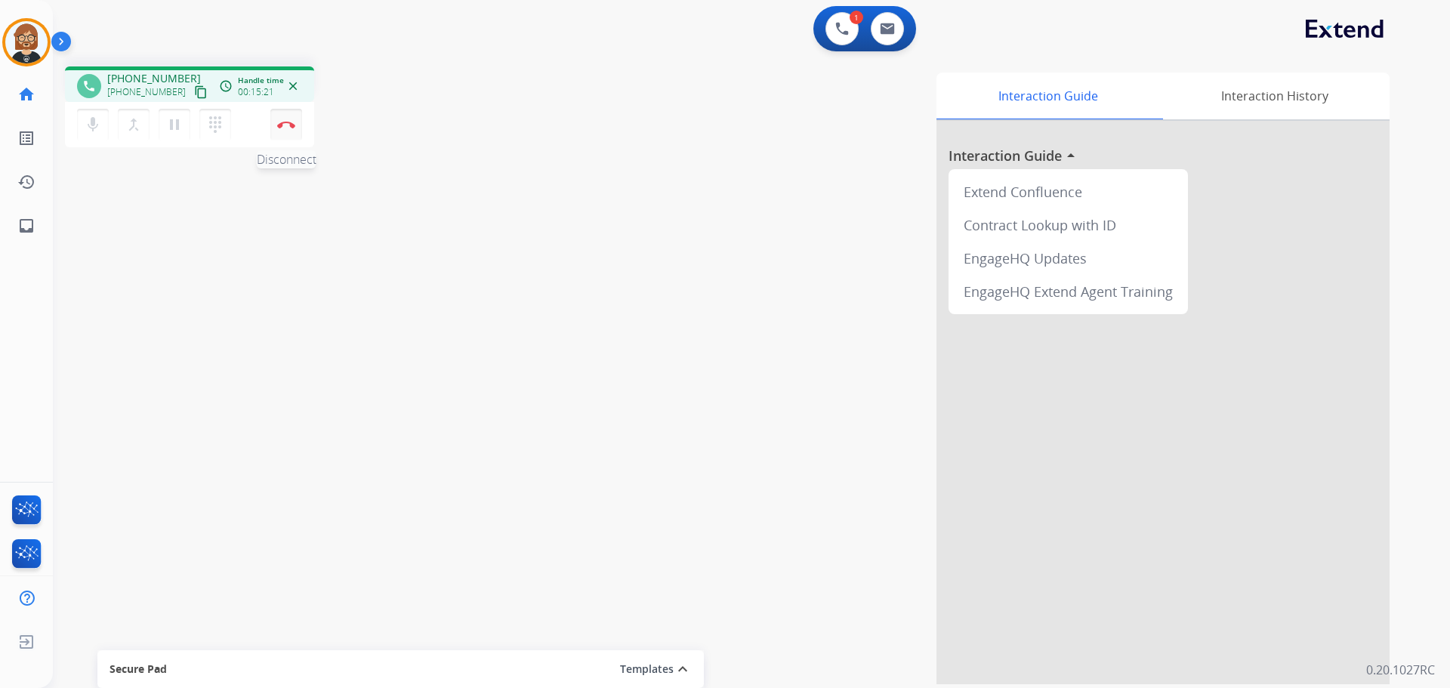
click at [284, 126] on img at bounding box center [286, 125] width 18 height 8
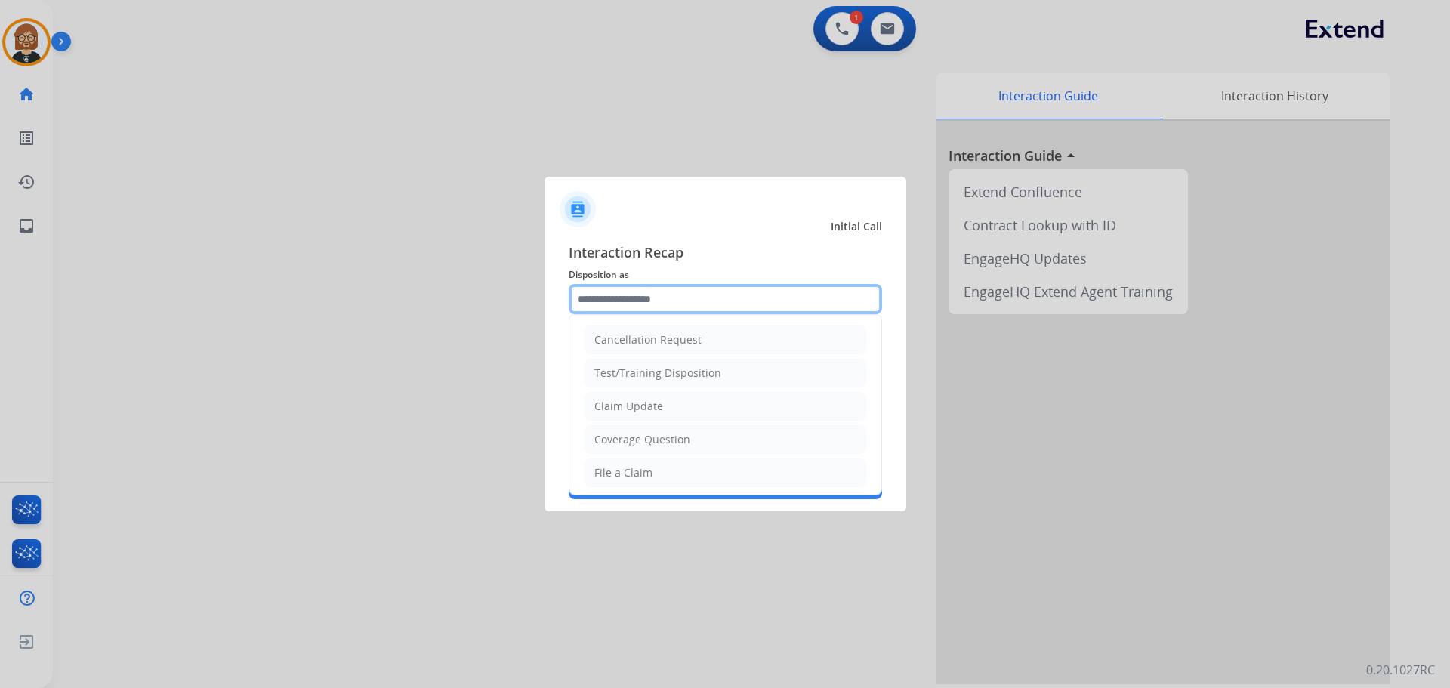
click at [671, 295] on input "text" at bounding box center [725, 299] width 313 height 30
click at [725, 415] on li "Claim Update" at bounding box center [726, 406] width 282 height 29
type input "**********"
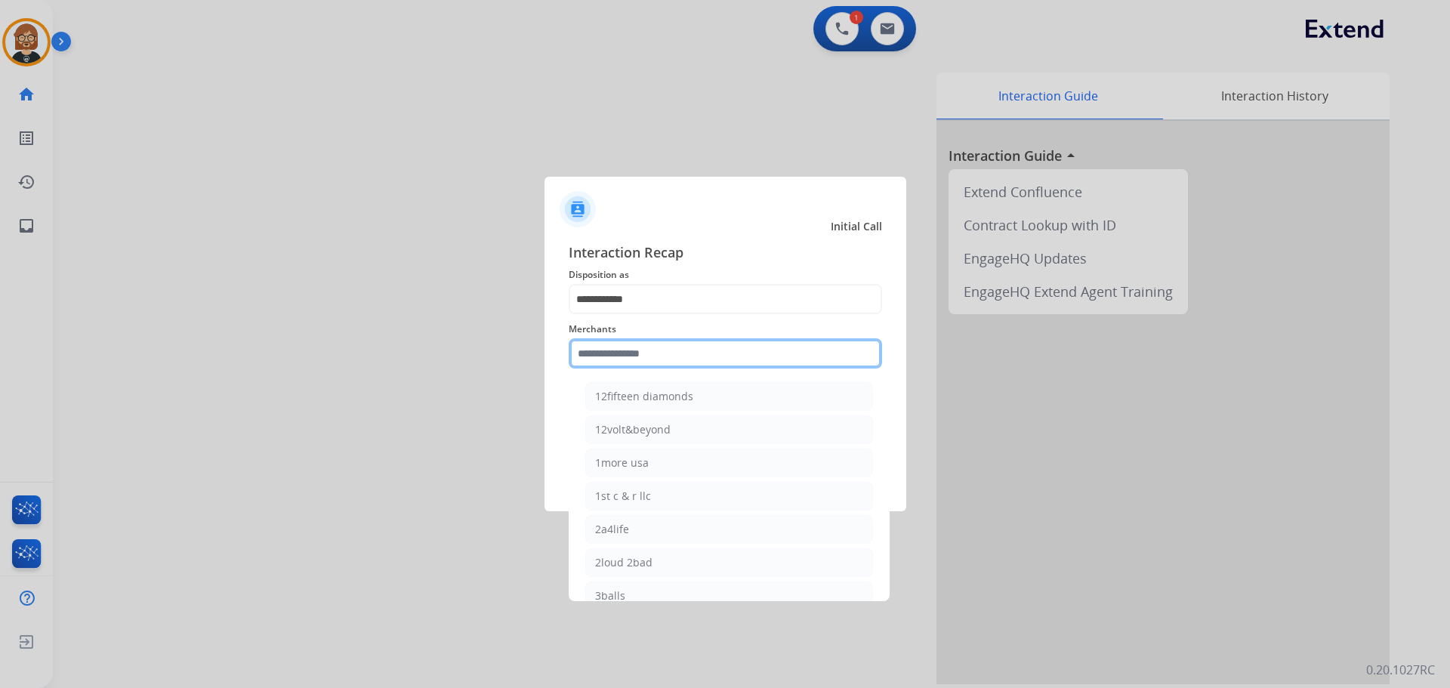
click at [749, 359] on input "text" at bounding box center [725, 353] width 313 height 30
click at [720, 325] on span "Merchants" at bounding box center [725, 329] width 313 height 18
click at [709, 362] on input "text" at bounding box center [725, 353] width 313 height 30
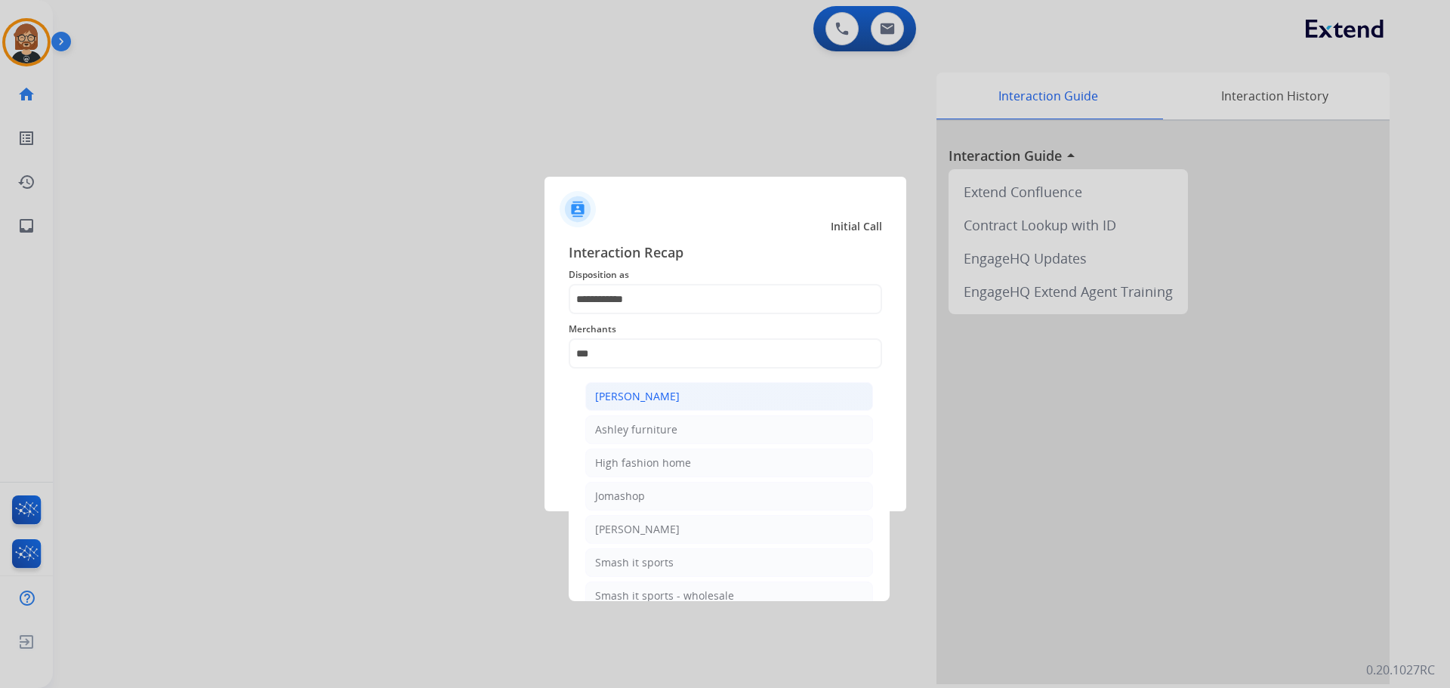
click at [693, 408] on li "[PERSON_NAME]" at bounding box center [729, 396] width 288 height 29
type input "**********"
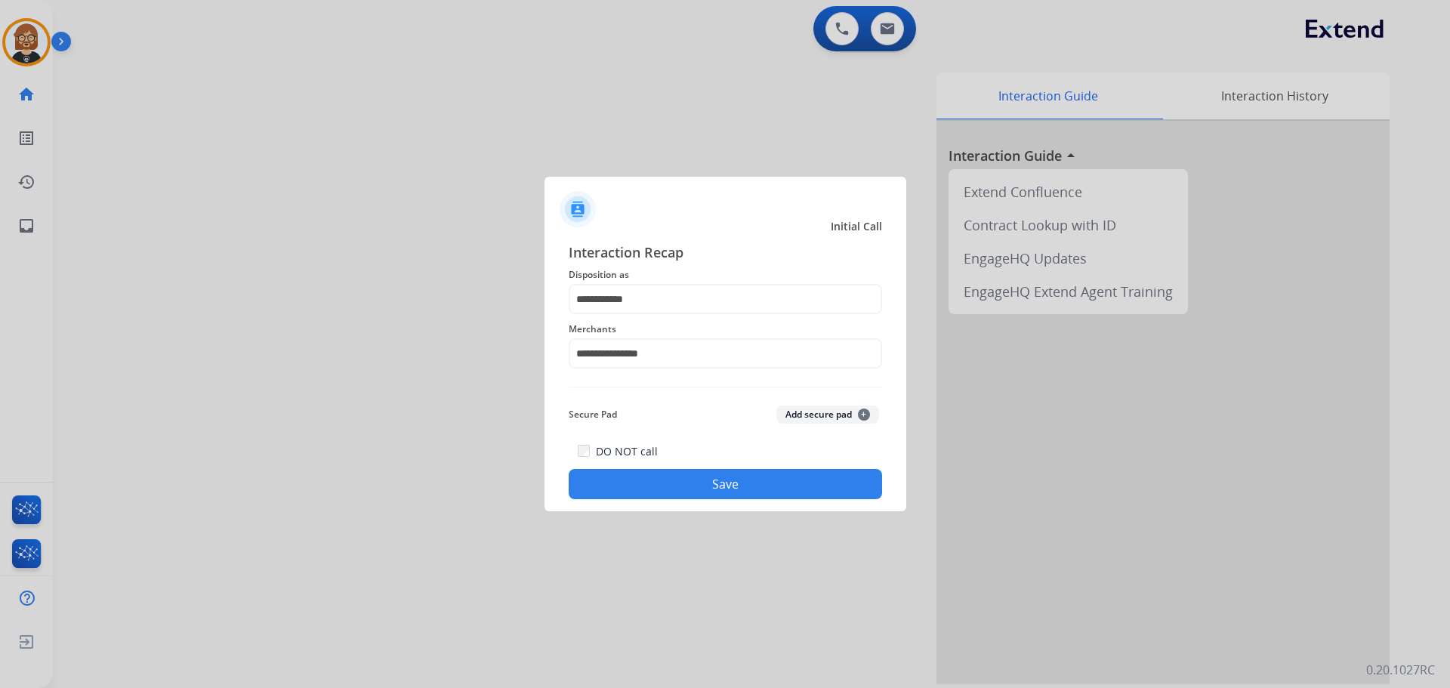
click at [740, 486] on button "Save" at bounding box center [725, 484] width 313 height 30
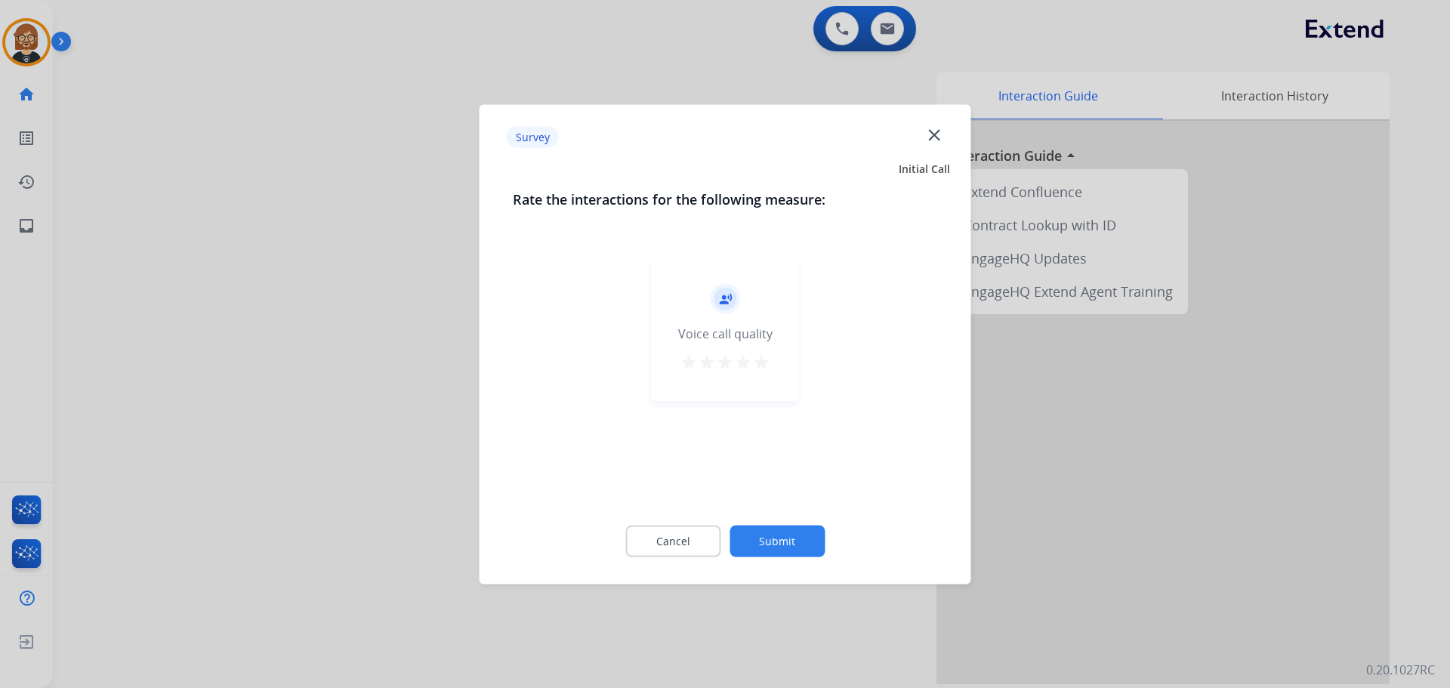
drag, startPoint x: 794, startPoint y: 568, endPoint x: 795, endPoint y: 559, distance: 9.1
click at [795, 564] on div "Cancel Submit" at bounding box center [725, 541] width 425 height 68
click at [795, 551] on button "Submit" at bounding box center [777, 541] width 95 height 32
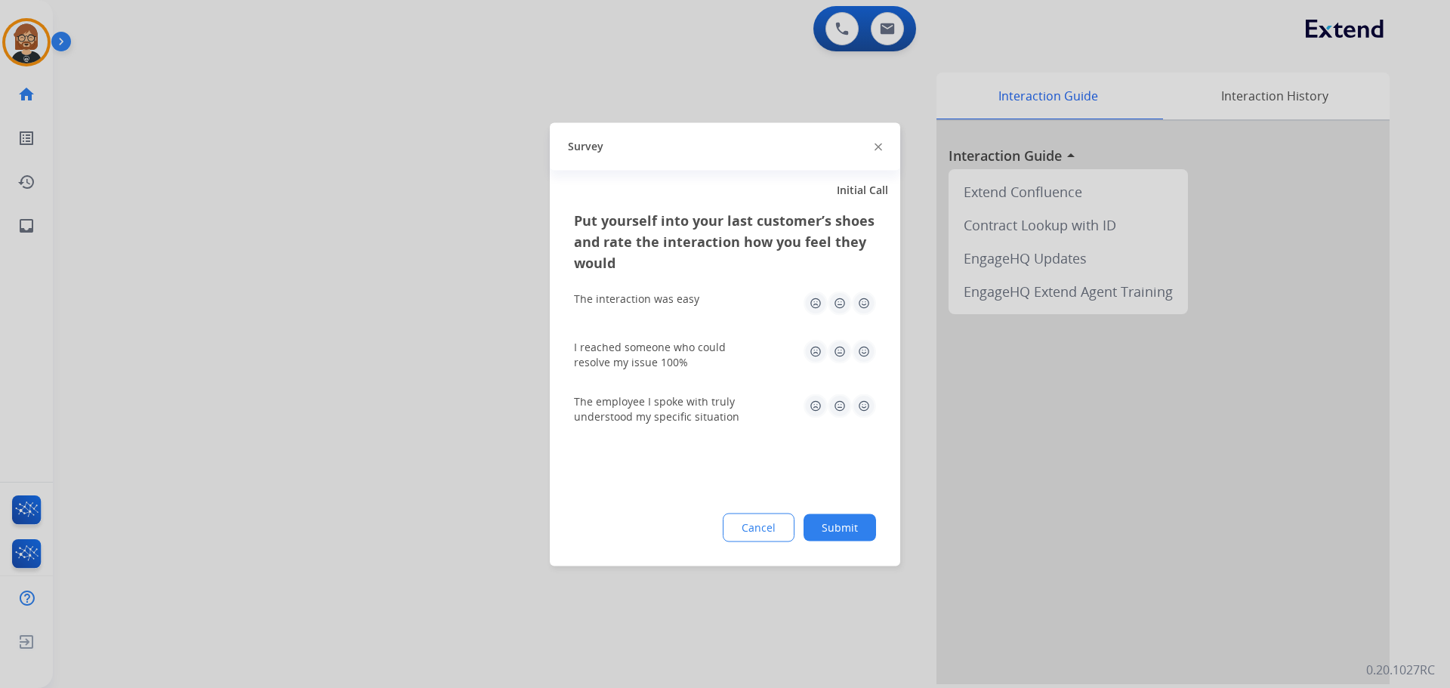
click at [813, 530] on button "Submit" at bounding box center [840, 527] width 73 height 27
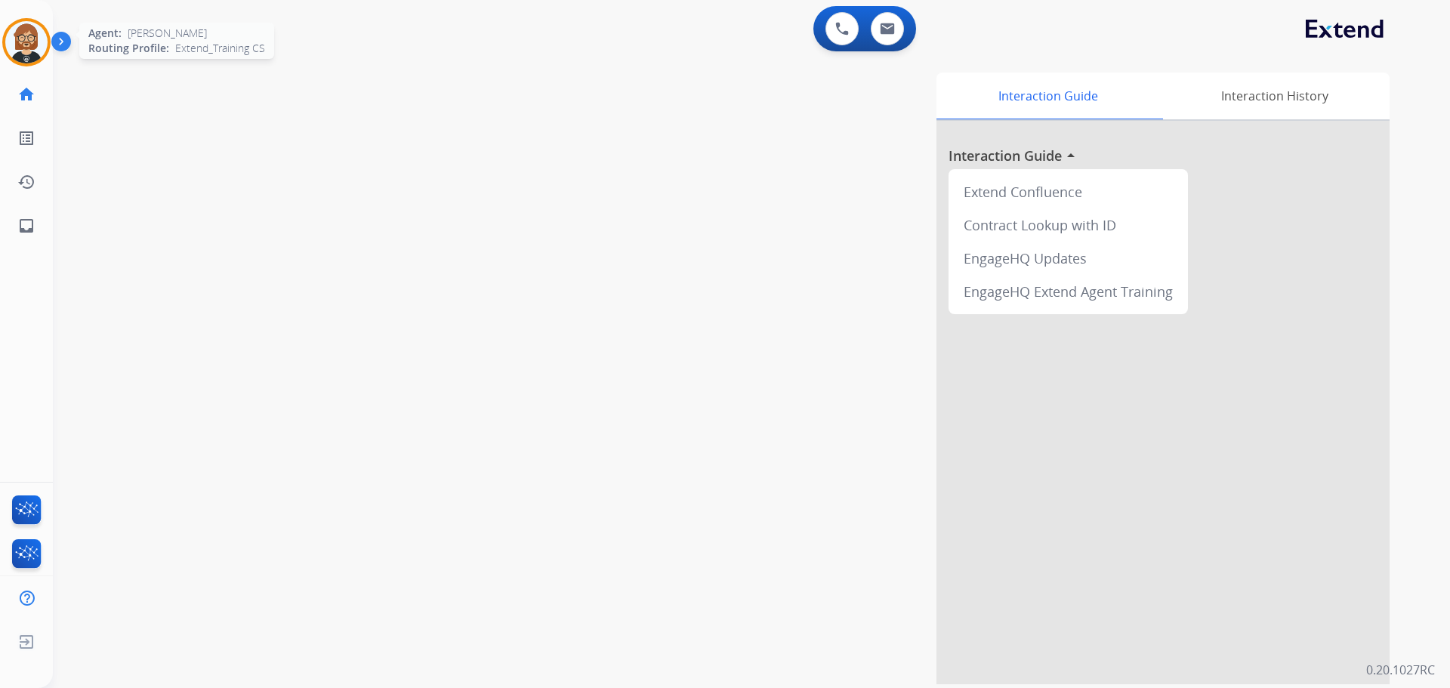
click at [24, 39] on img at bounding box center [26, 42] width 42 height 42
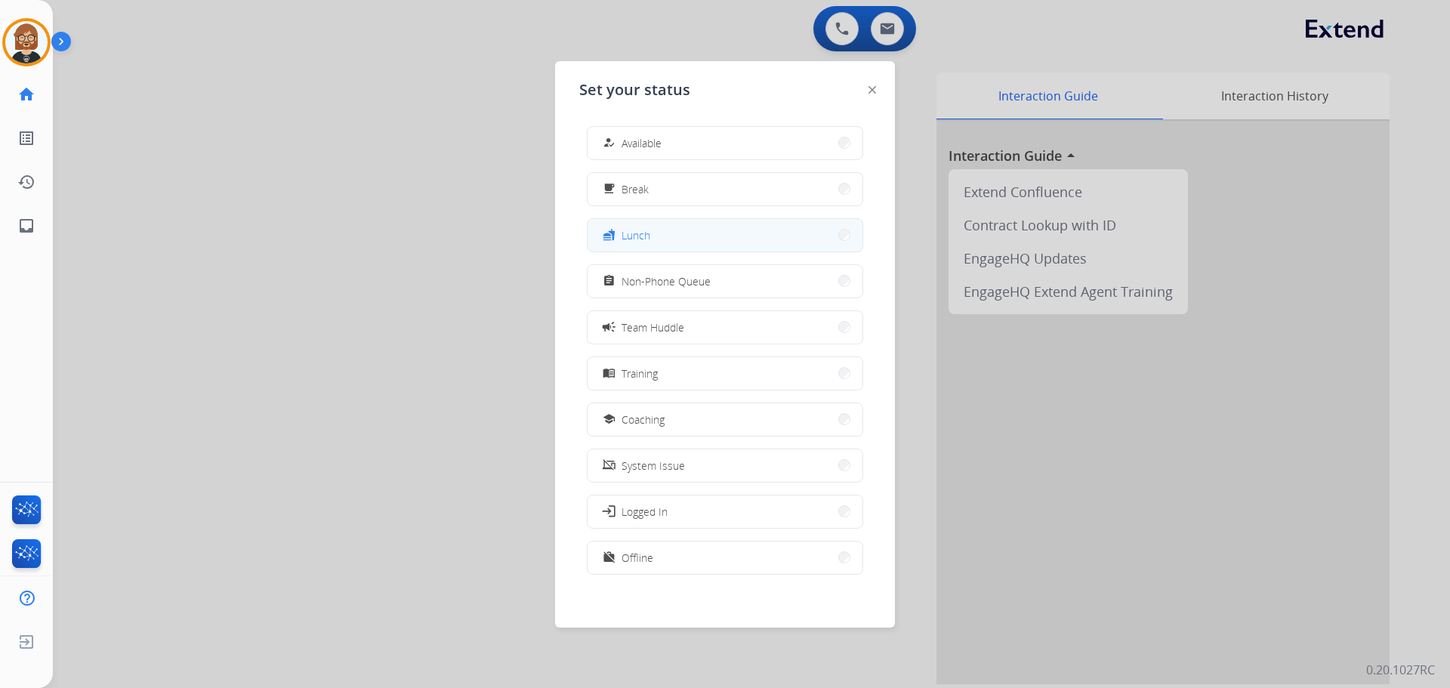
click at [754, 223] on button "fastfood Lunch" at bounding box center [725, 235] width 275 height 32
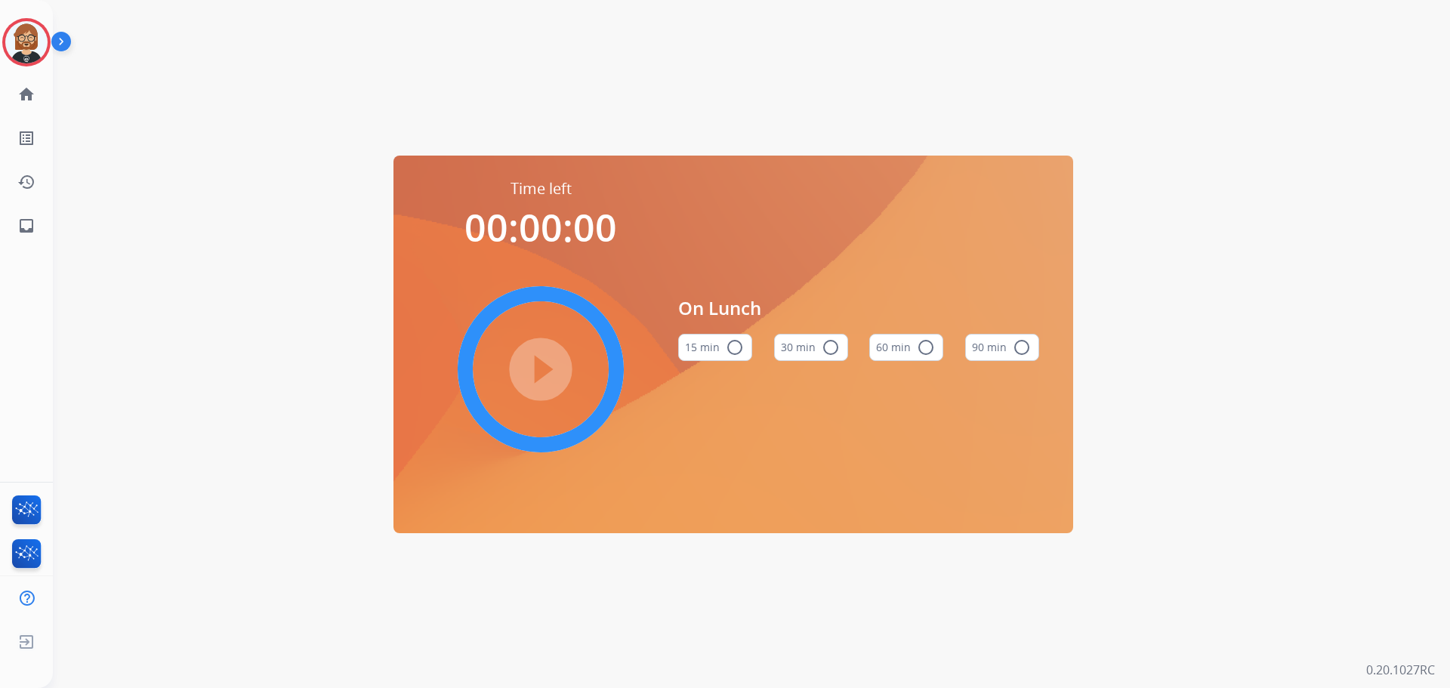
click at [813, 348] on button "30 min radio_button_unchecked" at bounding box center [811, 347] width 74 height 27
click at [535, 372] on mat-icon "play_circle_filled" at bounding box center [541, 369] width 18 height 18
click at [31, 229] on mat-icon "inbox" at bounding box center [26, 226] width 18 height 18
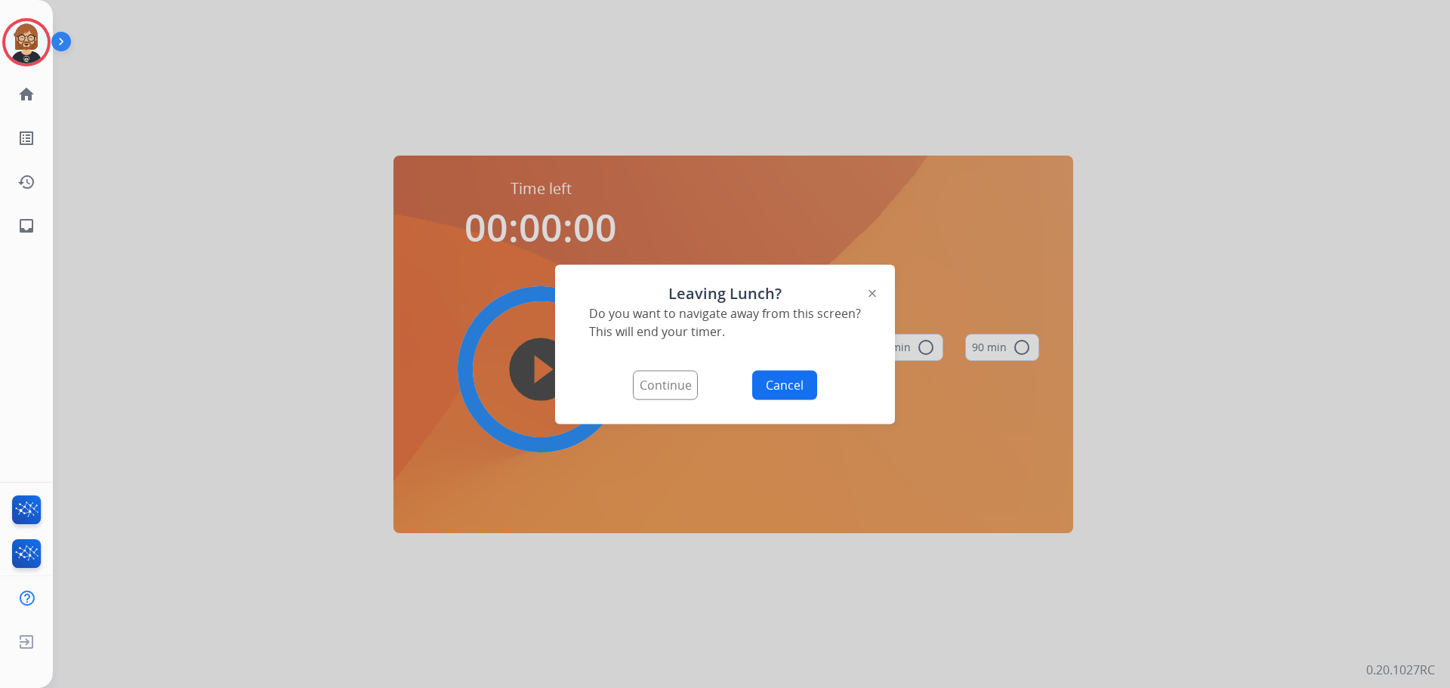
click at [653, 378] on button "Continue" at bounding box center [665, 384] width 65 height 29
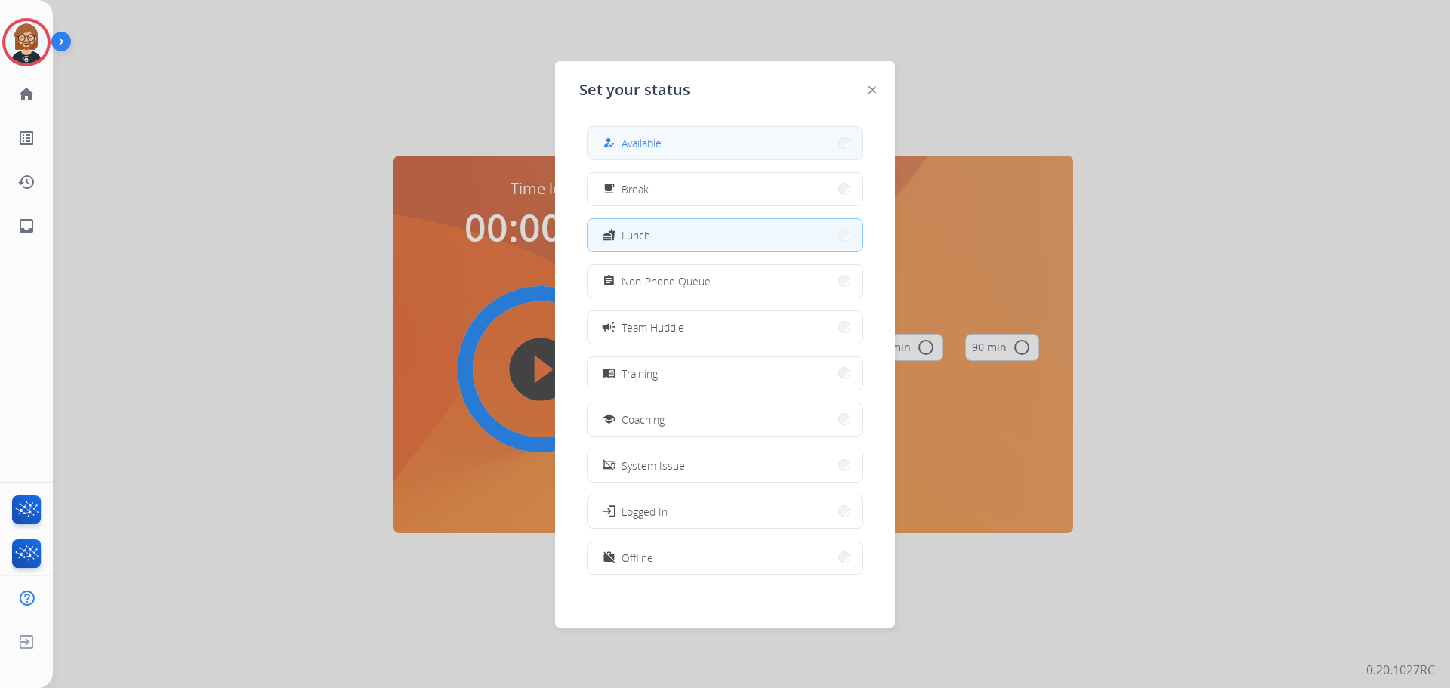
click at [689, 139] on button "how_to_reg Available" at bounding box center [725, 143] width 275 height 32
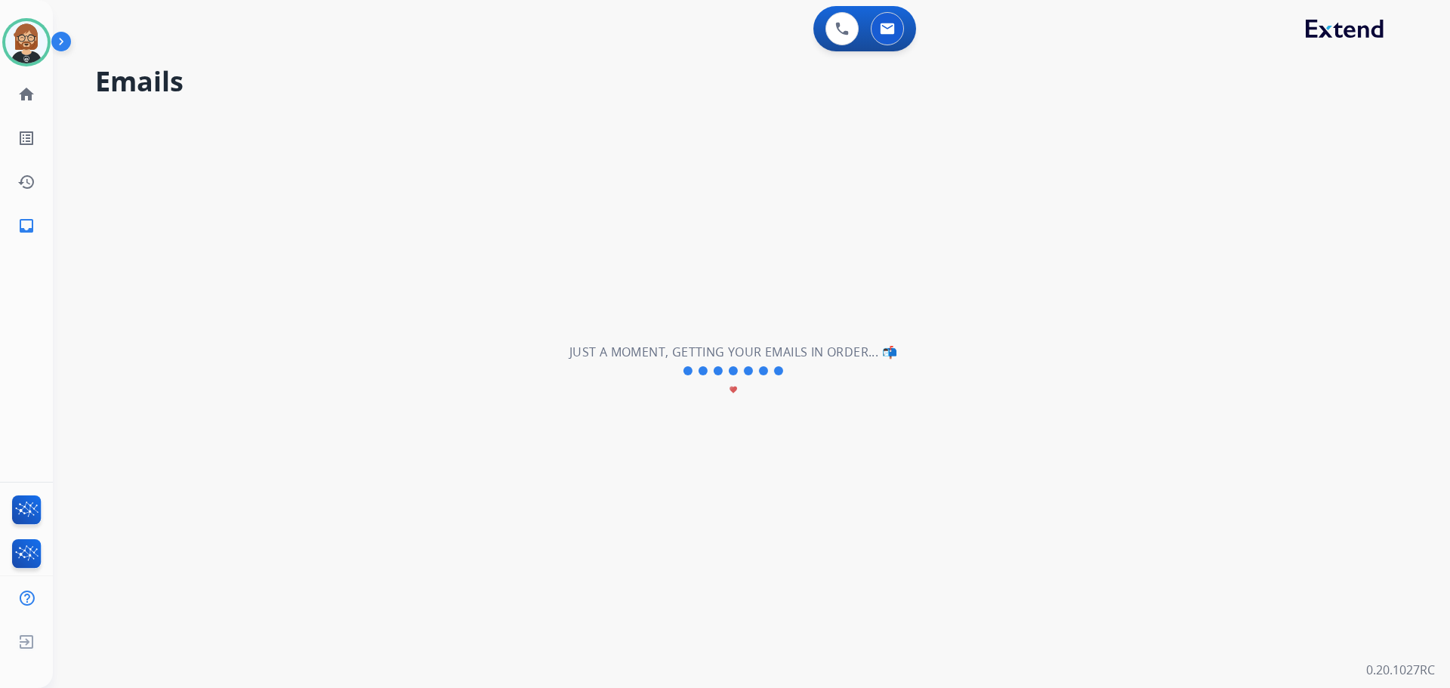
click at [1227, 443] on div "**********" at bounding box center [733, 371] width 1361 height 634
click at [24, 97] on mat-icon "home" at bounding box center [26, 94] width 18 height 18
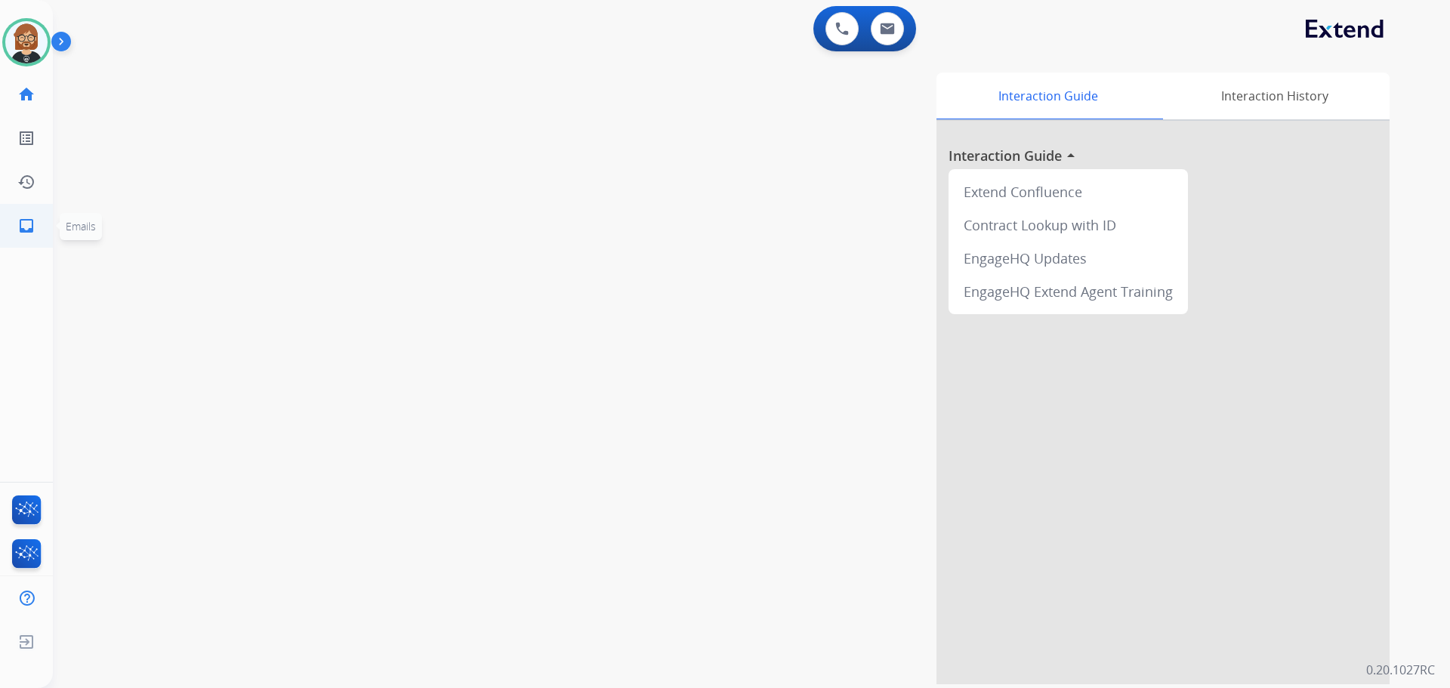
click at [28, 223] on mat-icon "inbox" at bounding box center [26, 226] width 18 height 18
select select "**********"
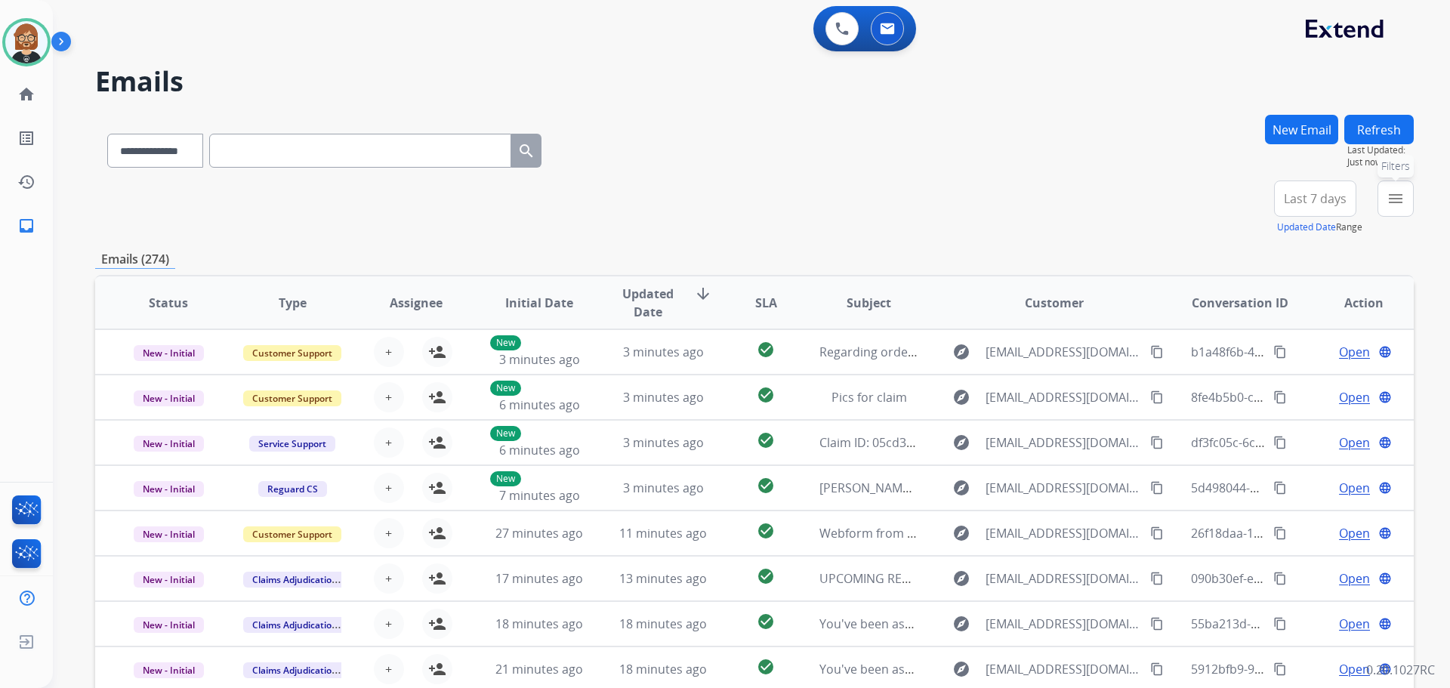
click at [1412, 195] on button "menu Filters" at bounding box center [1396, 199] width 36 height 36
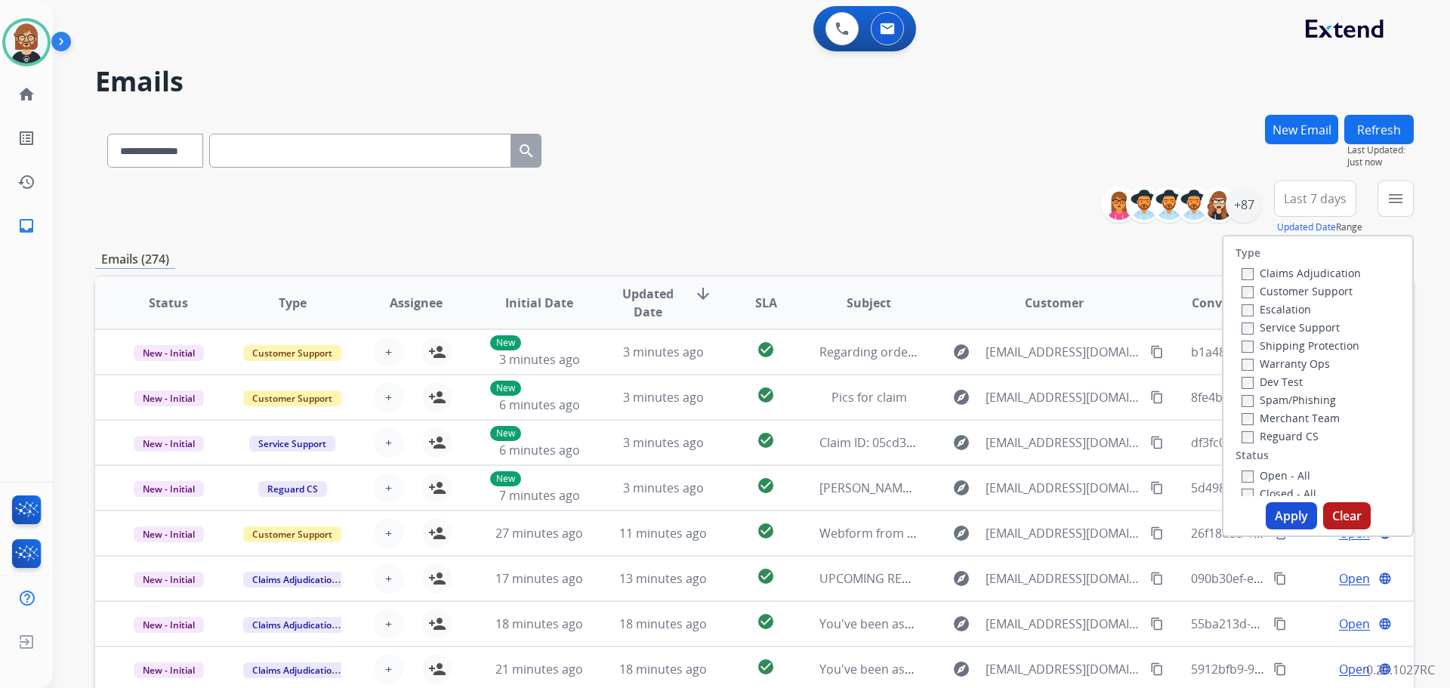
click at [1283, 480] on label "Open - All" at bounding box center [1276, 475] width 69 height 14
click at [1286, 508] on button "Apply" at bounding box center [1291, 515] width 51 height 27
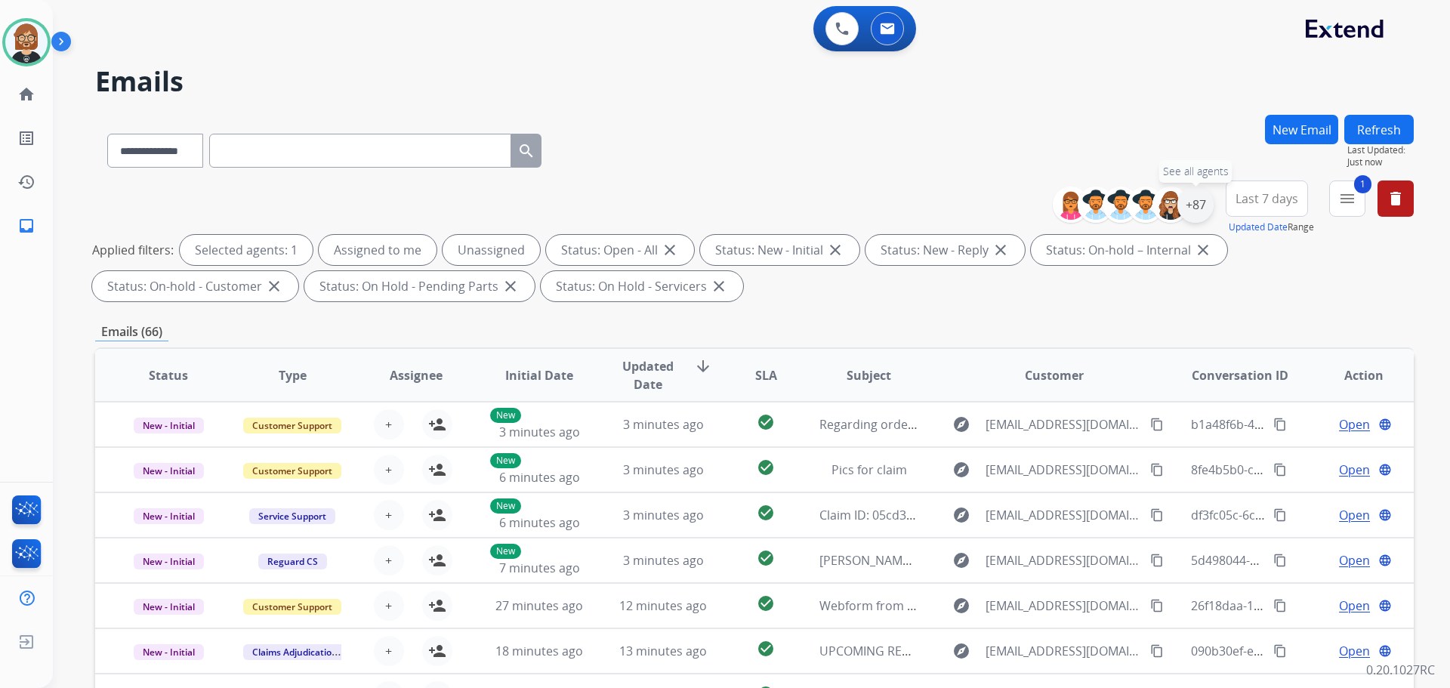
click at [1200, 204] on div "+87" at bounding box center [1196, 205] width 36 height 36
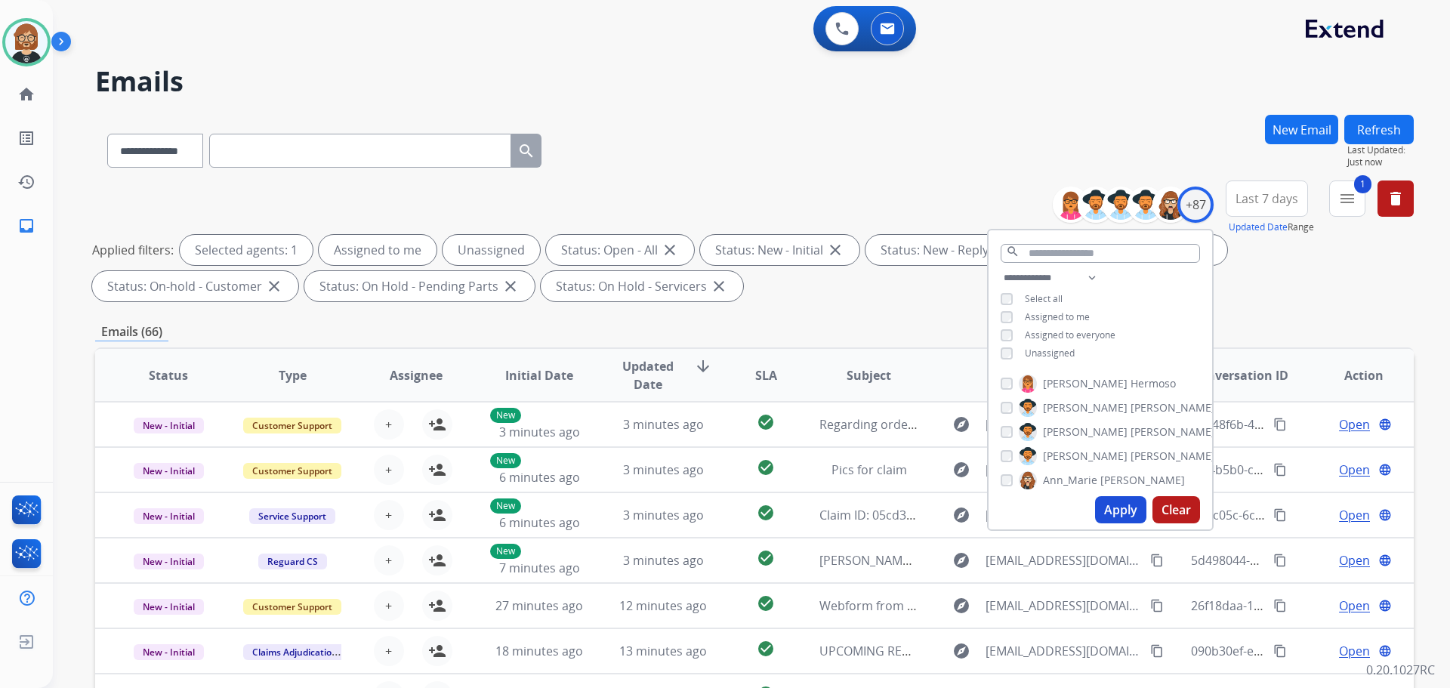
click at [1055, 357] on span "Unassigned" at bounding box center [1050, 353] width 50 height 13
click at [1108, 508] on button "Apply" at bounding box center [1120, 509] width 51 height 27
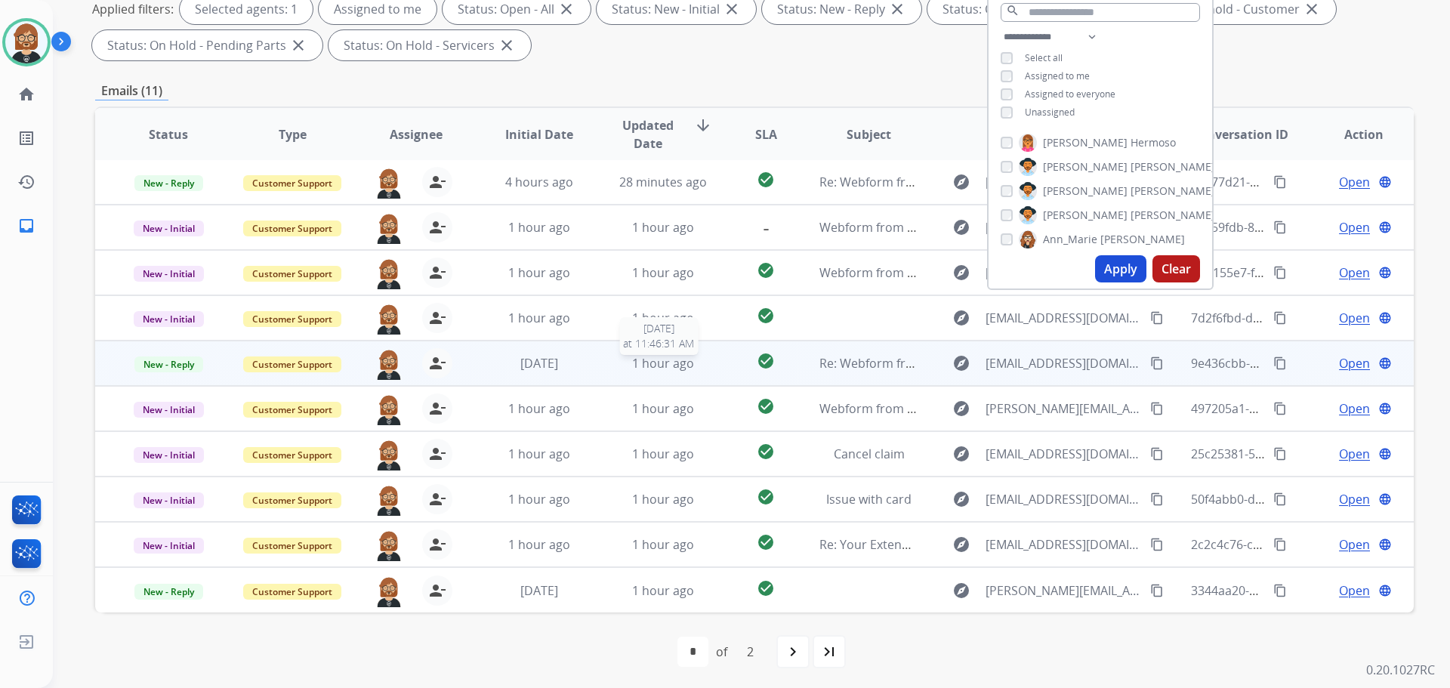
scroll to position [244, 0]
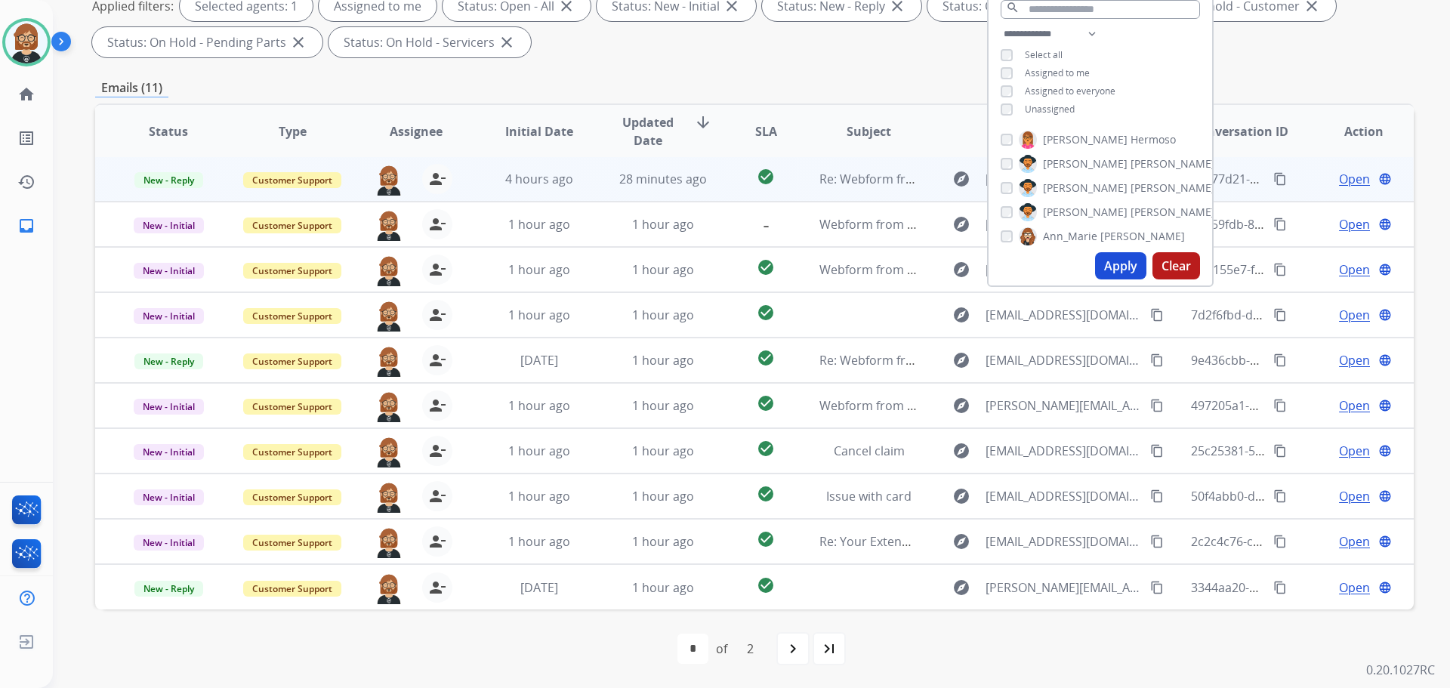
click at [680, 190] on td "28 minutes ago" at bounding box center [652, 178] width 124 height 45
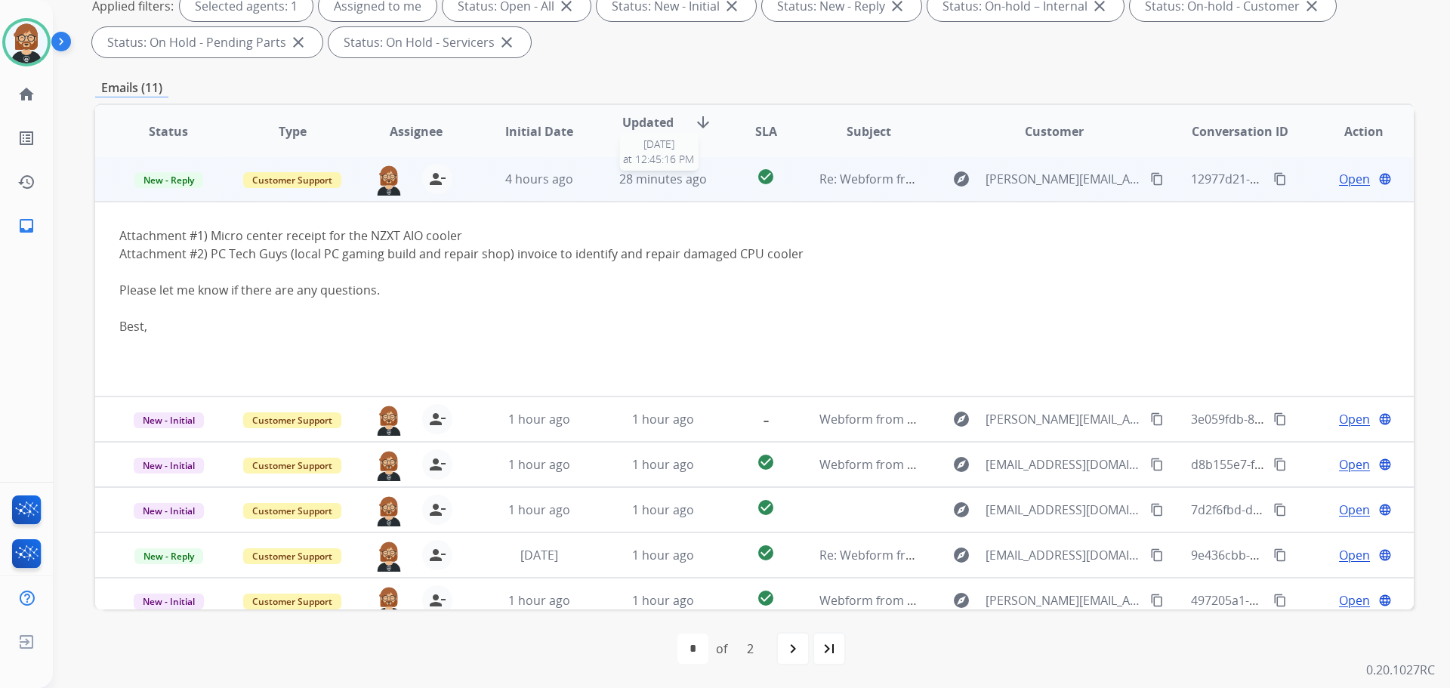
scroll to position [0, 0]
click at [1274, 178] on mat-icon "content_copy" at bounding box center [1281, 181] width 14 height 14
click at [1341, 183] on span "Open" at bounding box center [1354, 180] width 31 height 18
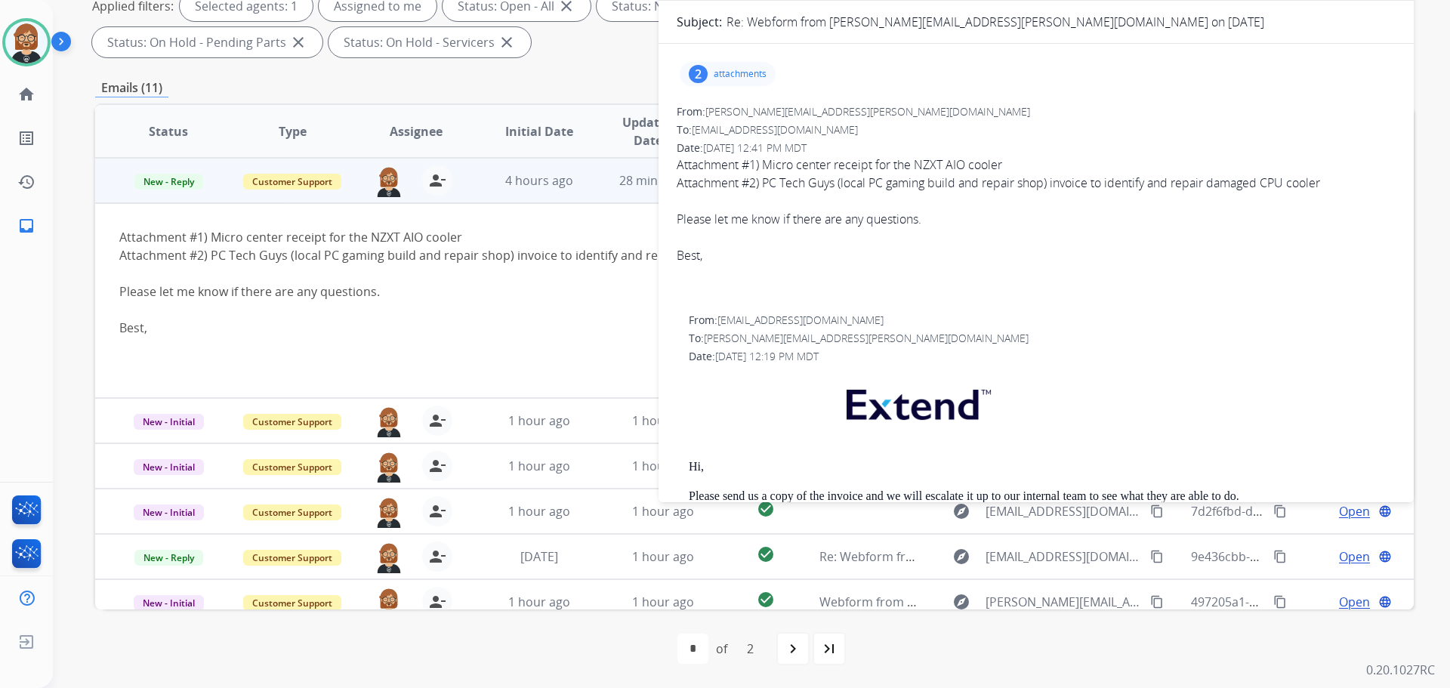
click at [752, 82] on div "2 attachments" at bounding box center [728, 74] width 96 height 24
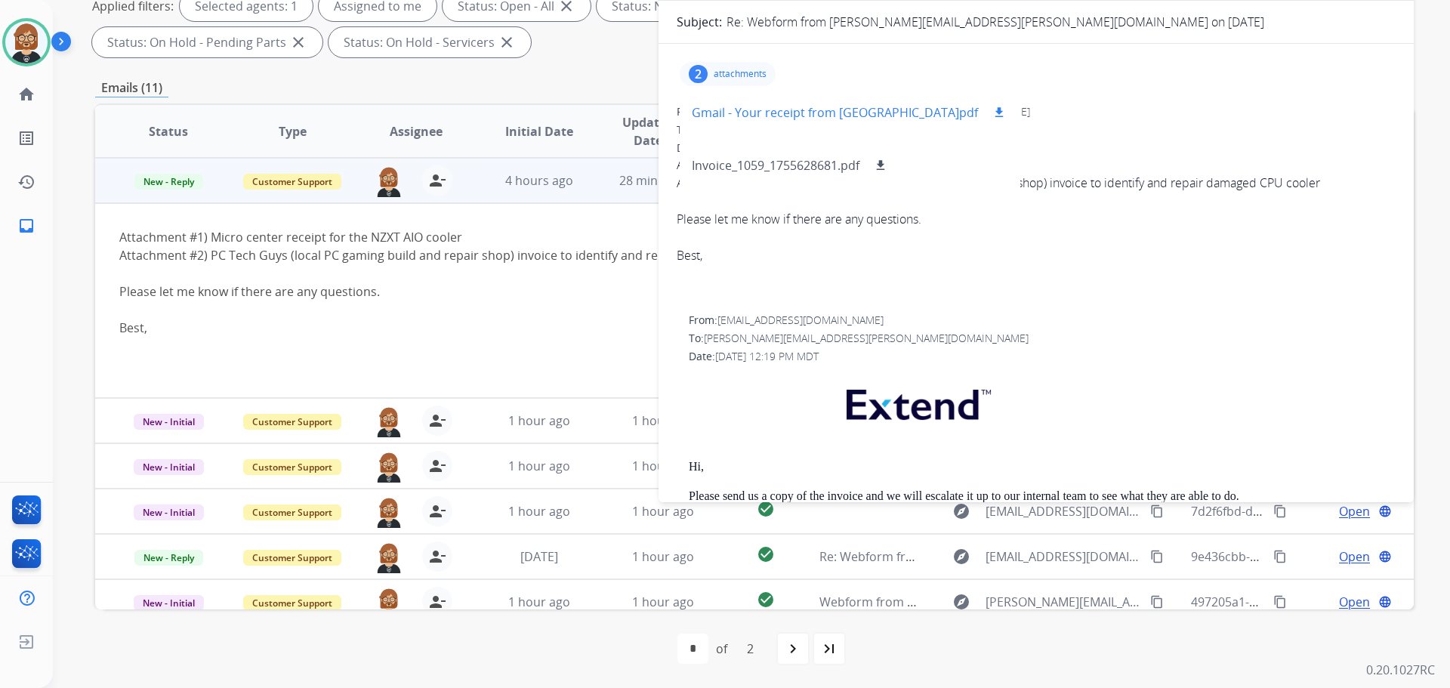
click at [993, 110] on mat-icon "download" at bounding box center [1000, 113] width 14 height 14
click at [881, 163] on mat-icon "download" at bounding box center [881, 166] width 14 height 14
click at [610, 232] on div "Attachment #1) Micro center receipt for the NZXT AIO cooler Attachment #2) PC T…" at bounding box center [631, 291] width 1024 height 127
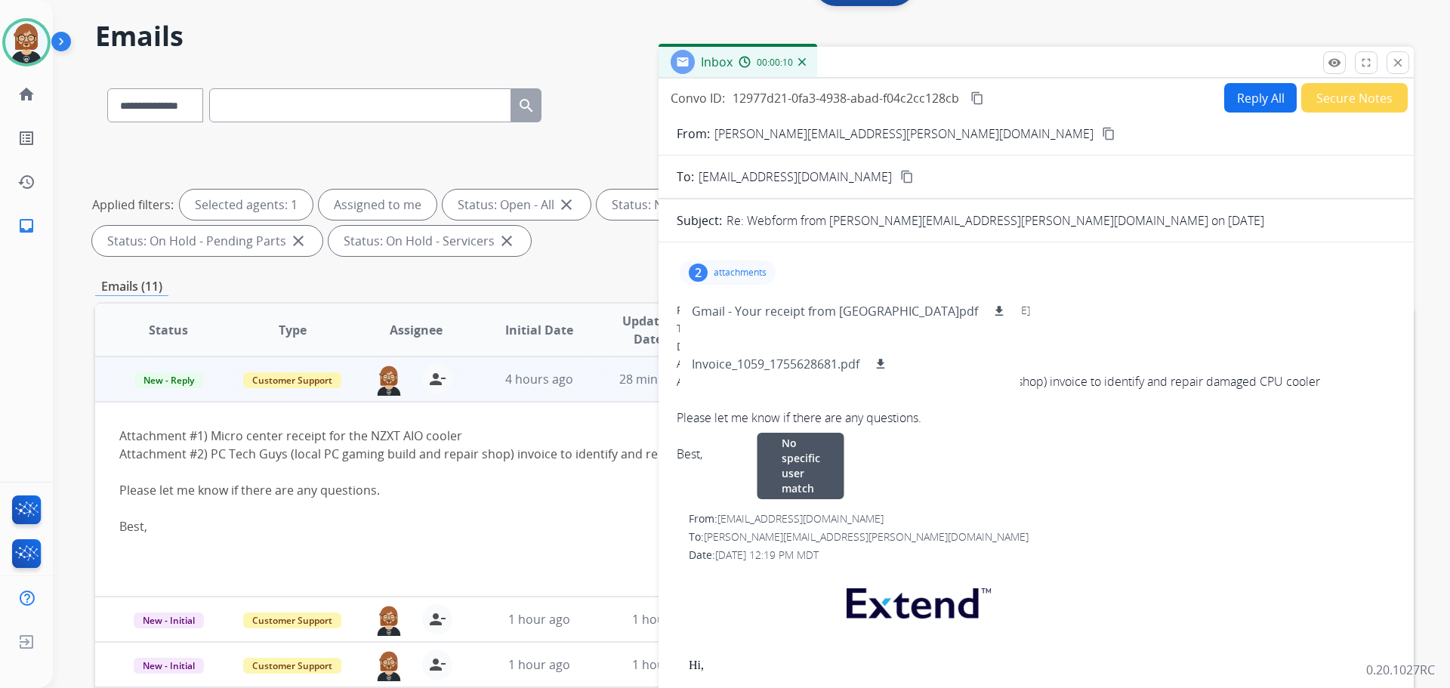
scroll to position [17, 0]
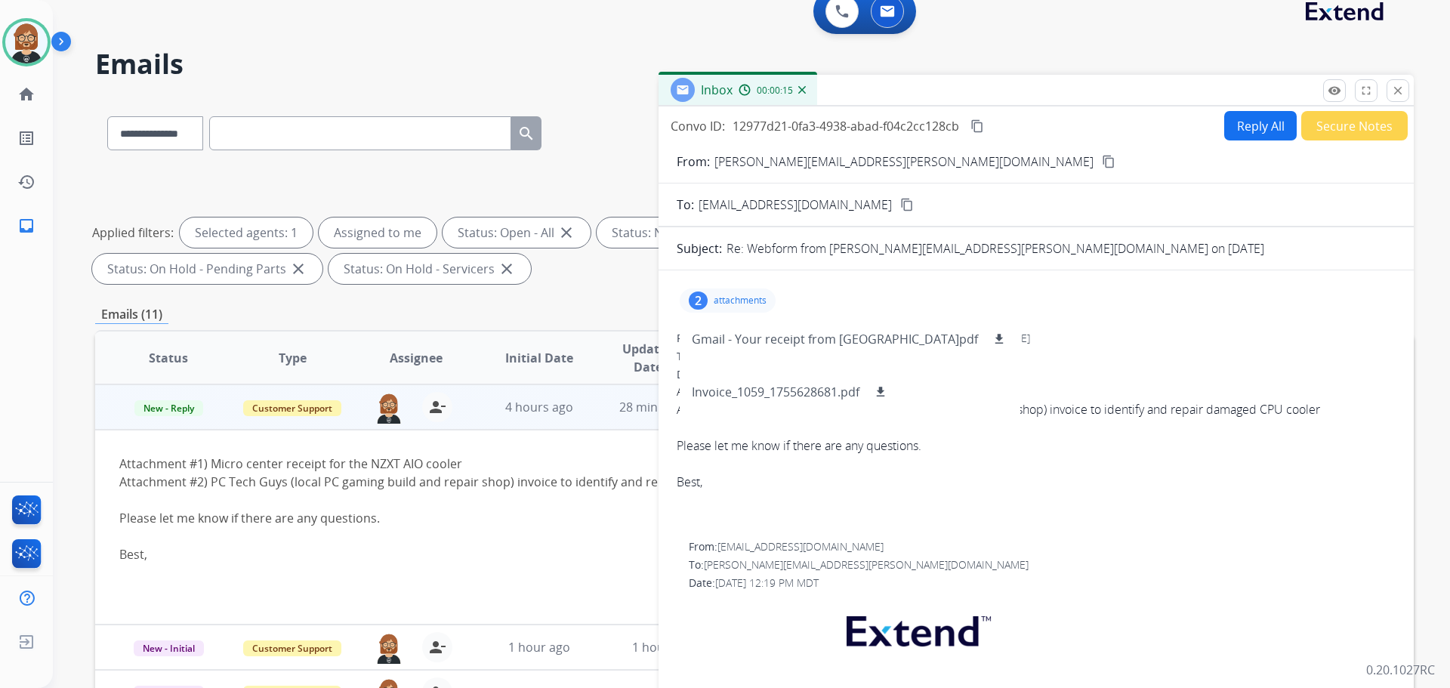
click at [1092, 397] on div "Attachment #1) Micro center receipt for the NZXT AIO cooler Attachment #2) PC T…" at bounding box center [1036, 445] width 719 height 127
click at [1080, 379] on div "Date: 08/19/2025 - 12:41 PM MDT" at bounding box center [1036, 374] width 719 height 15
click at [747, 295] on p "attachments" at bounding box center [740, 301] width 53 height 12
click at [1102, 161] on mat-icon "content_copy" at bounding box center [1109, 162] width 14 height 14
click at [976, 121] on mat-icon "content_copy" at bounding box center [978, 126] width 14 height 14
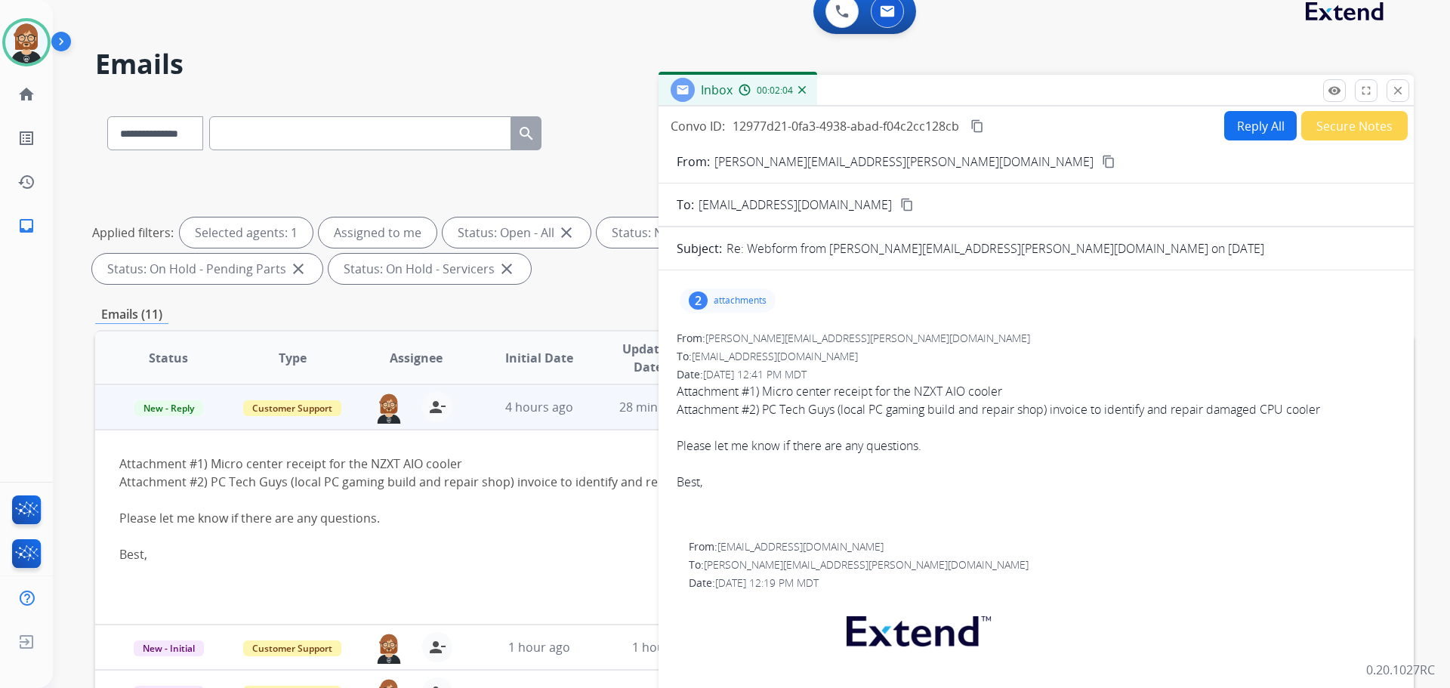
click at [1338, 130] on button "Secure Notes" at bounding box center [1355, 125] width 107 height 29
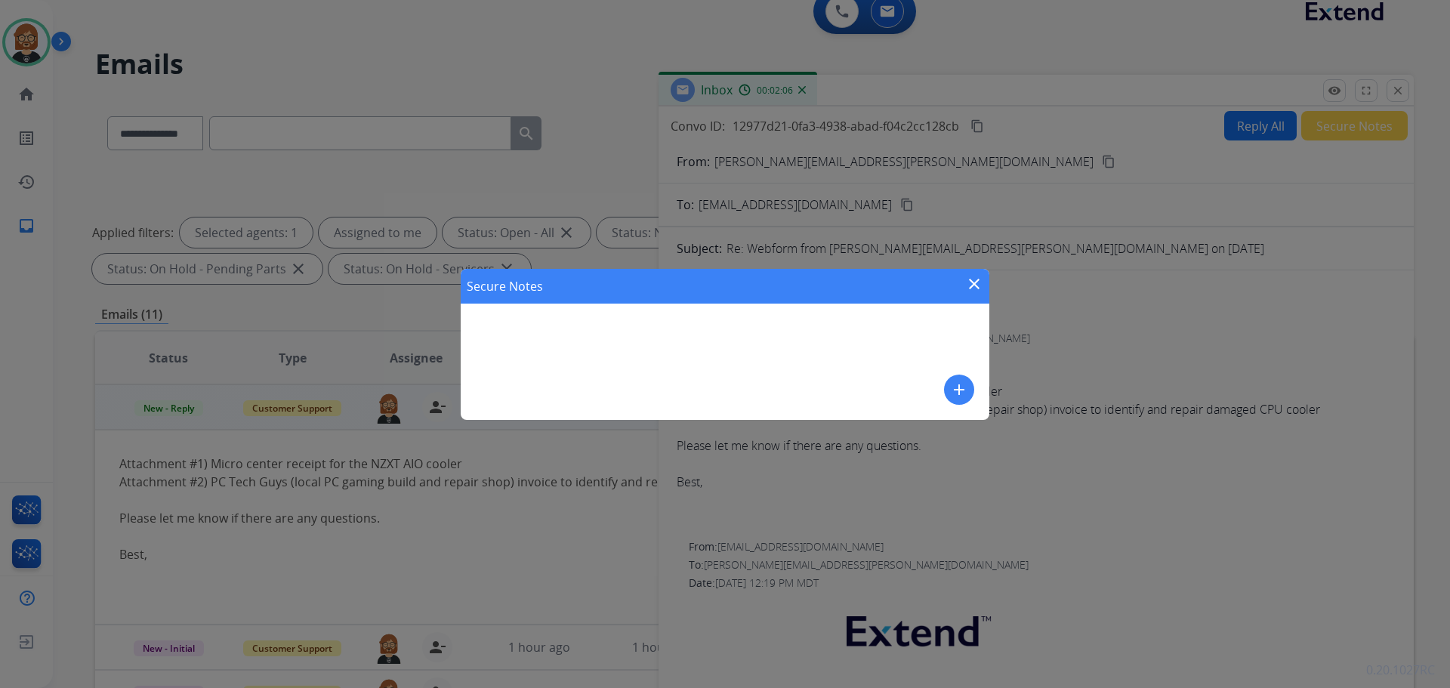
click at [1076, 310] on div "Secure Notes close add" at bounding box center [725, 344] width 1450 height 688
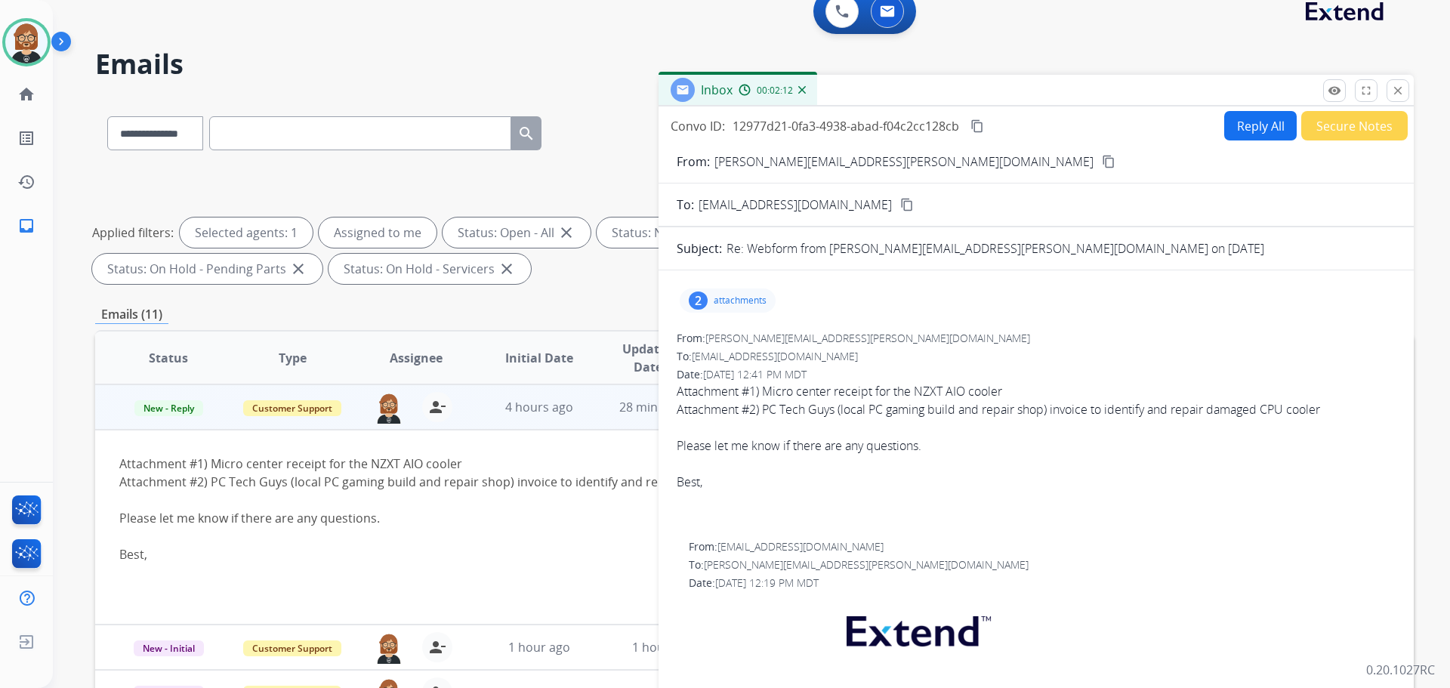
click at [1285, 585] on div "Date: 08/19/2025 - 12:19 PM MDT" at bounding box center [1042, 583] width 707 height 15
click at [534, 547] on div "Best," at bounding box center [631, 554] width 1024 height 18
click at [1249, 128] on button "Reply All" at bounding box center [1261, 125] width 73 height 29
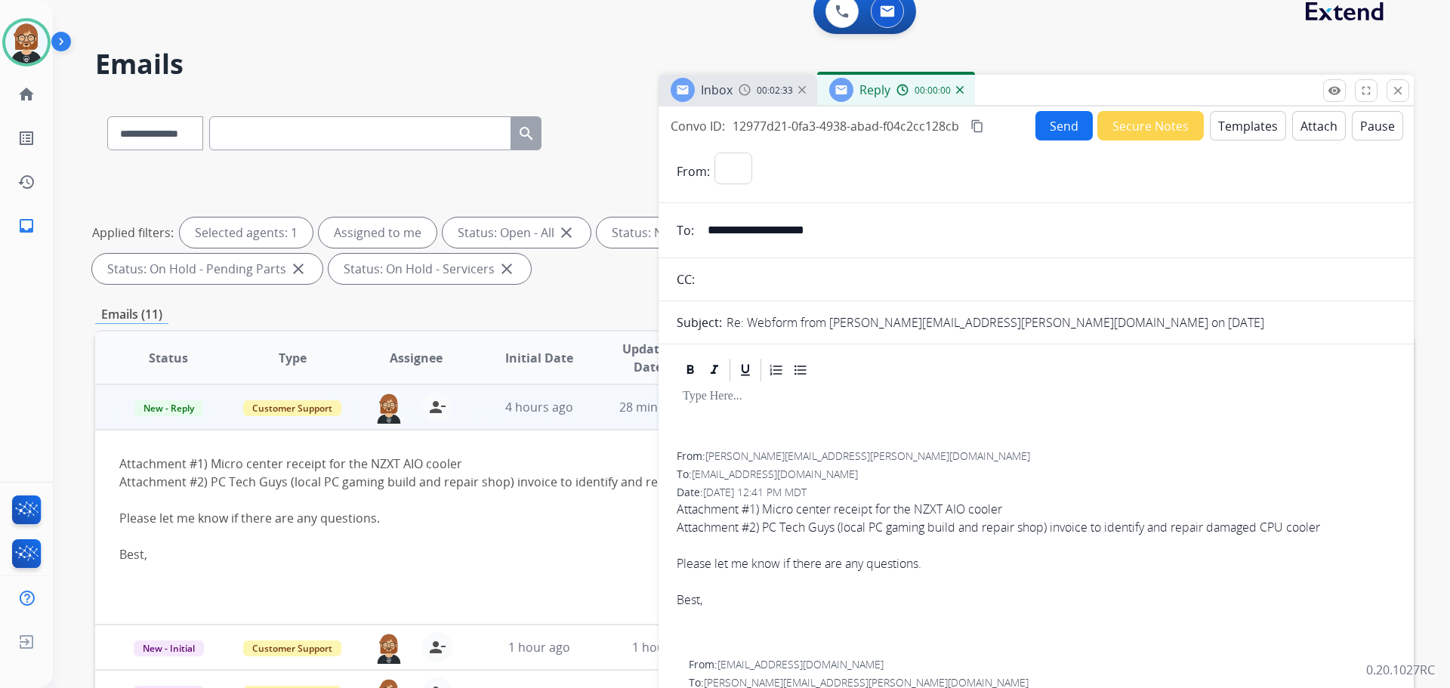
select select "**********"
click at [1210, 127] on button "Templates" at bounding box center [1248, 125] width 76 height 29
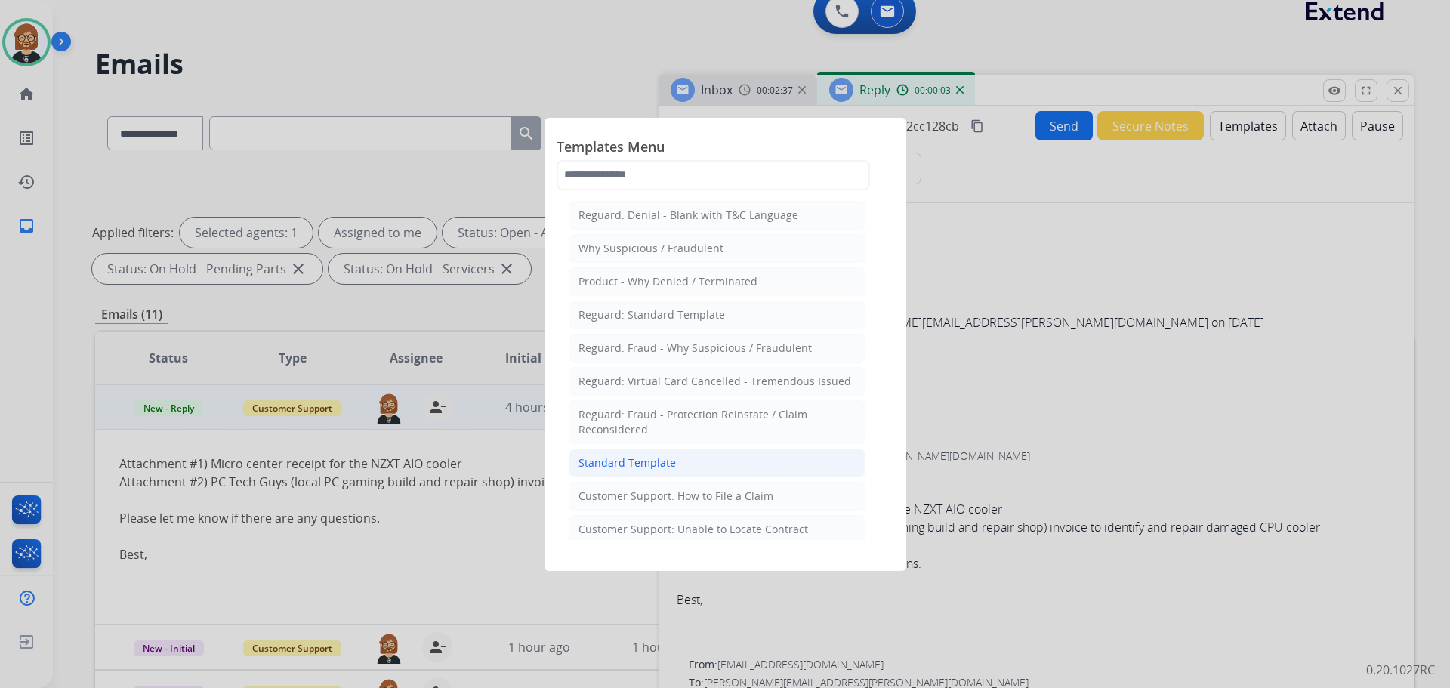
click at [674, 469] on li "Standard Template" at bounding box center [717, 463] width 297 height 29
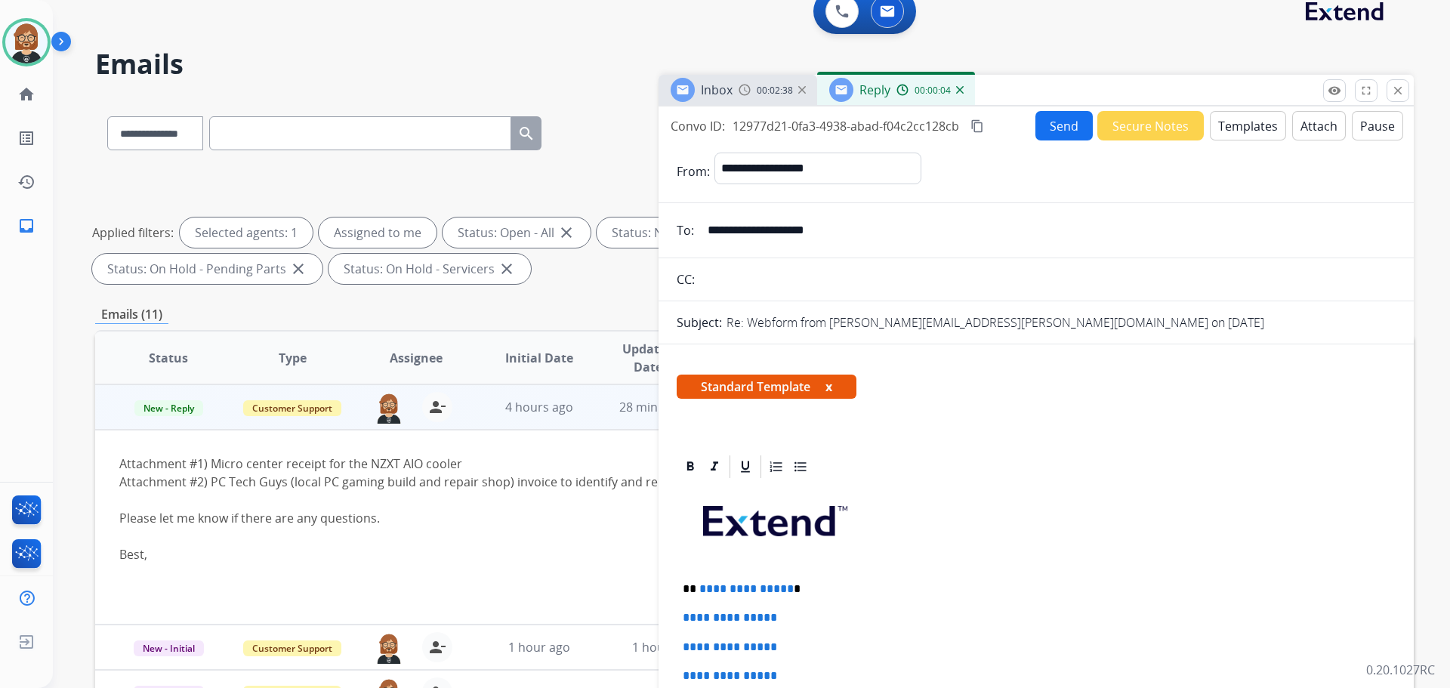
scroll to position [227, 0]
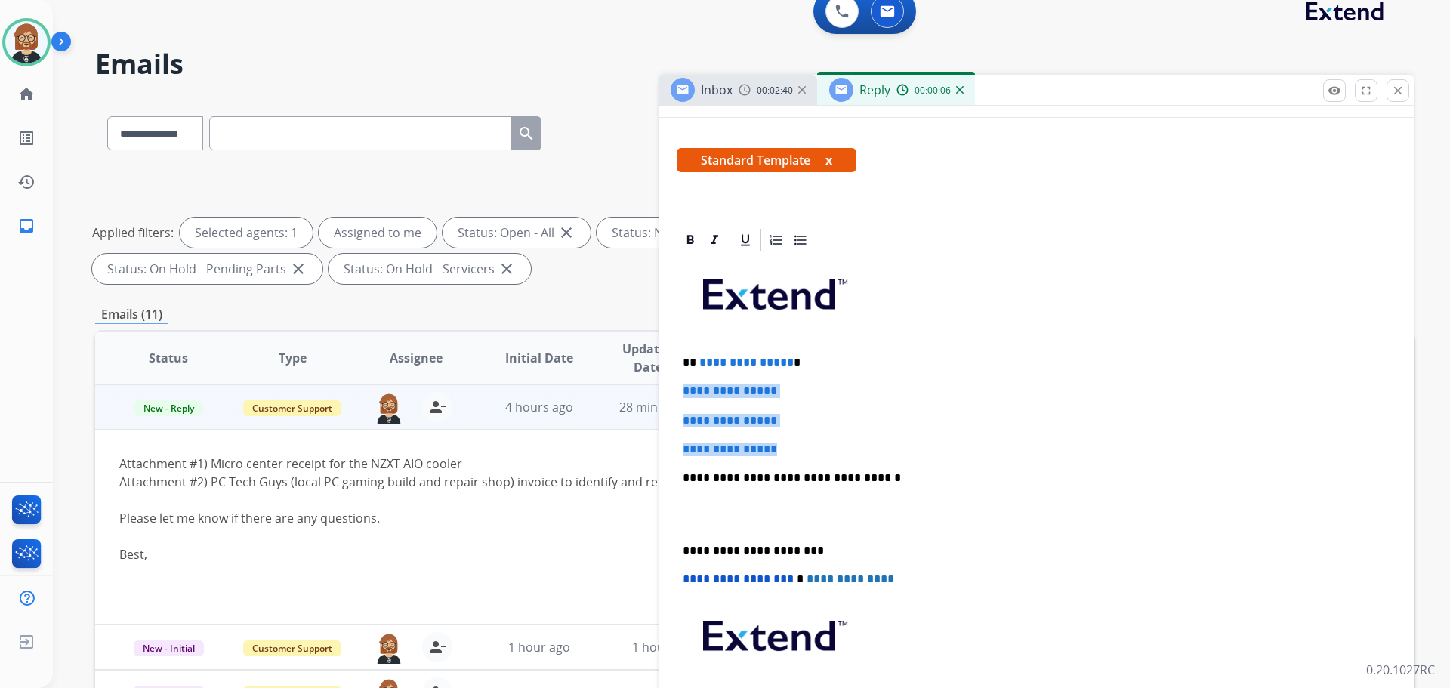
drag, startPoint x: 783, startPoint y: 449, endPoint x: 657, endPoint y: 390, distance: 139.6
click at [657, 390] on div "**********" at bounding box center [754, 505] width 1319 height 817
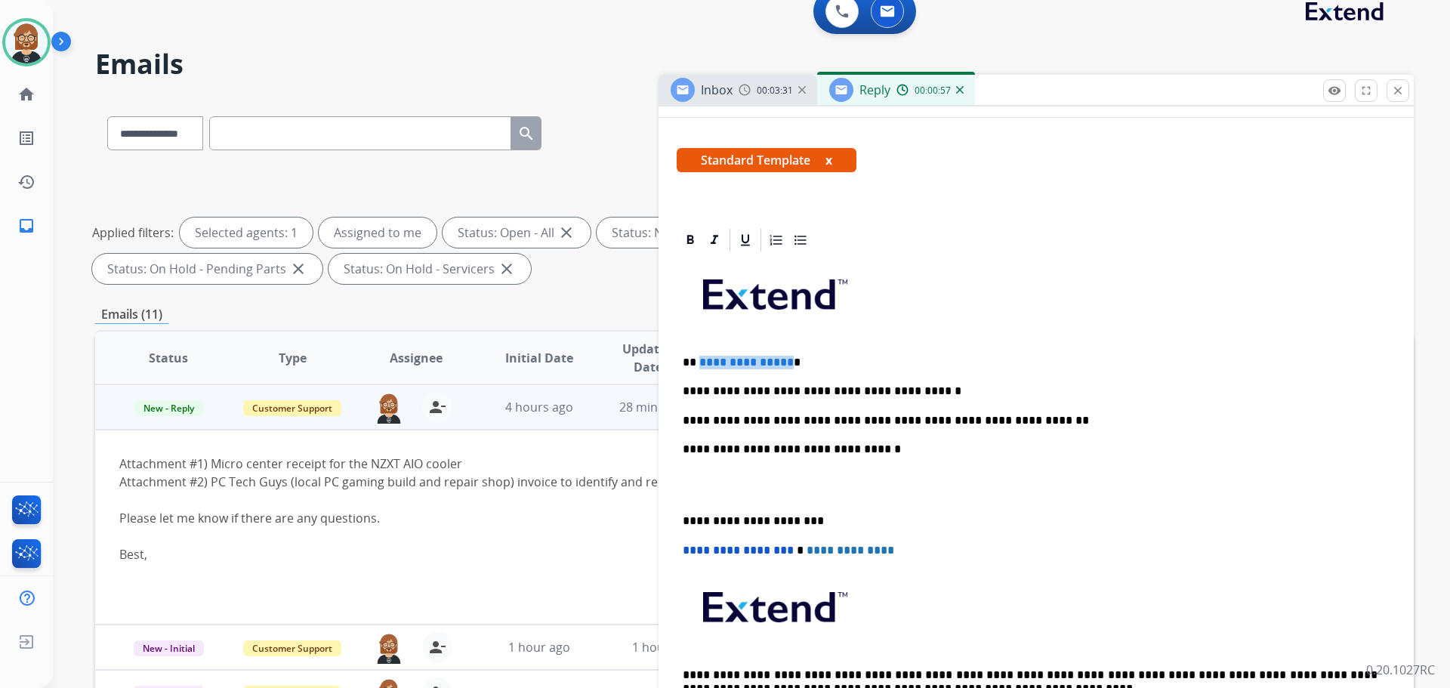
drag, startPoint x: 783, startPoint y: 360, endPoint x: 698, endPoint y: 362, distance: 85.4
click at [700, 362] on span "**********" at bounding box center [747, 362] width 94 height 11
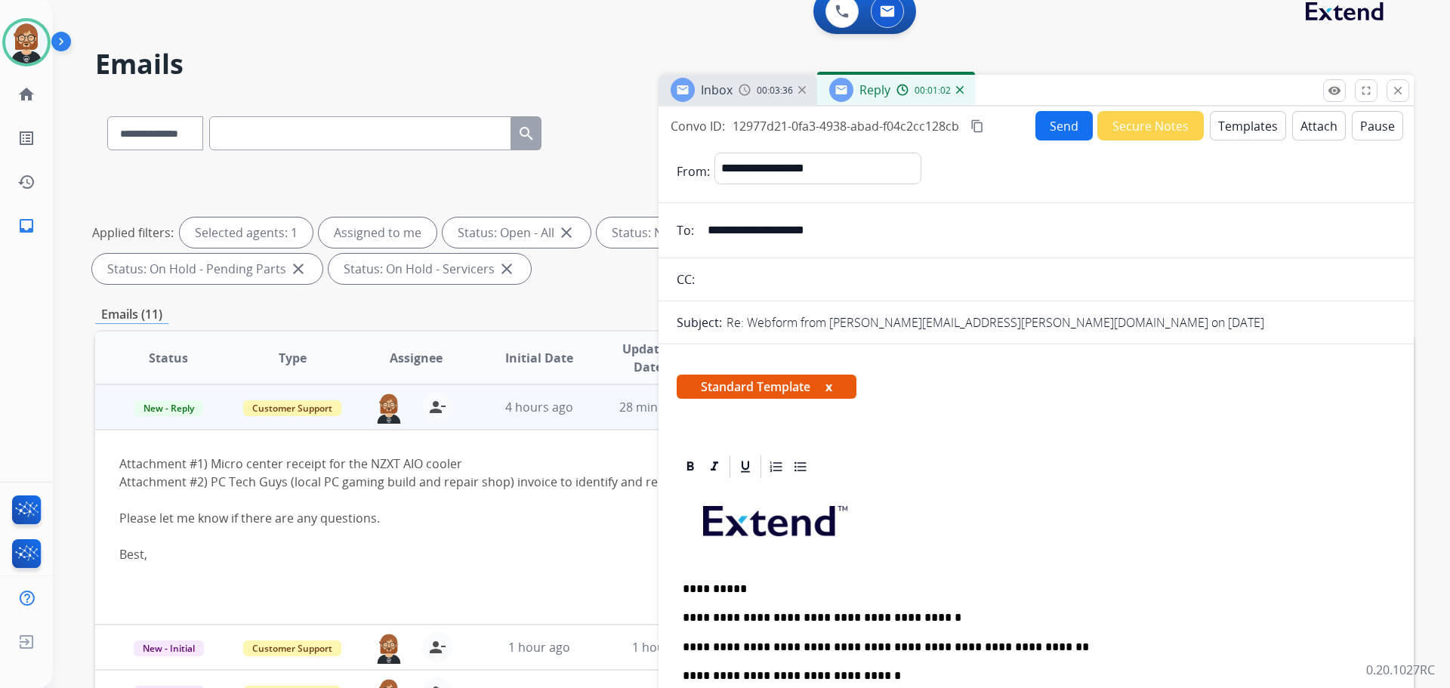
scroll to position [0, 0]
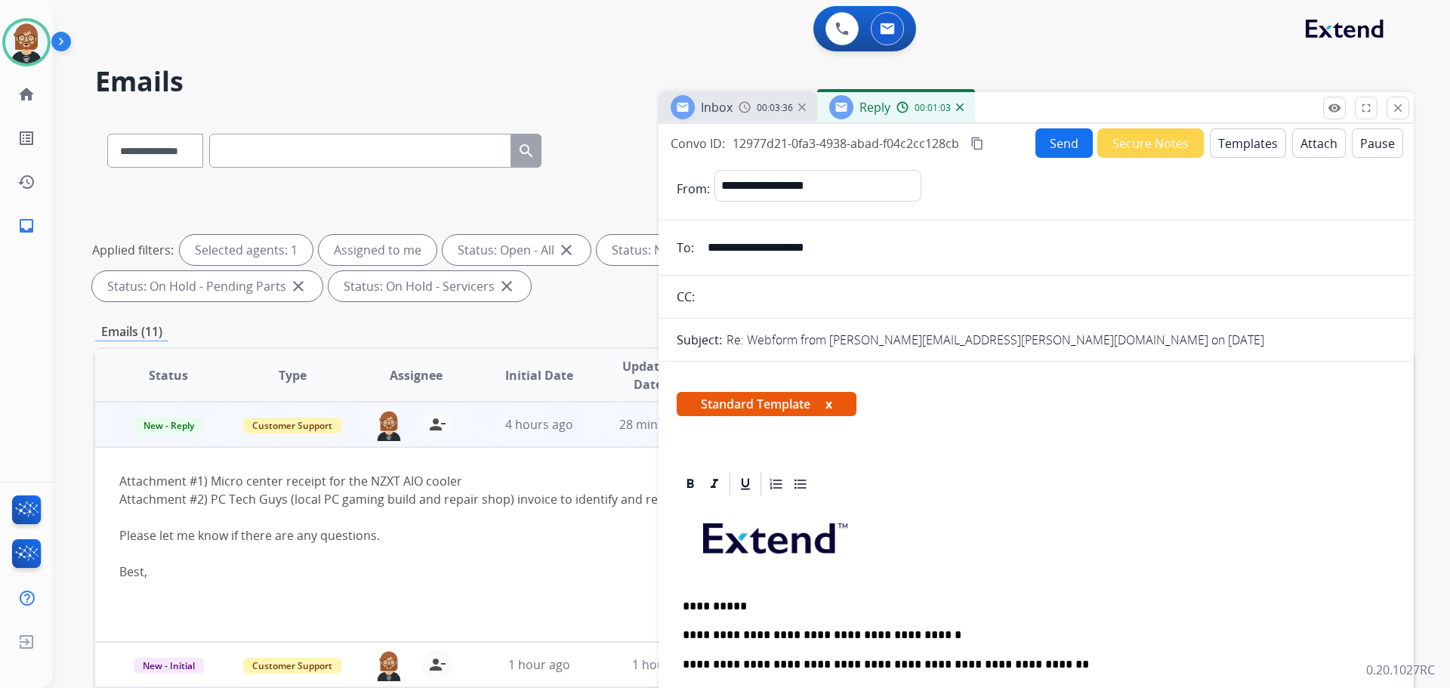
click at [1067, 137] on button "Send" at bounding box center [1064, 142] width 57 height 29
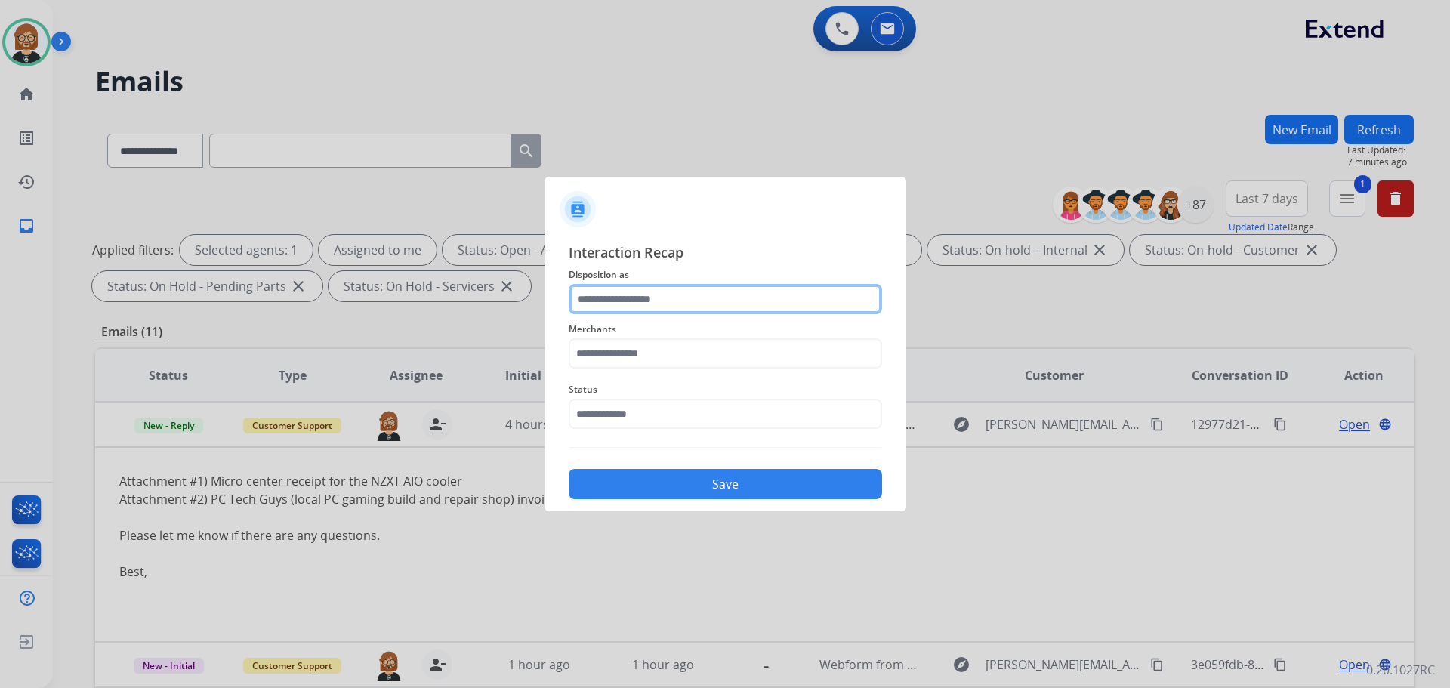
click at [645, 304] on input "text" at bounding box center [725, 299] width 313 height 30
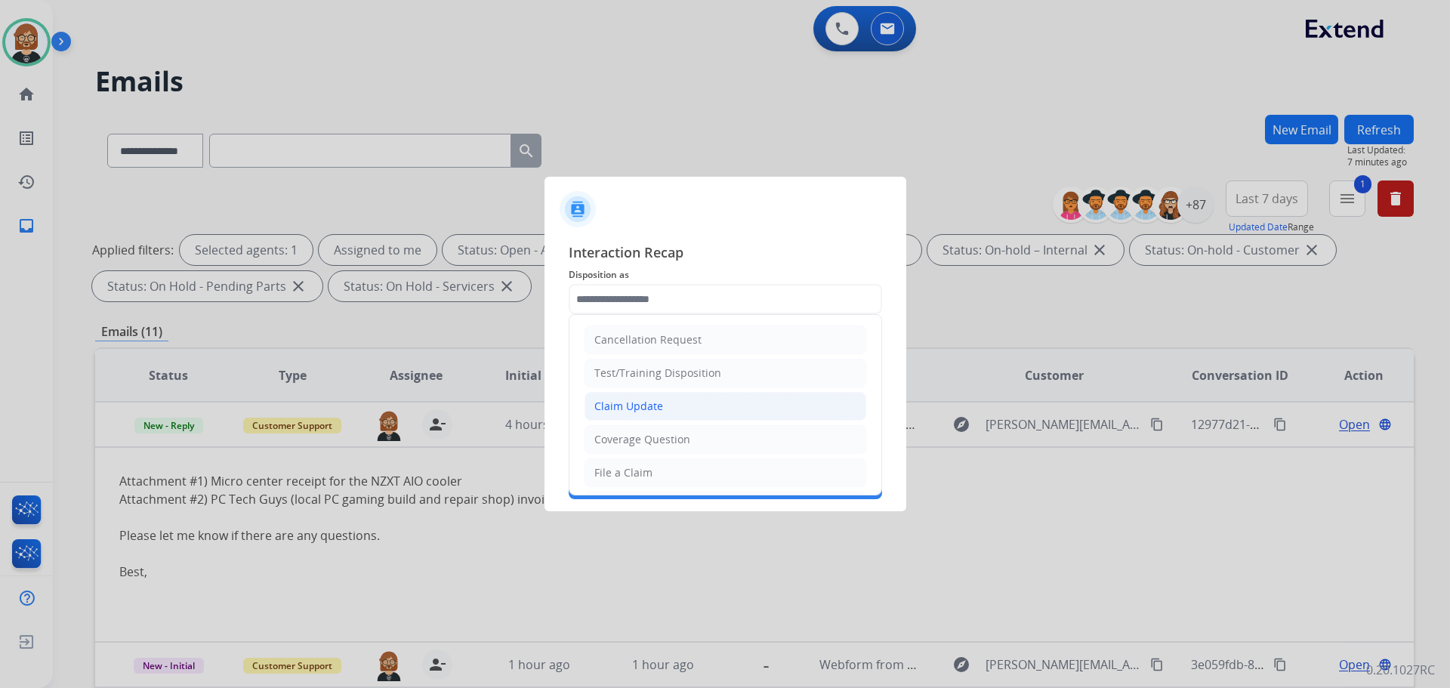
click at [653, 401] on div "Claim Update" at bounding box center [629, 406] width 69 height 15
type input "**********"
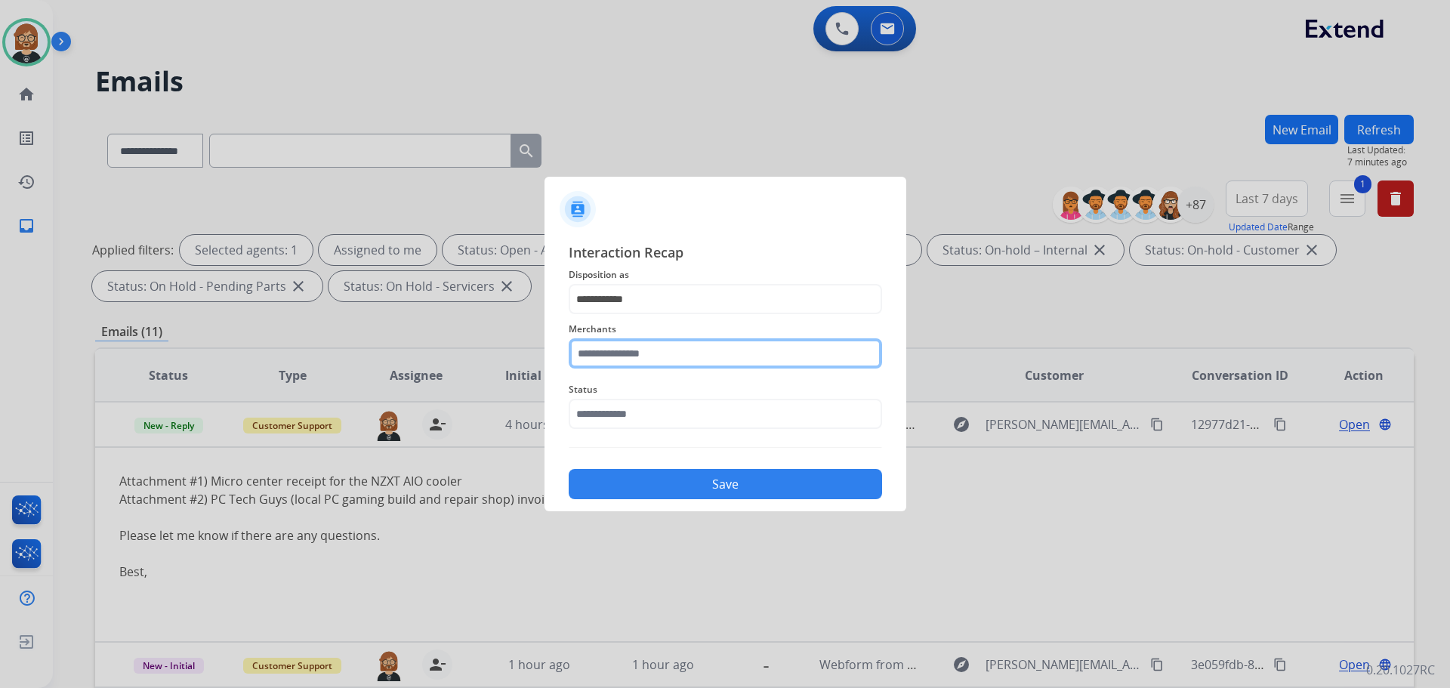
click at [694, 350] on input "text" at bounding box center [725, 353] width 313 height 30
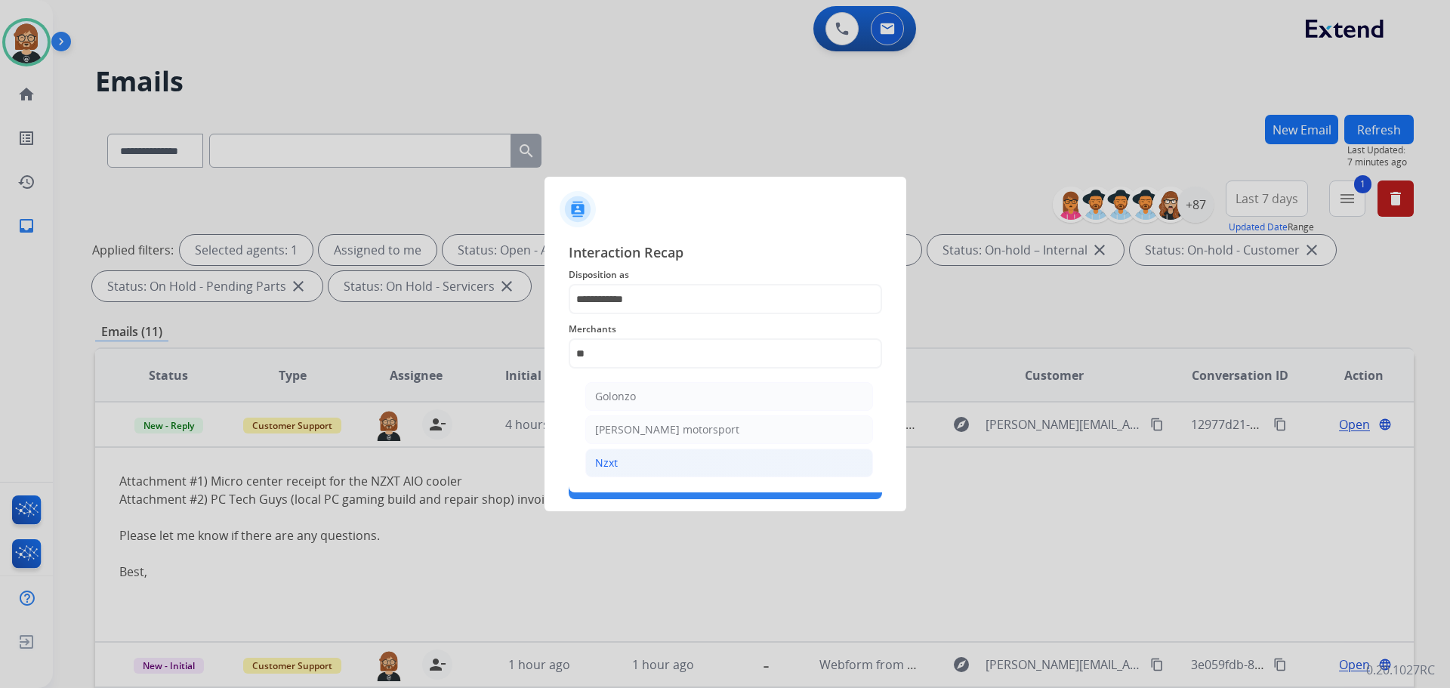
click at [687, 468] on li "Nzxt" at bounding box center [729, 463] width 288 height 29
type input "****"
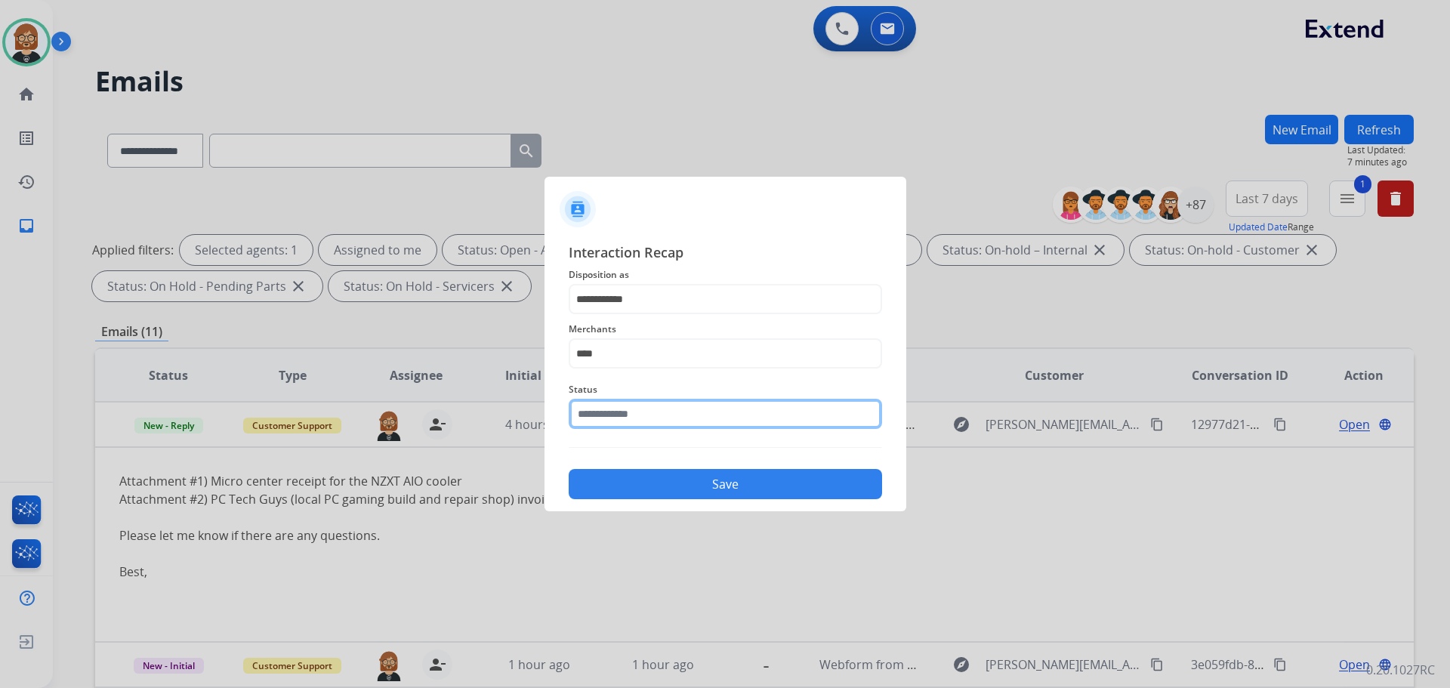
click at [705, 417] on input "text" at bounding box center [725, 414] width 313 height 30
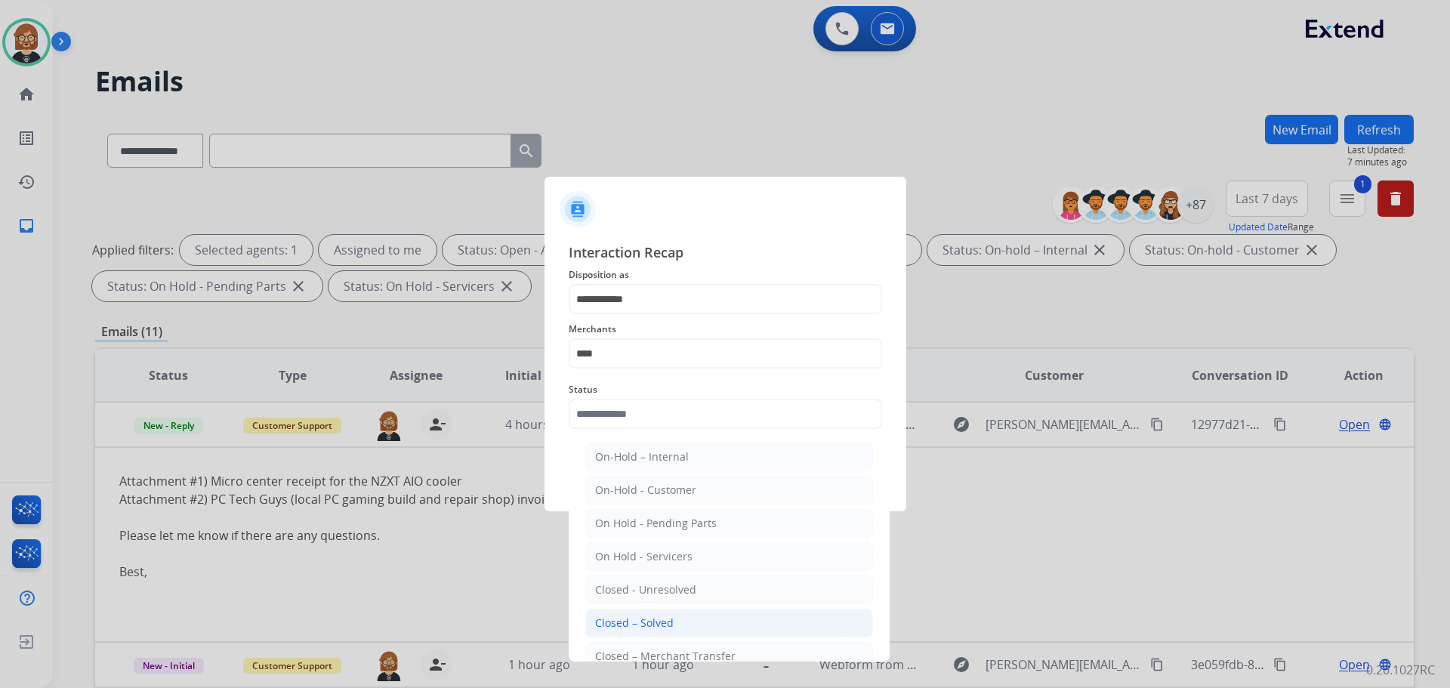
click at [712, 616] on li "Closed – Solved" at bounding box center [729, 623] width 288 height 29
type input "**********"
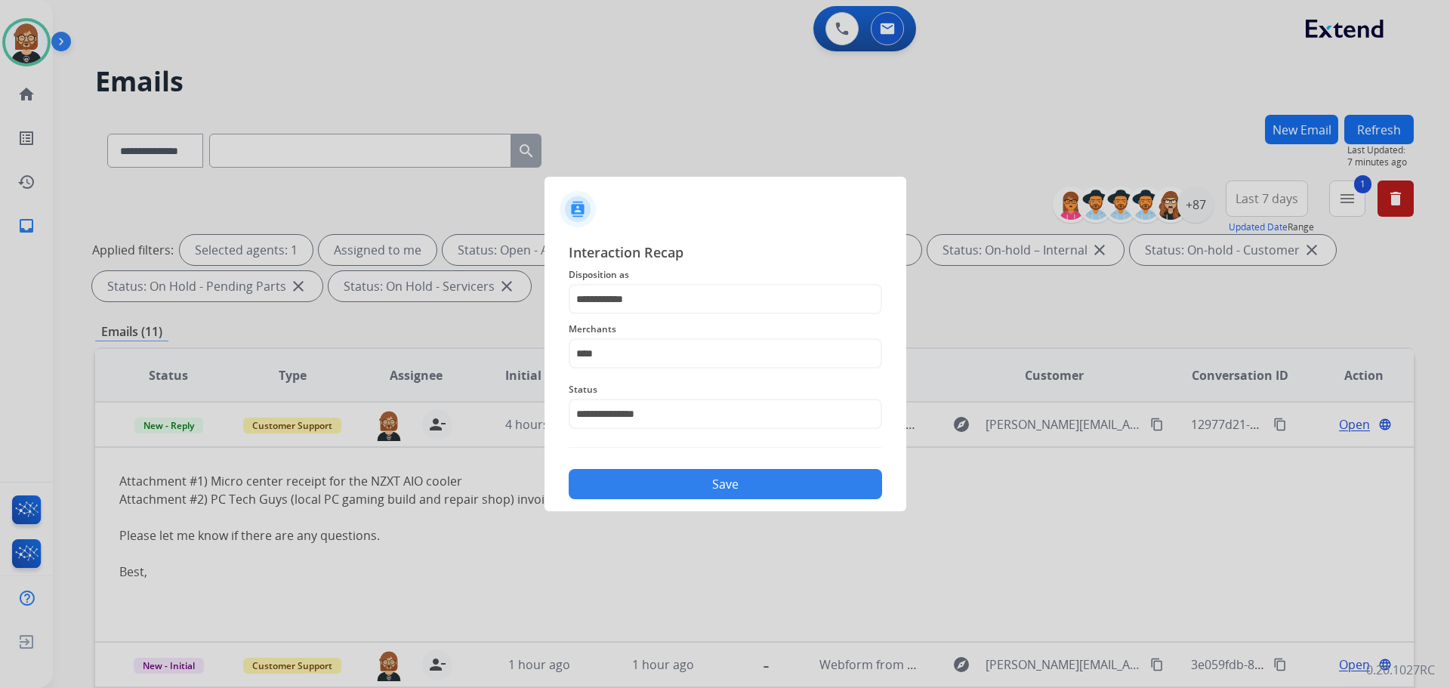
click at [786, 490] on button "Save" at bounding box center [725, 484] width 313 height 30
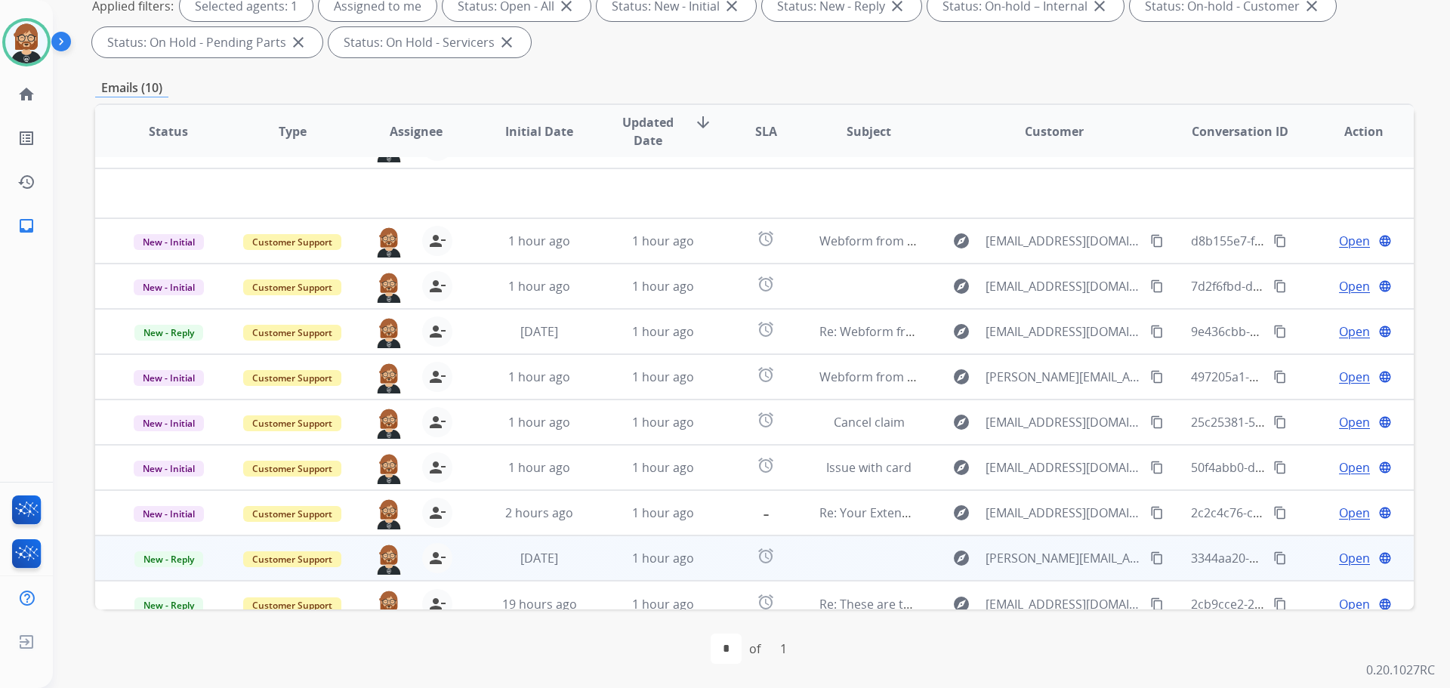
scroll to position [51, 0]
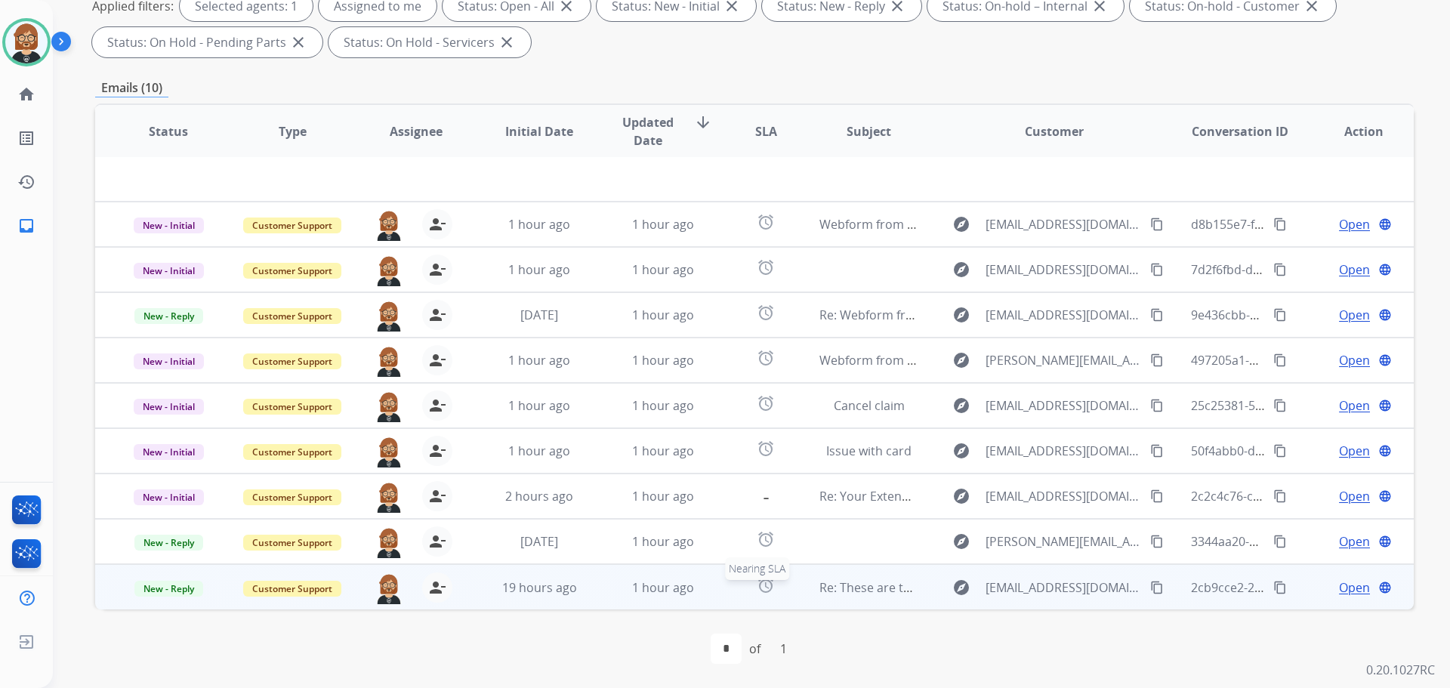
click at [766, 597] on div "alarm" at bounding box center [765, 587] width 57 height 23
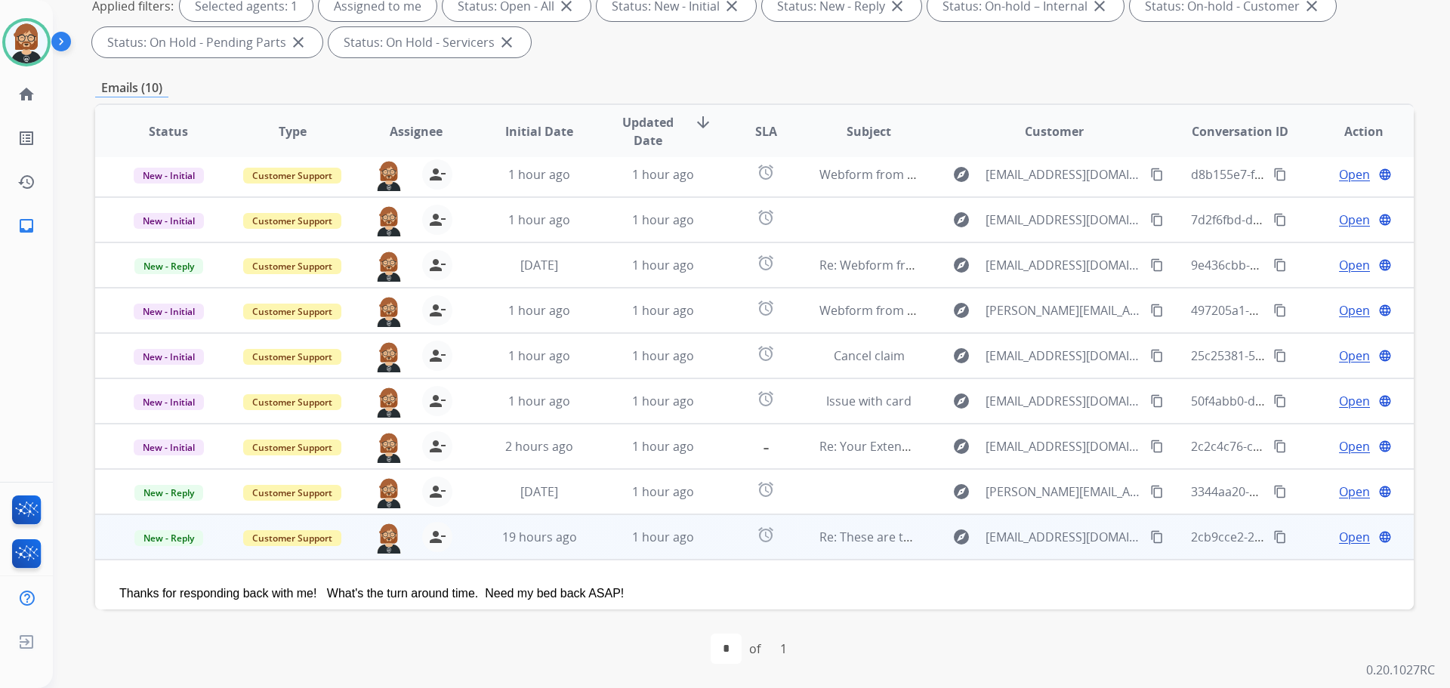
scroll to position [69, 0]
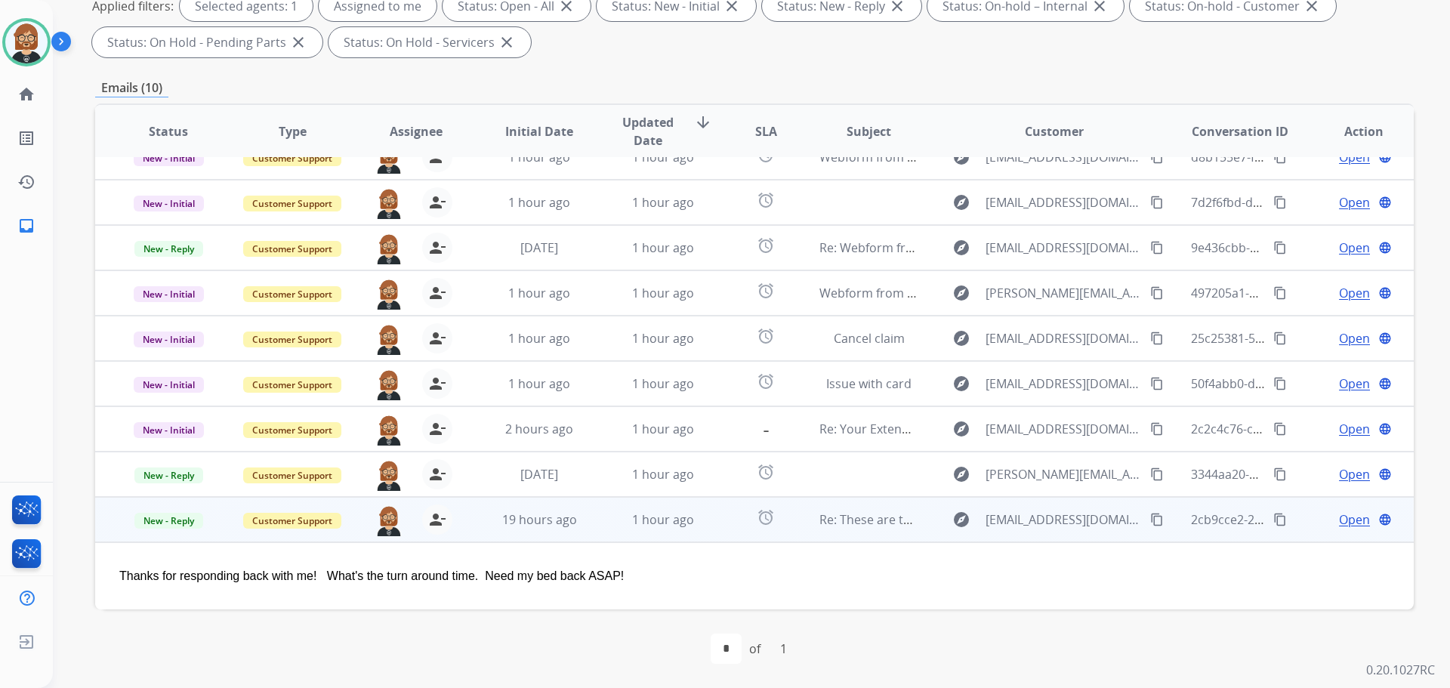
click at [1150, 520] on mat-icon "content_copy" at bounding box center [1157, 520] width 14 height 14
click at [1350, 520] on span "Open" at bounding box center [1354, 520] width 31 height 18
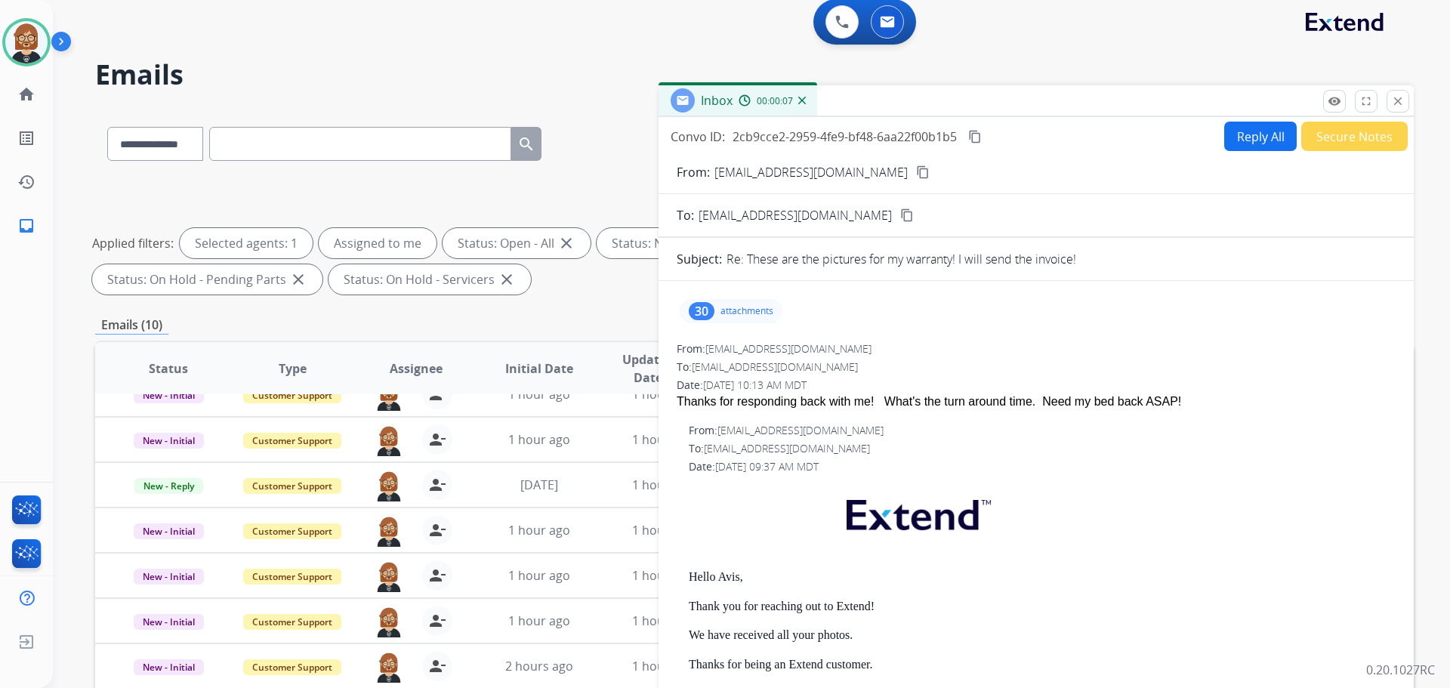
scroll to position [0, 0]
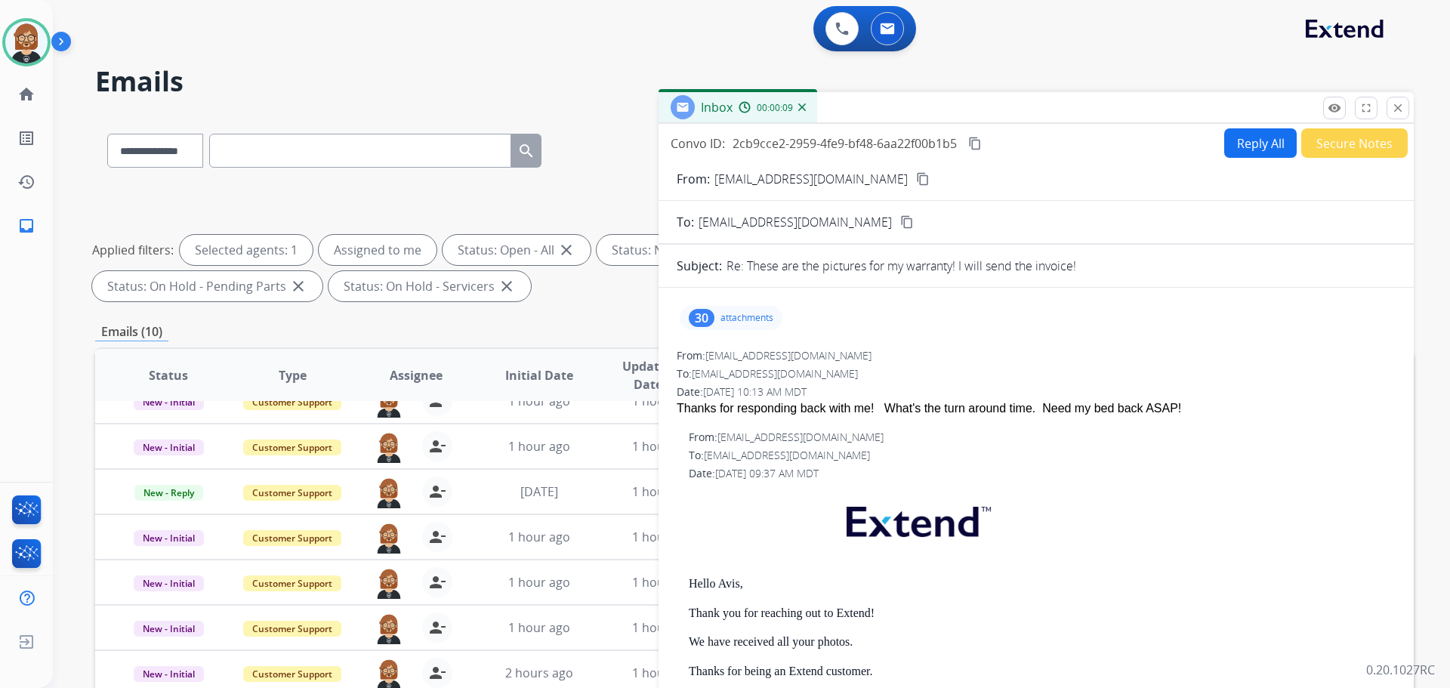
click at [1242, 141] on button "Reply All" at bounding box center [1261, 142] width 73 height 29
select select "**********"
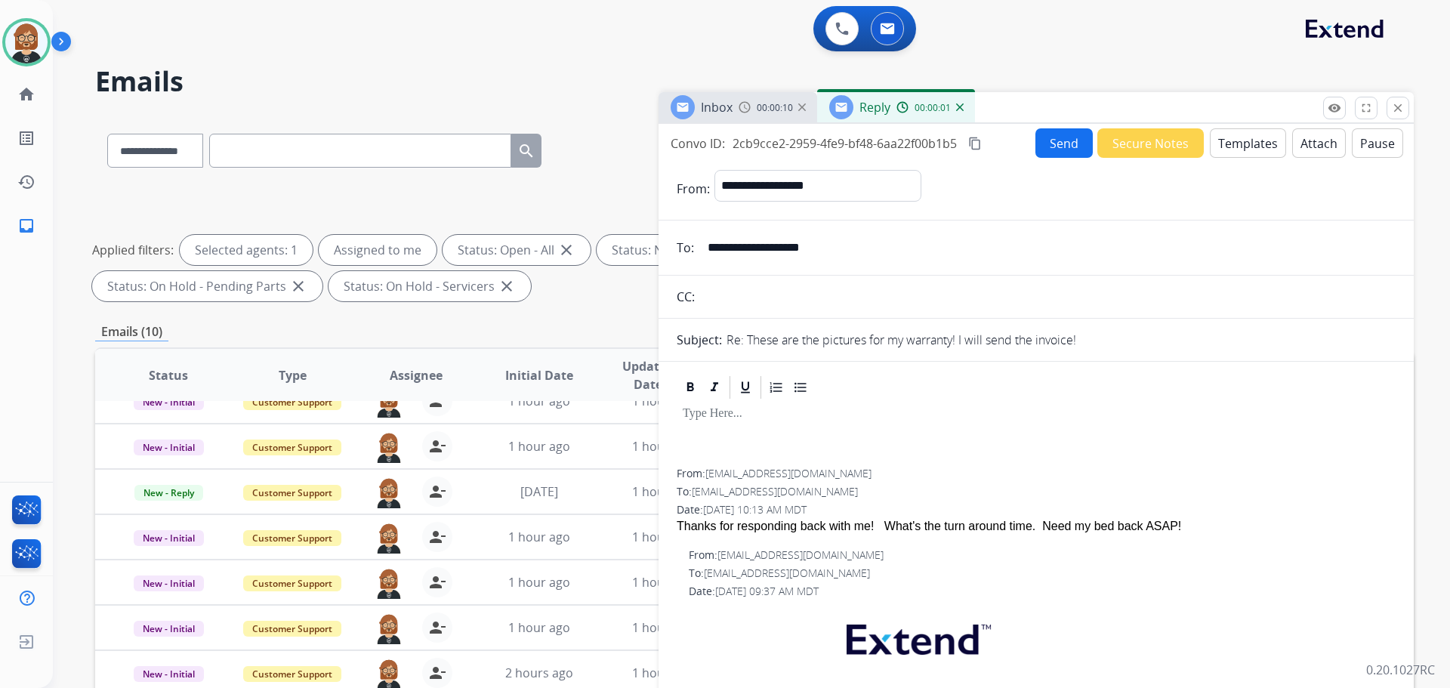
click at [1230, 147] on button "Templates" at bounding box center [1248, 142] width 76 height 29
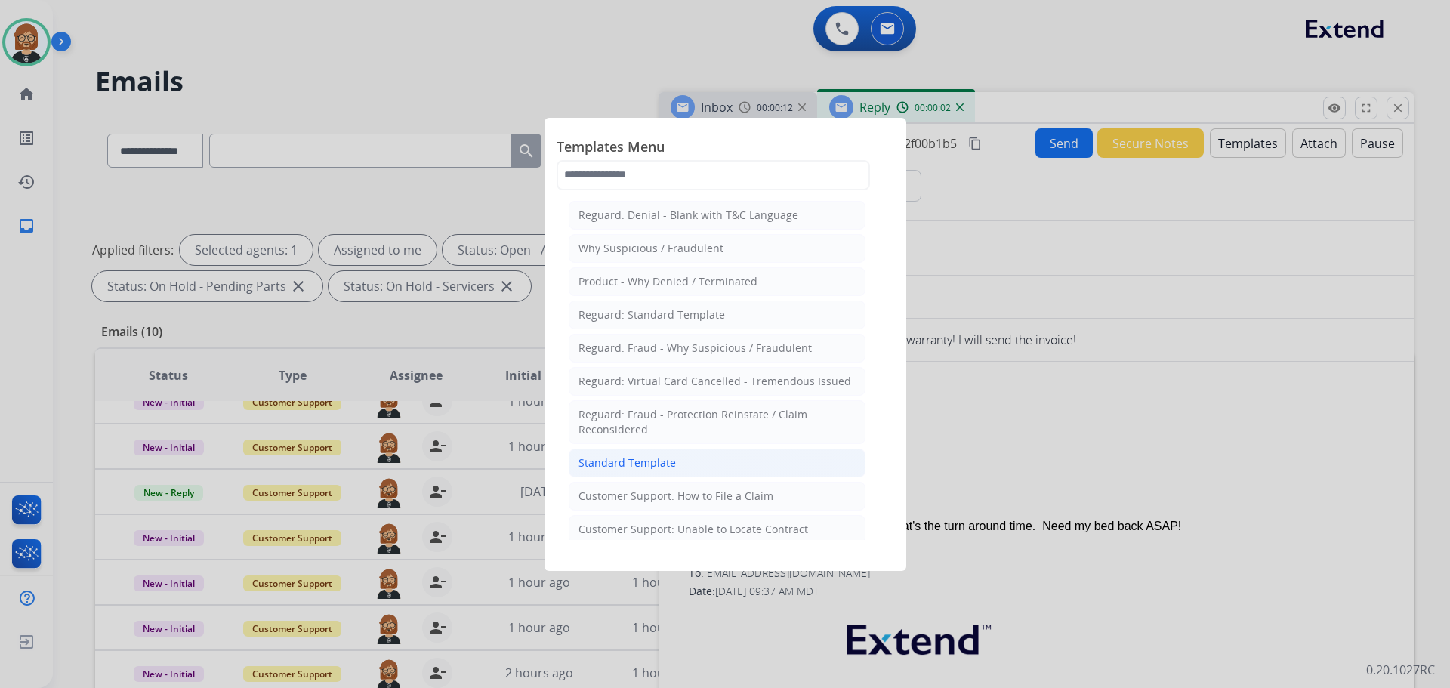
click at [712, 457] on li "Standard Template" at bounding box center [717, 463] width 297 height 29
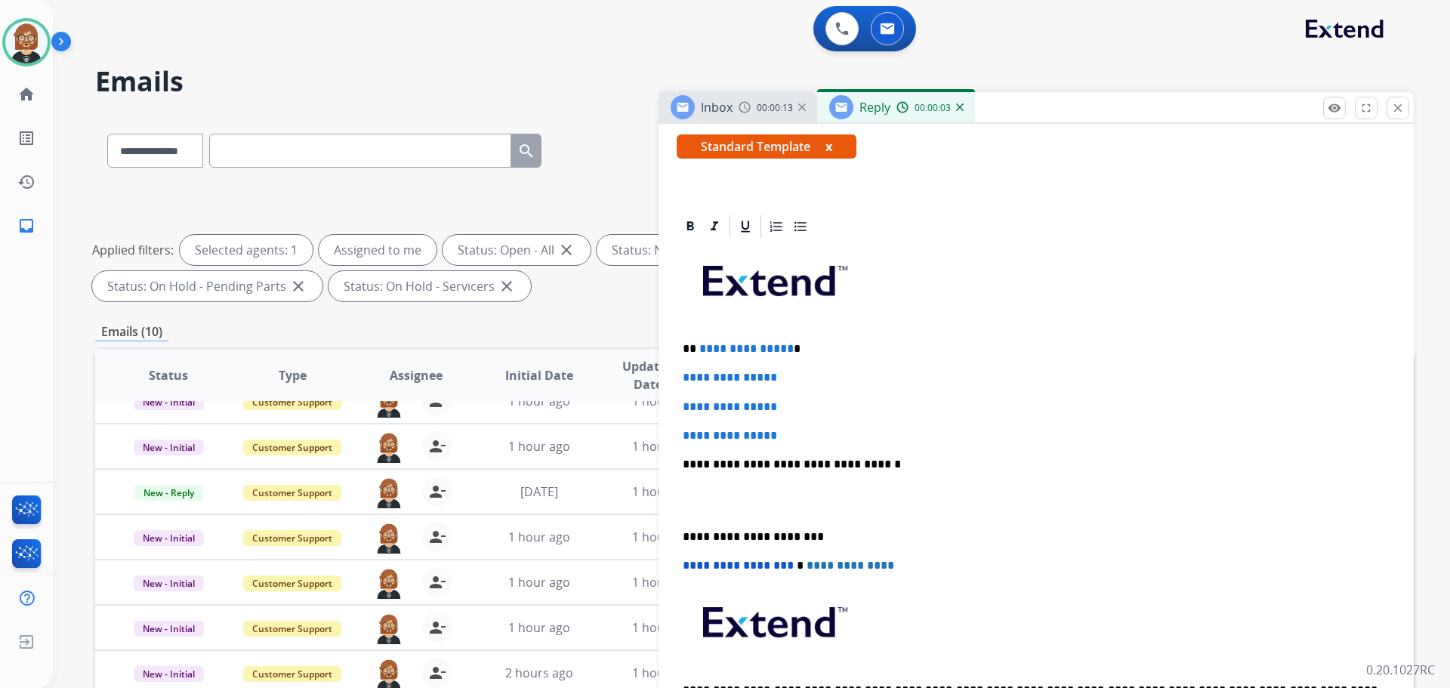
scroll to position [302, 0]
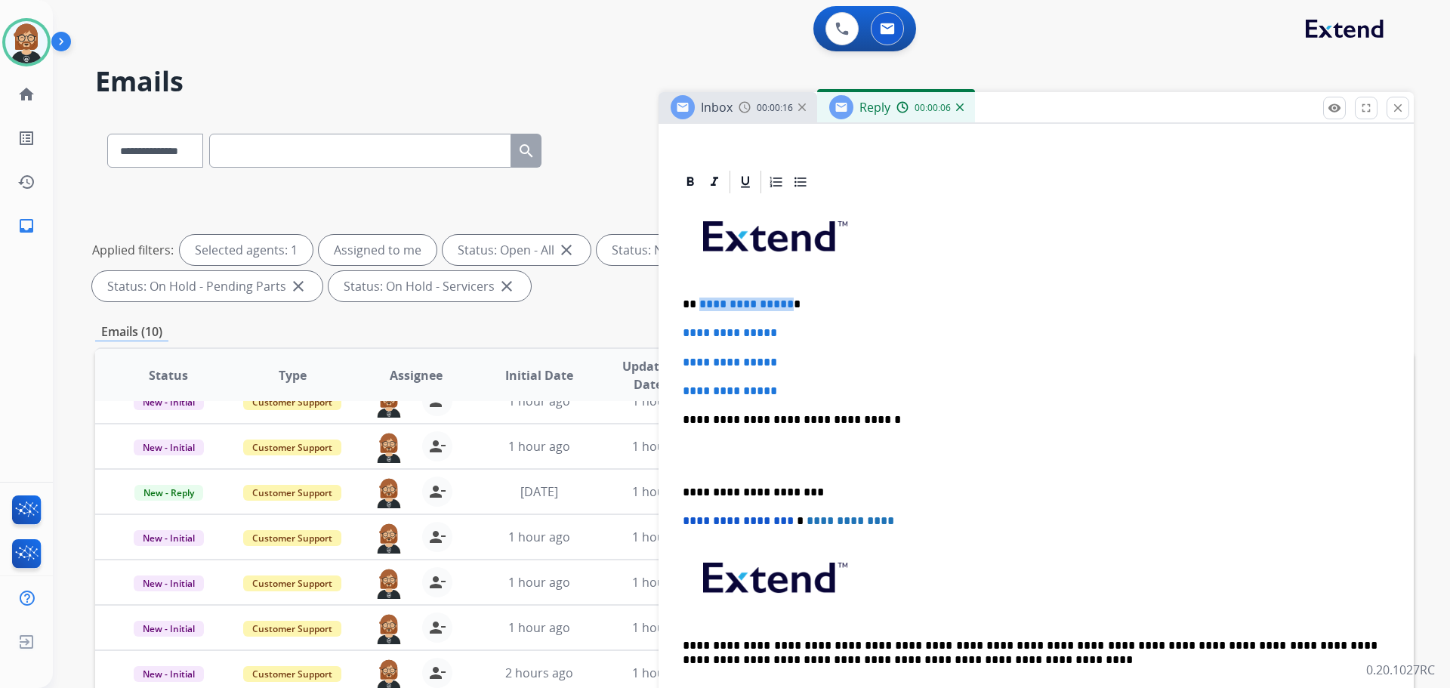
drag, startPoint x: 783, startPoint y: 303, endPoint x: 697, endPoint y: 306, distance: 86.2
click at [697, 306] on p "**********" at bounding box center [1030, 305] width 695 height 14
drag, startPoint x: 783, startPoint y: 394, endPoint x: 642, endPoint y: 323, distance: 157.8
click at [642, 323] on div "**********" at bounding box center [754, 523] width 1319 height 817
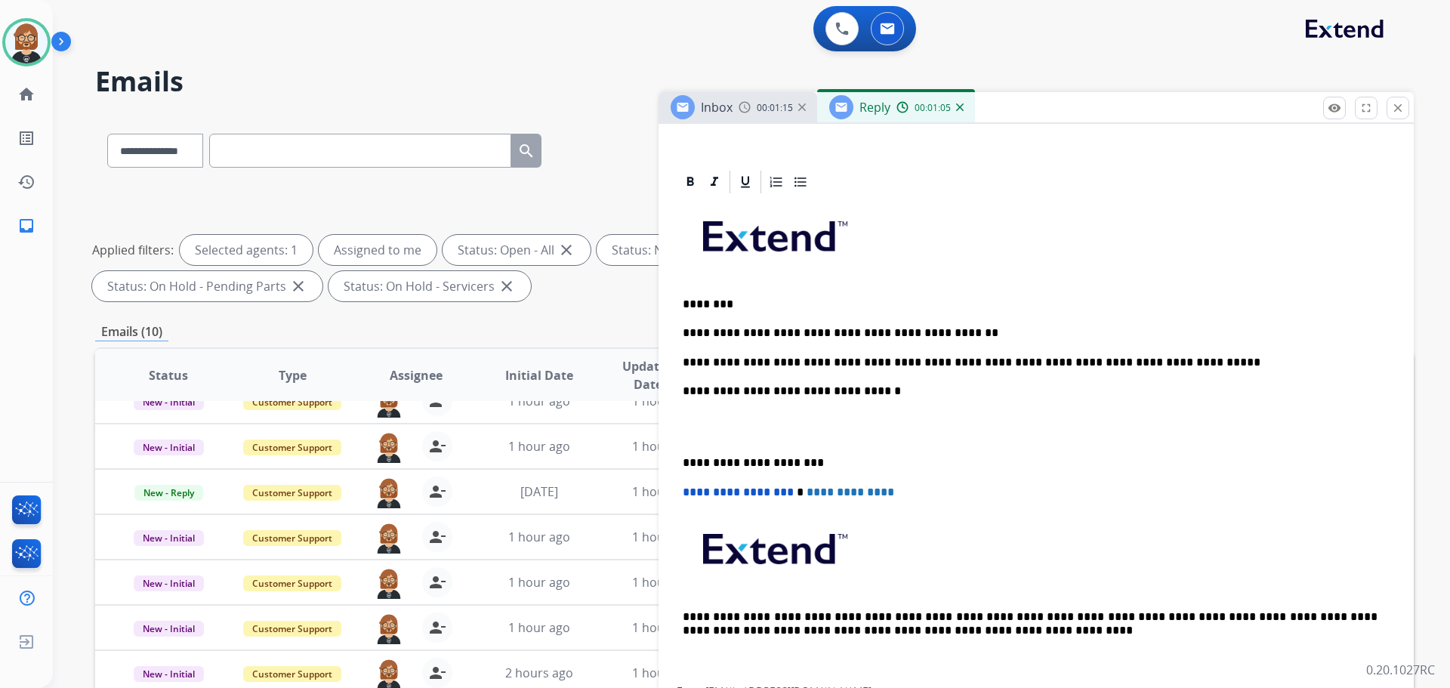
click at [935, 363] on p "**********" at bounding box center [1030, 363] width 695 height 14
click at [1052, 363] on p "**********" at bounding box center [1030, 363] width 695 height 14
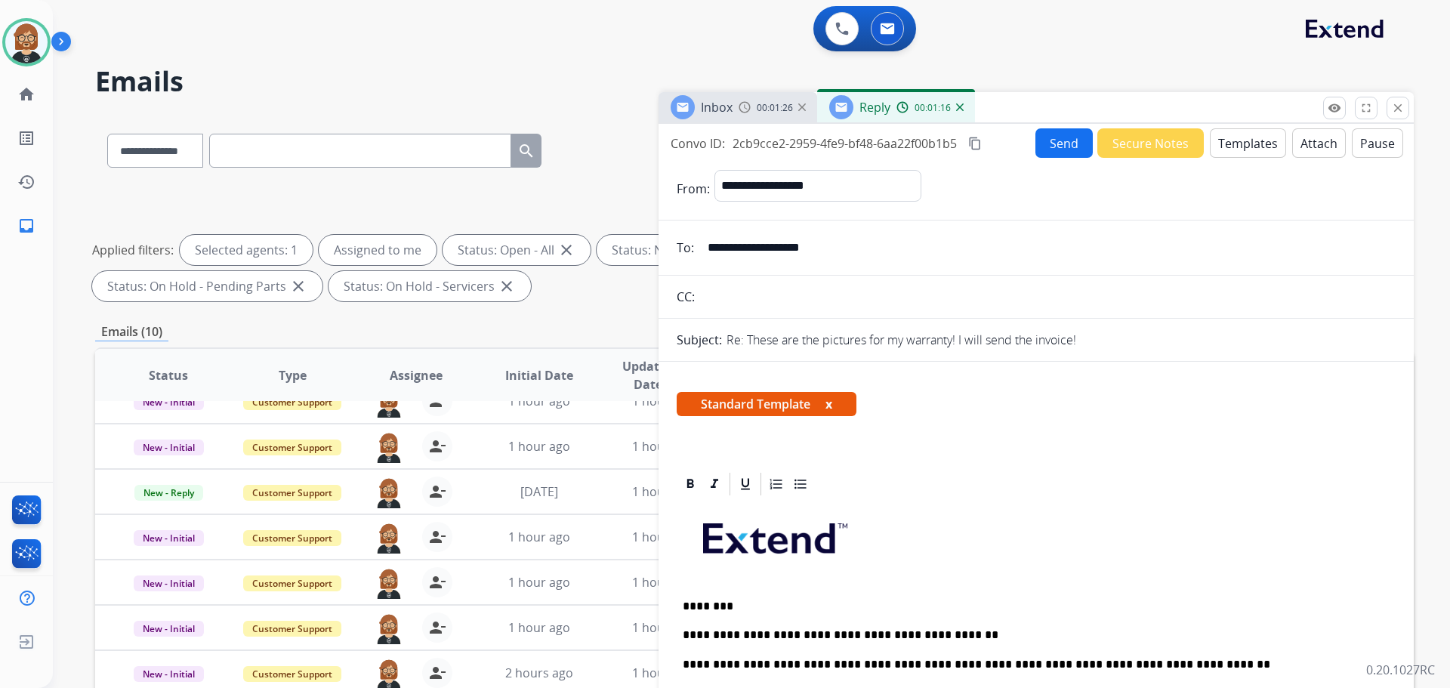
click at [1067, 150] on button "Send" at bounding box center [1064, 142] width 57 height 29
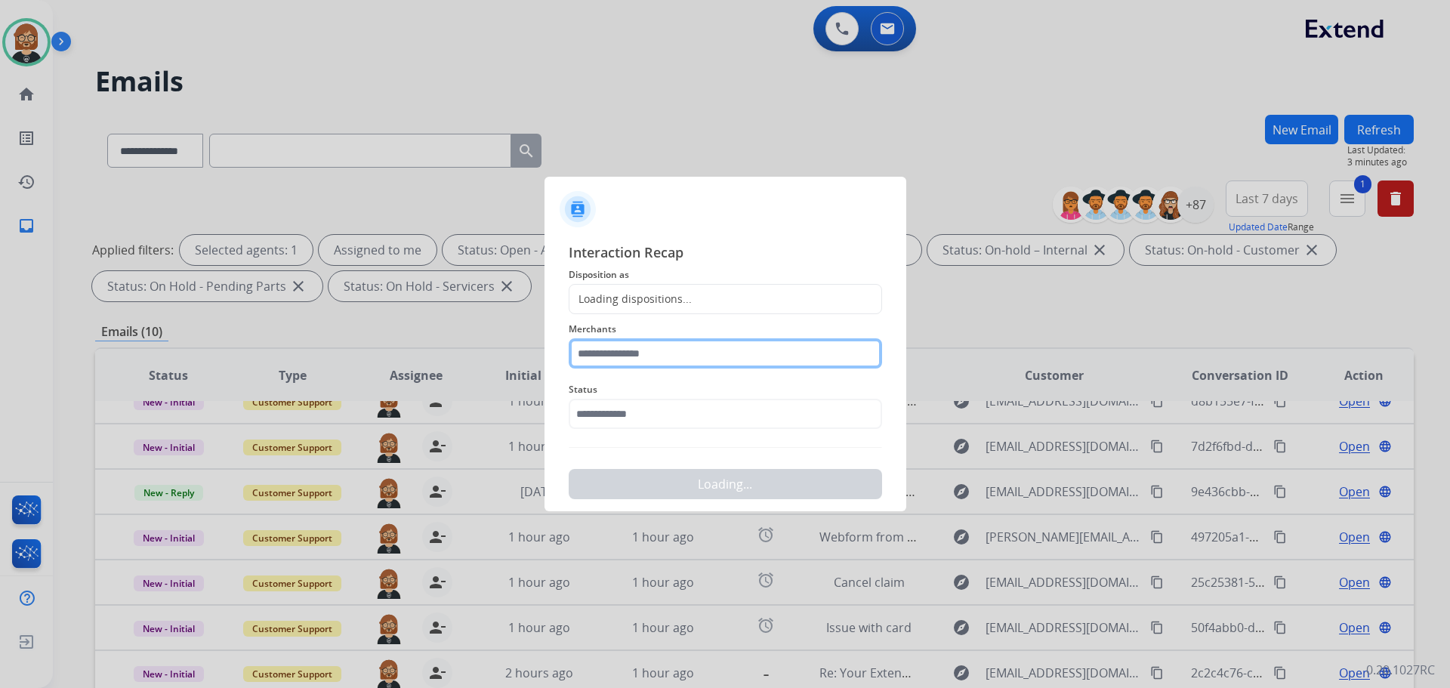
click at [682, 357] on input "text" at bounding box center [725, 353] width 313 height 30
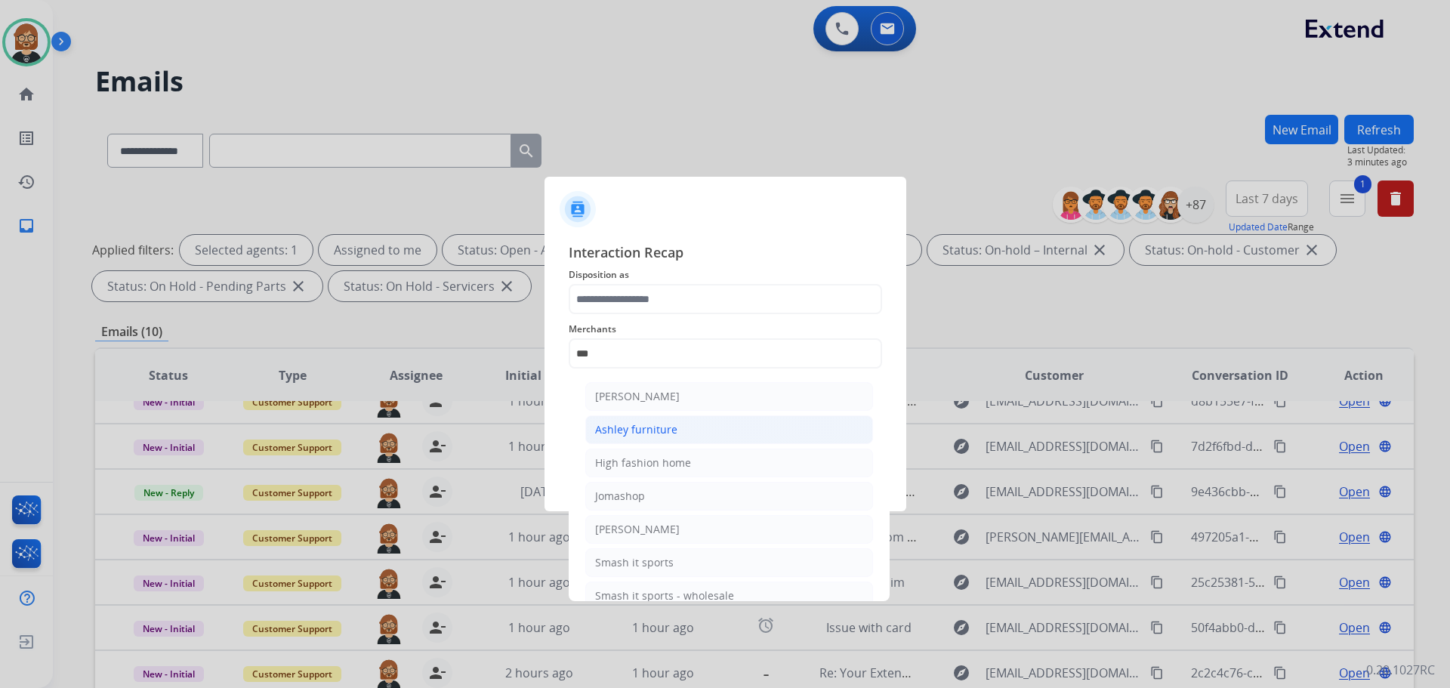
click at [692, 429] on li "Ashley furniture" at bounding box center [729, 429] width 288 height 29
type input "**********"
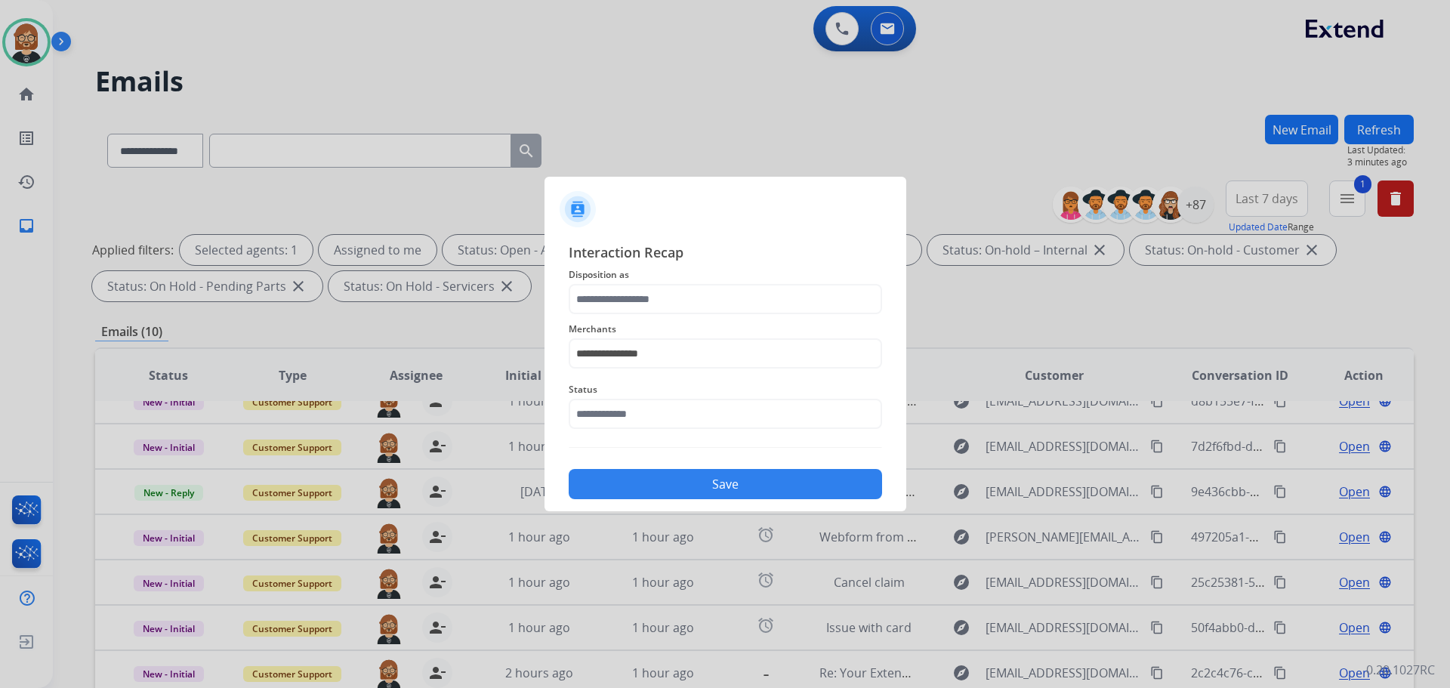
click at [703, 315] on div "**********" at bounding box center [725, 344] width 313 height 60
click at [703, 306] on input "text" at bounding box center [725, 299] width 313 height 30
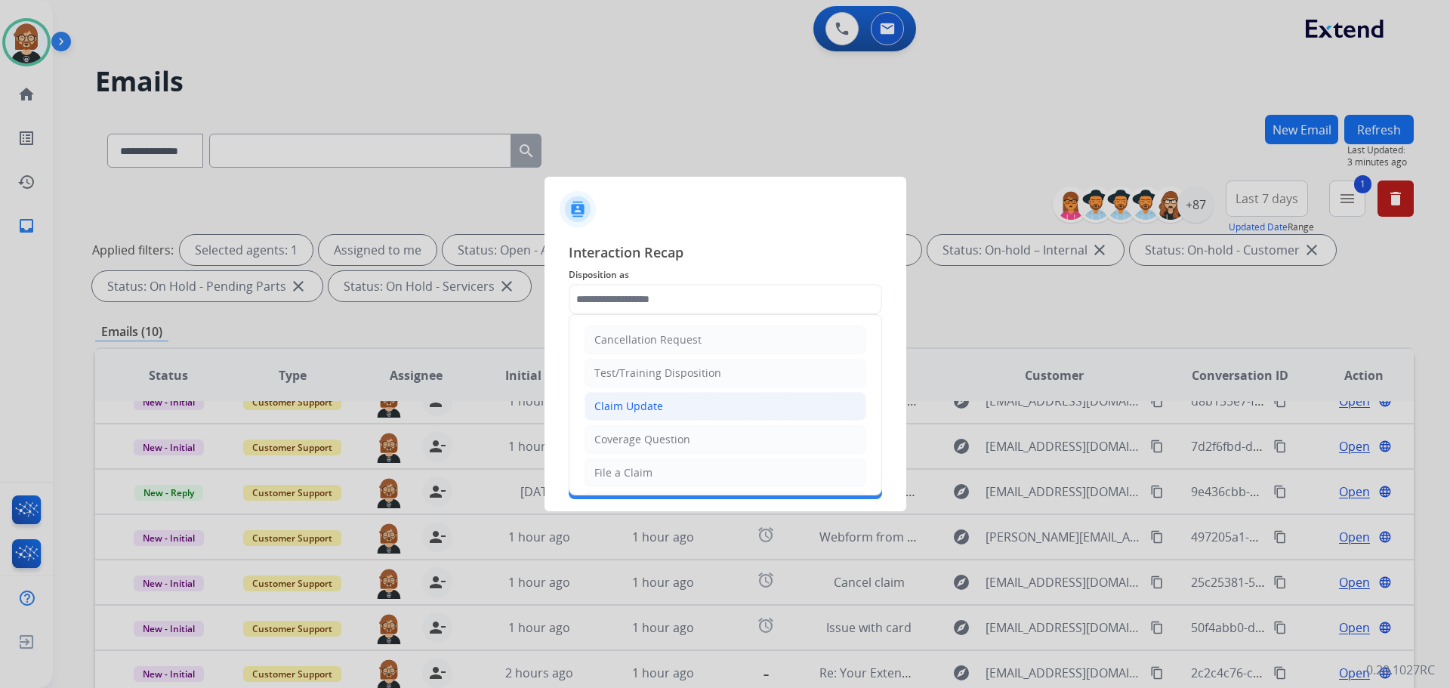
click at [692, 412] on li "Claim Update" at bounding box center [726, 406] width 282 height 29
type input "**********"
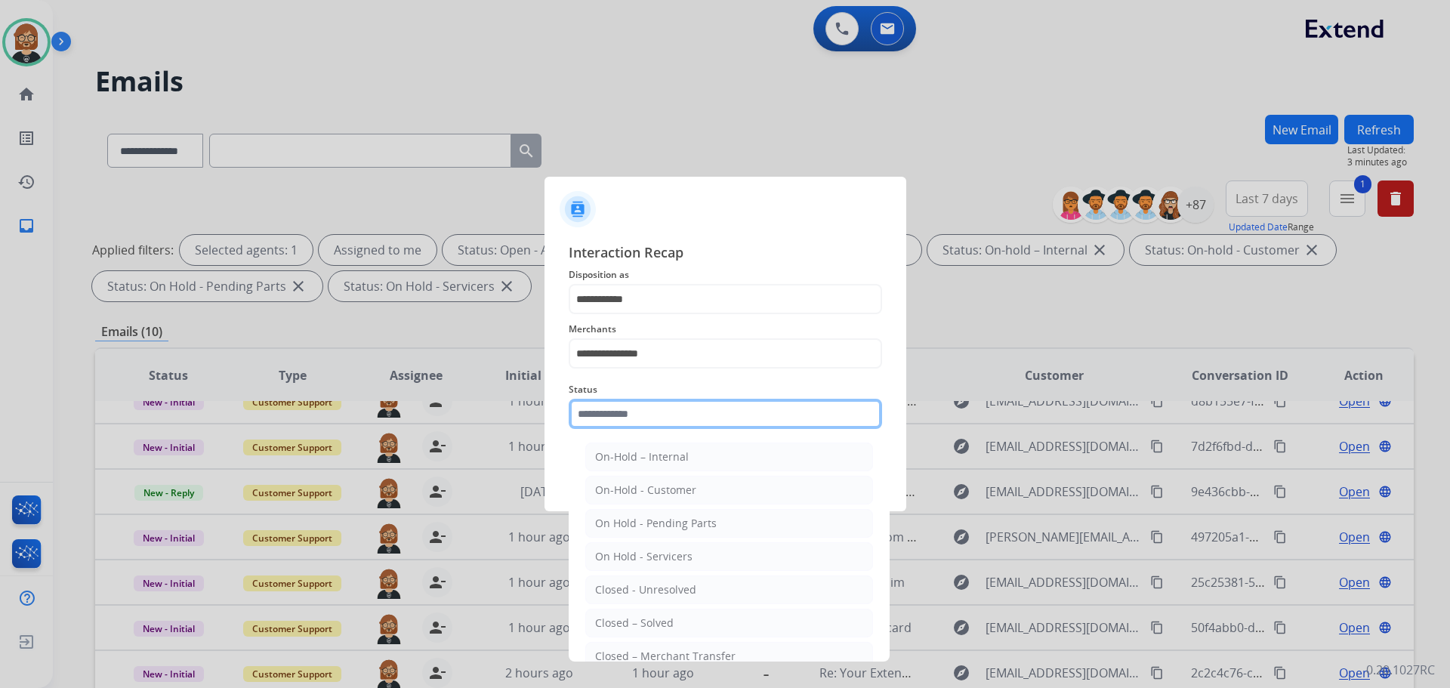
click at [693, 417] on input "text" at bounding box center [725, 414] width 313 height 30
click at [717, 619] on li "Closed – Solved" at bounding box center [729, 623] width 288 height 29
type input "**********"
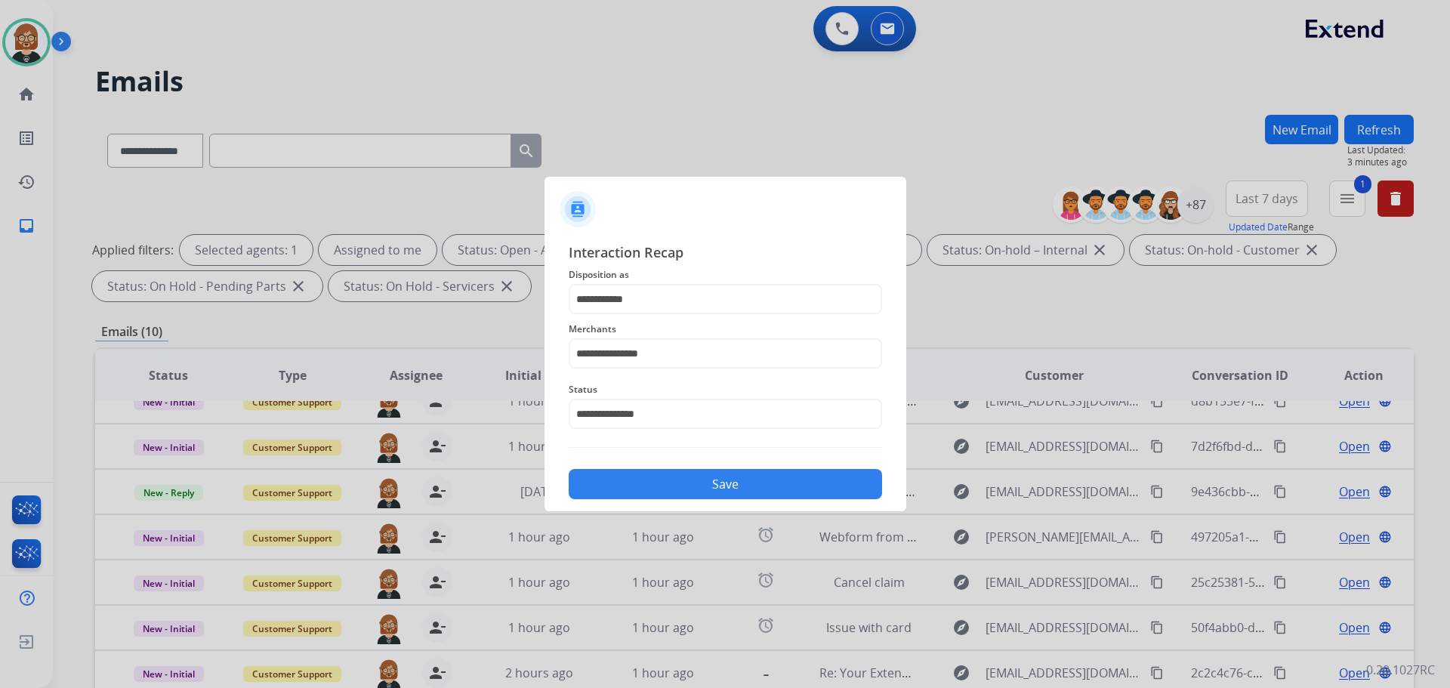
click at [778, 480] on button "Save" at bounding box center [725, 484] width 313 height 30
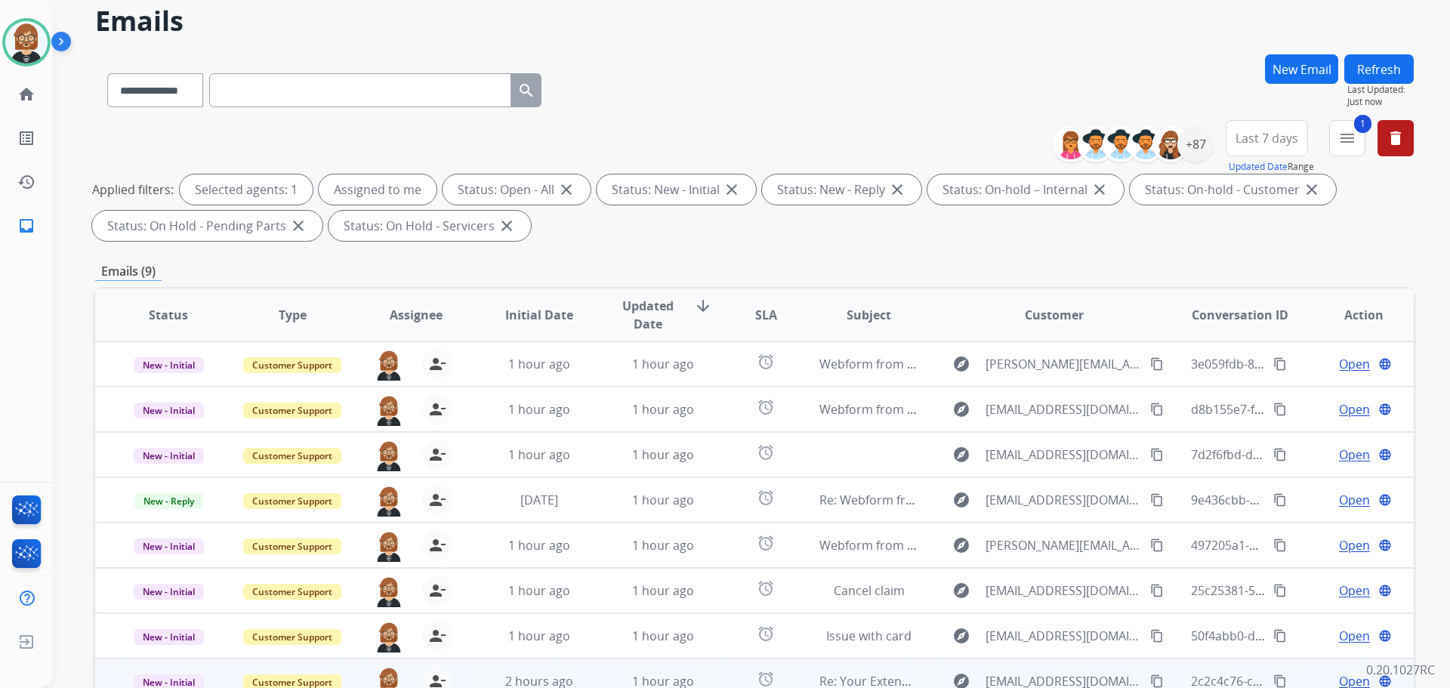
scroll to position [244, 0]
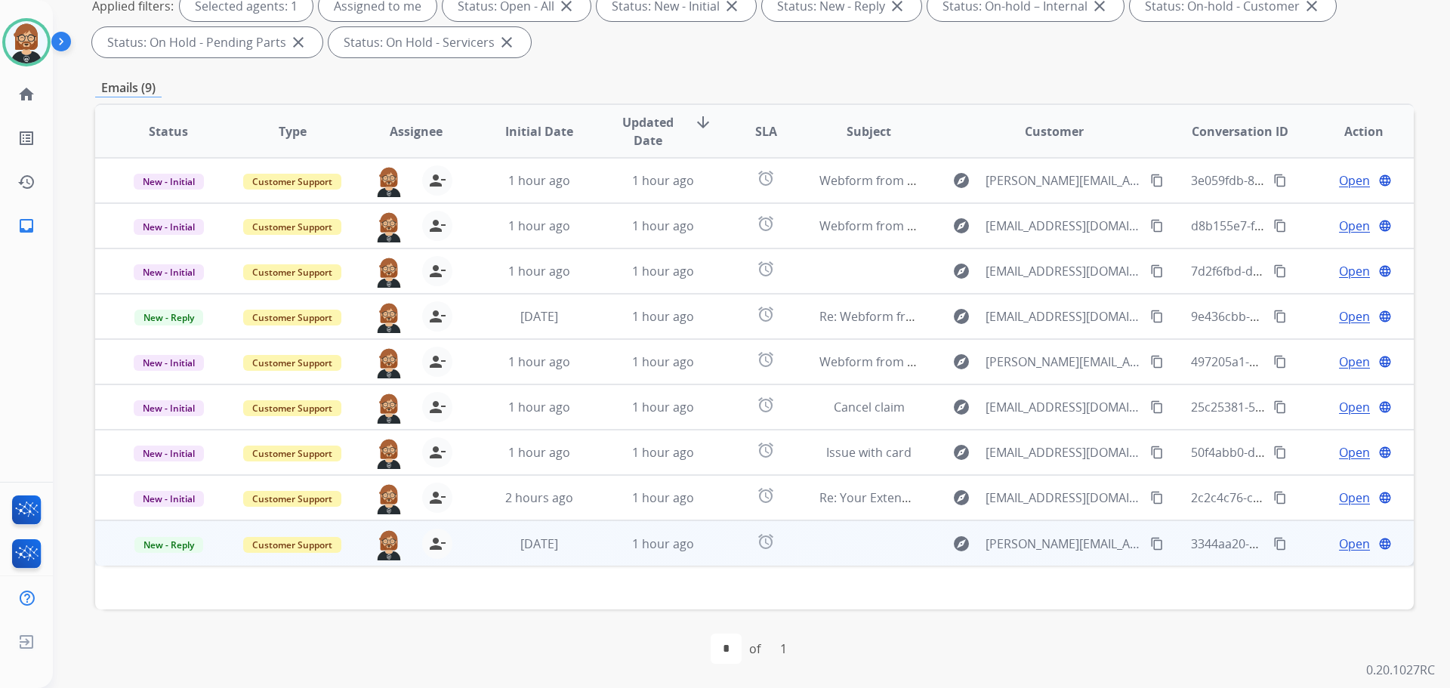
click at [810, 542] on td at bounding box center [857, 542] width 124 height 45
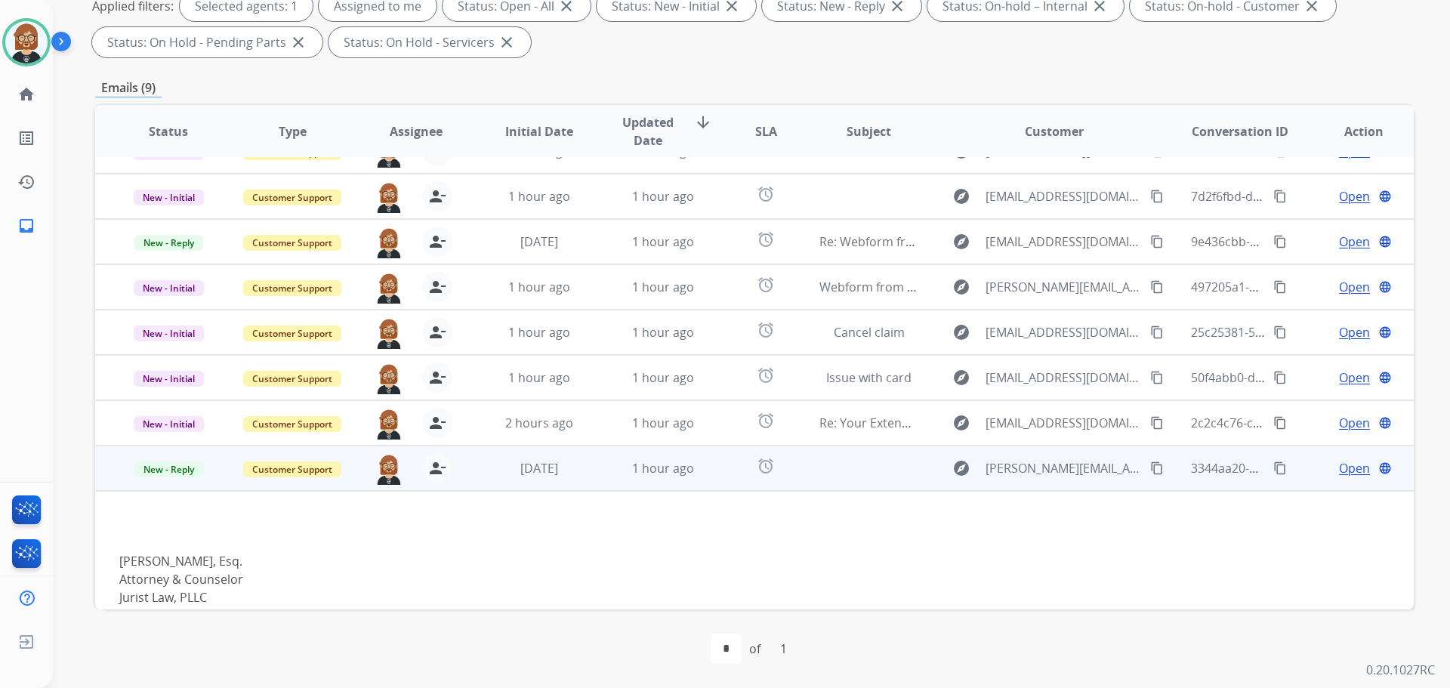
scroll to position [150, 0]
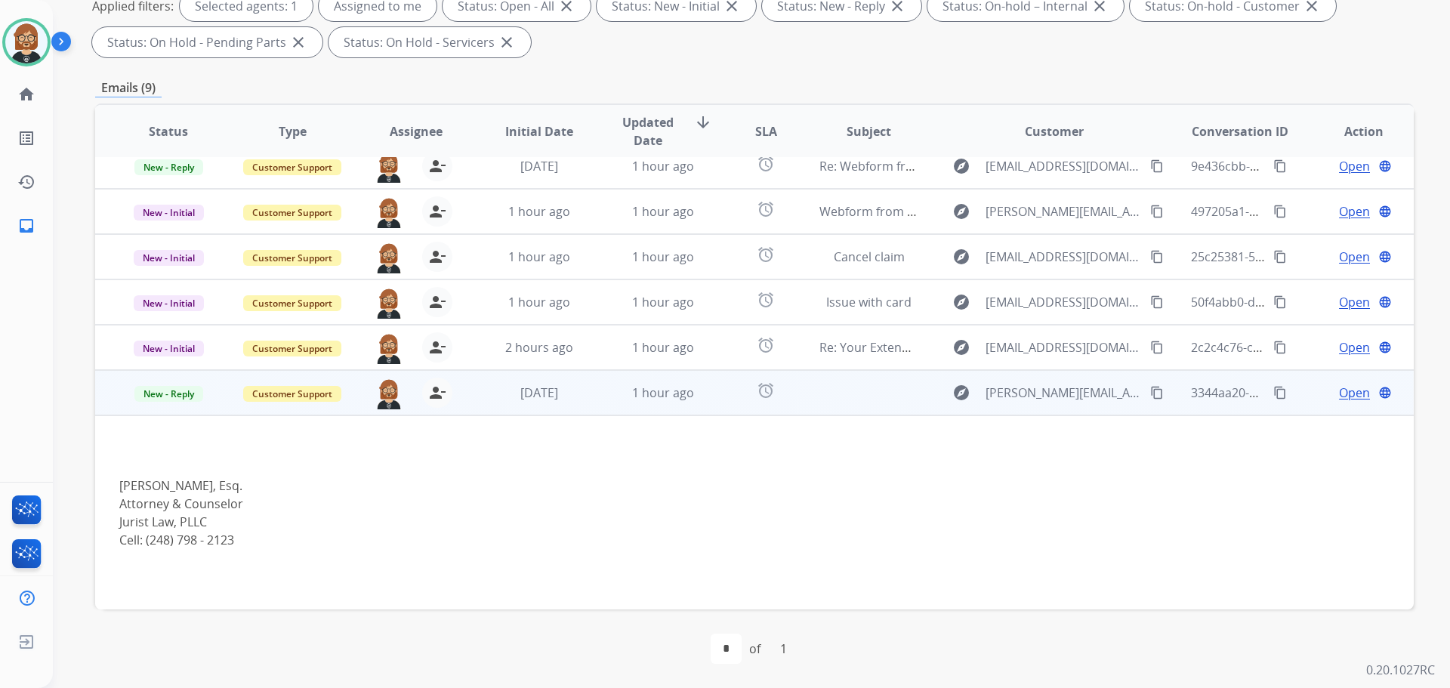
click at [1339, 391] on span "Open" at bounding box center [1354, 393] width 31 height 18
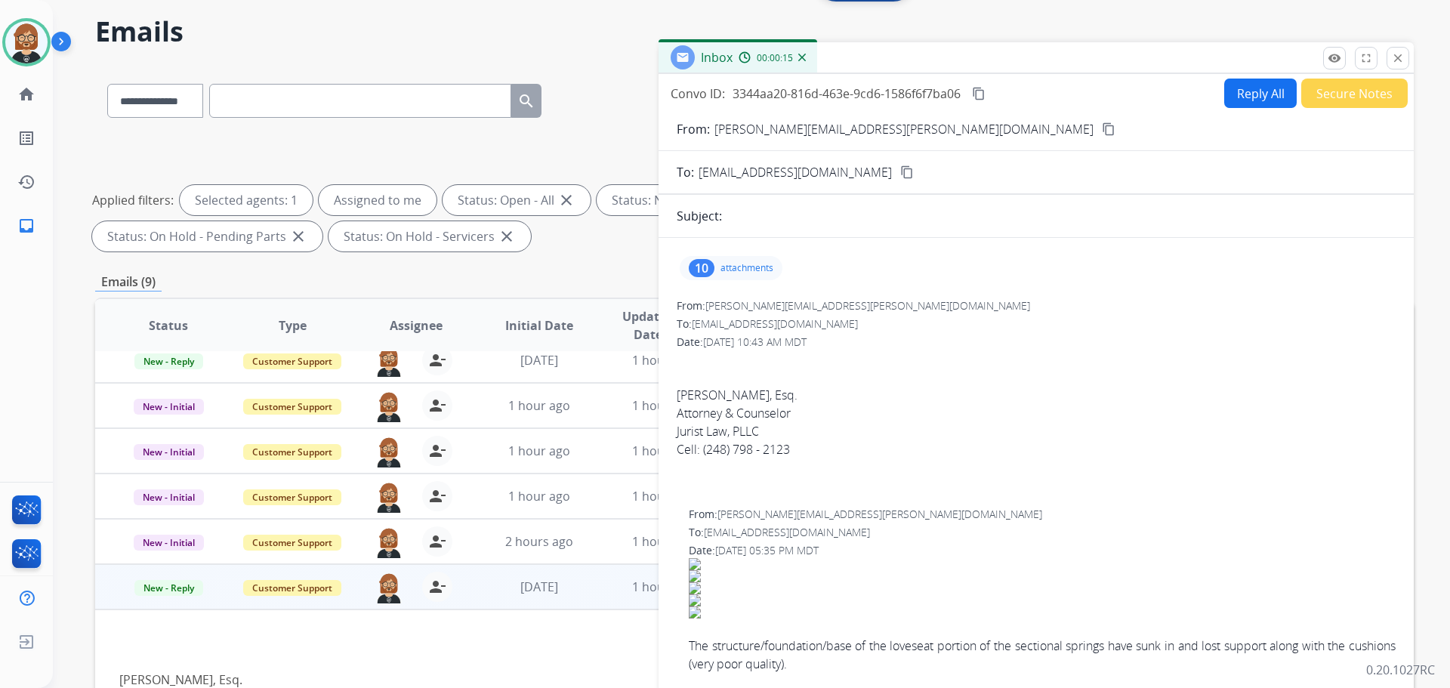
scroll to position [0, 0]
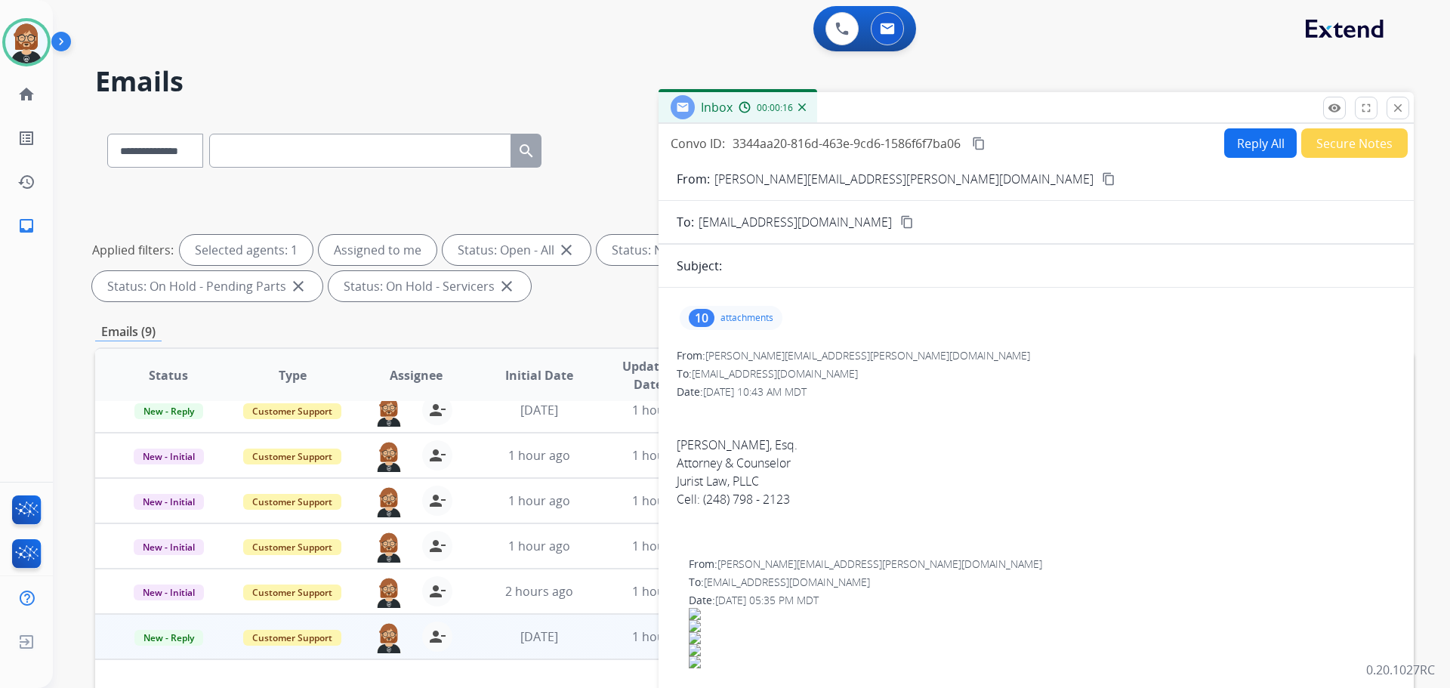
click at [1102, 180] on mat-icon "content_copy" at bounding box center [1109, 179] width 14 height 14
click at [743, 317] on p "attachments" at bounding box center [747, 318] width 53 height 12
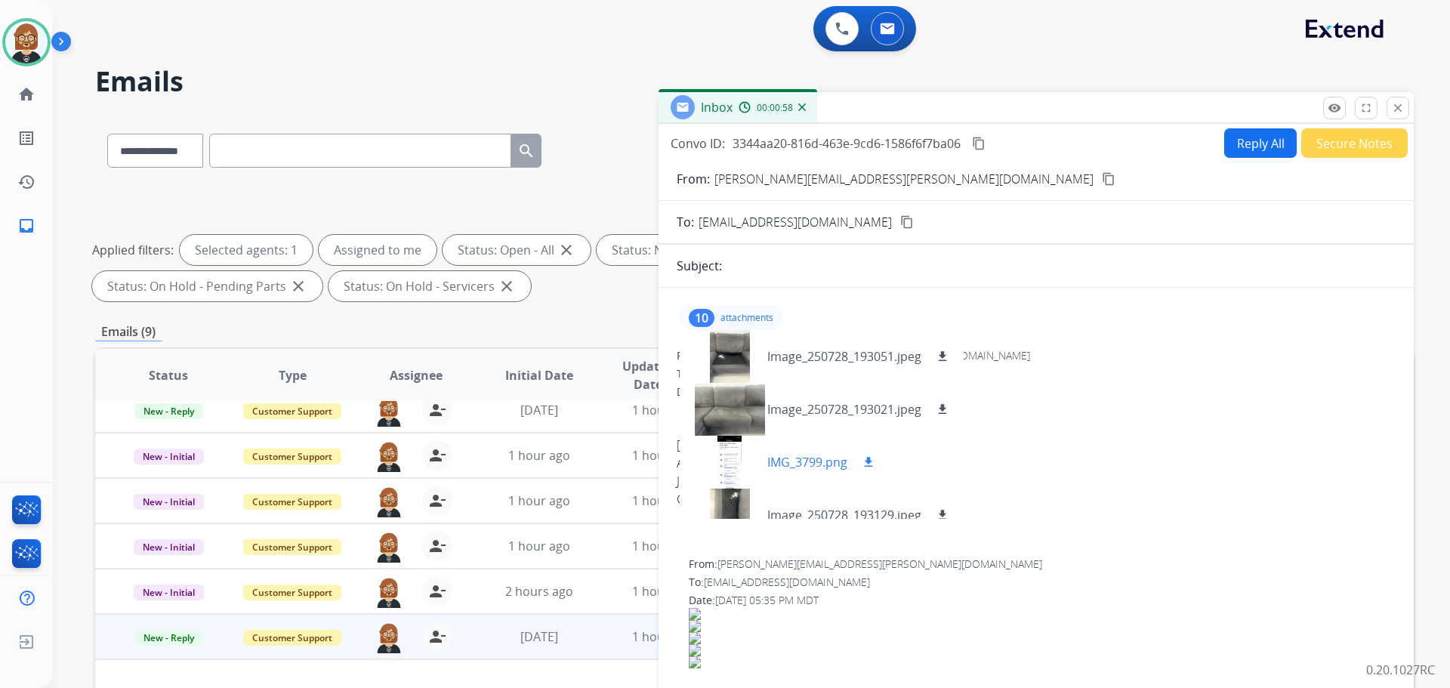
click at [739, 460] on div at bounding box center [730, 462] width 76 height 53
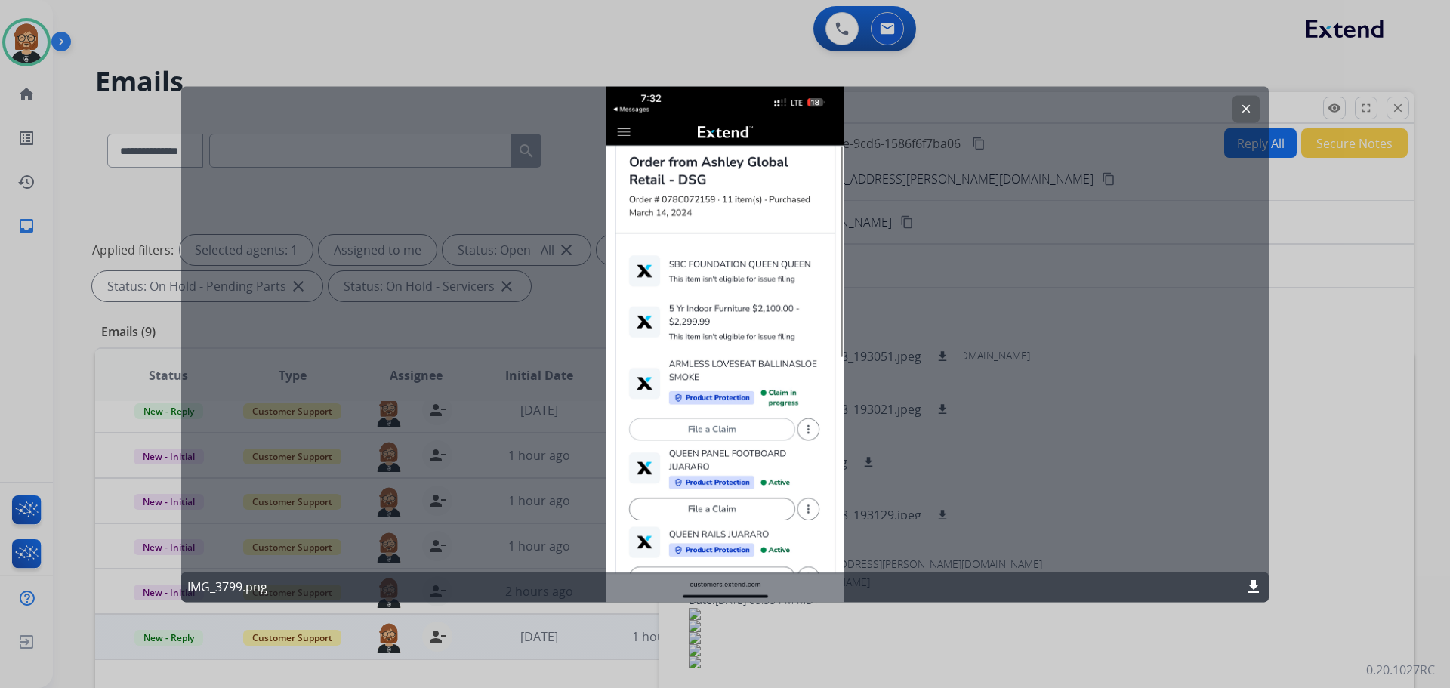
click at [1137, 468] on div "clear IMG_3799.png download" at bounding box center [725, 344] width 1088 height 516
click at [1052, 476] on div "clear IMG_3799.png download" at bounding box center [725, 344] width 1088 height 516
click at [917, 264] on div "clear IMG_3799.png download" at bounding box center [725, 344] width 1088 height 516
click at [1242, 107] on mat-icon "clear" at bounding box center [1247, 109] width 14 height 14
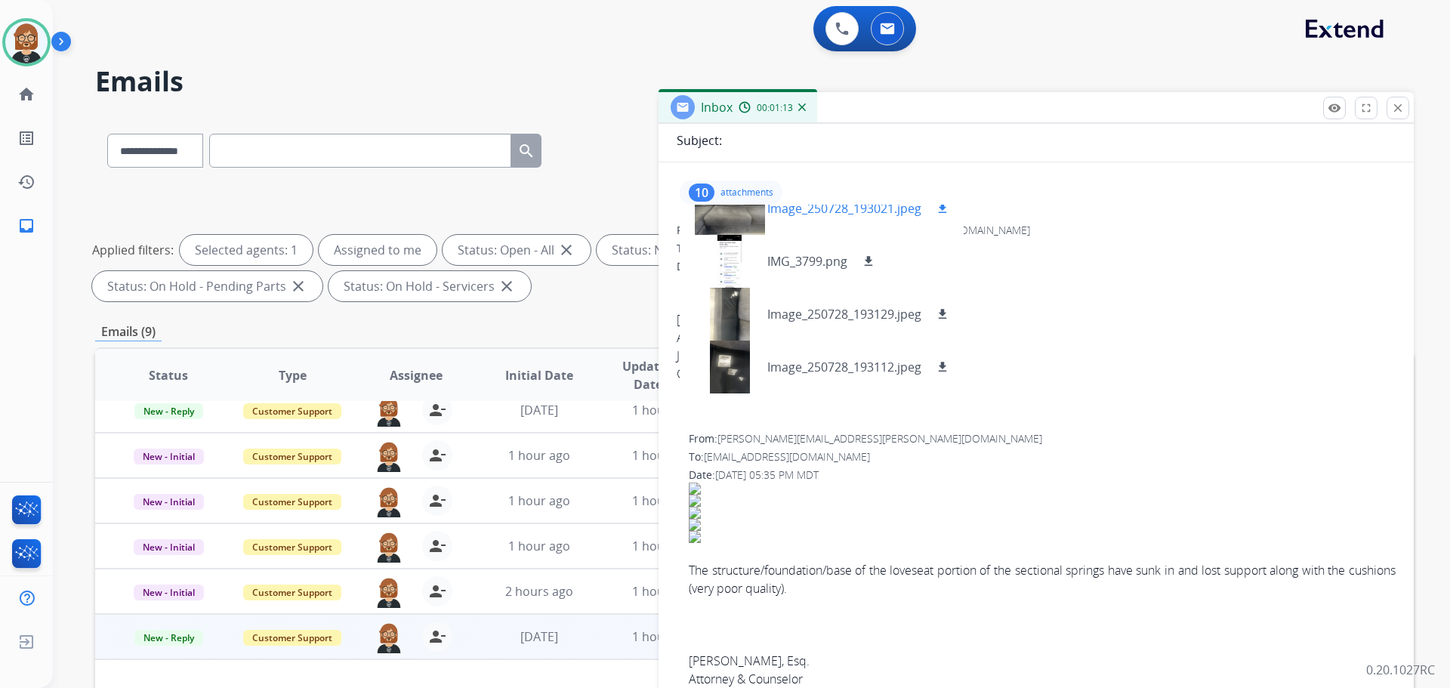
scroll to position [128, 0]
click at [739, 357] on div at bounding box center [730, 364] width 76 height 53
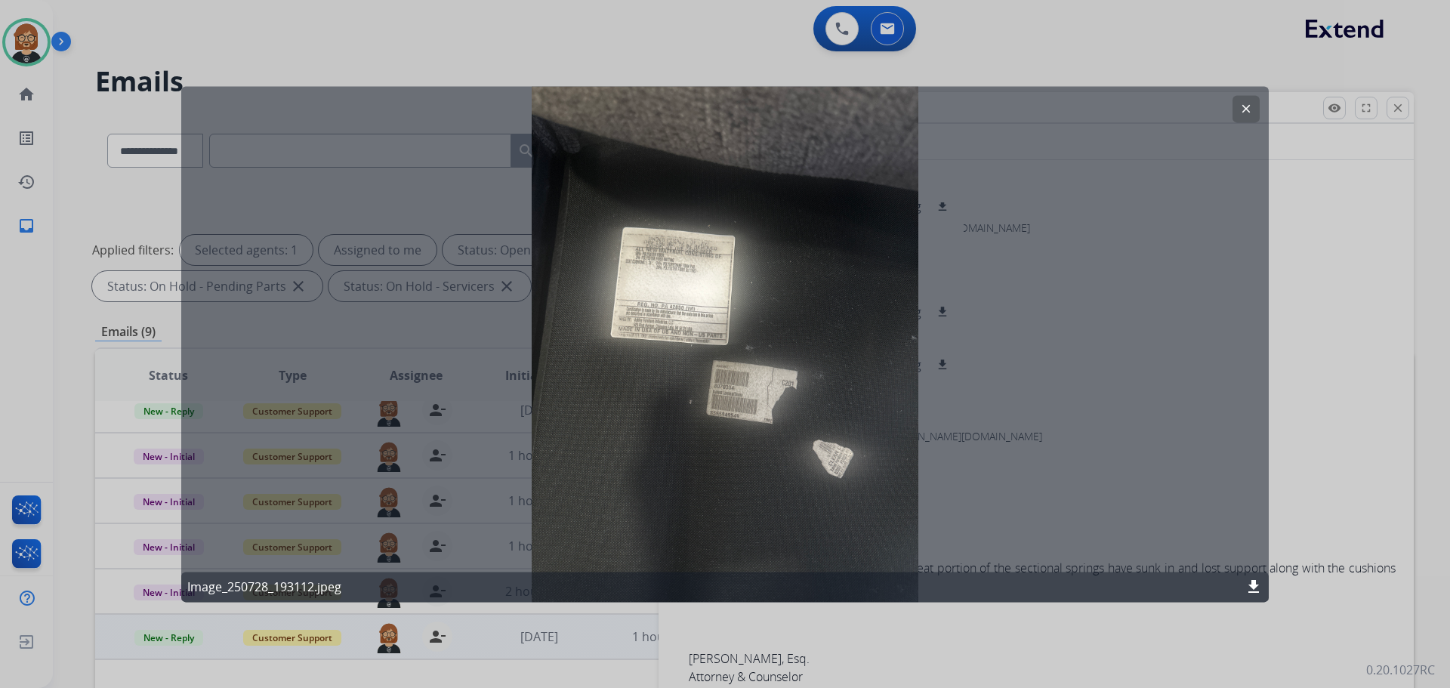
click at [1259, 592] on mat-icon "download" at bounding box center [1254, 587] width 18 height 18
click at [1239, 121] on button "clear" at bounding box center [1246, 108] width 27 height 27
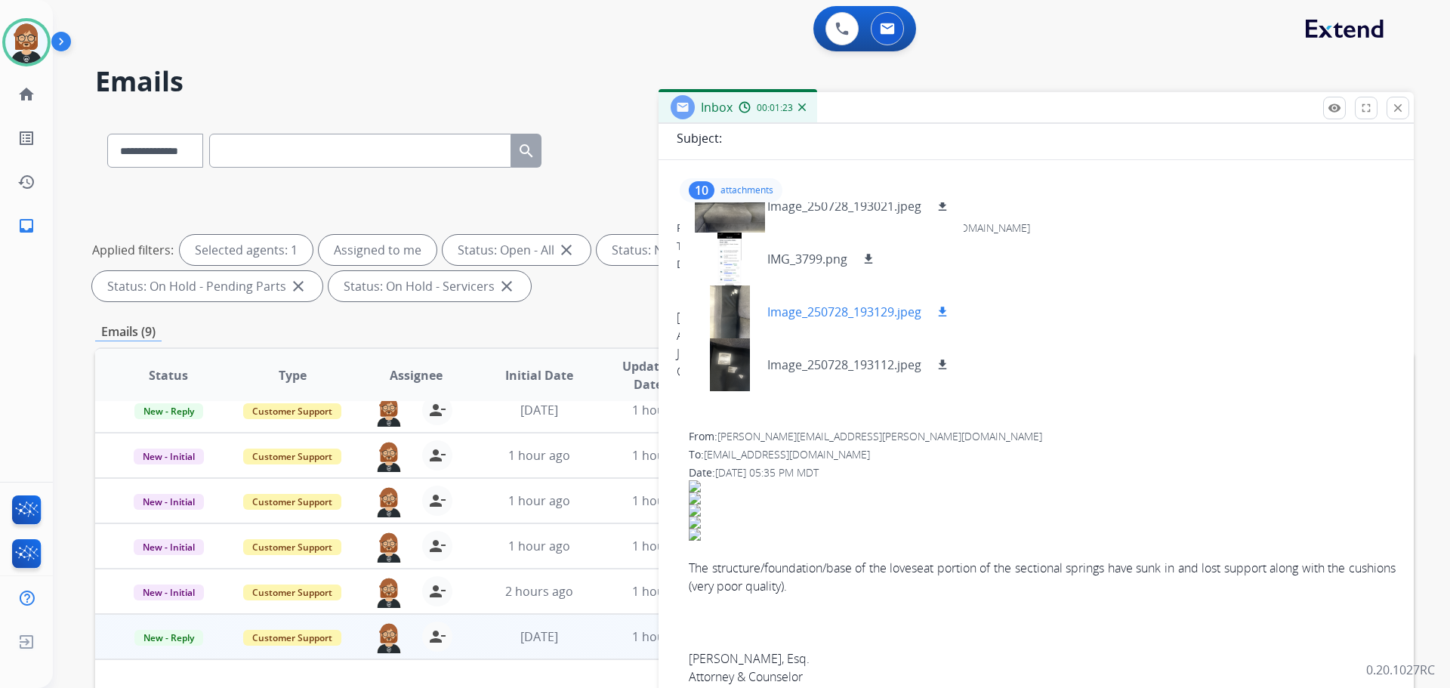
click at [727, 306] on div at bounding box center [730, 312] width 76 height 53
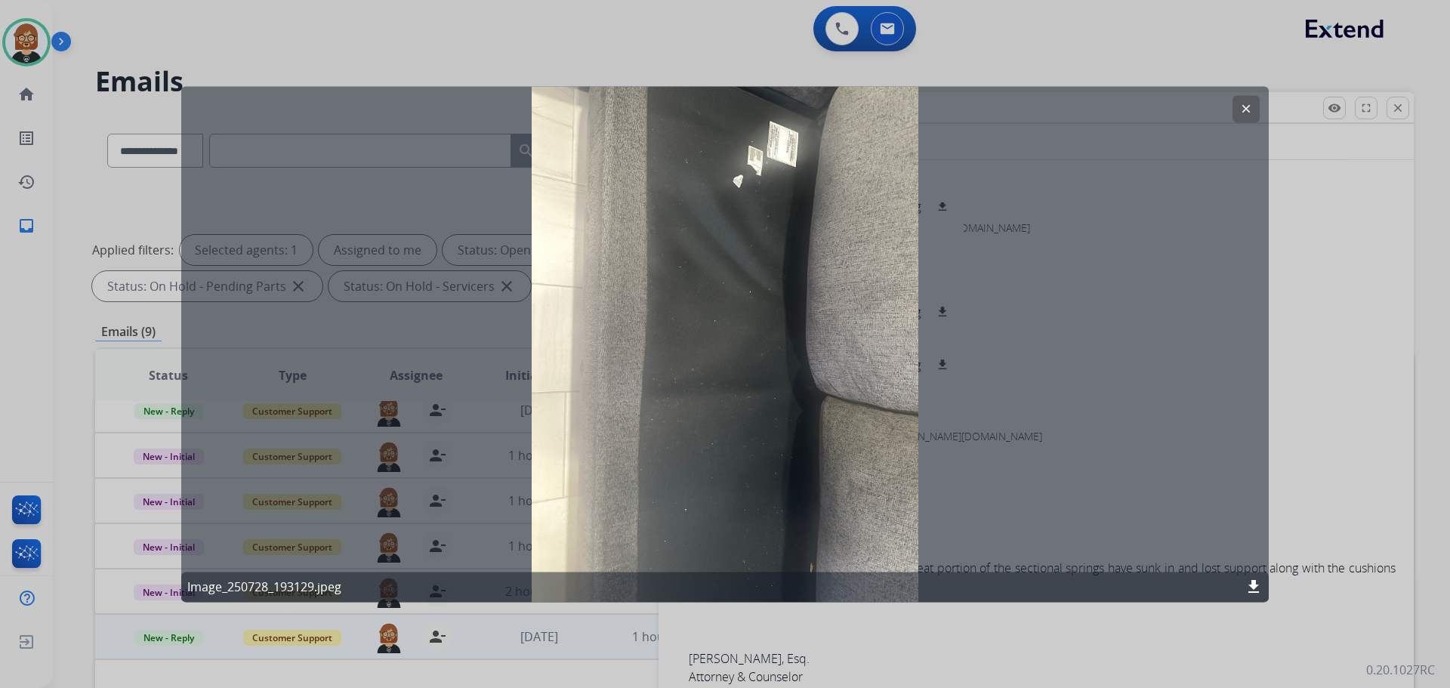
click at [1253, 586] on mat-icon "download" at bounding box center [1254, 587] width 18 height 18
click at [1249, 121] on button "clear" at bounding box center [1246, 108] width 27 height 27
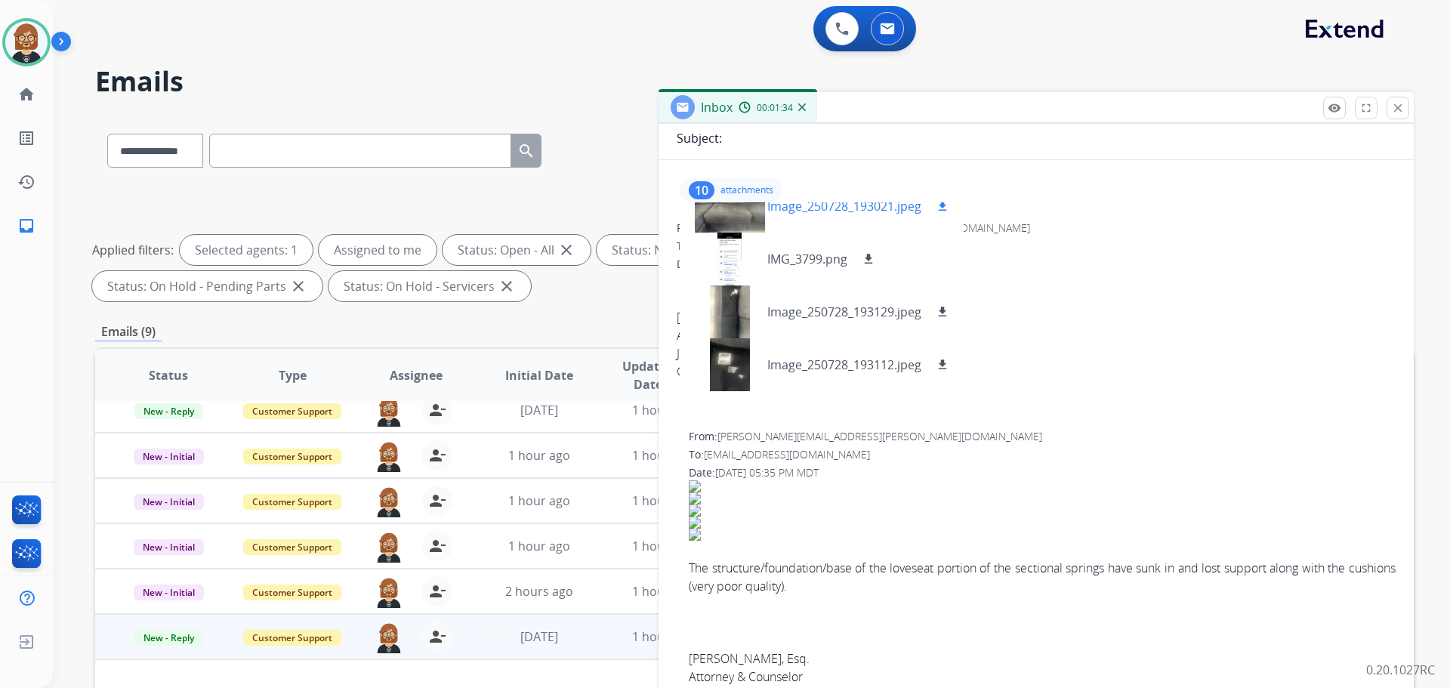
click at [737, 213] on div at bounding box center [730, 206] width 76 height 53
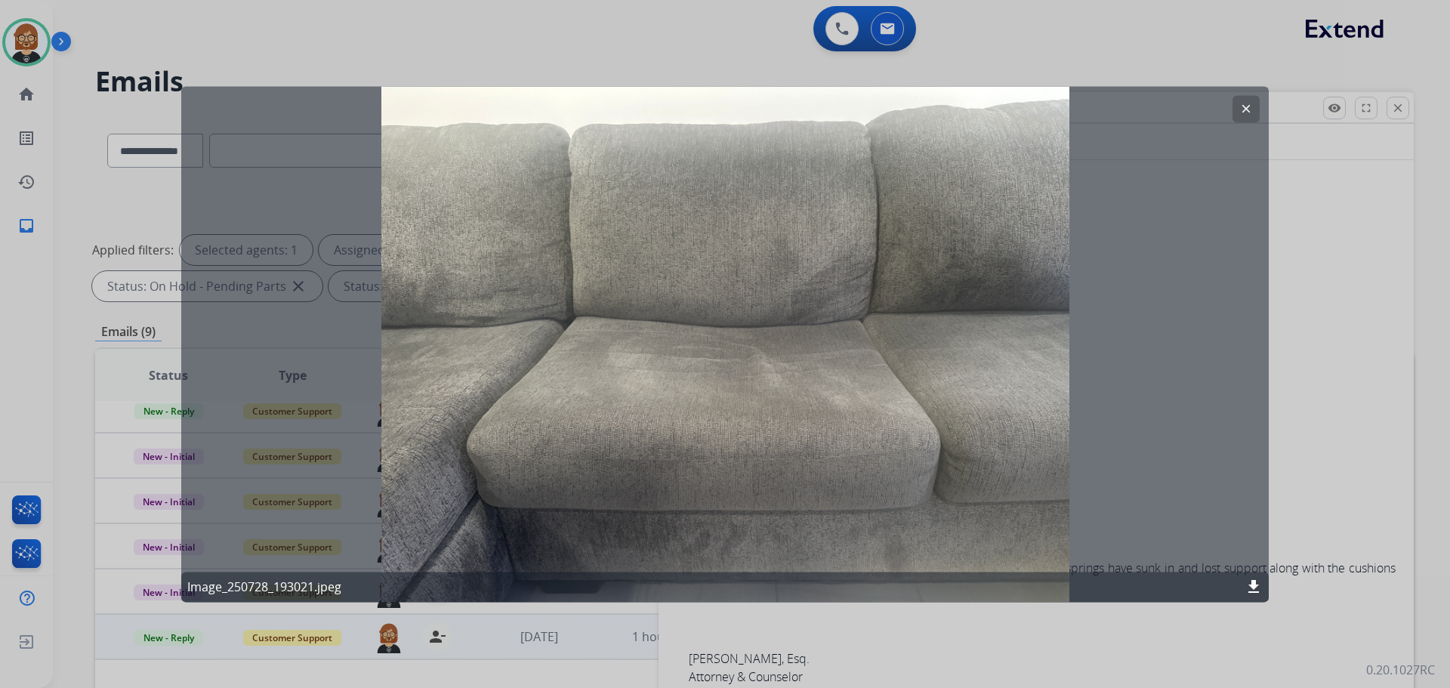
click at [1250, 582] on mat-icon "download" at bounding box center [1254, 587] width 18 height 18
click at [1191, 261] on div "clear Image_250728_193021.jpeg download" at bounding box center [725, 344] width 1088 height 516
click at [1249, 116] on button "clear" at bounding box center [1246, 108] width 27 height 27
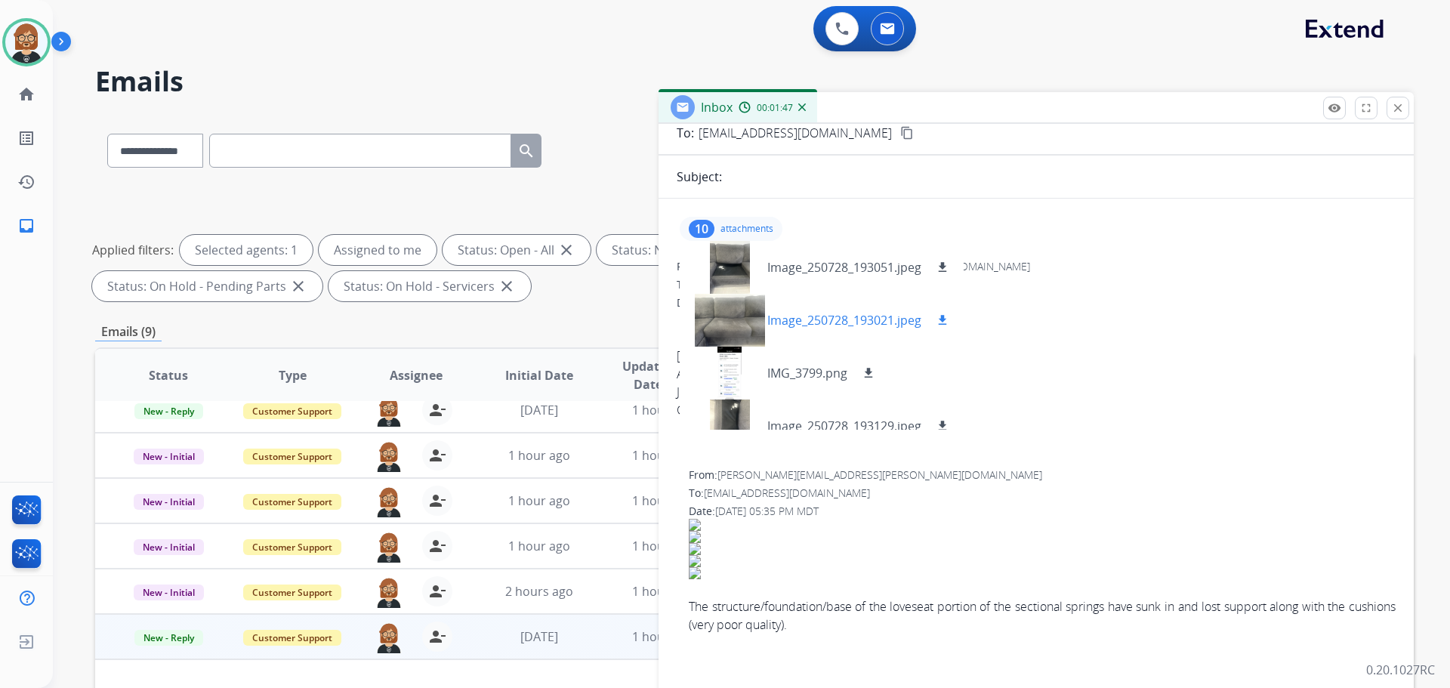
scroll to position [52, 0]
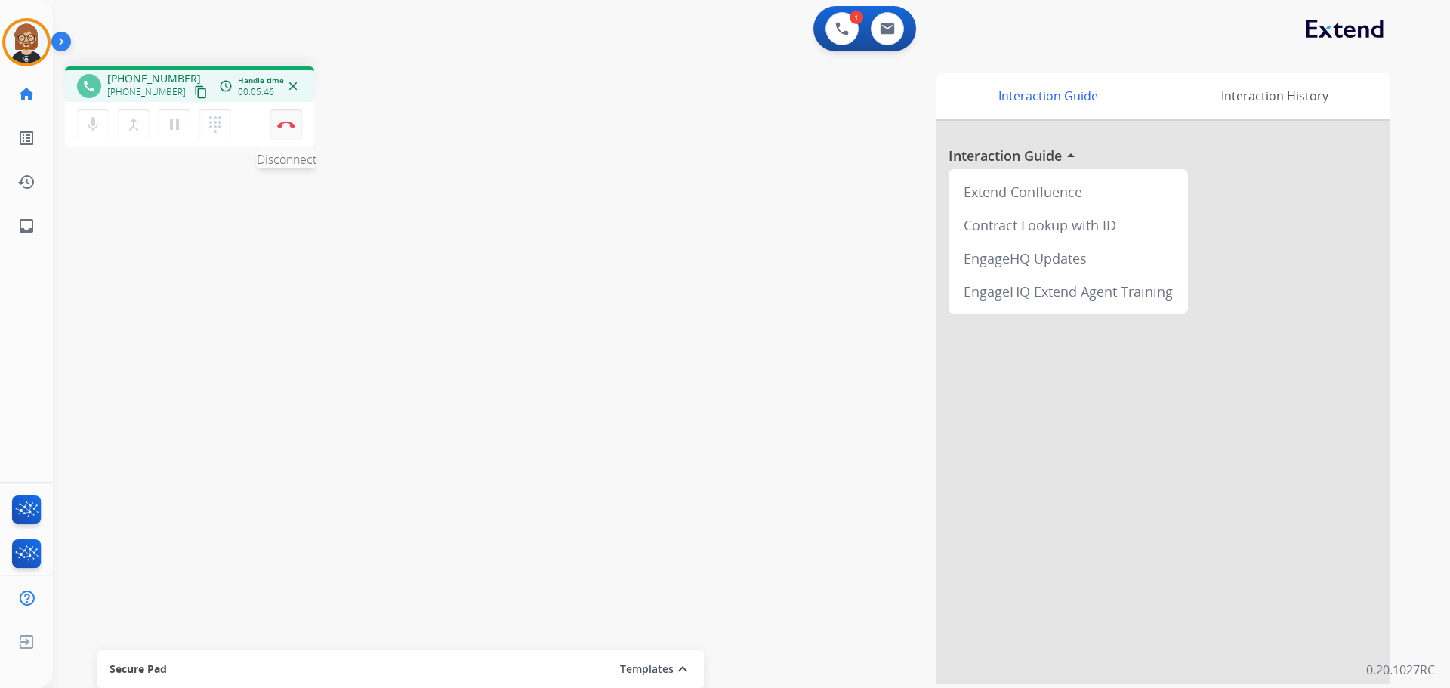
click at [290, 123] on img at bounding box center [286, 125] width 18 height 8
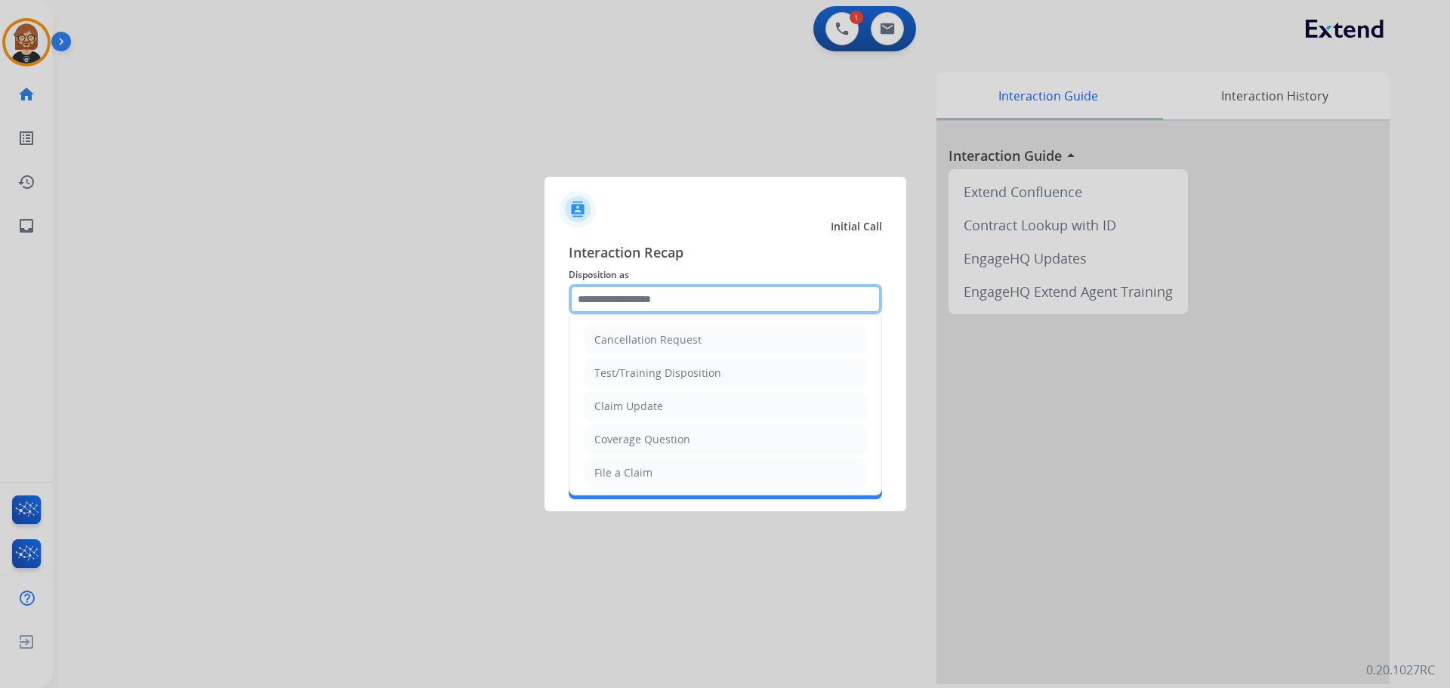
click at [695, 303] on input "text" at bounding box center [725, 299] width 313 height 30
click at [715, 452] on li "Coverage Question" at bounding box center [726, 439] width 282 height 29
type input "**********"
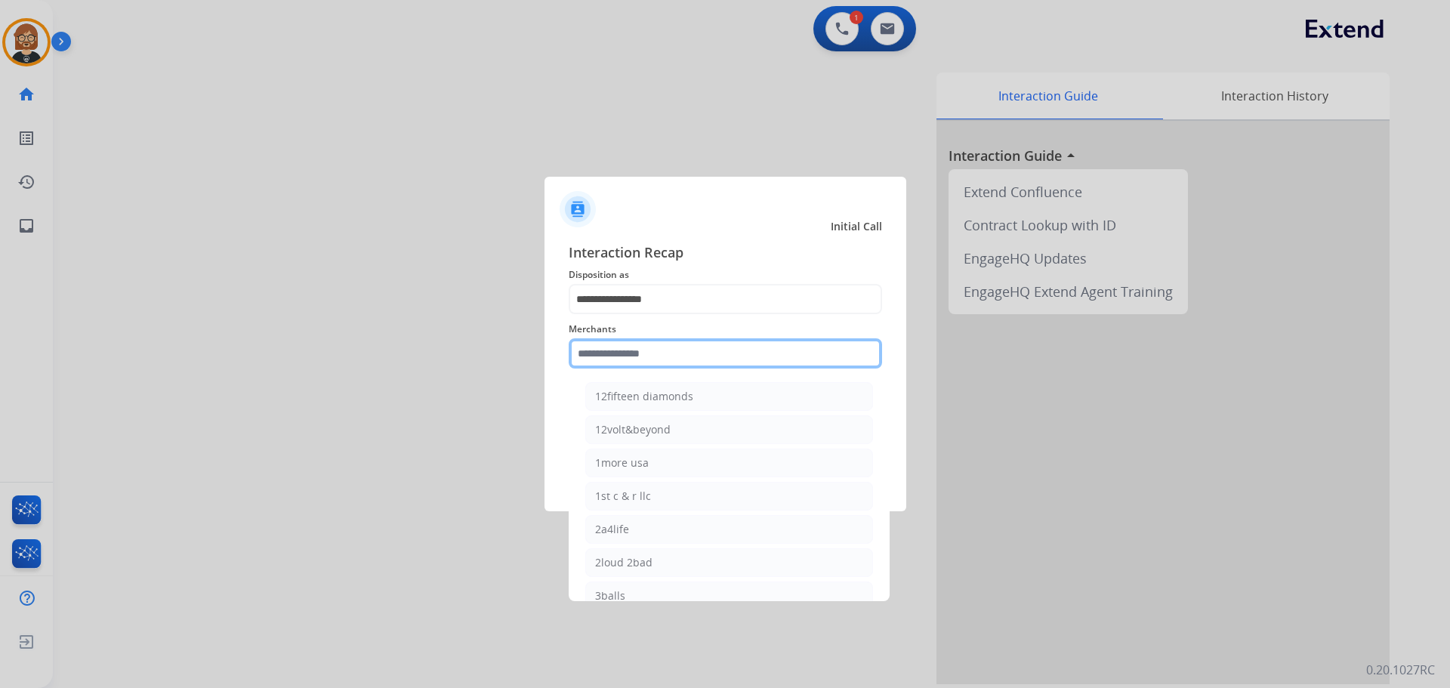
click at [737, 344] on input "text" at bounding box center [725, 353] width 313 height 30
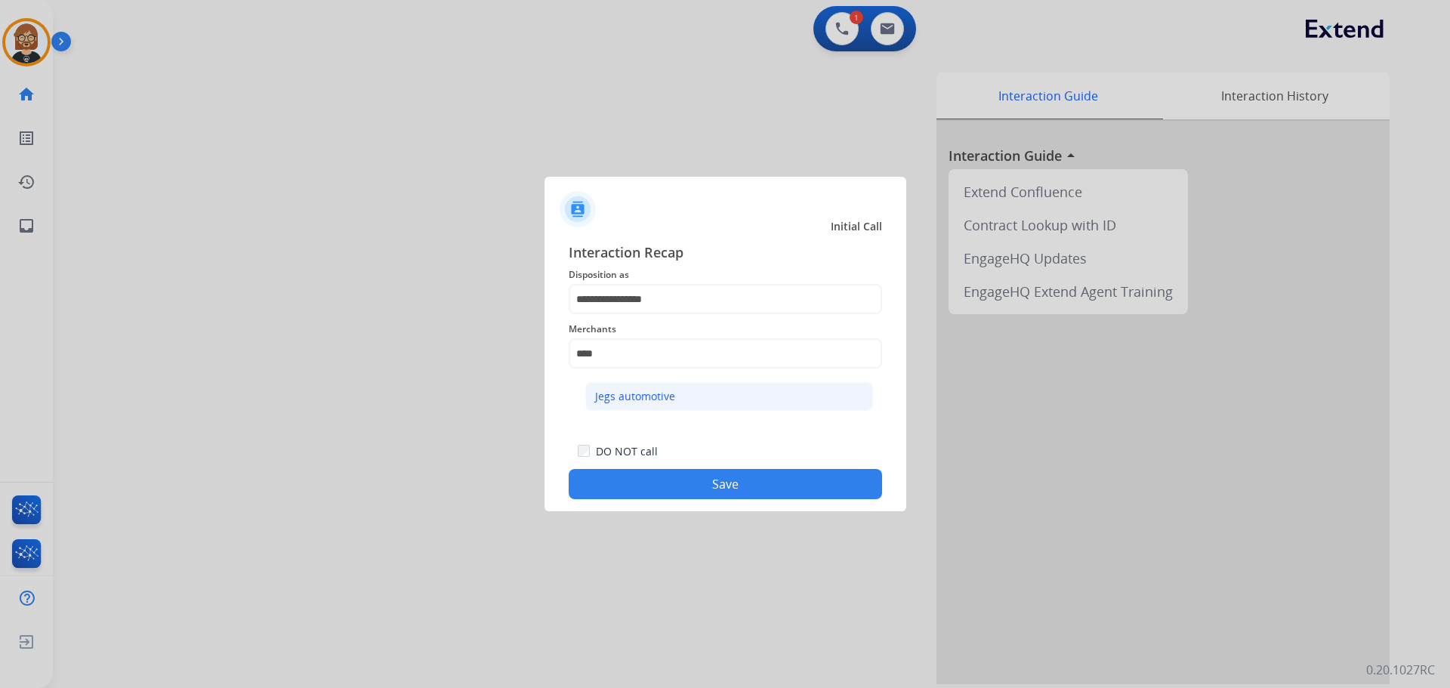
click at [719, 405] on li "Jegs automotive" at bounding box center [729, 396] width 288 height 29
type input "**********"
click at [759, 484] on button "Save" at bounding box center [725, 484] width 313 height 30
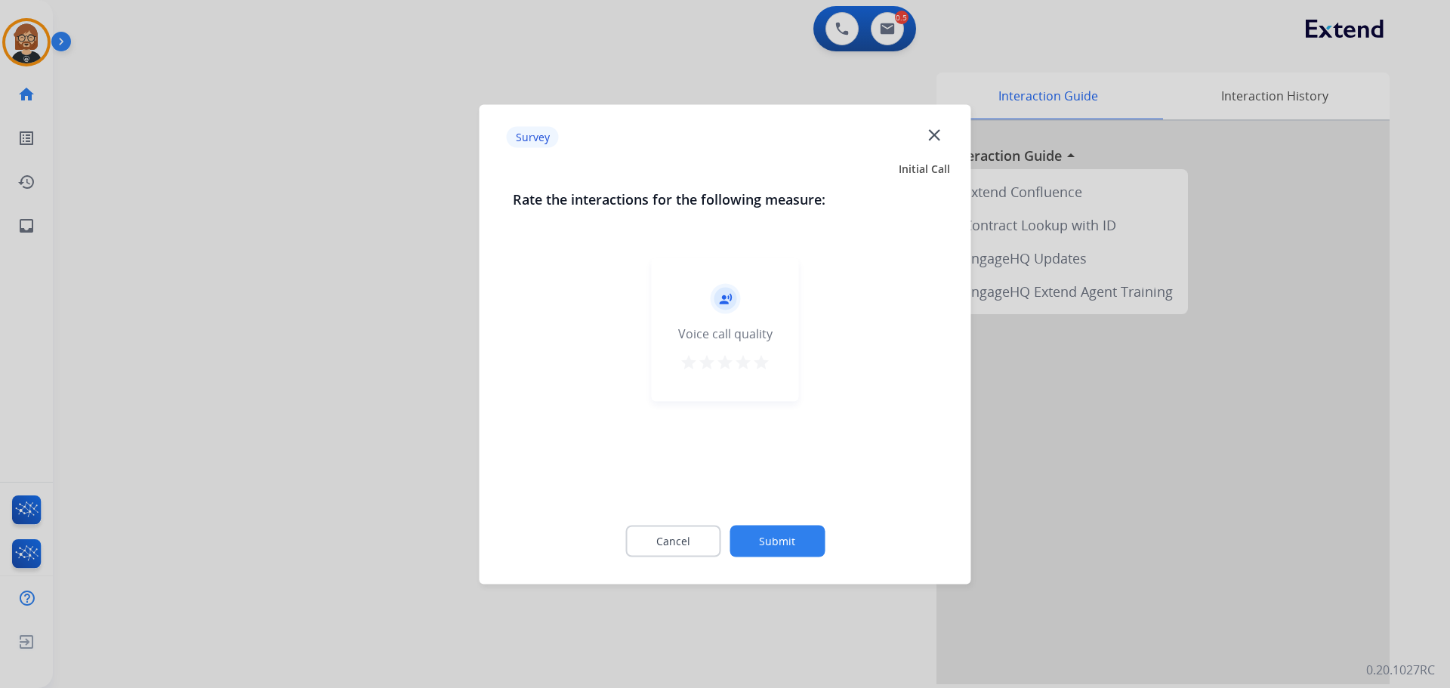
click at [774, 553] on button "Submit" at bounding box center [777, 541] width 95 height 32
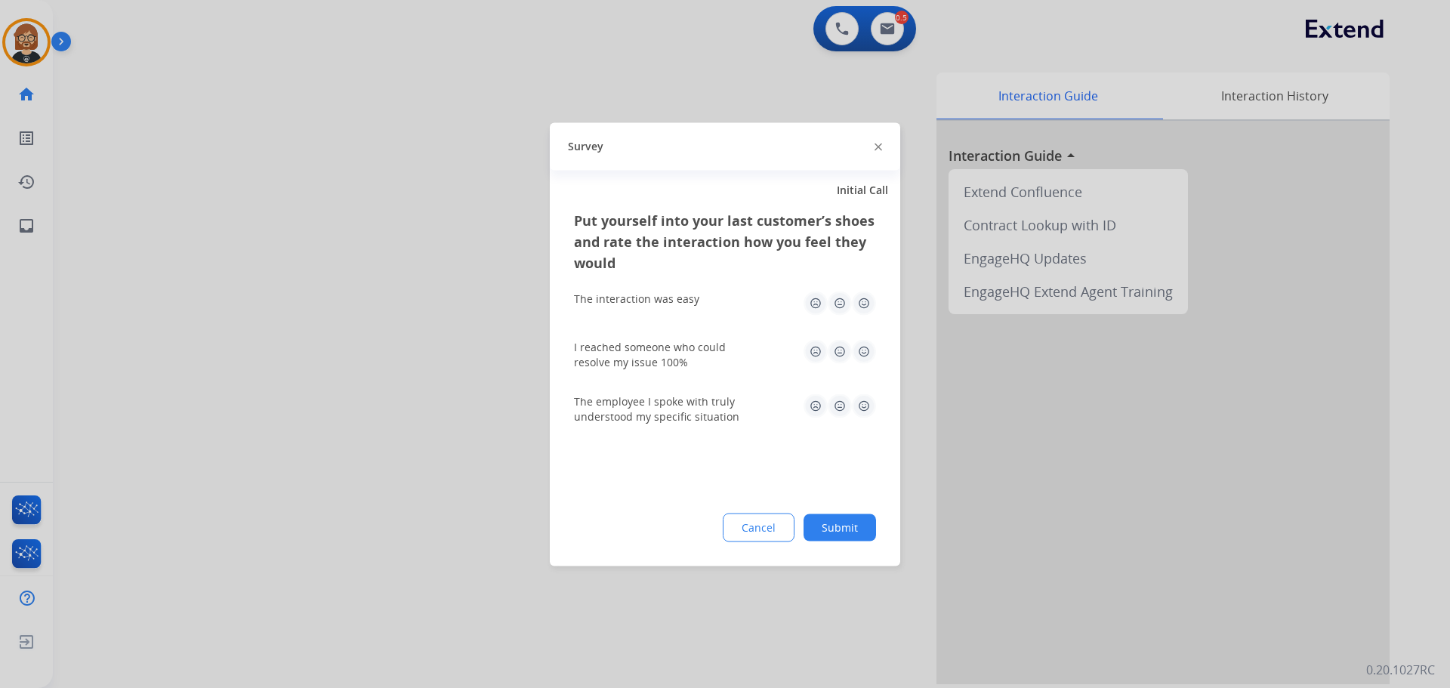
click at [835, 536] on button "Submit" at bounding box center [840, 527] width 73 height 27
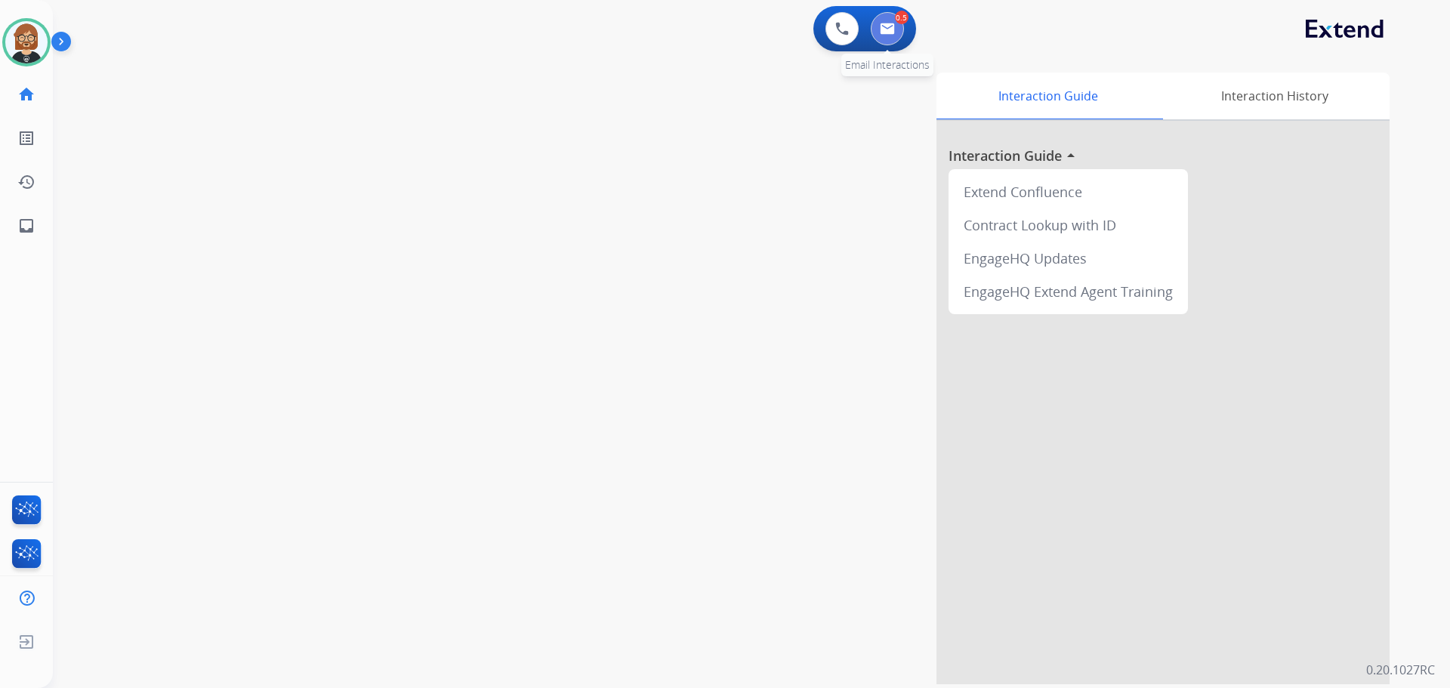
click at [879, 33] on button at bounding box center [887, 28] width 33 height 33
select select "**********"
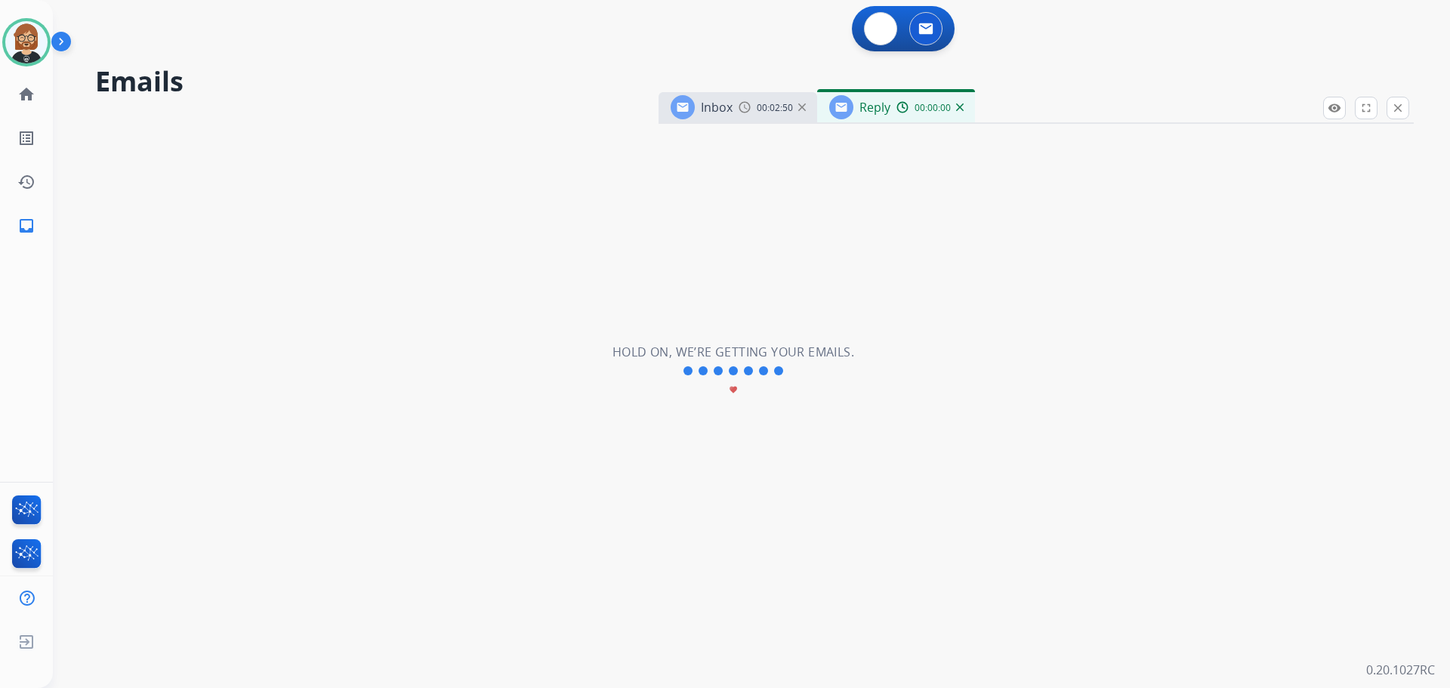
select select "**********"
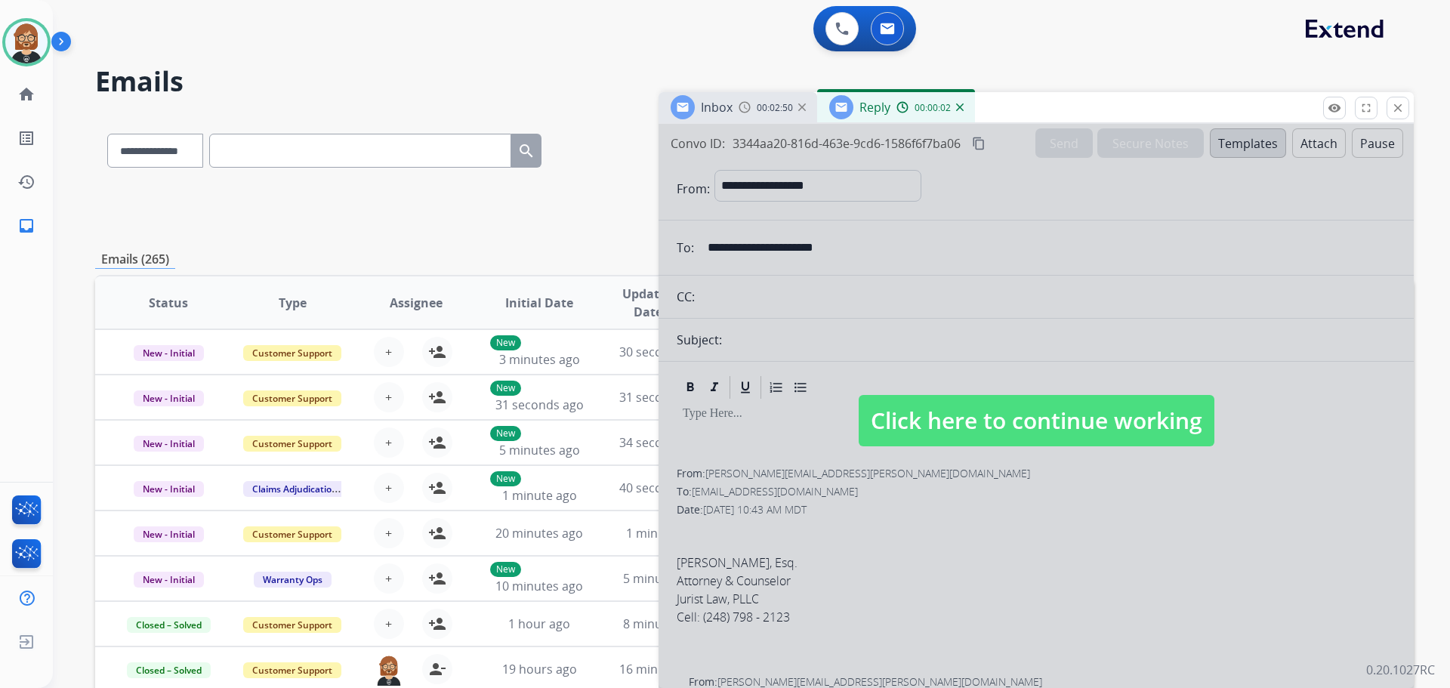
click at [1062, 443] on span "Click here to continue working" at bounding box center [1037, 420] width 356 height 51
select select
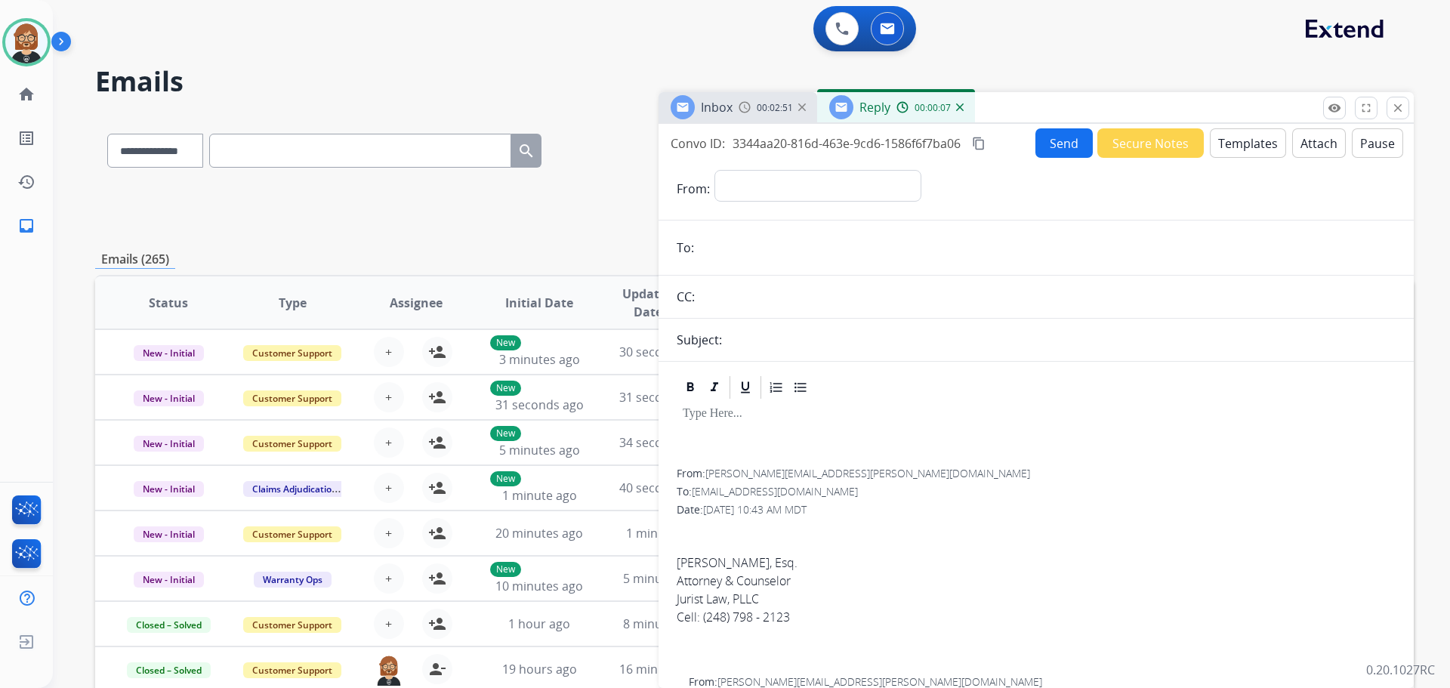
click at [1246, 143] on button "Templates" at bounding box center [1248, 142] width 76 height 29
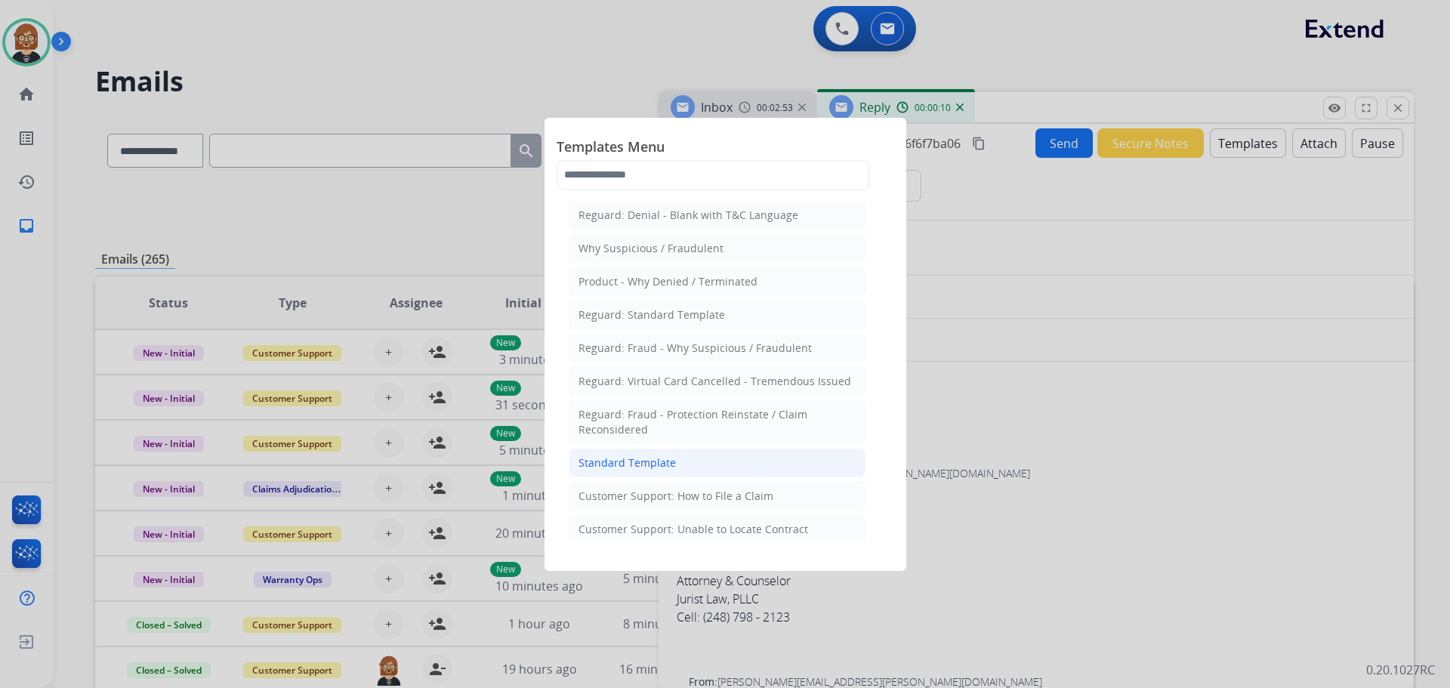
click at [723, 453] on li "Standard Template" at bounding box center [717, 463] width 297 height 29
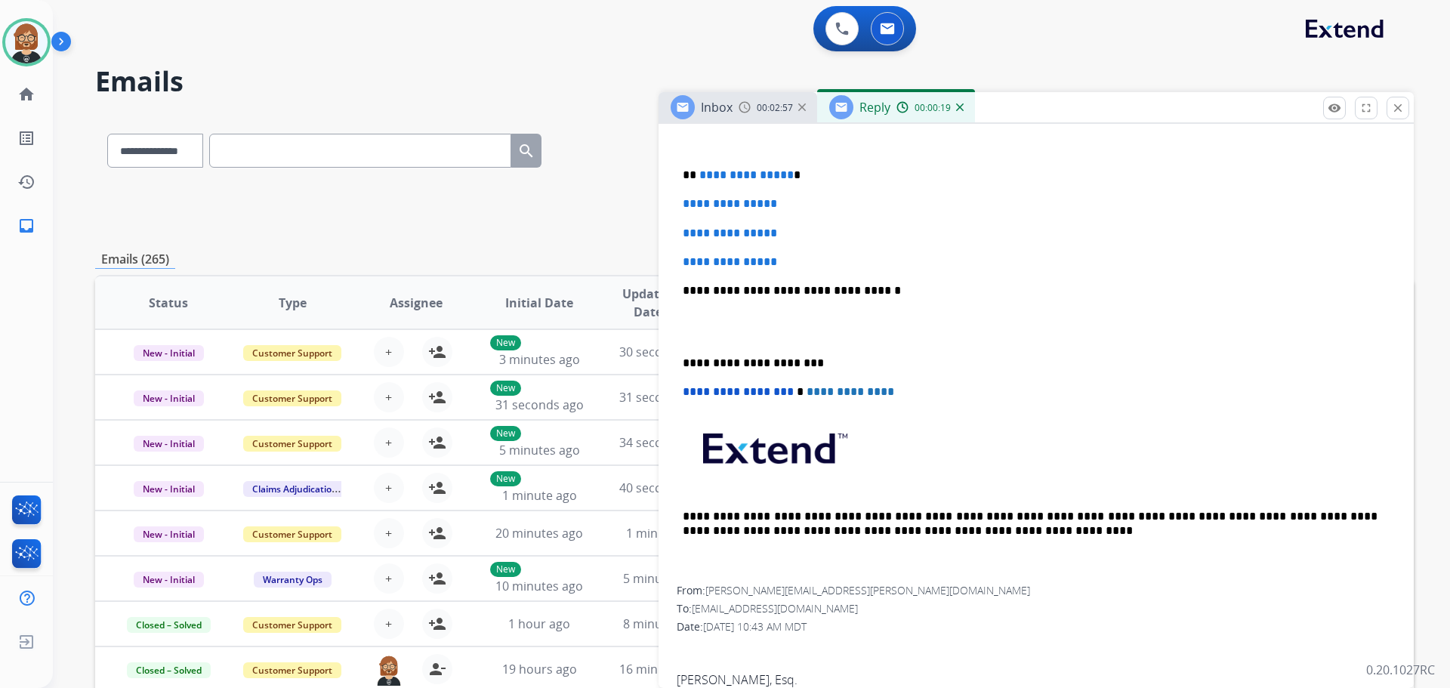
scroll to position [378, 0]
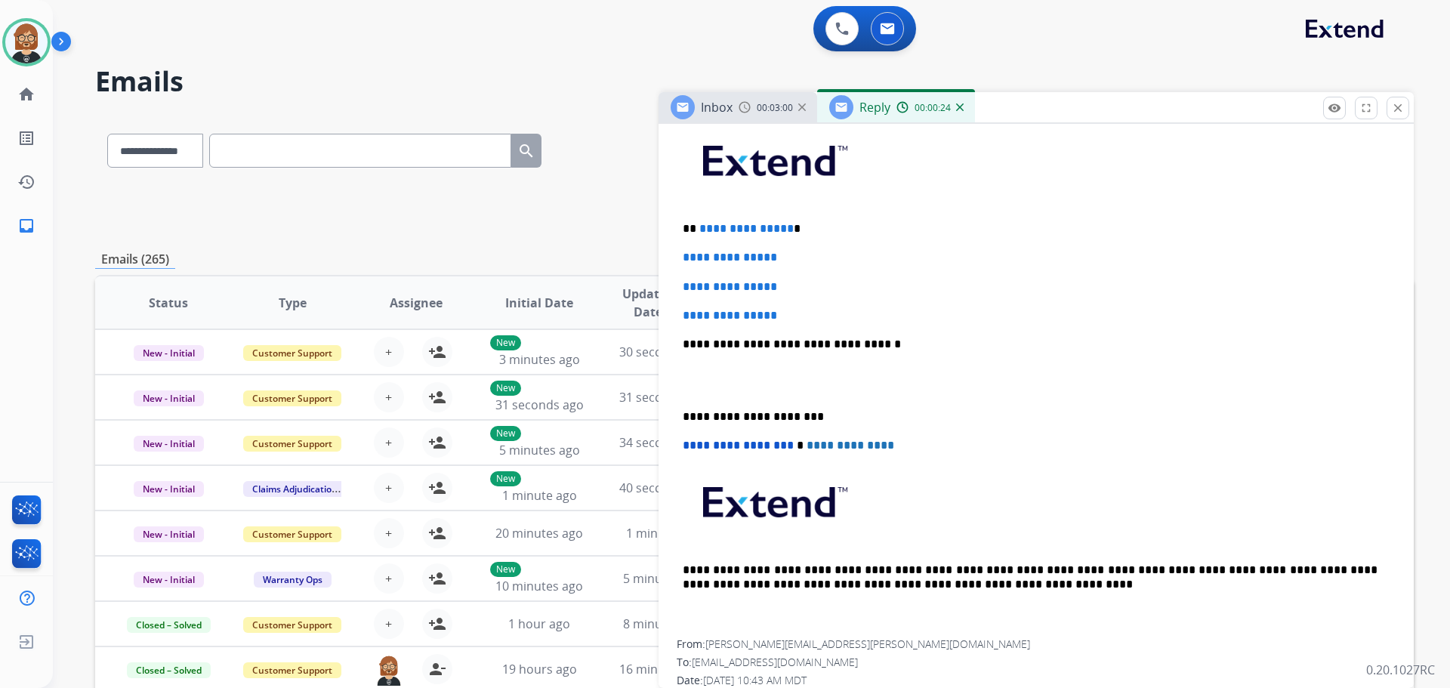
click at [783, 227] on span "**********" at bounding box center [747, 228] width 94 height 11
drag, startPoint x: 783, startPoint y: 227, endPoint x: 747, endPoint y: 230, distance: 35.6
click at [747, 230] on span "**********" at bounding box center [747, 228] width 94 height 11
click at [790, 229] on p "**********" at bounding box center [1030, 229] width 695 height 14
drag, startPoint x: 785, startPoint y: 228, endPoint x: 703, endPoint y: 230, distance: 82.4
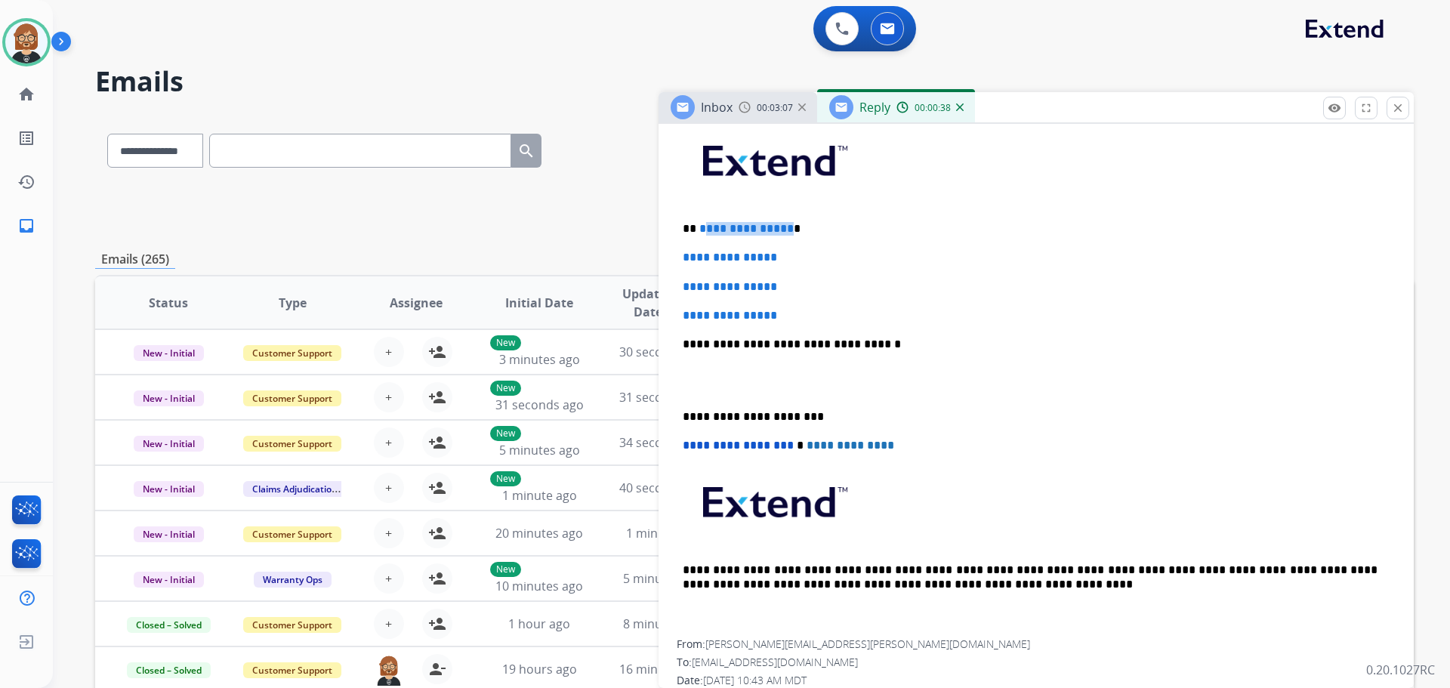
click at [703, 230] on p "**********" at bounding box center [1030, 229] width 695 height 14
click at [702, 222] on p "** * *****" at bounding box center [1030, 229] width 695 height 14
drag, startPoint x: 797, startPoint y: 313, endPoint x: 659, endPoint y: 254, distance: 149.6
click at [659, 254] on div "**********" at bounding box center [1036, 622] width 755 height 1058
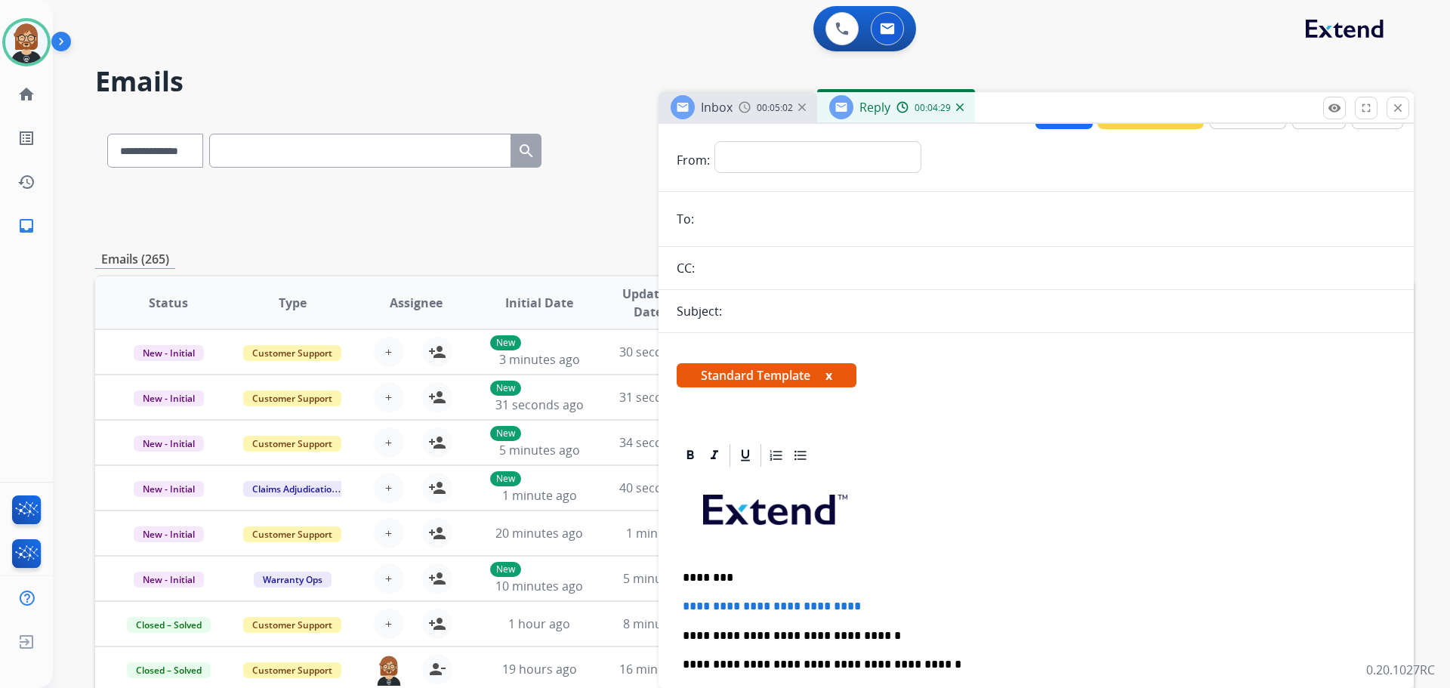
scroll to position [0, 0]
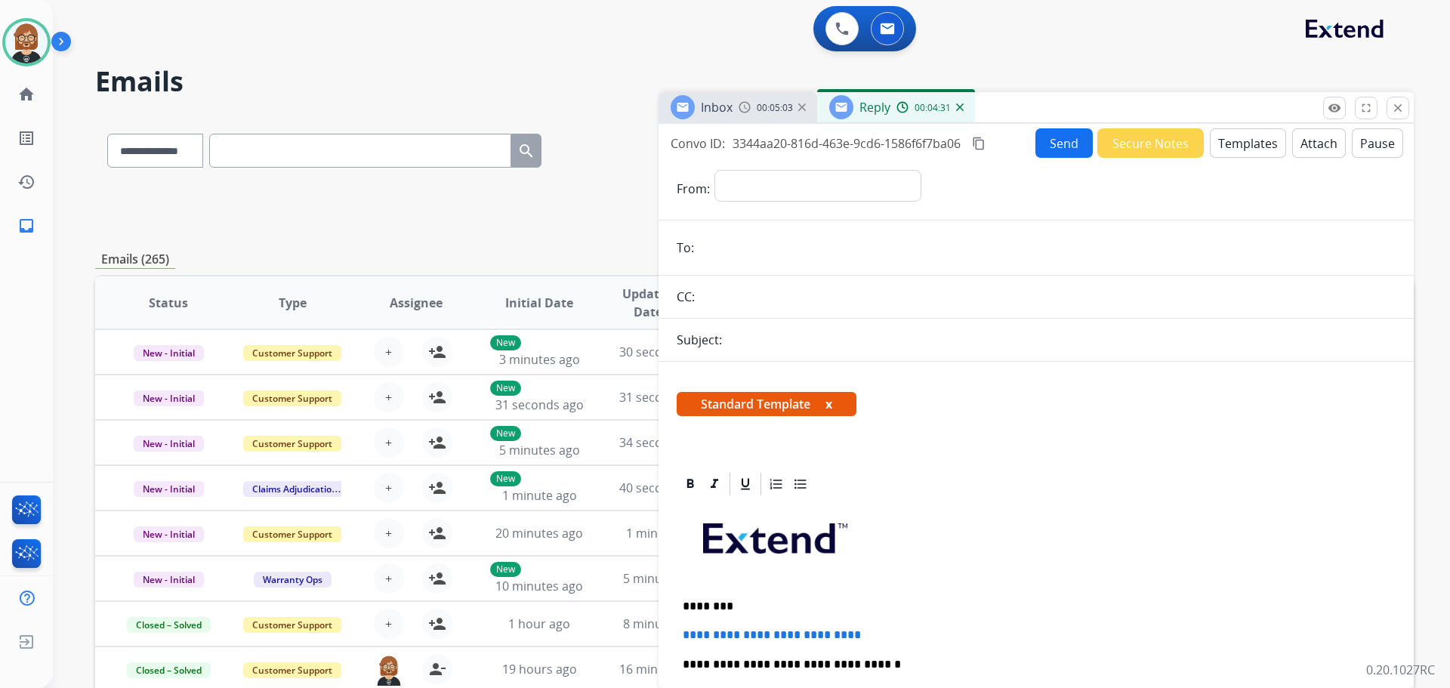
click at [1052, 142] on button "Send" at bounding box center [1064, 142] width 57 height 29
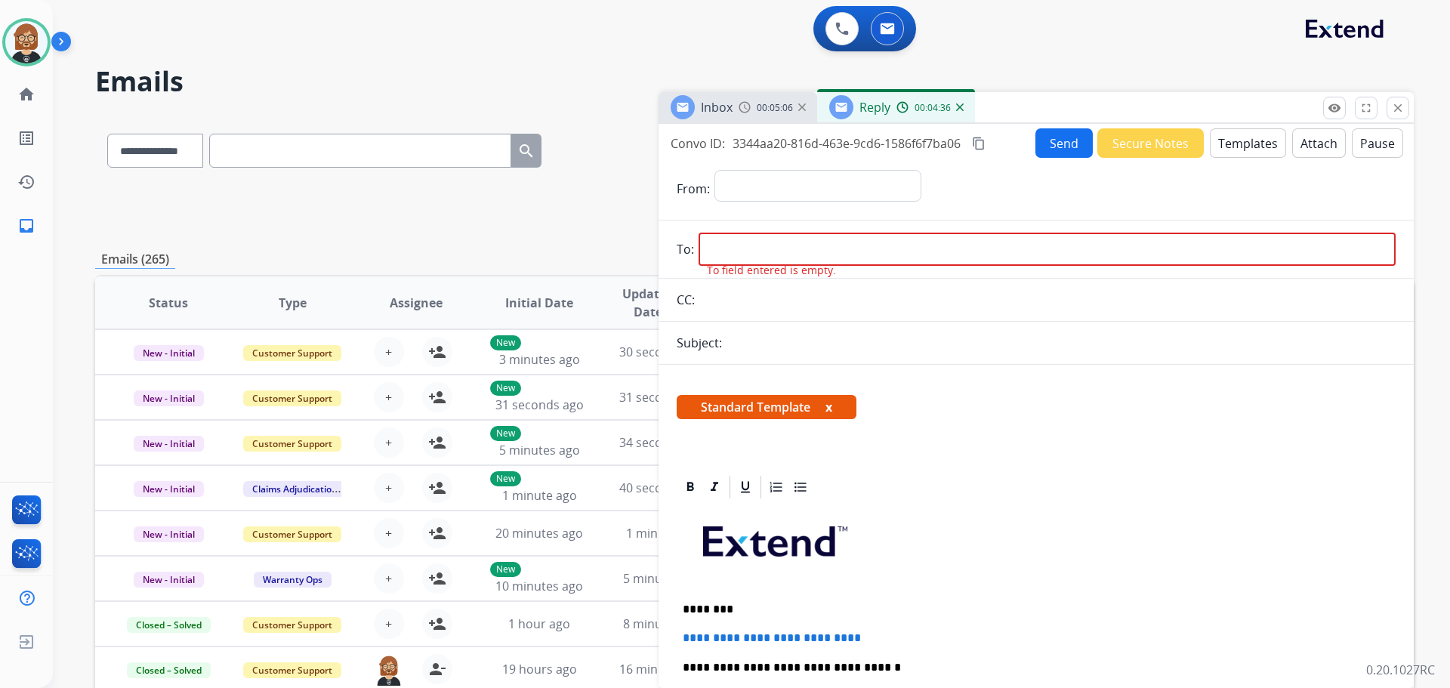
click at [746, 113] on img at bounding box center [745, 107] width 12 height 12
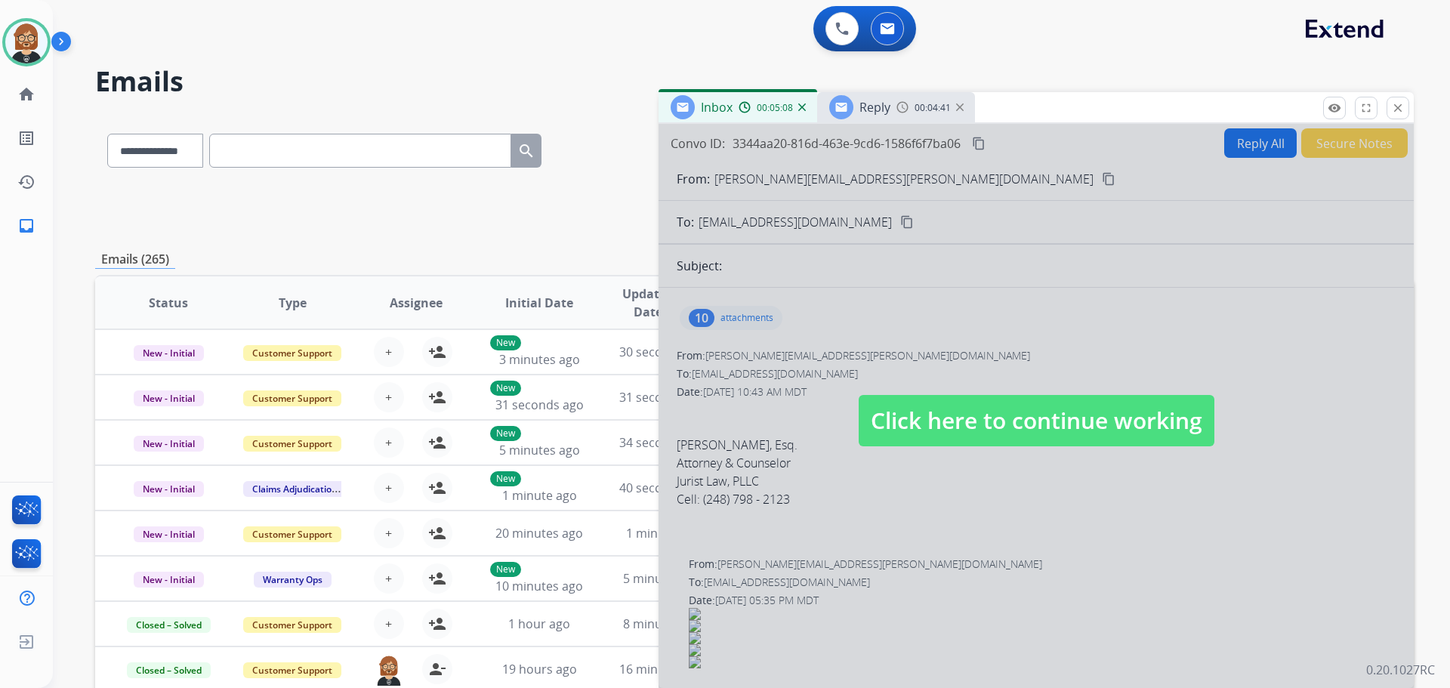
click at [943, 415] on span "Click here to continue working" at bounding box center [1037, 420] width 356 height 51
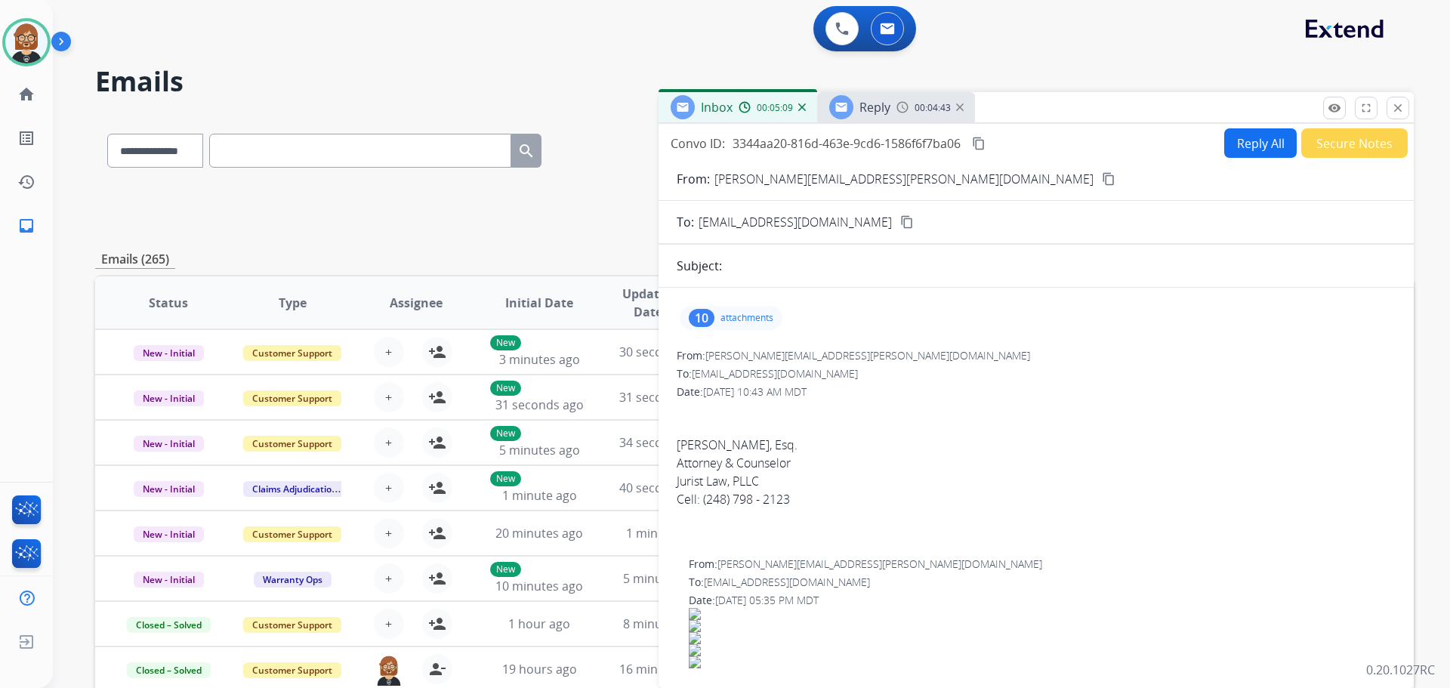
click at [1102, 184] on mat-icon "content_copy" at bounding box center [1109, 179] width 14 height 14
click at [911, 110] on div "00:04:45" at bounding box center [930, 107] width 66 height 14
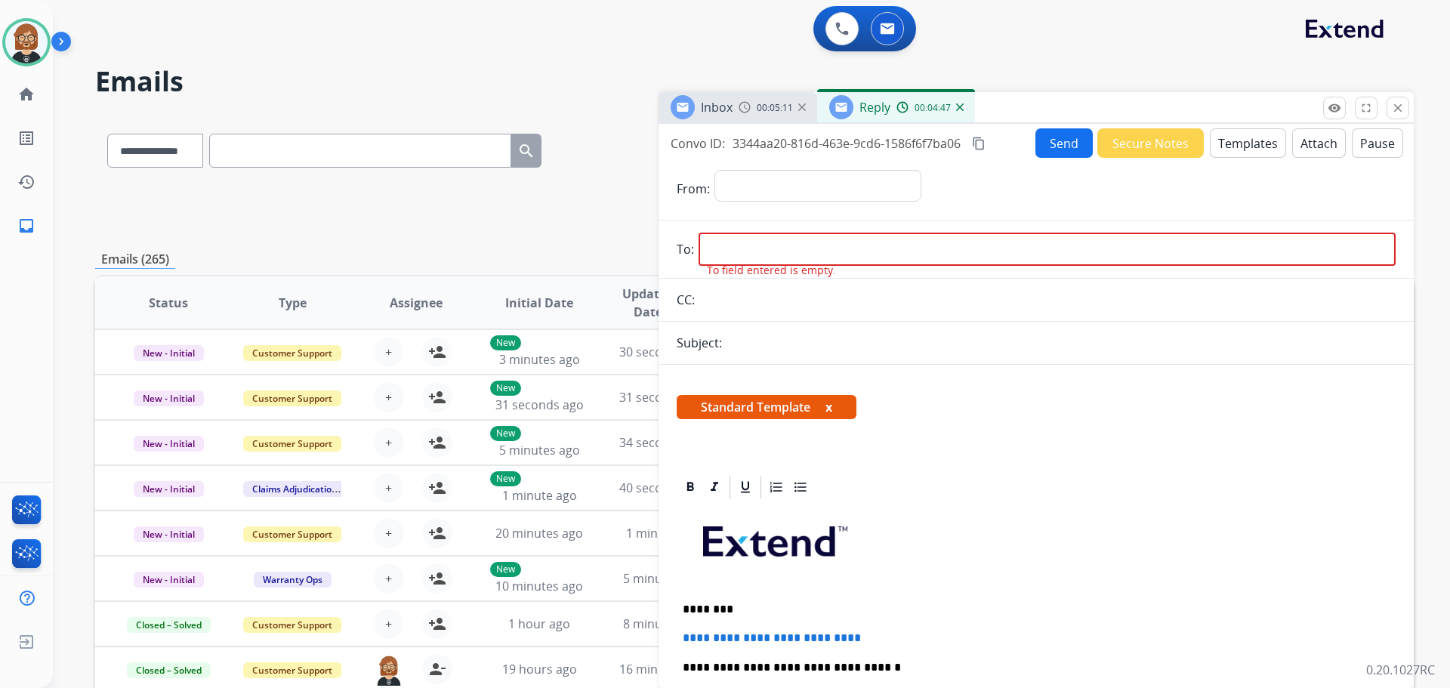
click at [806, 242] on input "email" at bounding box center [1047, 249] width 697 height 33
paste input "**********"
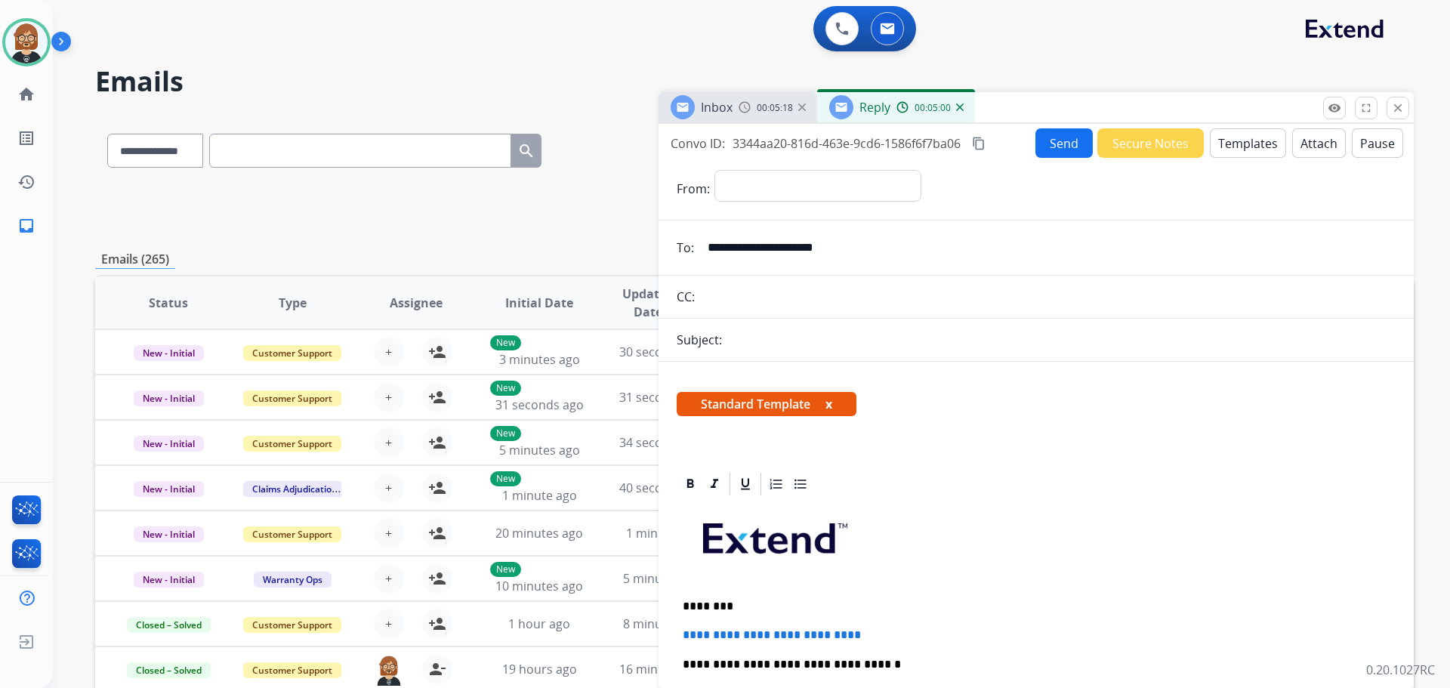
type input "**********"
click at [801, 183] on select "**********" at bounding box center [817, 185] width 205 height 30
select select "**********"
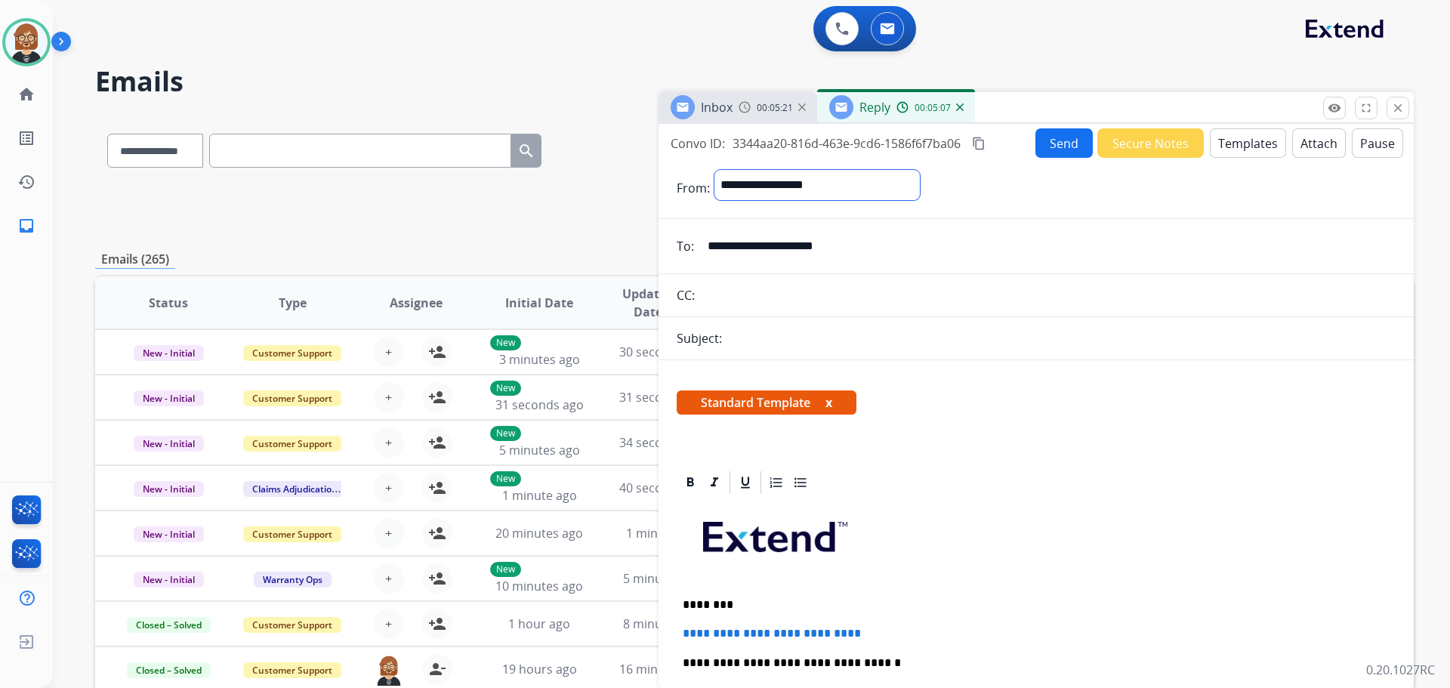
click at [715, 170] on select "**********" at bounding box center [817, 185] width 205 height 30
click at [1040, 146] on button "Send" at bounding box center [1064, 142] width 57 height 29
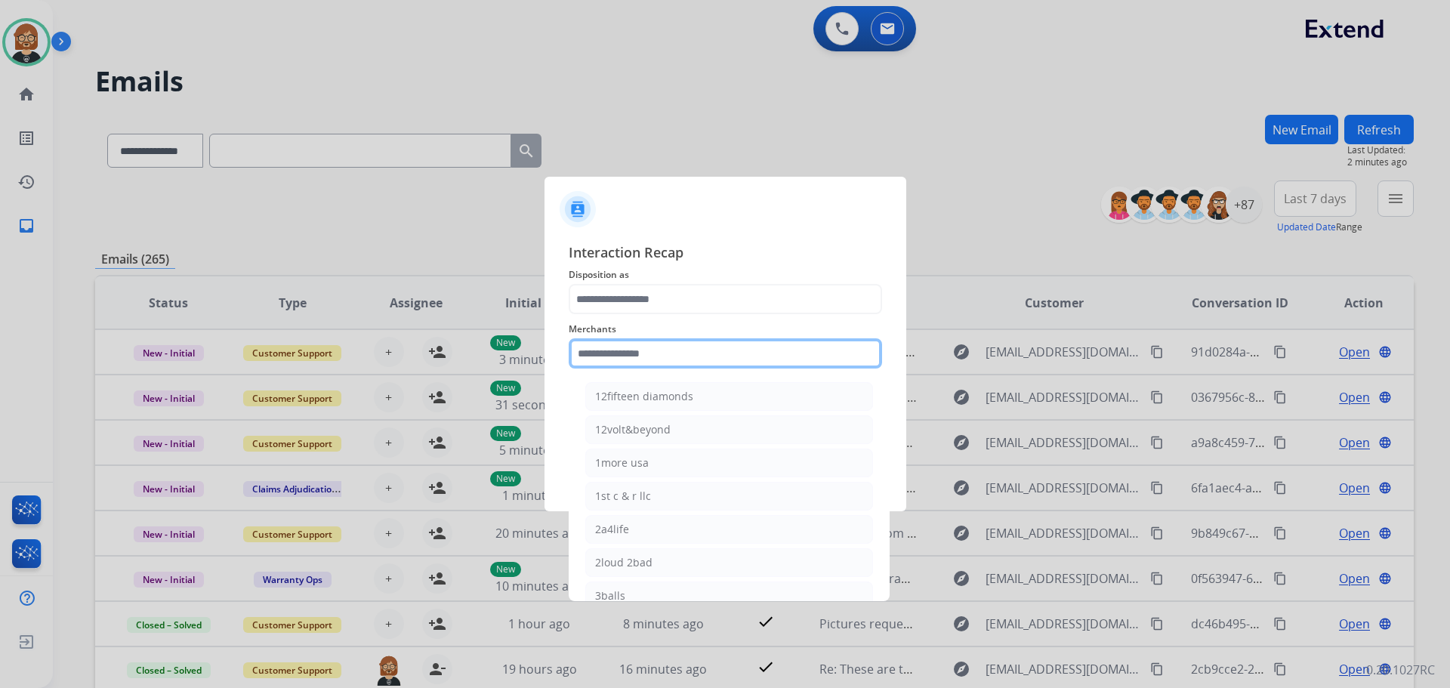
click at [669, 360] on input "text" at bounding box center [725, 353] width 313 height 30
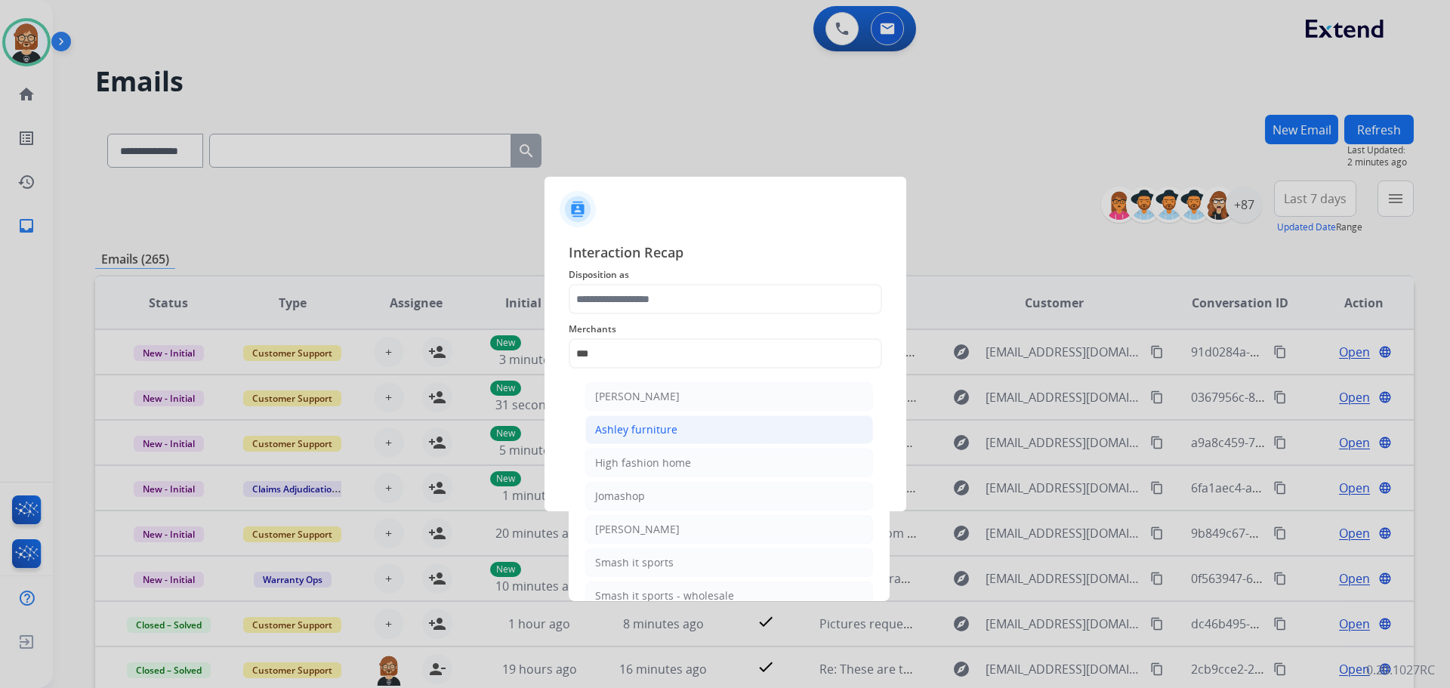
click at [679, 434] on li "Ashley furniture" at bounding box center [729, 429] width 288 height 29
type input "**********"
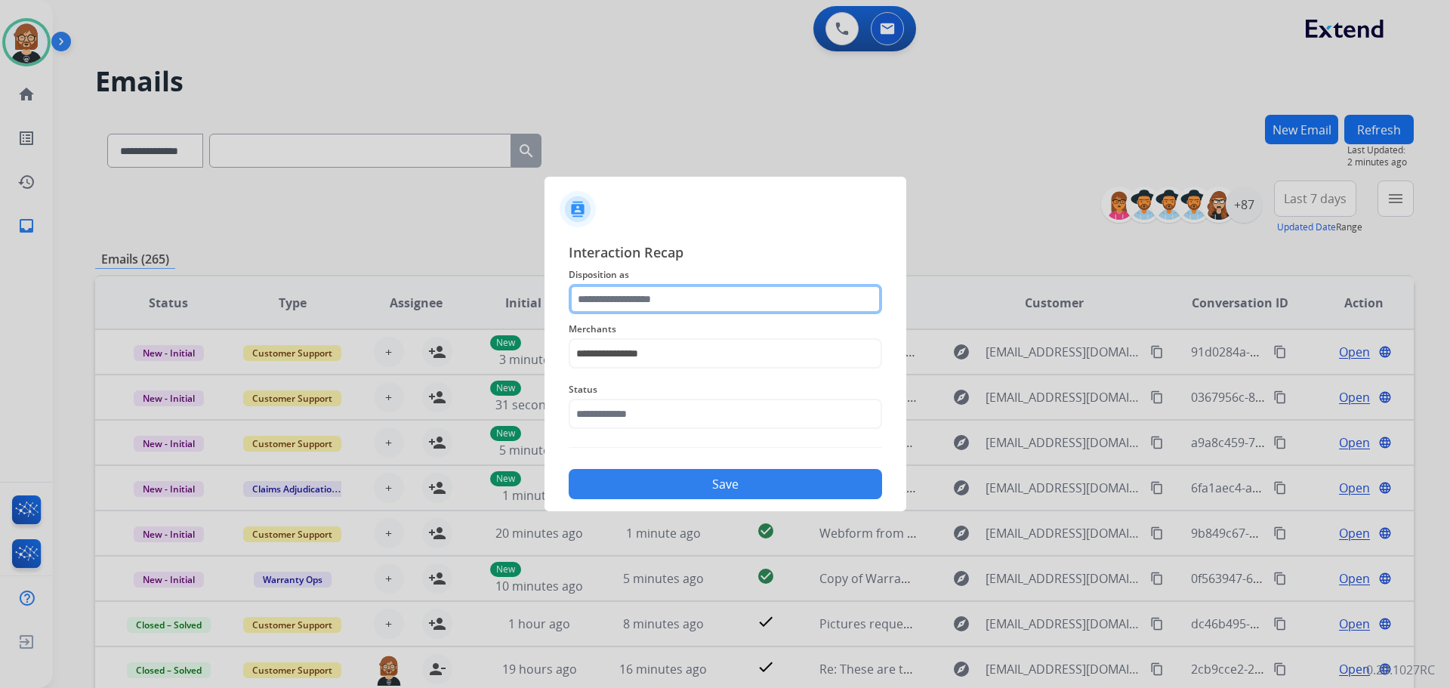
click at [681, 298] on input "text" at bounding box center [725, 299] width 313 height 30
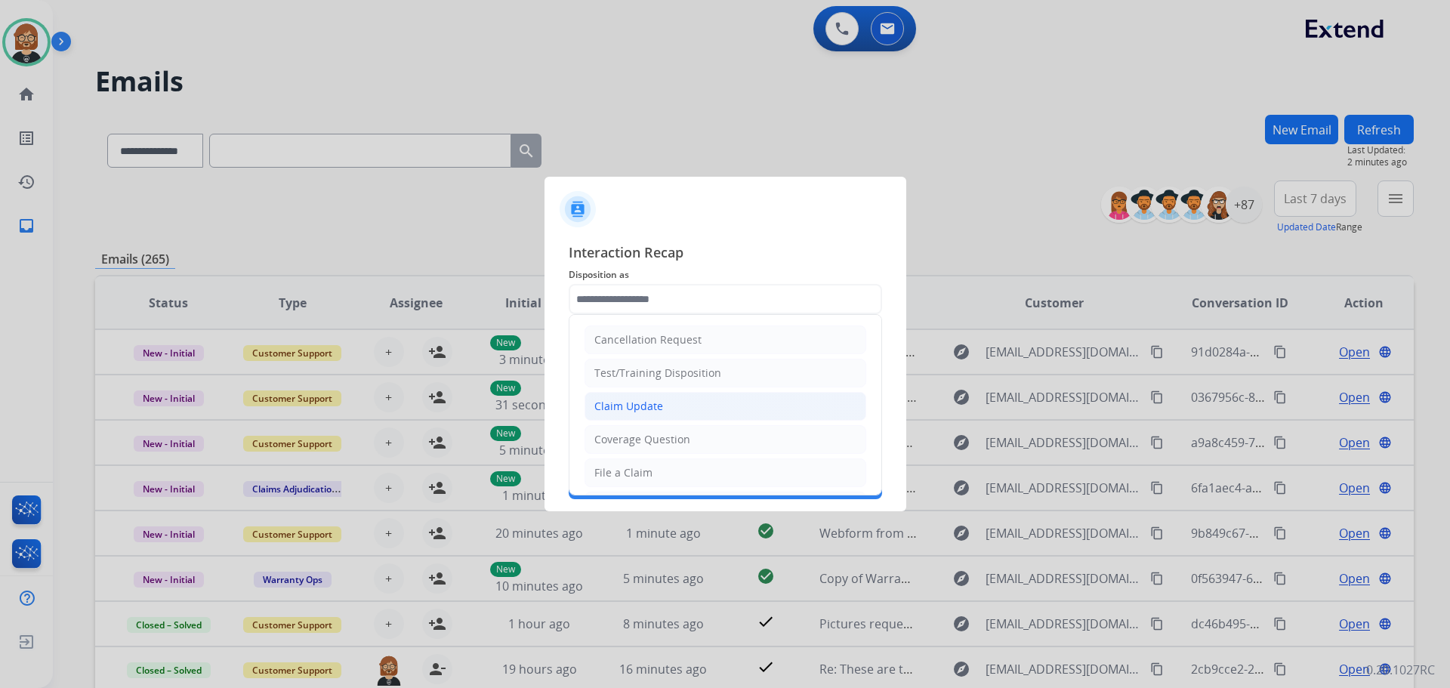
click at [672, 417] on li "Claim Update" at bounding box center [726, 406] width 282 height 29
type input "**********"
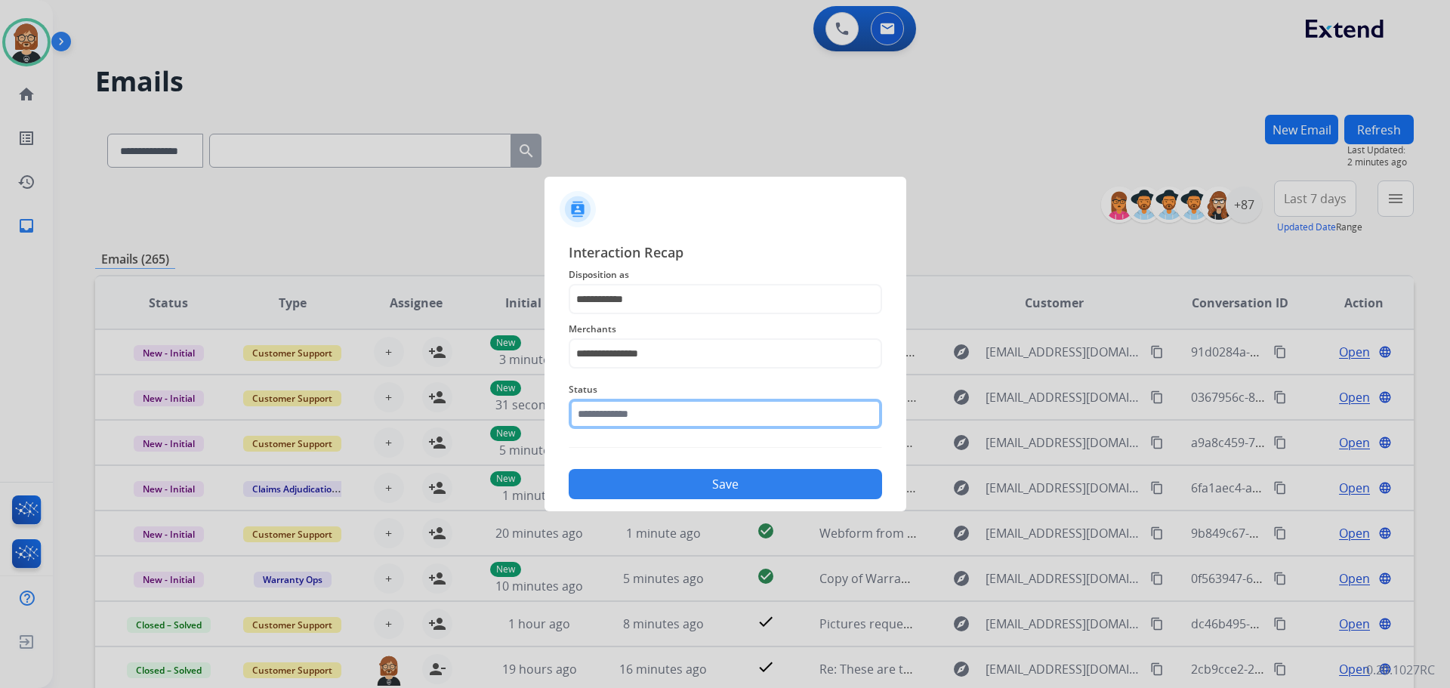
click at [676, 427] on input "text" at bounding box center [725, 414] width 313 height 30
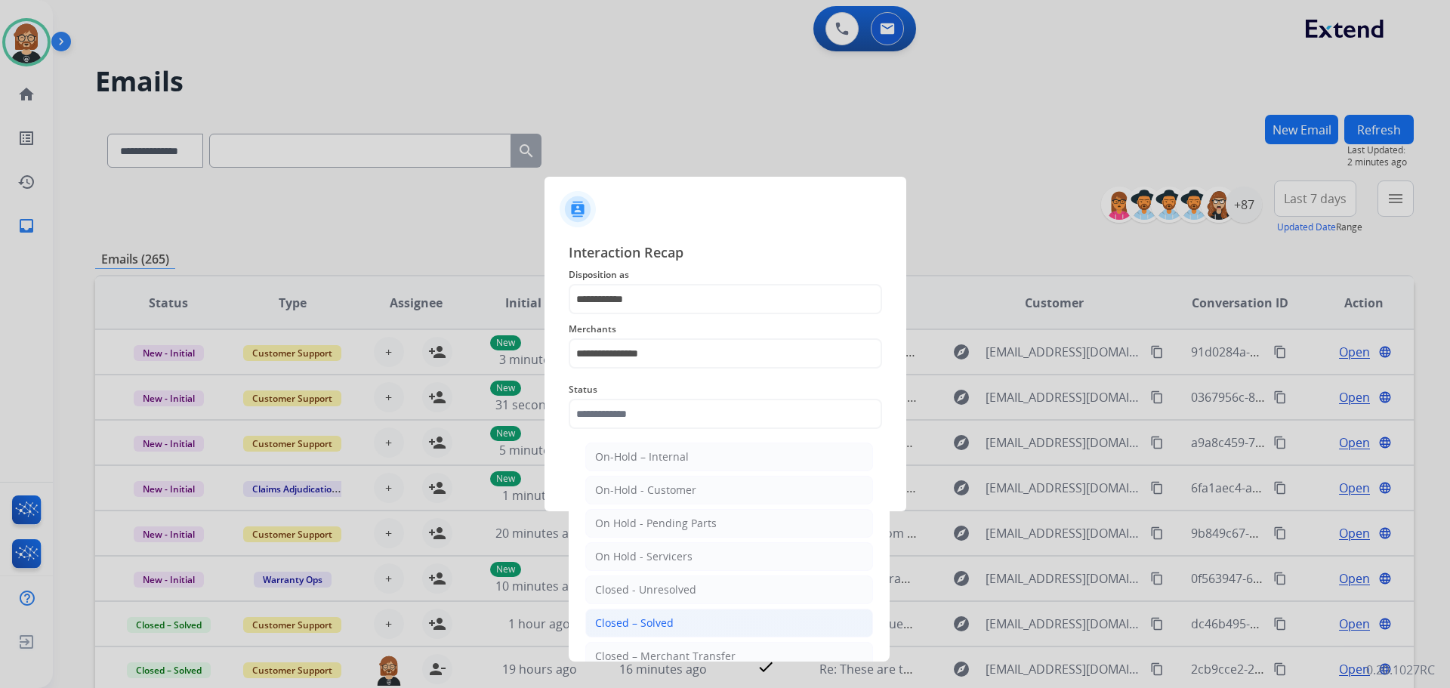
click at [688, 630] on li "Closed – Solved" at bounding box center [729, 623] width 288 height 29
type input "**********"
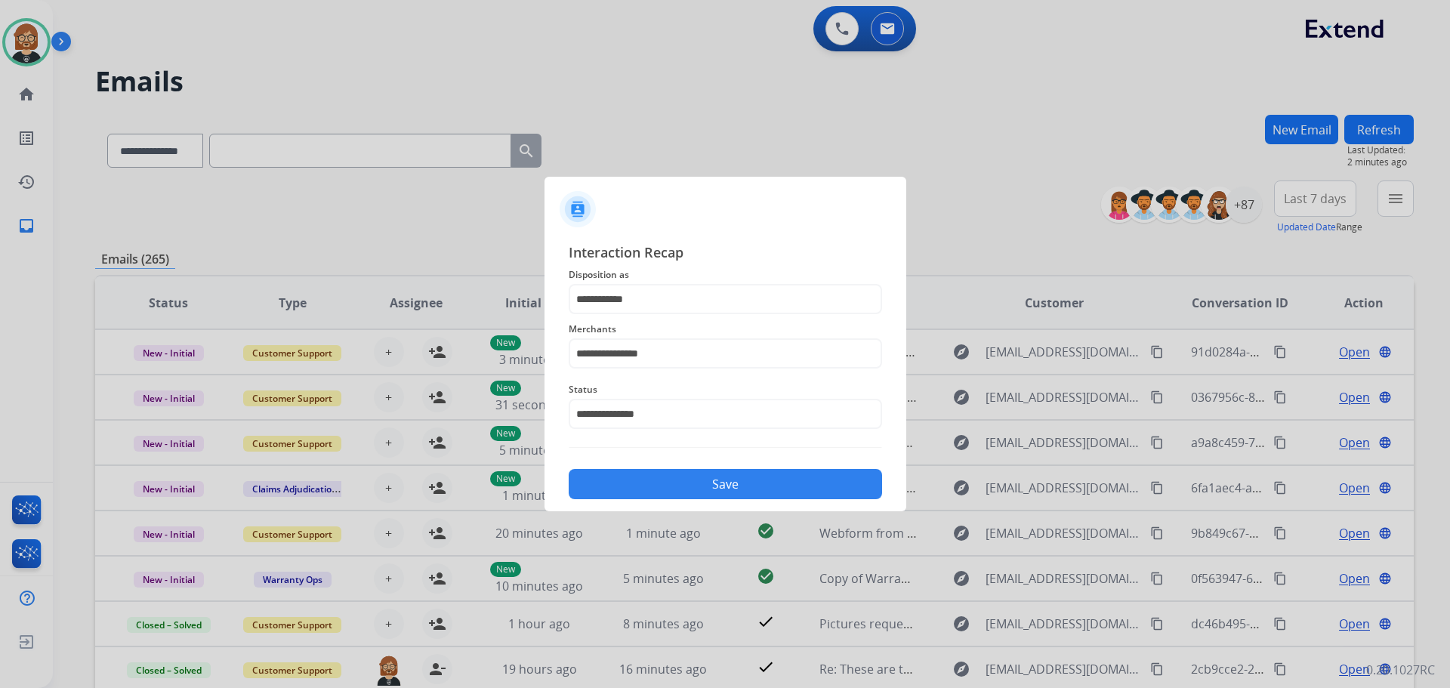
click at [743, 494] on button "Save" at bounding box center [725, 484] width 313 height 30
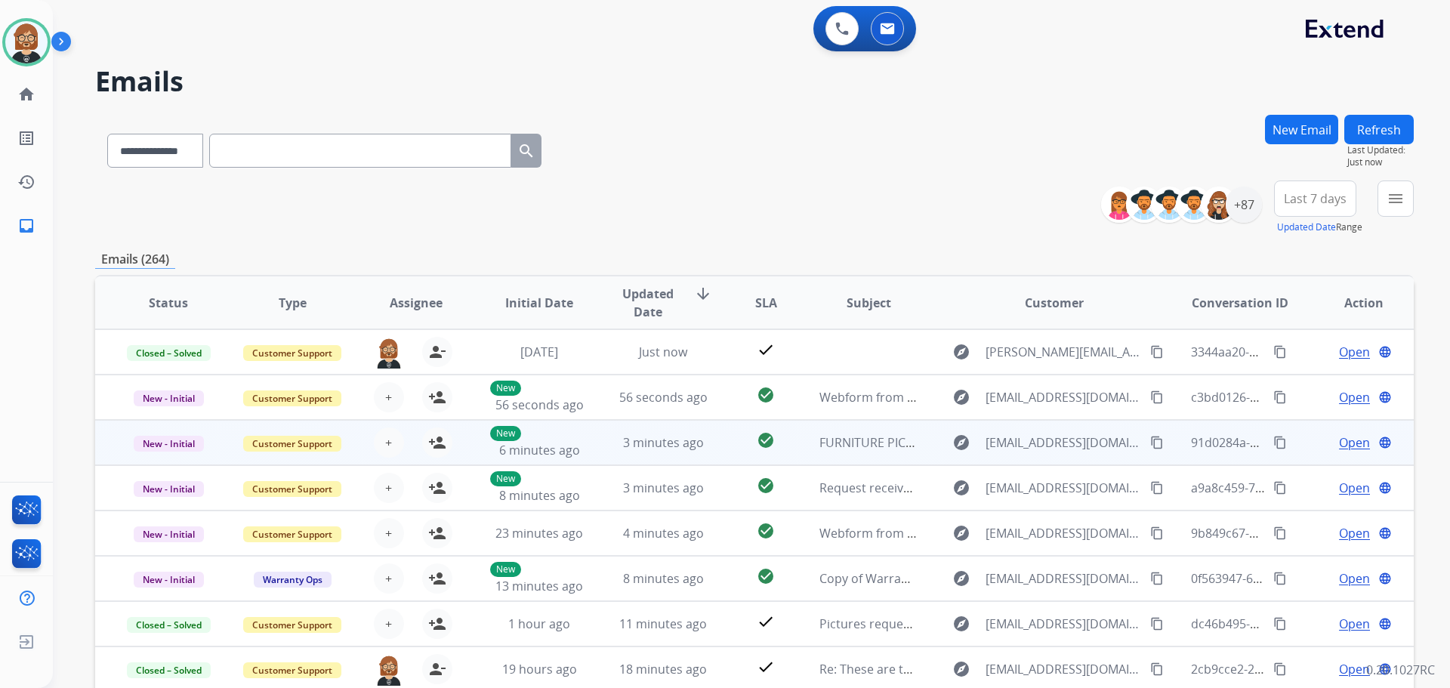
scroll to position [2, 0]
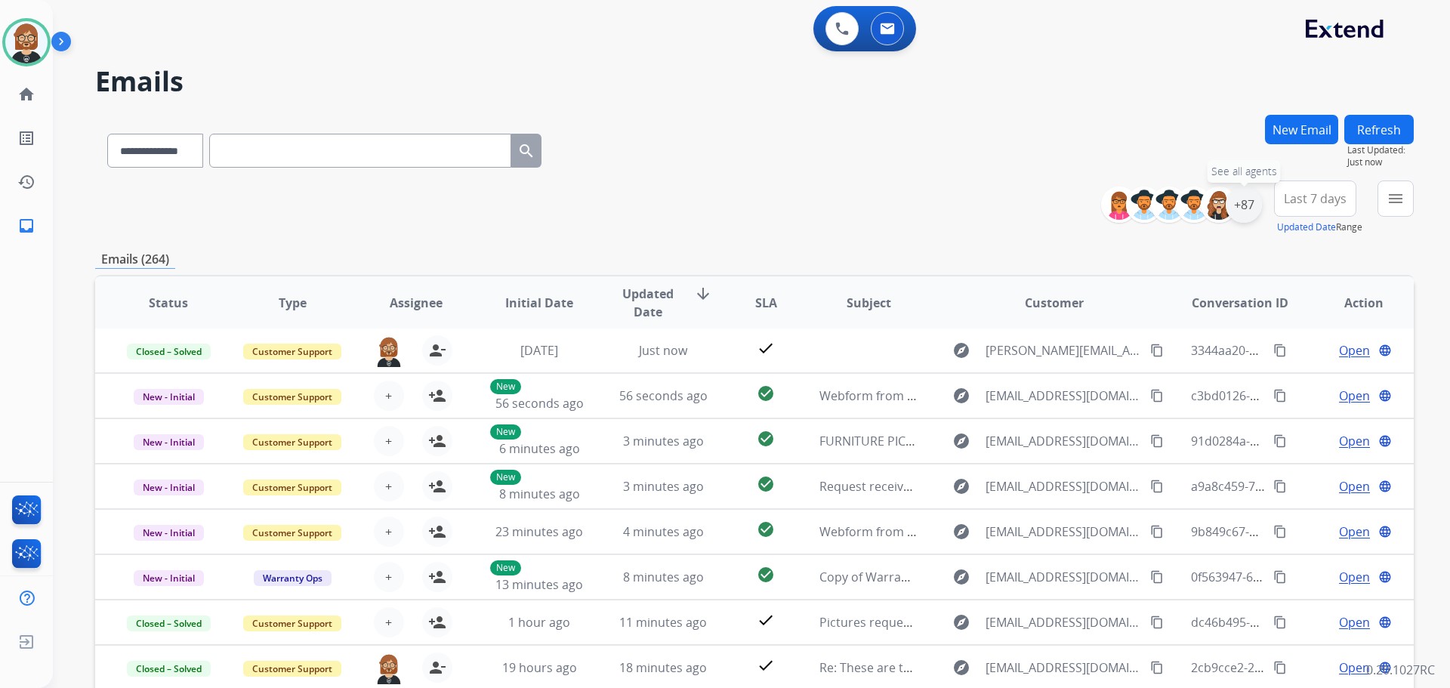
click at [1243, 206] on div "+87" at bounding box center [1244, 205] width 36 height 36
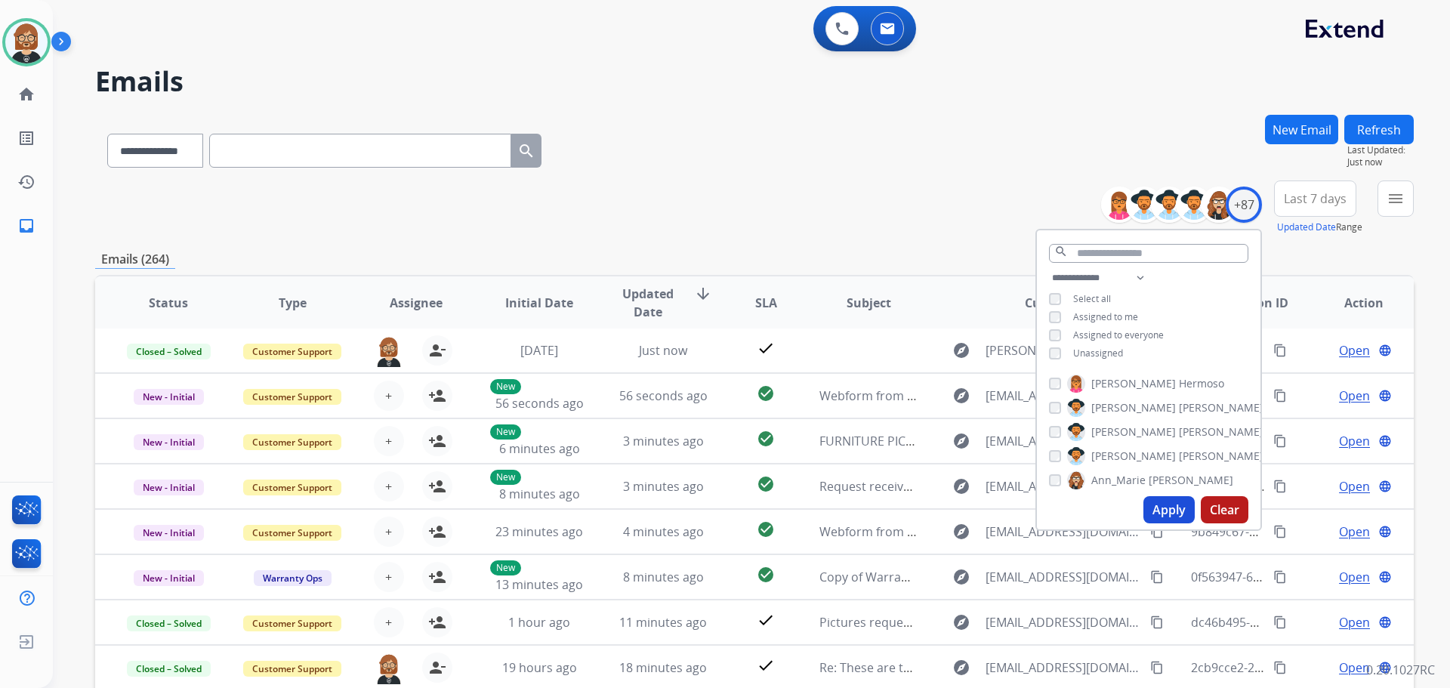
click at [1154, 505] on button "Apply" at bounding box center [1169, 509] width 51 height 27
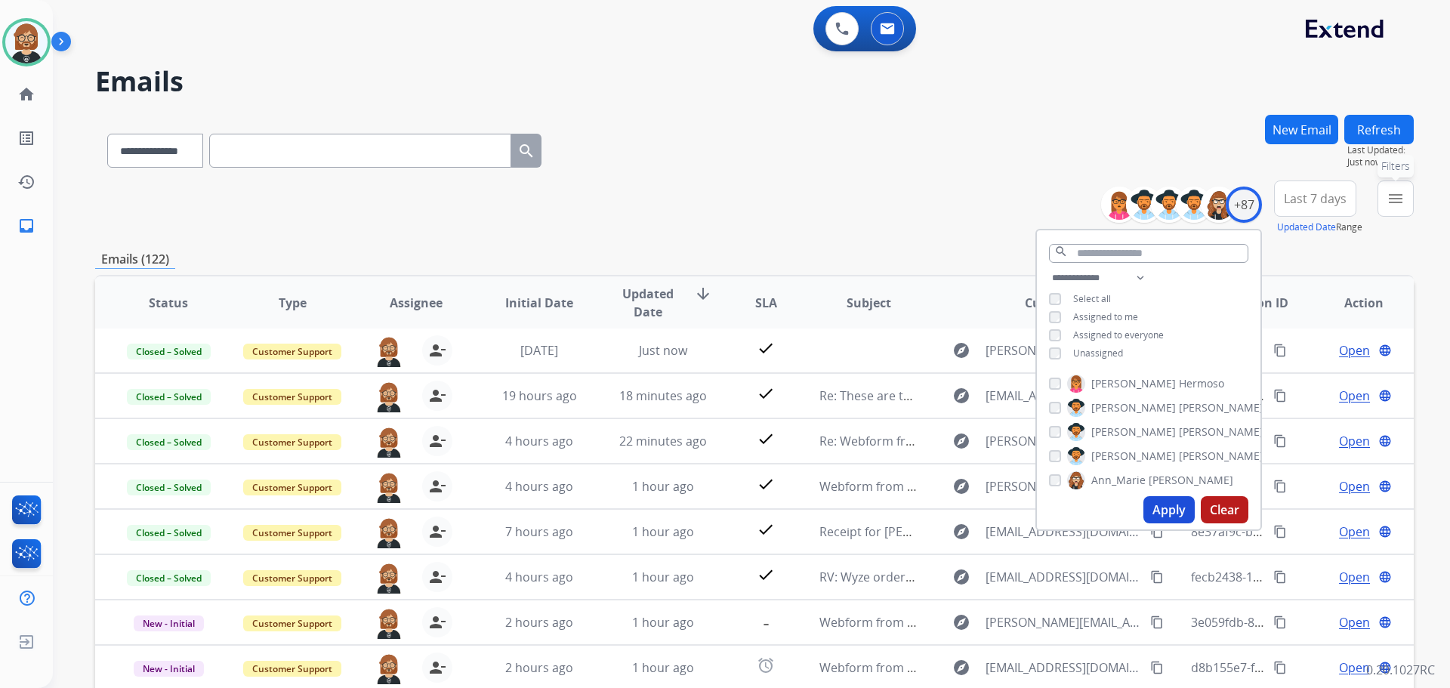
click at [1407, 208] on button "menu Filters" at bounding box center [1396, 199] width 36 height 36
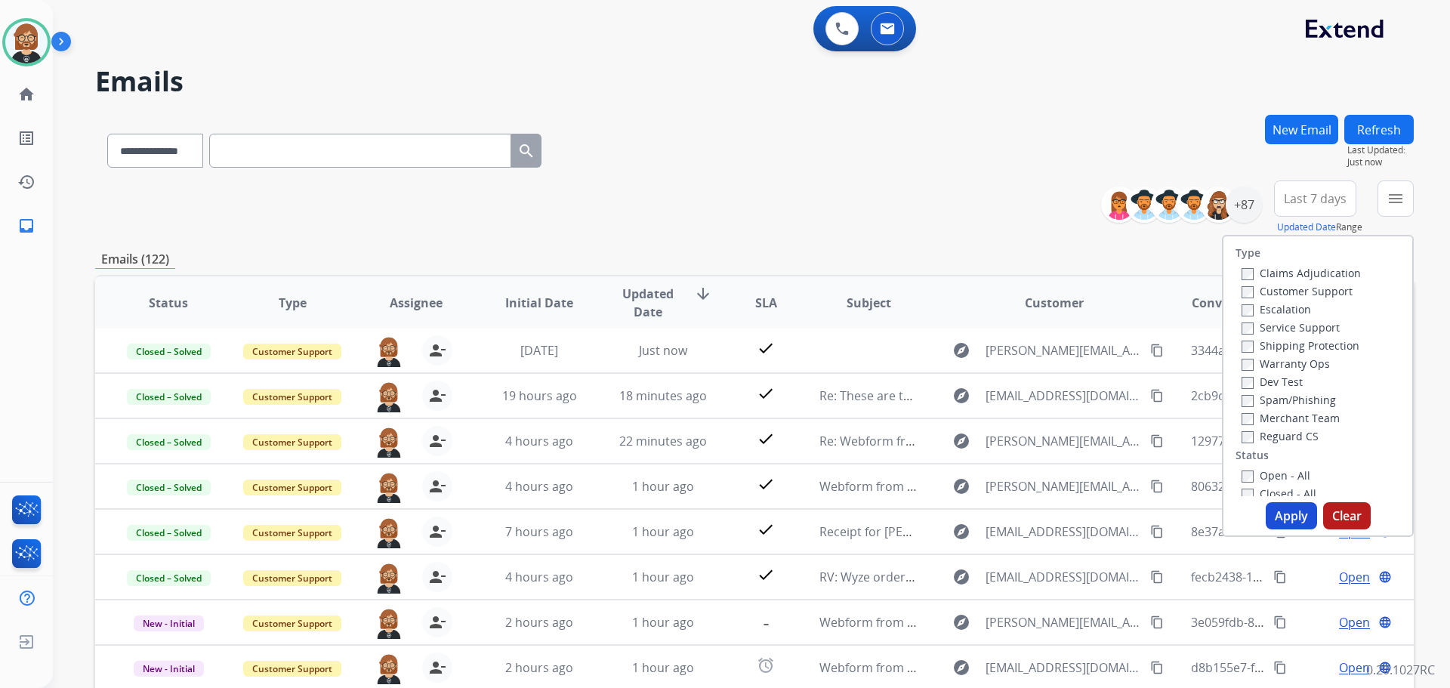
click at [1286, 483] on div "Open - All" at bounding box center [1321, 475] width 159 height 18
click at [1272, 477] on label "Open - All" at bounding box center [1276, 475] width 69 height 14
click at [1281, 510] on button "Apply" at bounding box center [1291, 515] width 51 height 27
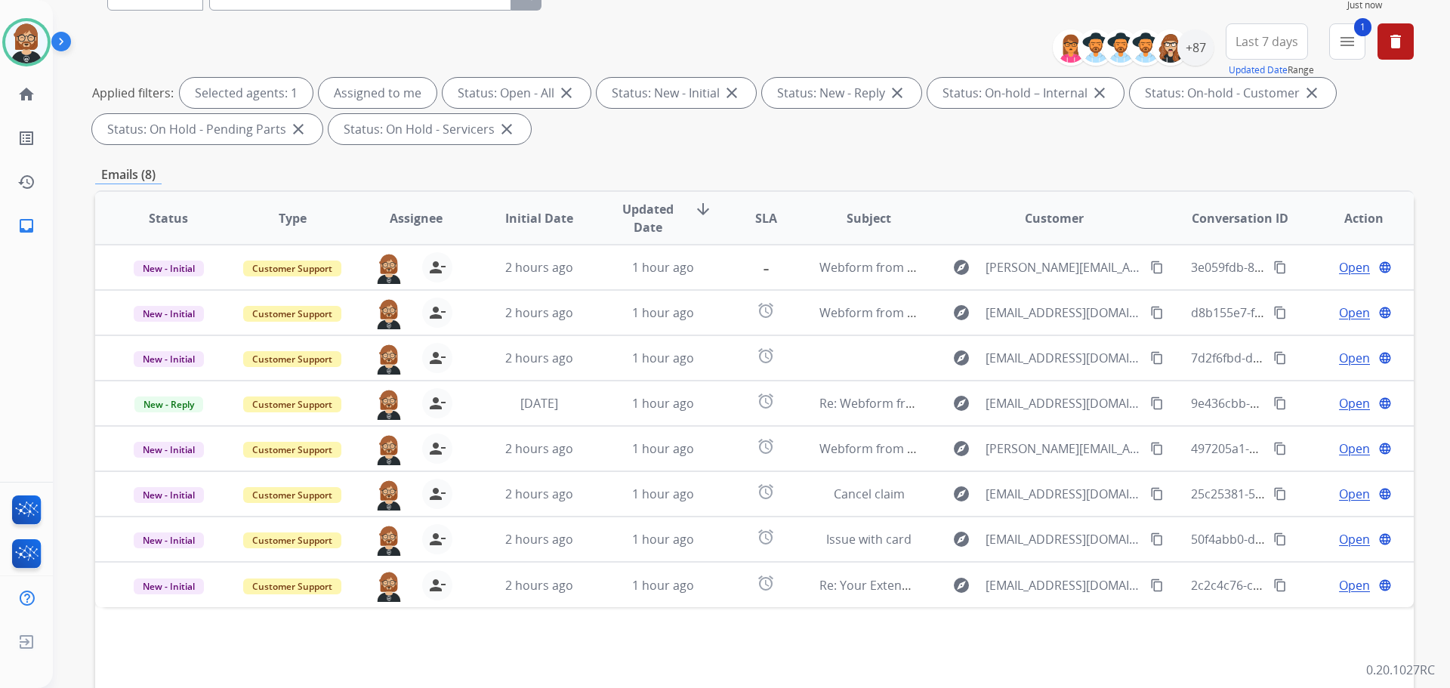
scroll to position [244, 0]
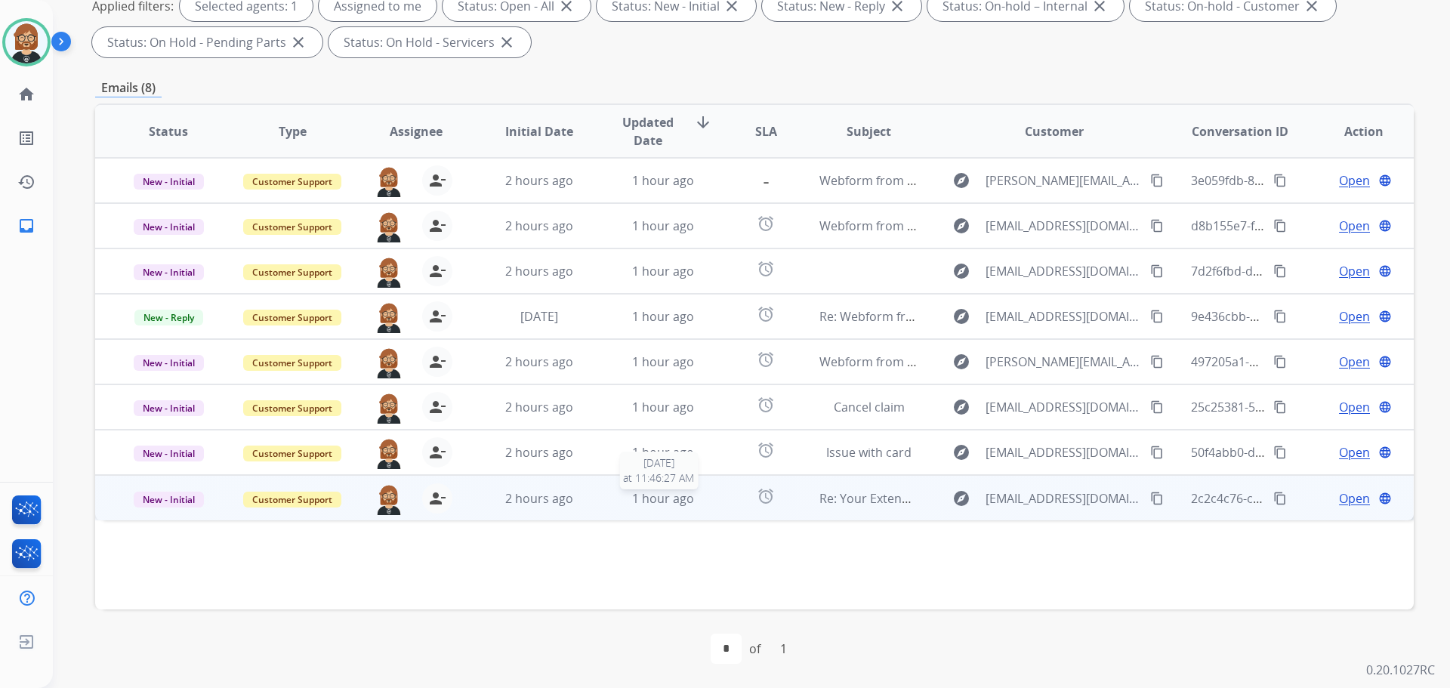
click at [616, 503] on div "1 hour ago" at bounding box center [663, 499] width 99 height 18
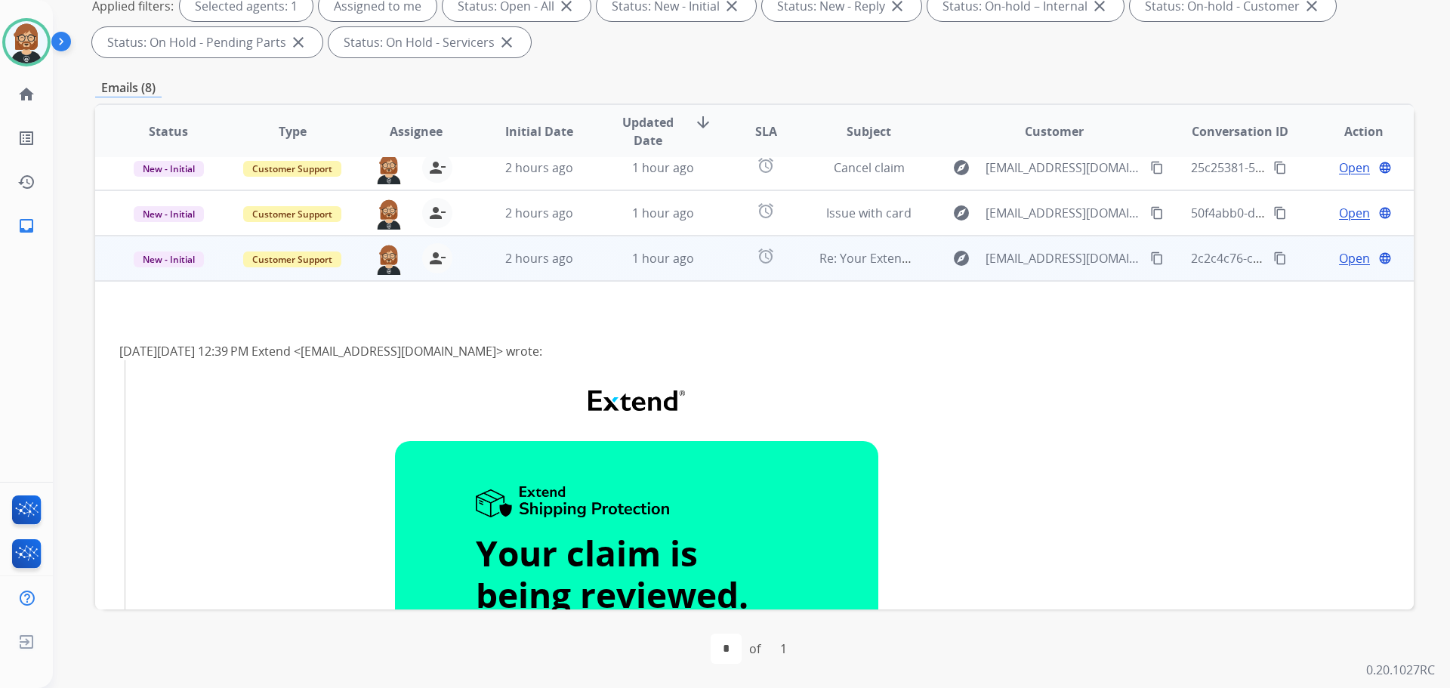
scroll to position [166, 0]
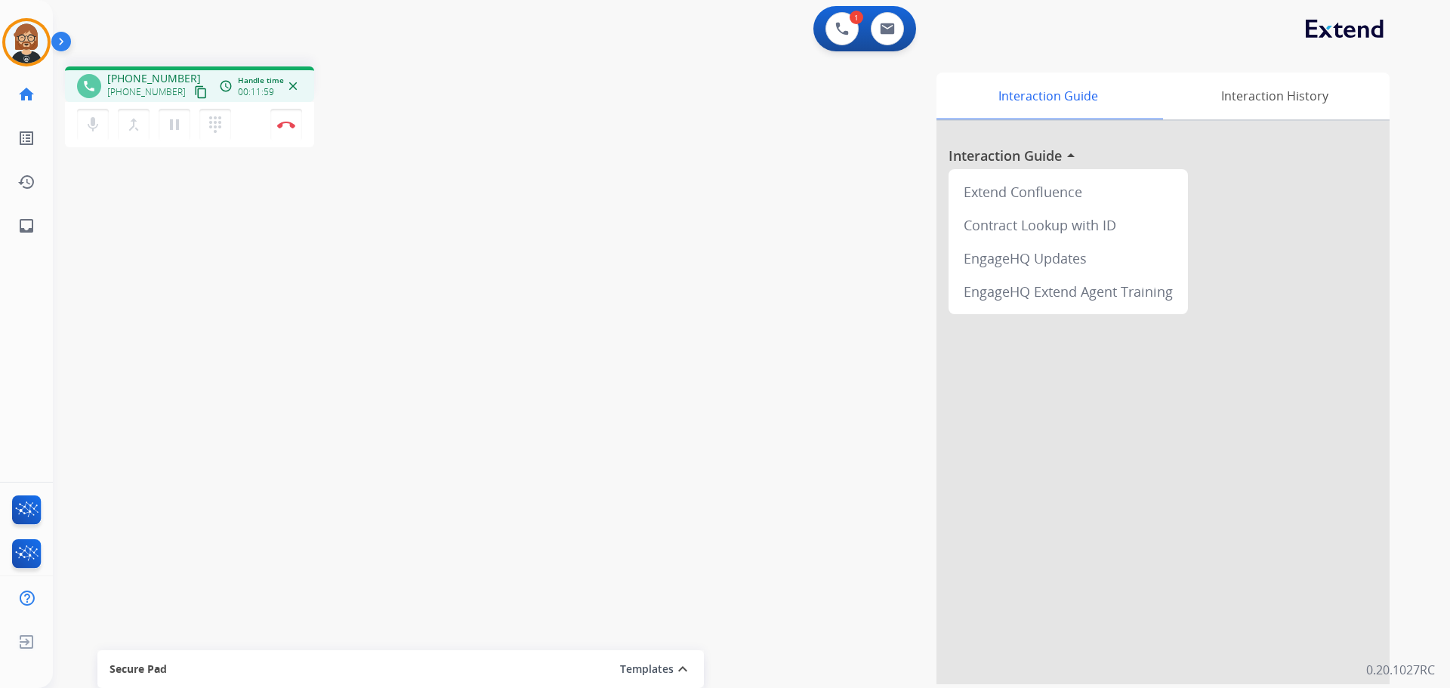
click at [194, 91] on mat-icon "content_copy" at bounding box center [201, 92] width 14 height 14
click at [289, 124] on img at bounding box center [286, 125] width 18 height 8
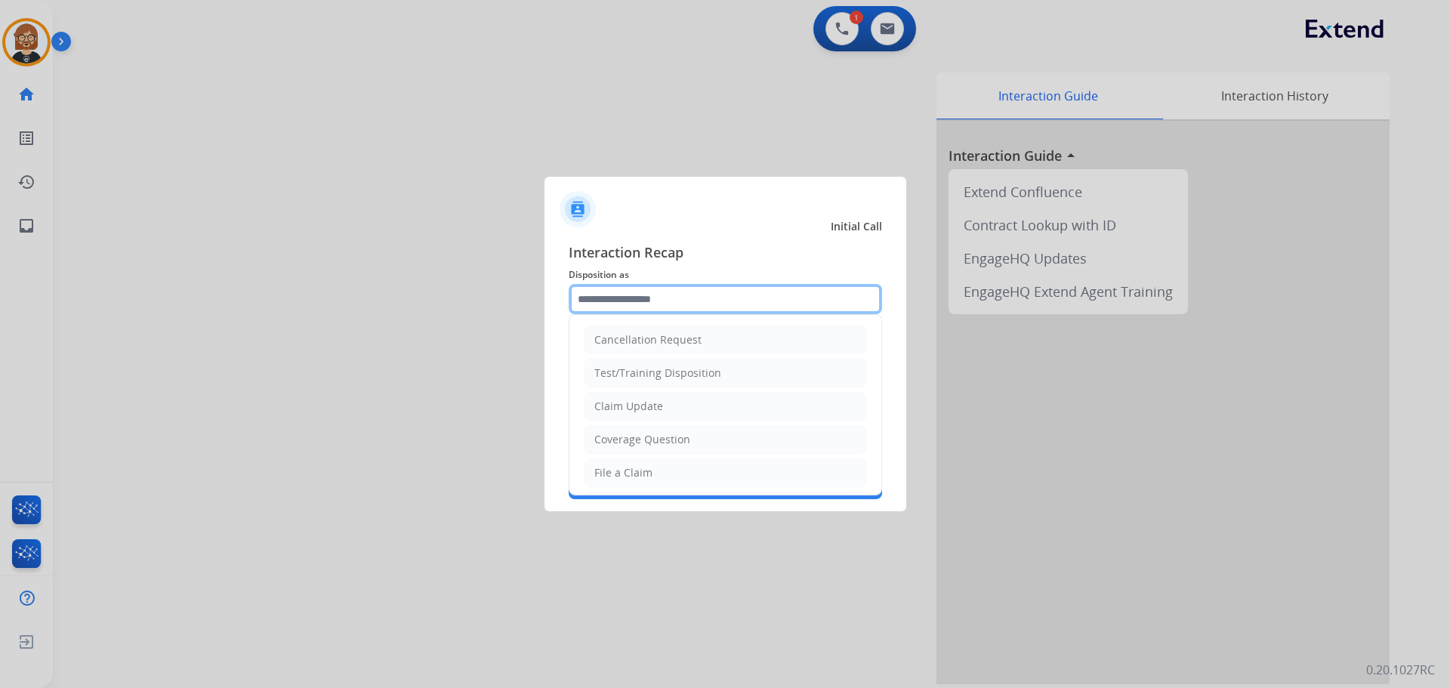
click at [675, 296] on input "text" at bounding box center [725, 299] width 313 height 30
click at [696, 408] on li "Claim Update" at bounding box center [726, 406] width 282 height 29
type input "**********"
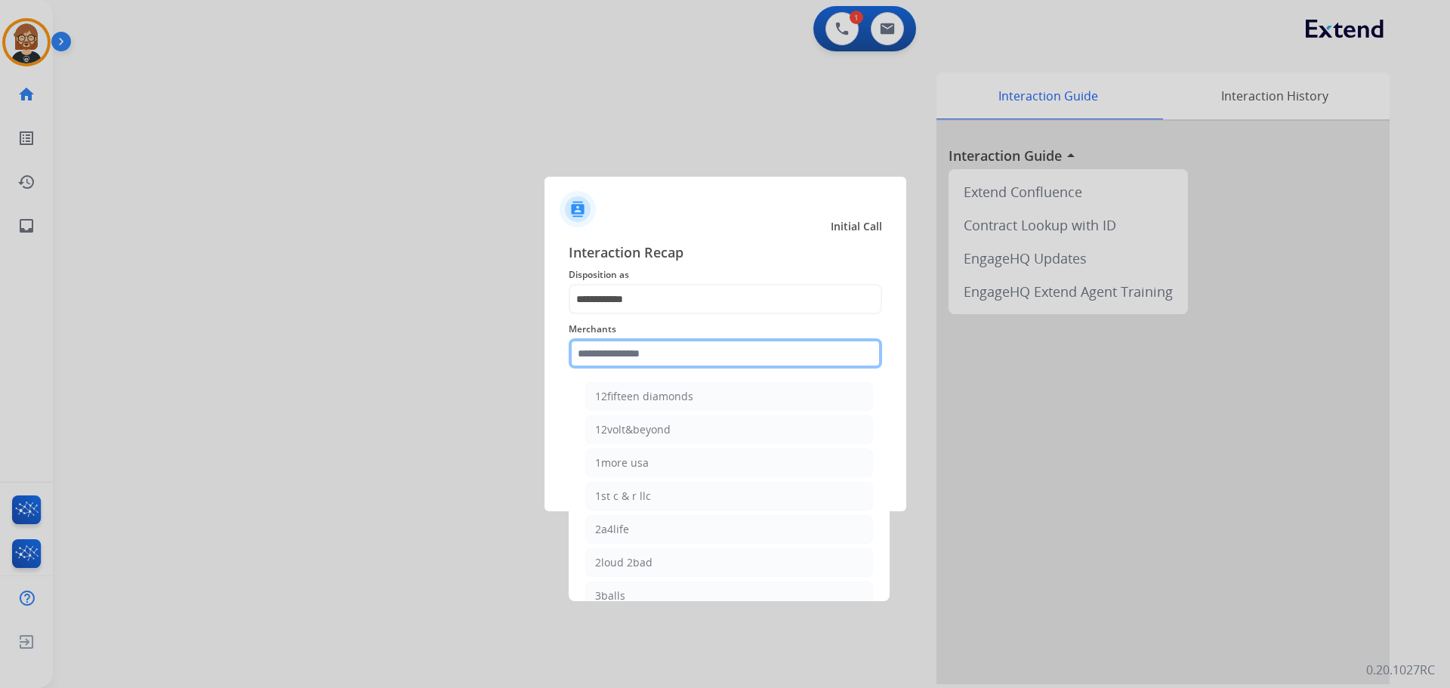
click at [672, 361] on input "text" at bounding box center [725, 353] width 313 height 30
click at [680, 356] on input "text" at bounding box center [725, 353] width 313 height 30
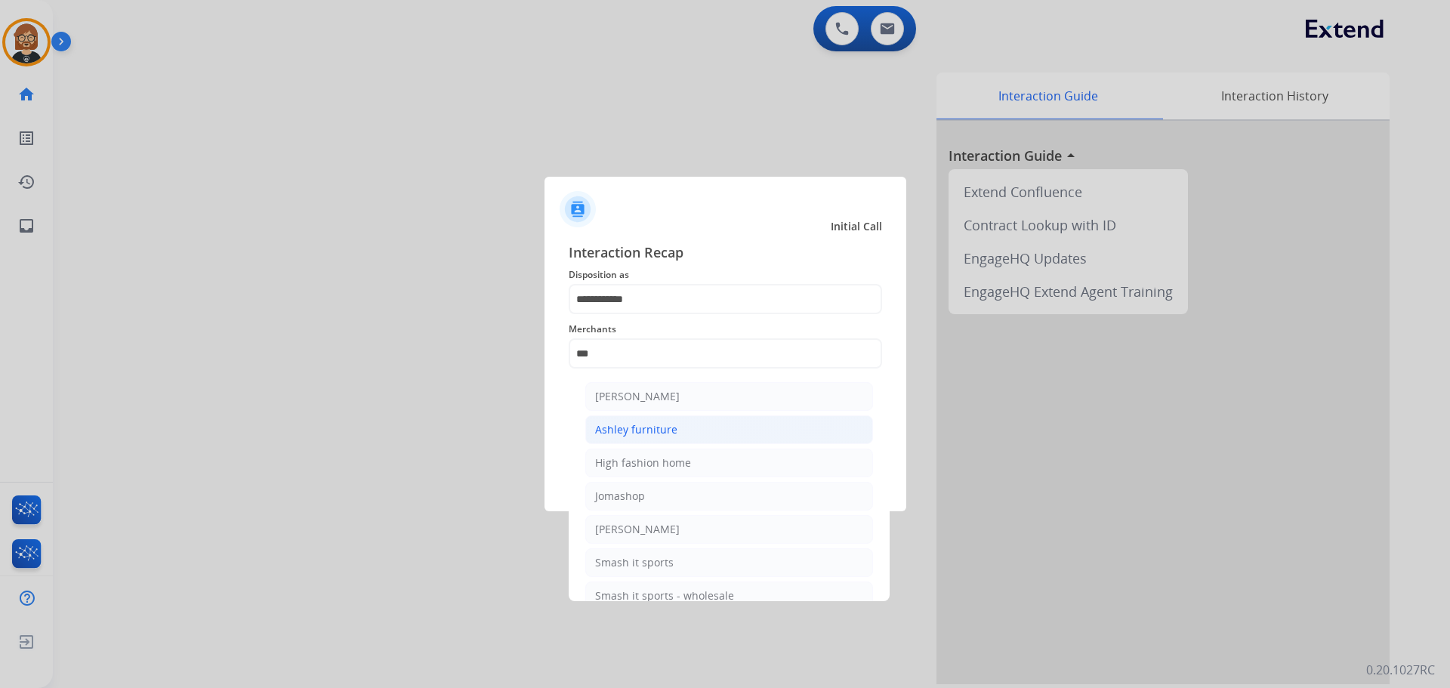
click at [733, 430] on li "Ashley furniture" at bounding box center [729, 429] width 288 height 29
type input "**********"
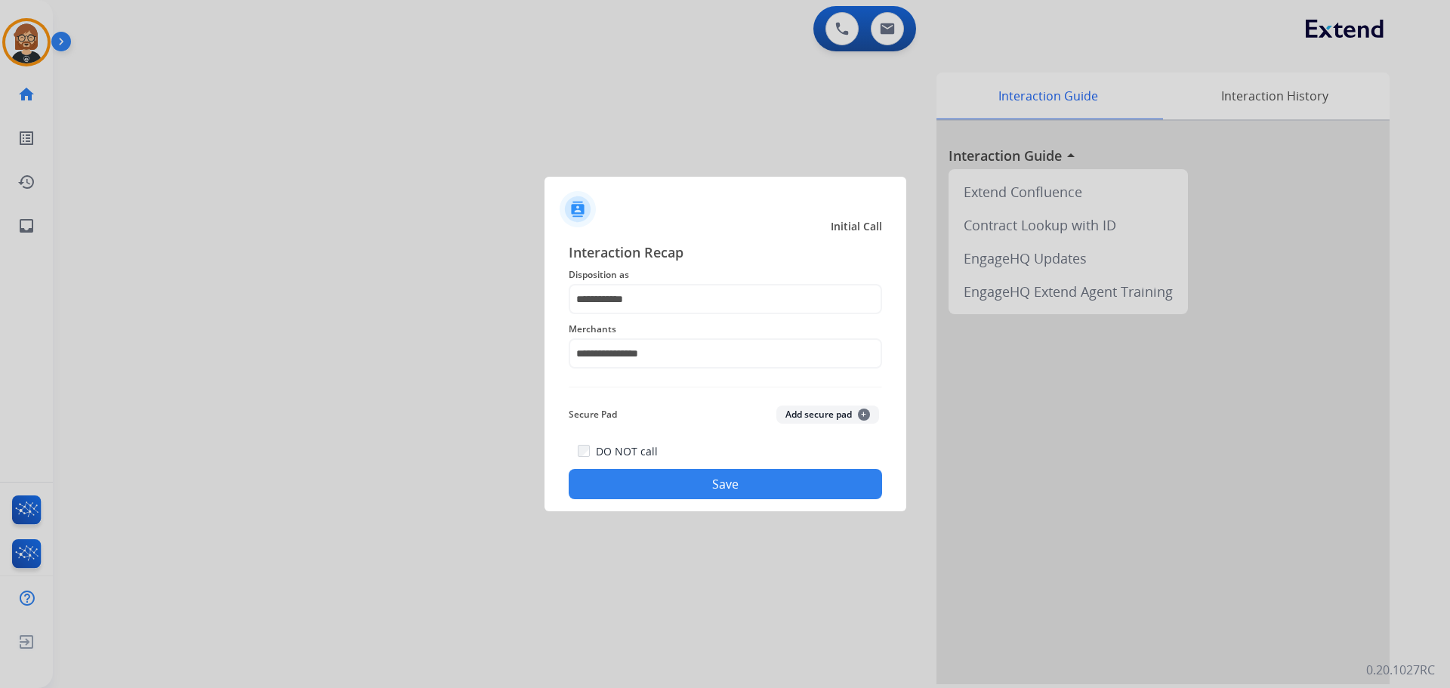
click at [727, 482] on button "Save" at bounding box center [725, 484] width 313 height 30
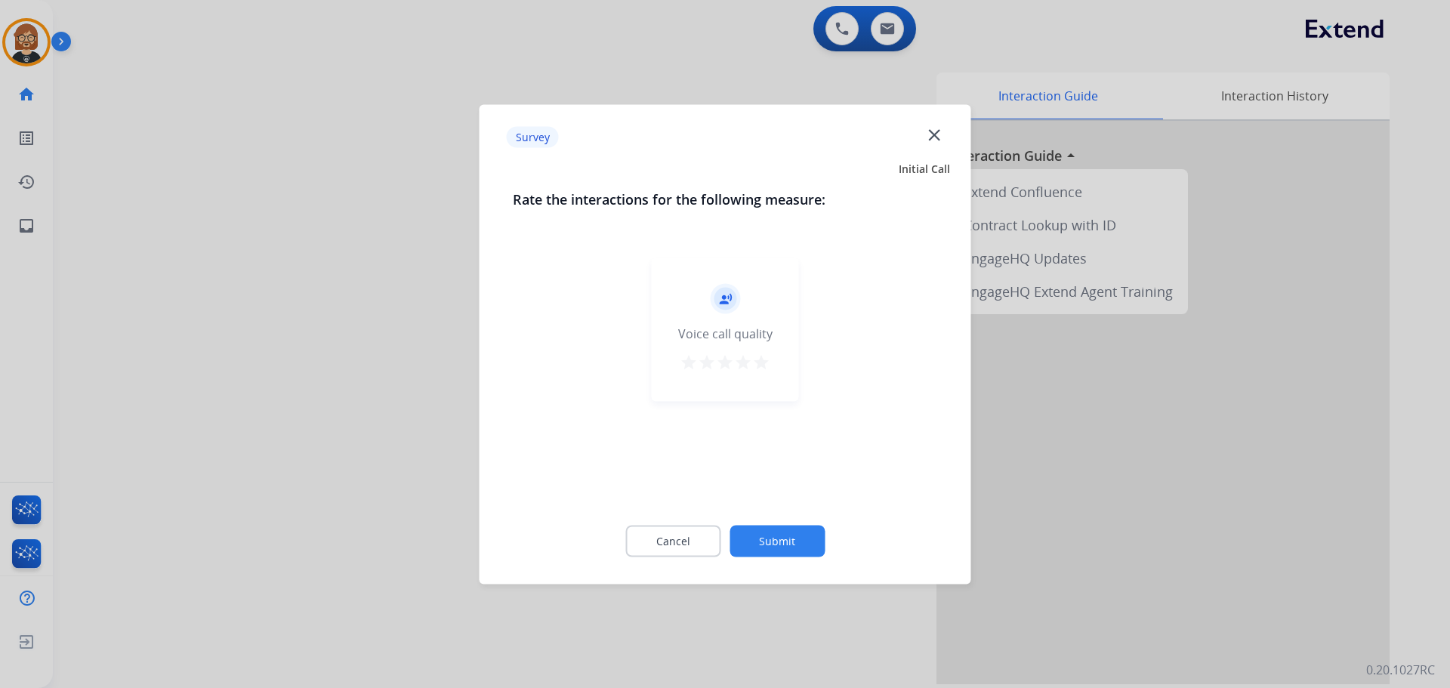
click at [788, 544] on button "Submit" at bounding box center [777, 541] width 95 height 32
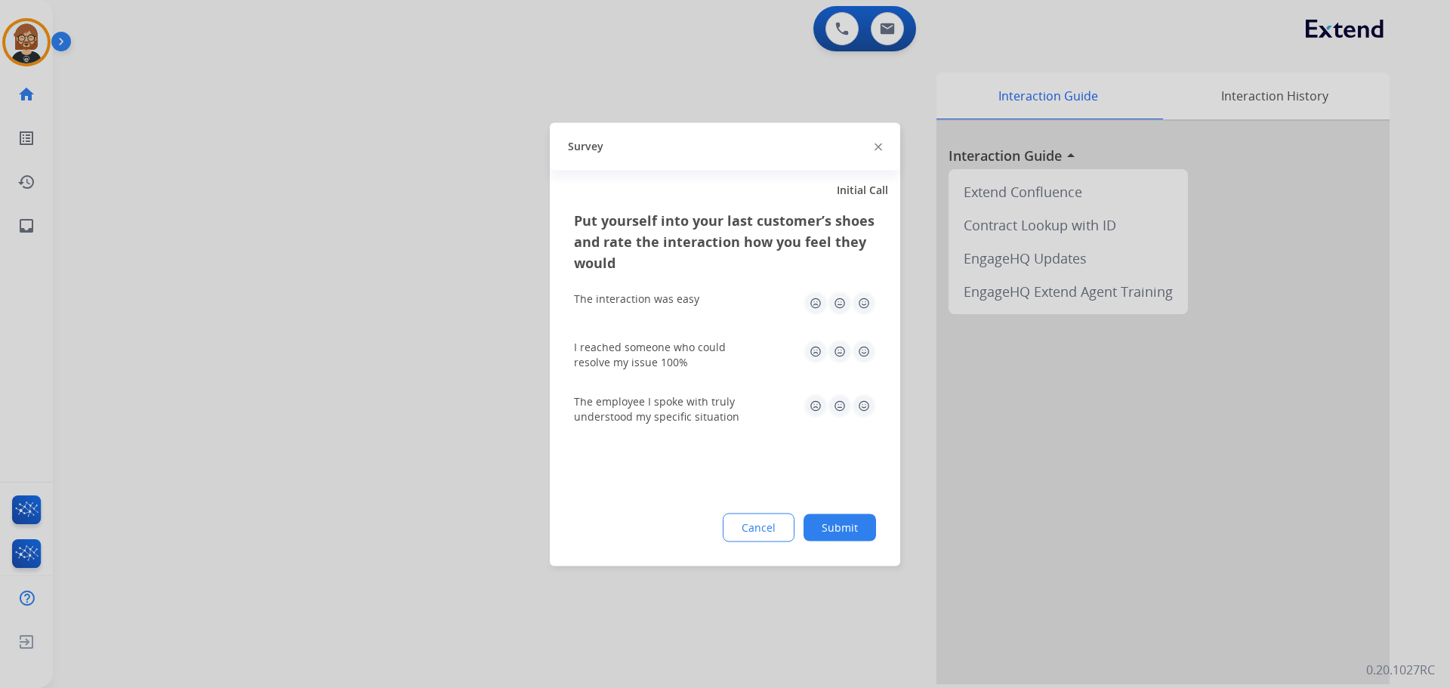
click at [842, 527] on button "Submit" at bounding box center [840, 527] width 73 height 27
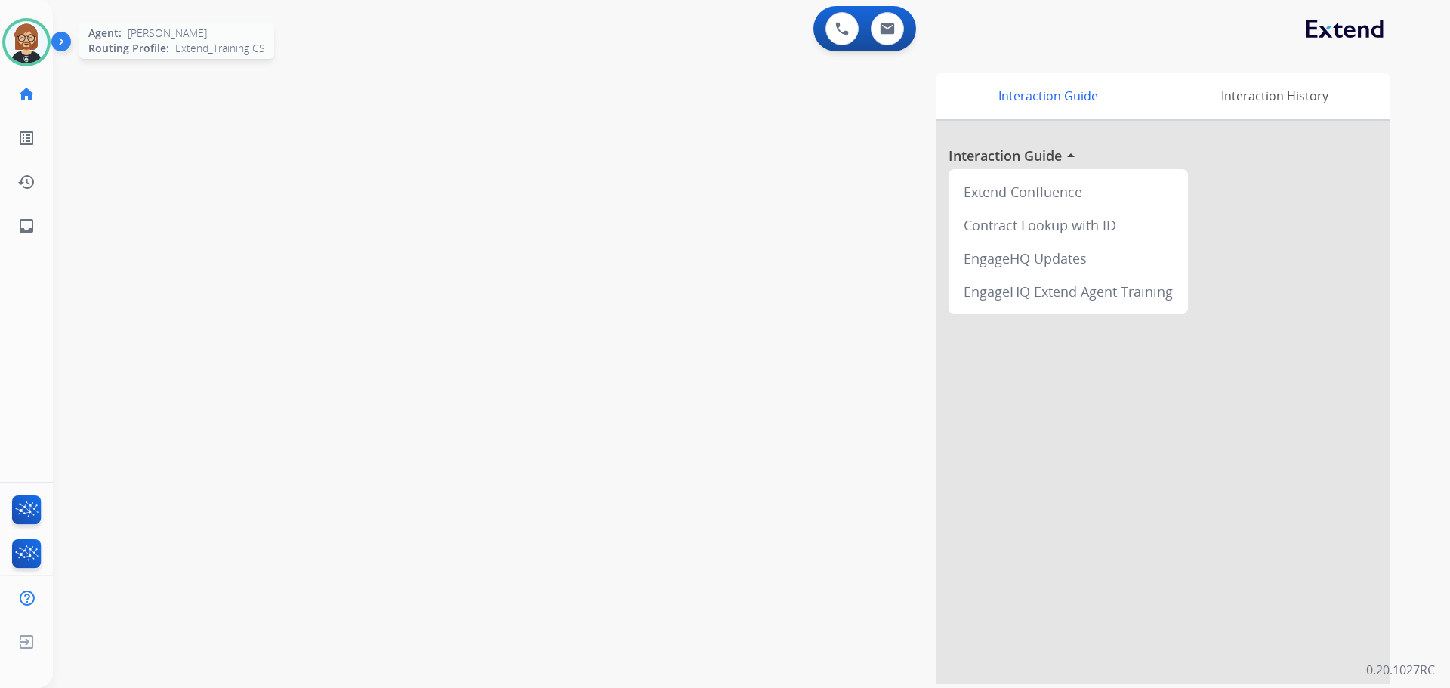
click at [30, 39] on img at bounding box center [26, 42] width 42 height 42
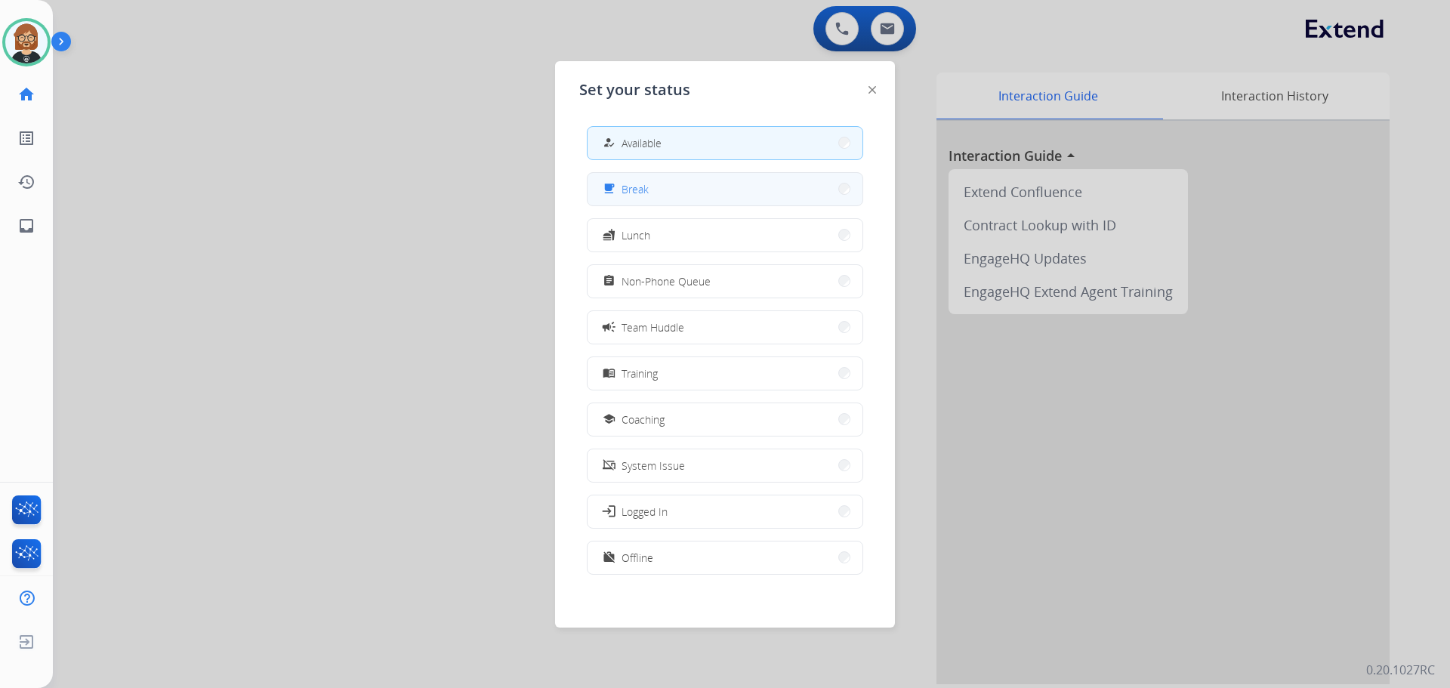
click at [684, 181] on button "free_breakfast Break" at bounding box center [725, 189] width 275 height 32
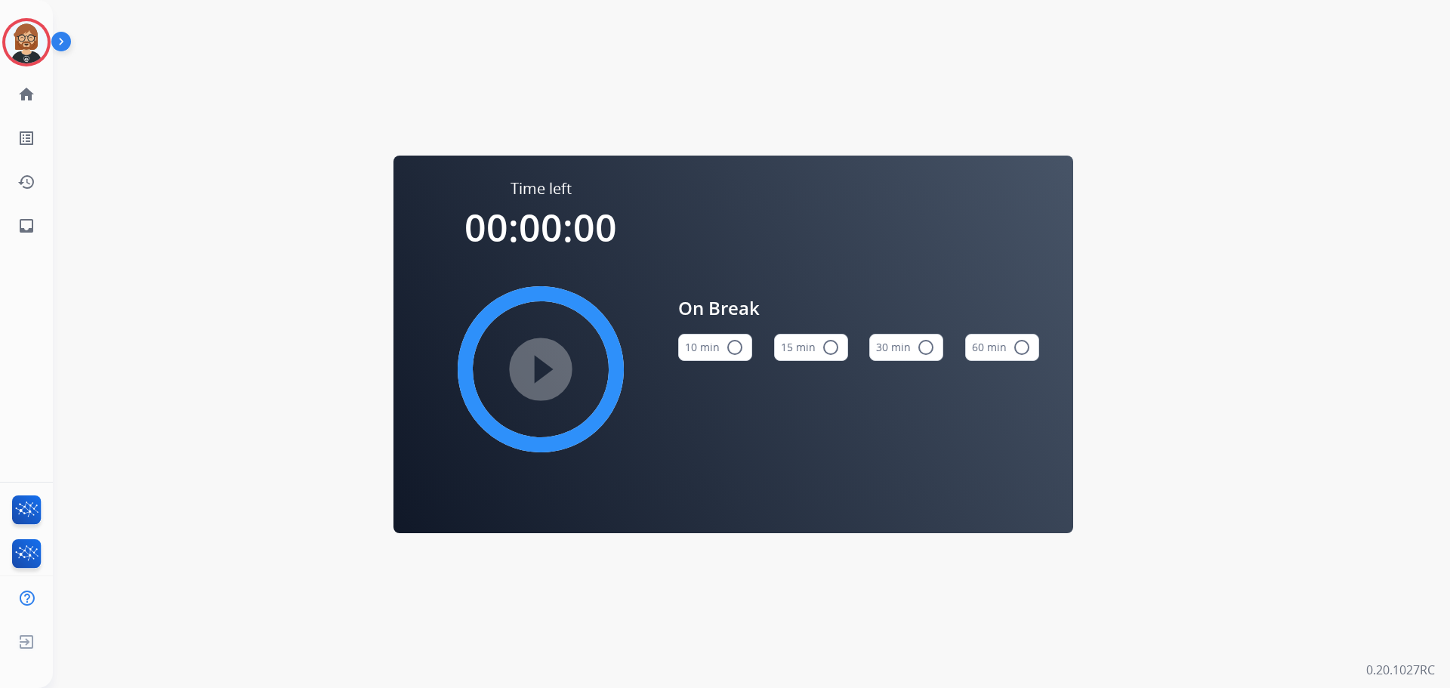
click at [735, 354] on mat-icon "radio_button_unchecked" at bounding box center [735, 347] width 18 height 18
click at [32, 225] on mat-icon "inbox" at bounding box center [26, 226] width 18 height 18
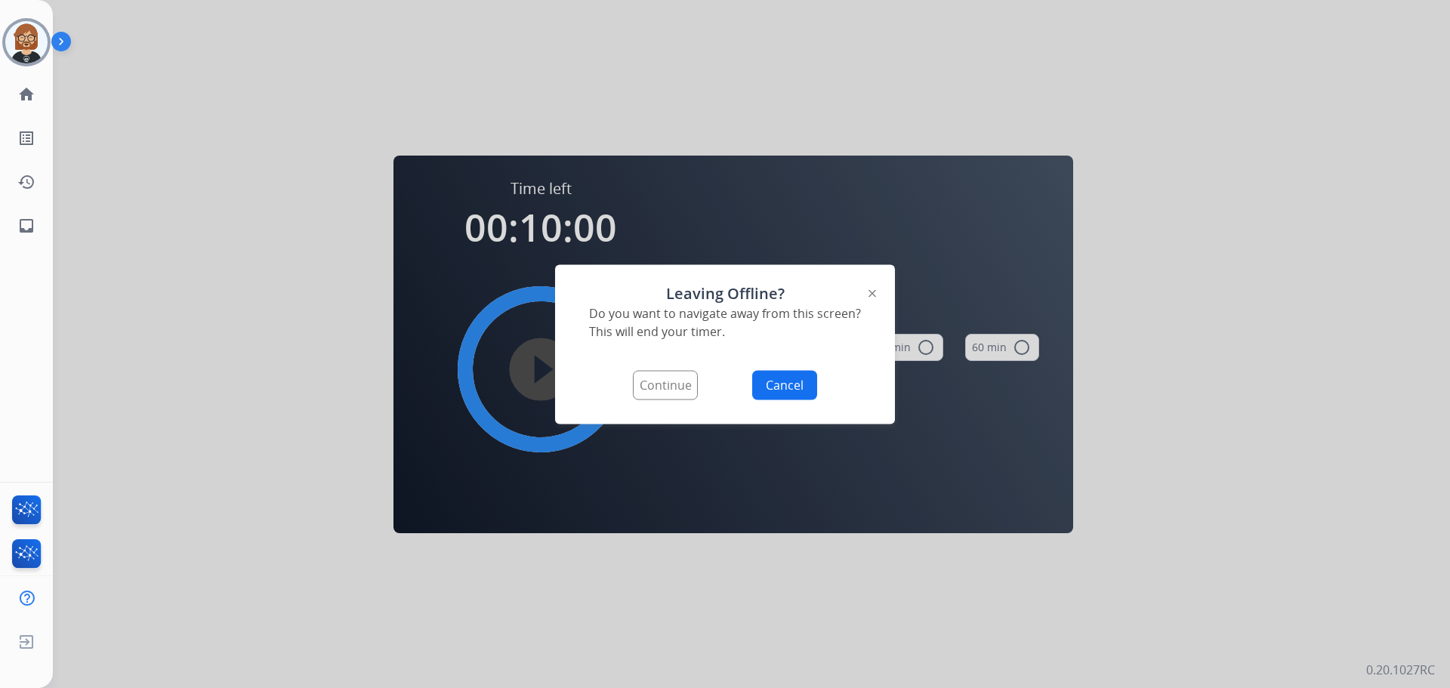
click at [677, 383] on button "Continue" at bounding box center [665, 384] width 65 height 29
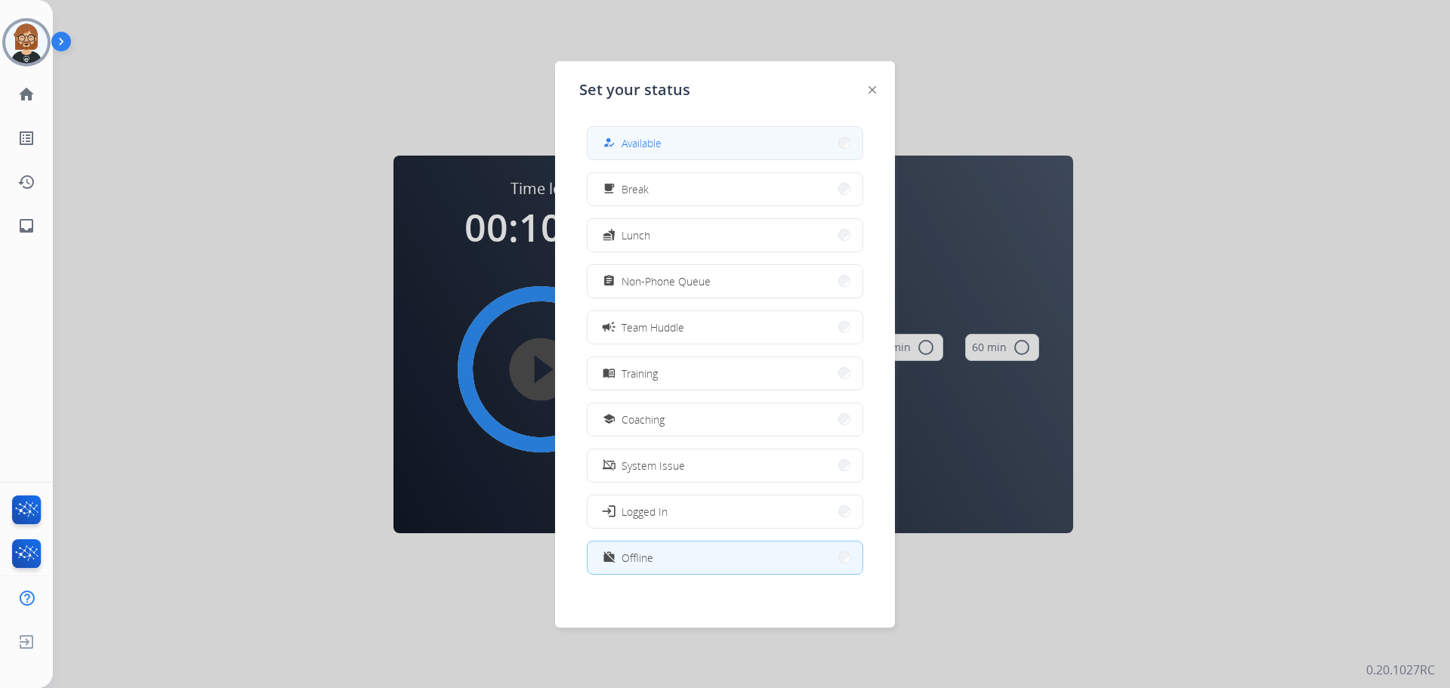
click at [685, 147] on button "how_to_reg Available" at bounding box center [725, 143] width 275 height 32
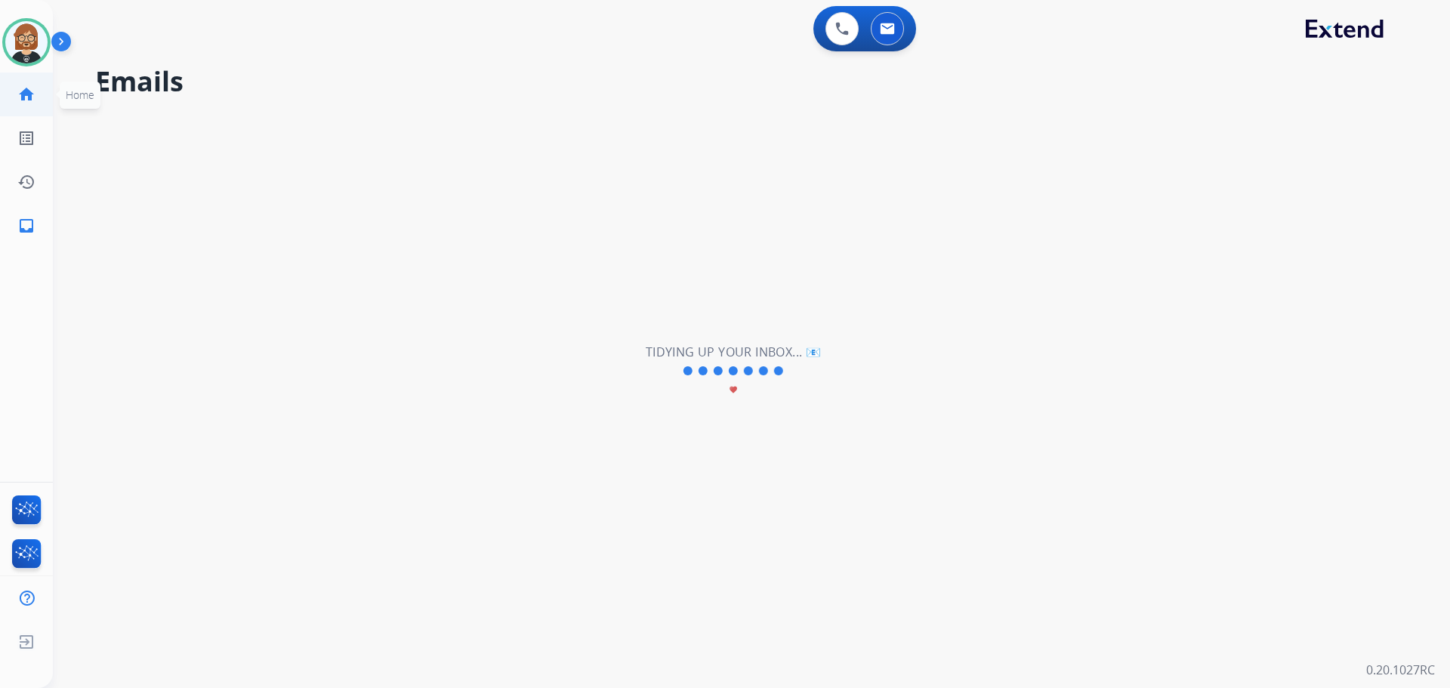
click at [21, 92] on mat-icon "home" at bounding box center [26, 94] width 18 height 18
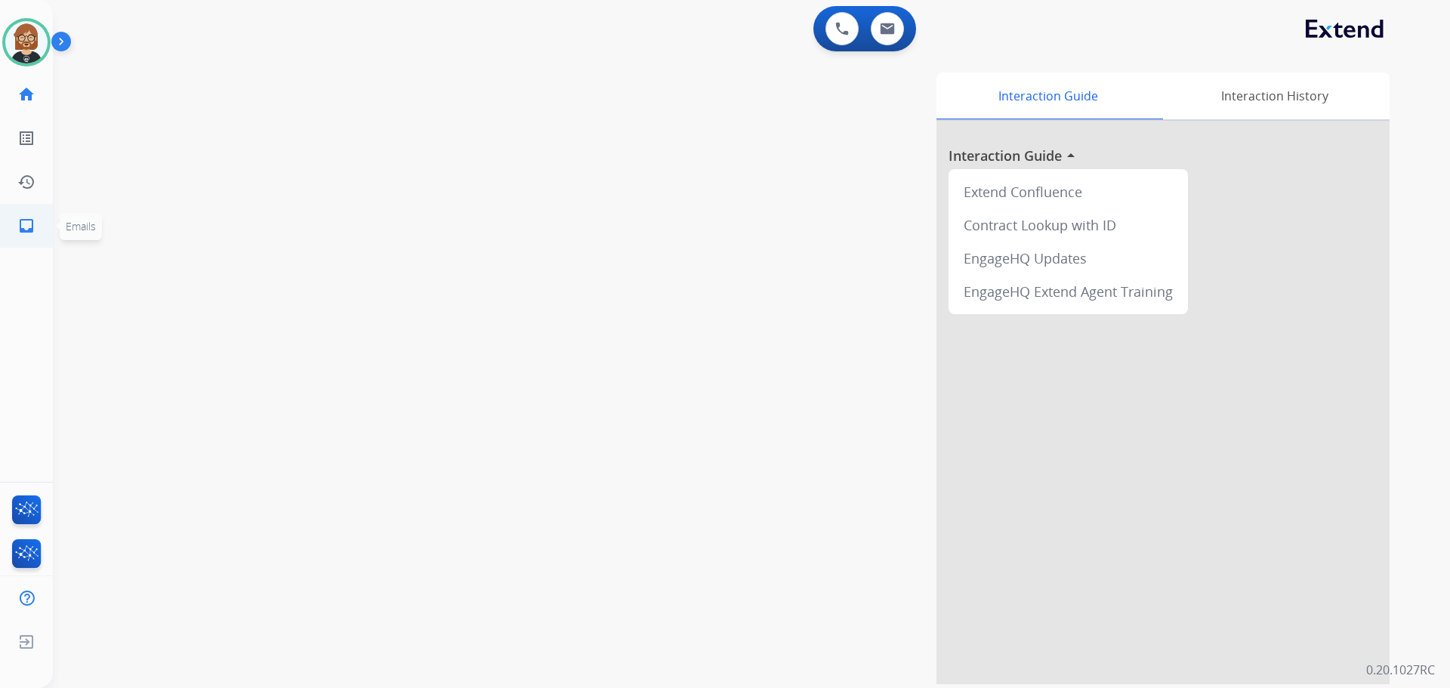
click at [22, 229] on mat-icon "inbox" at bounding box center [26, 226] width 18 height 18
select select "**********"
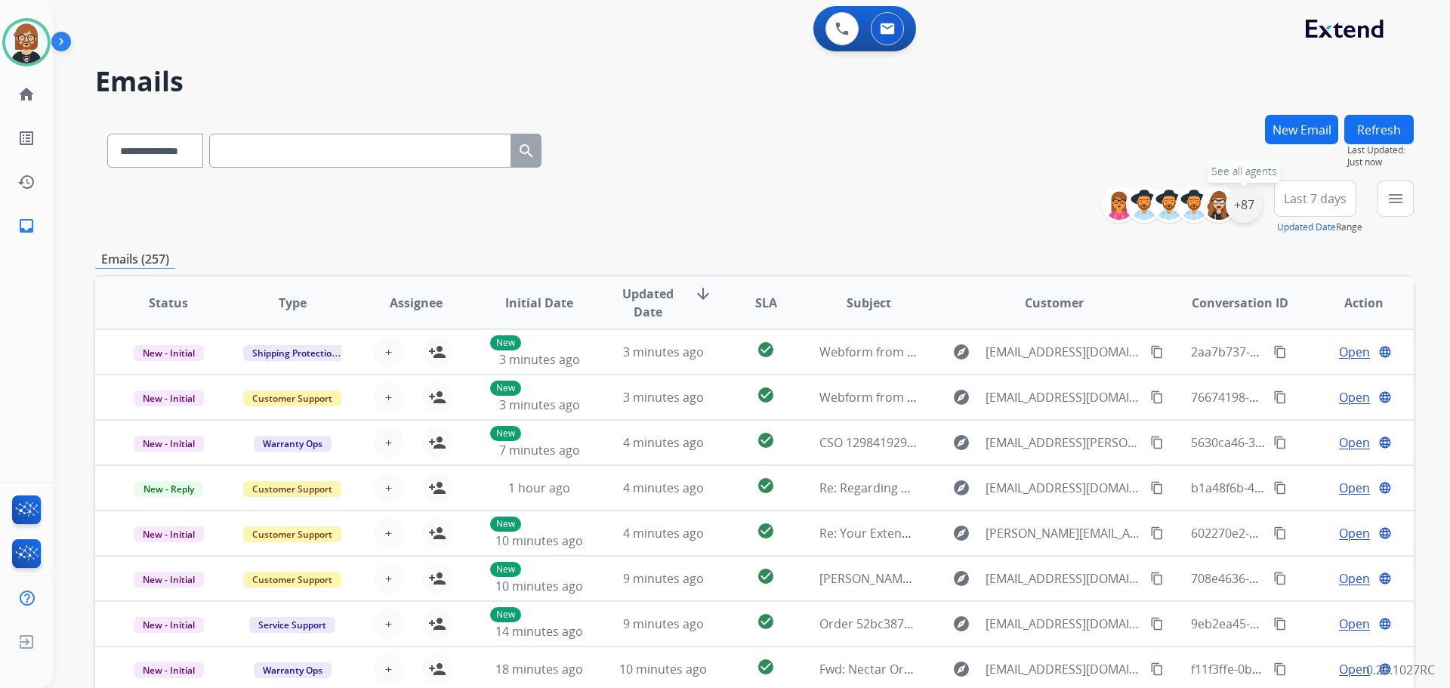
click at [1235, 205] on div "+87" at bounding box center [1244, 205] width 36 height 36
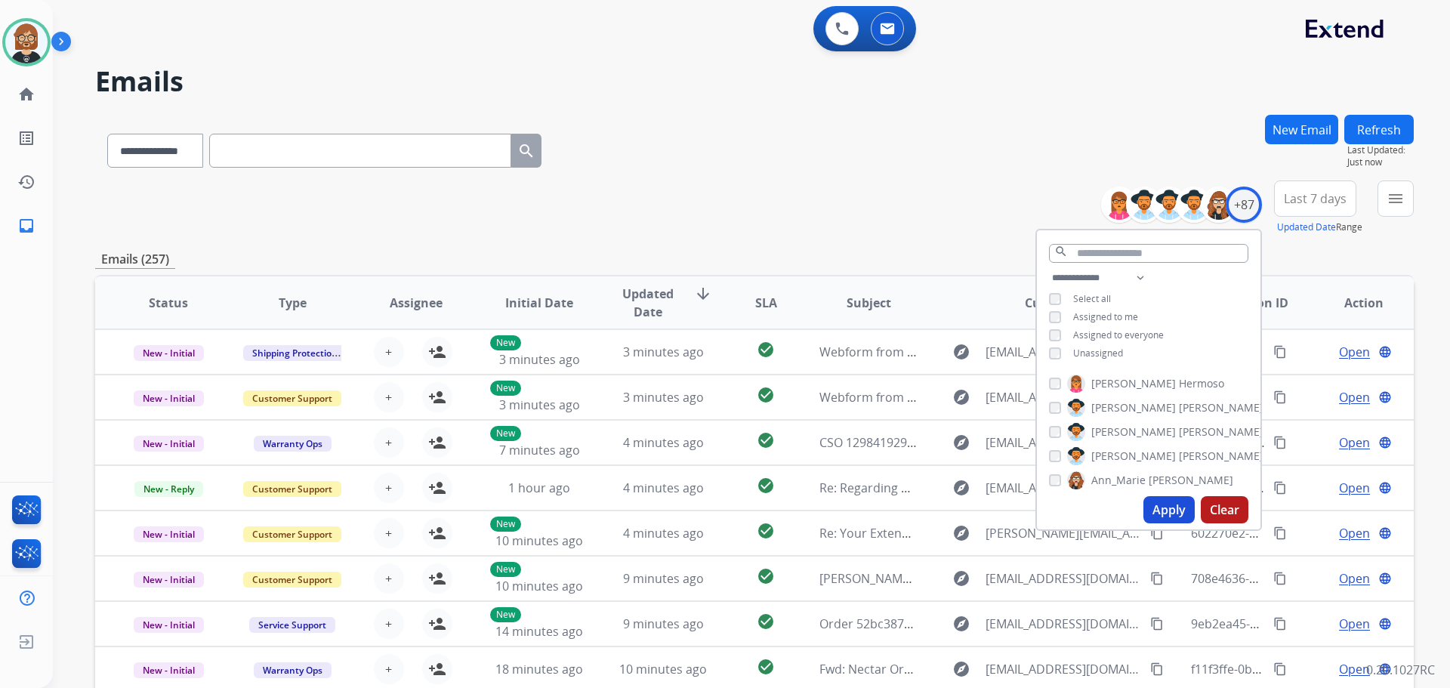
click at [1081, 351] on span "Unassigned" at bounding box center [1098, 353] width 50 height 13
click at [1169, 505] on button "Apply" at bounding box center [1169, 509] width 51 height 27
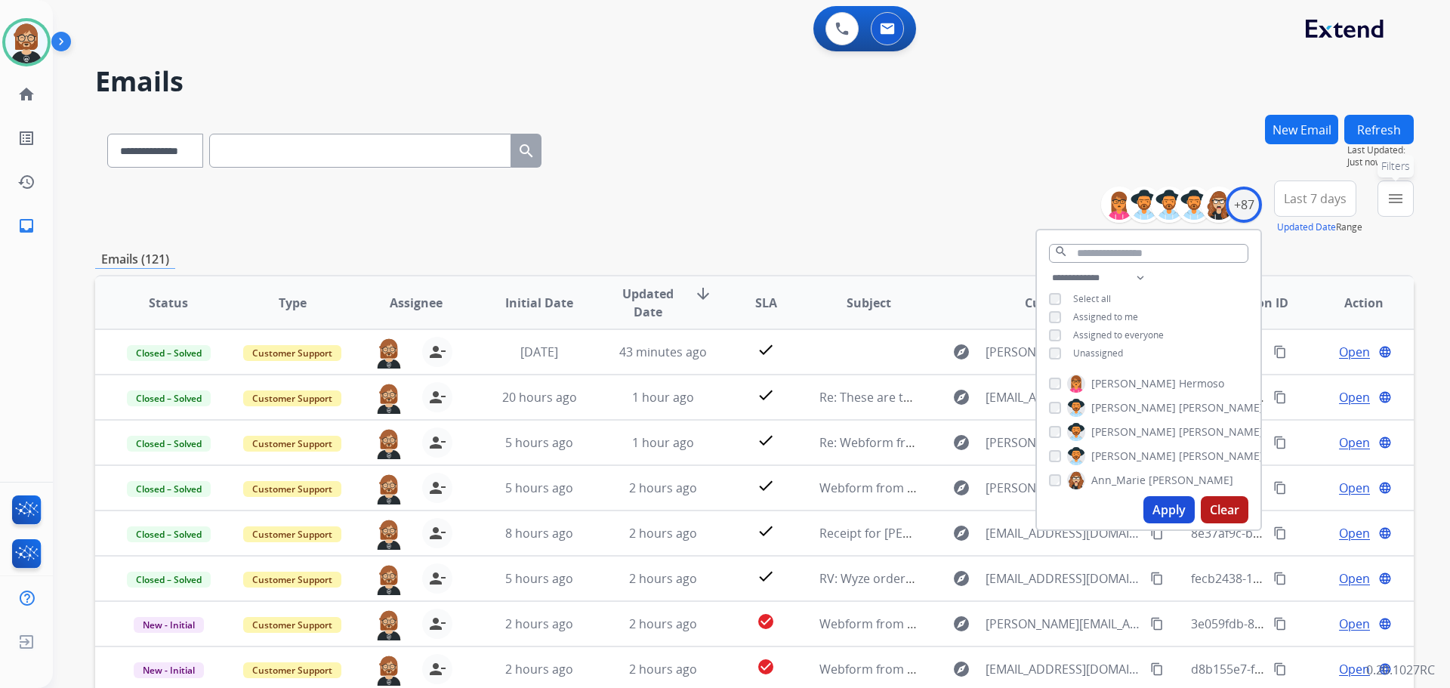
click at [1394, 203] on mat-icon "menu" at bounding box center [1396, 199] width 18 height 18
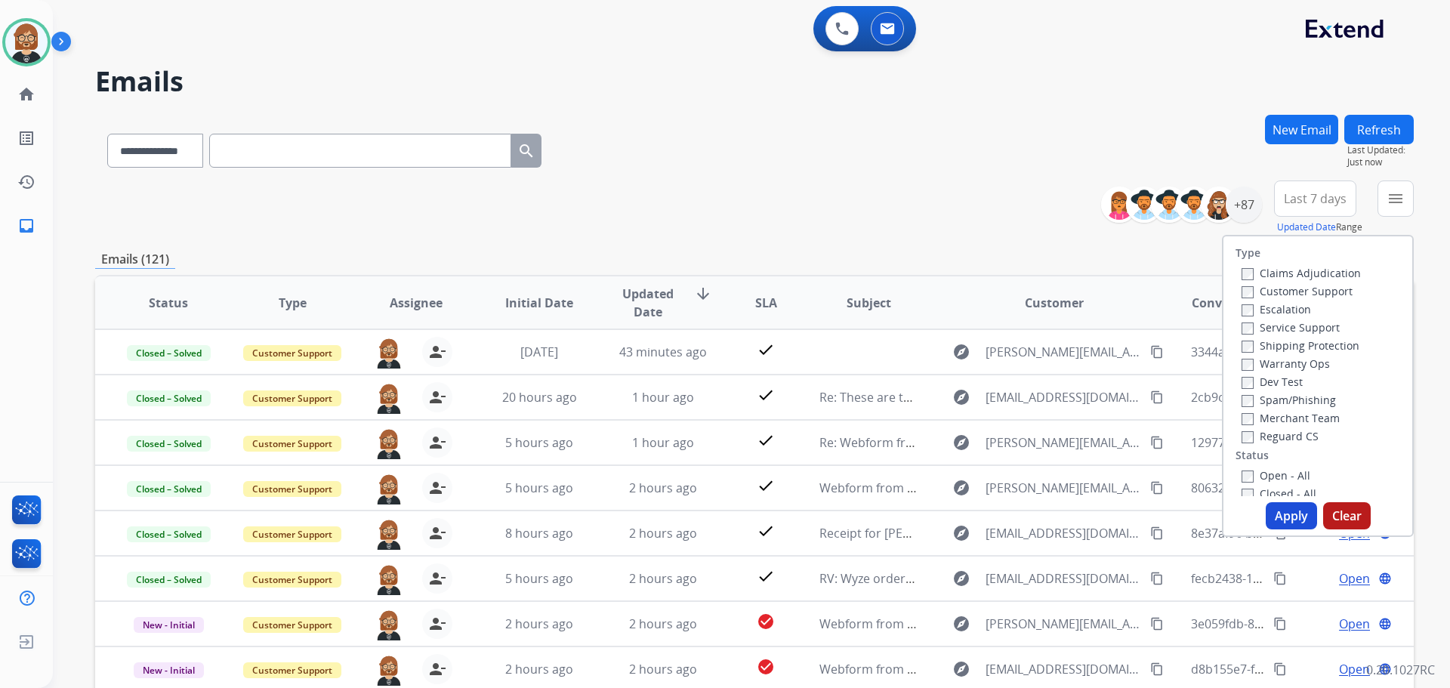
click at [1257, 472] on label "Open - All" at bounding box center [1276, 475] width 69 height 14
click at [1283, 517] on button "Apply" at bounding box center [1291, 515] width 51 height 27
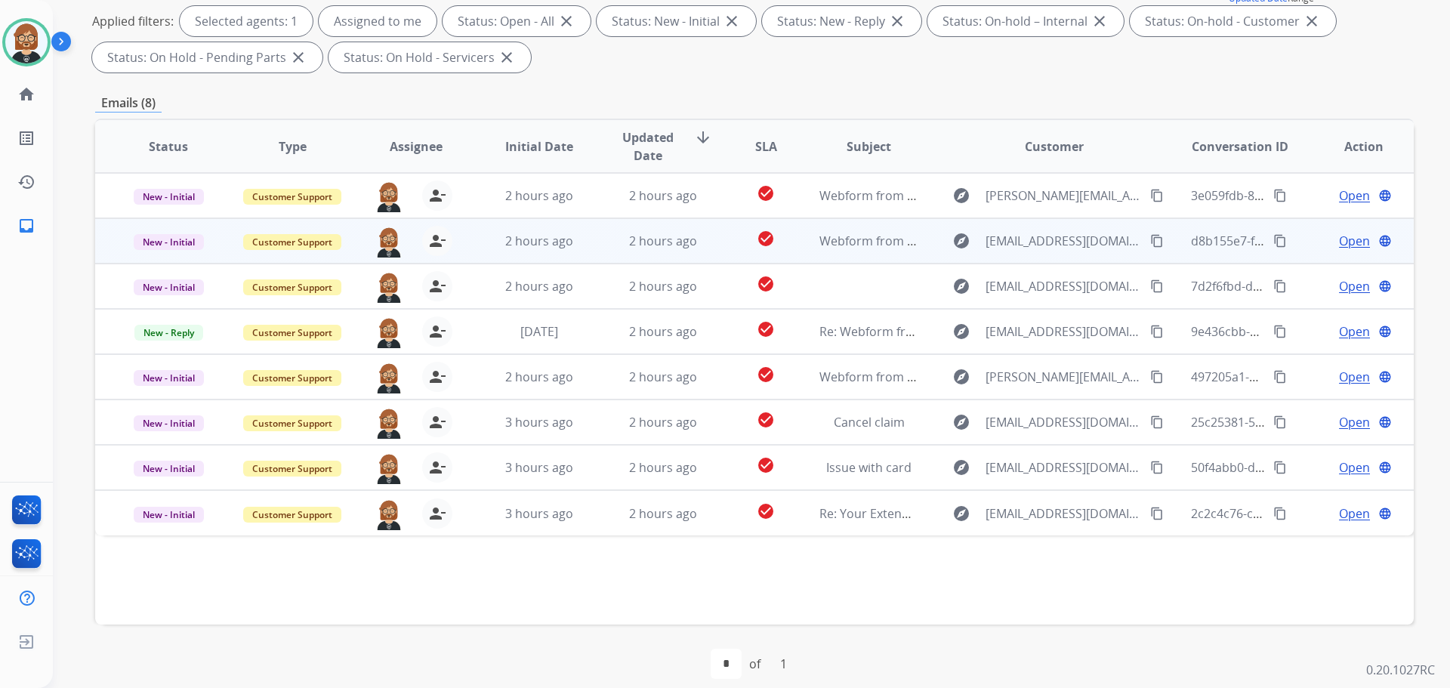
scroll to position [244, 0]
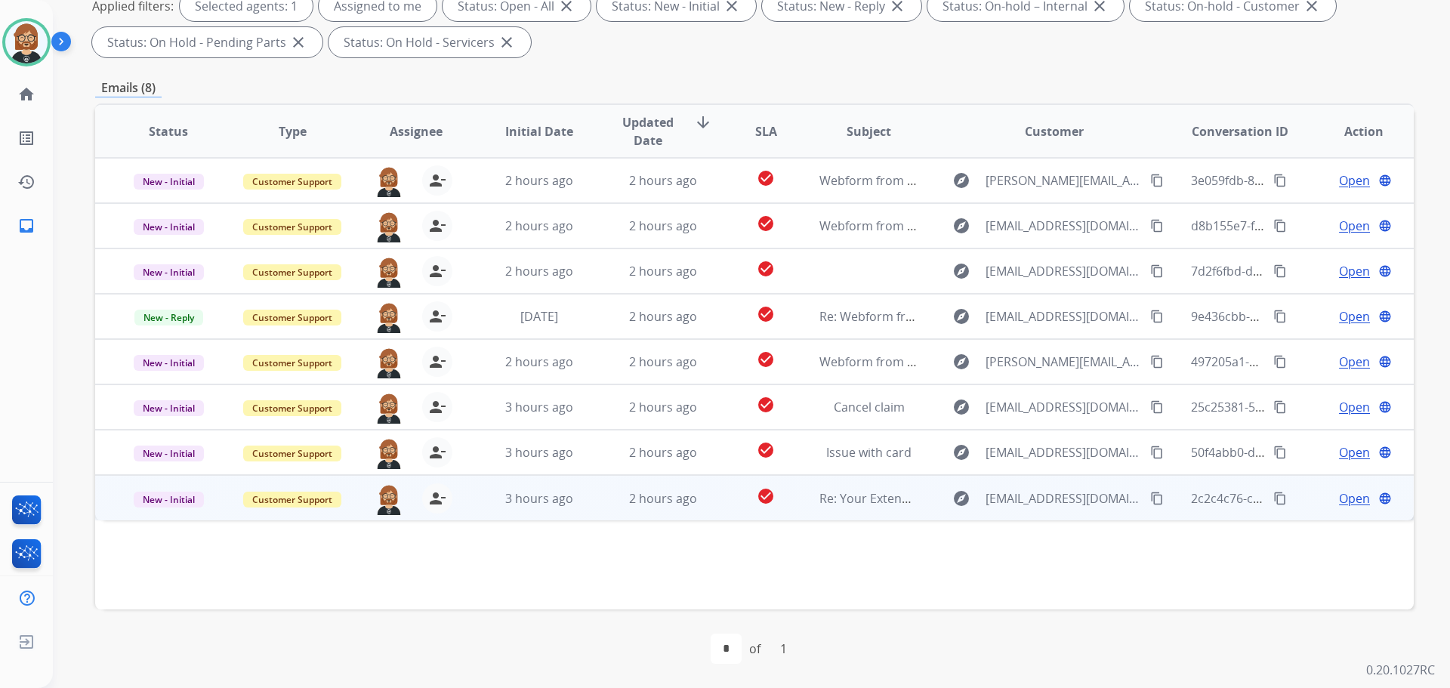
click at [693, 514] on td "2 hours ago" at bounding box center [652, 497] width 124 height 45
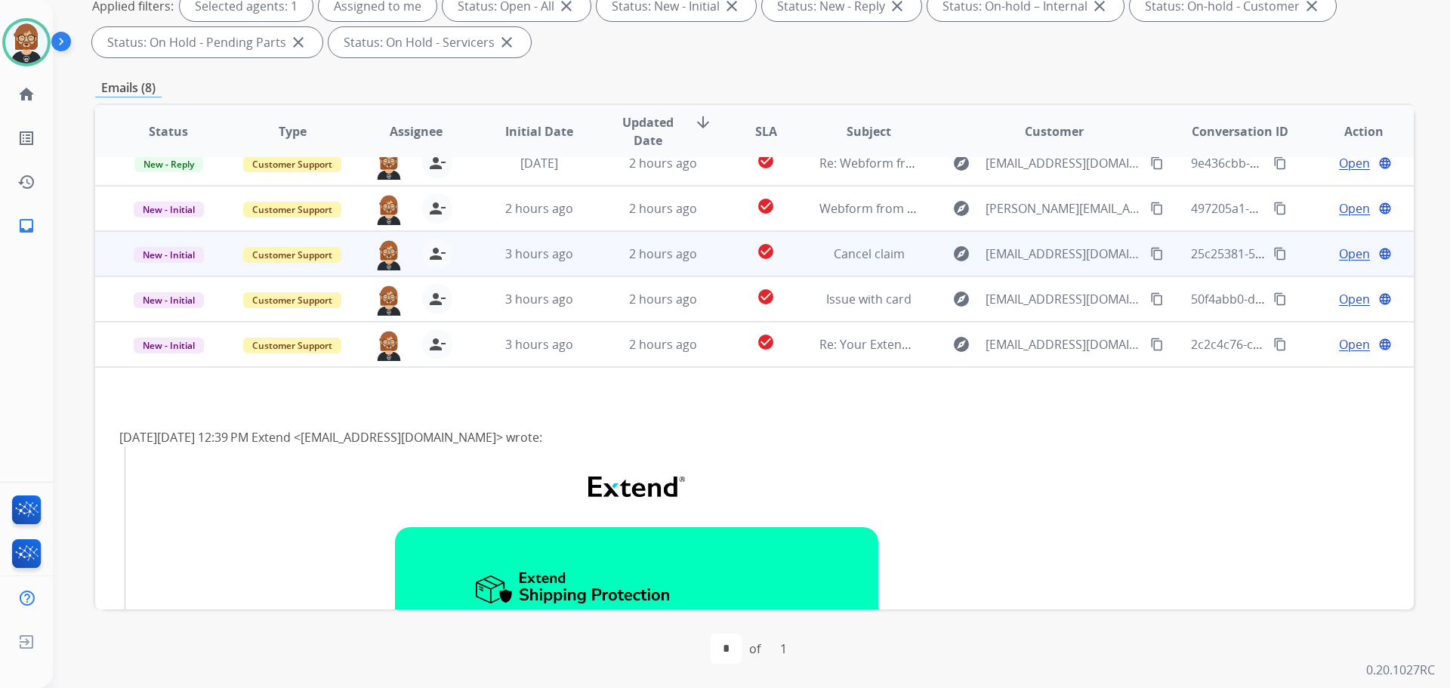
scroll to position [15, 0]
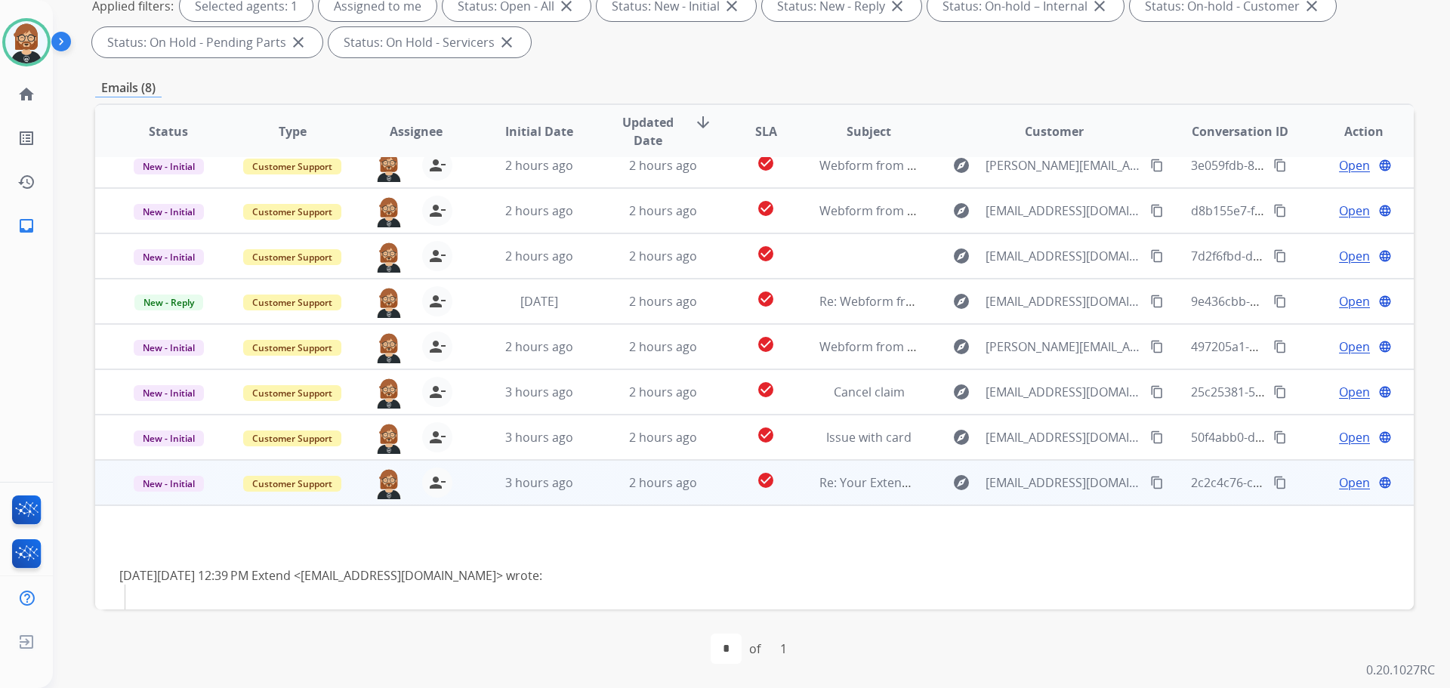
click at [1345, 483] on span "Open" at bounding box center [1354, 483] width 31 height 18
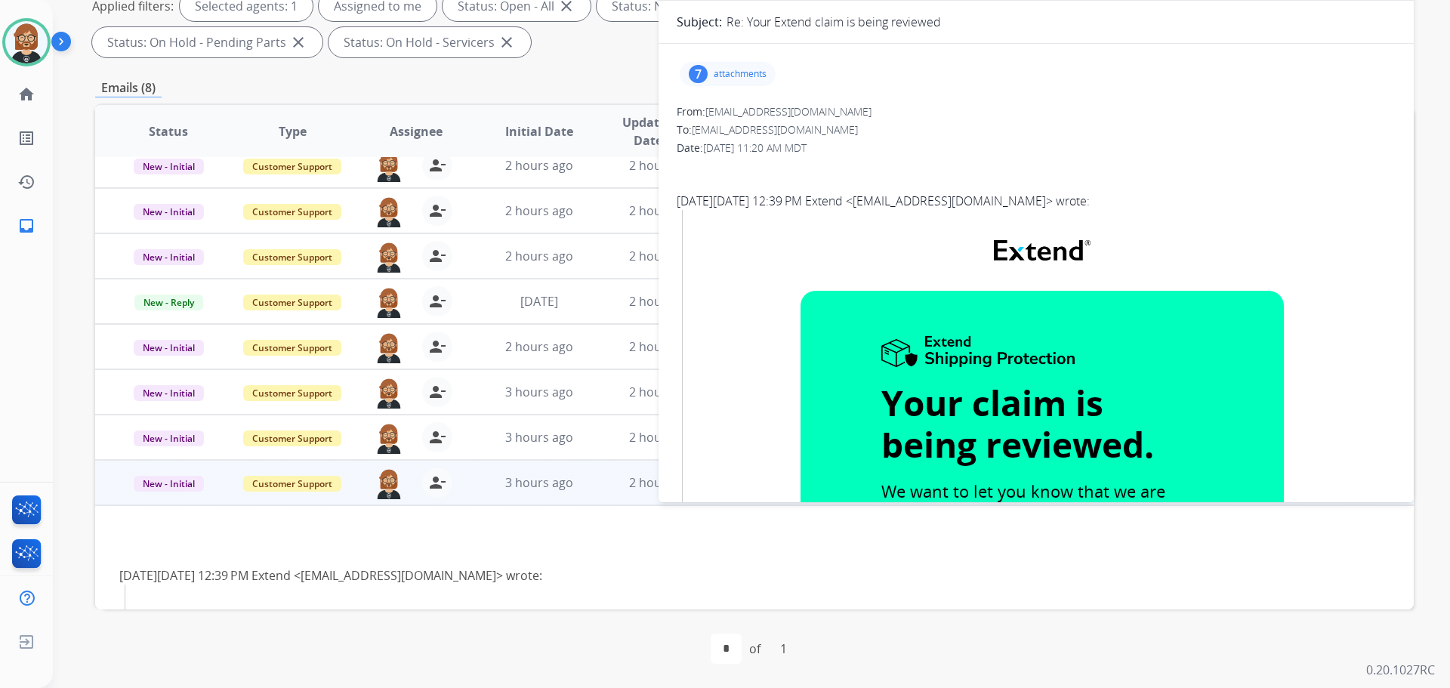
scroll to position [93, 0]
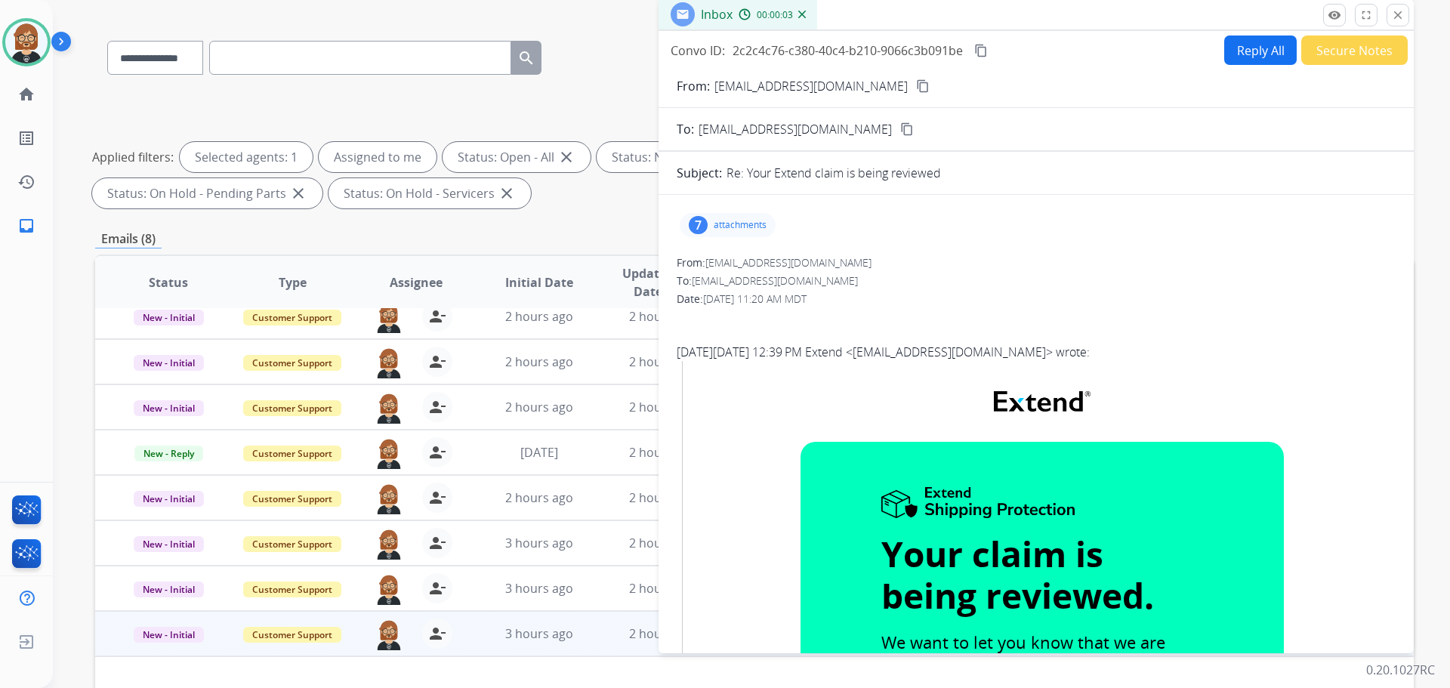
click at [749, 215] on div "7 attachments" at bounding box center [728, 225] width 96 height 24
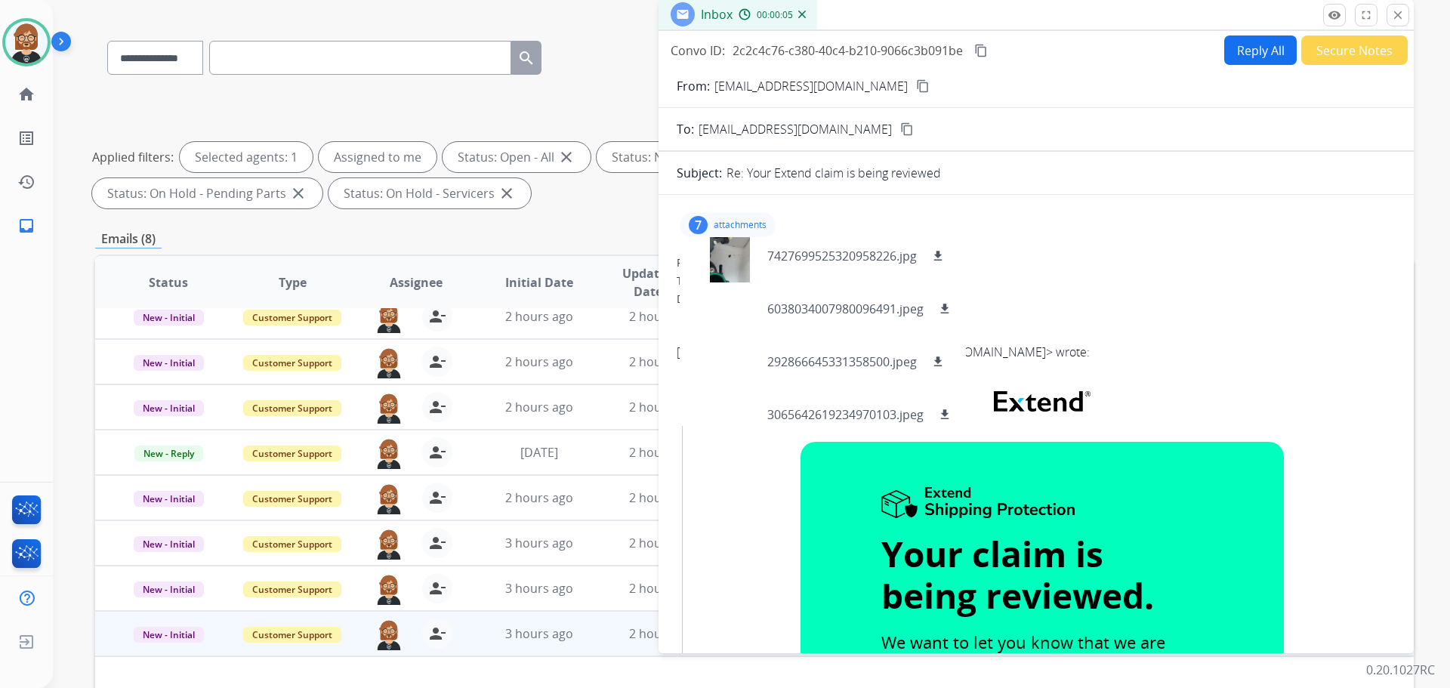
scroll to position [181, 0]
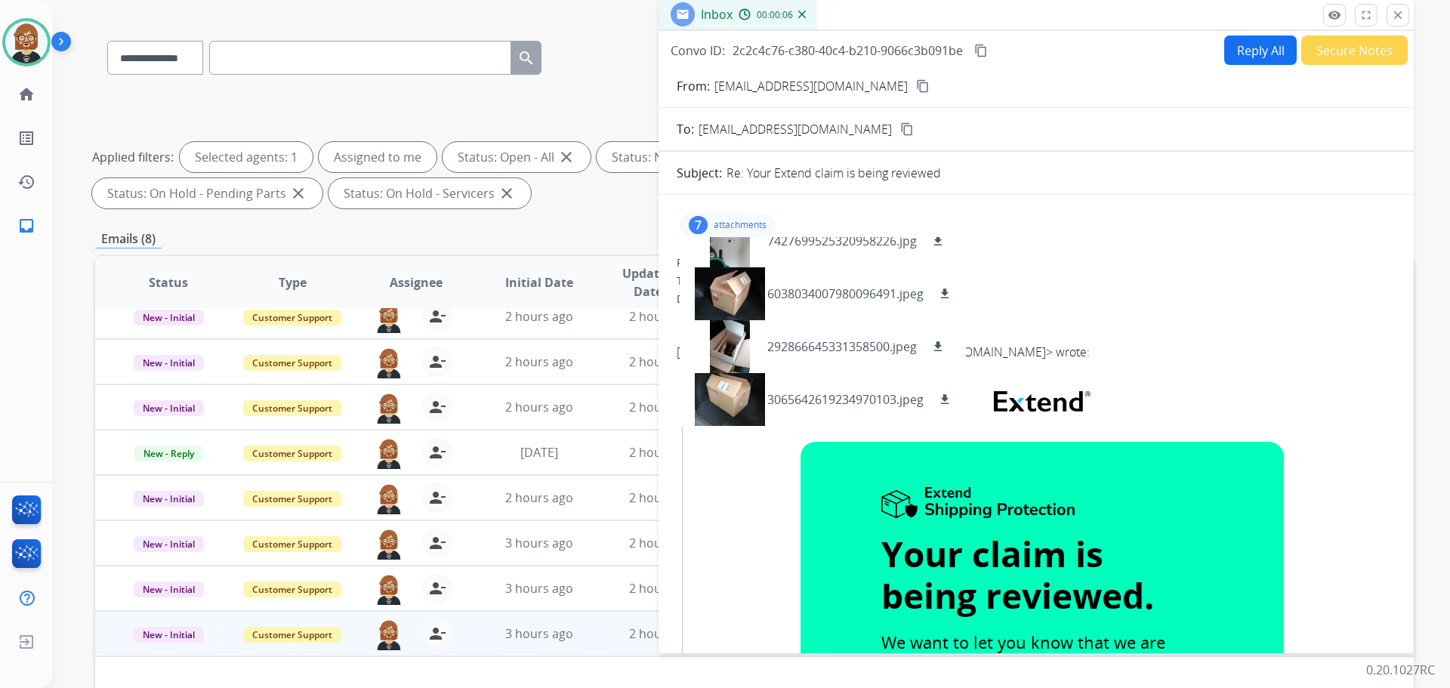
click at [724, 502] on td "Your claim is being reviewed. Your claim is being reviewed. We want to let you …" at bounding box center [1042, 672] width 707 height 461
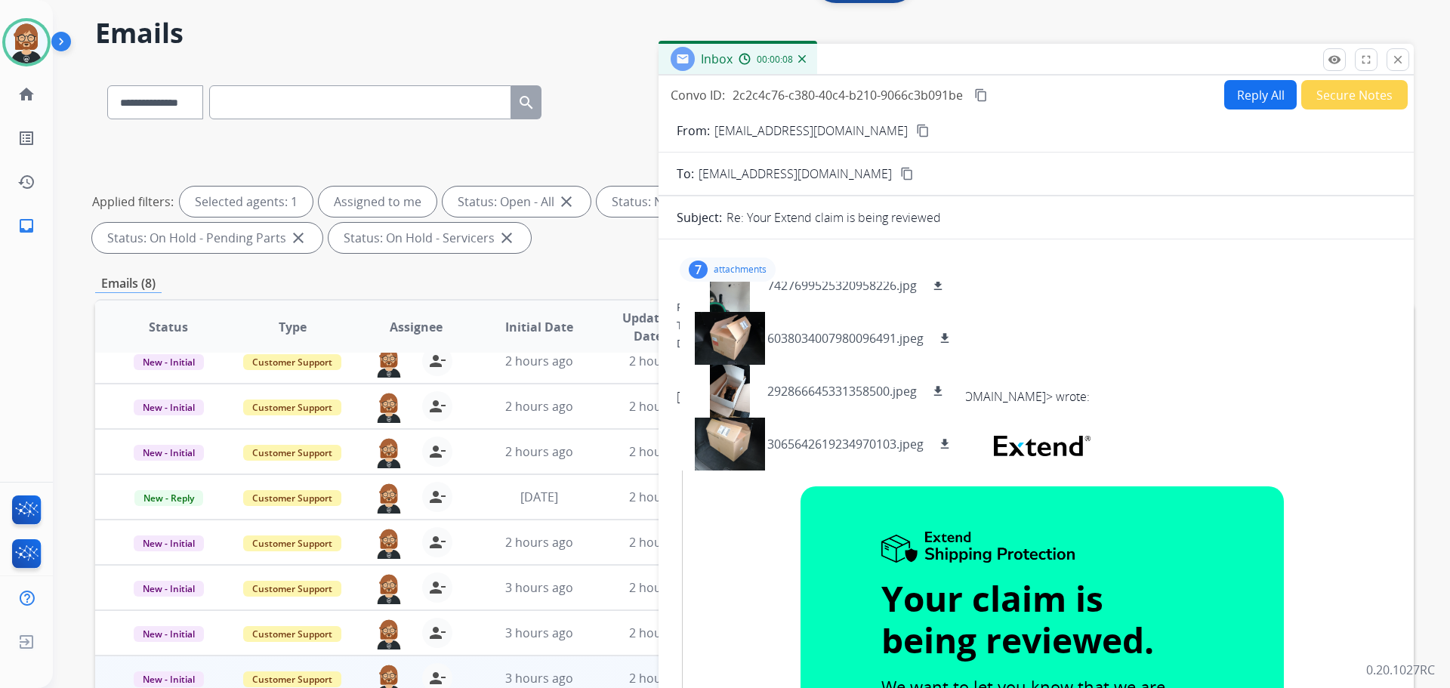
scroll to position [0, 0]
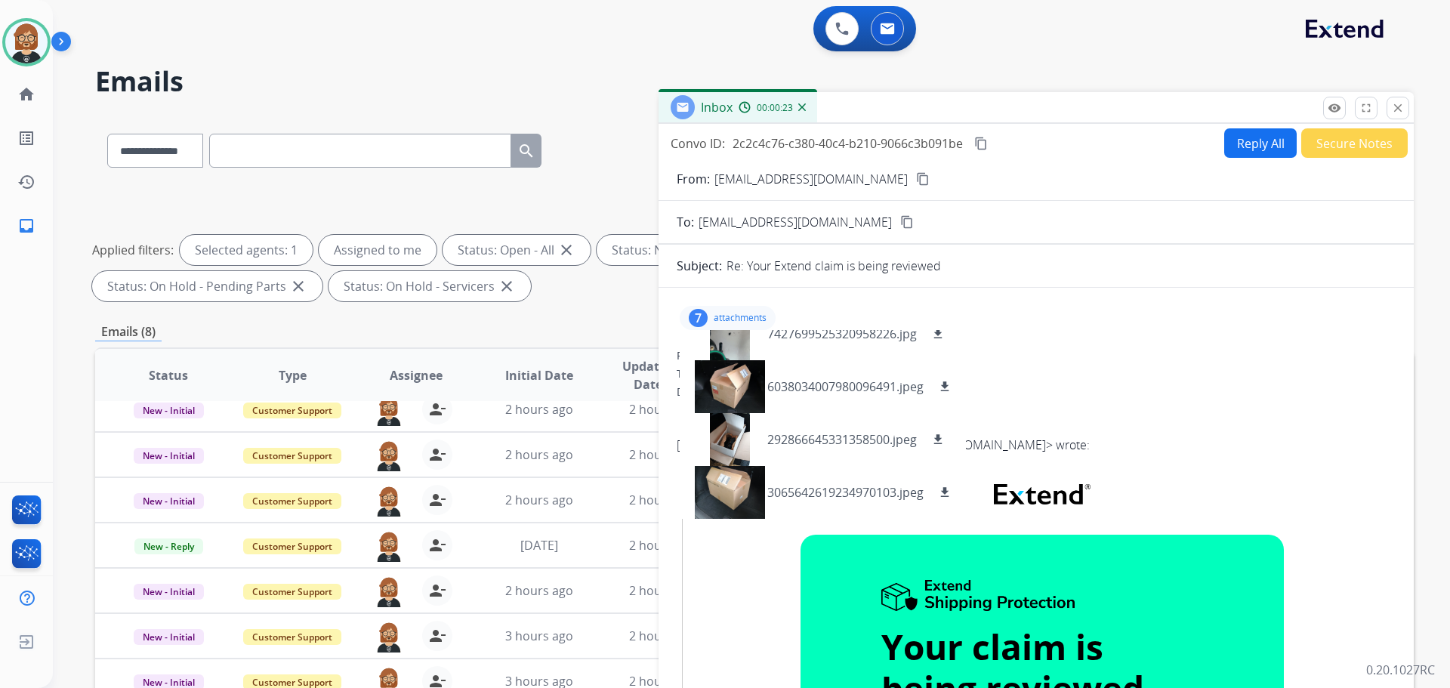
click at [916, 178] on mat-icon "content_copy" at bounding box center [923, 179] width 14 height 14
click at [952, 492] on mat-icon "download" at bounding box center [945, 493] width 14 height 14
click at [947, 436] on button "download" at bounding box center [938, 440] width 18 height 18
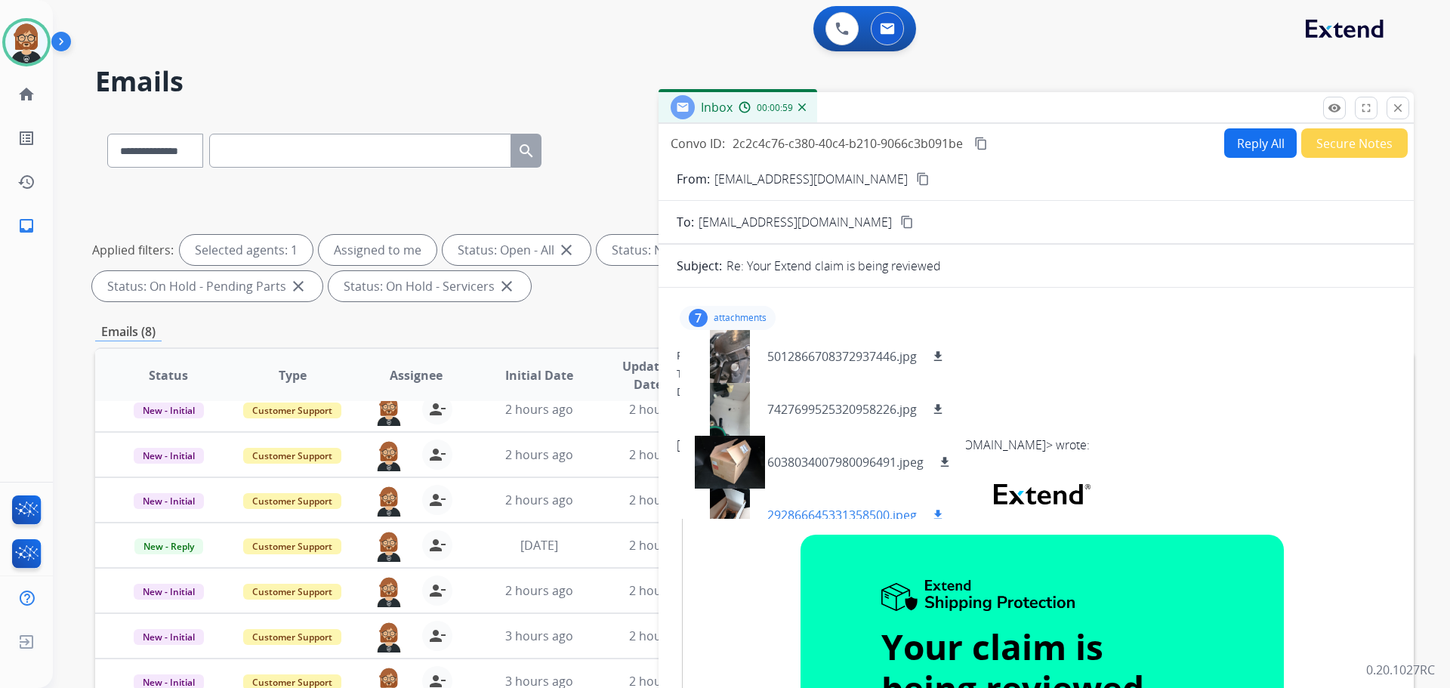
scroll to position [30, 0]
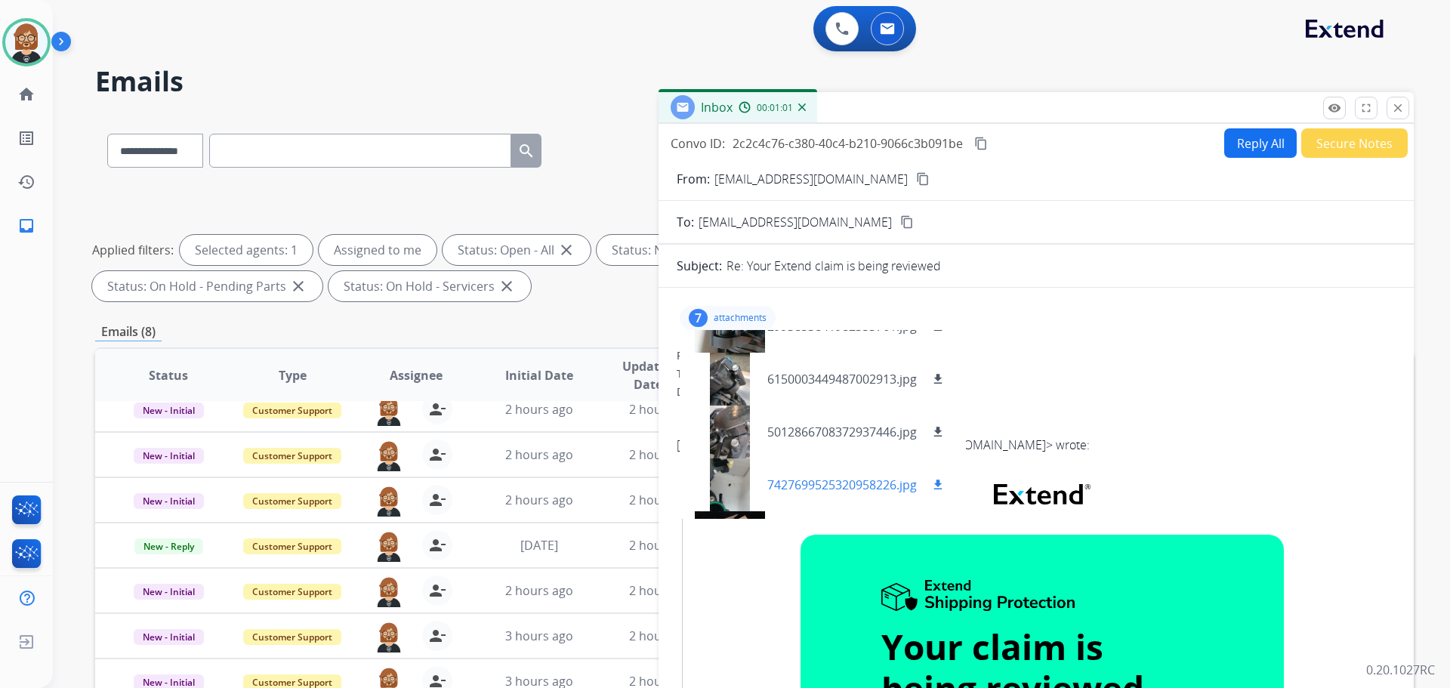
click at [945, 481] on mat-icon "download" at bounding box center [938, 485] width 14 height 14
drag, startPoint x: 937, startPoint y: 378, endPoint x: 941, endPoint y: 390, distance: 12.7
click at [938, 378] on mat-icon "download" at bounding box center [938, 379] width 14 height 14
click at [939, 432] on mat-icon "download" at bounding box center [938, 432] width 14 height 14
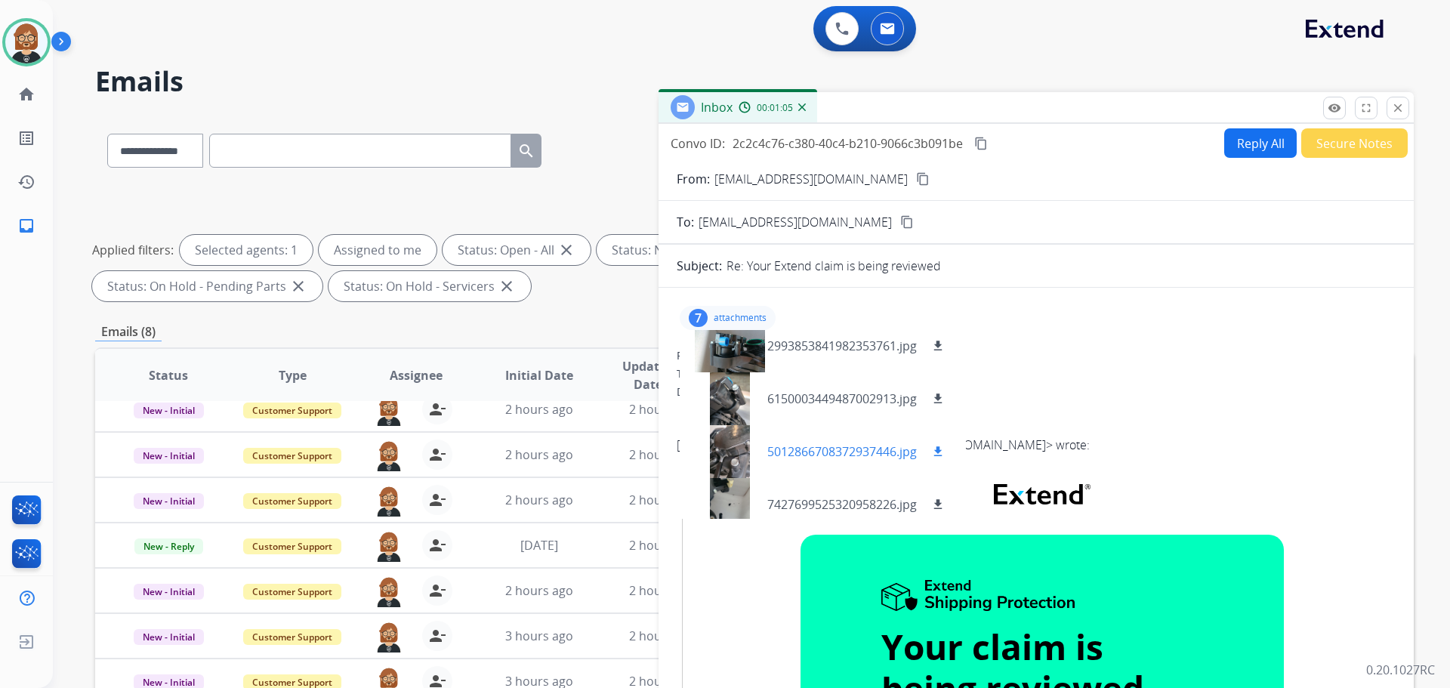
scroll to position [0, 0]
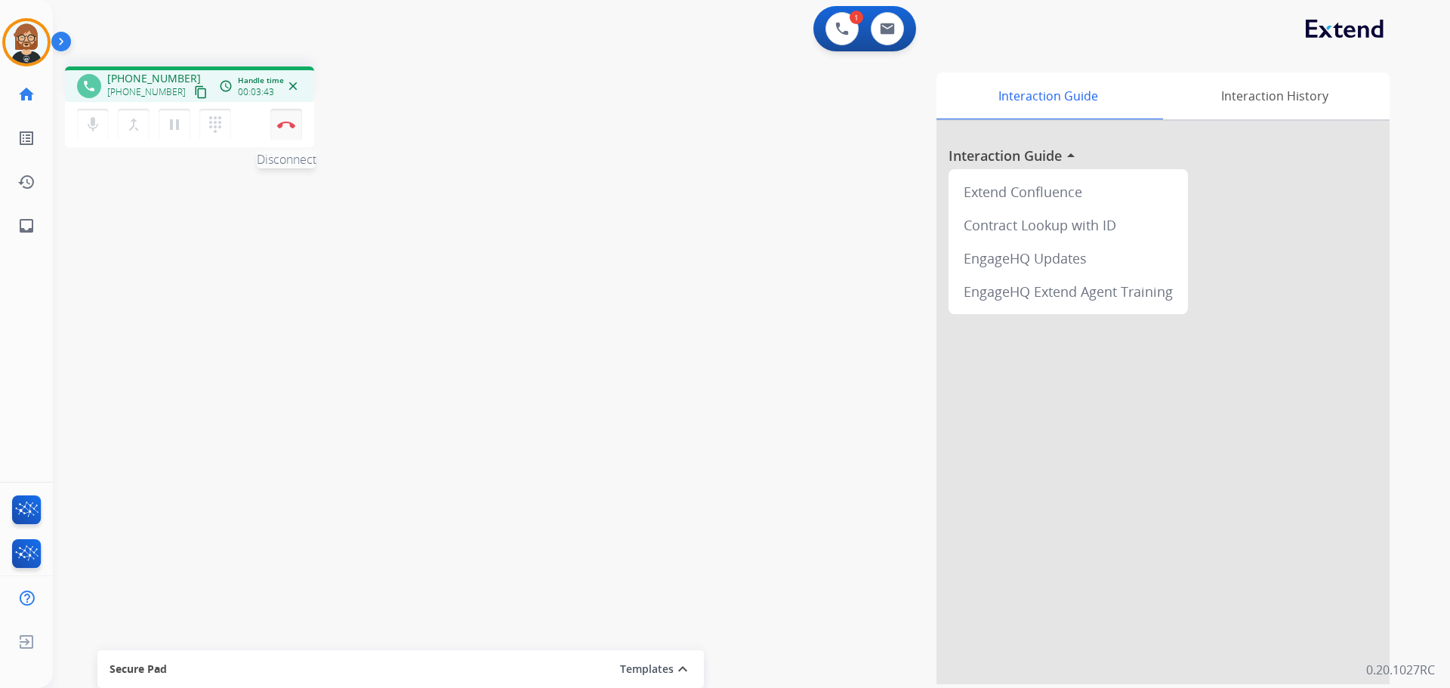
click at [286, 125] on img at bounding box center [286, 125] width 18 height 8
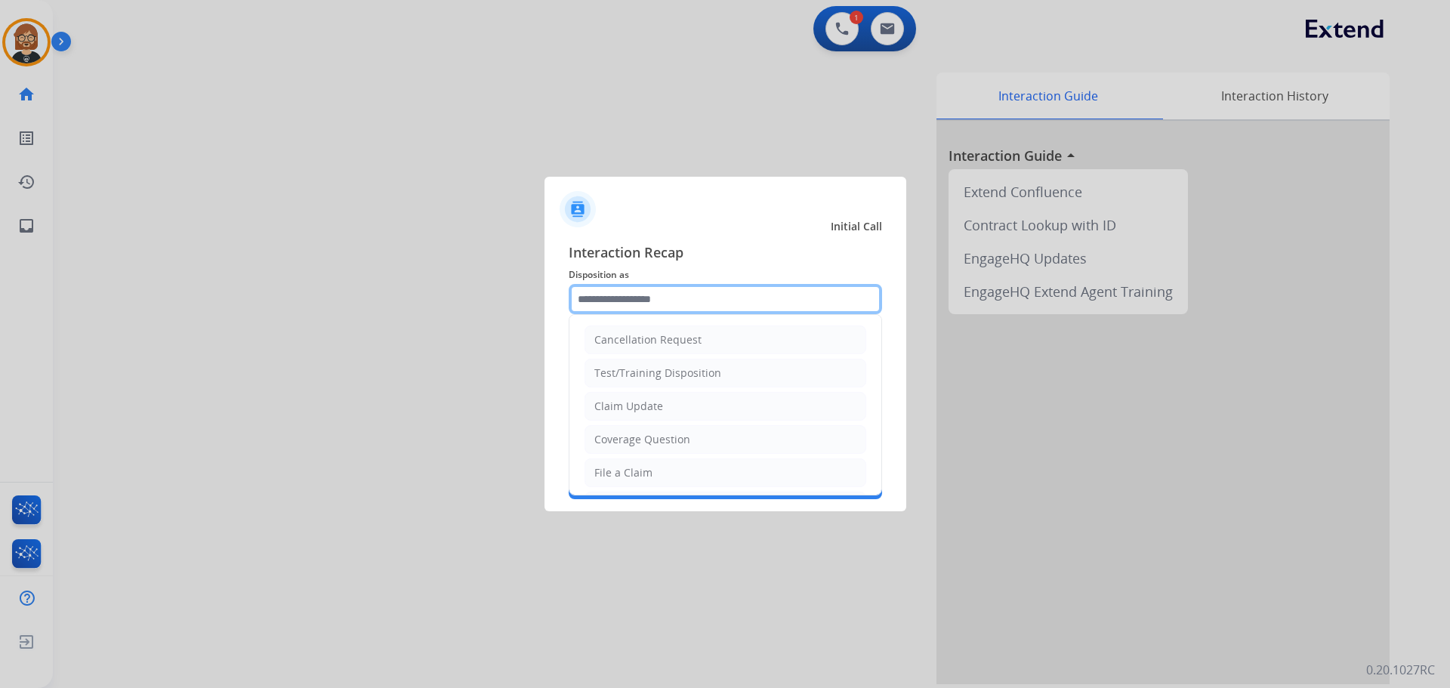
click at [726, 290] on input "text" at bounding box center [725, 299] width 313 height 30
click at [746, 400] on li "Claim Update" at bounding box center [726, 406] width 282 height 29
type input "**********"
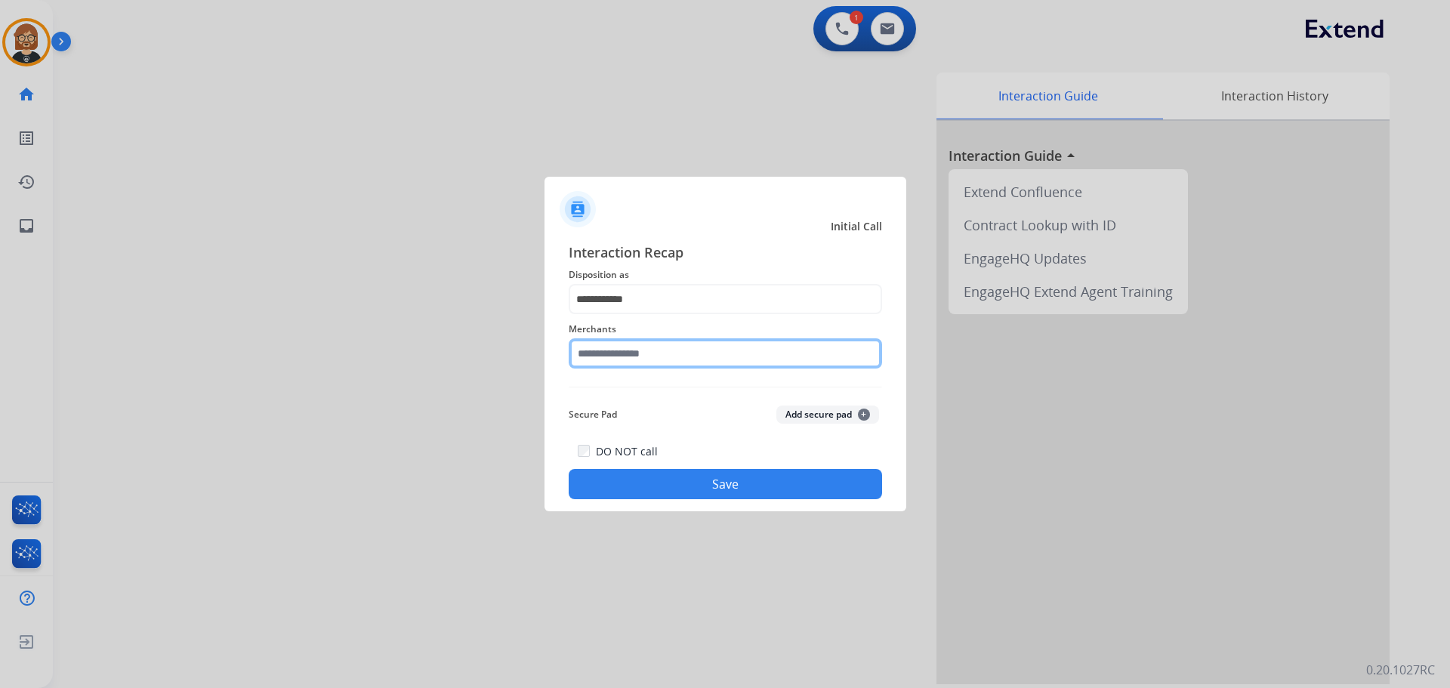
click at [741, 356] on input "text" at bounding box center [725, 353] width 313 height 30
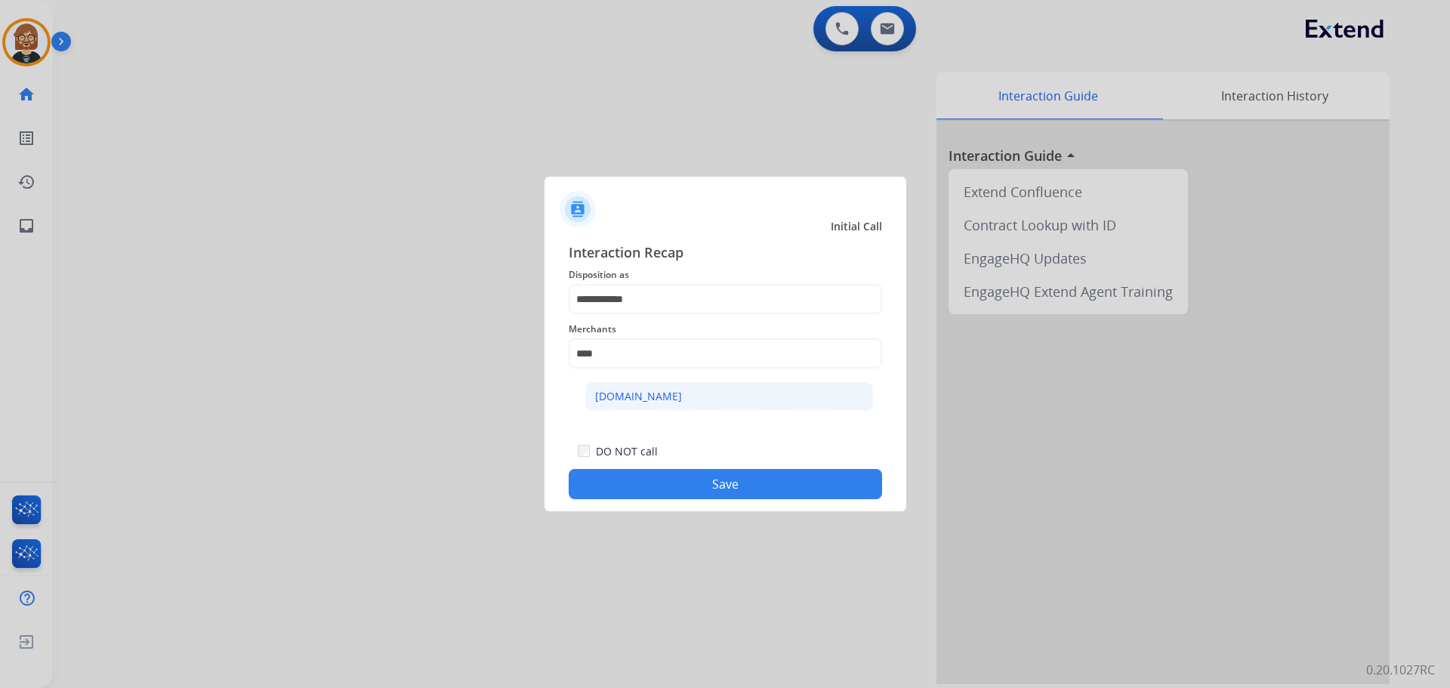
click at [671, 395] on li "[DOMAIN_NAME]" at bounding box center [729, 396] width 288 height 29
type input "**********"
click at [727, 493] on button "Save" at bounding box center [725, 484] width 313 height 30
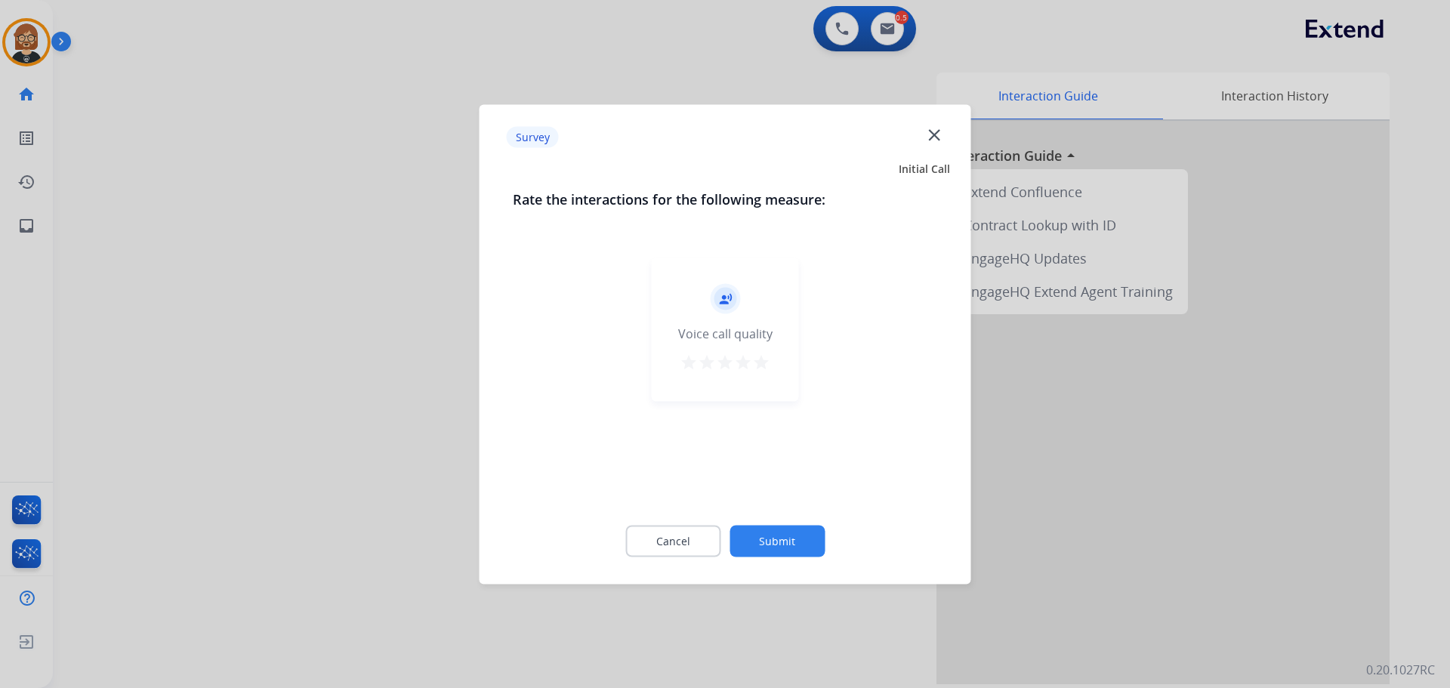
click at [780, 541] on button "Submit" at bounding box center [777, 541] width 95 height 32
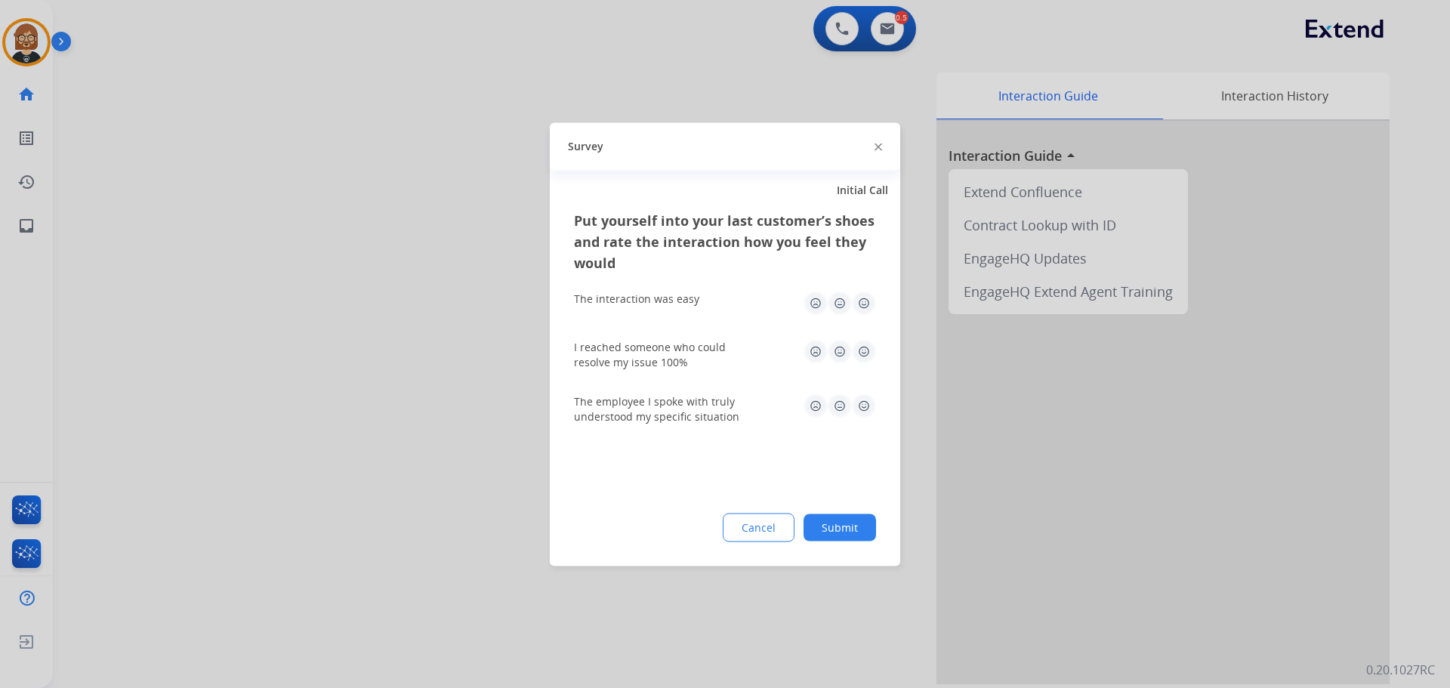
drag, startPoint x: 831, startPoint y: 521, endPoint x: 842, endPoint y: 526, distance: 11.5
click at [842, 526] on button "Submit" at bounding box center [840, 527] width 73 height 27
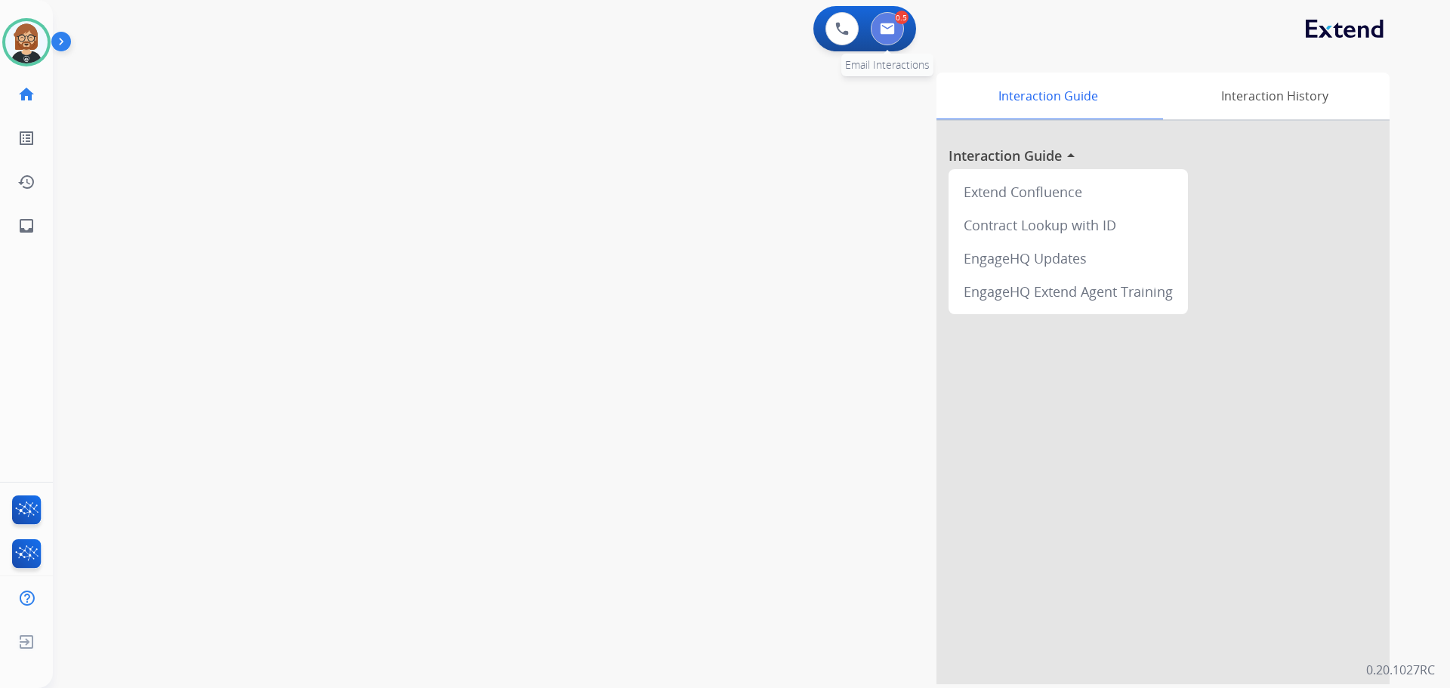
click at [874, 26] on button at bounding box center [887, 28] width 33 height 33
select select "**********"
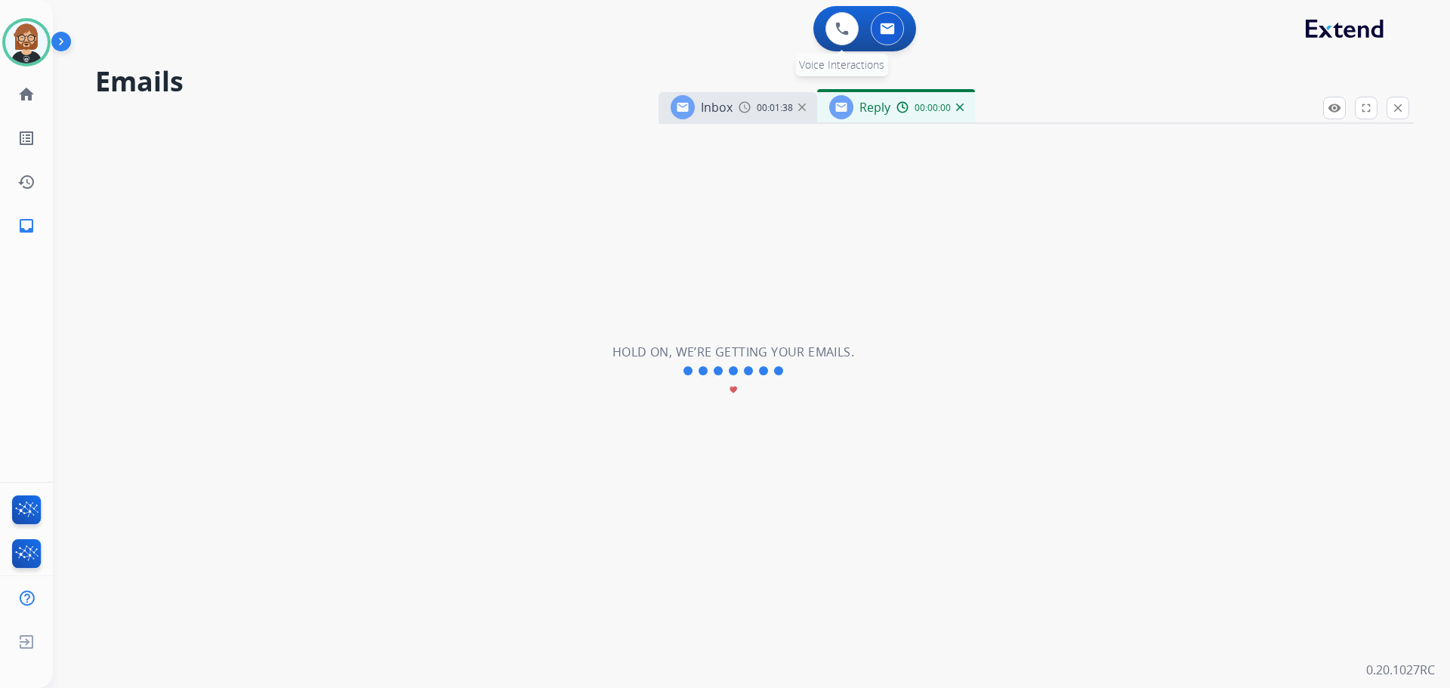
select select "**********"
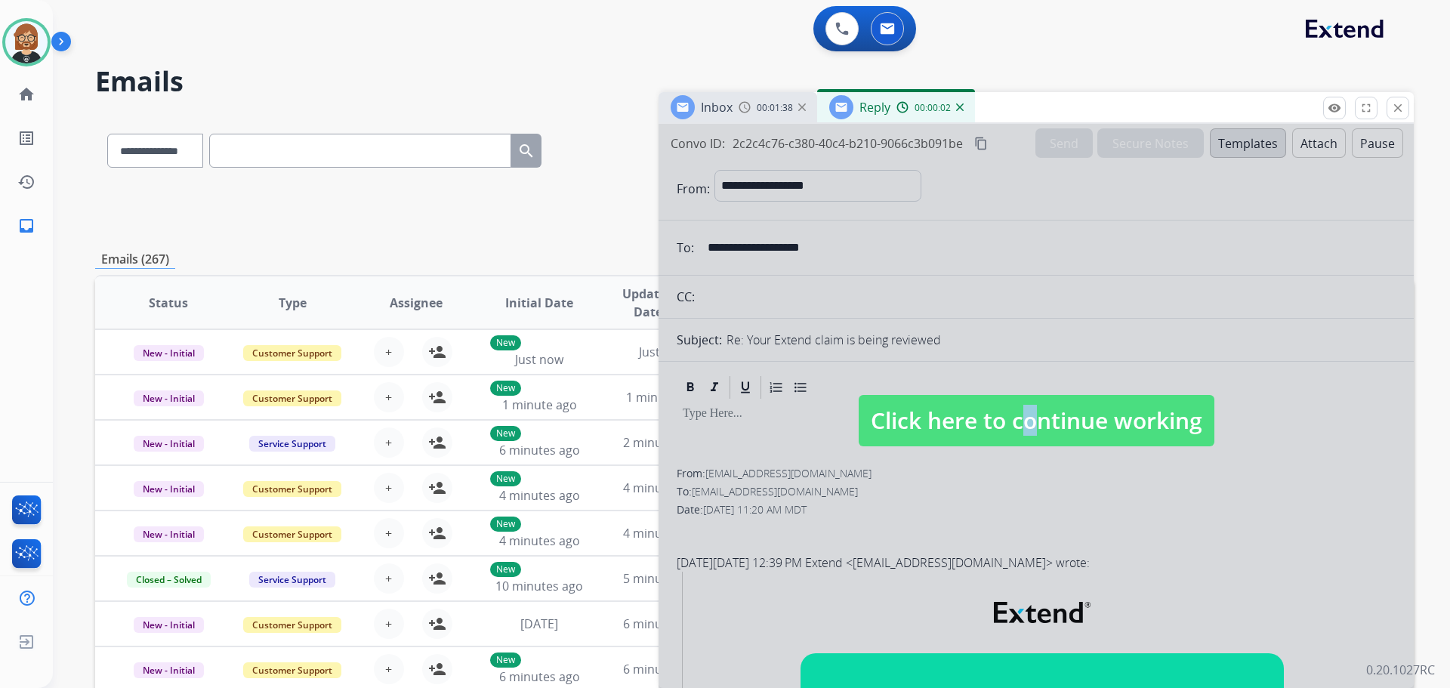
click at [1011, 422] on span "Click here to continue working" at bounding box center [1037, 420] width 356 height 51
select select
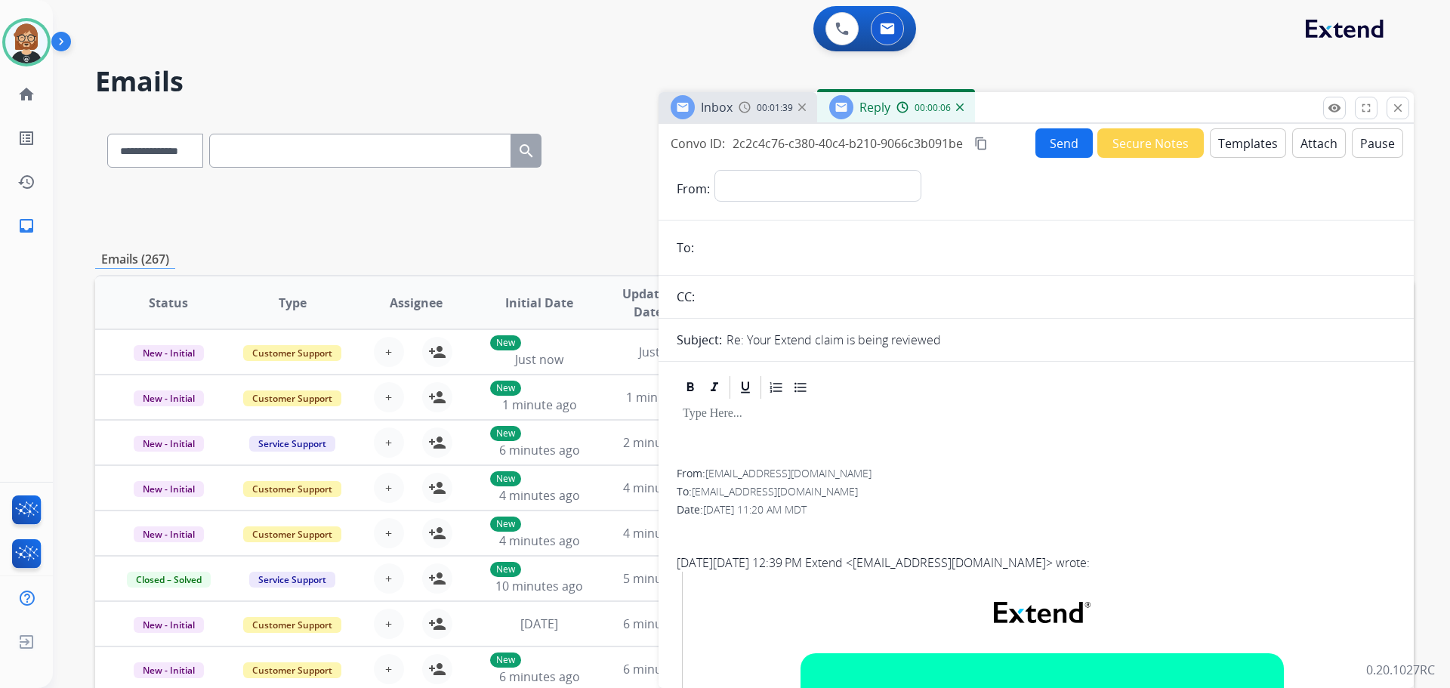
click at [959, 111] on div "00:00:06" at bounding box center [930, 107] width 66 height 14
click at [958, 107] on img at bounding box center [960, 107] width 8 height 8
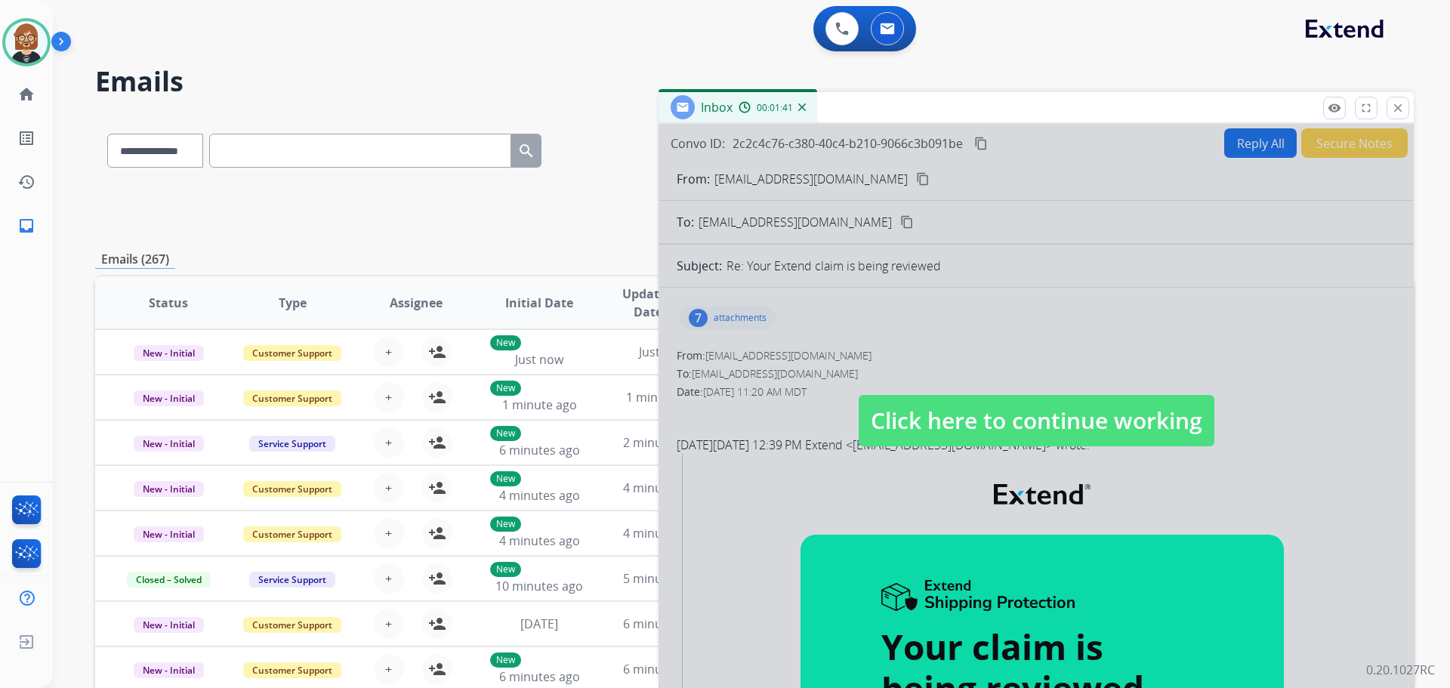
click at [957, 418] on span "Click here to continue working" at bounding box center [1037, 420] width 356 height 51
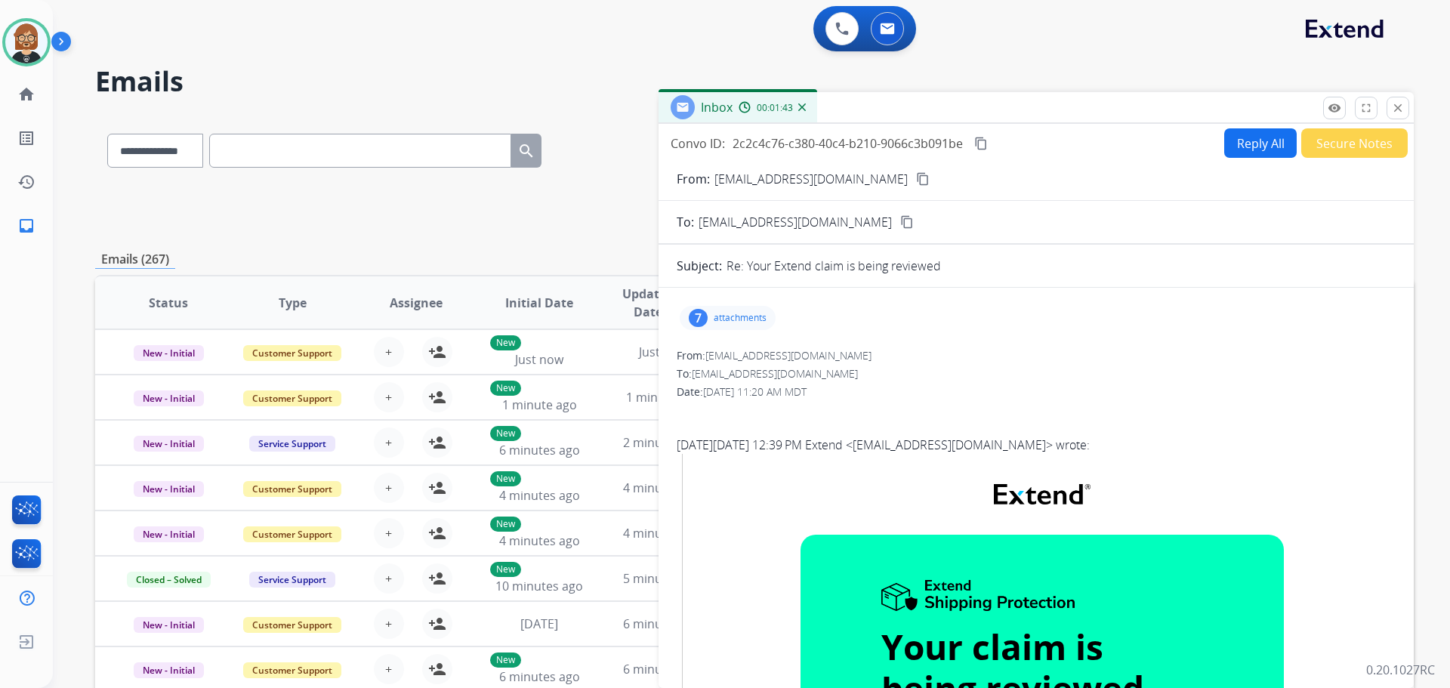
click at [1244, 150] on button "Reply All" at bounding box center [1261, 142] width 73 height 29
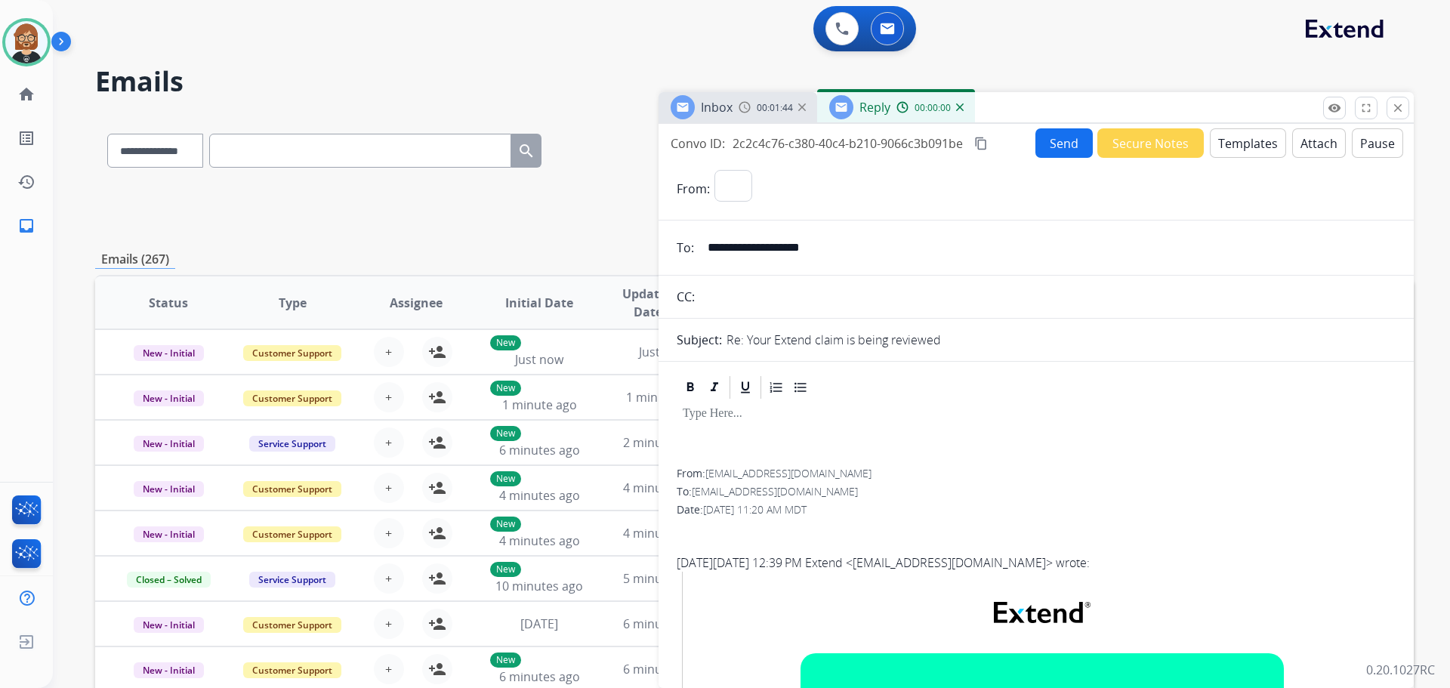
select select "**********"
click at [1210, 135] on button "Templates" at bounding box center [1248, 142] width 76 height 29
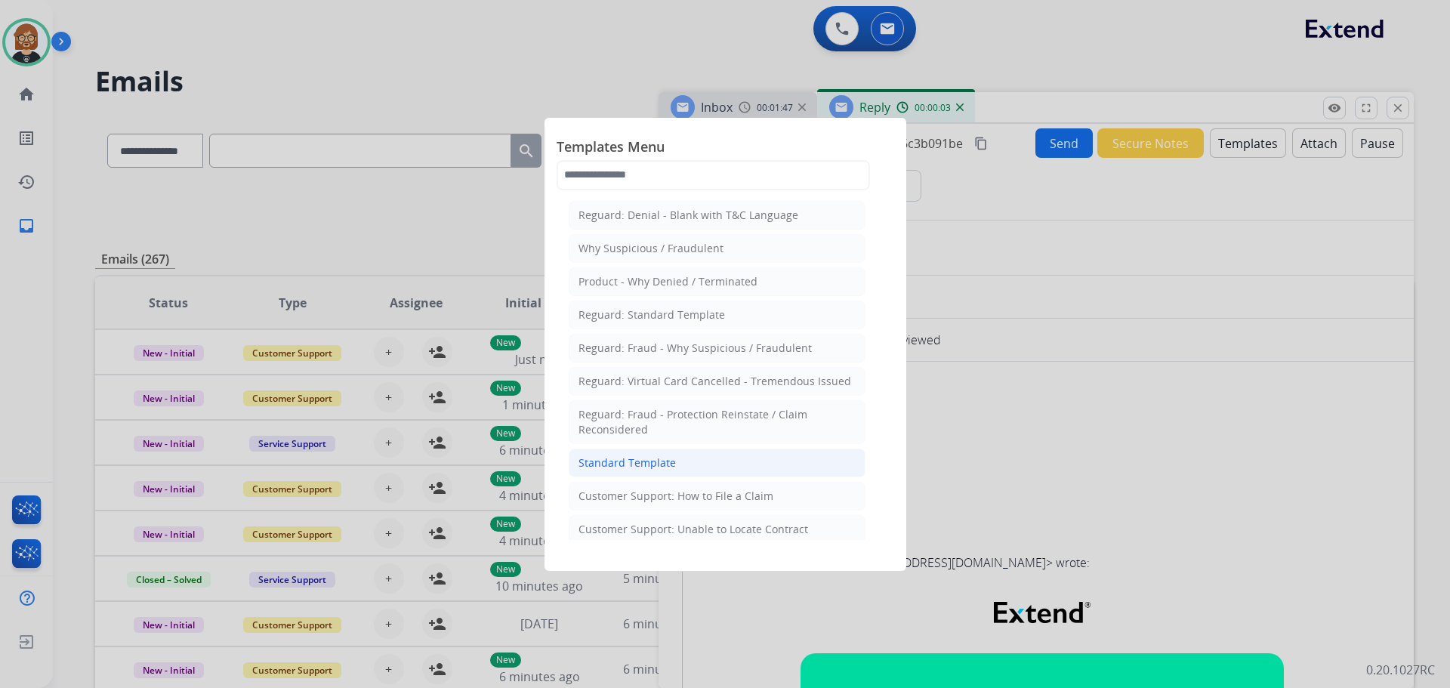
click at [650, 459] on div "Standard Template" at bounding box center [627, 463] width 97 height 15
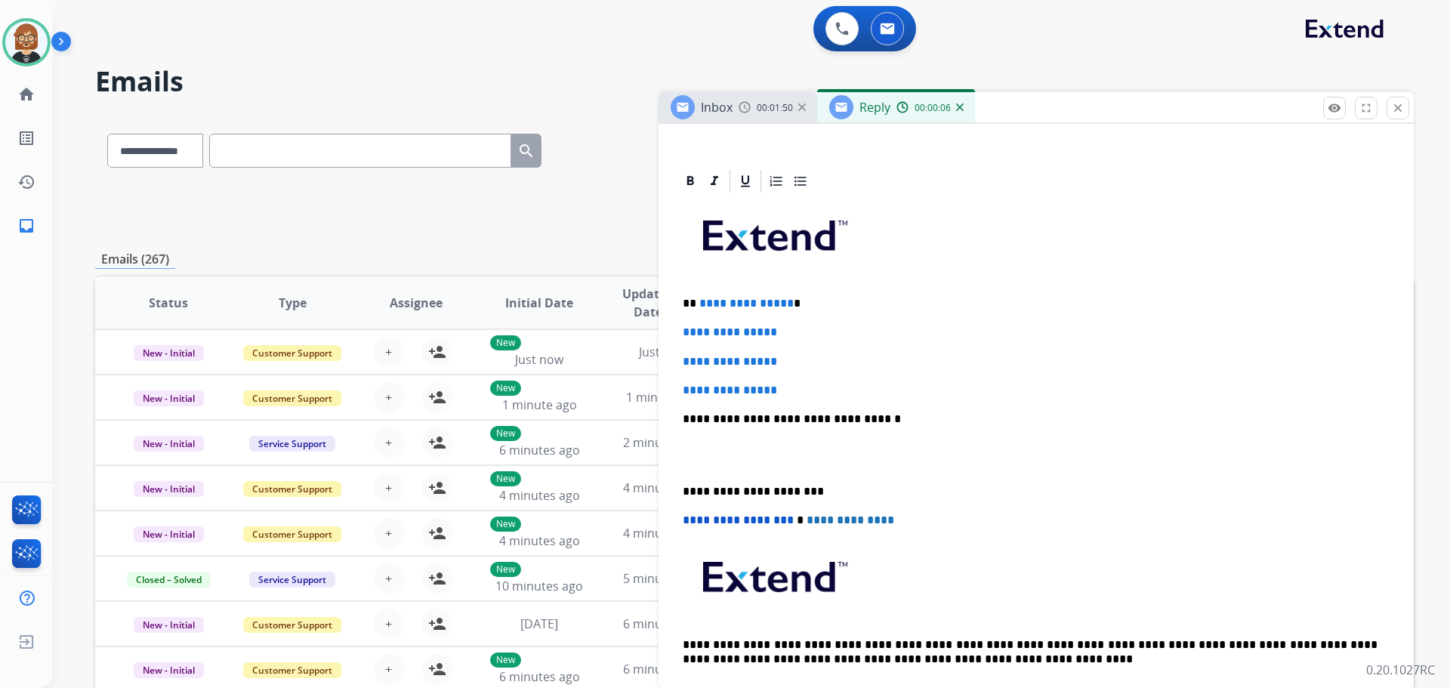
scroll to position [302, 0]
drag, startPoint x: 784, startPoint y: 301, endPoint x: 693, endPoint y: 299, distance: 90.7
click at [693, 299] on p "**********" at bounding box center [1030, 305] width 695 height 14
drag, startPoint x: 811, startPoint y: 384, endPoint x: 650, endPoint y: 324, distance: 171.6
click at [650, 324] on div "**********" at bounding box center [754, 487] width 1319 height 745
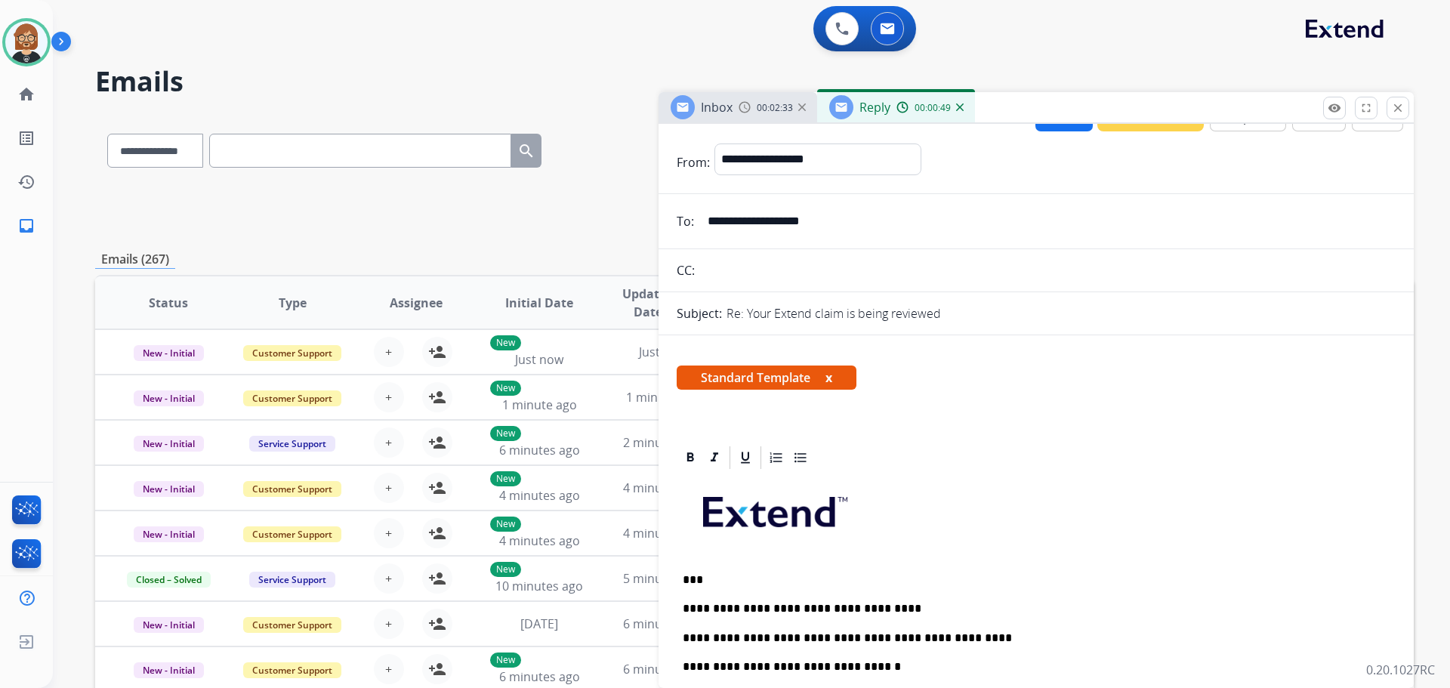
scroll to position [0, 0]
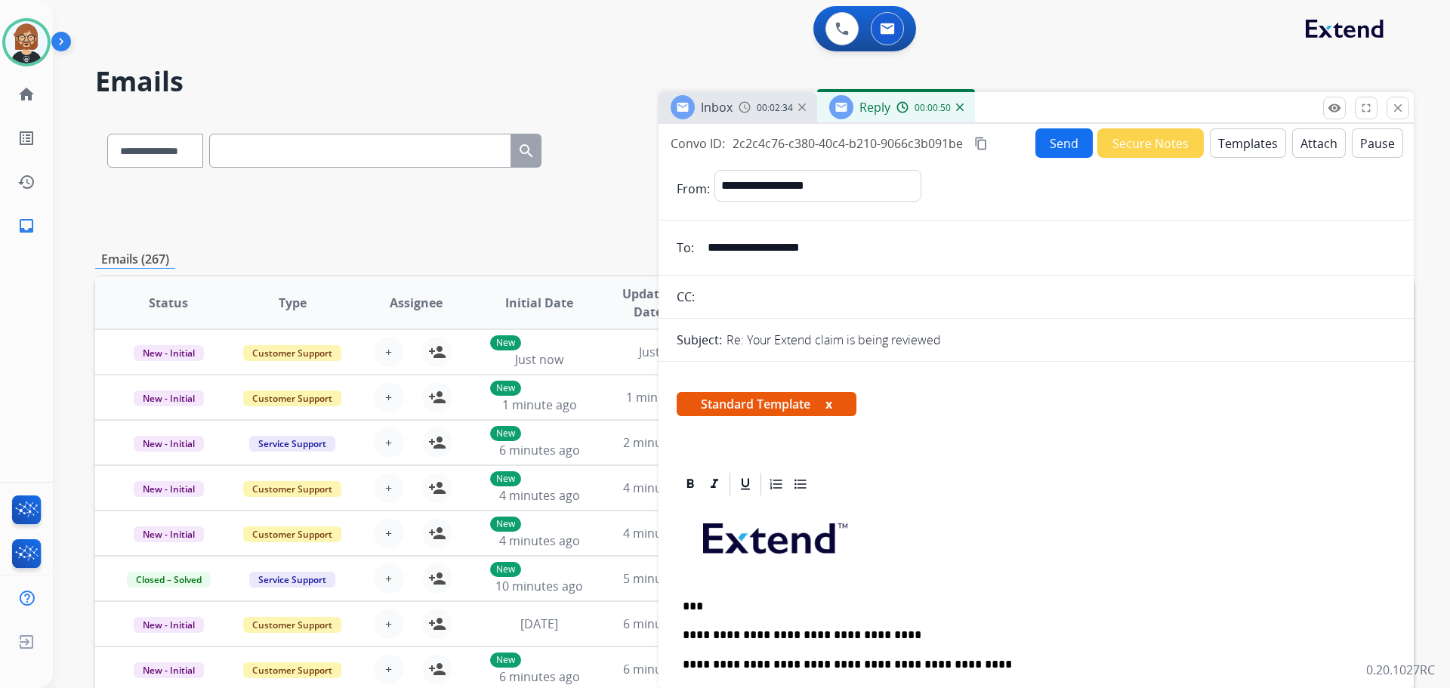
click at [1058, 139] on button "Send" at bounding box center [1064, 142] width 57 height 29
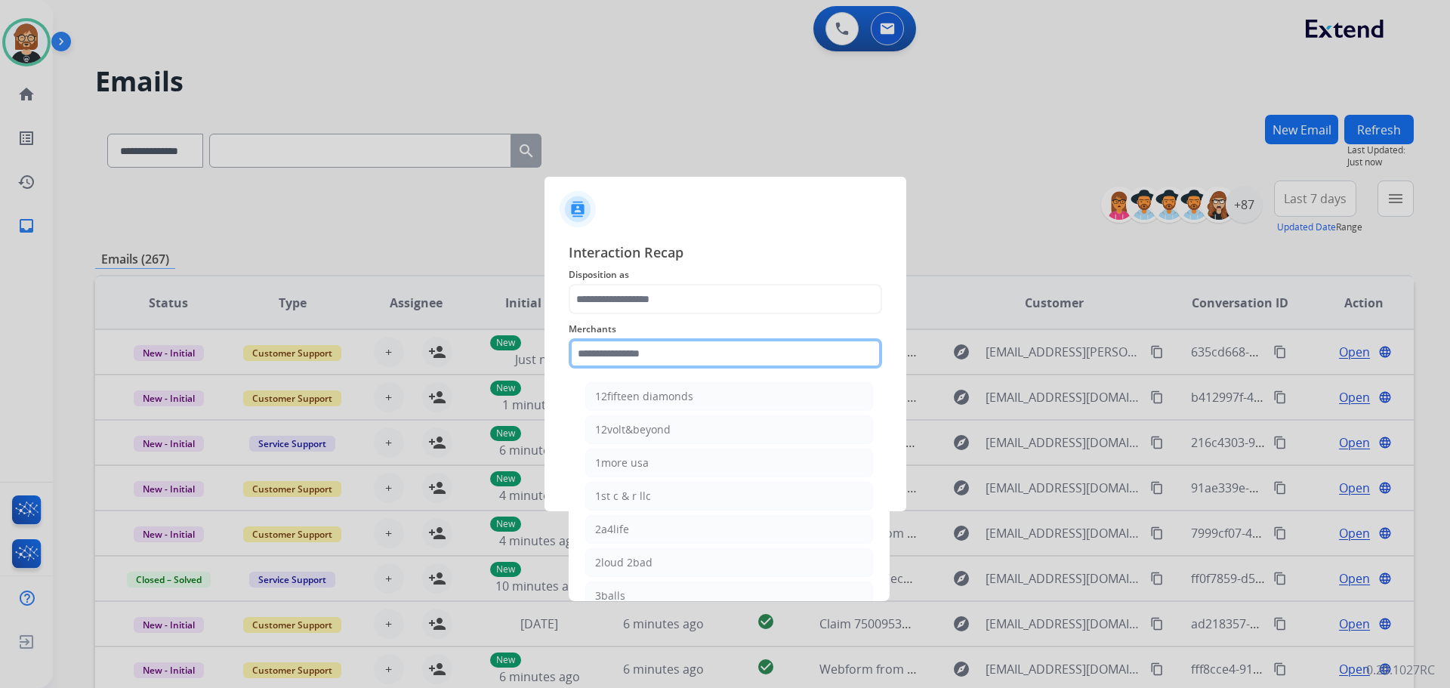
click at [715, 364] on input "text" at bounding box center [725, 353] width 313 height 30
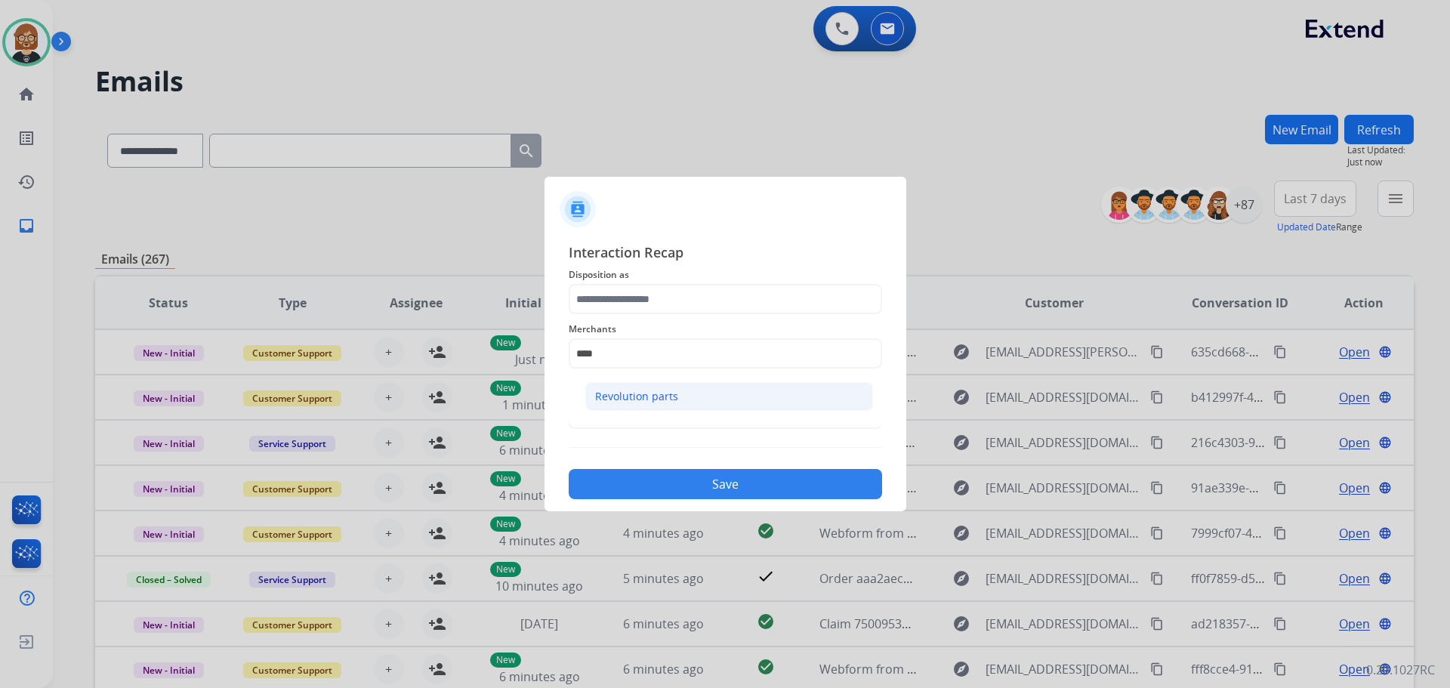
click at [720, 397] on li "Revolution parts" at bounding box center [729, 396] width 288 height 29
type input "**********"
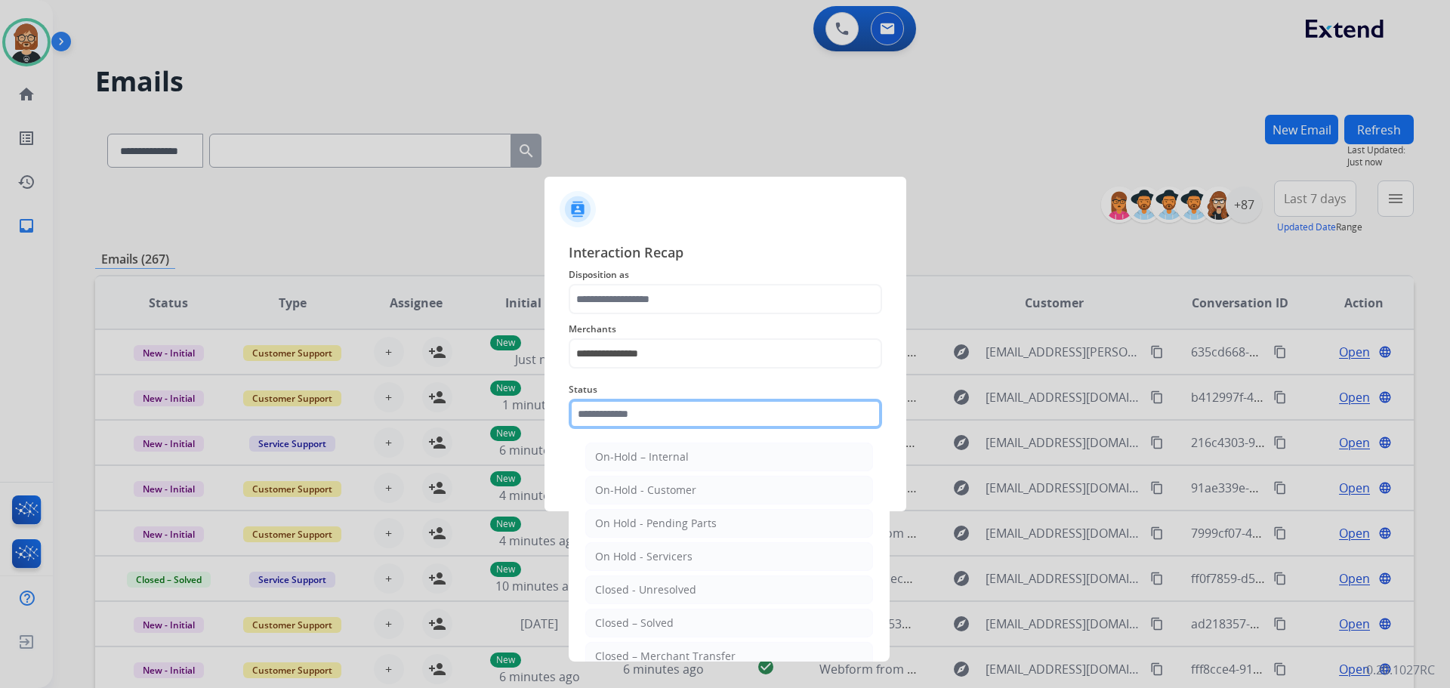
click at [710, 423] on input "text" at bounding box center [725, 414] width 313 height 30
click at [681, 638] on ul "On-Hold – Internal On-Hold - Customer On Hold - Pending Parts On Hold - Service…" at bounding box center [729, 593] width 297 height 317
click at [686, 628] on li "Closed – Solved" at bounding box center [729, 623] width 288 height 29
type input "**********"
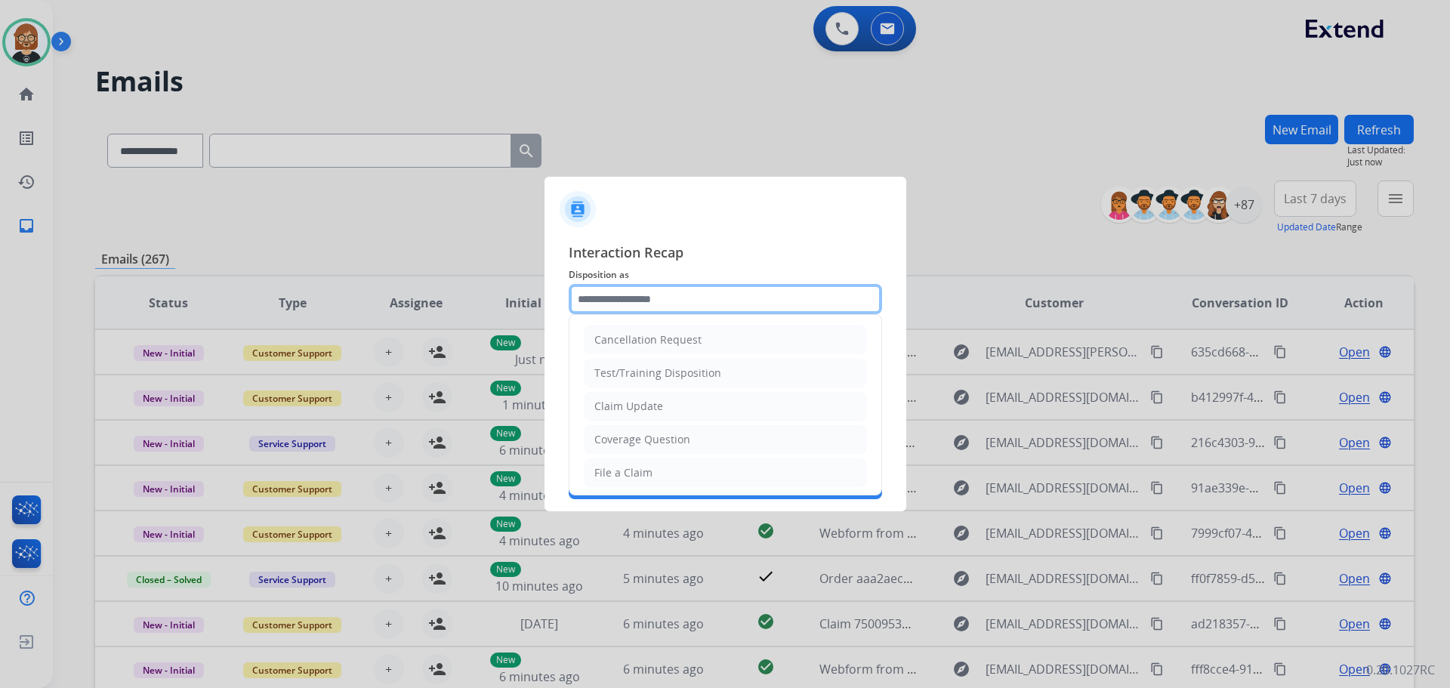
click at [636, 292] on input "text" at bounding box center [725, 299] width 313 height 30
click at [656, 406] on div "Claim Update" at bounding box center [629, 406] width 69 height 15
type input "**********"
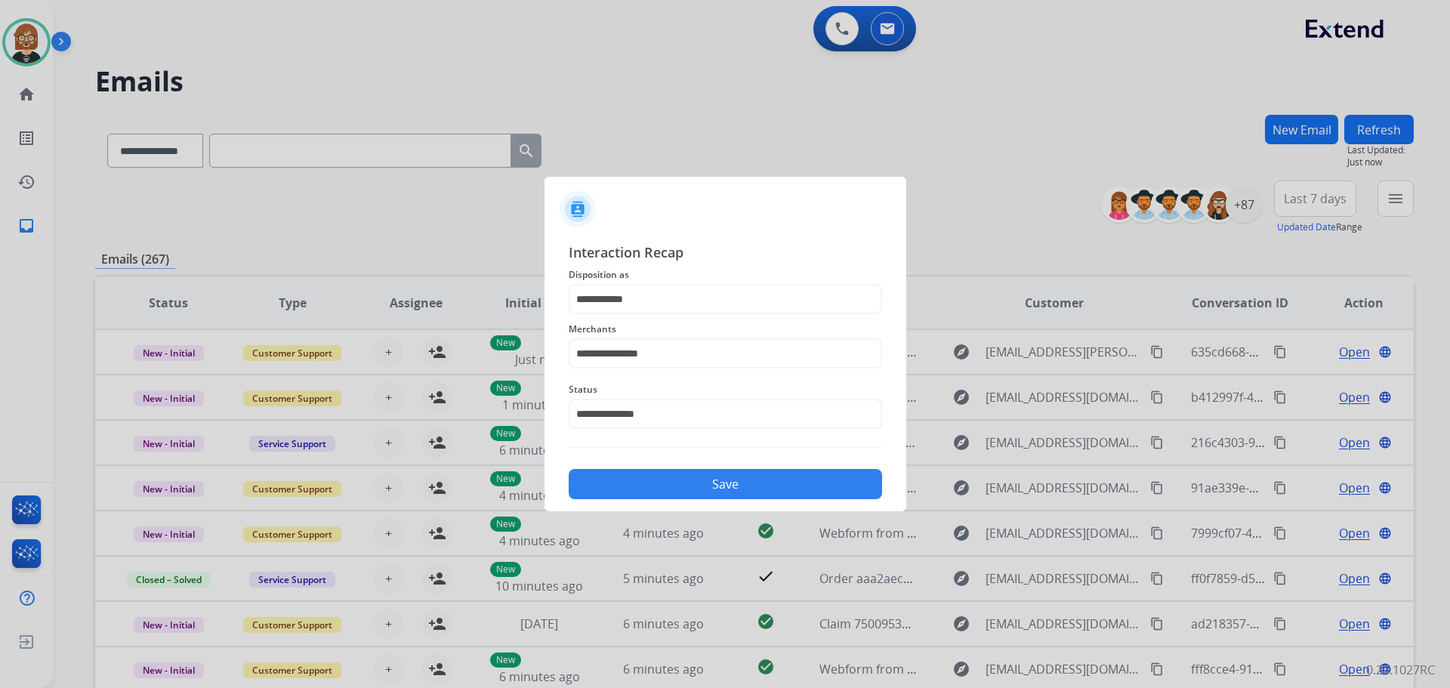
click at [693, 492] on button "Save" at bounding box center [725, 484] width 313 height 30
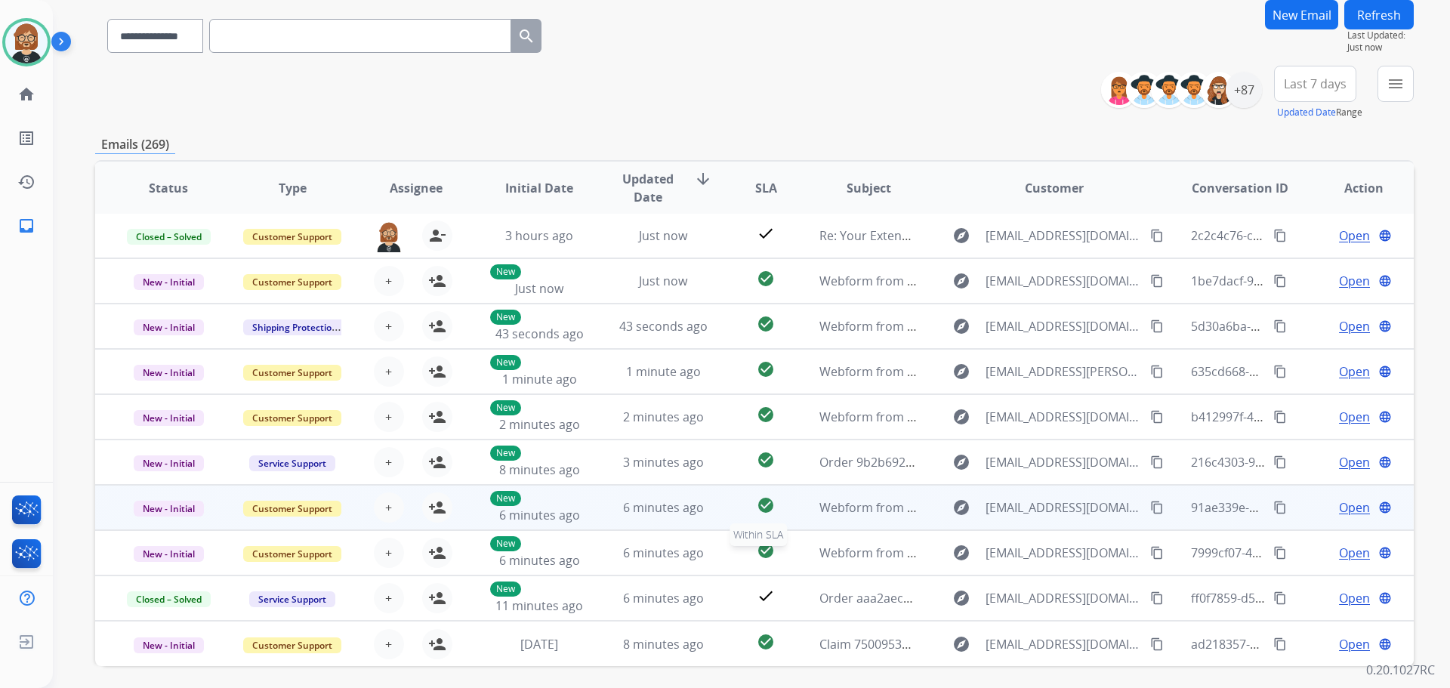
scroll to position [151, 0]
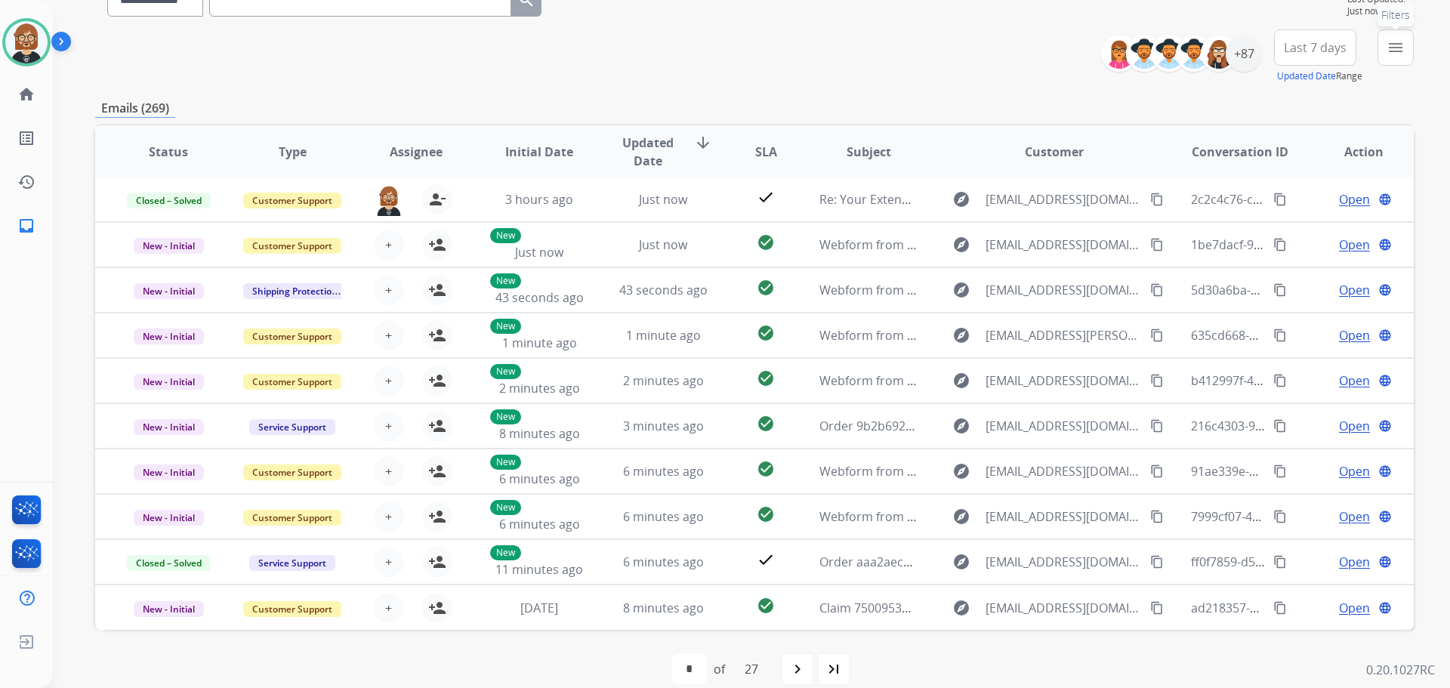
click at [1401, 48] on mat-icon "menu" at bounding box center [1396, 48] width 18 height 18
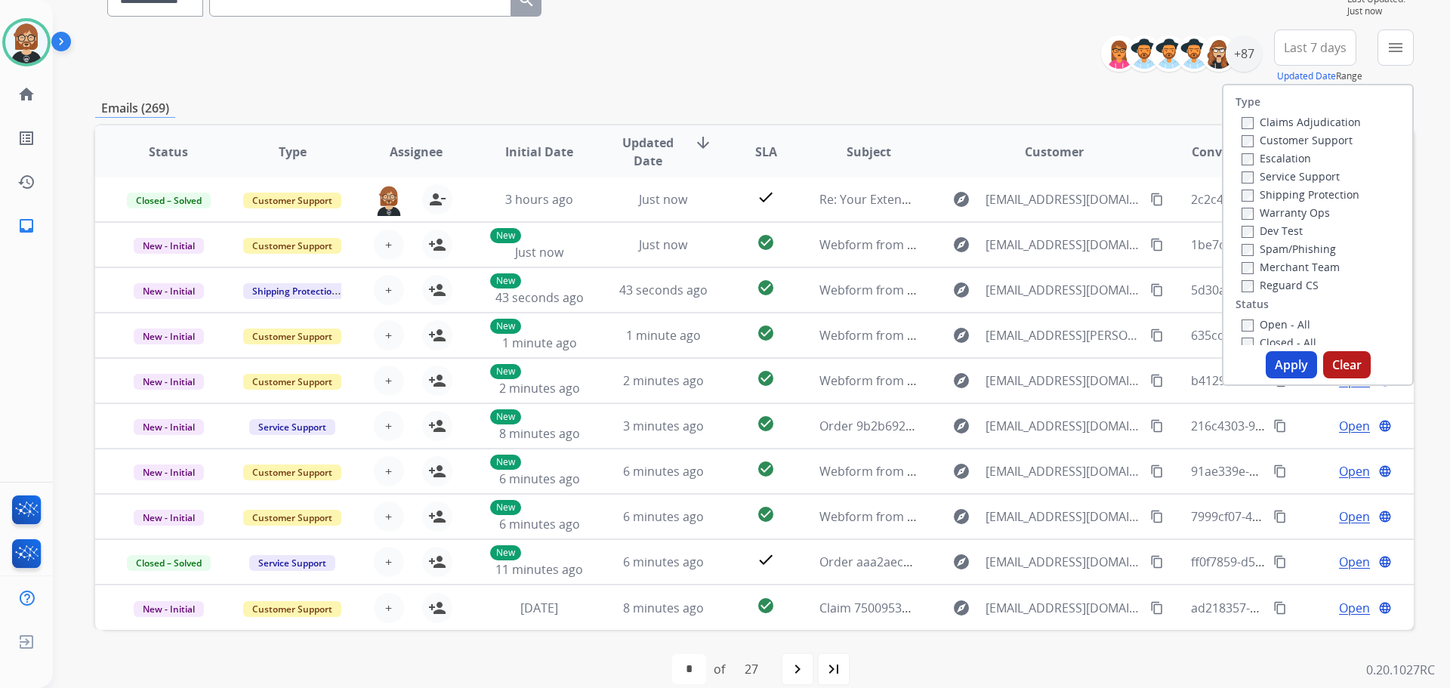
click at [1249, 326] on label "Open - All" at bounding box center [1276, 324] width 69 height 14
click at [1280, 371] on button "Apply" at bounding box center [1291, 364] width 51 height 27
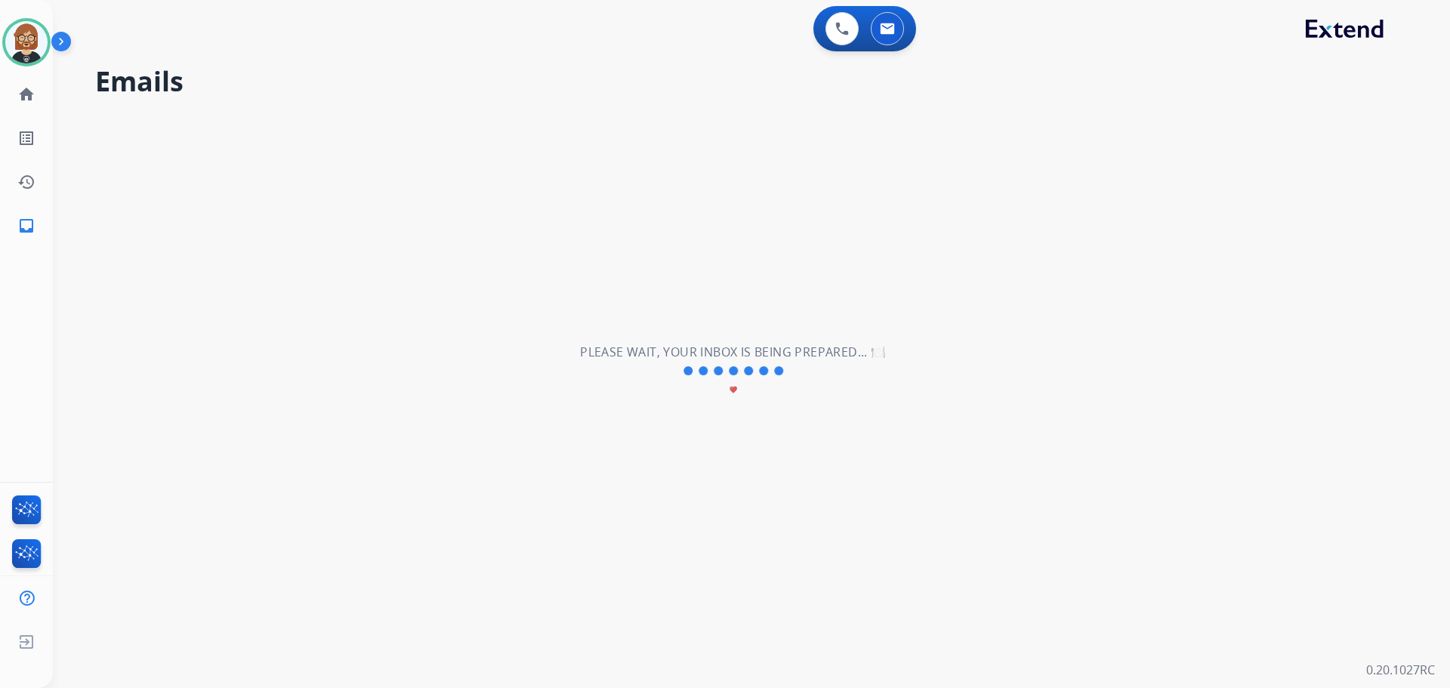
scroll to position [0, 0]
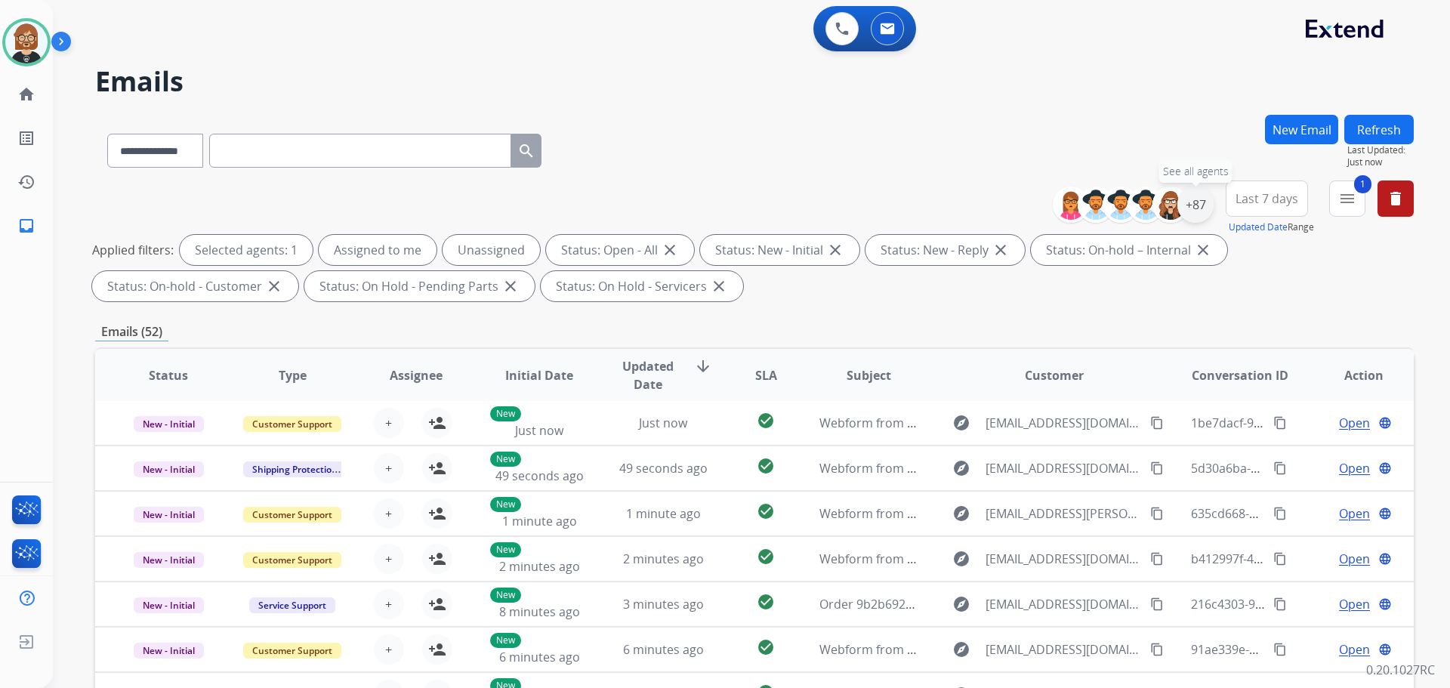
click at [1203, 202] on div "+87" at bounding box center [1196, 205] width 36 height 36
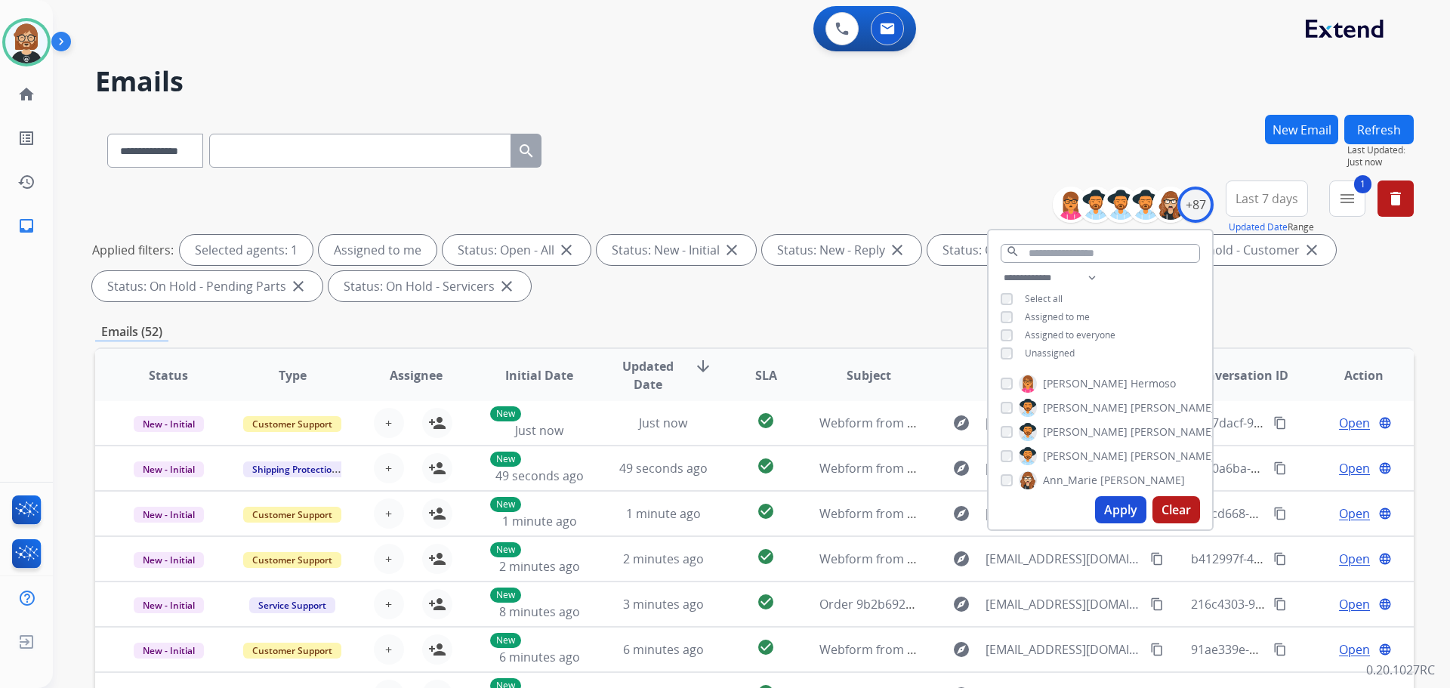
click at [1122, 514] on button "Apply" at bounding box center [1120, 509] width 51 height 27
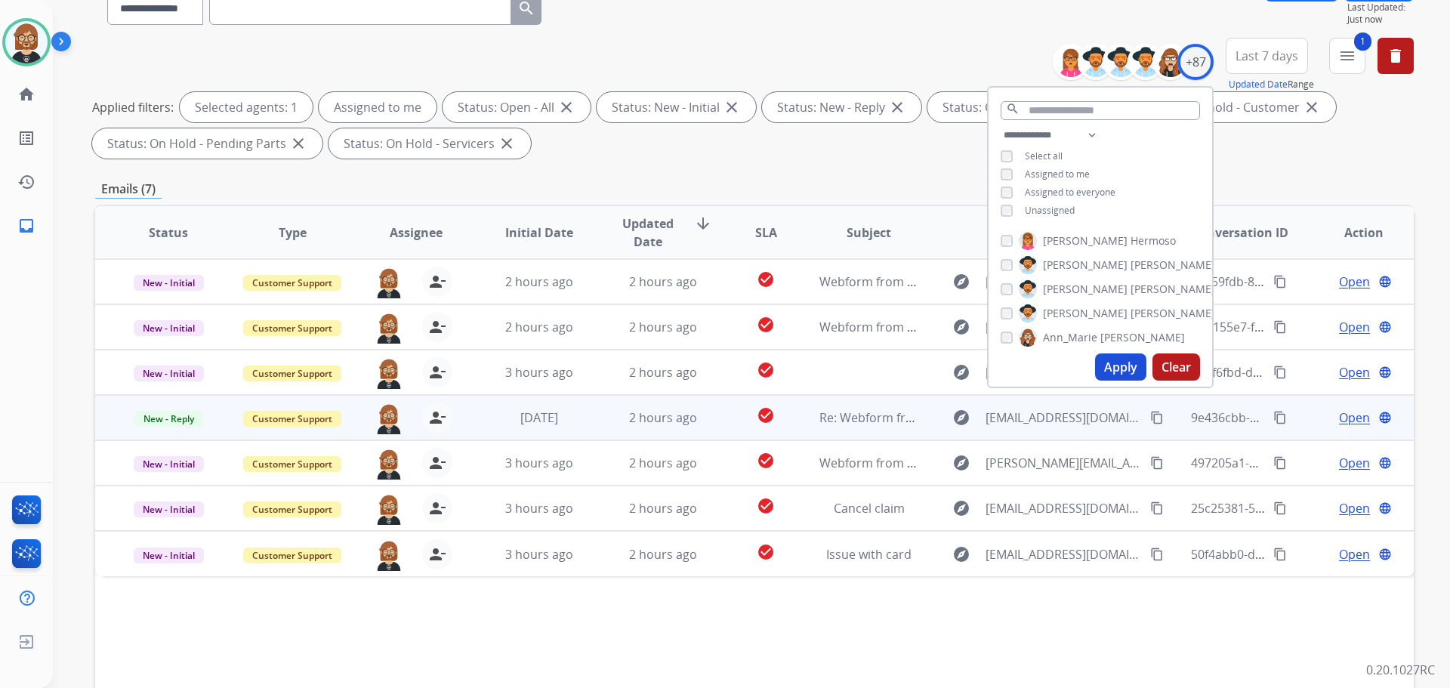
scroll to position [244, 0]
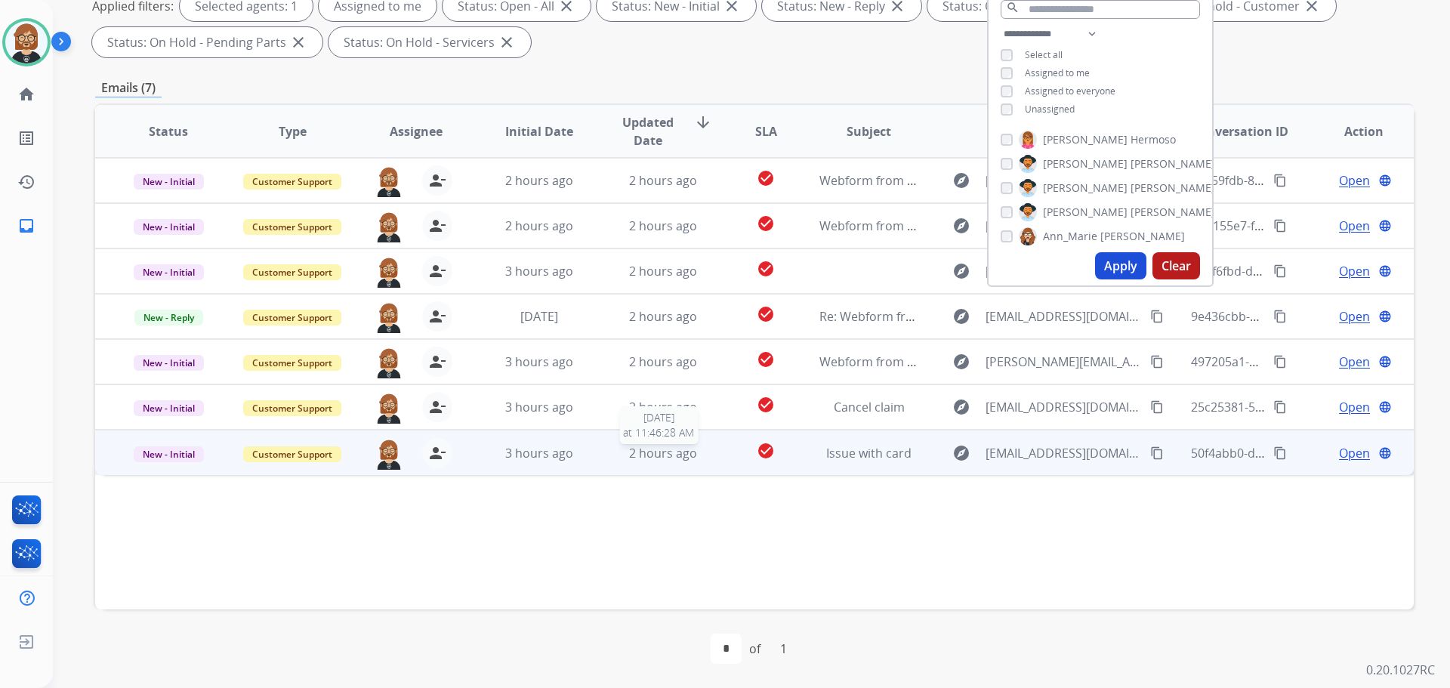
click at [629, 456] on span "2 hours ago" at bounding box center [663, 453] width 68 height 17
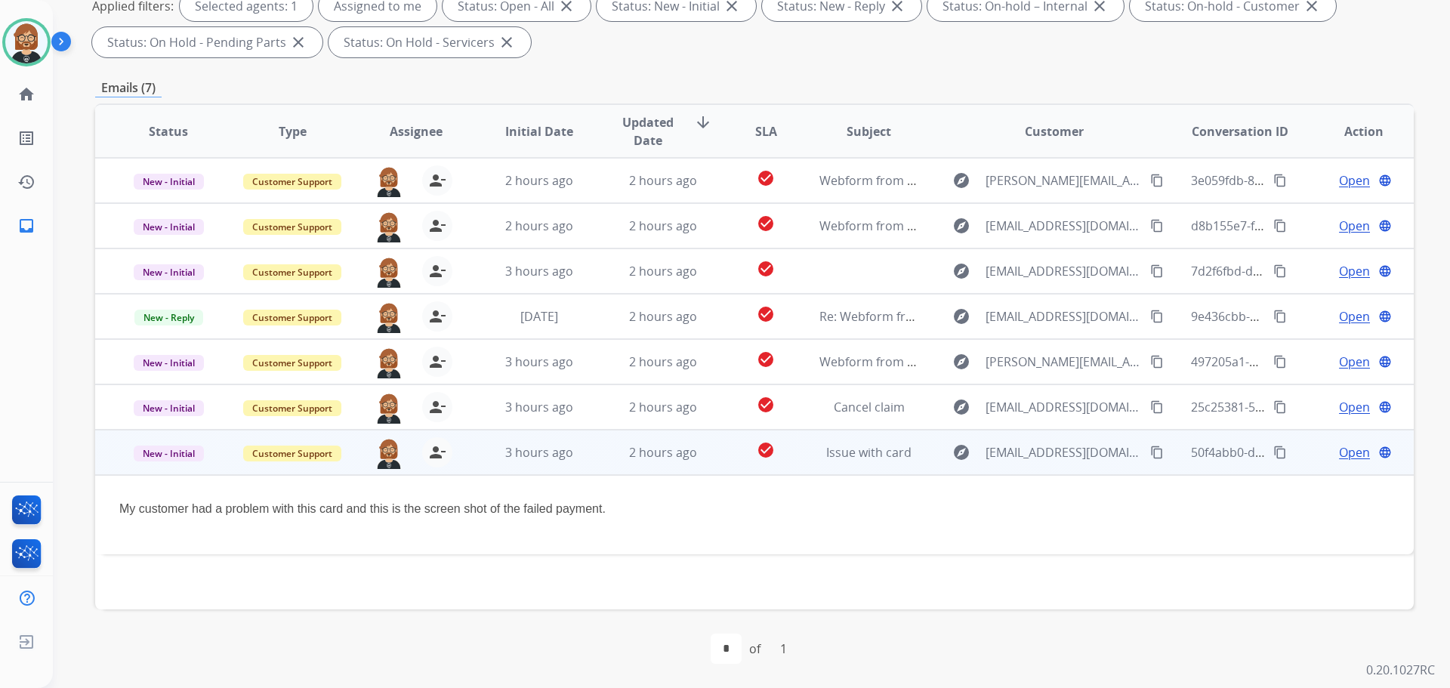
click at [1342, 452] on span "Open" at bounding box center [1354, 452] width 31 height 18
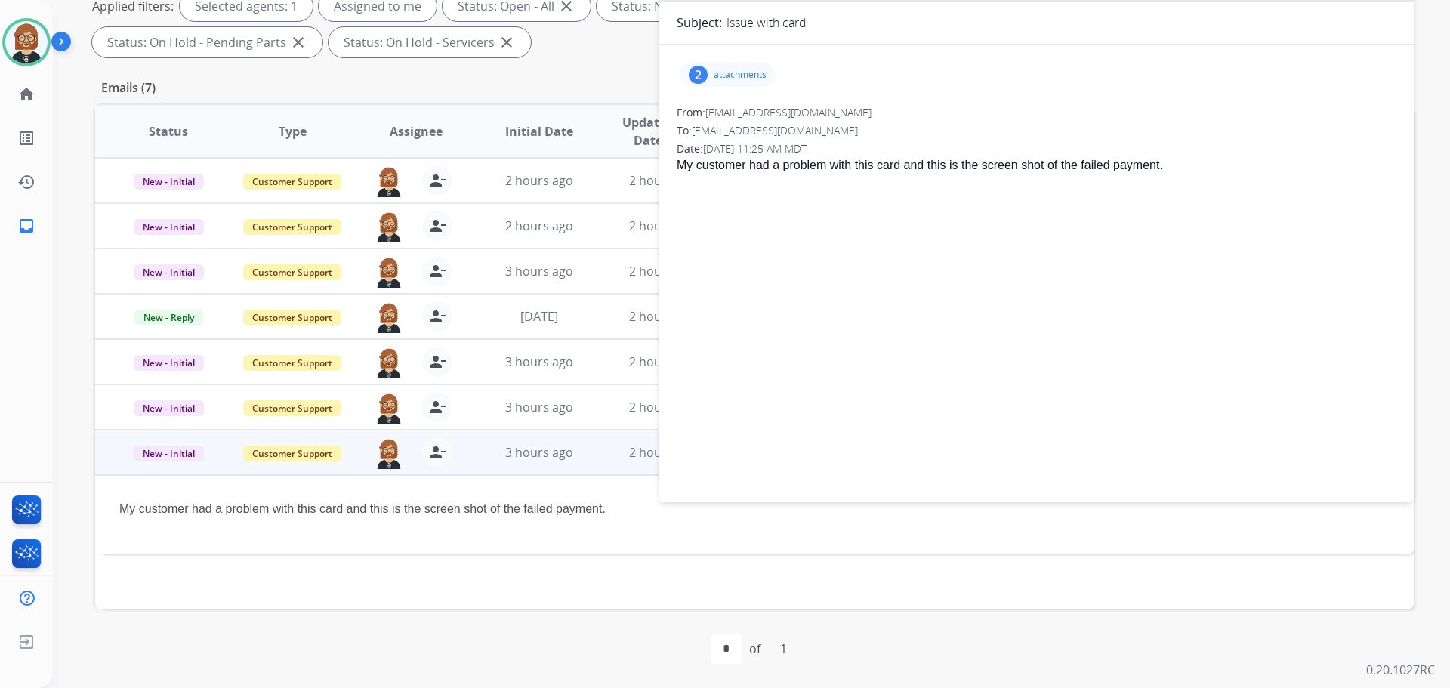
click at [718, 64] on div "2 attachments" at bounding box center [728, 75] width 96 height 24
click at [712, 116] on div at bounding box center [730, 113] width 76 height 53
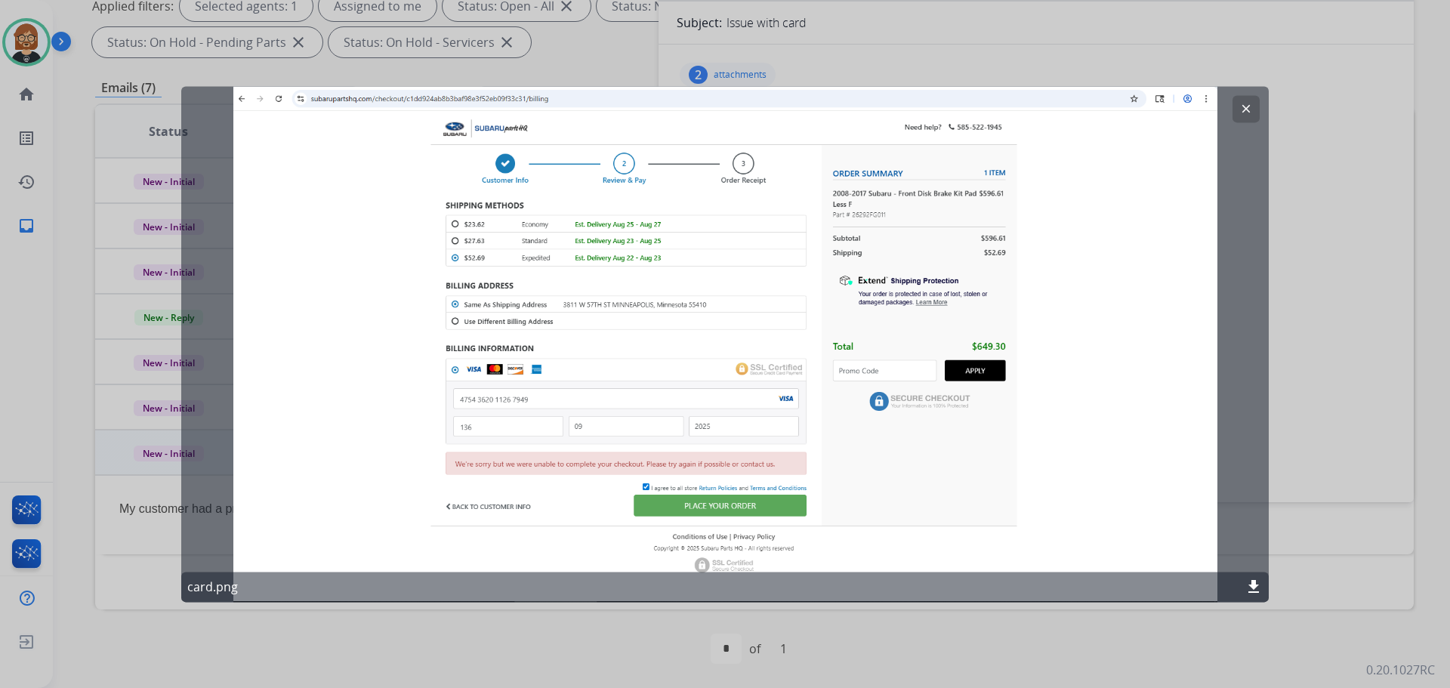
click at [1327, 324] on div at bounding box center [725, 344] width 1450 height 688
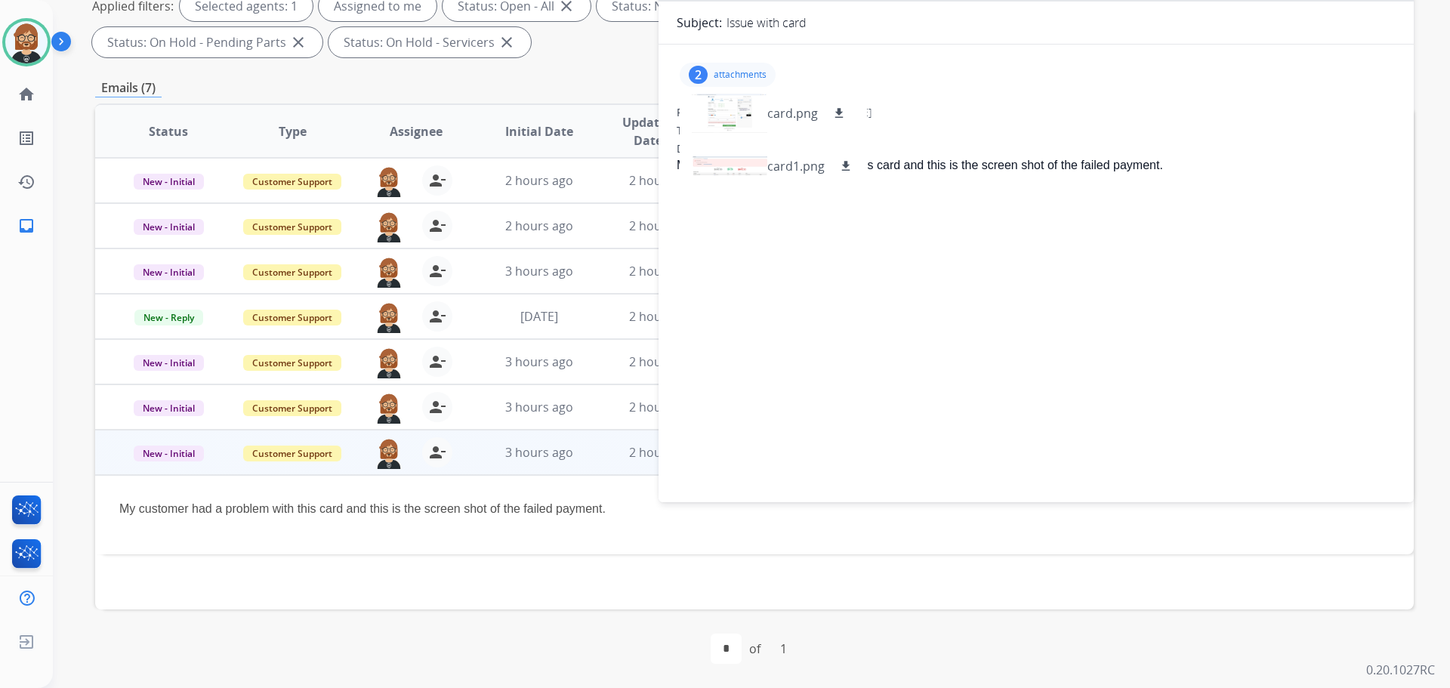
click at [485, 570] on div "Status Type Assignee Initial Date Updated Date arrow_downward SLA Subject Custo…" at bounding box center [754, 356] width 1319 height 506
click at [570, 536] on td "My customer had a problem with this card and this is the screen shot of the fai…" at bounding box center [631, 514] width 1072 height 79
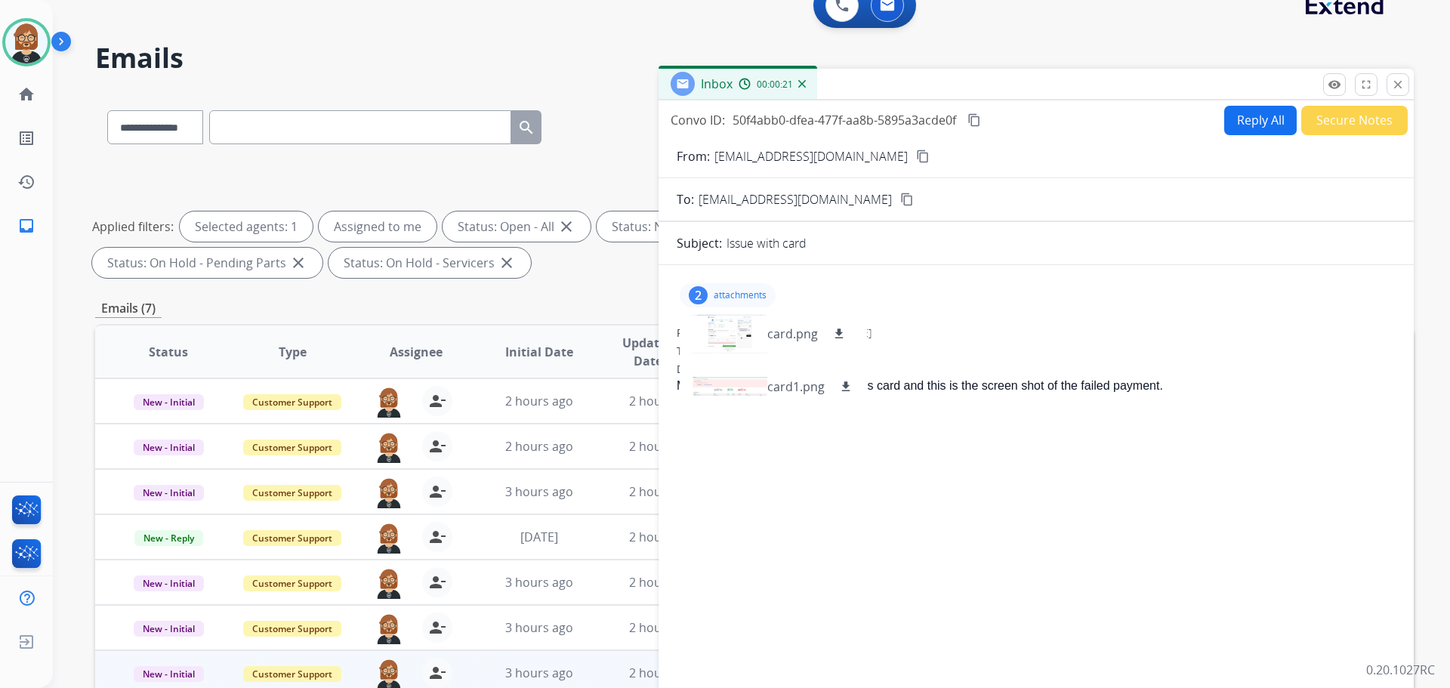
scroll to position [17, 0]
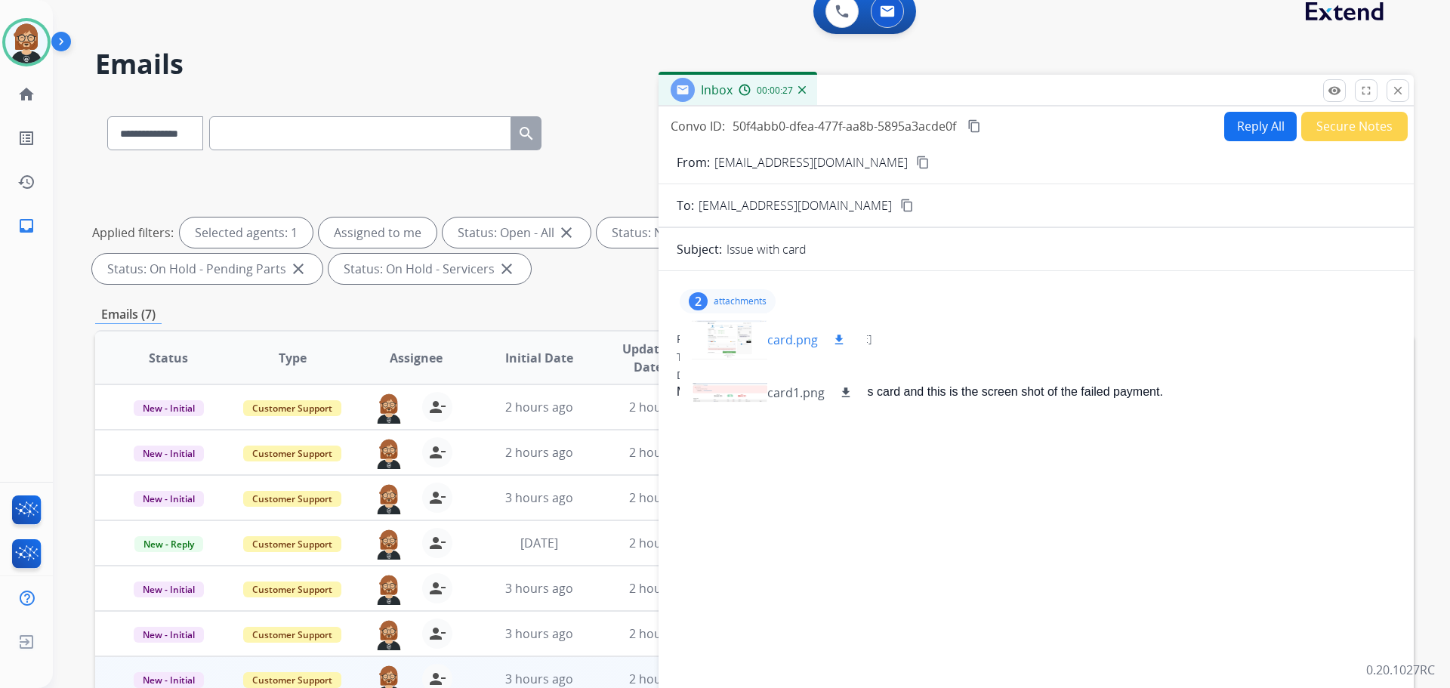
click at [730, 353] on div at bounding box center [730, 339] width 76 height 53
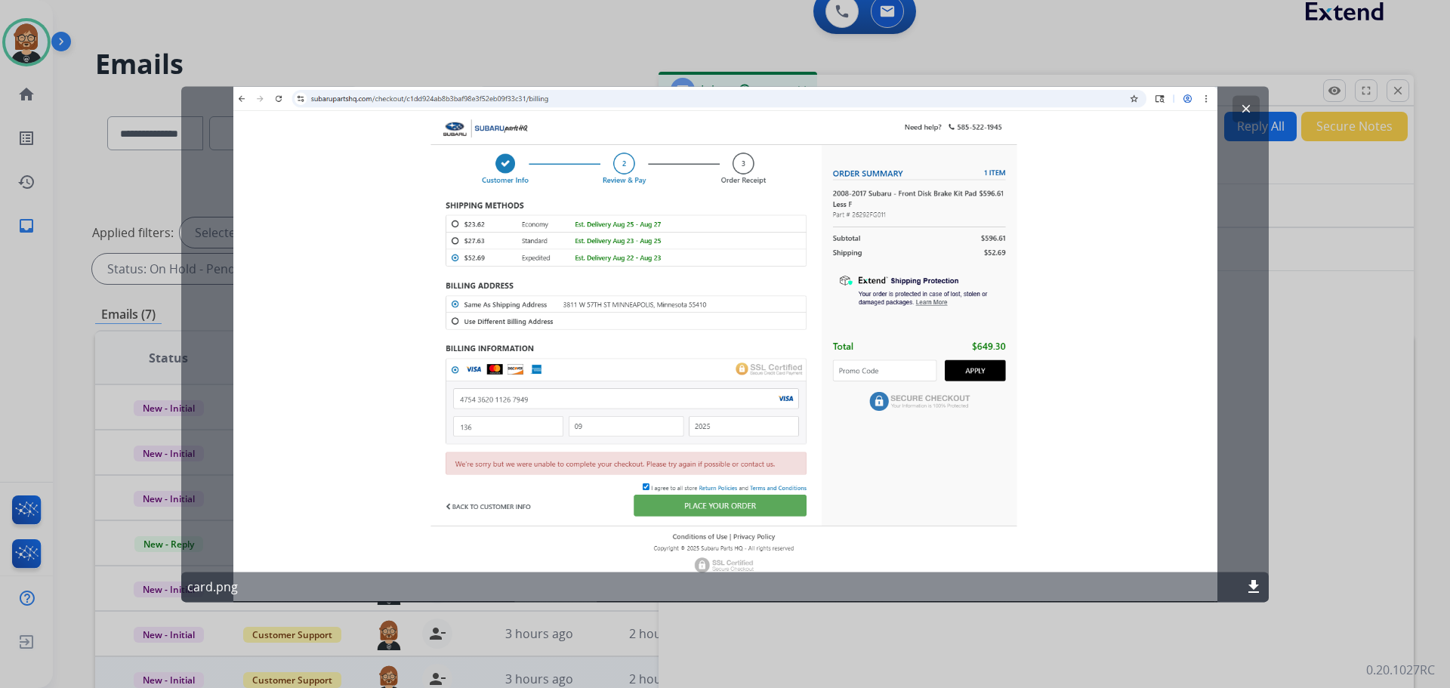
click at [1327, 422] on div at bounding box center [725, 344] width 1450 height 688
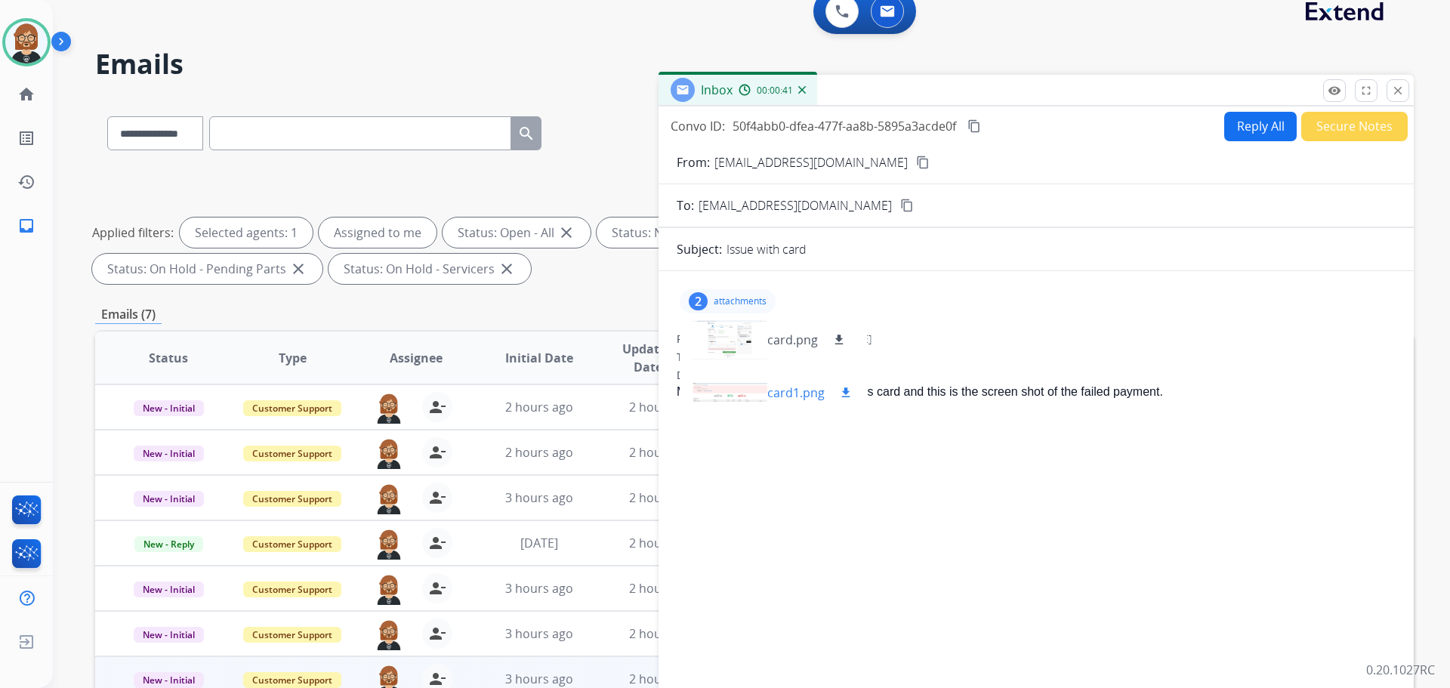
click at [734, 400] on div at bounding box center [730, 392] width 76 height 53
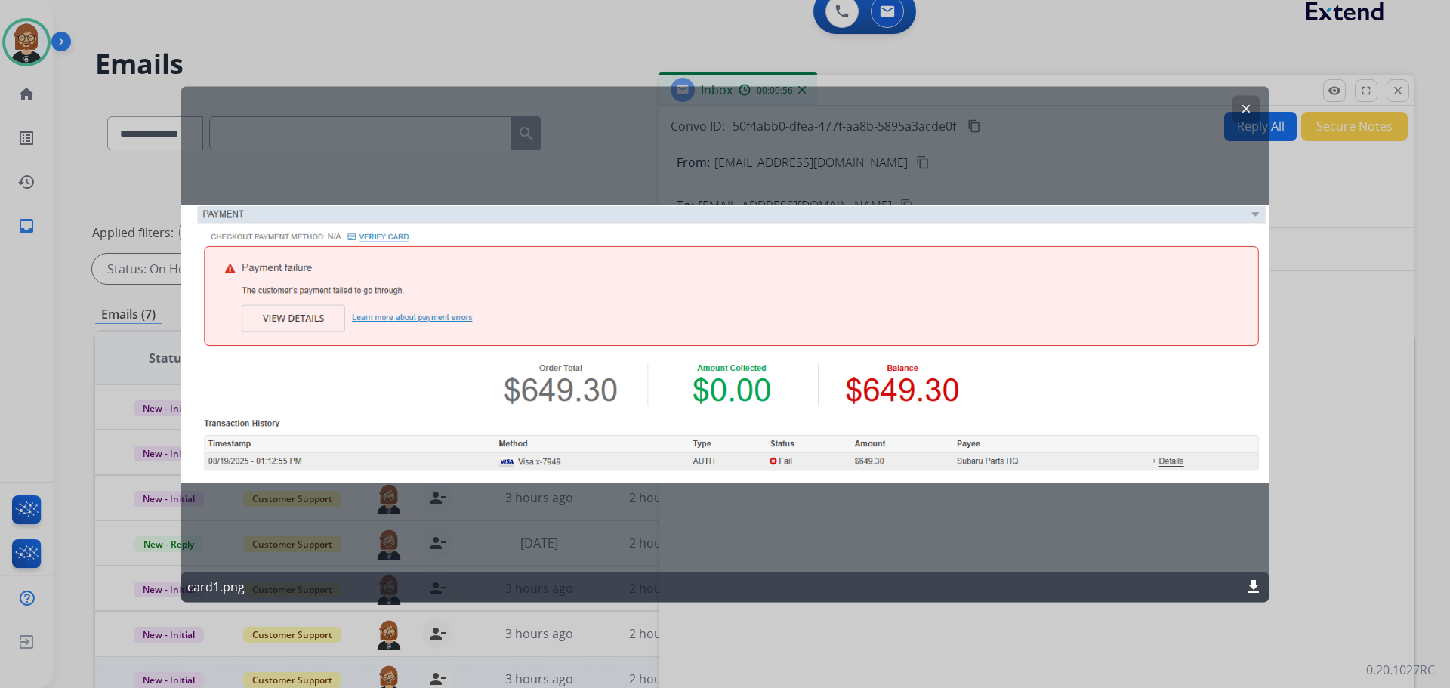
click at [306, 539] on div "clear card1.png download" at bounding box center [725, 344] width 1088 height 516
click at [766, 623] on div at bounding box center [725, 344] width 1450 height 688
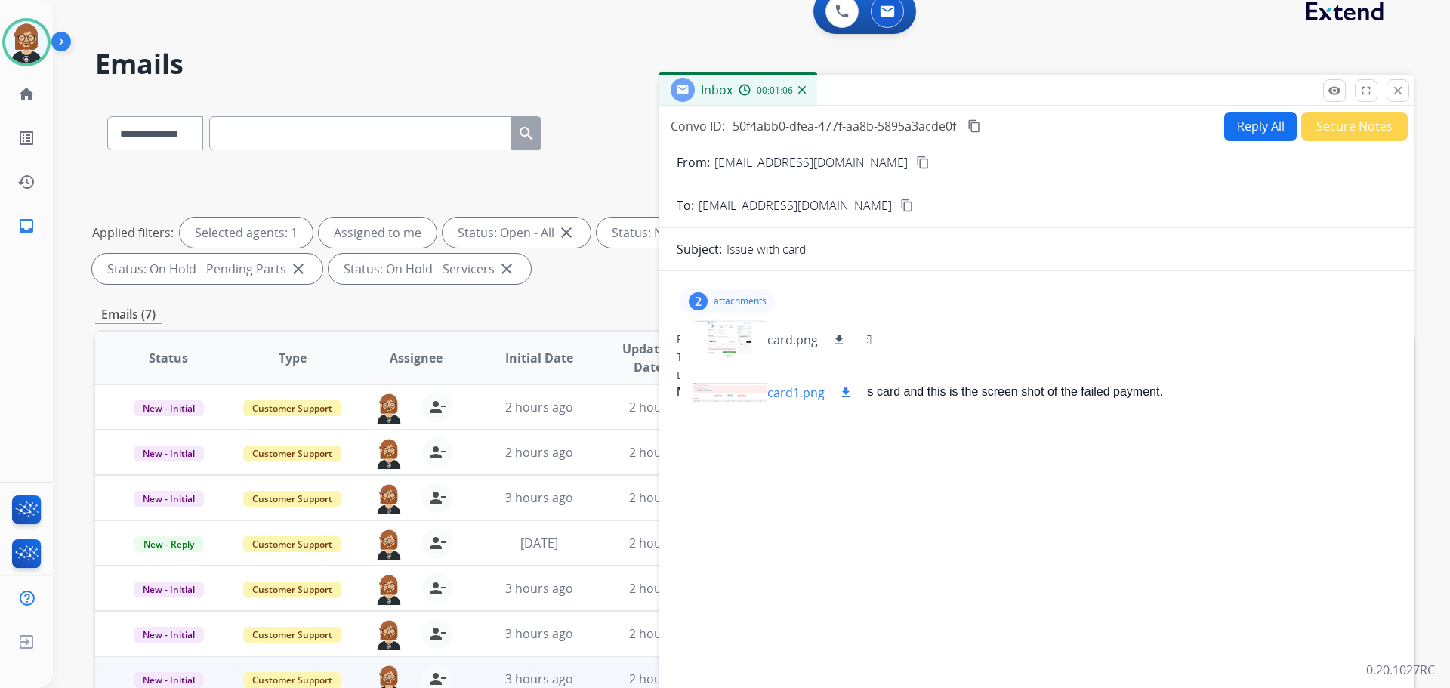
click at [722, 392] on div at bounding box center [730, 392] width 76 height 53
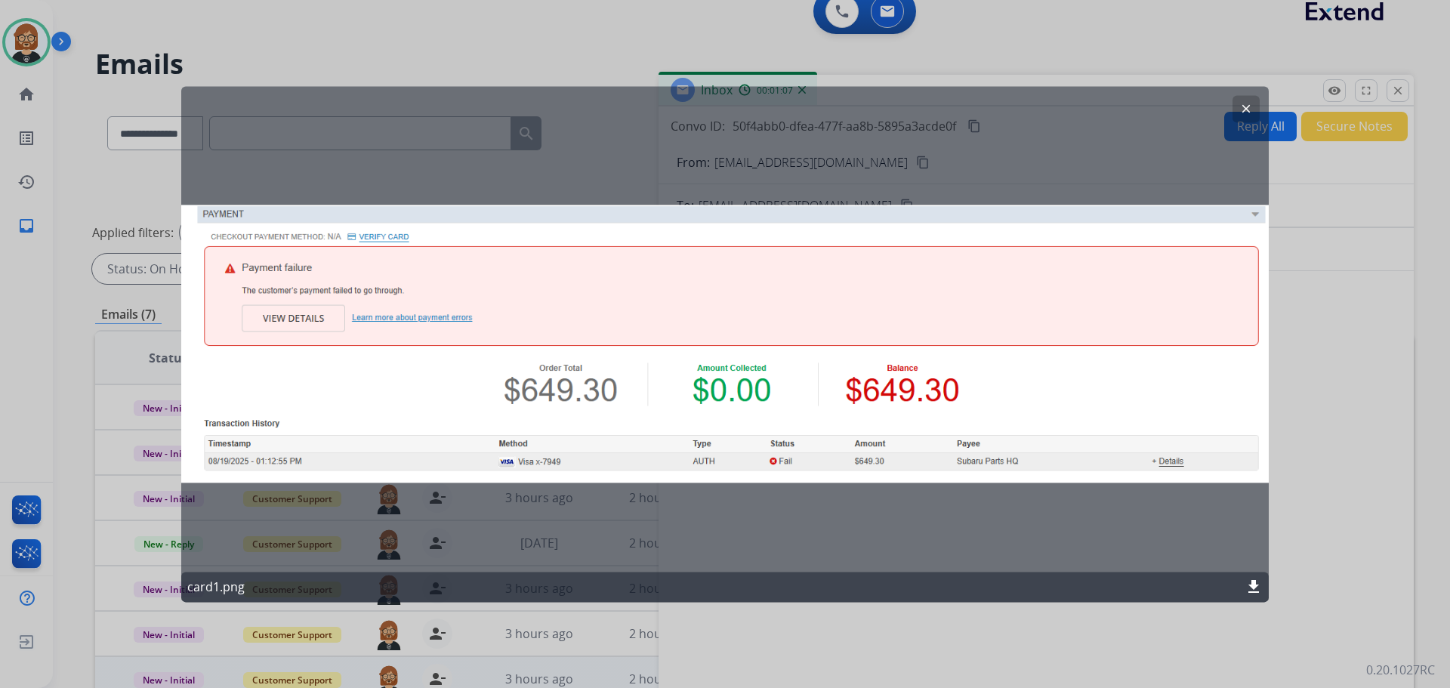
click at [1339, 322] on div at bounding box center [725, 344] width 1450 height 688
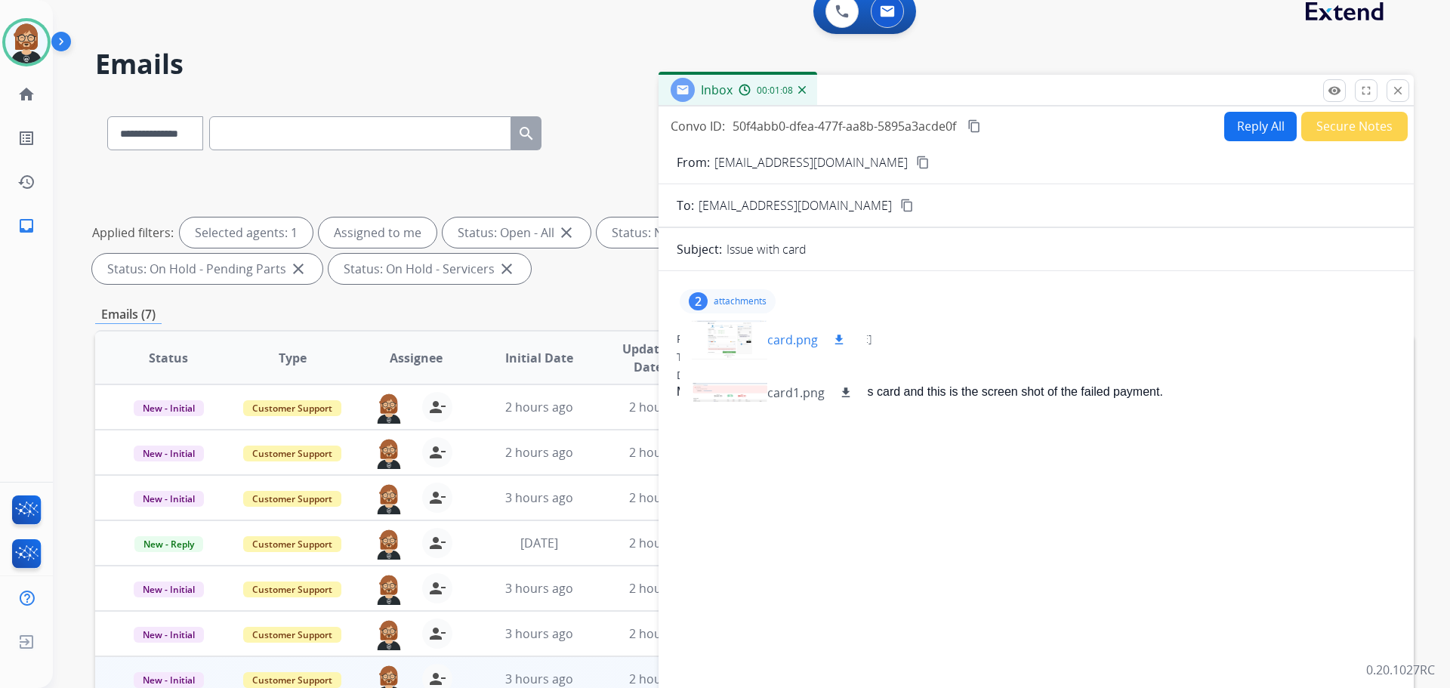
click at [726, 338] on div at bounding box center [730, 339] width 76 height 53
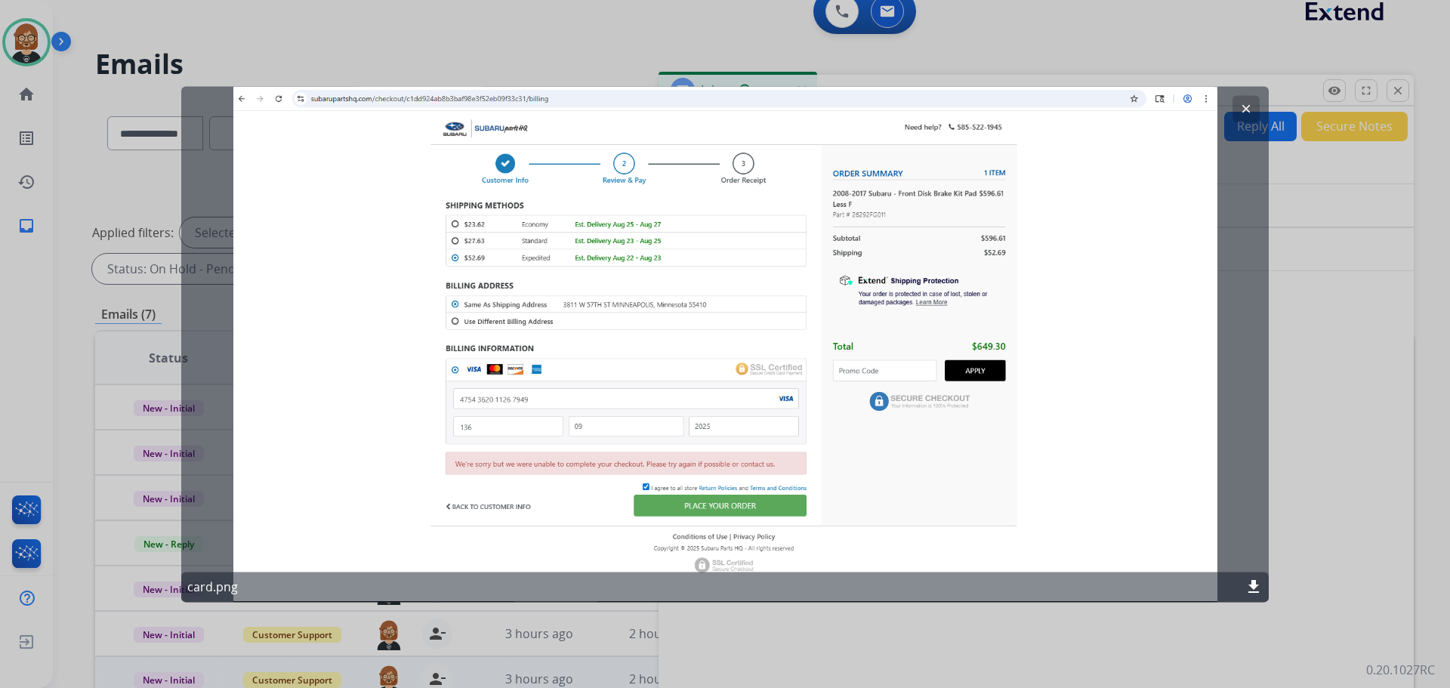
click at [1328, 397] on div at bounding box center [725, 344] width 1450 height 688
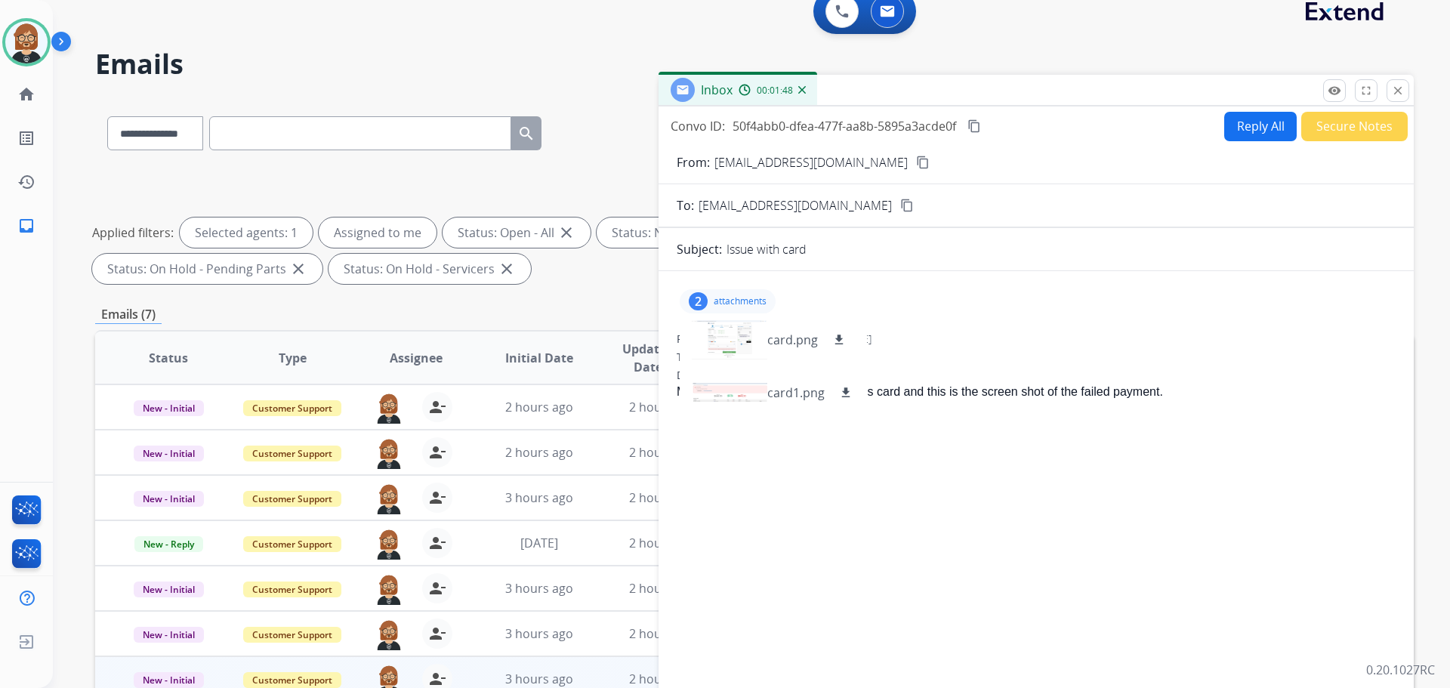
click at [1027, 491] on div "2 attachments card.png download card1.png download From: jfries@citysidesubaru.…" at bounding box center [1036, 497] width 755 height 428
click at [1265, 126] on button "Reply All" at bounding box center [1261, 126] width 73 height 29
select select "**********"
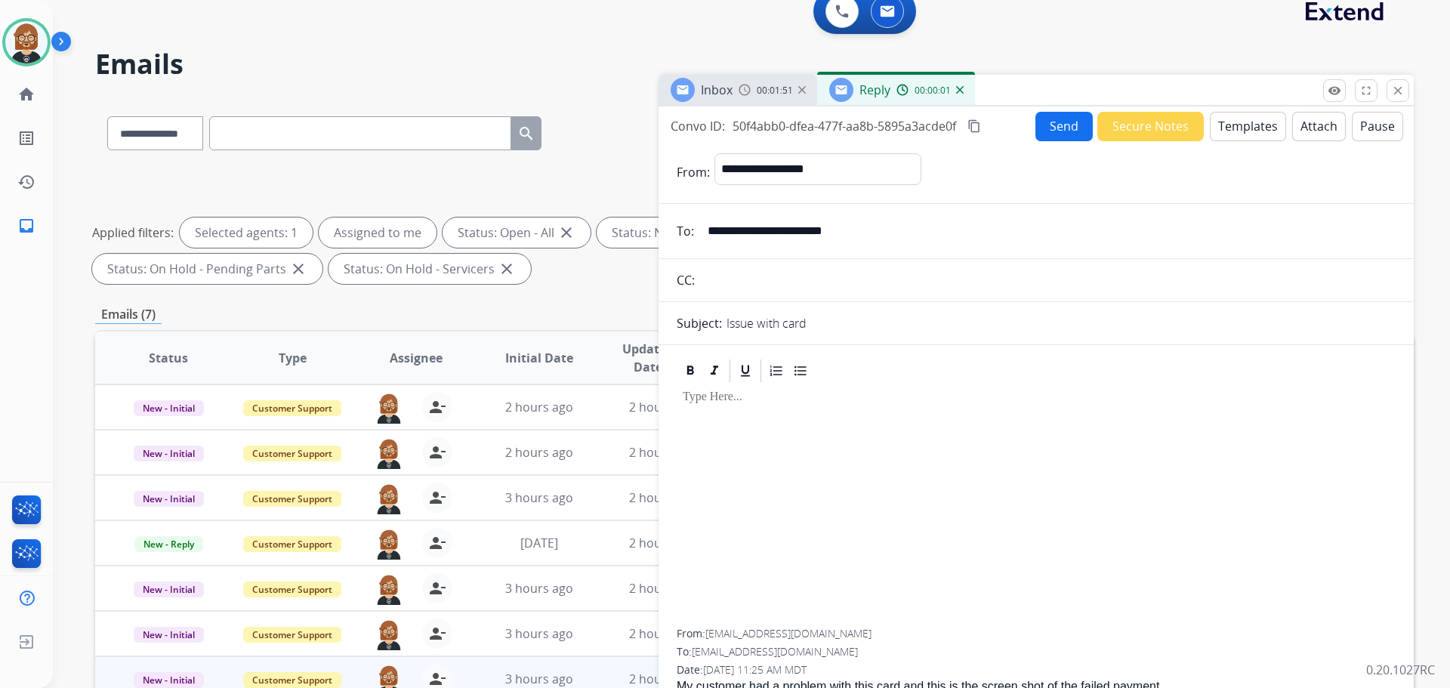
click at [1238, 129] on button "Templates" at bounding box center [1248, 126] width 76 height 29
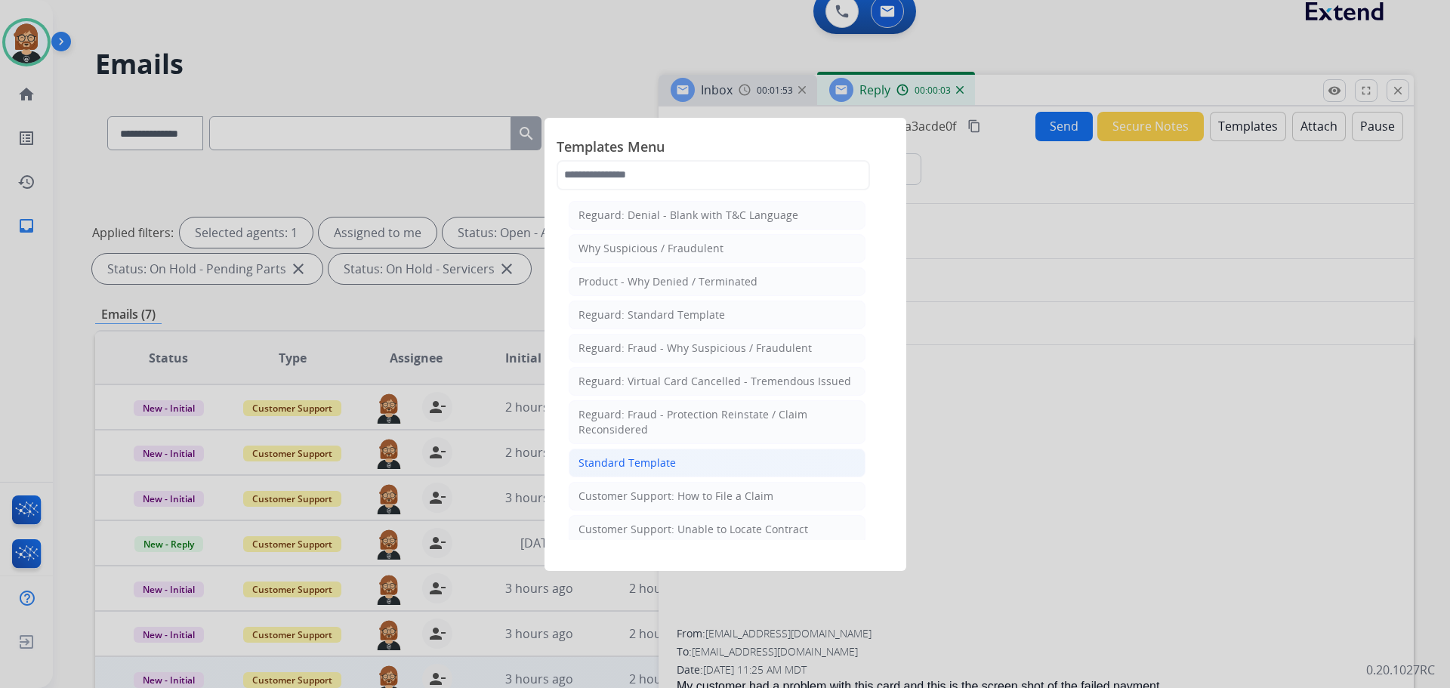
click at [632, 465] on div "Standard Template" at bounding box center [627, 463] width 97 height 15
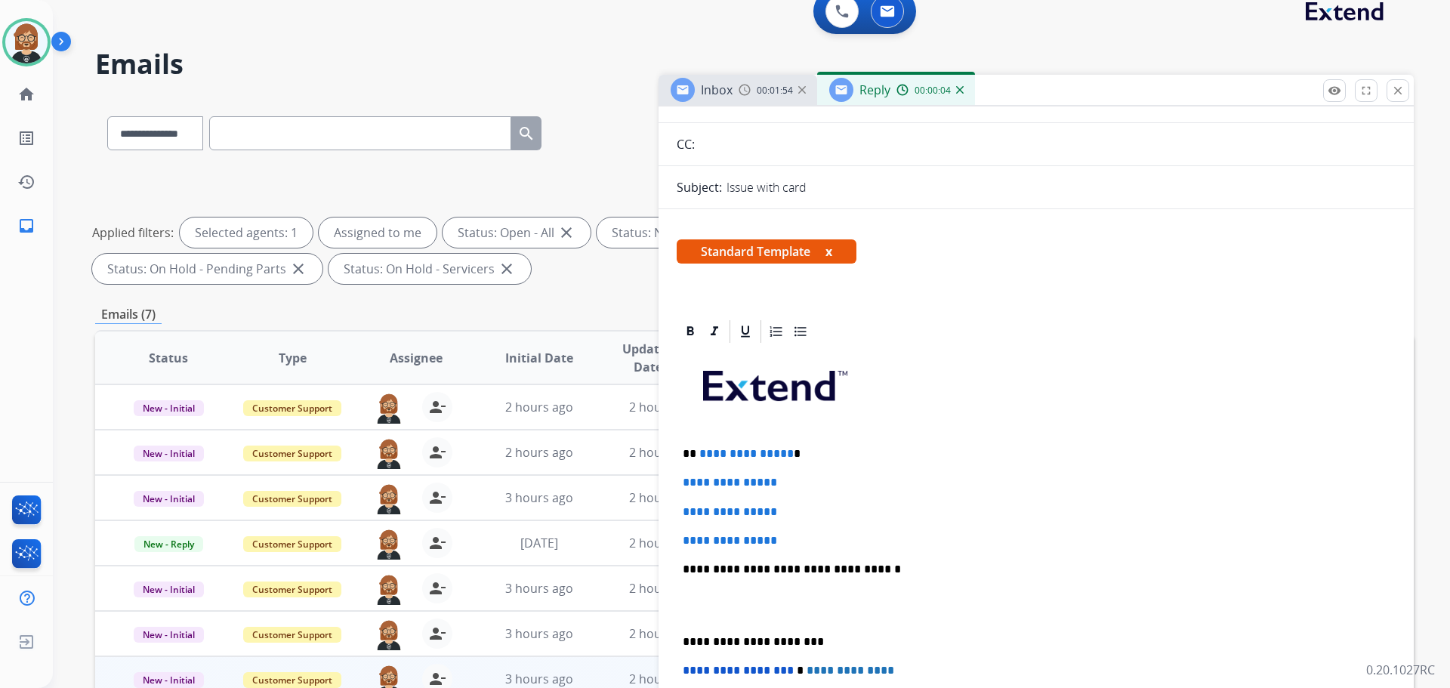
scroll to position [151, 0]
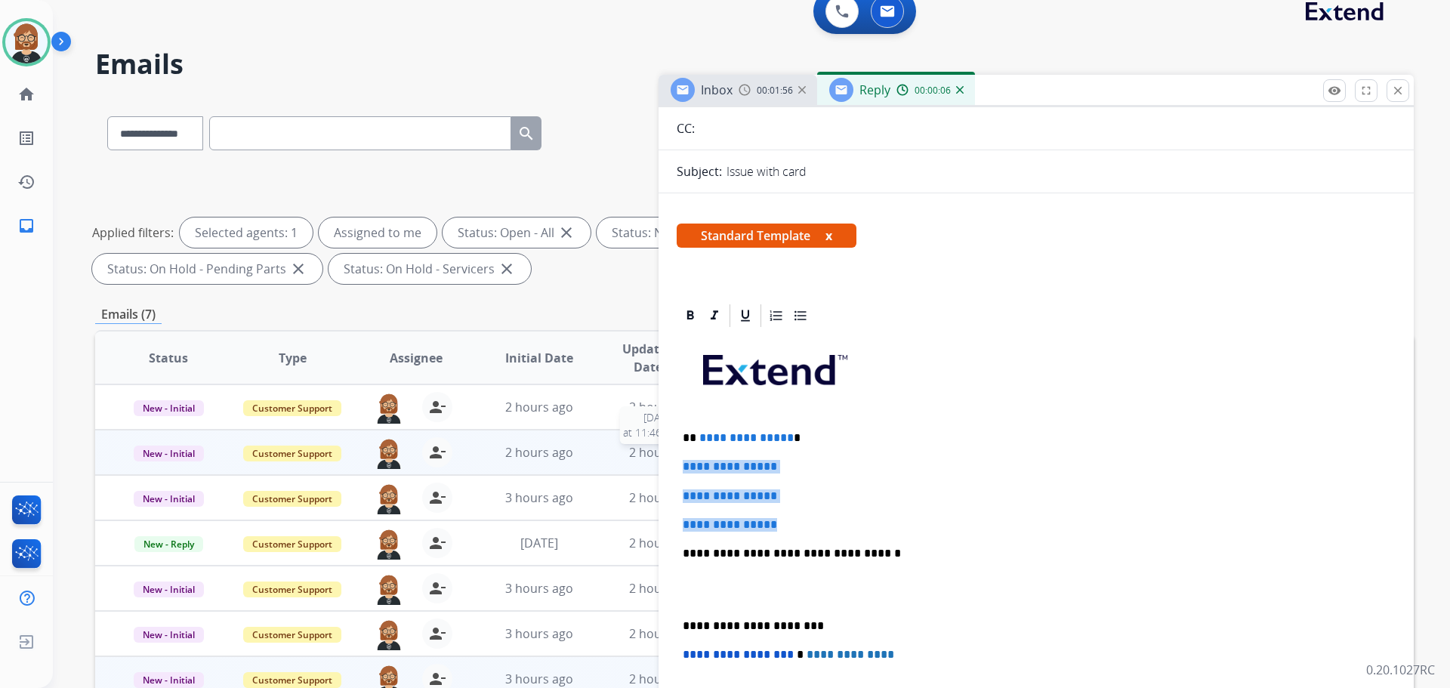
drag, startPoint x: 788, startPoint y: 529, endPoint x: 643, endPoint y: 456, distance: 162.2
click at [643, 456] on div "**********" at bounding box center [754, 505] width 1319 height 817
